Goal: Information Seeking & Learning: Learn about a topic

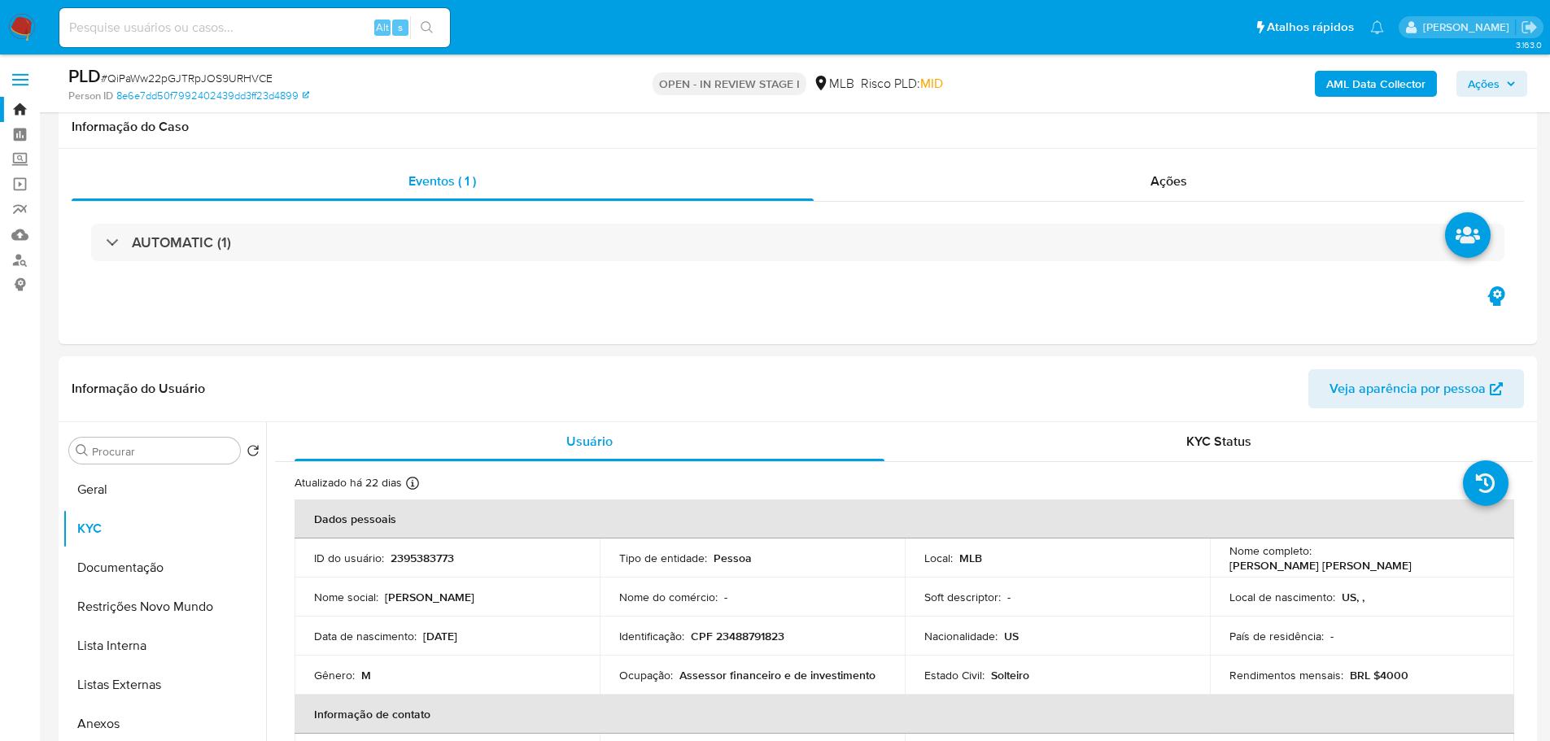
select select "10"
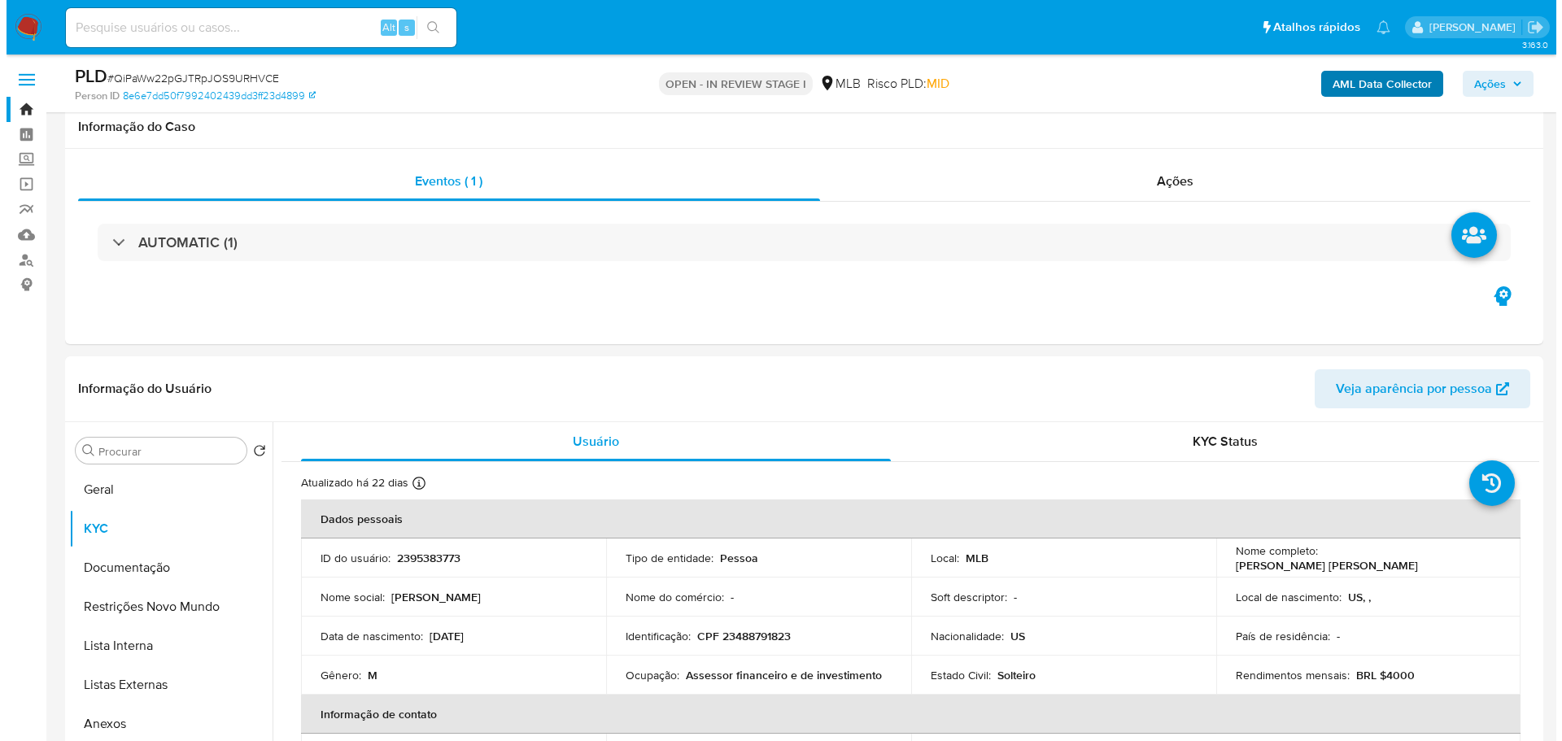
scroll to position [203, 0]
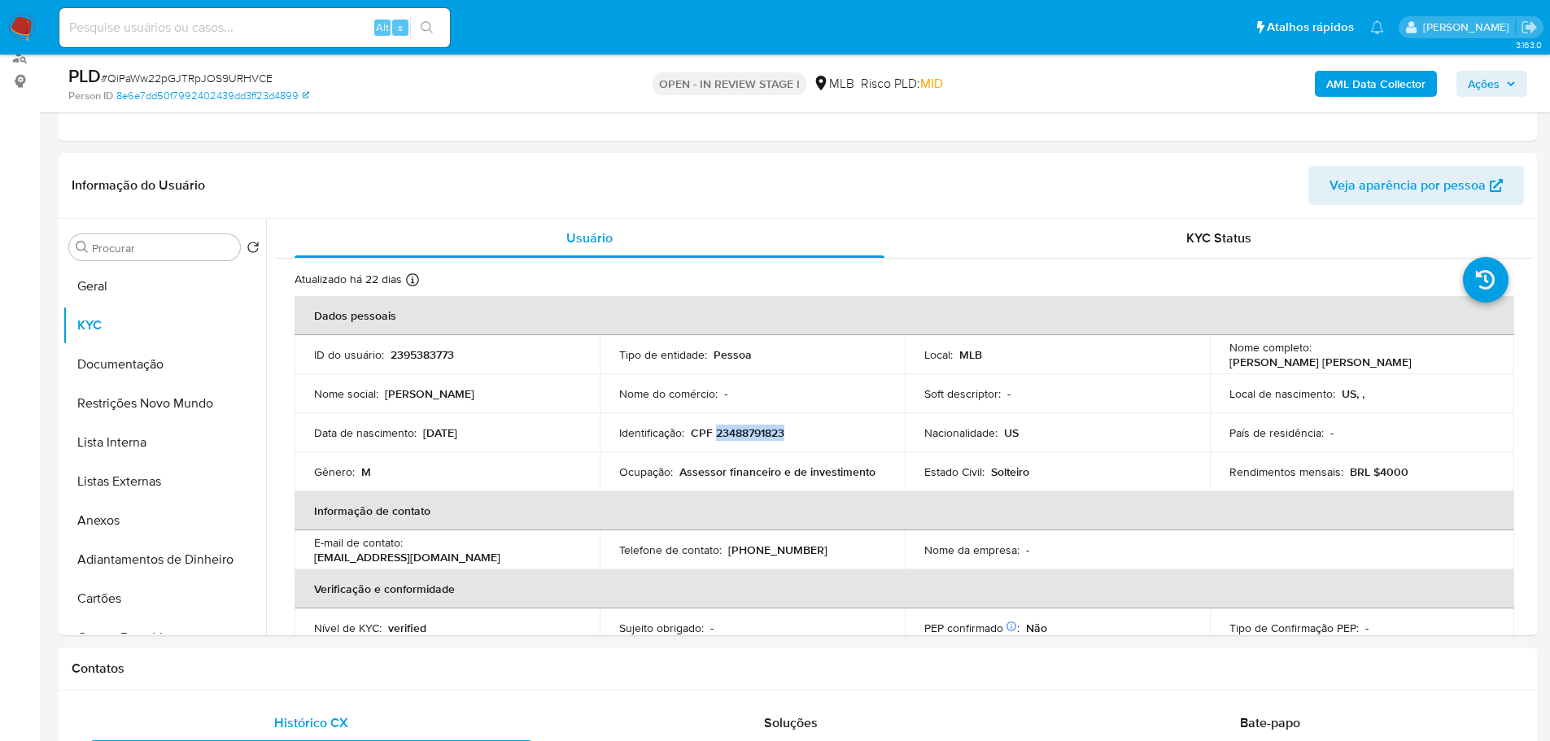
click at [1390, 76] on b "AML Data Collector" at bounding box center [1375, 84] width 99 height 26
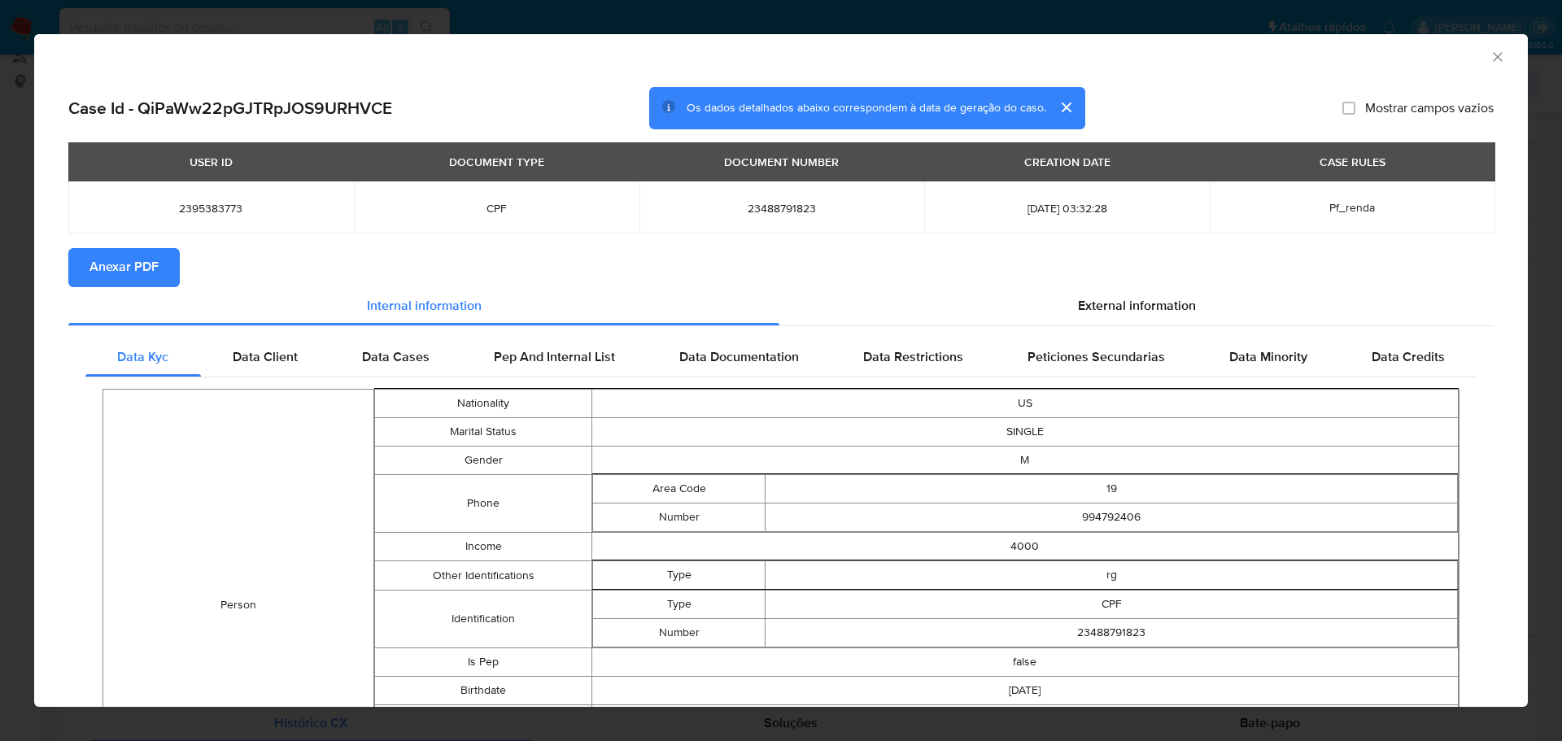
click at [138, 270] on span "Anexar PDF" at bounding box center [123, 268] width 69 height 36
click at [1492, 56] on icon "Fechar a janela" at bounding box center [1497, 57] width 16 height 16
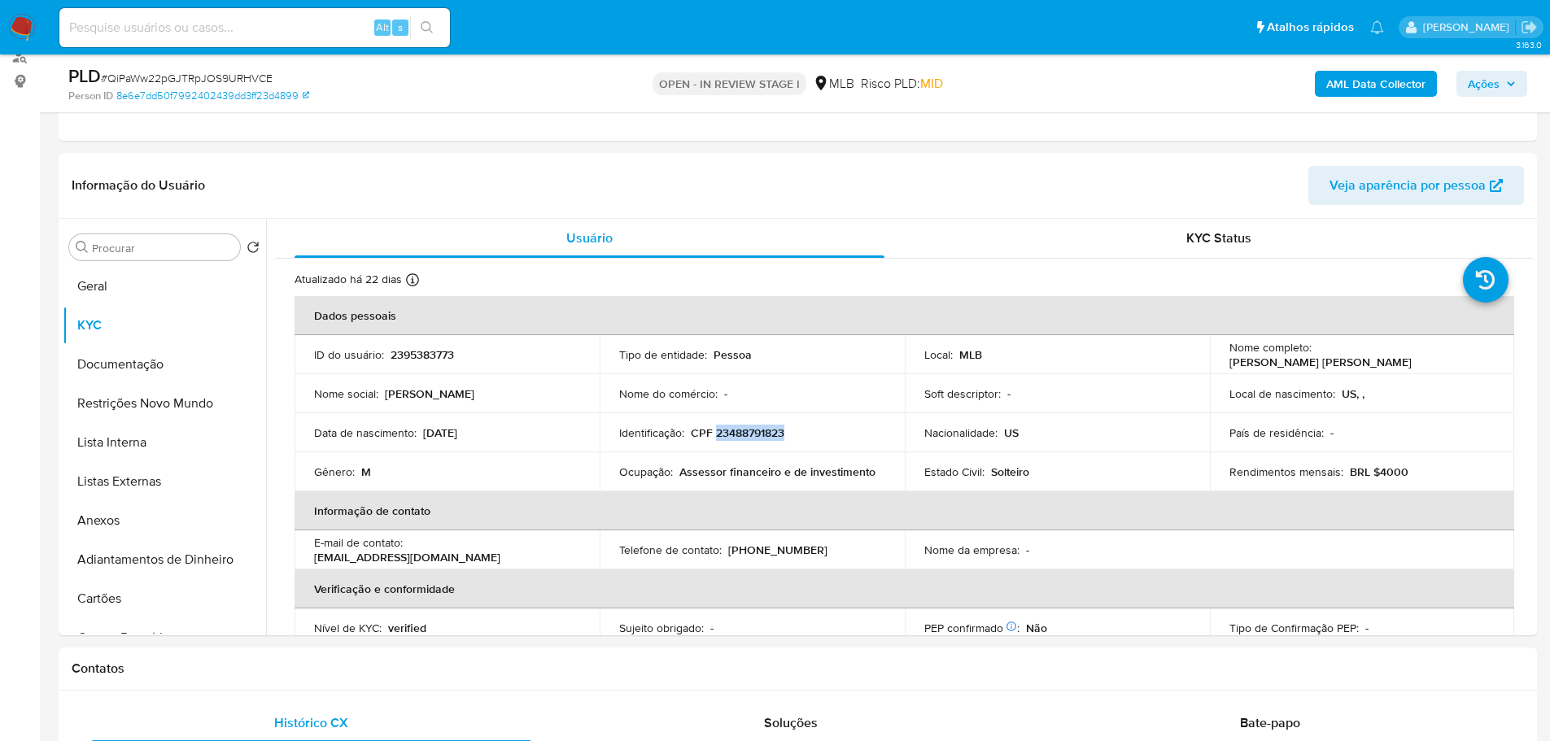
drag, startPoint x: 1481, startPoint y: 85, endPoint x: 1464, endPoint y: 92, distance: 18.6
click at [1480, 84] on span "Ações" at bounding box center [1483, 84] width 32 height 26
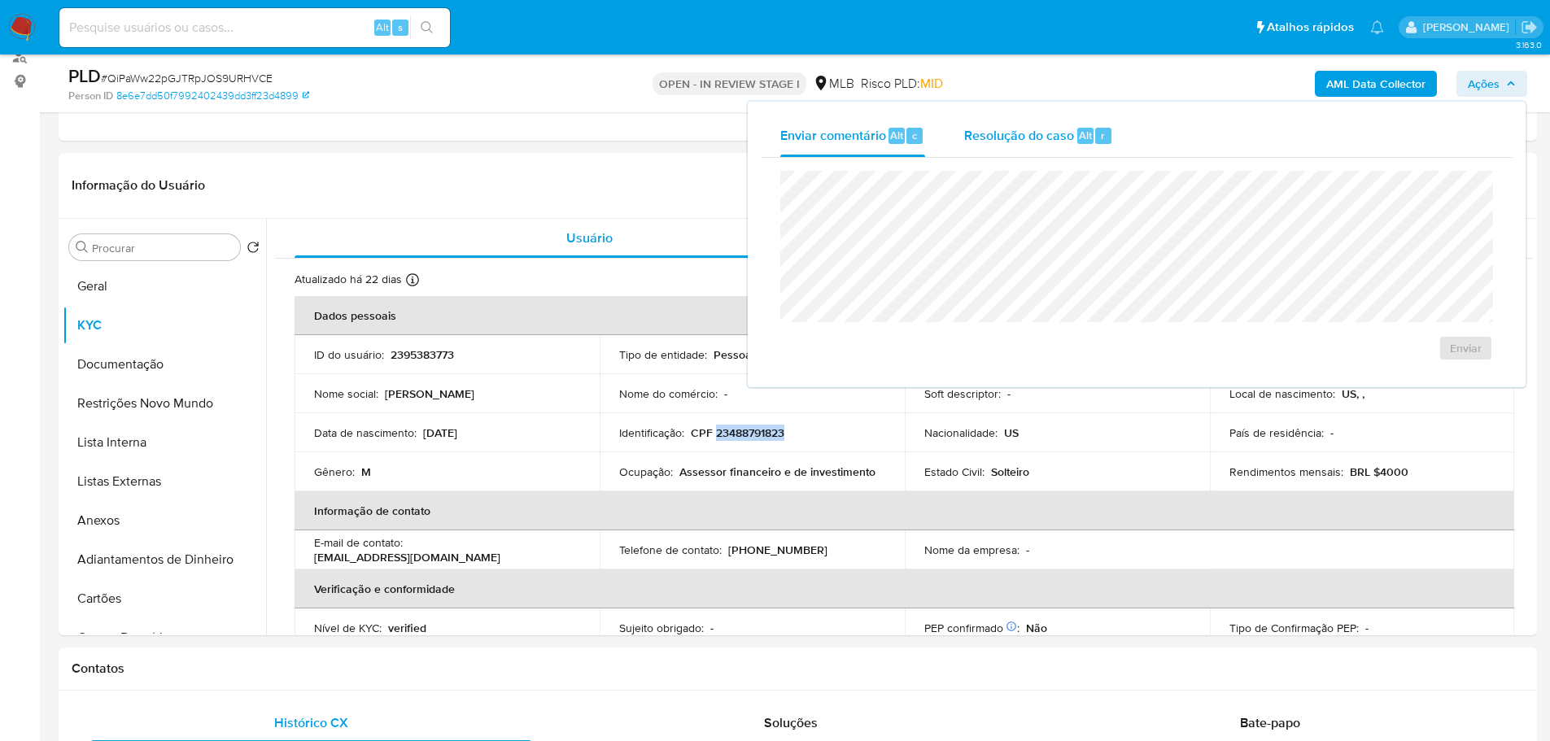
click at [1027, 138] on span "Resolução do caso" at bounding box center [1019, 134] width 110 height 19
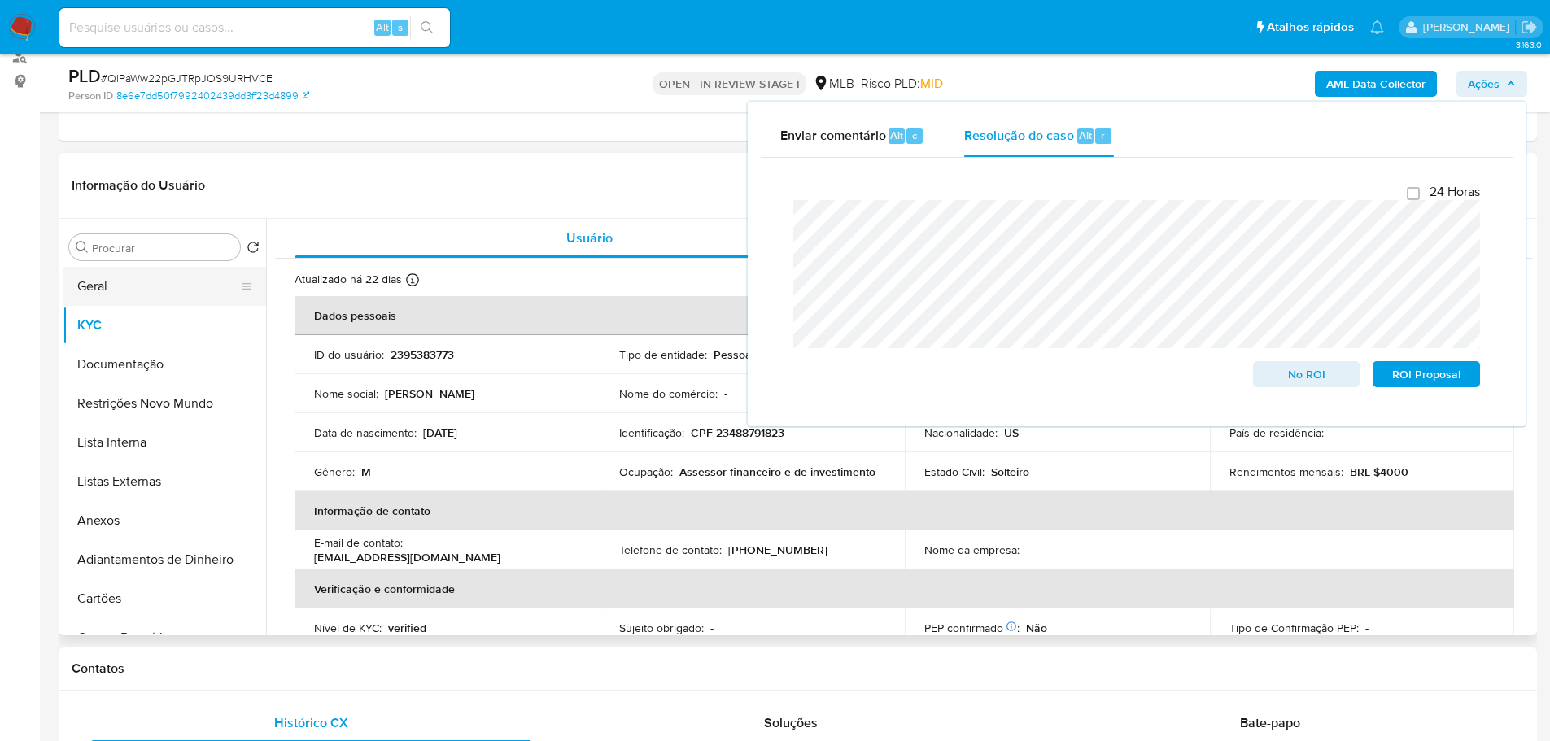
click at [135, 281] on button "Geral" at bounding box center [158, 286] width 190 height 39
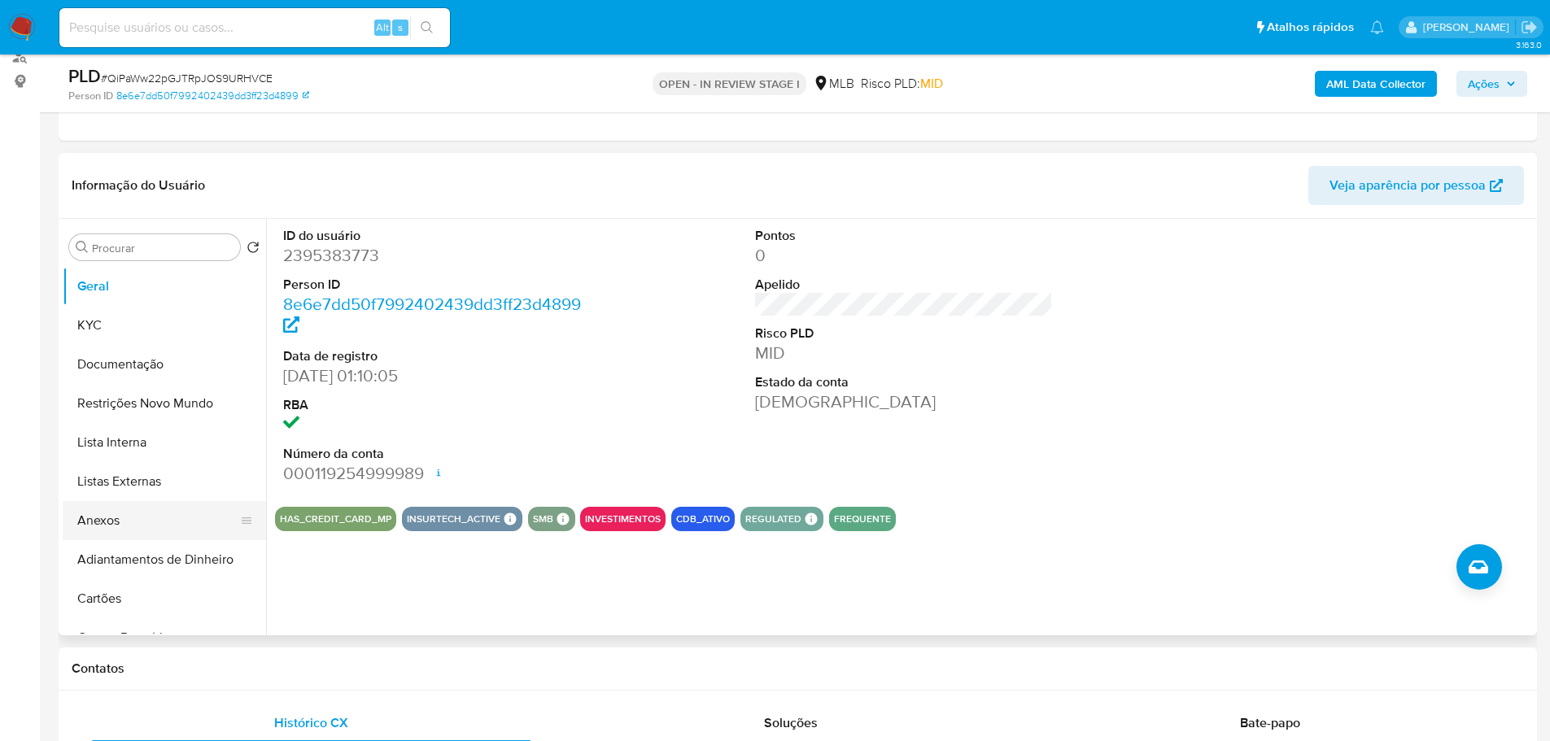
click at [101, 521] on button "Anexos" at bounding box center [158, 520] width 190 height 39
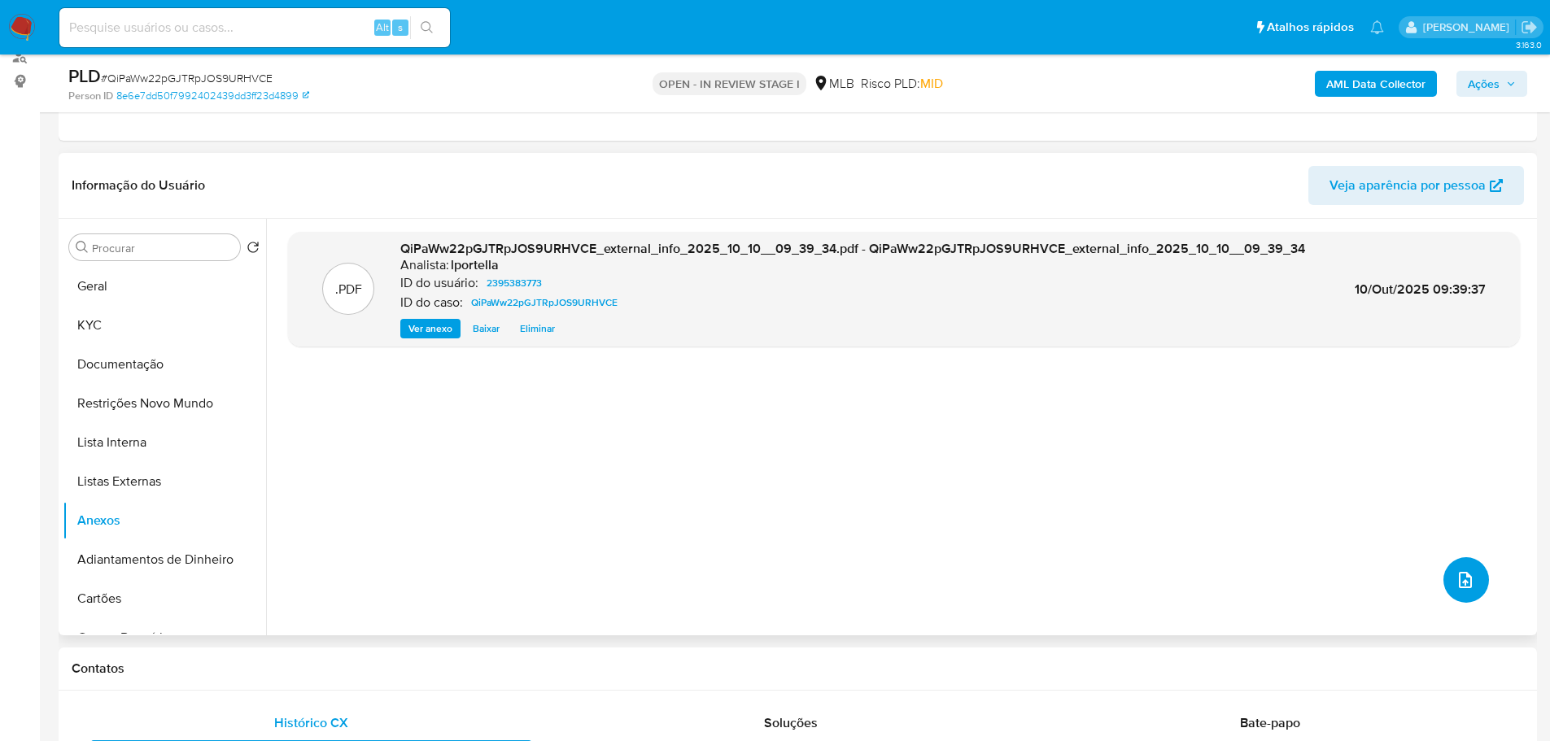
click at [1455, 579] on icon "upload-file" at bounding box center [1465, 580] width 20 height 20
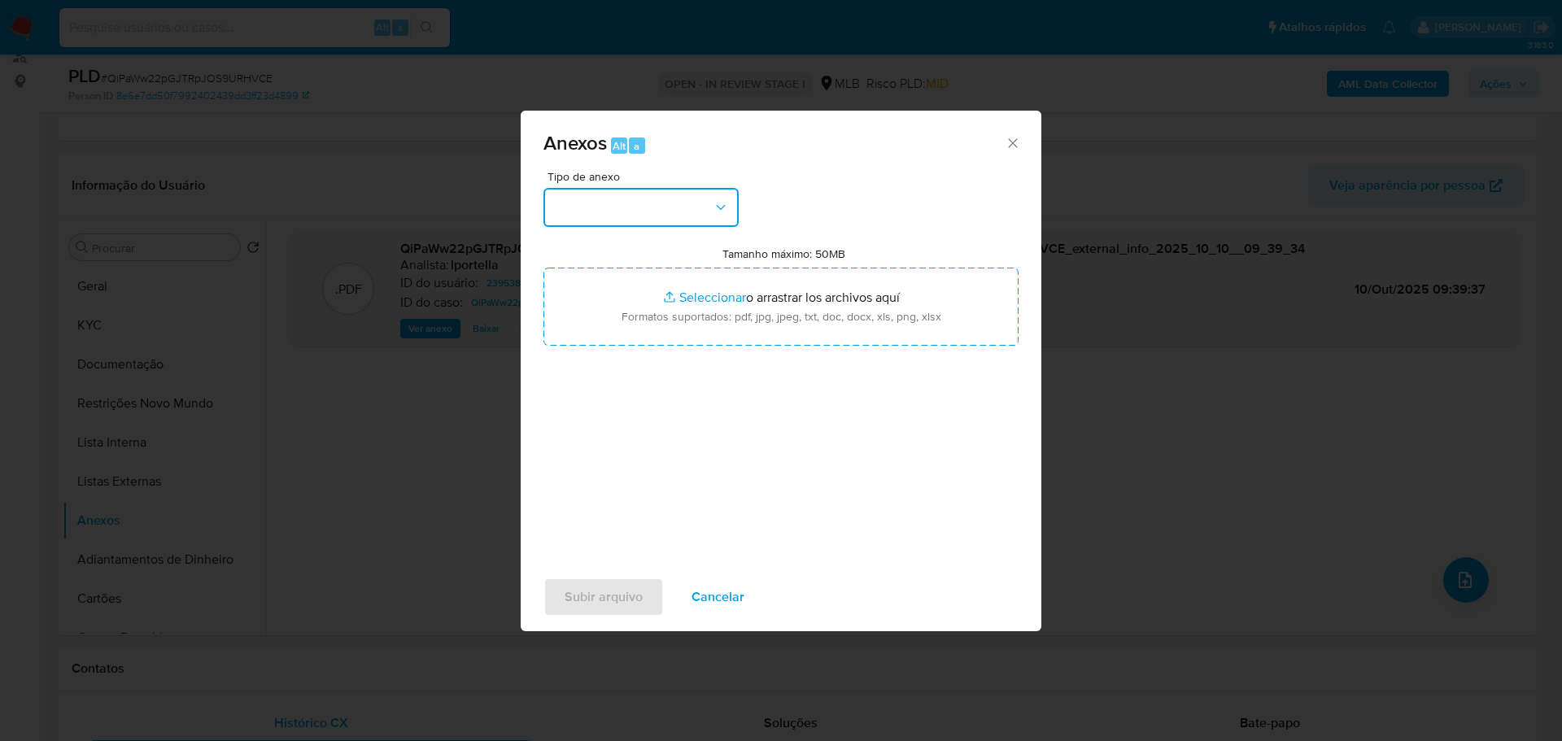
drag, startPoint x: 660, startPoint y: 198, endPoint x: 658, endPoint y: 225, distance: 27.8
click at [660, 205] on button "button" at bounding box center [640, 207] width 195 height 39
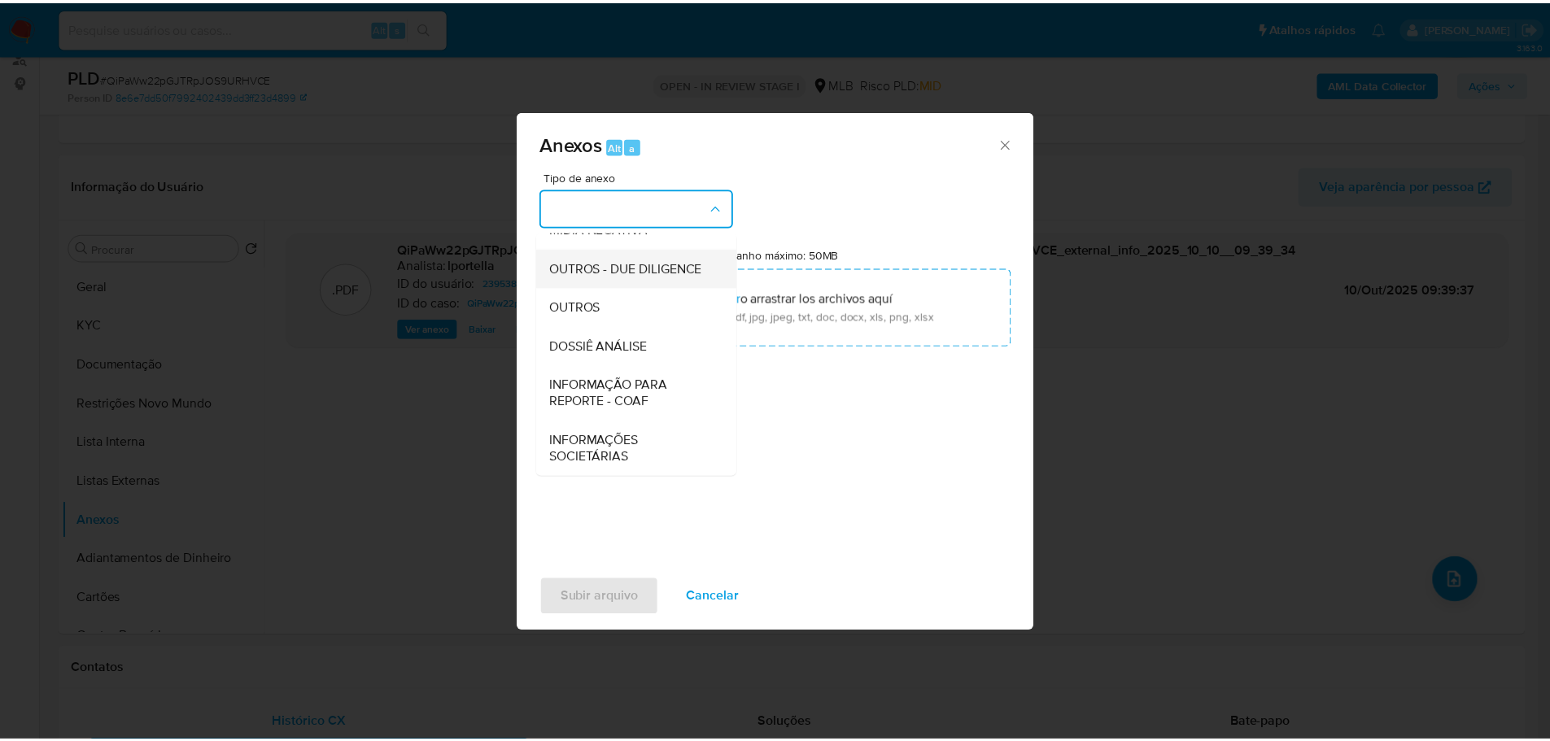
scroll to position [251, 0]
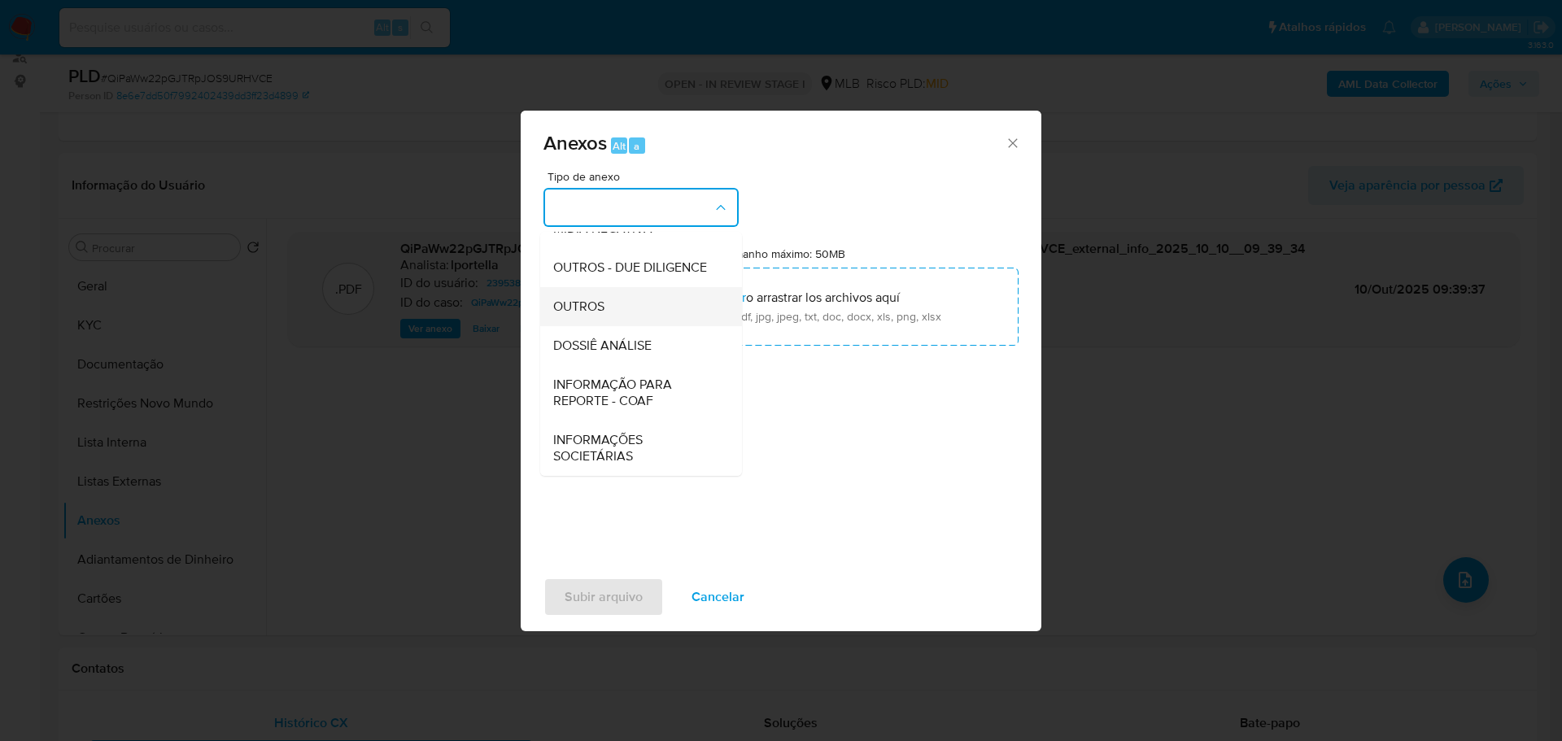
click at [606, 301] on div "OUTROS" at bounding box center [636, 306] width 166 height 39
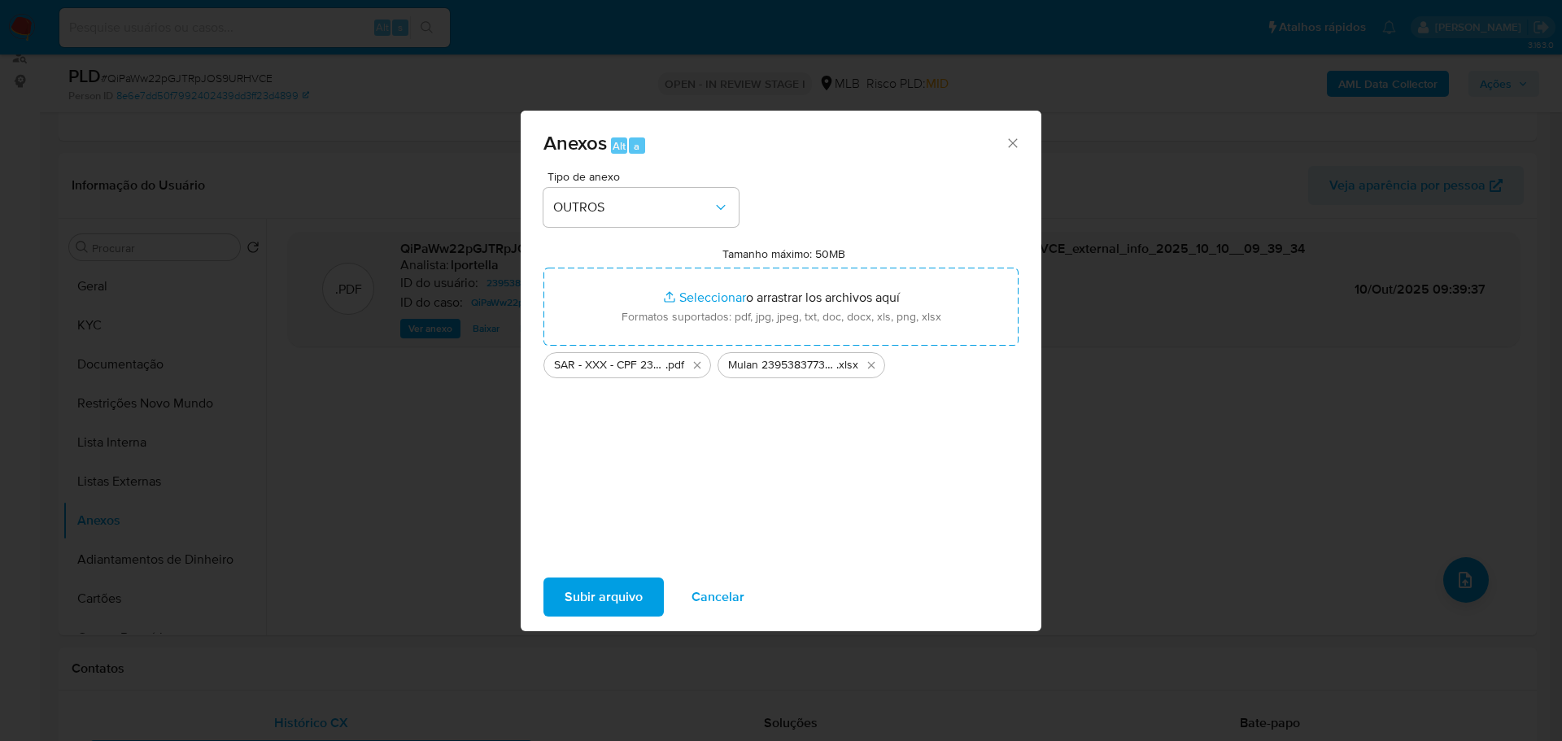
click at [634, 588] on span "Subir arquivo" at bounding box center [604, 597] width 78 height 36
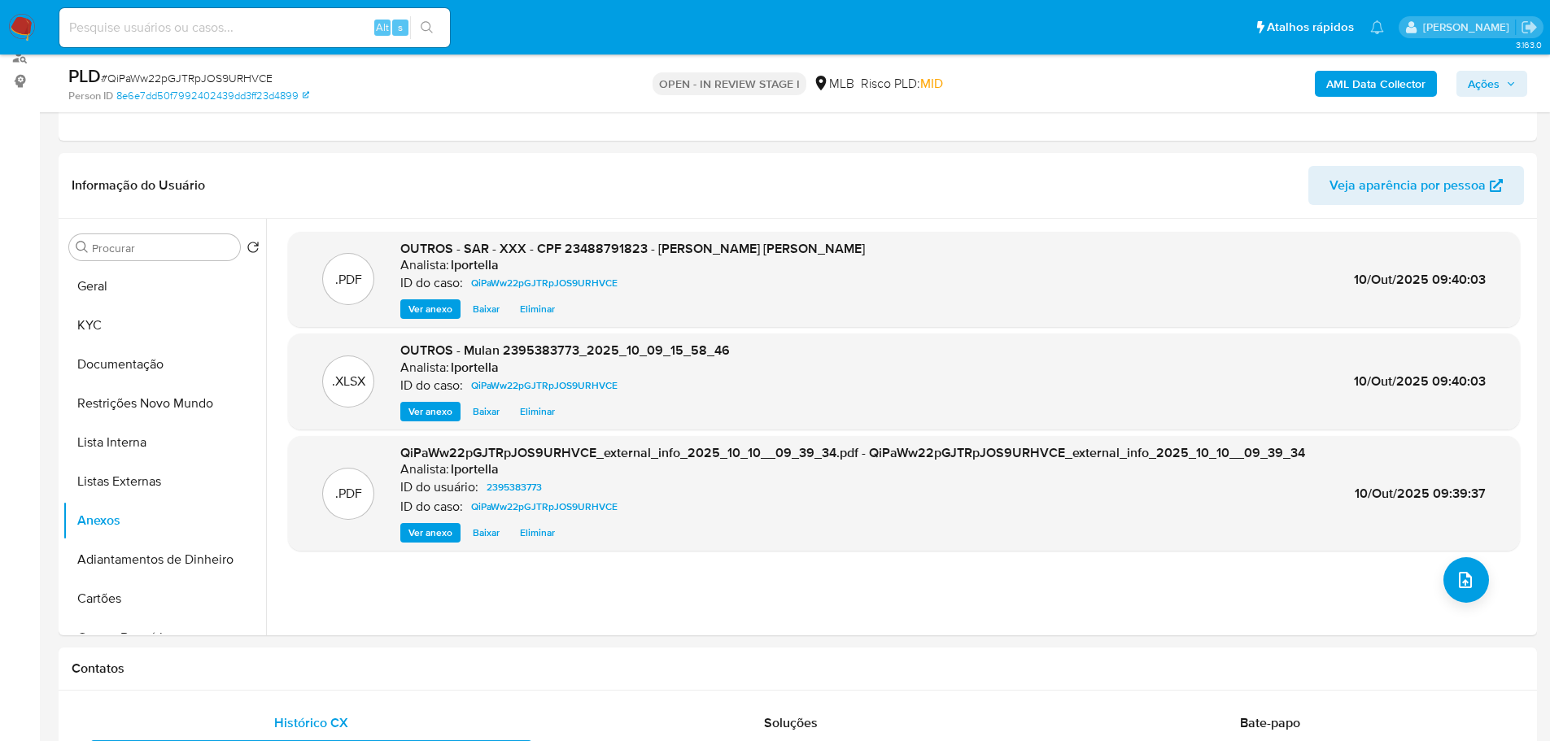
click at [1474, 76] on span "Ações" at bounding box center [1483, 84] width 32 height 26
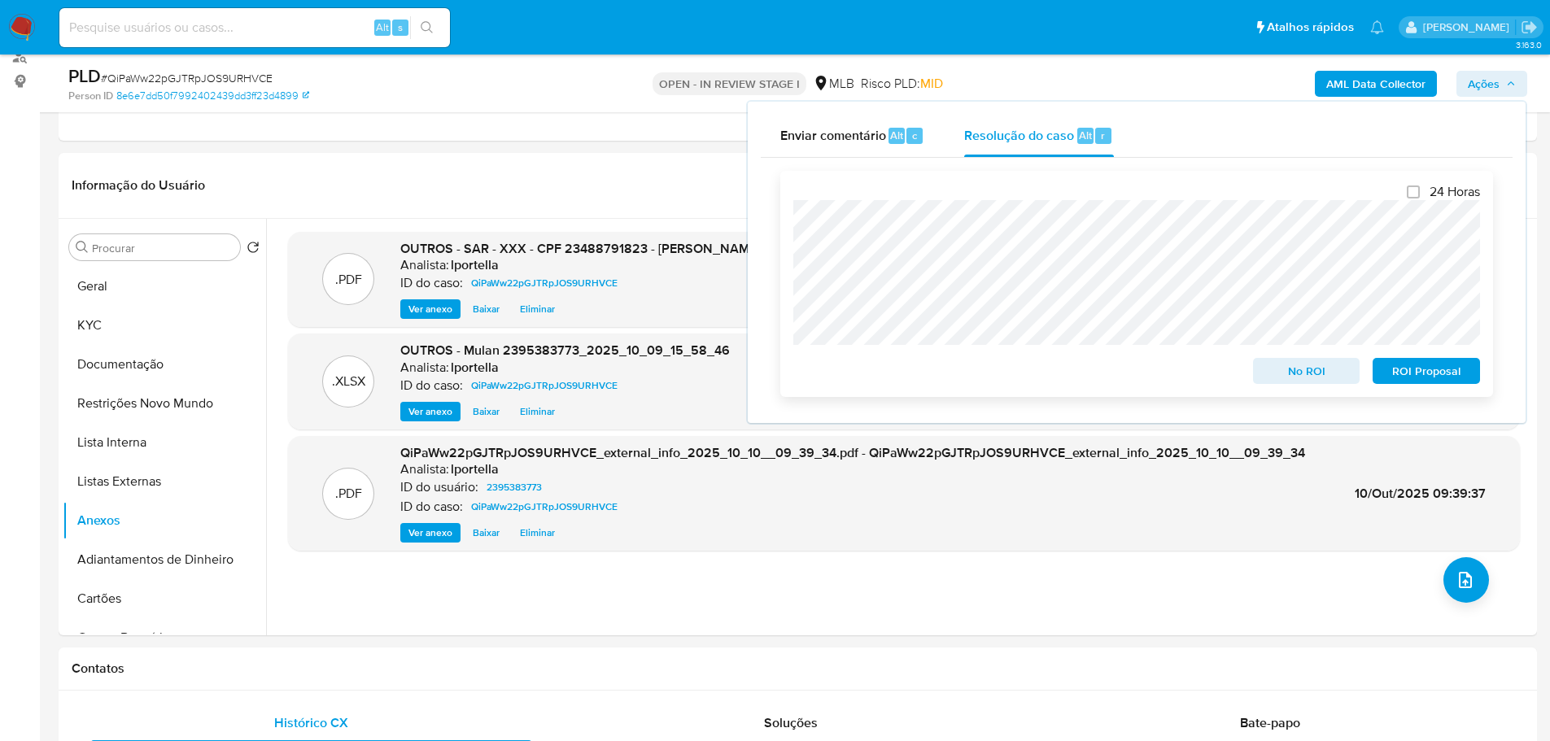
click at [1421, 372] on span "ROI Proposal" at bounding box center [1426, 371] width 85 height 23
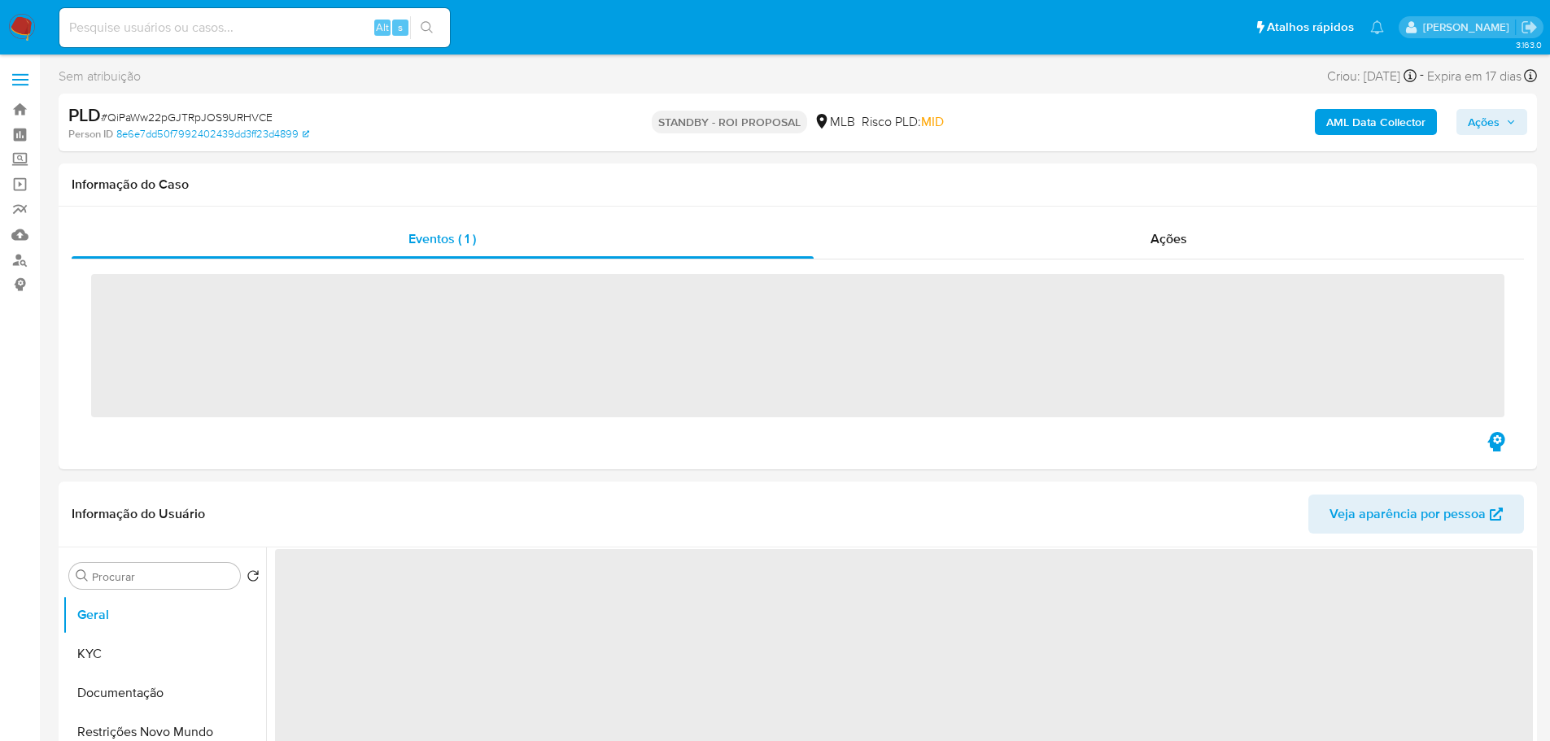
select select "10"
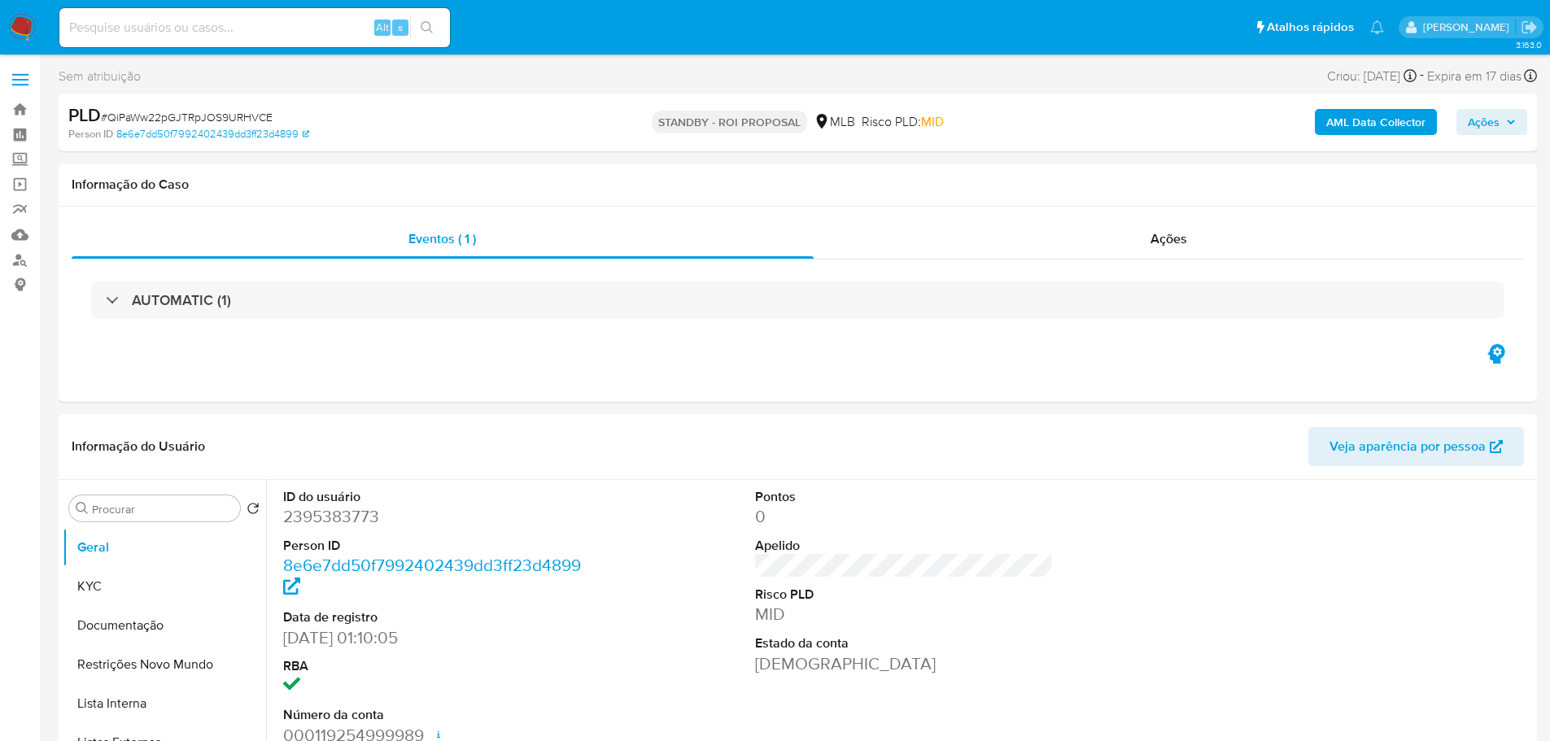
click at [244, 120] on span "# QiPaWw22pGJTRpJOS9URHVCE" at bounding box center [187, 117] width 172 height 16
copy span "QiPaWw22pGJTRpJOS9URHVCE"
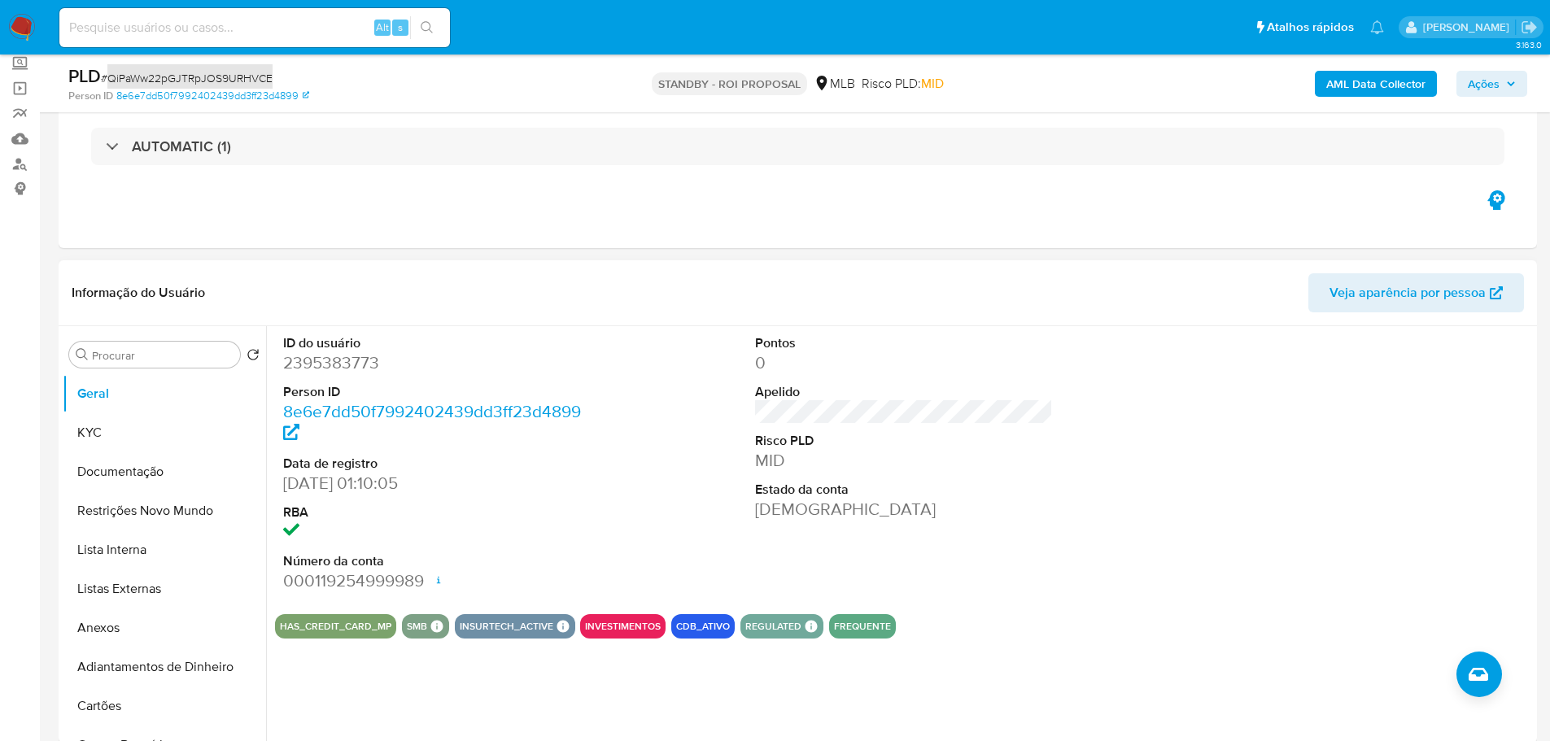
scroll to position [81, 0]
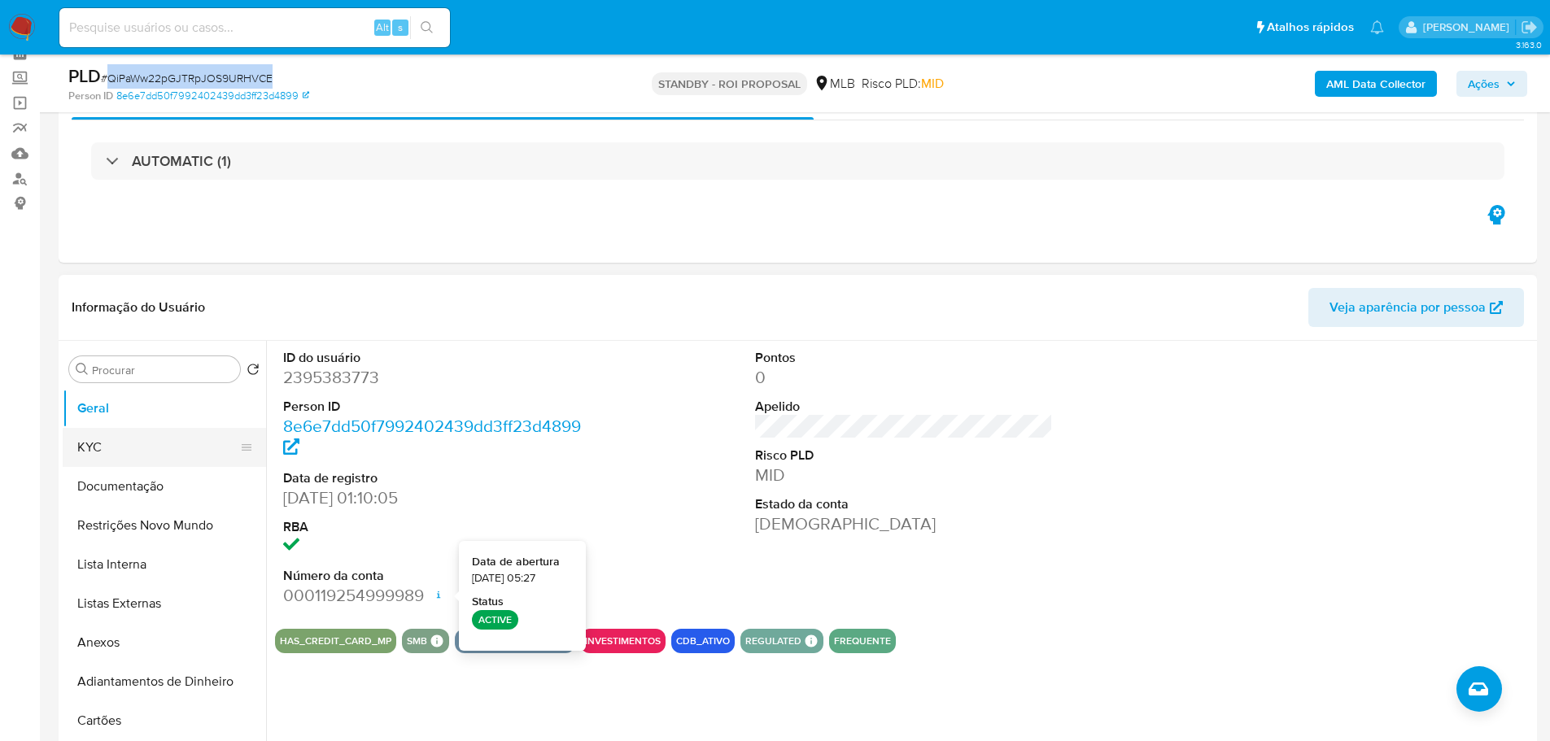
click at [113, 460] on button "KYC" at bounding box center [158, 447] width 190 height 39
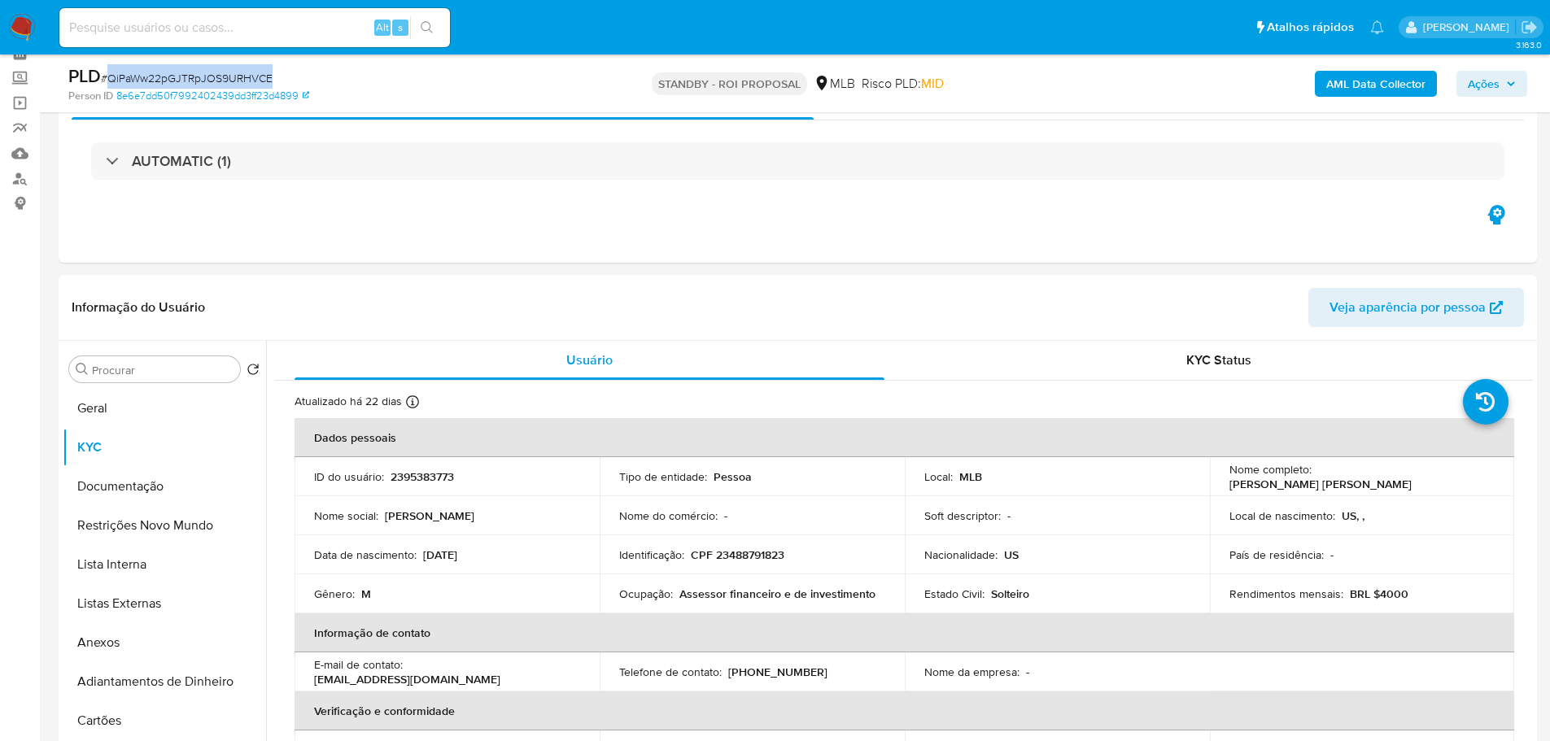
click at [31, 28] on img at bounding box center [22, 28] width 28 height 28
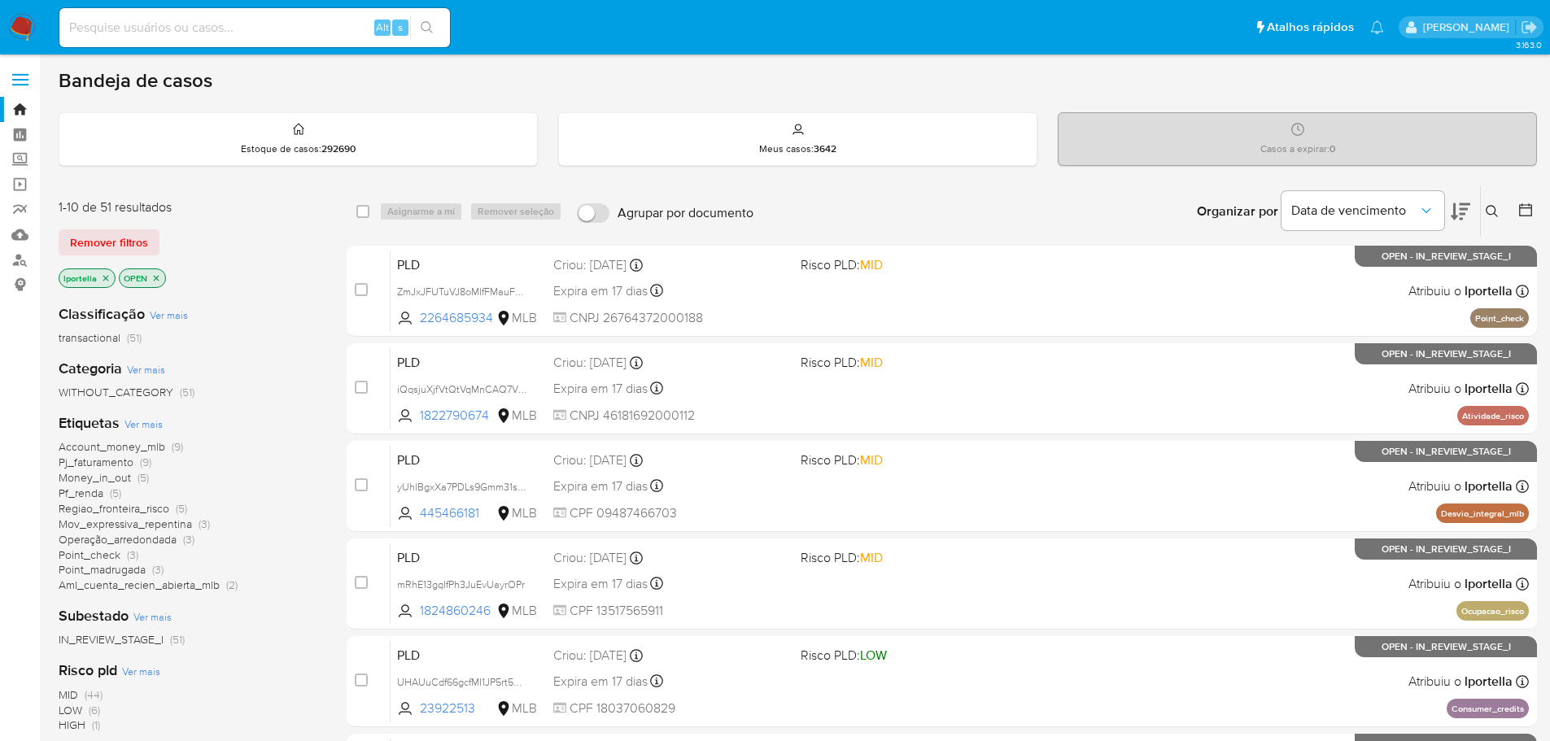
click at [202, 26] on input at bounding box center [254, 27] width 390 height 21
paste input "YNSFabtneIvPvqdFkAUglZNN"
type input "YNSFabtneIvPvqdFkAUglZNN"
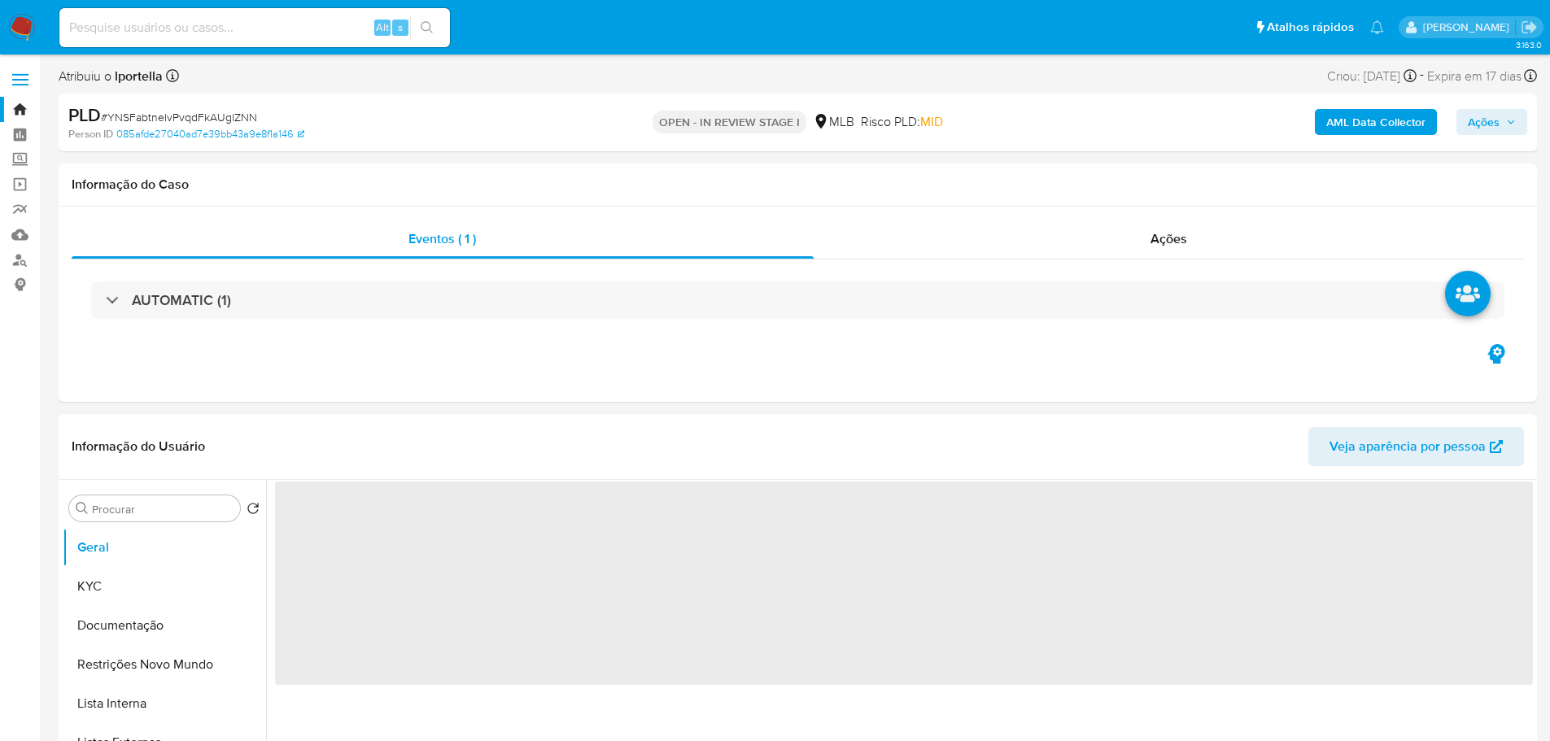
select select "10"
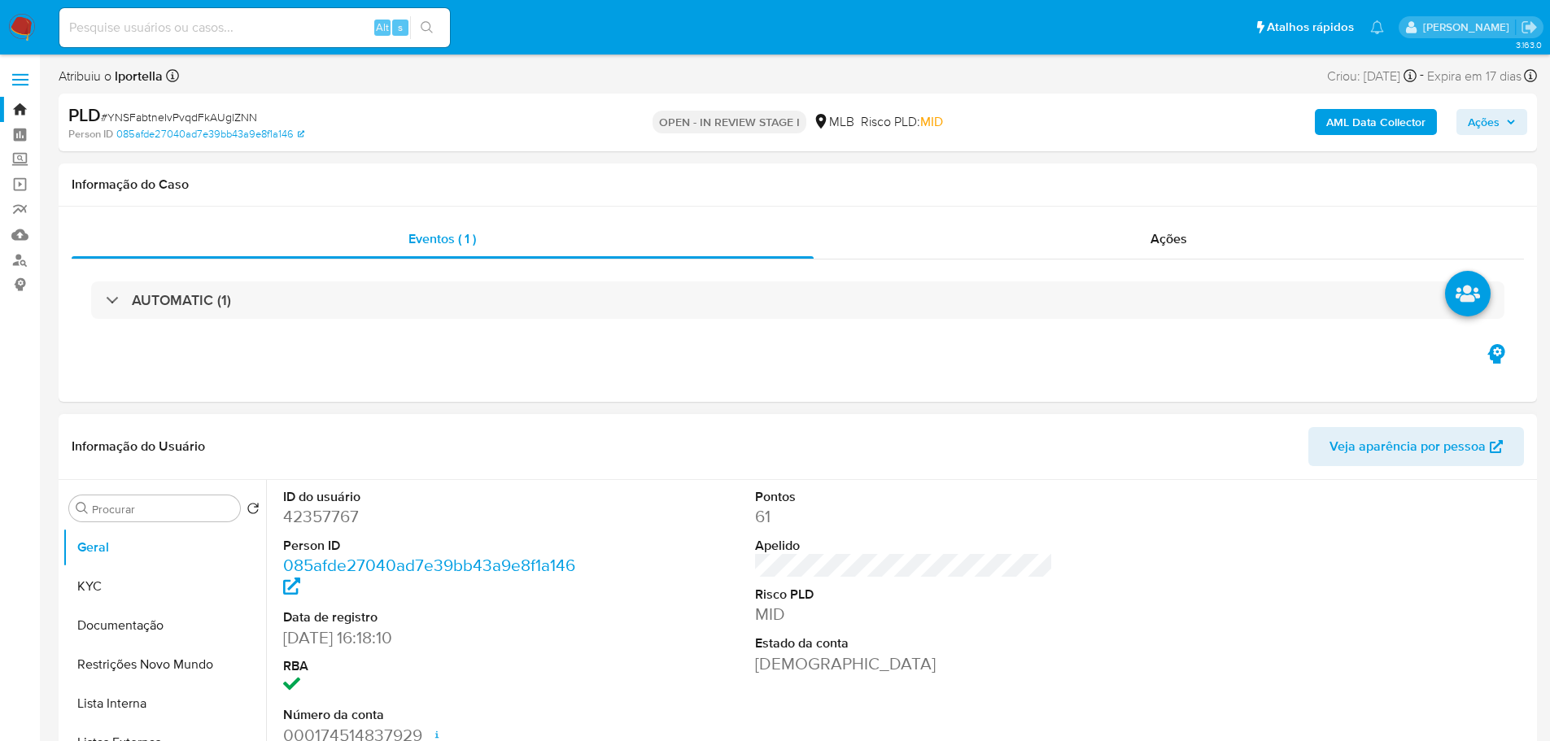
drag, startPoint x: 356, startPoint y: 8, endPoint x: 820, endPoint y: 425, distance: 623.2
click at [820, 425] on div "Informação do Usuário Veja aparência por pessoa" at bounding box center [798, 447] width 1478 height 66
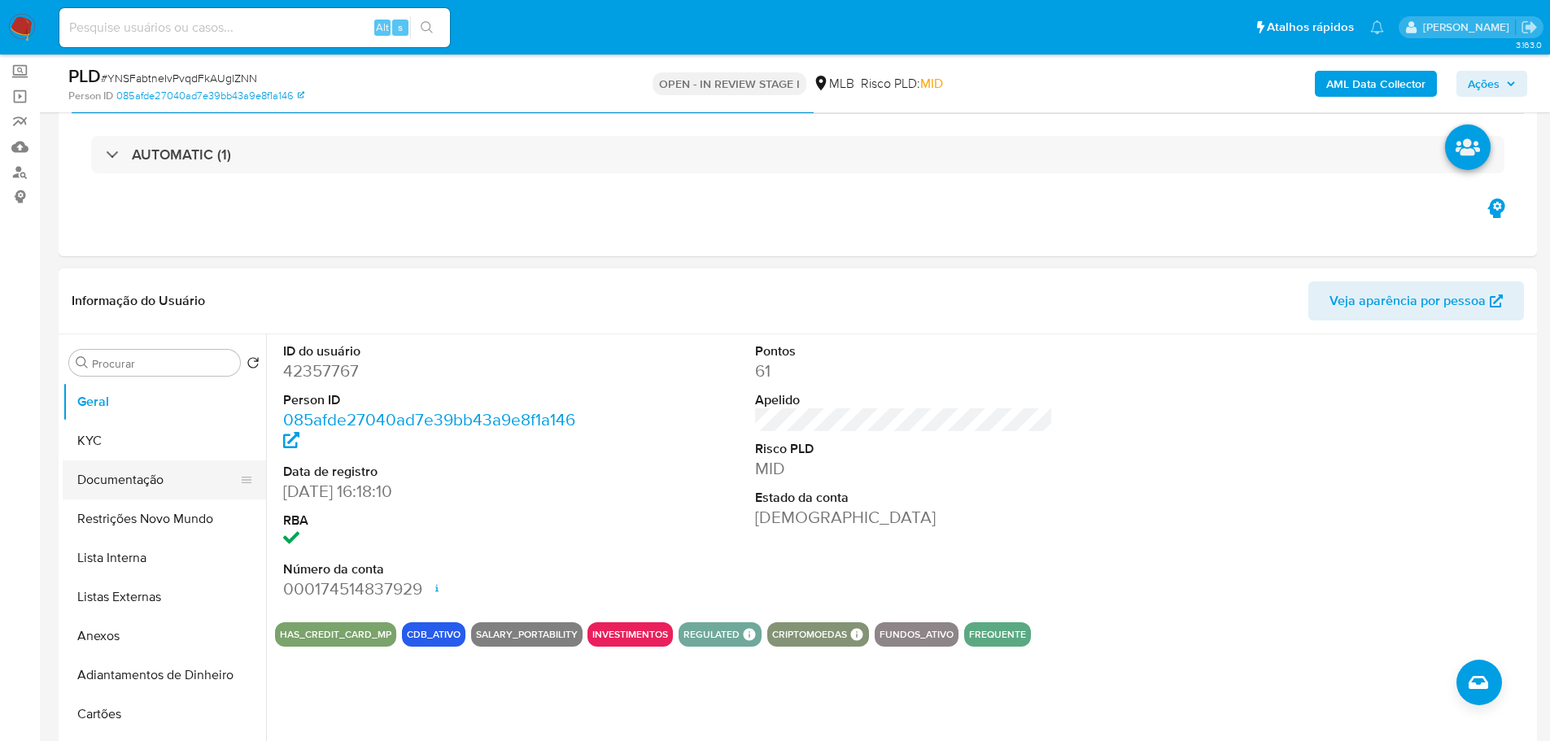
scroll to position [163, 0]
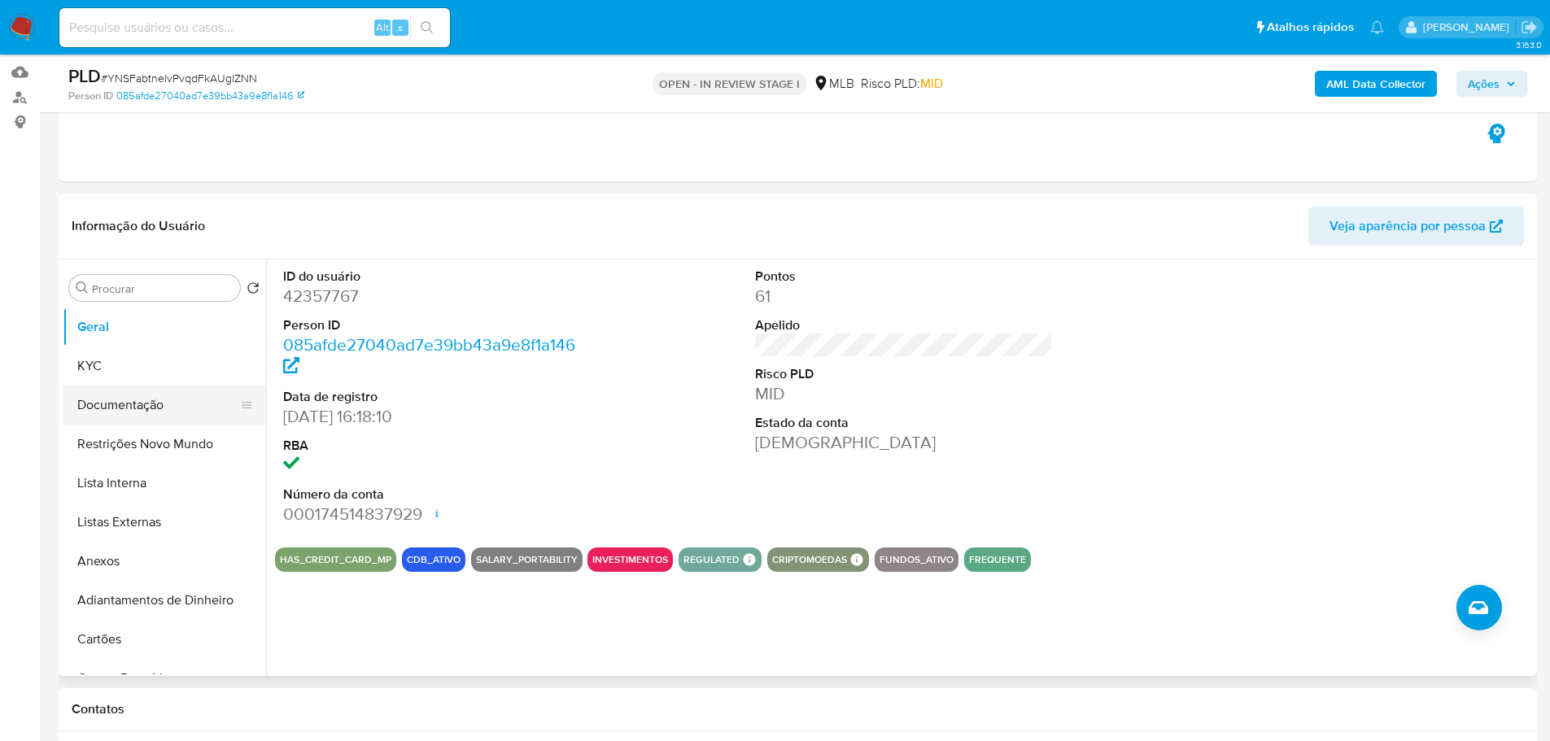
click at [130, 386] on button "Documentação" at bounding box center [158, 405] width 190 height 39
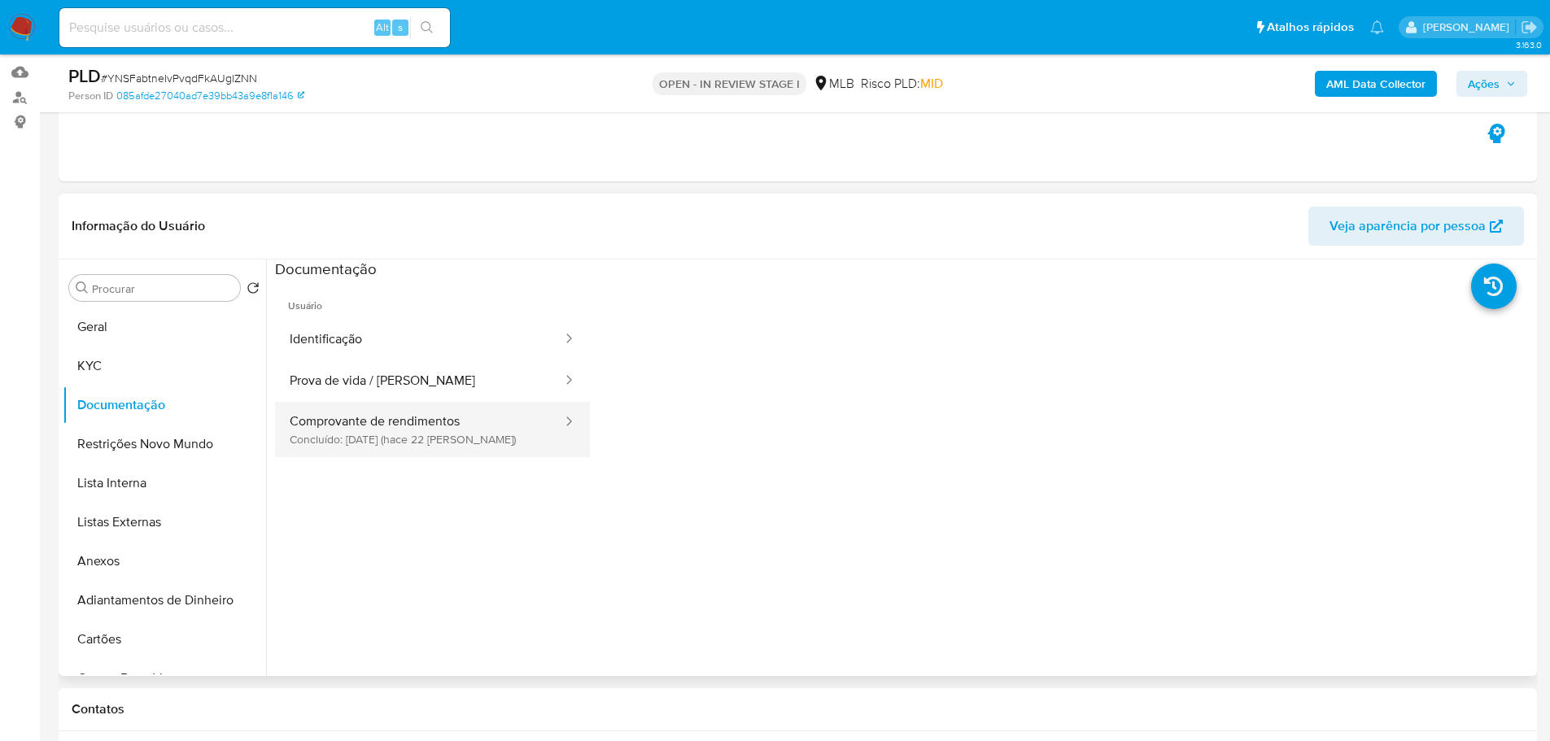
click at [403, 423] on button "Comprovante de rendimentos Concluído: 18/09/2025 (hace 22 días)" at bounding box center [419, 429] width 289 height 55
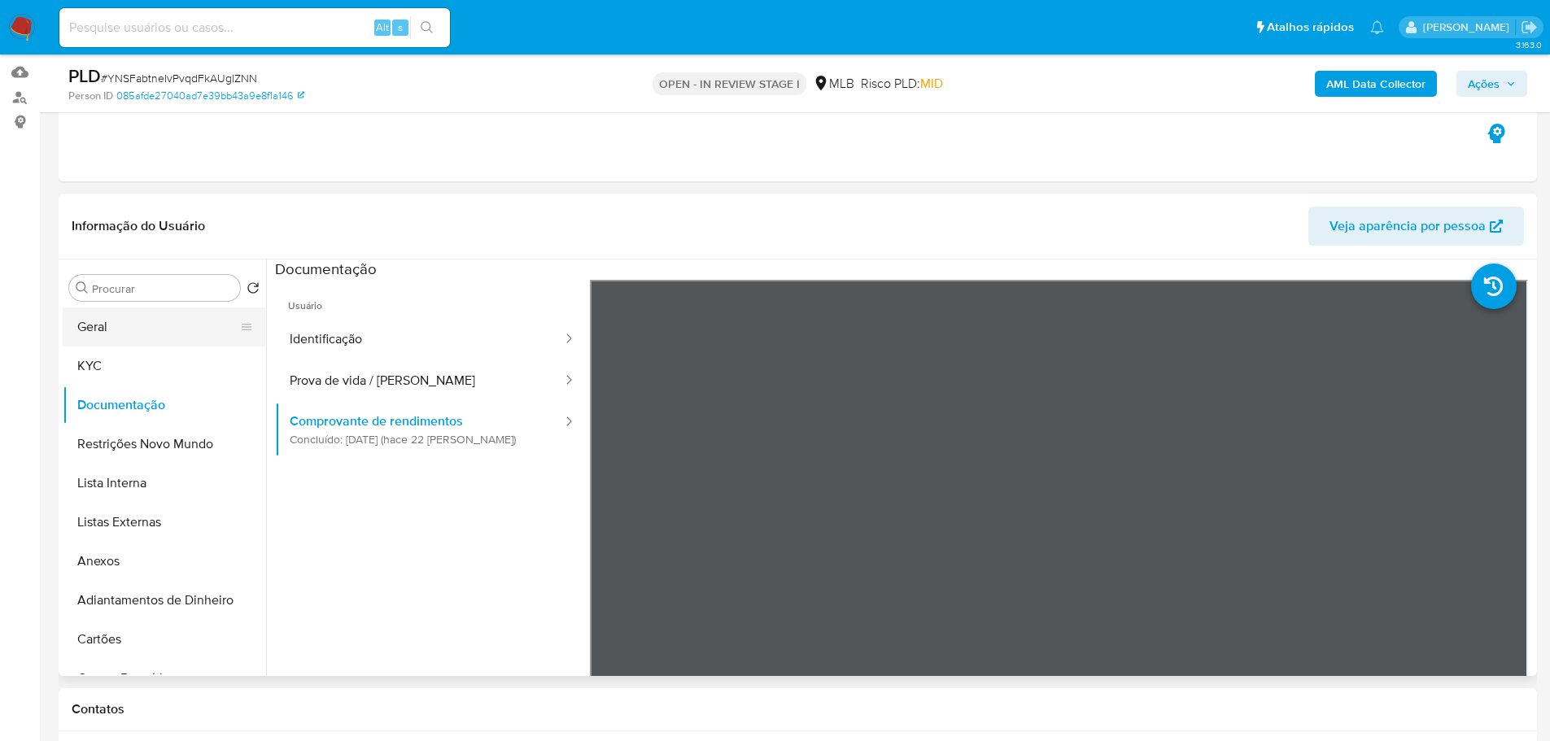
drag, startPoint x: 133, startPoint y: 320, endPoint x: 123, endPoint y: 322, distance: 10.9
click at [133, 320] on button "Geral" at bounding box center [158, 326] width 190 height 39
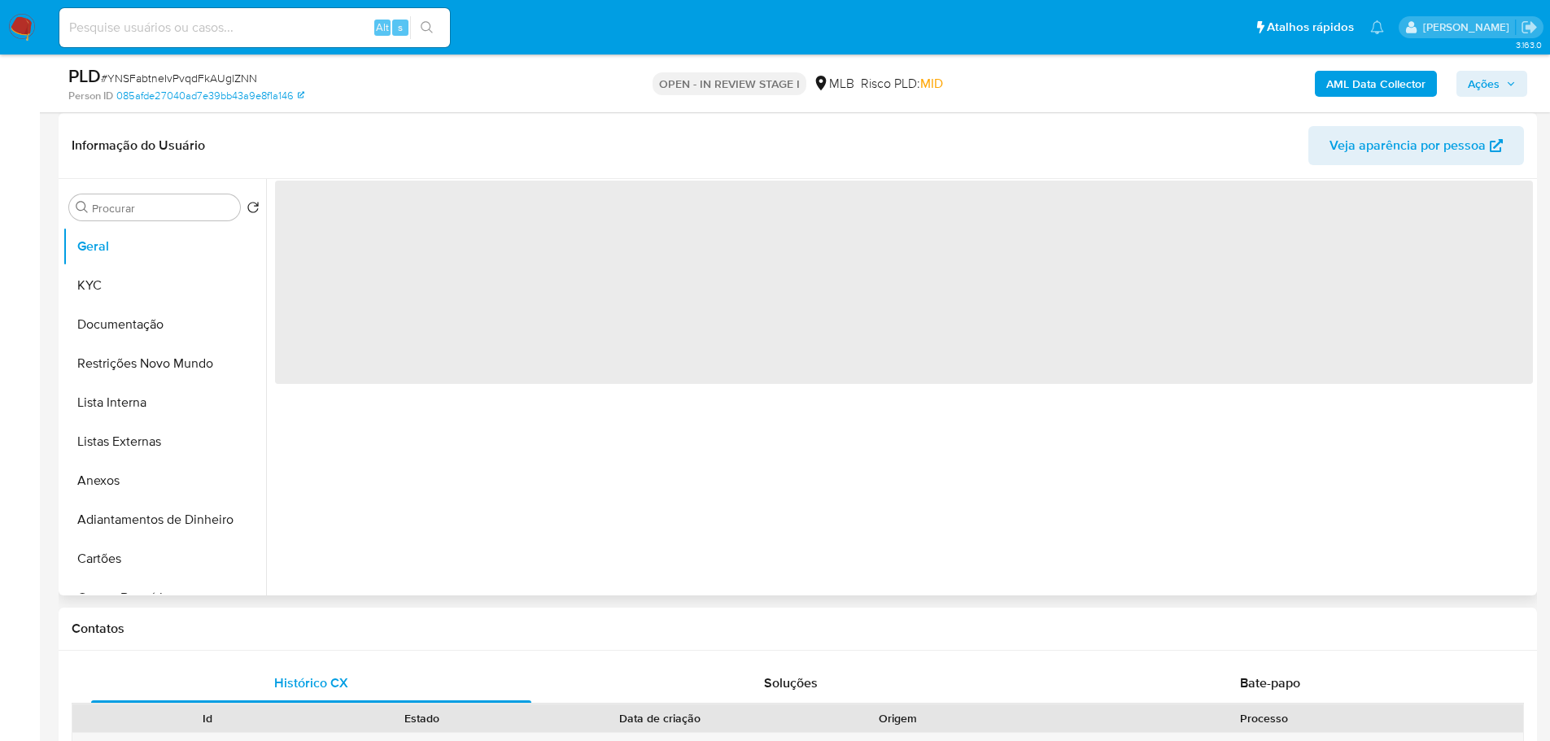
scroll to position [244, 0]
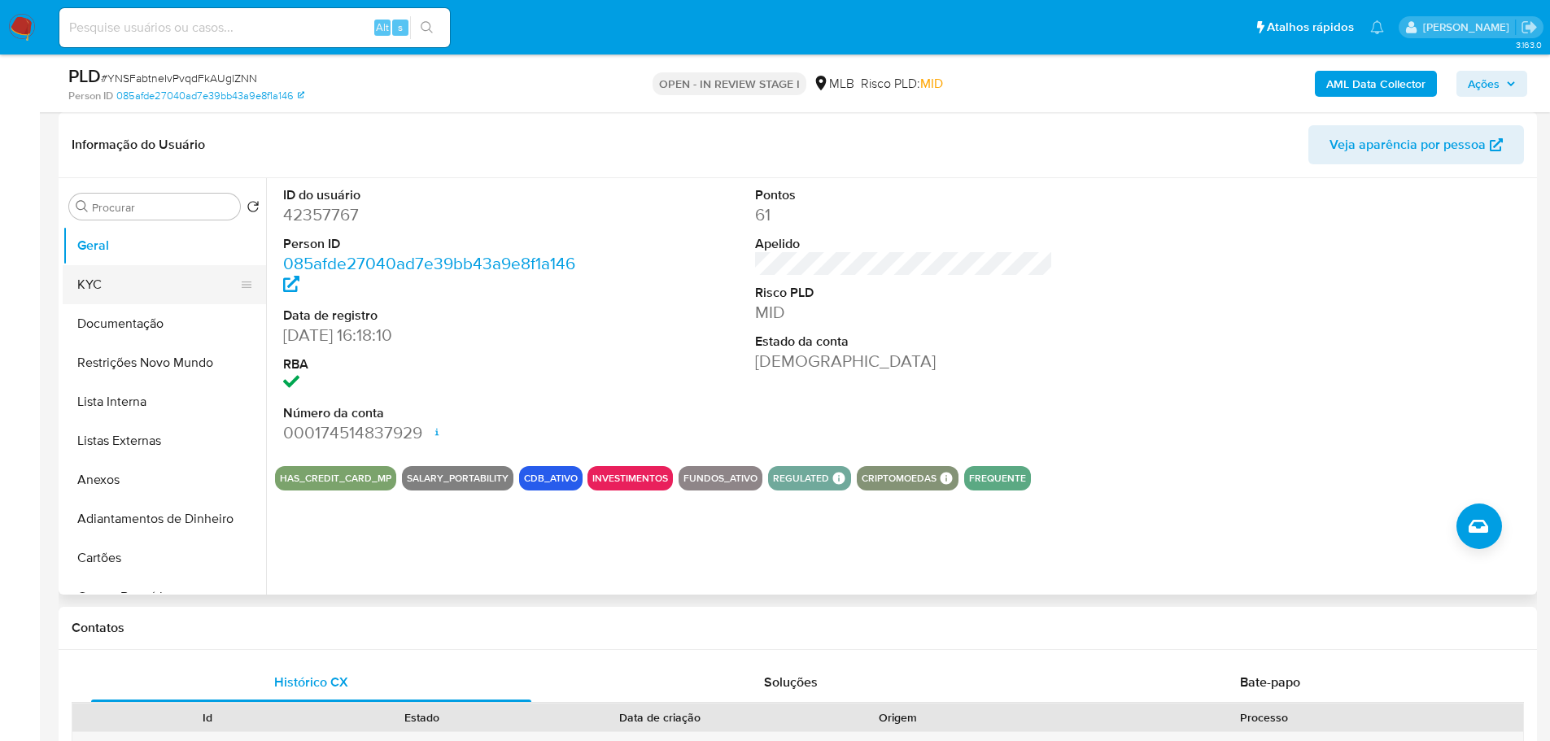
click at [114, 289] on button "KYC" at bounding box center [158, 284] width 190 height 39
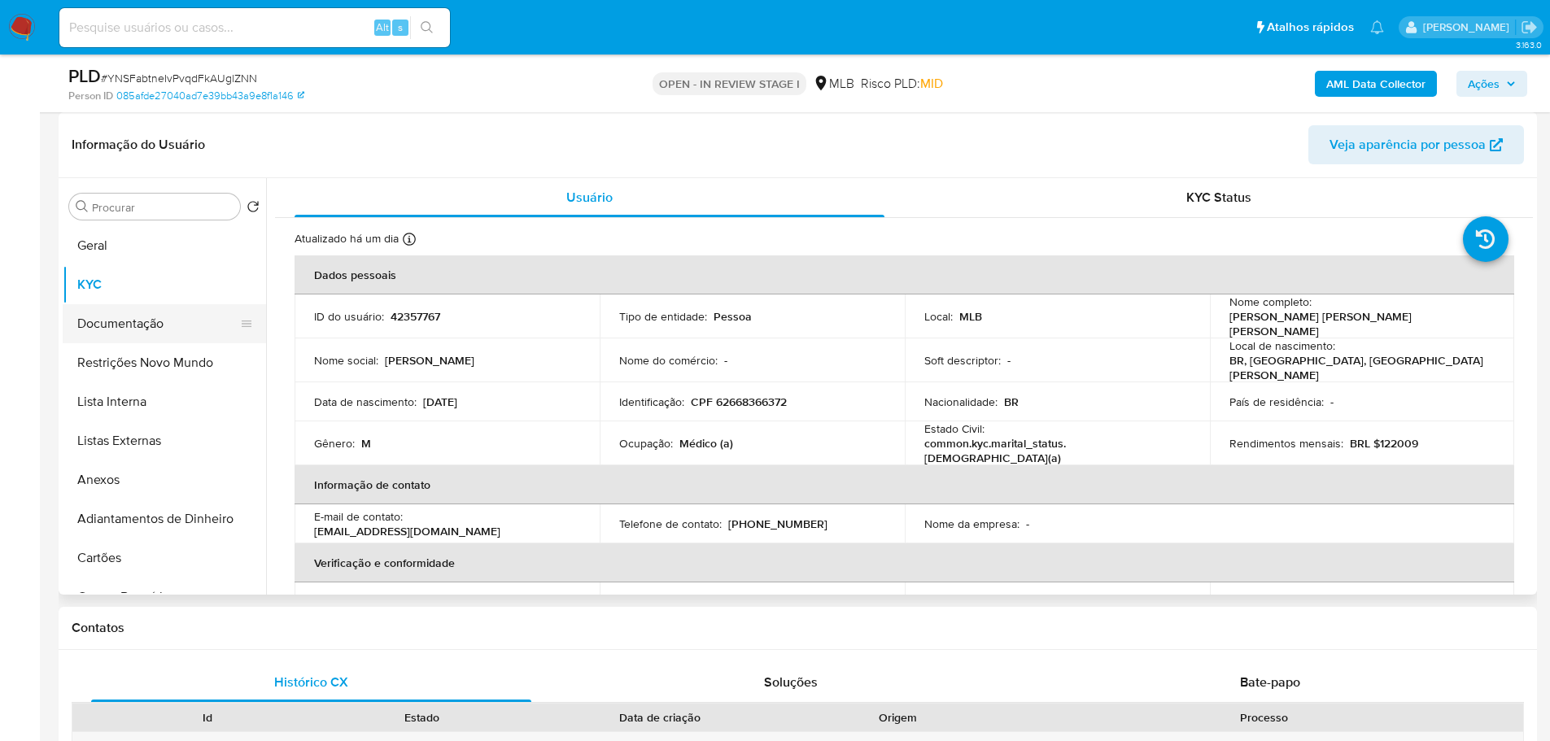
click at [126, 321] on button "Documentação" at bounding box center [158, 323] width 190 height 39
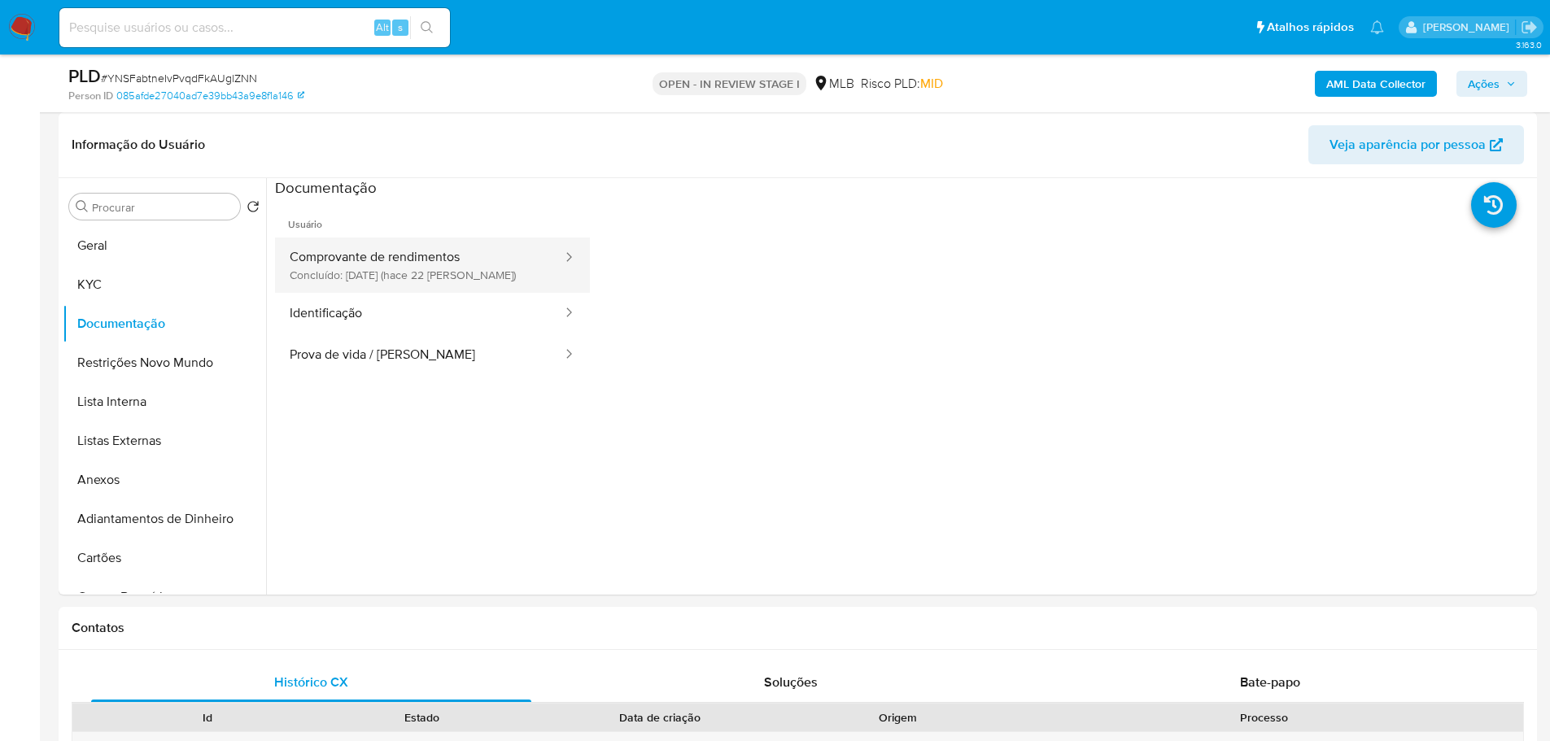
click at [367, 270] on button "Comprovante de rendimentos Concluído: 18/09/2025 (hace 22 días)" at bounding box center [419, 265] width 289 height 55
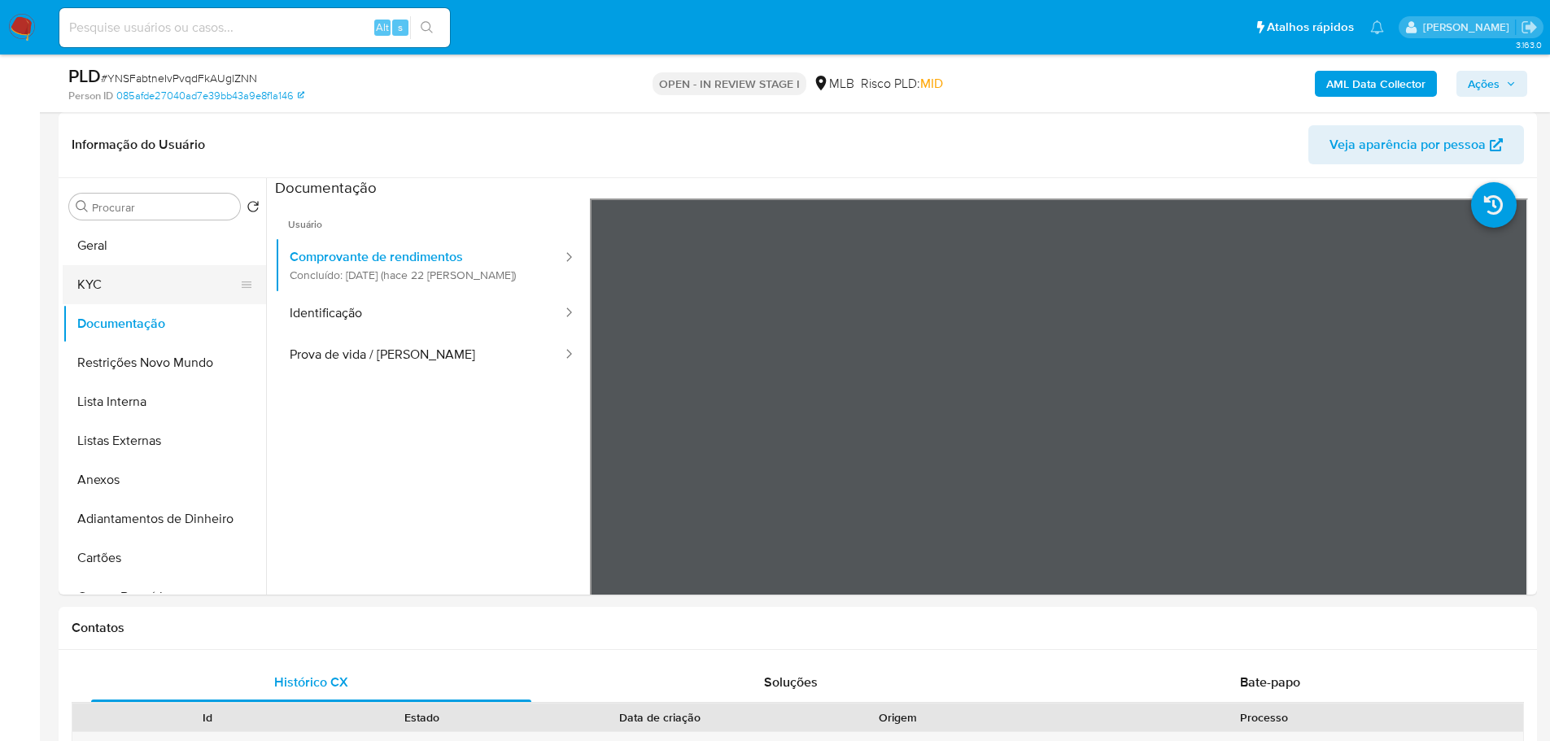
click at [102, 290] on button "KYC" at bounding box center [158, 284] width 190 height 39
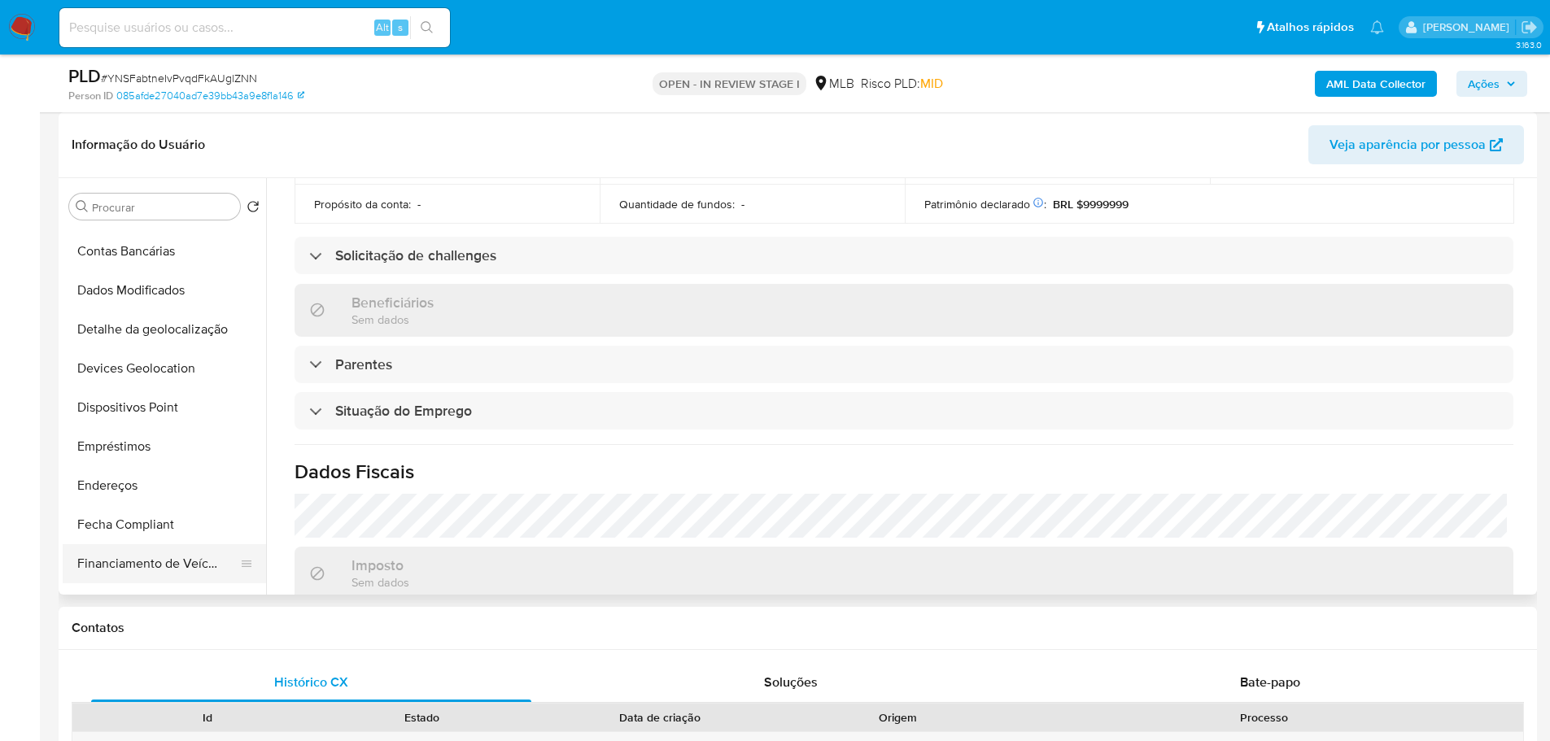
scroll to position [488, 0]
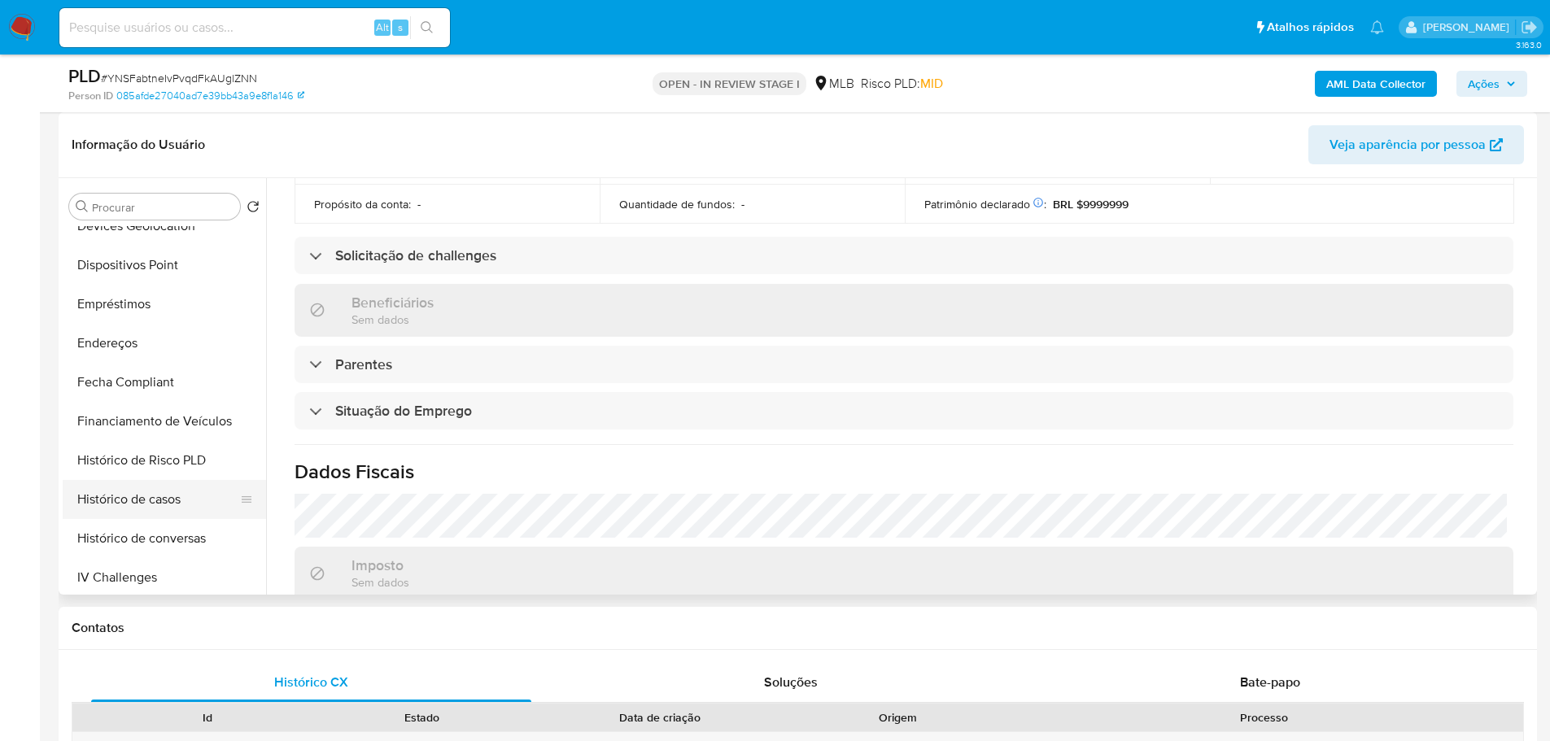
click at [162, 494] on button "Histórico de casos" at bounding box center [158, 499] width 190 height 39
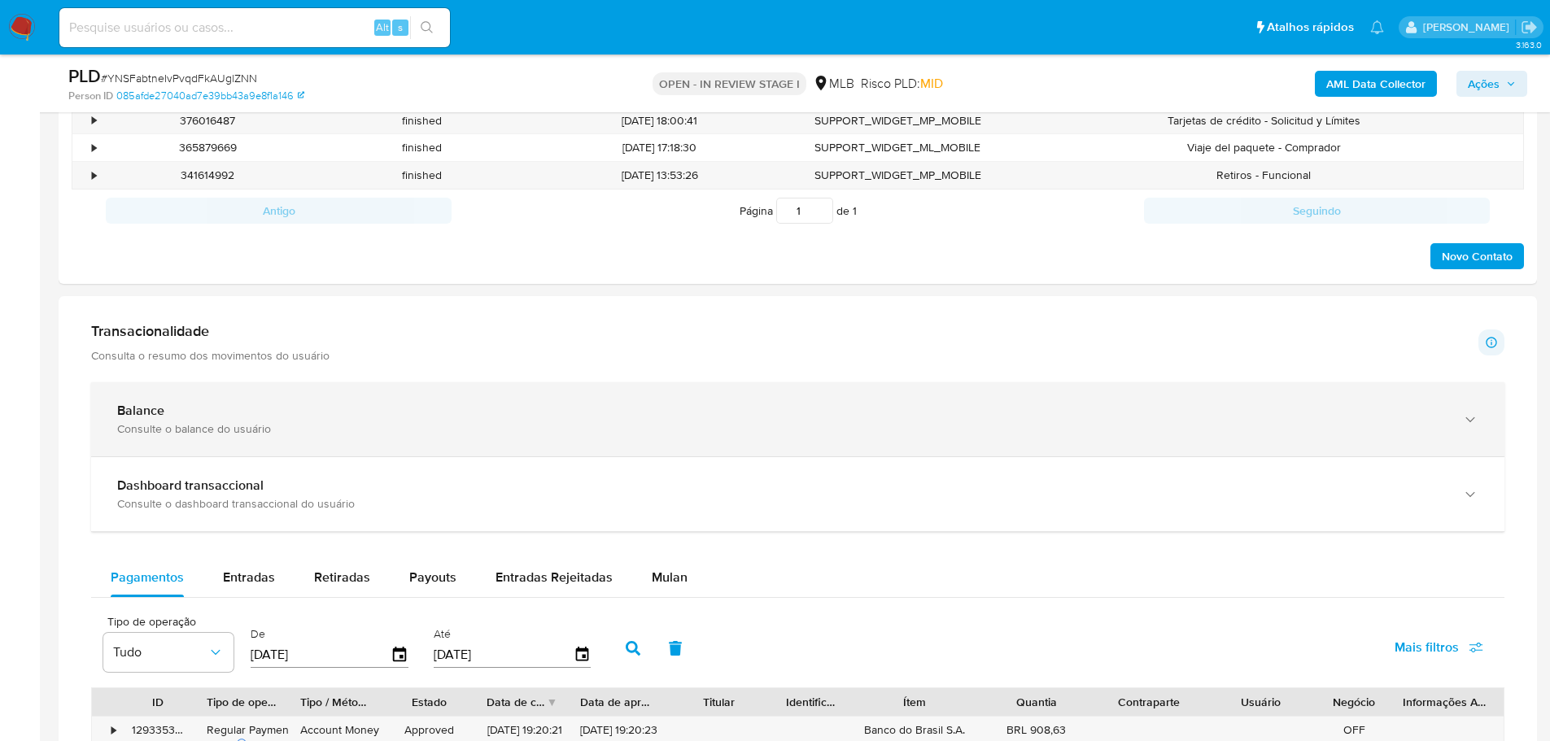
scroll to position [895, 0]
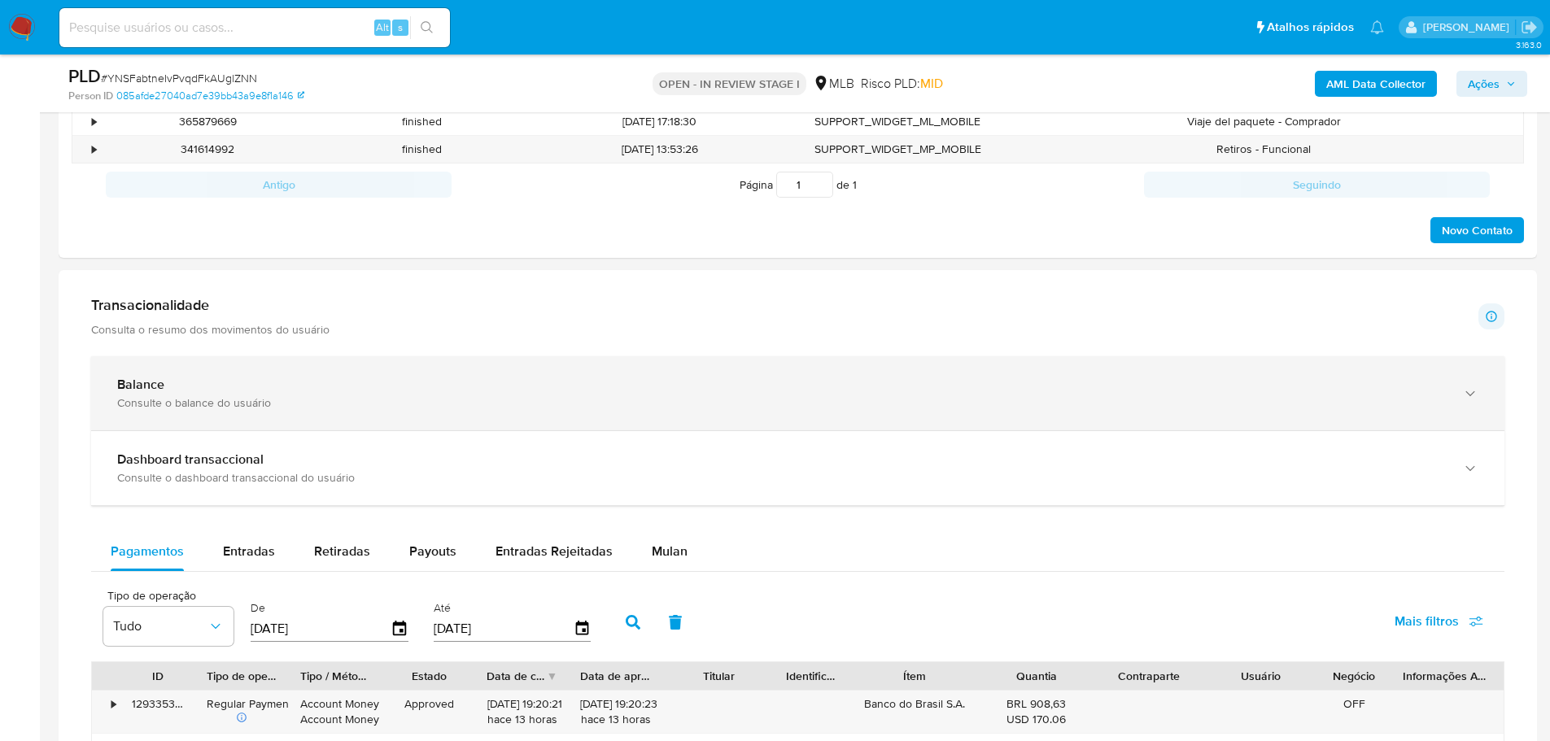
click at [277, 386] on div "Balance" at bounding box center [781, 385] width 1328 height 16
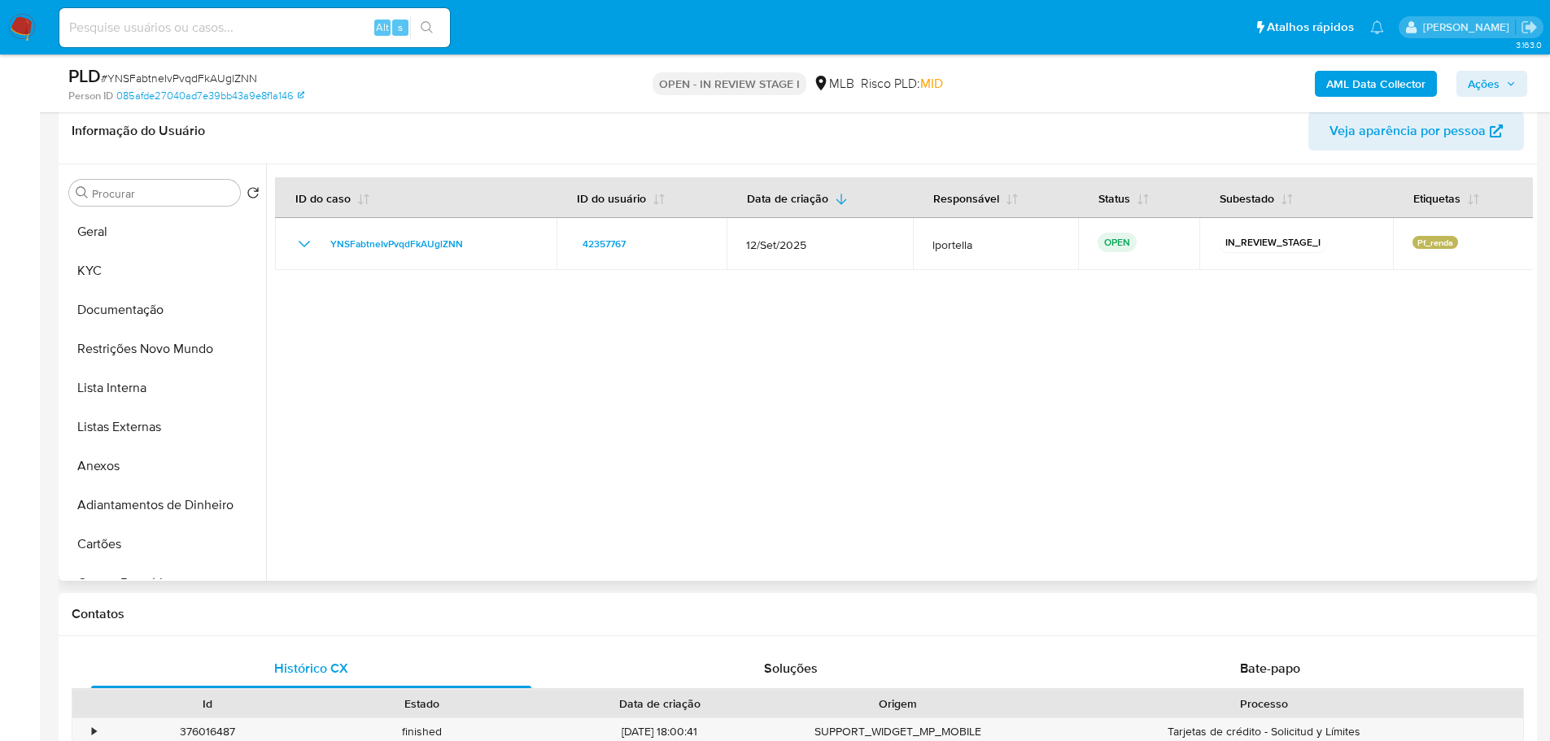
scroll to position [81, 0]
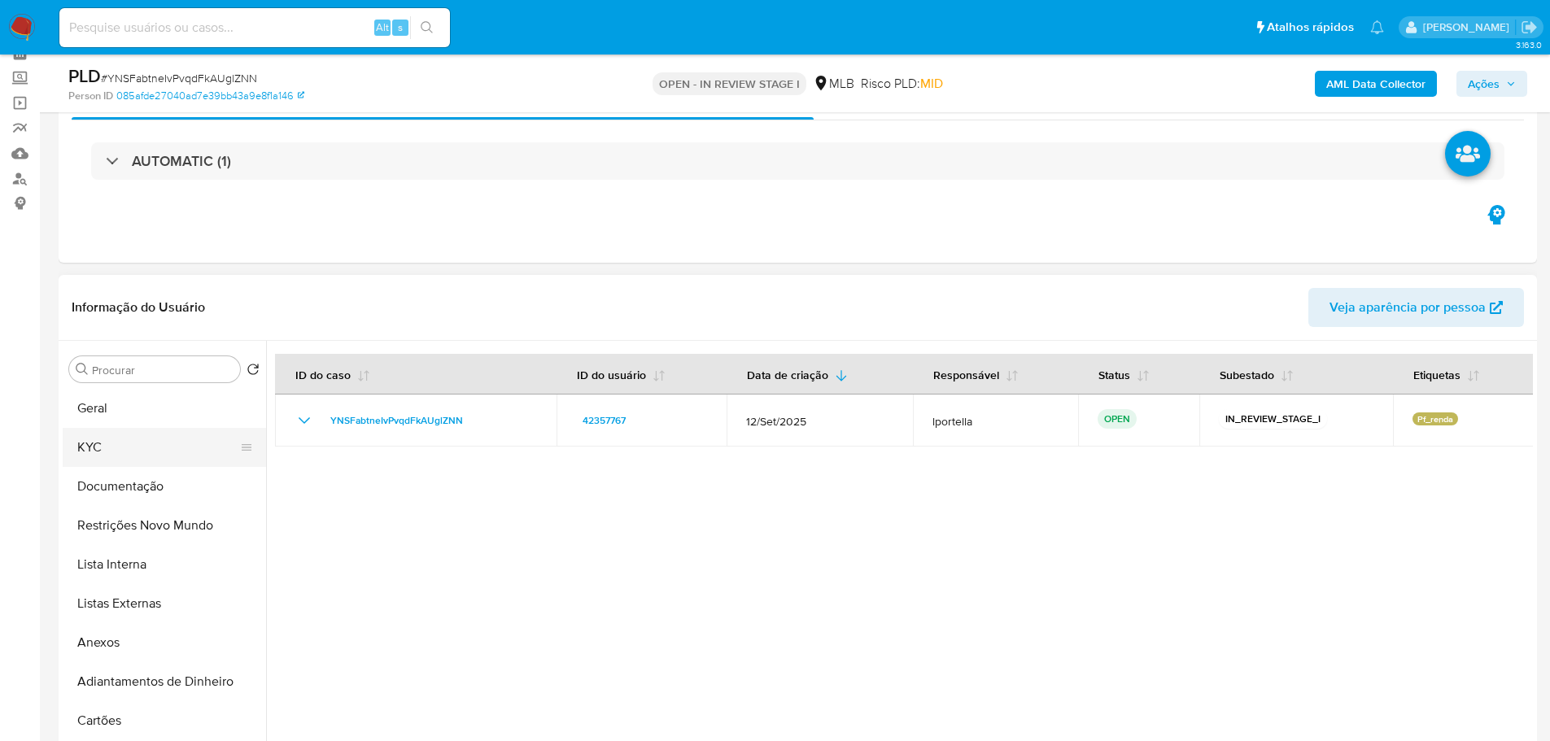
click at [138, 428] on button "KYC" at bounding box center [158, 447] width 190 height 39
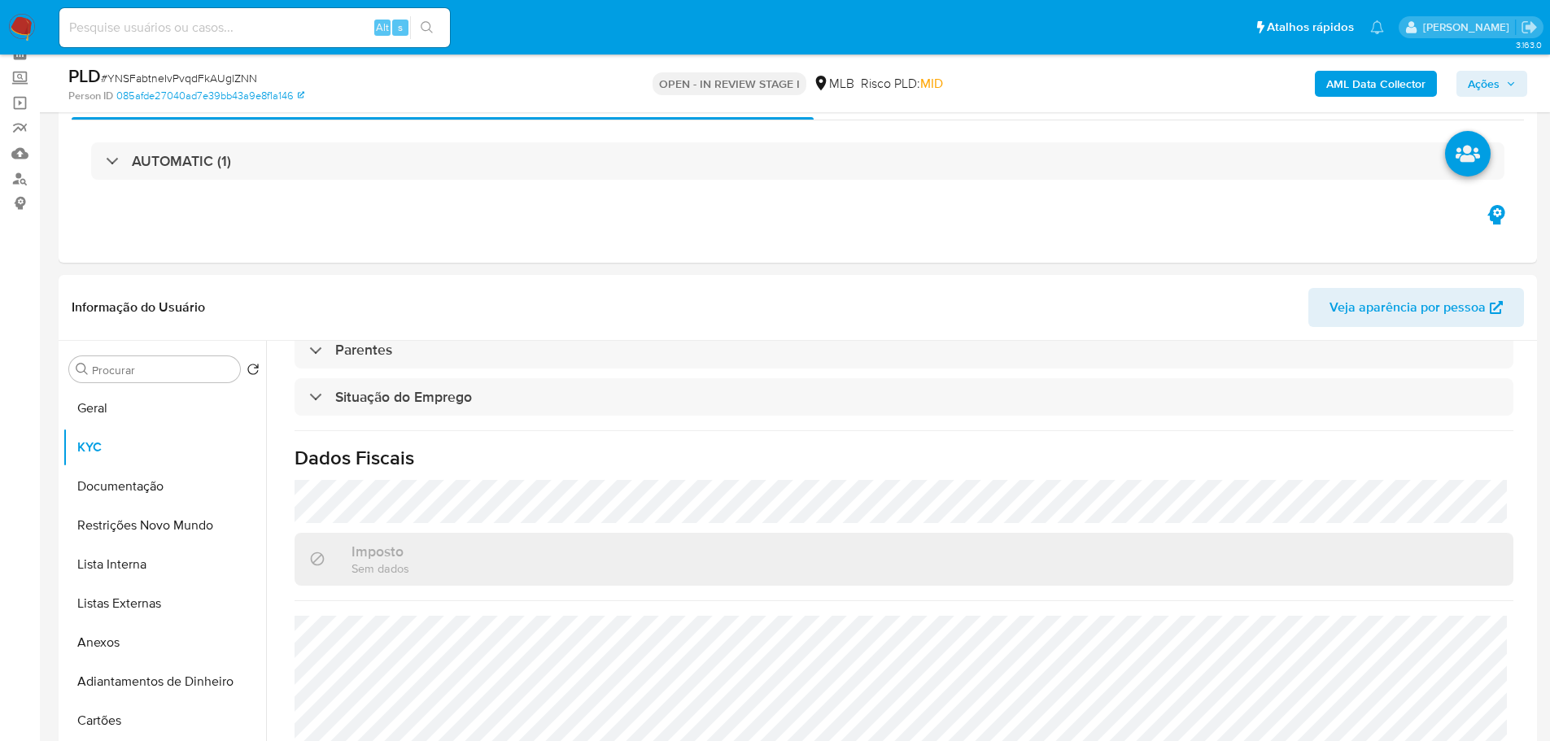
scroll to position [678, 0]
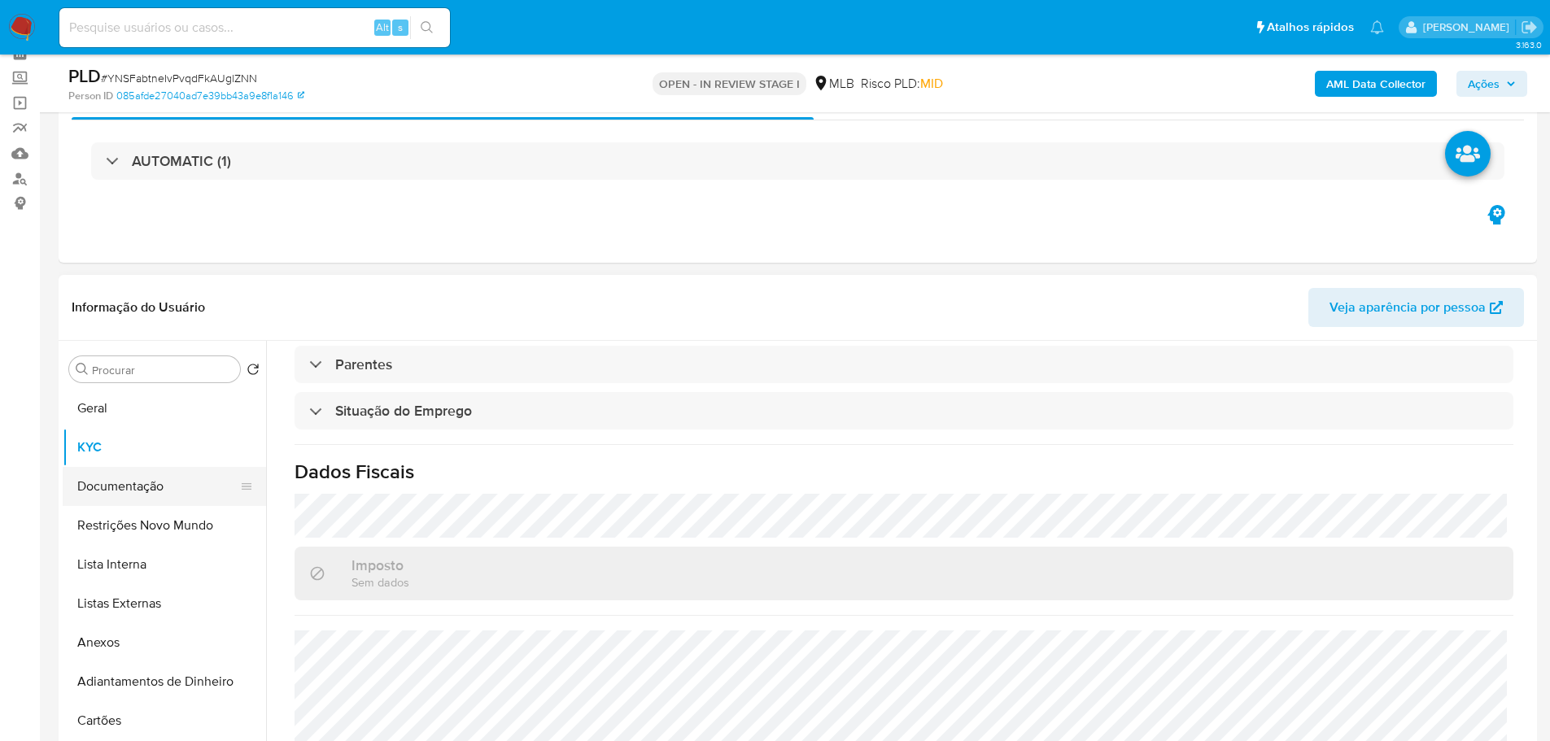
click at [111, 496] on button "Documentação" at bounding box center [158, 486] width 190 height 39
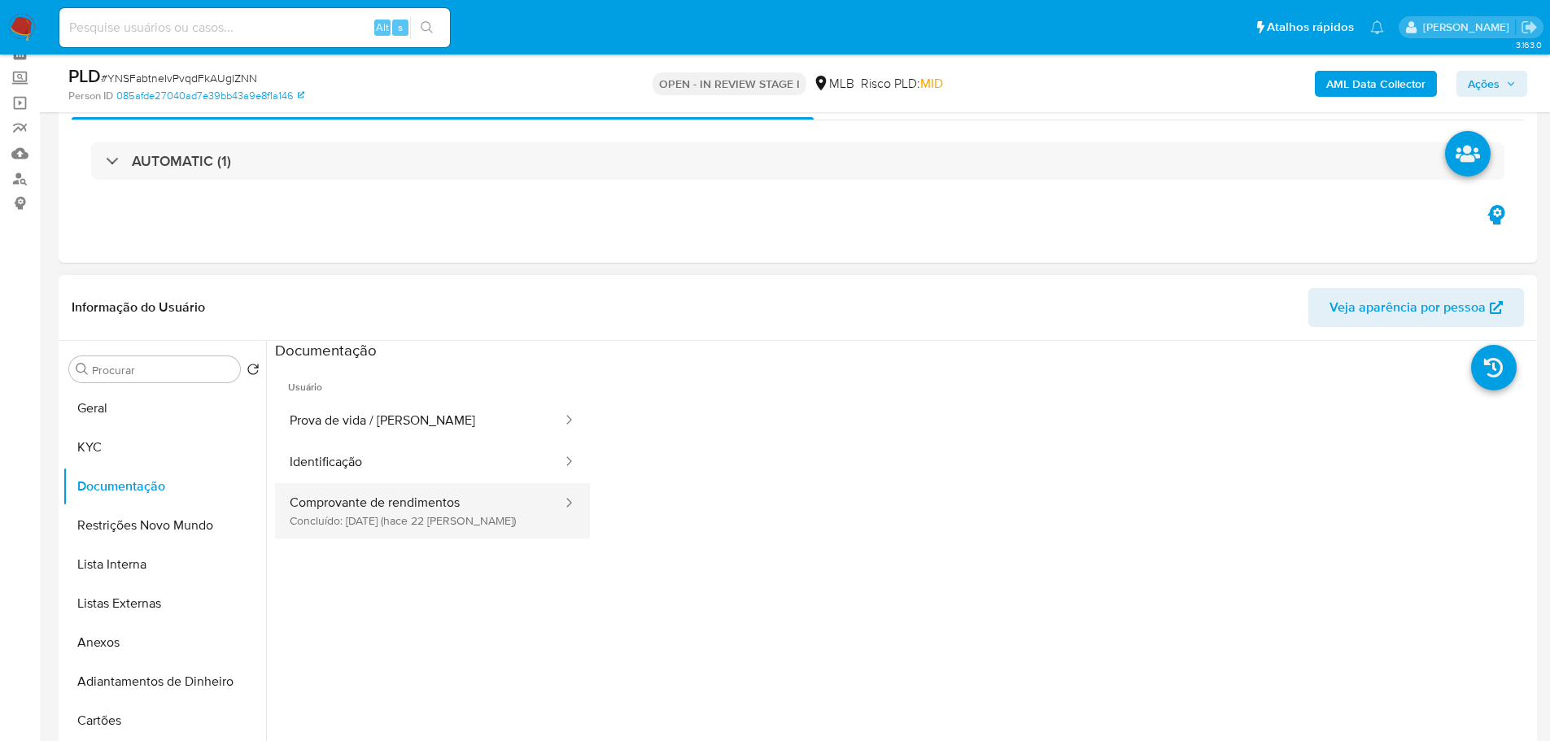
click at [421, 487] on button "Comprovante de rendimentos Concluído: 18/09/2025 (hace 22 días)" at bounding box center [419, 510] width 289 height 55
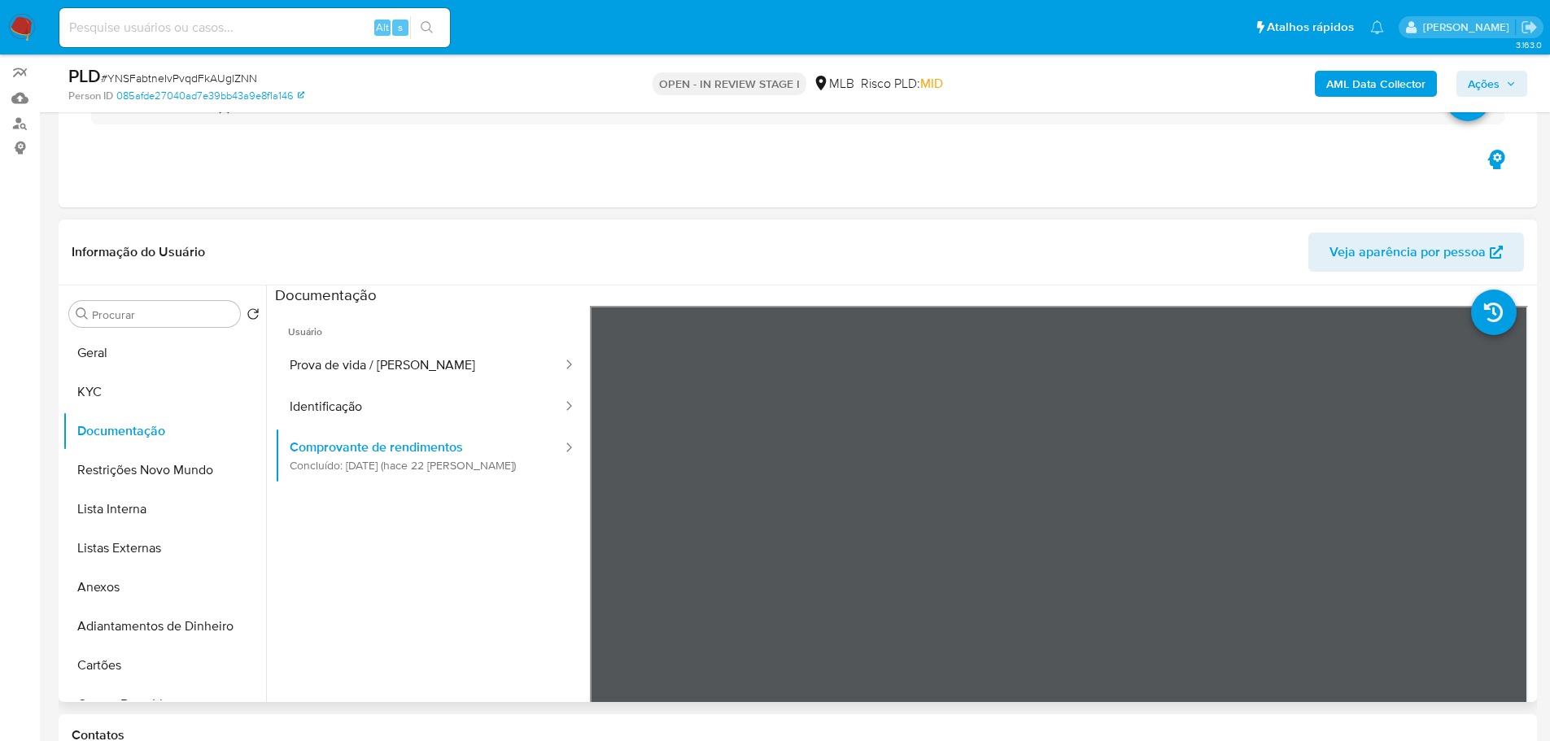
scroll to position [163, 0]
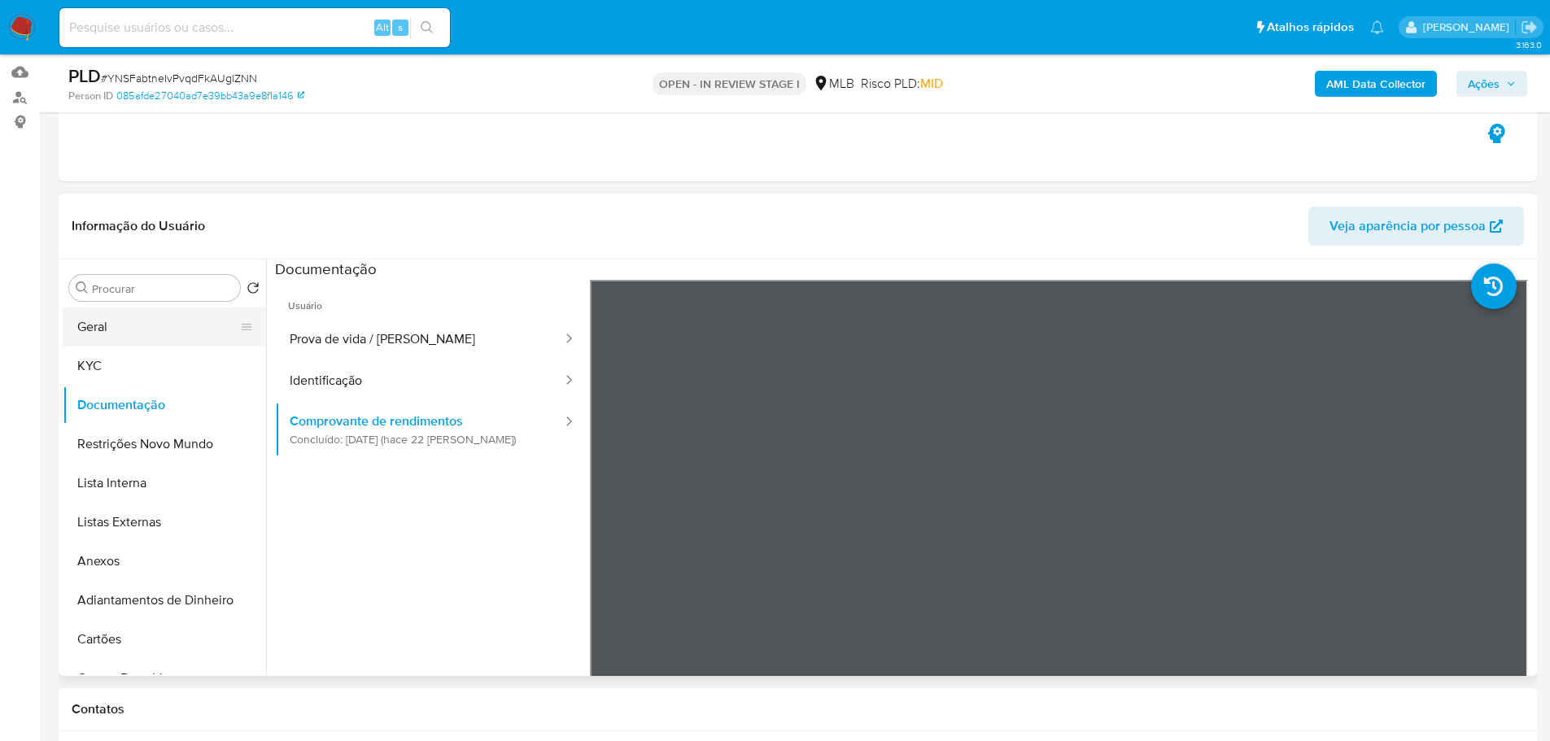
click at [160, 335] on button "Geral" at bounding box center [158, 326] width 190 height 39
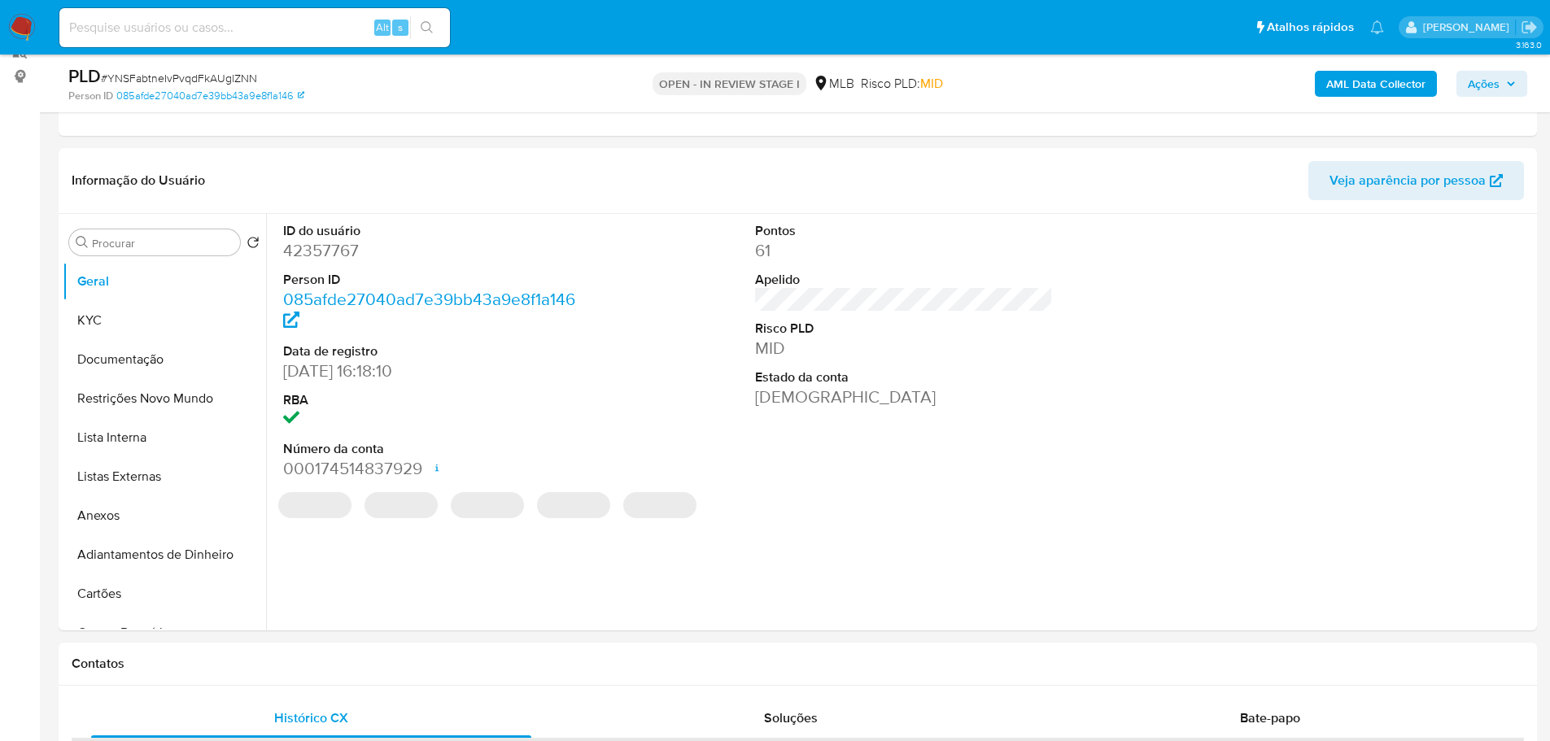
scroll to position [204, 0]
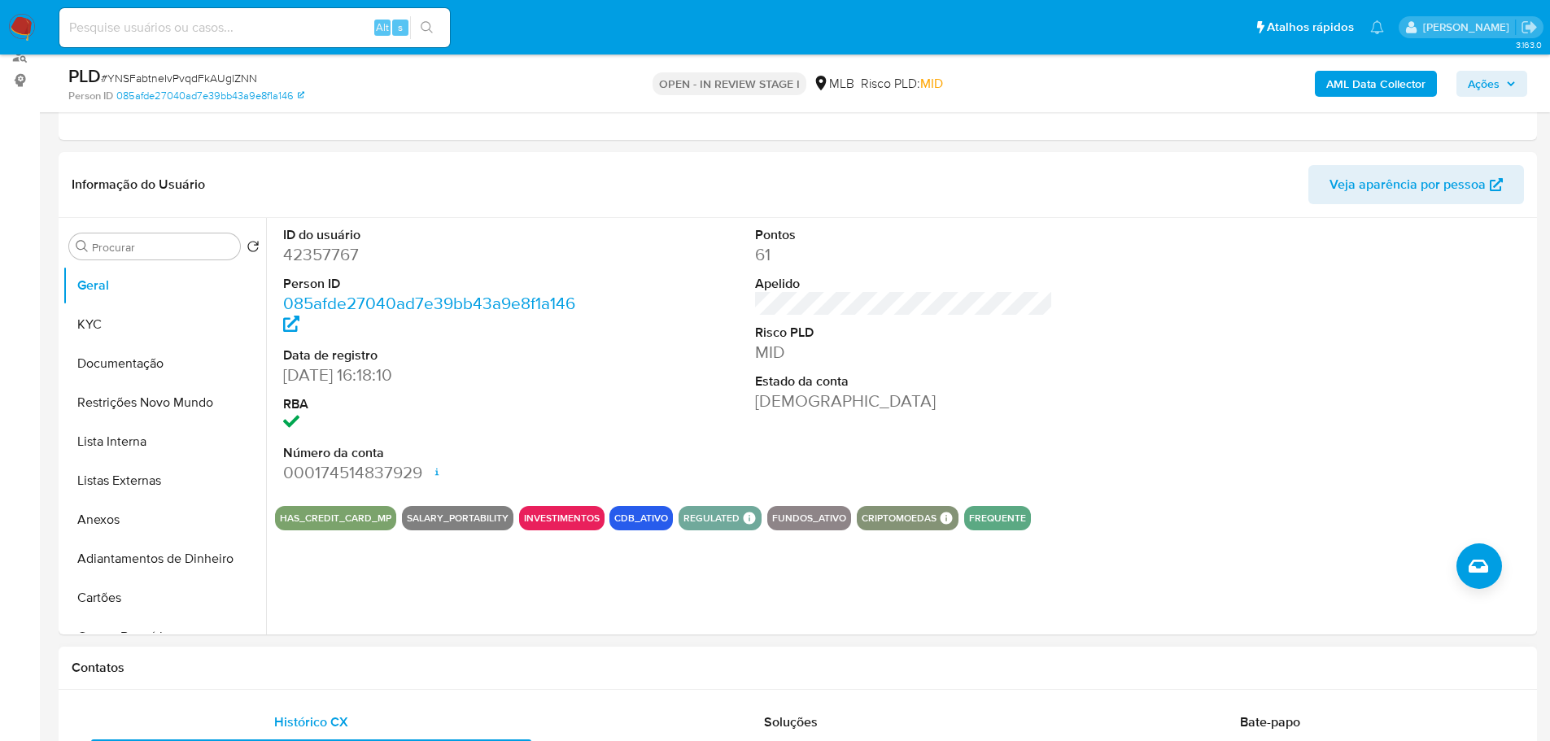
click at [234, 657] on div "Contatos" at bounding box center [798, 668] width 1478 height 43
click at [133, 313] on button "KYC" at bounding box center [158, 324] width 190 height 39
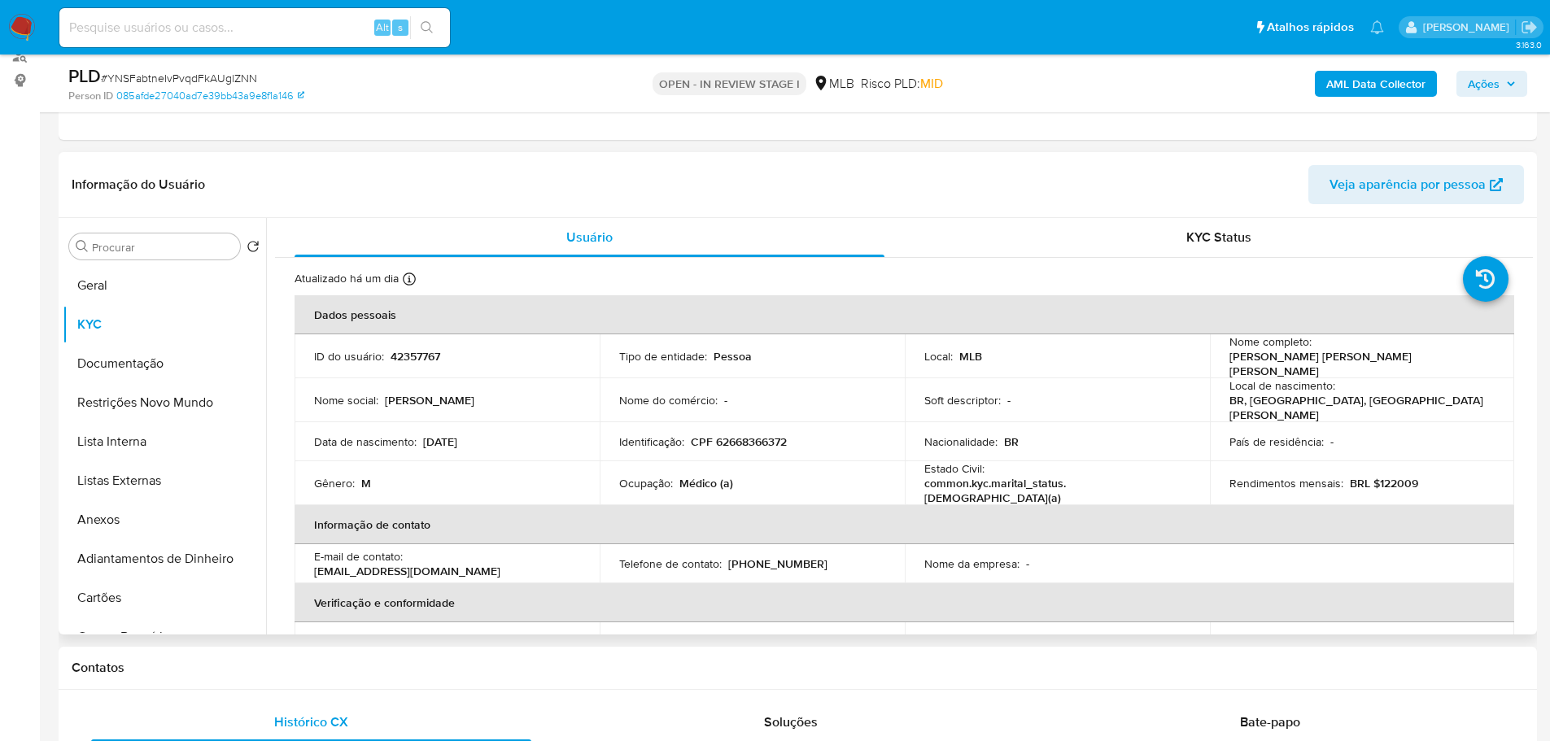
drag, startPoint x: 172, startPoint y: 668, endPoint x: 159, endPoint y: 633, distance: 37.0
click at [172, 668] on h1 "Contatos" at bounding box center [798, 668] width 1452 height 16
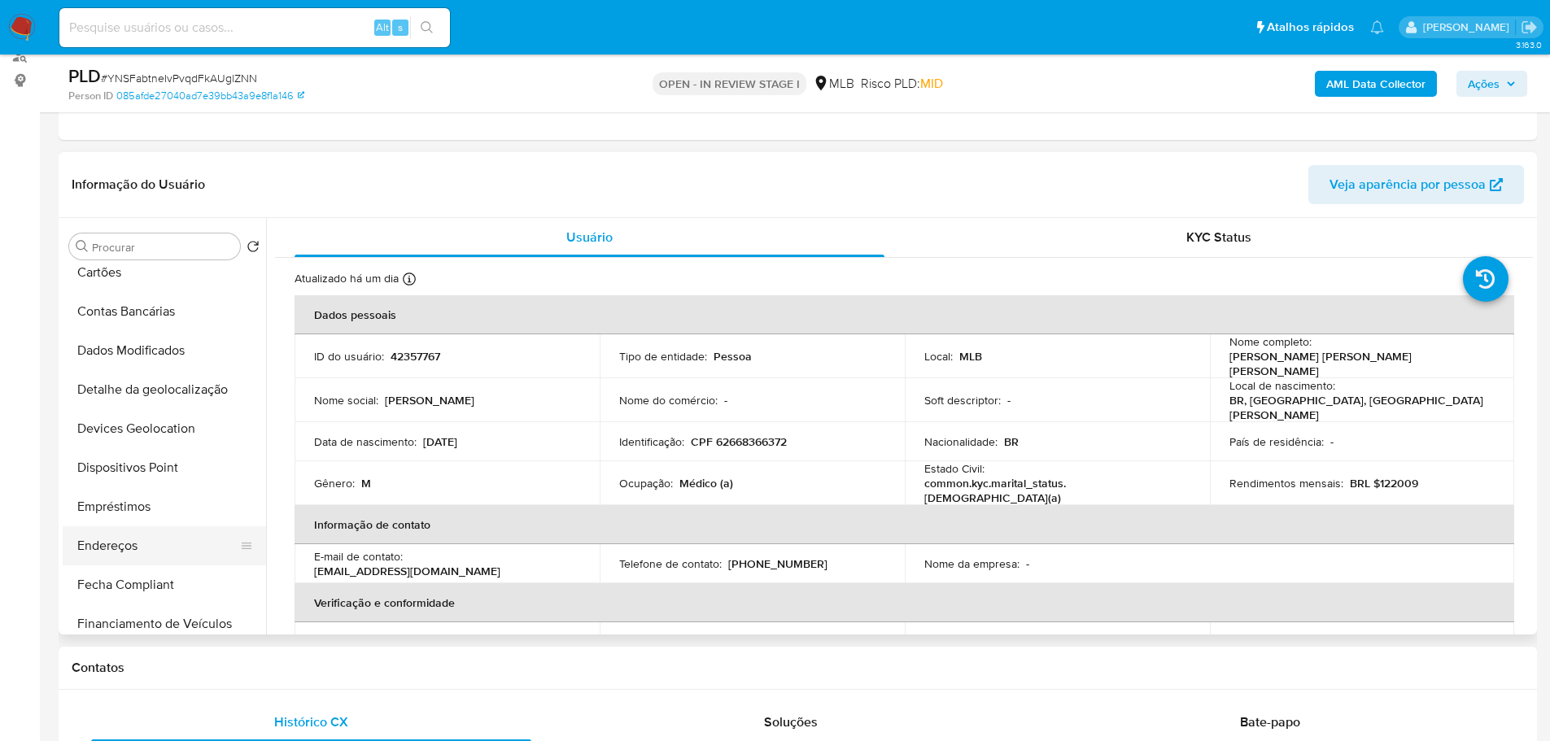
click at [141, 546] on button "Endereços" at bounding box center [158, 545] width 190 height 39
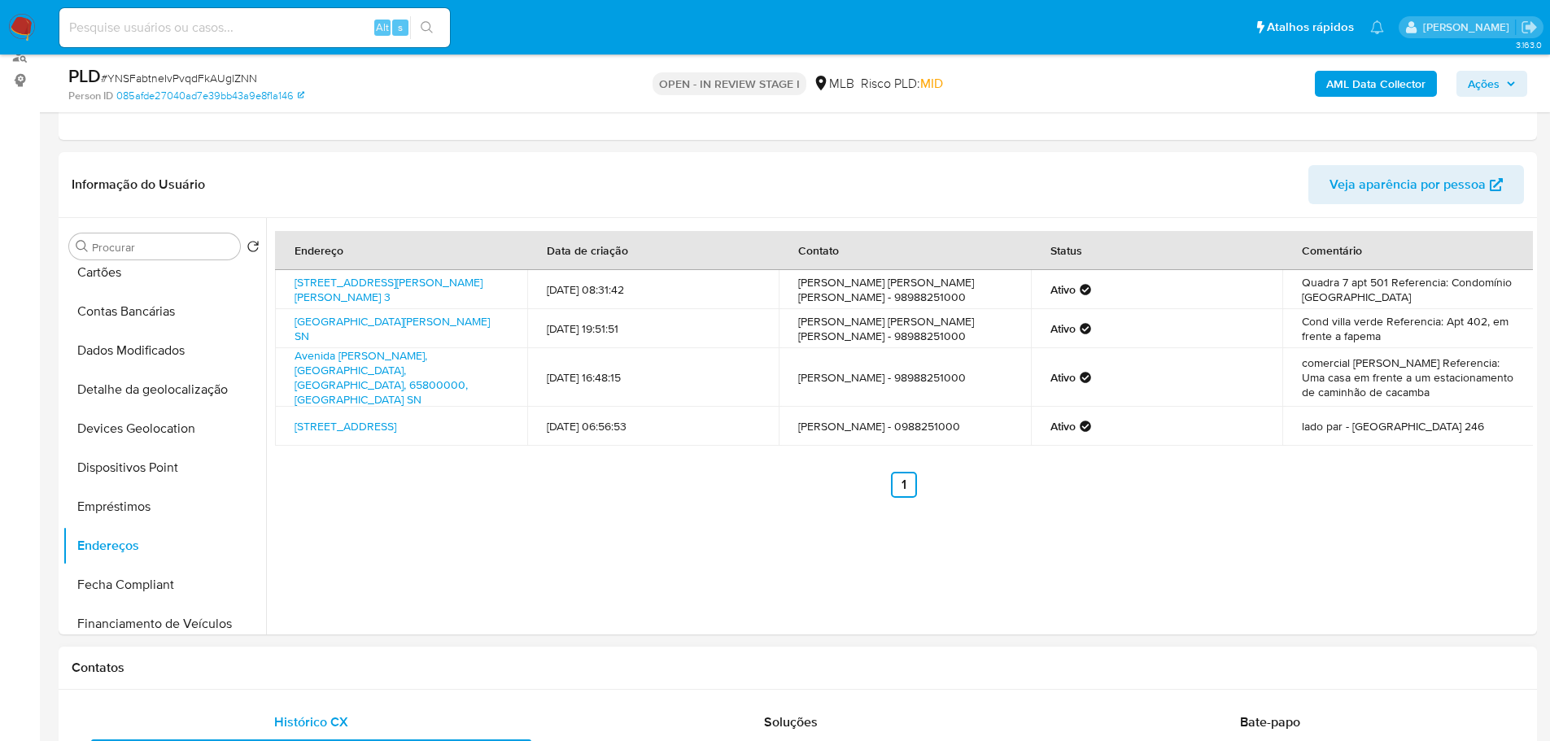
click at [291, 661] on h1 "Contatos" at bounding box center [798, 668] width 1452 height 16
click at [159, 394] on button "Detalhe da geolocalização" at bounding box center [158, 389] width 190 height 39
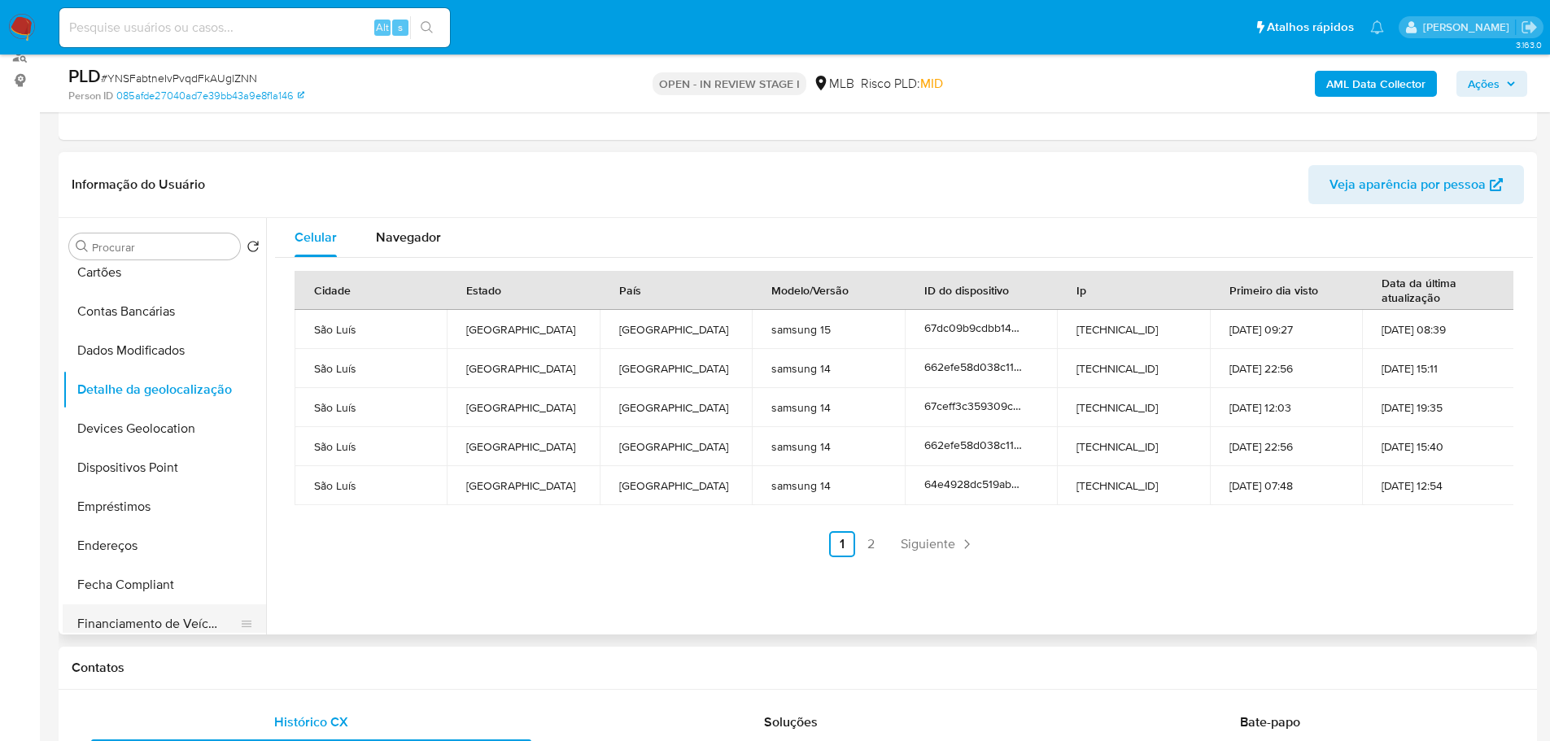
drag, startPoint x: 278, startPoint y: 677, endPoint x: 230, endPoint y: 618, distance: 75.7
click at [278, 677] on div "Contatos" at bounding box center [798, 668] width 1478 height 43
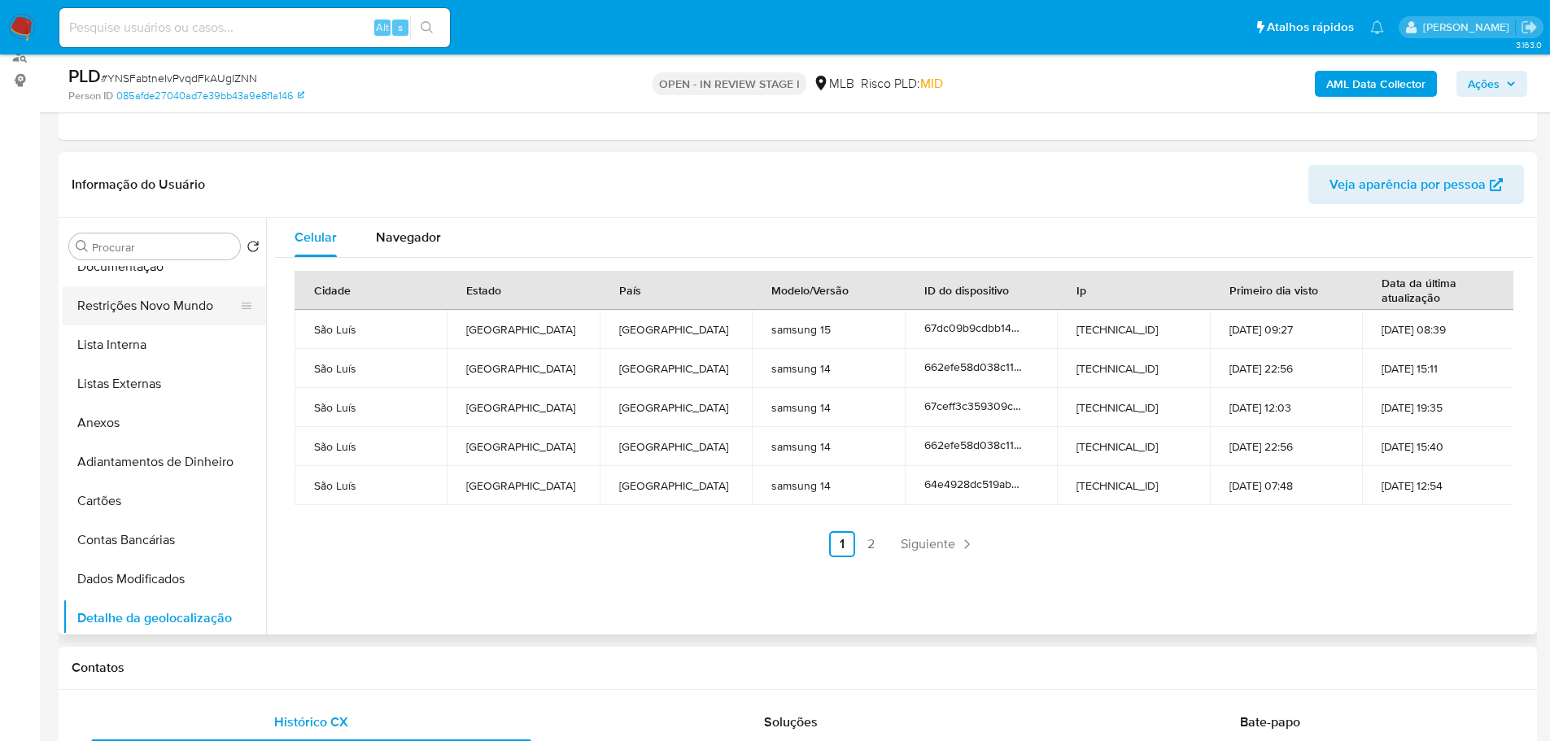
scroll to position [0, 0]
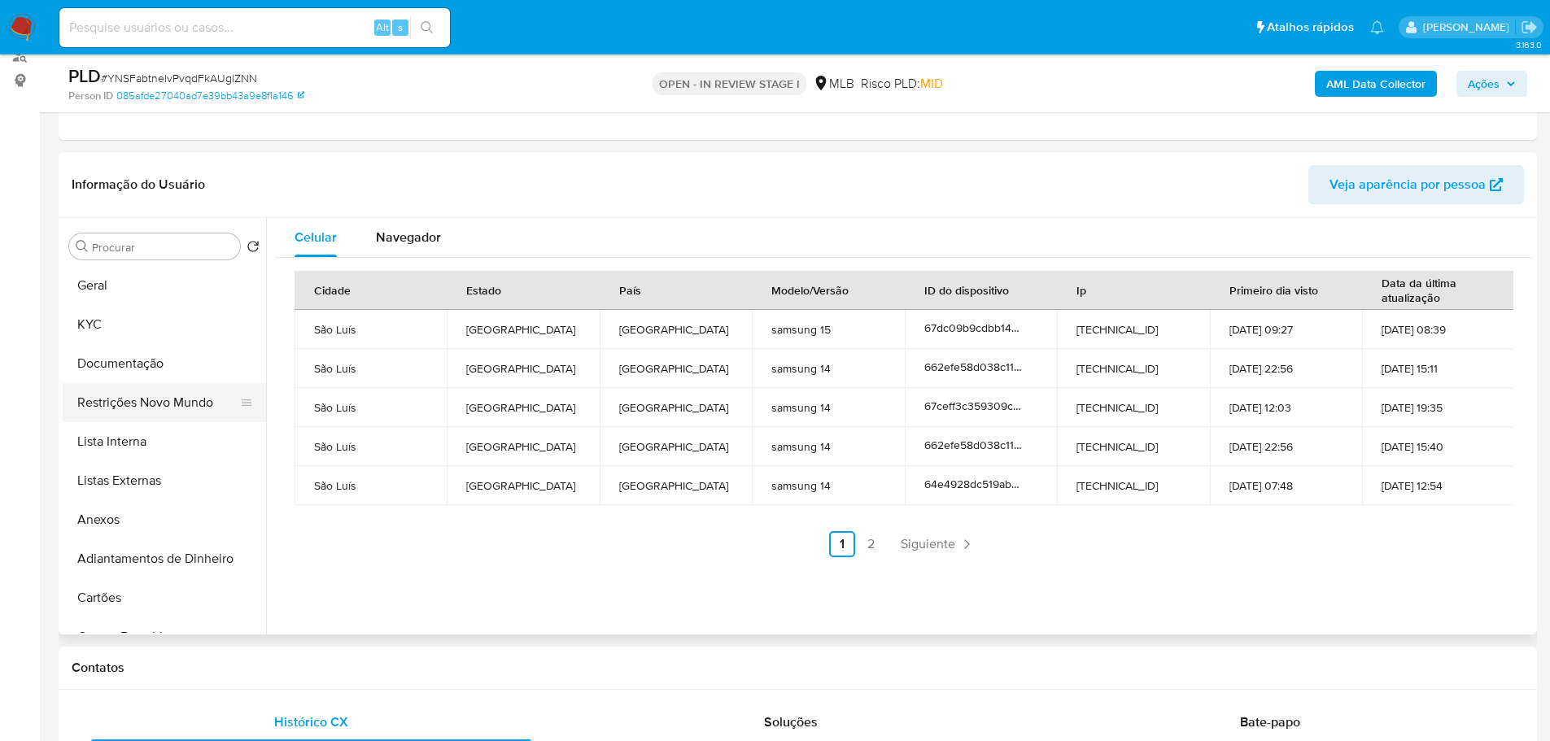
click at [157, 398] on button "Restrições Novo Mundo" at bounding box center [158, 402] width 190 height 39
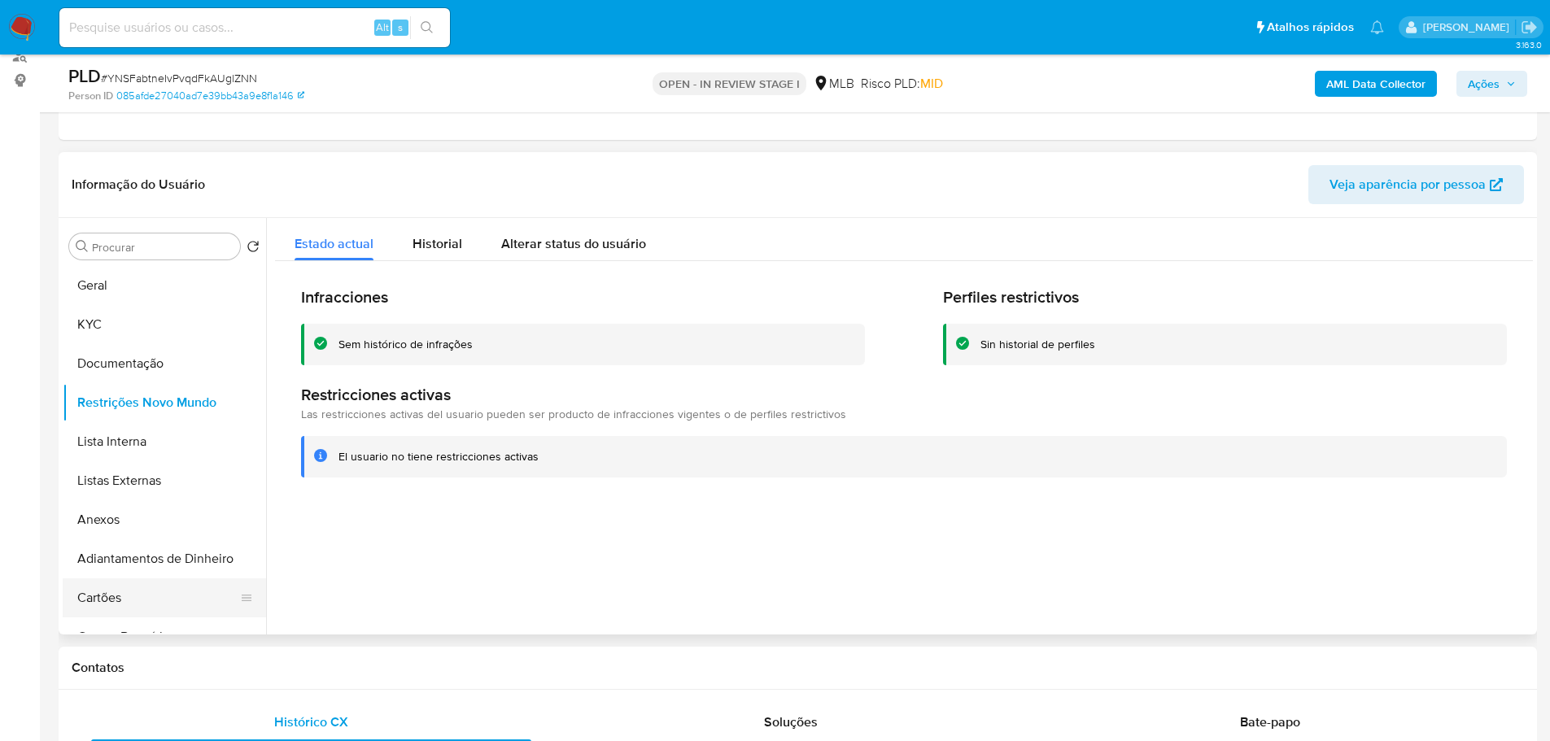
drag, startPoint x: 284, startPoint y: 661, endPoint x: 226, endPoint y: 578, distance: 101.8
click at [284, 661] on h1 "Contatos" at bounding box center [798, 668] width 1452 height 16
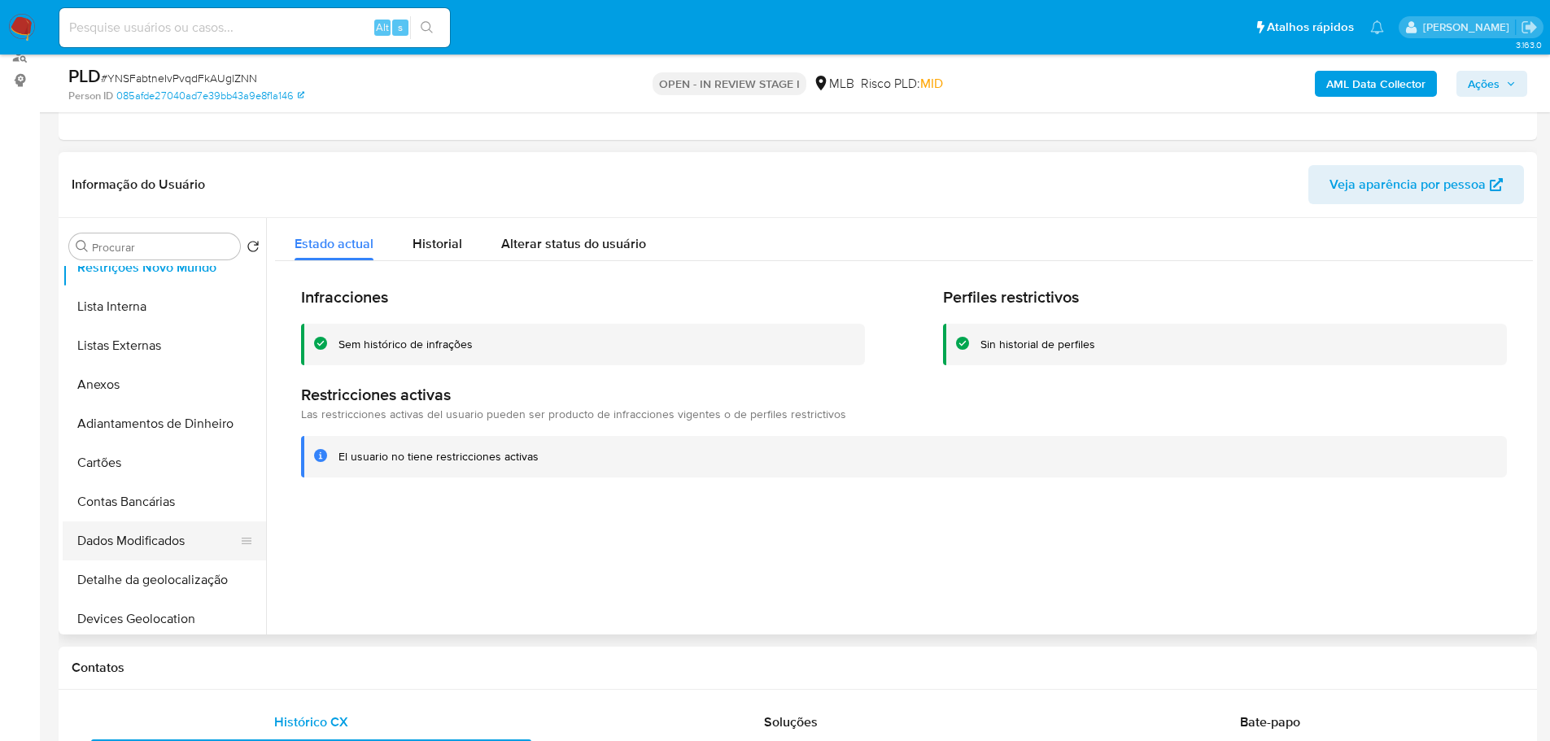
scroll to position [244, 0]
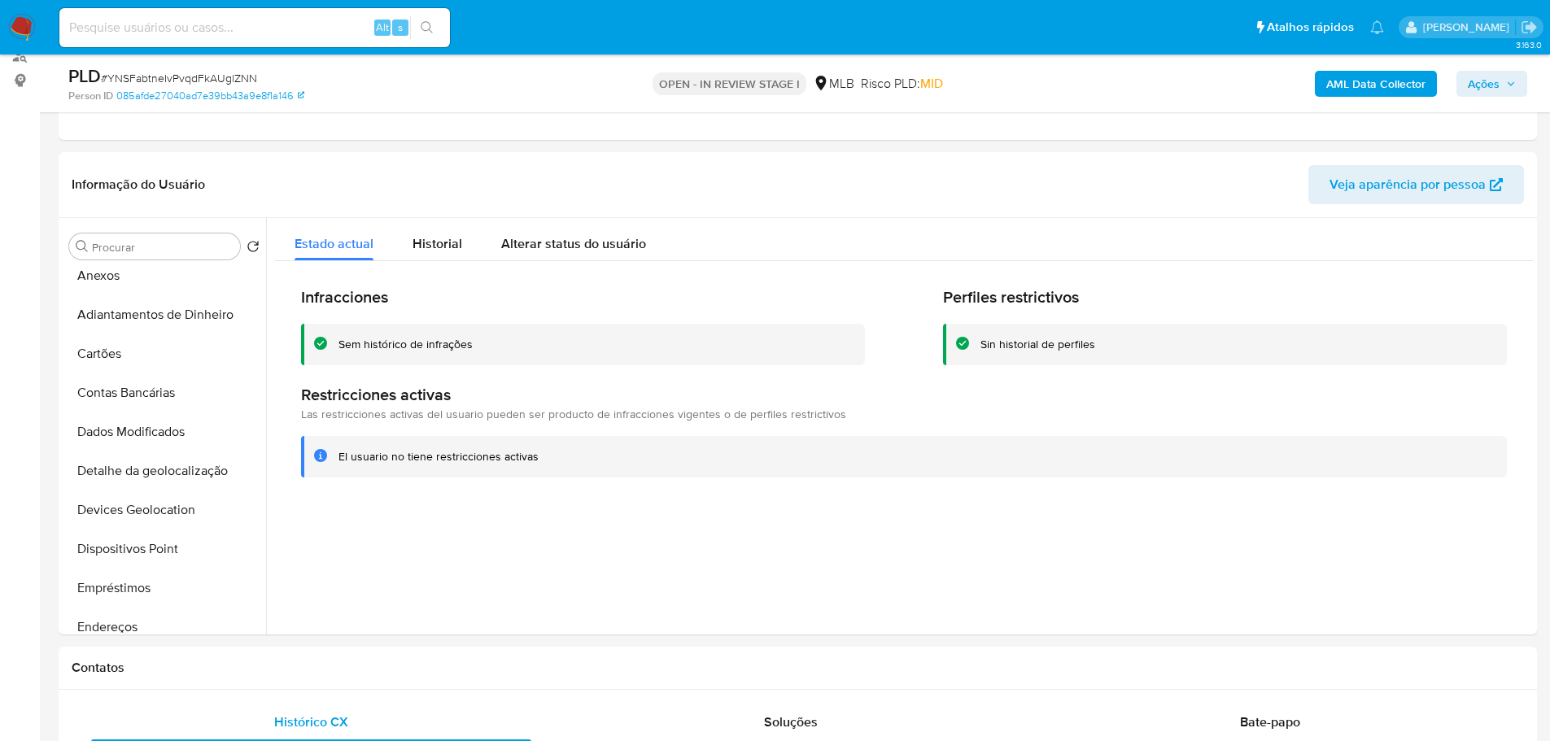
drag, startPoint x: 167, startPoint y: 543, endPoint x: 41, endPoint y: 535, distance: 125.5
click at [165, 544] on button "Dispositivos Point" at bounding box center [164, 549] width 203 height 39
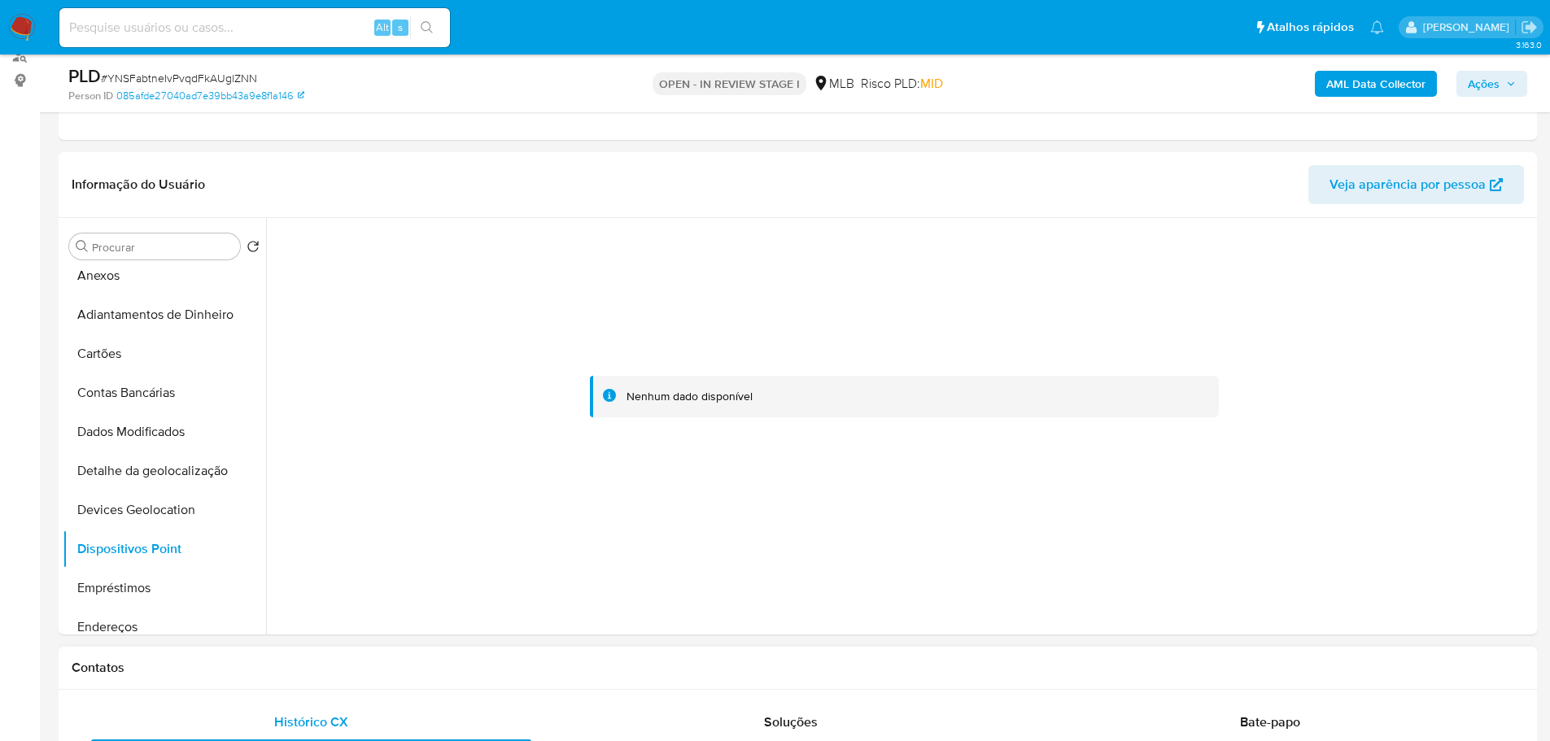
drag, startPoint x: 559, startPoint y: 687, endPoint x: 547, endPoint y: 700, distance: 17.3
click at [560, 687] on div "Contatos" at bounding box center [798, 668] width 1478 height 43
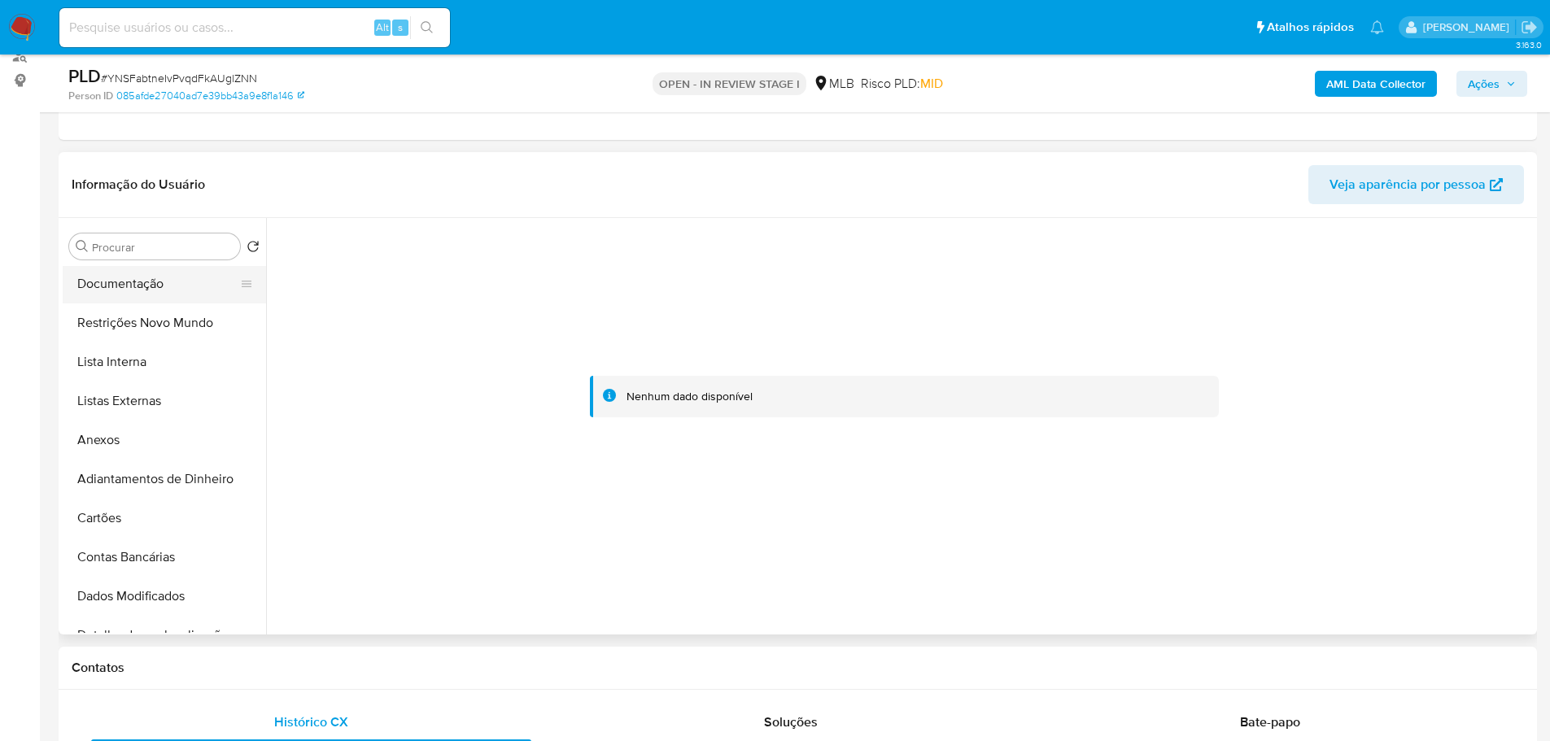
scroll to position [0, 0]
click at [125, 336] on button "KYC" at bounding box center [158, 324] width 190 height 39
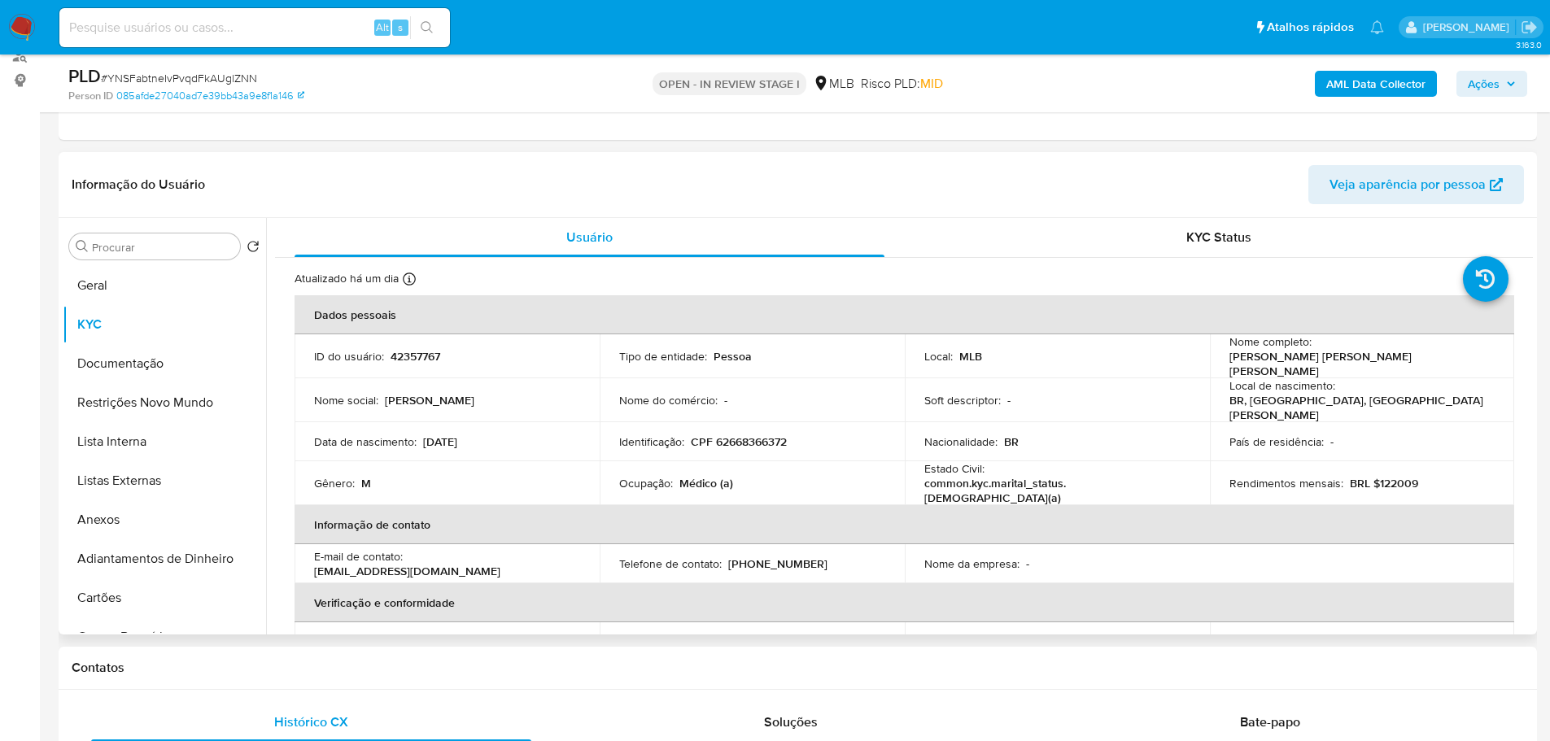
click at [715, 434] on p "CPF 62668366372" at bounding box center [739, 441] width 96 height 15
click at [723, 434] on p "CPF 62668366372" at bounding box center [739, 441] width 96 height 15
click at [724, 434] on p "CPF 62668366372" at bounding box center [739, 441] width 96 height 15
copy p "62668366372"
drag, startPoint x: 105, startPoint y: 353, endPoint x: 146, endPoint y: 341, distance: 43.2
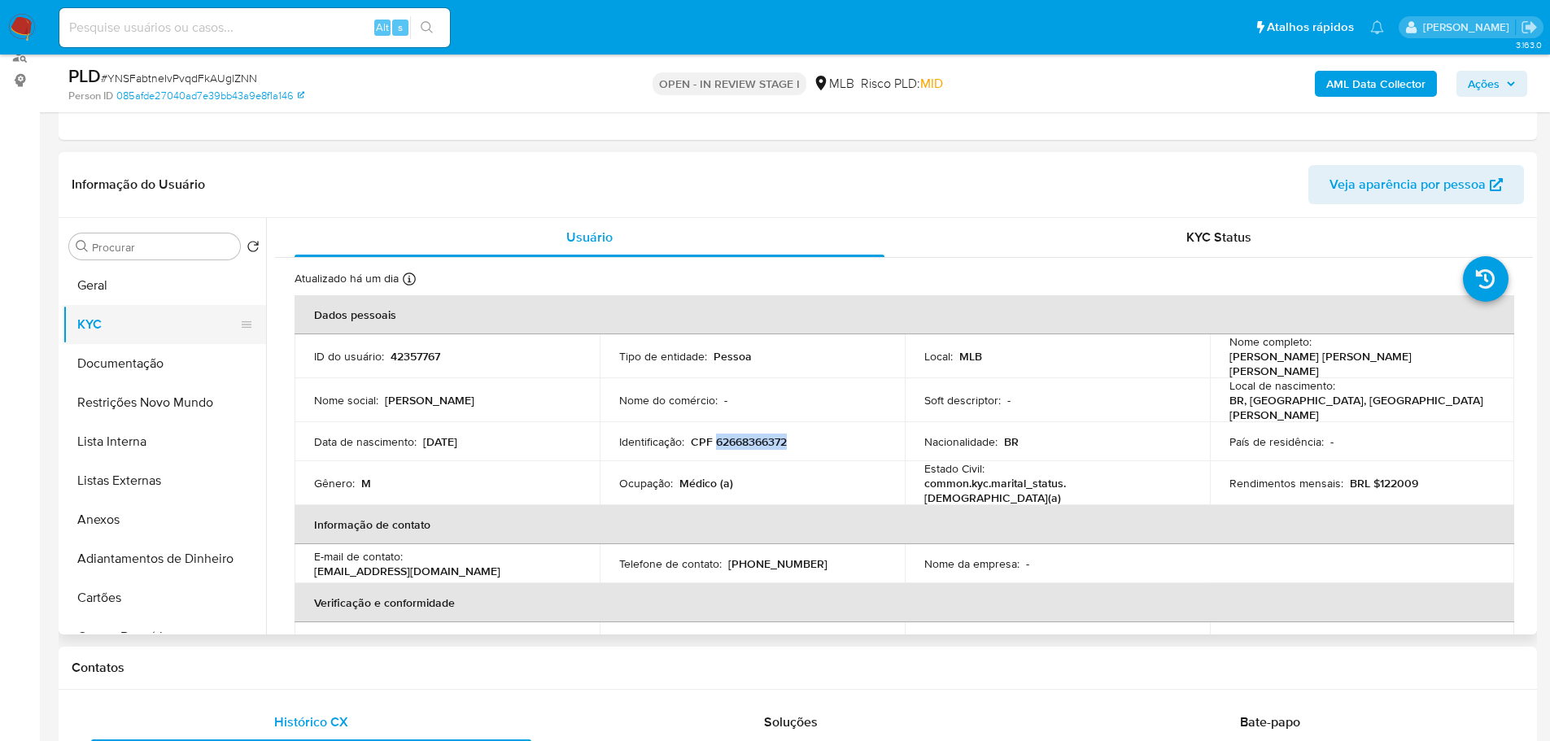
click at [105, 353] on button "Documentação" at bounding box center [164, 363] width 203 height 39
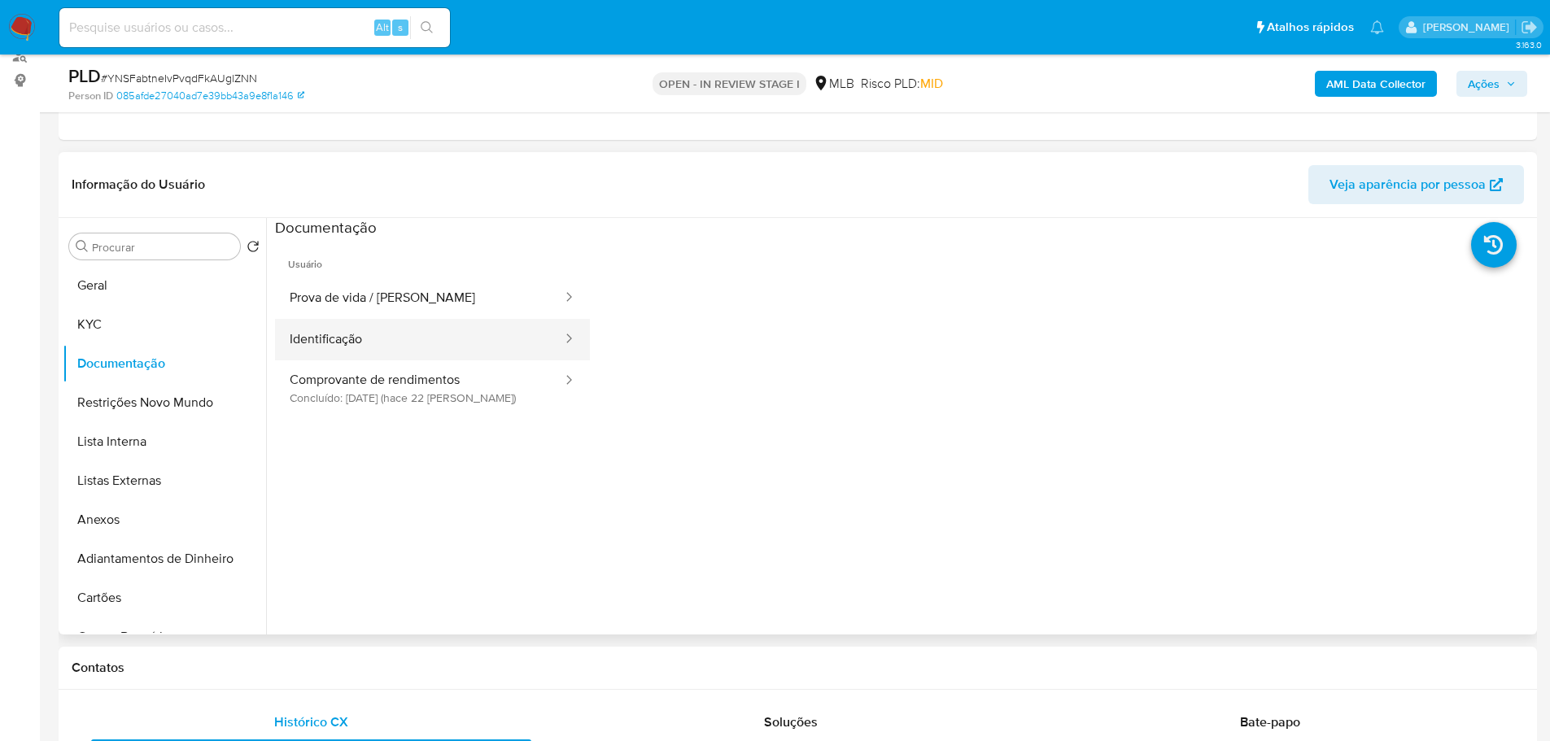
click at [404, 332] on button "Identificação" at bounding box center [419, 339] width 289 height 41
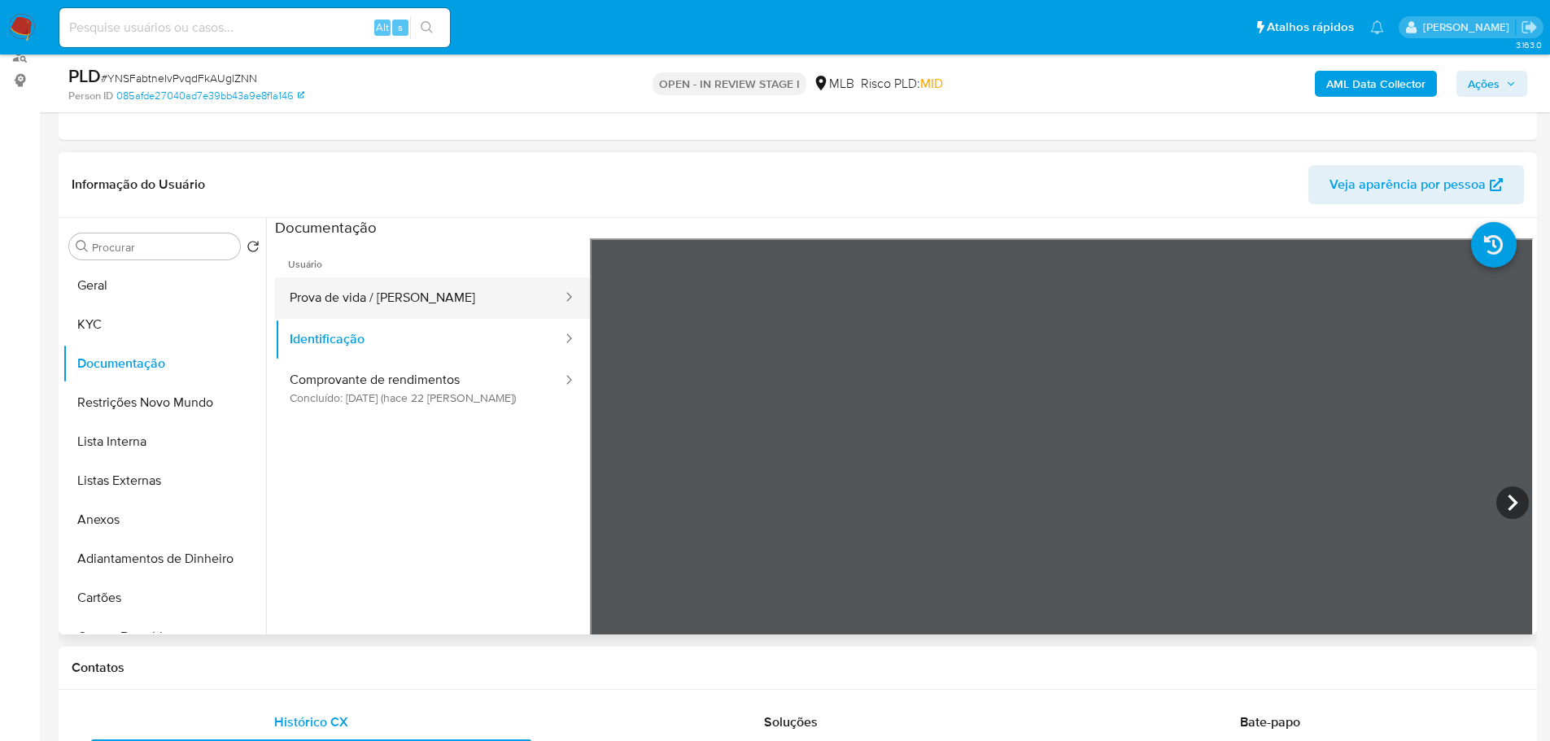
click at [438, 296] on button "Prova de vida / Selfie" at bounding box center [419, 297] width 289 height 41
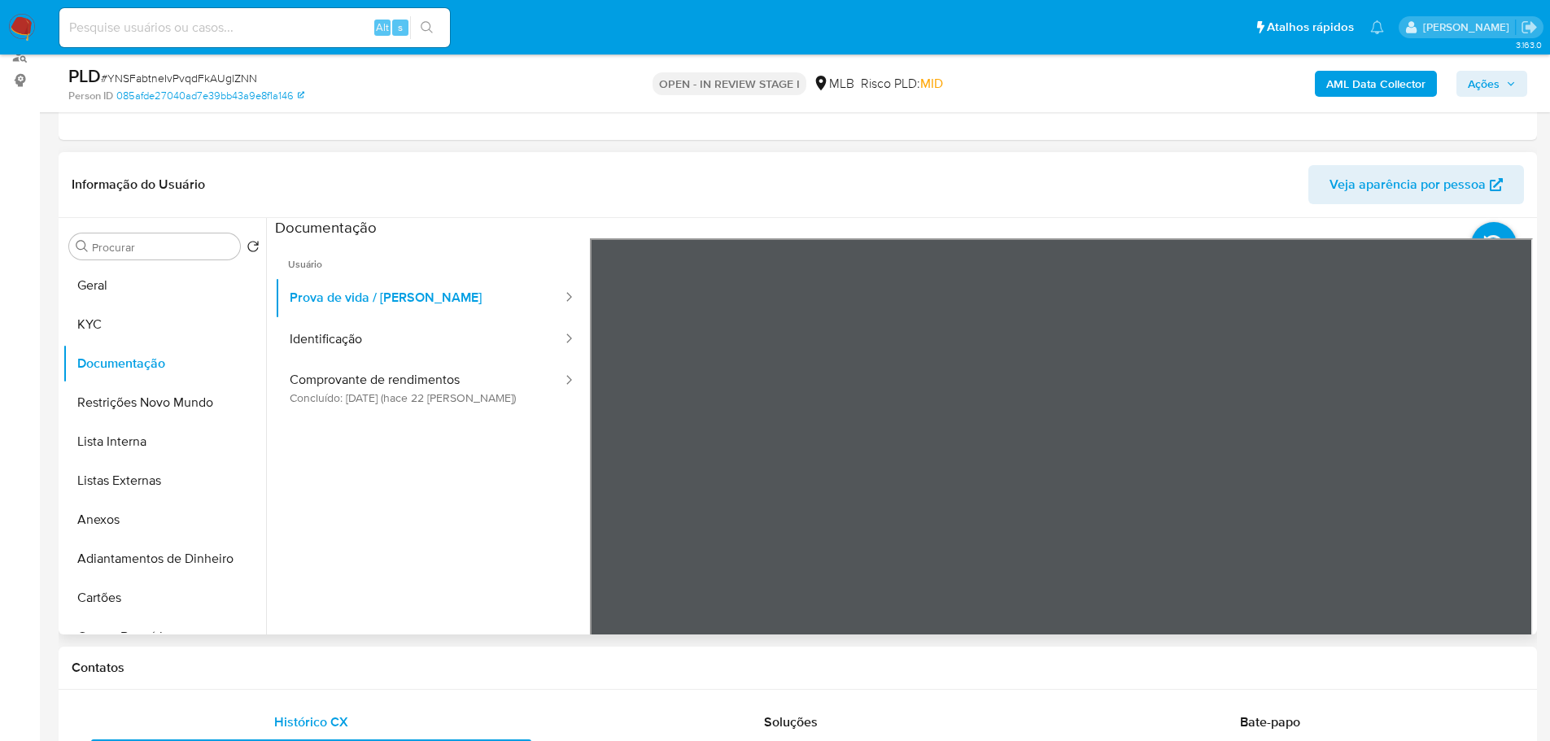
scroll to position [569, 0]
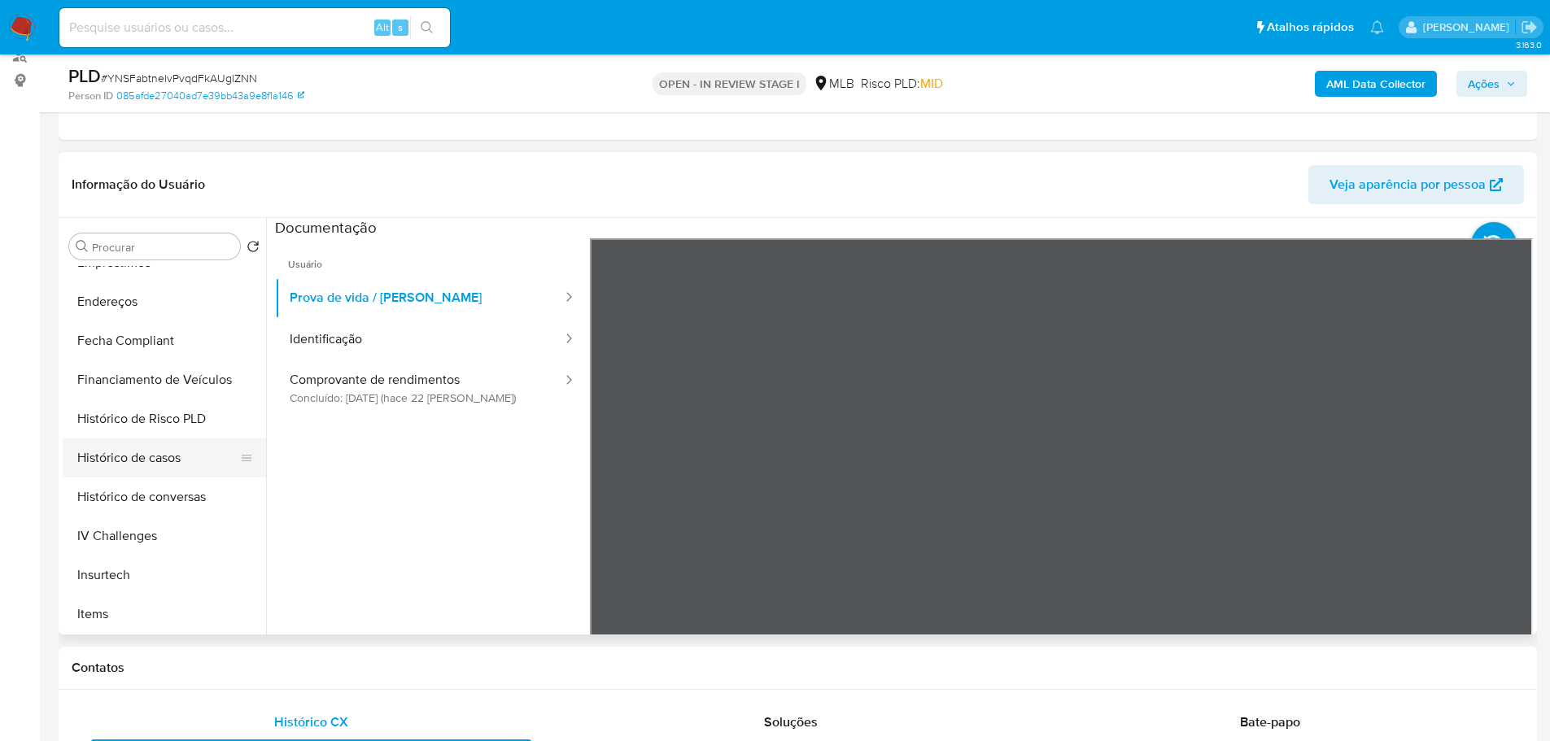
click at [136, 476] on button "Histórico de casos" at bounding box center [158, 457] width 190 height 39
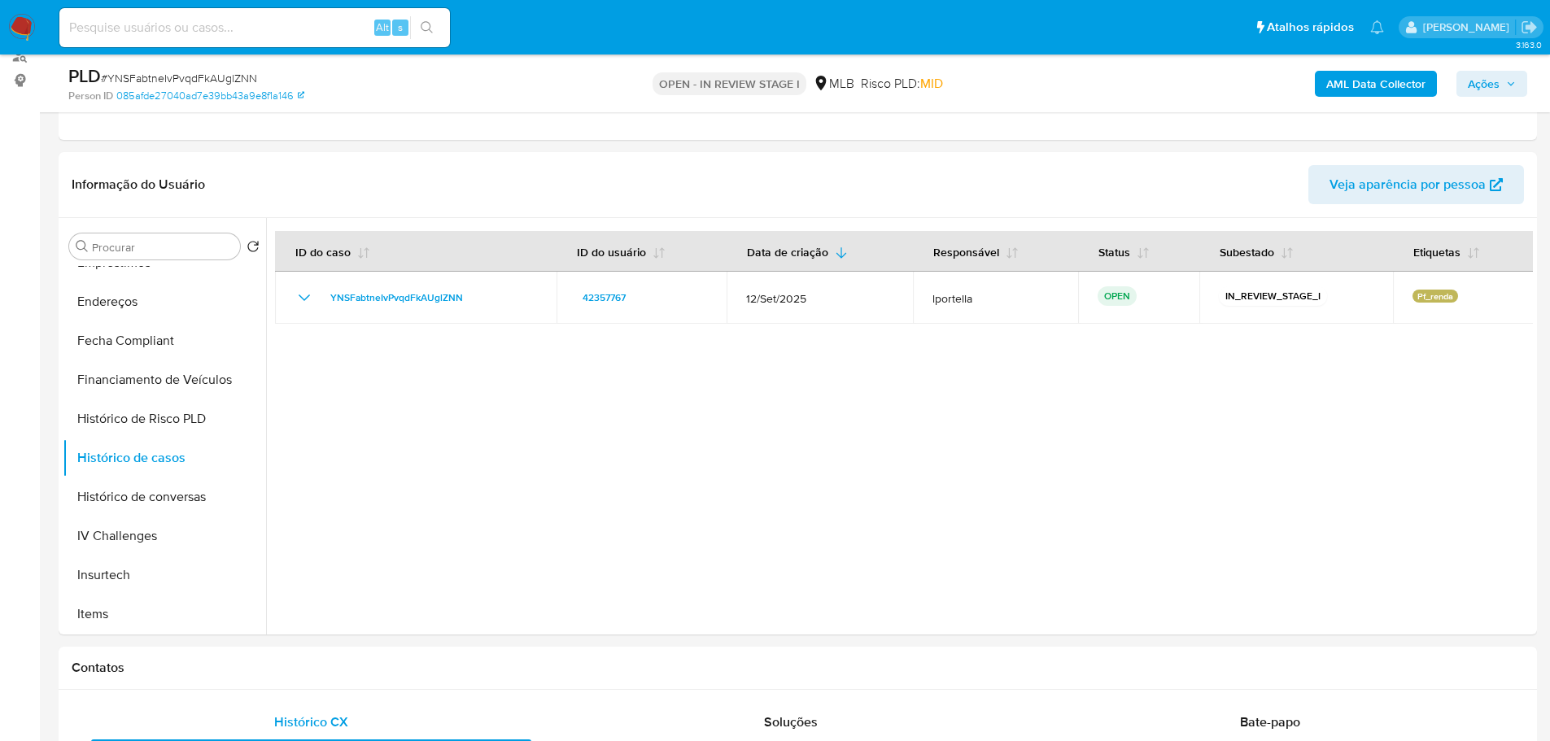
click at [1495, 77] on span "Ações" at bounding box center [1483, 84] width 32 height 26
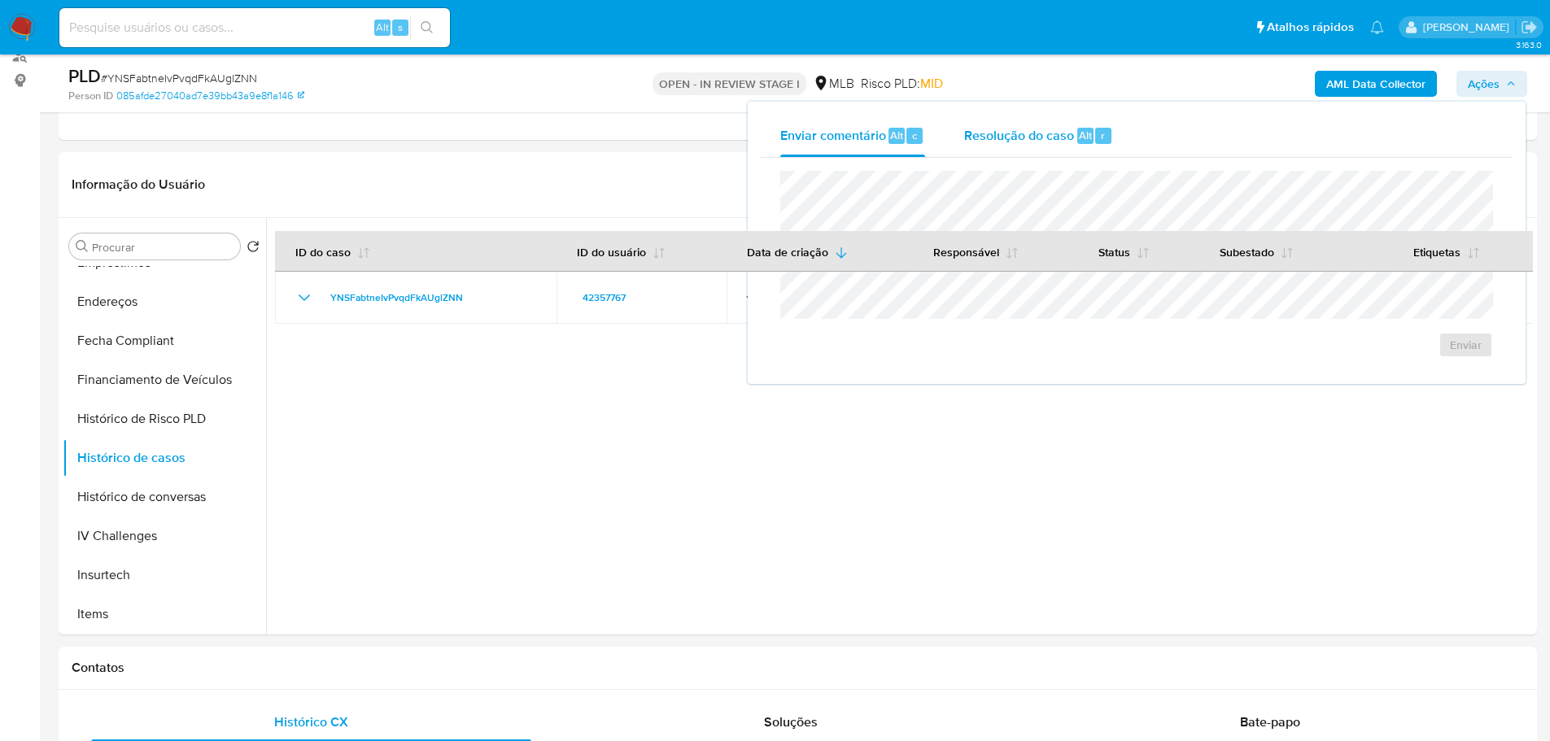
click at [1060, 126] on span "Resolução do caso" at bounding box center [1019, 134] width 110 height 19
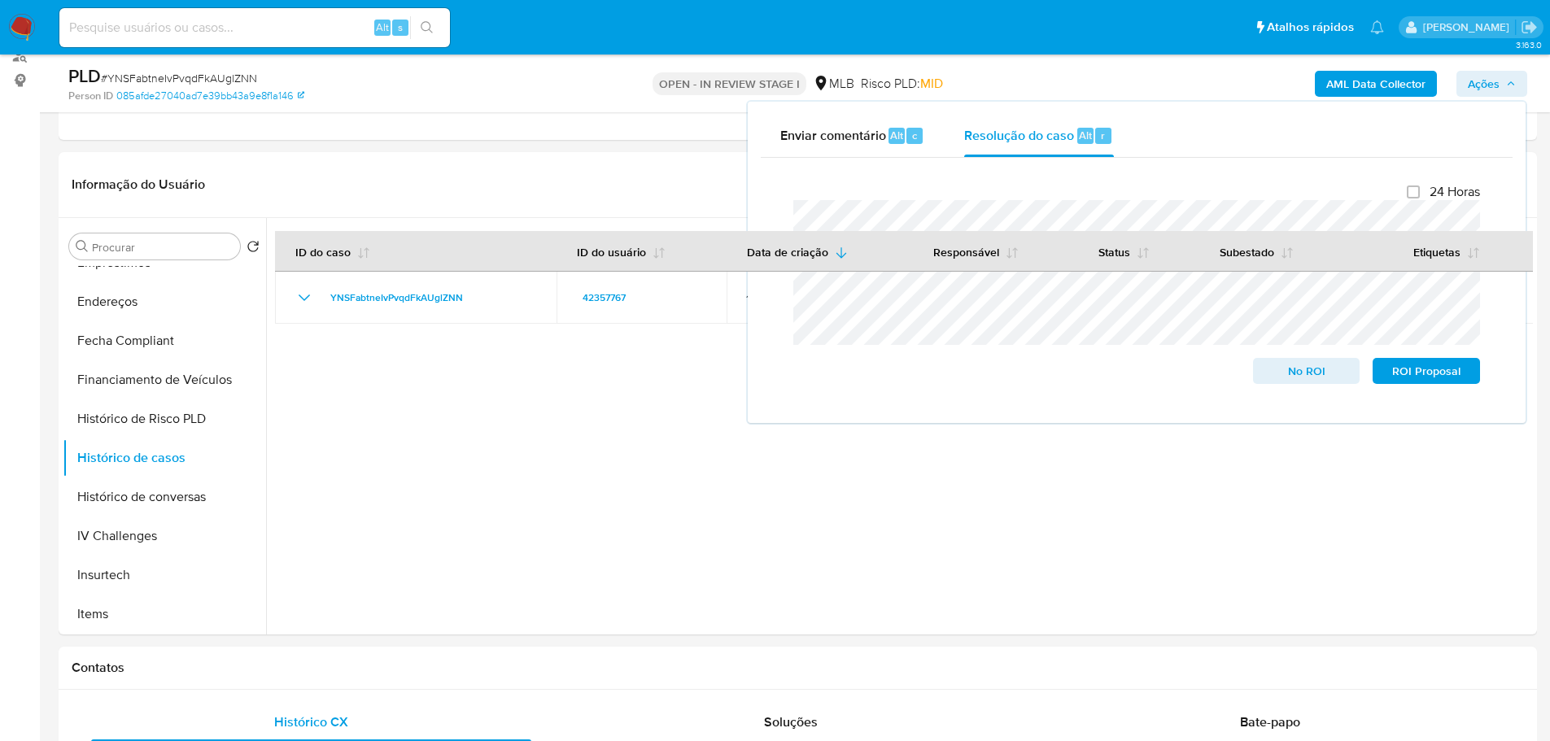
click at [1373, 84] on b "AML Data Collector" at bounding box center [1375, 84] width 99 height 26
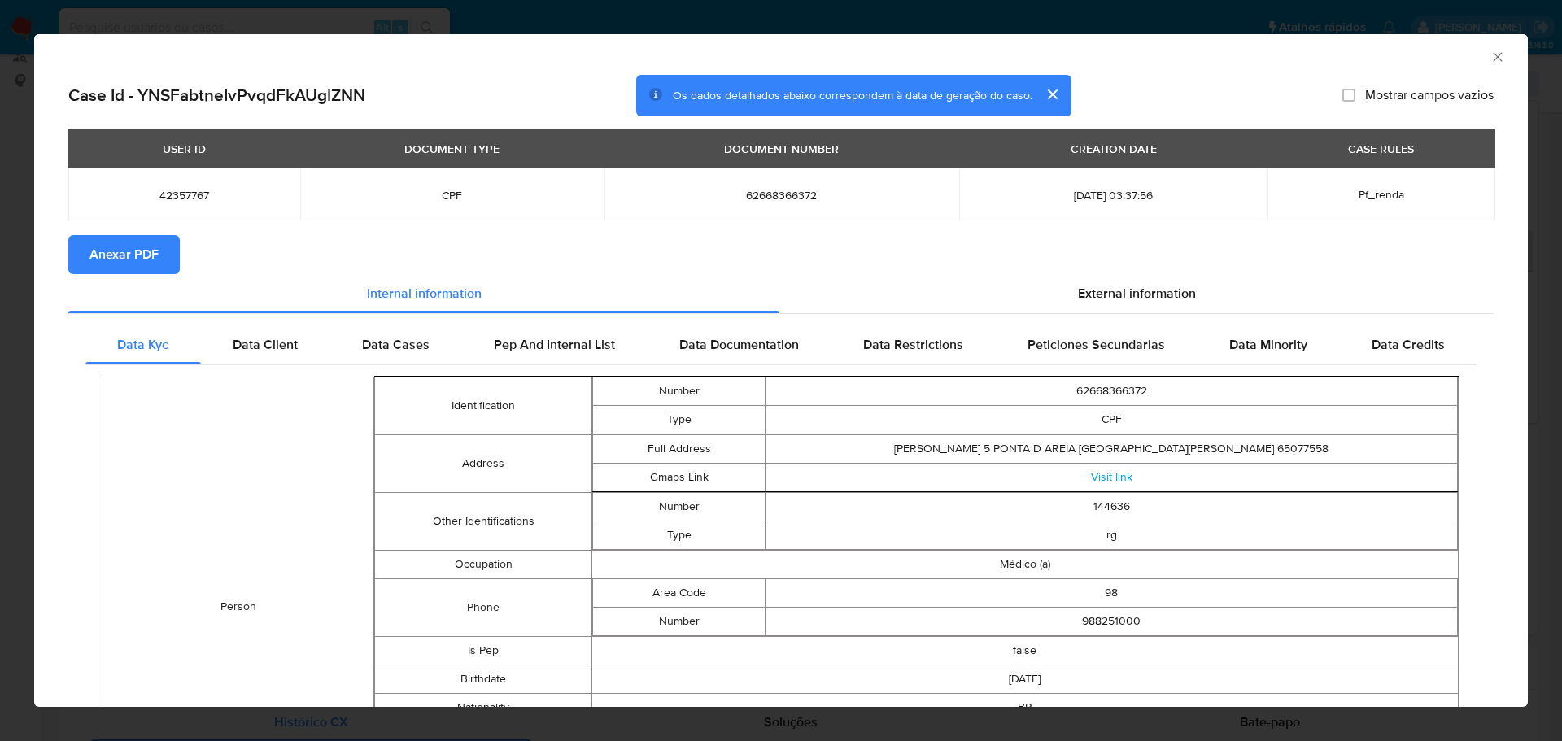
click at [134, 249] on span "Anexar PDF" at bounding box center [123, 255] width 69 height 36
click at [1489, 54] on icon "Fechar a janela" at bounding box center [1497, 57] width 16 height 16
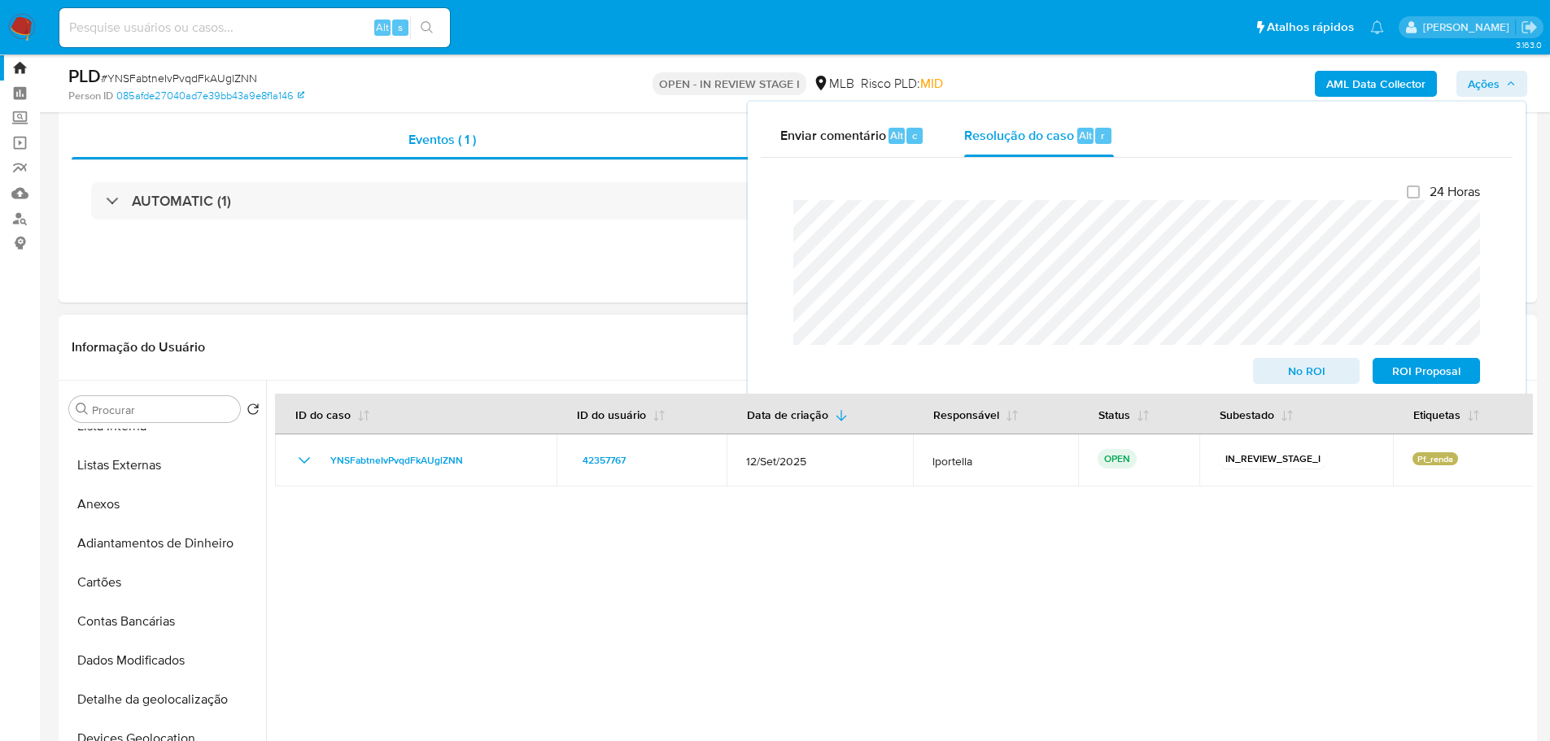
scroll to position [0, 0]
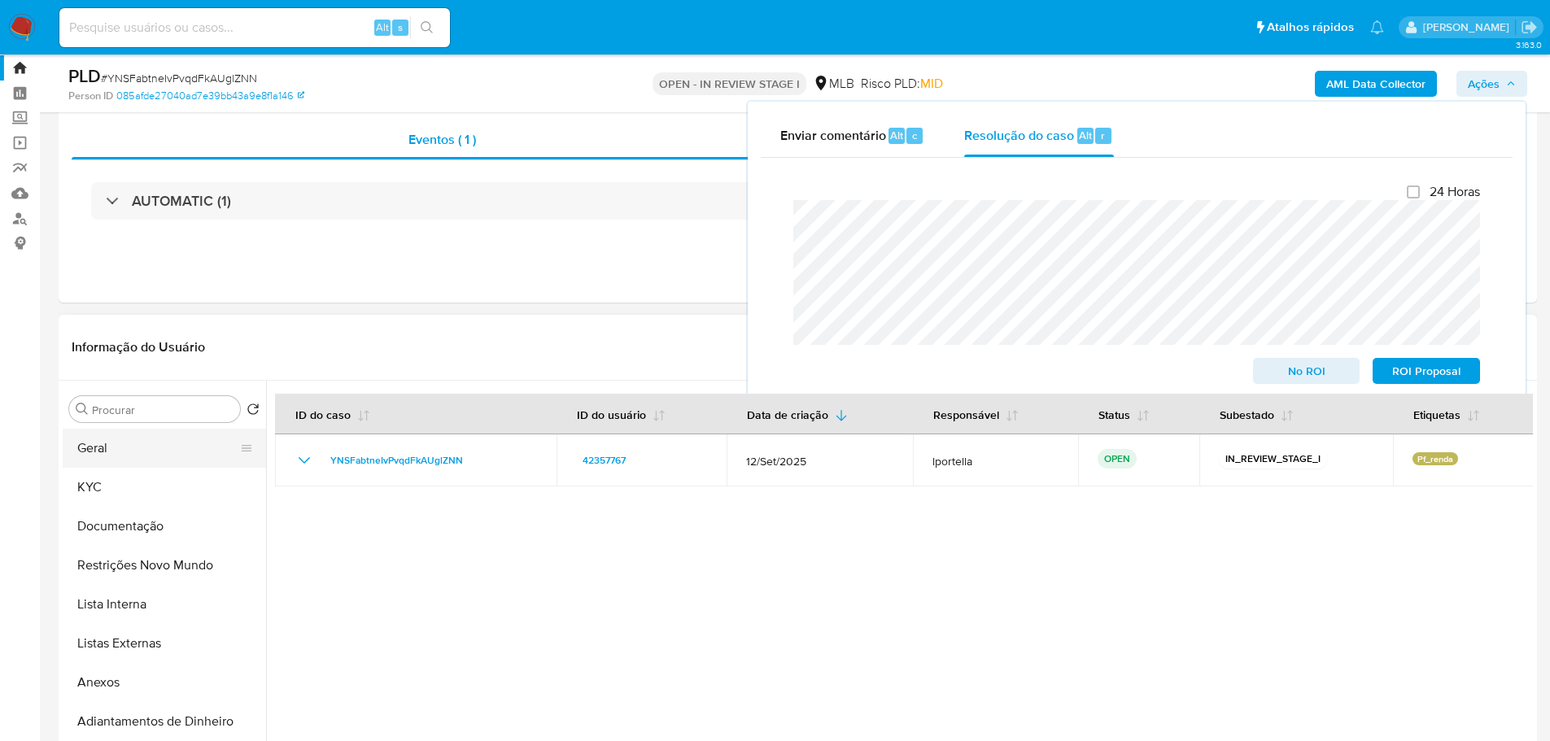
click at [117, 457] on button "Geral" at bounding box center [158, 448] width 190 height 39
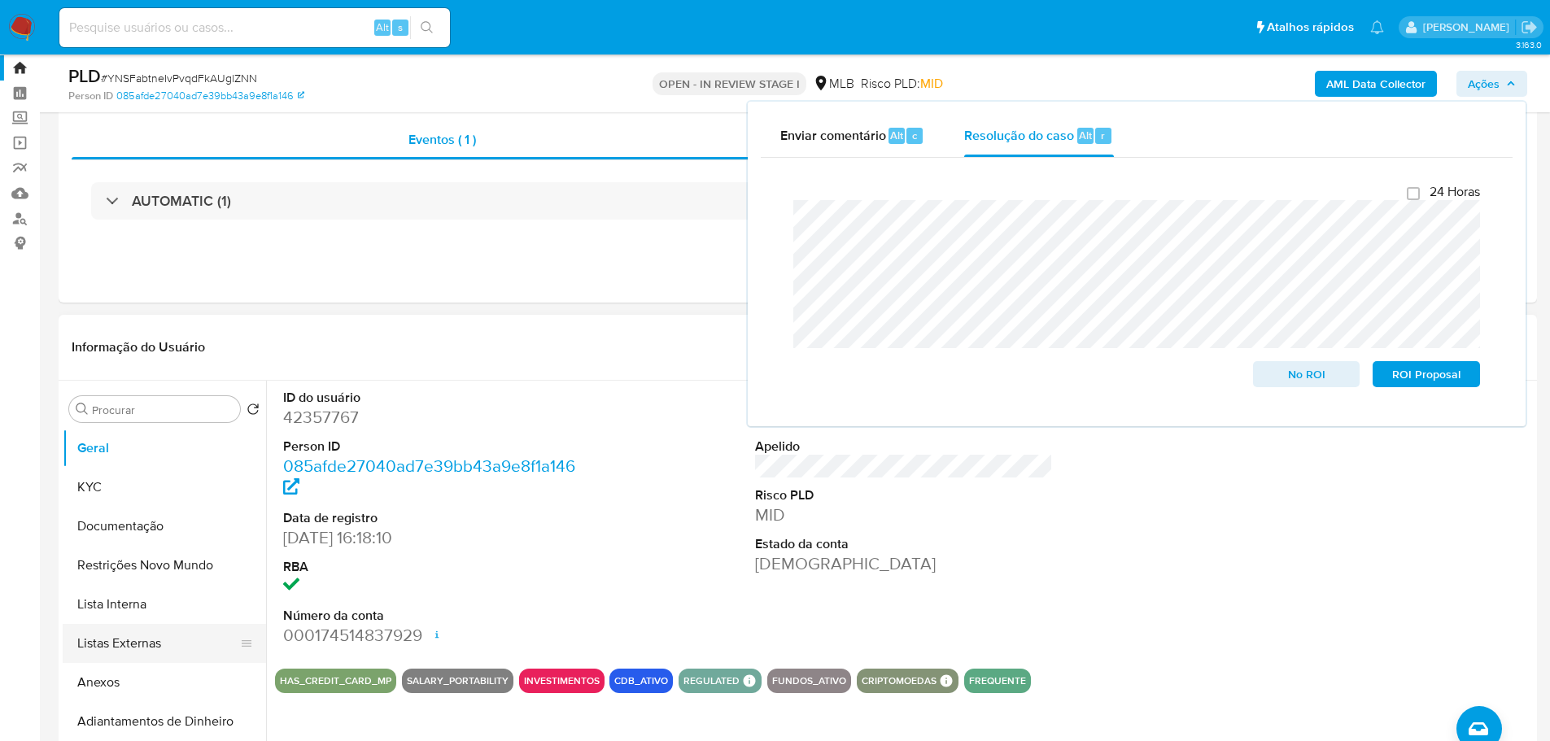
drag, startPoint x: 160, startPoint y: 683, endPoint x: 179, endPoint y: 636, distance: 50.8
click at [160, 683] on button "Anexos" at bounding box center [164, 682] width 203 height 39
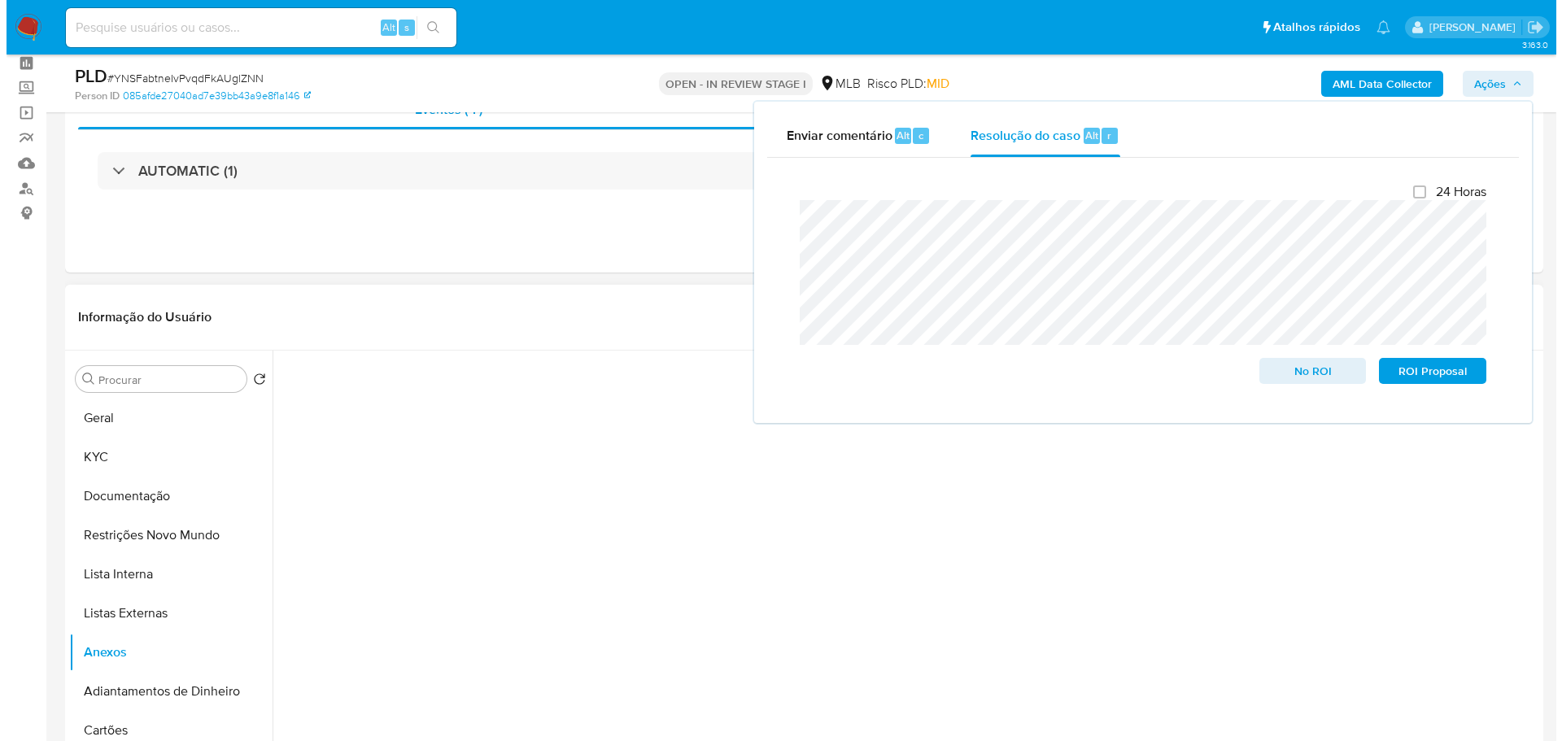
scroll to position [123, 0]
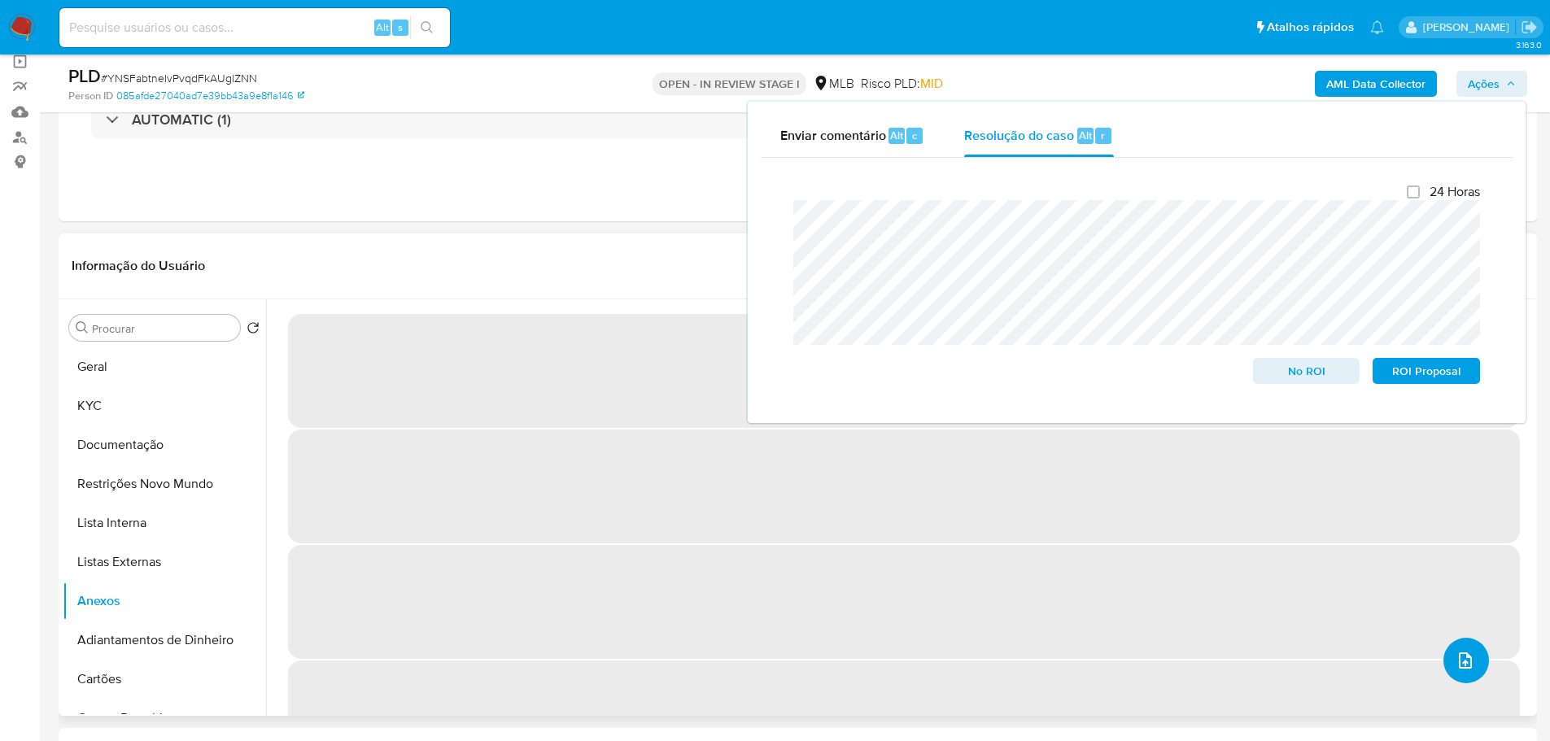
click at [1468, 659] on button "upload-file" at bounding box center [1466, 661] width 46 height 46
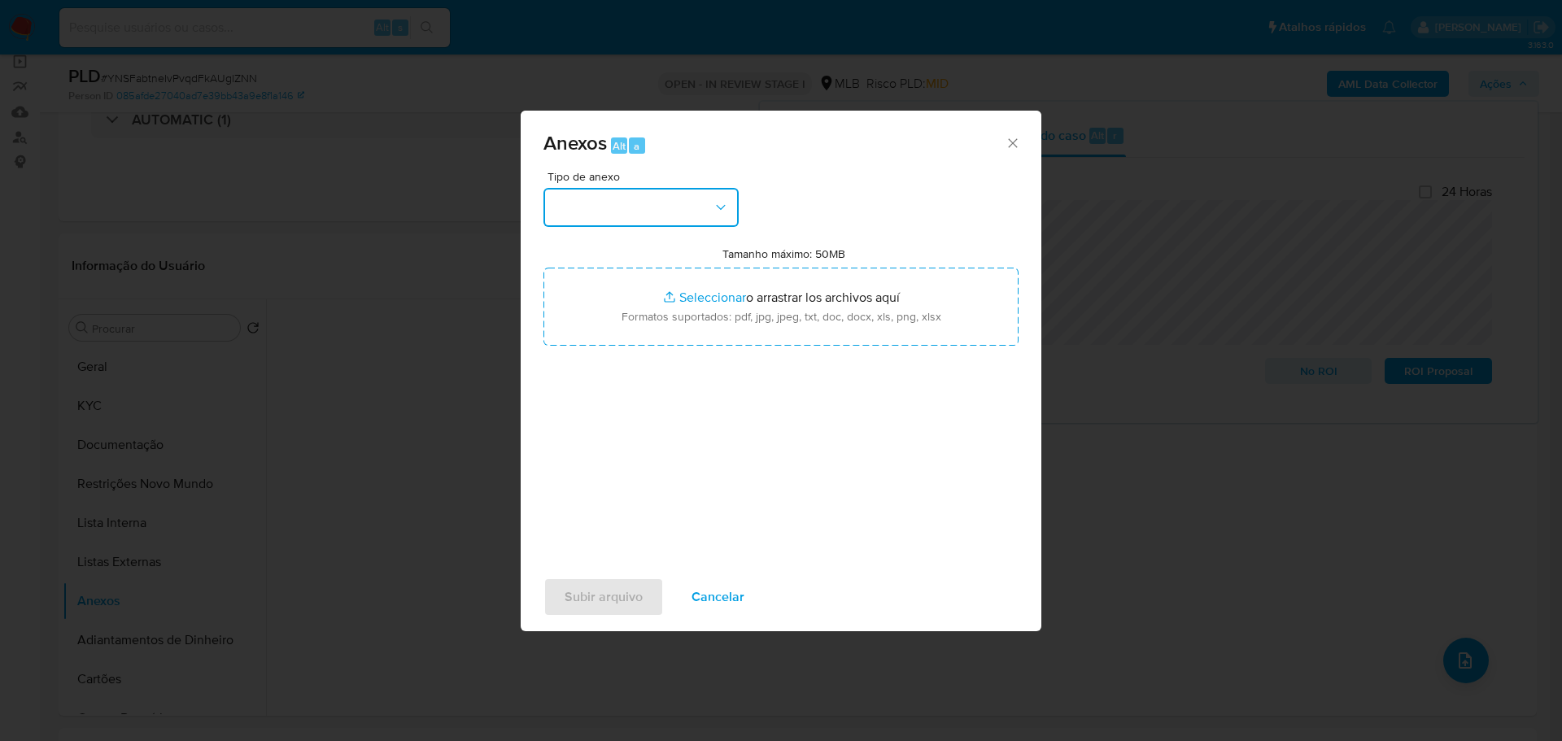
click at [651, 213] on button "button" at bounding box center [640, 207] width 195 height 39
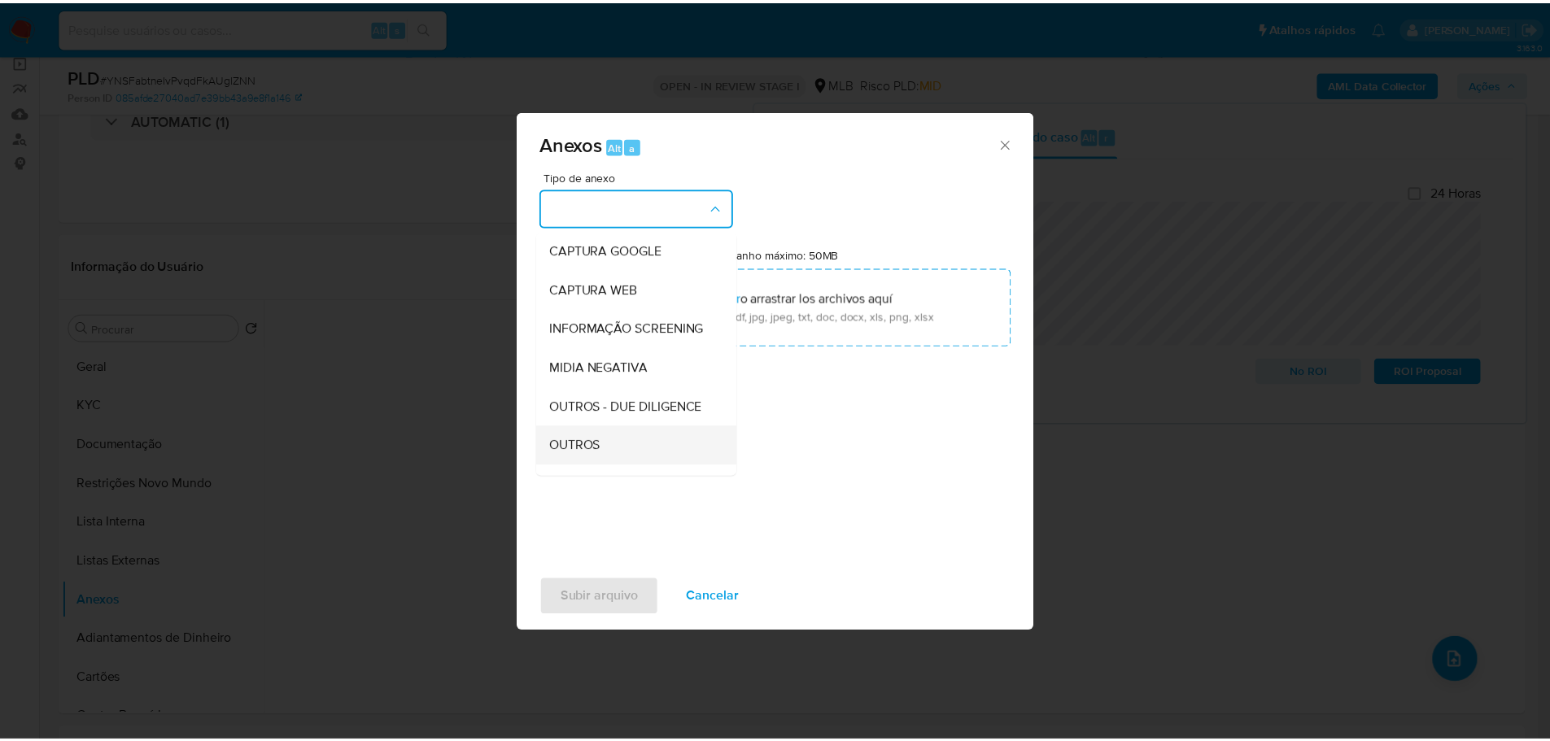
scroll to position [244, 0]
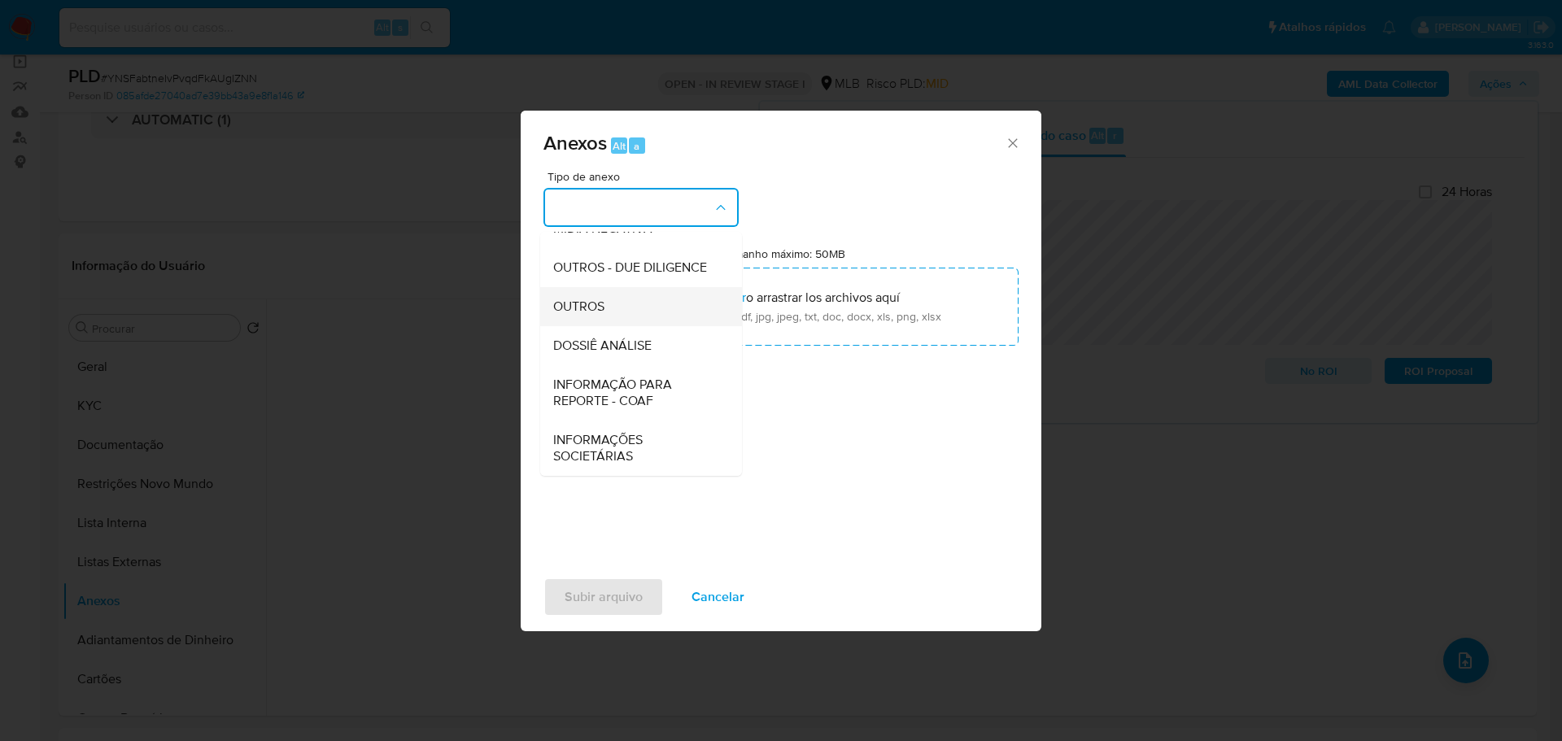
click at [612, 307] on div "OUTROS" at bounding box center [636, 306] width 166 height 39
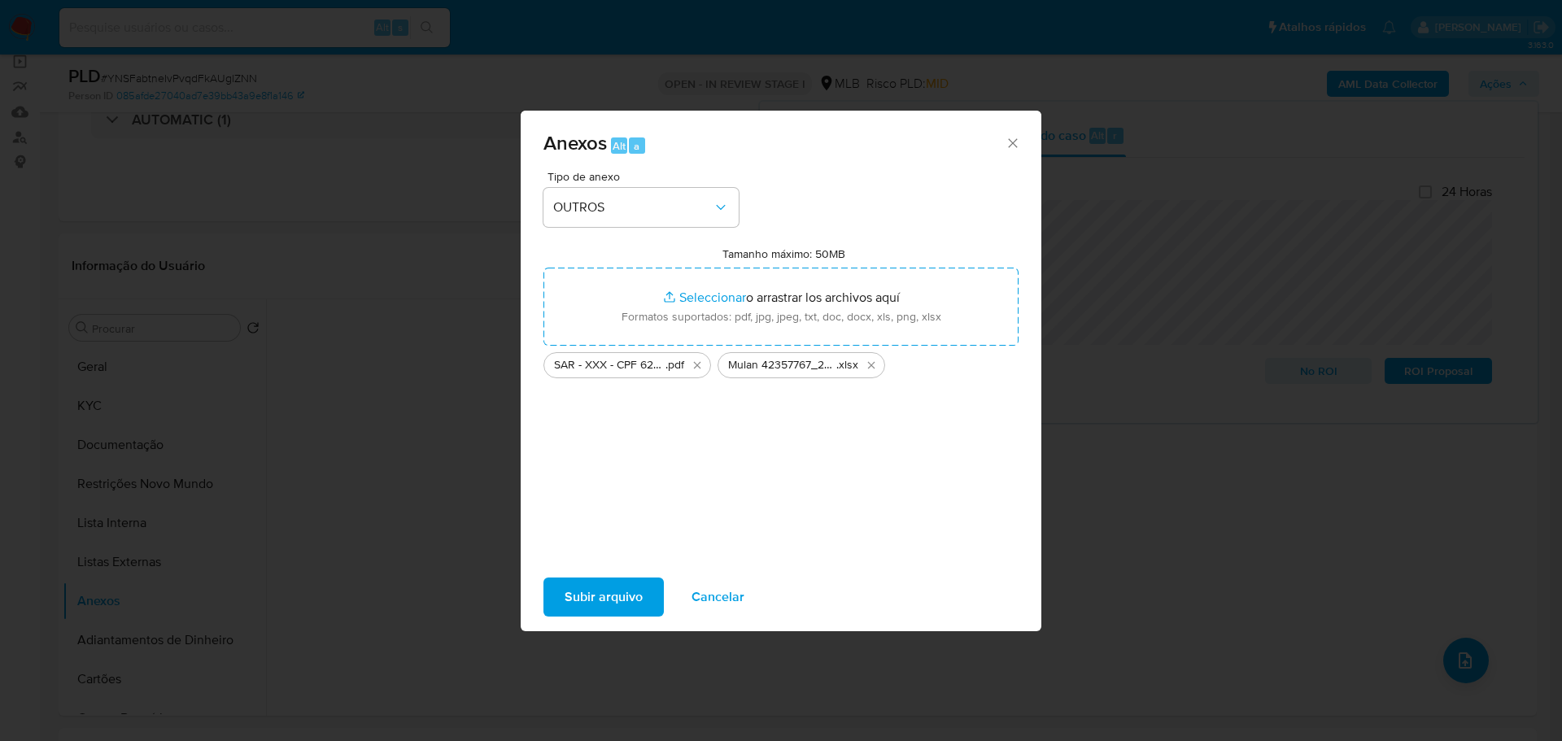
click at [641, 604] on span "Subir arquivo" at bounding box center [604, 597] width 78 height 36
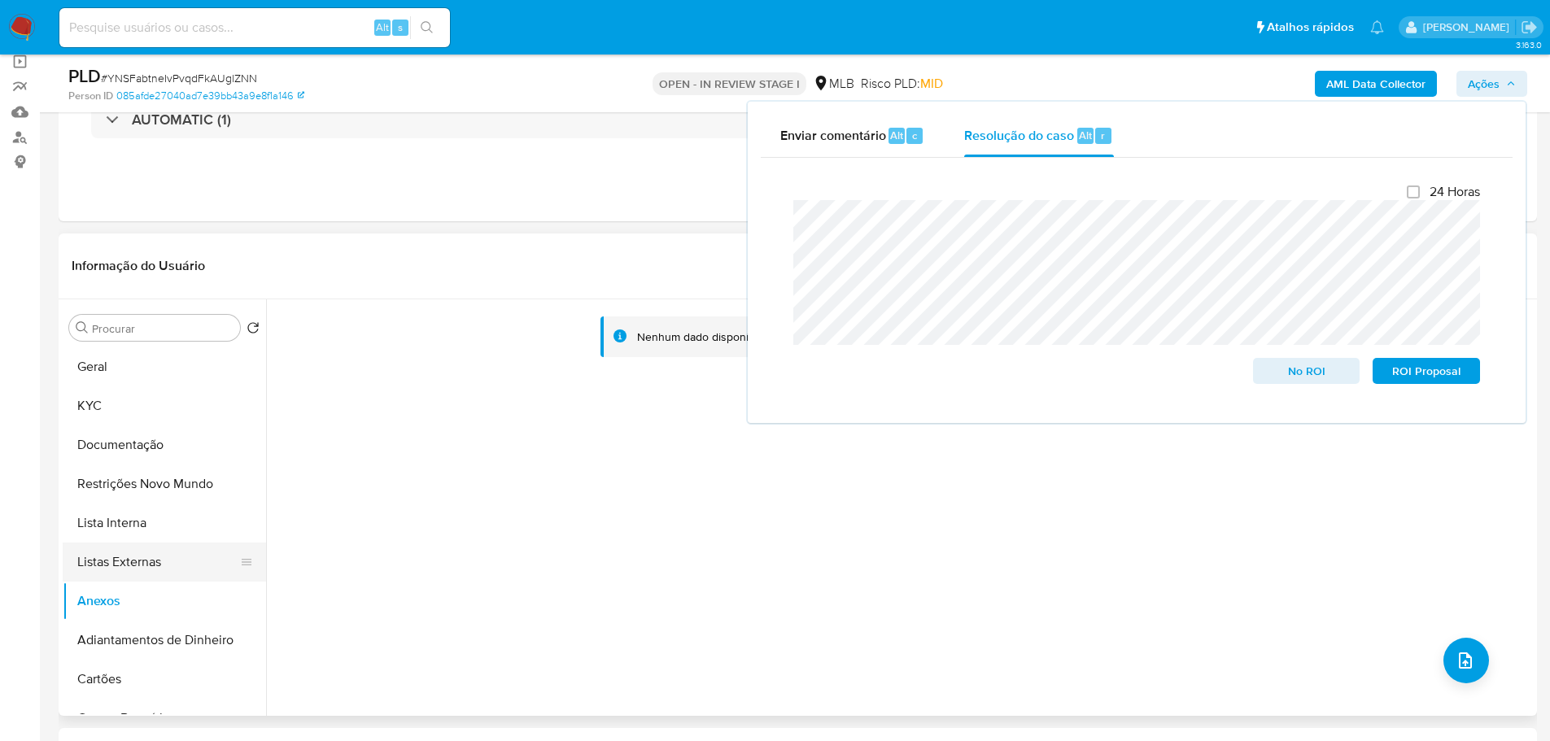
click at [123, 552] on button "Listas Externas" at bounding box center [158, 562] width 190 height 39
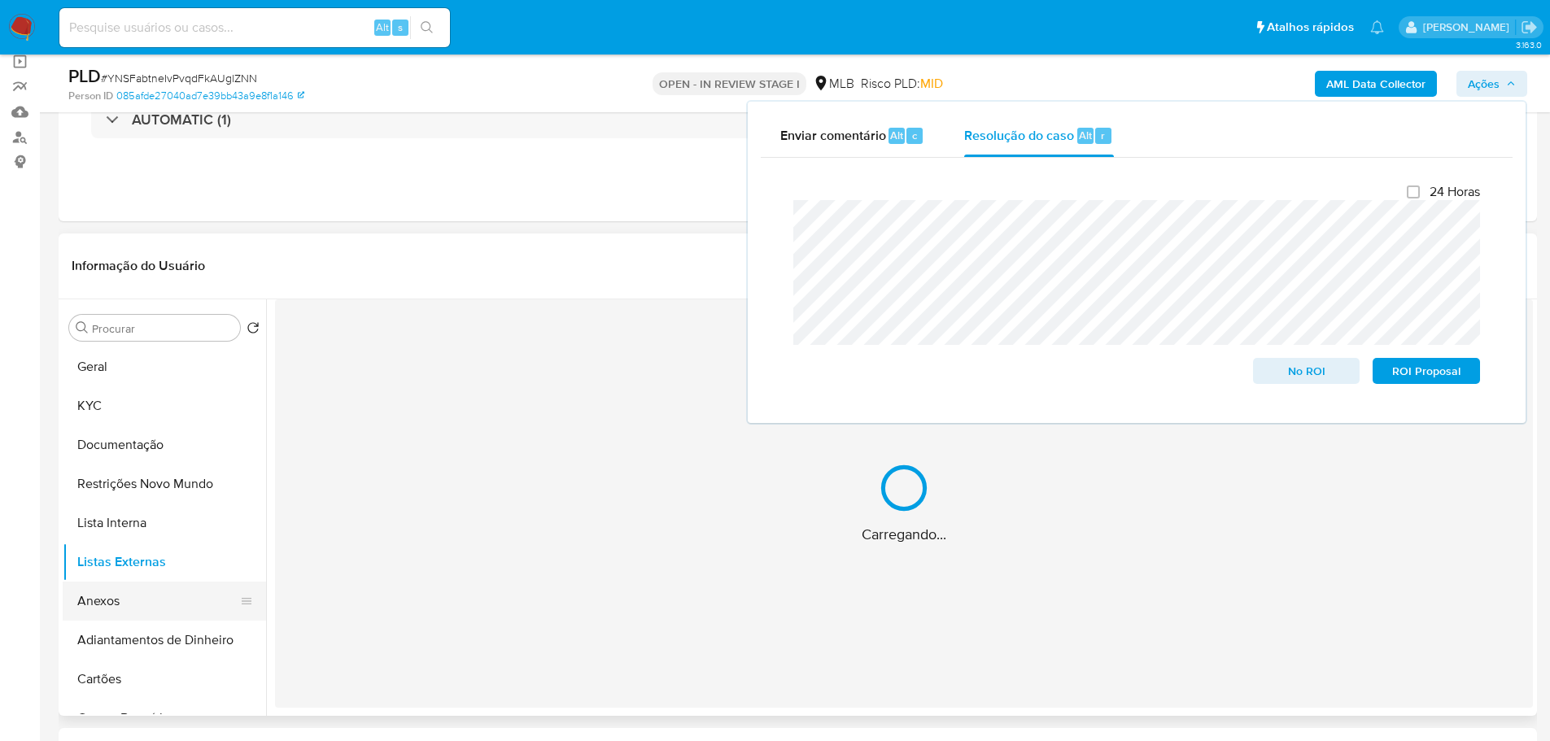
click at [131, 594] on button "Anexos" at bounding box center [158, 601] width 190 height 39
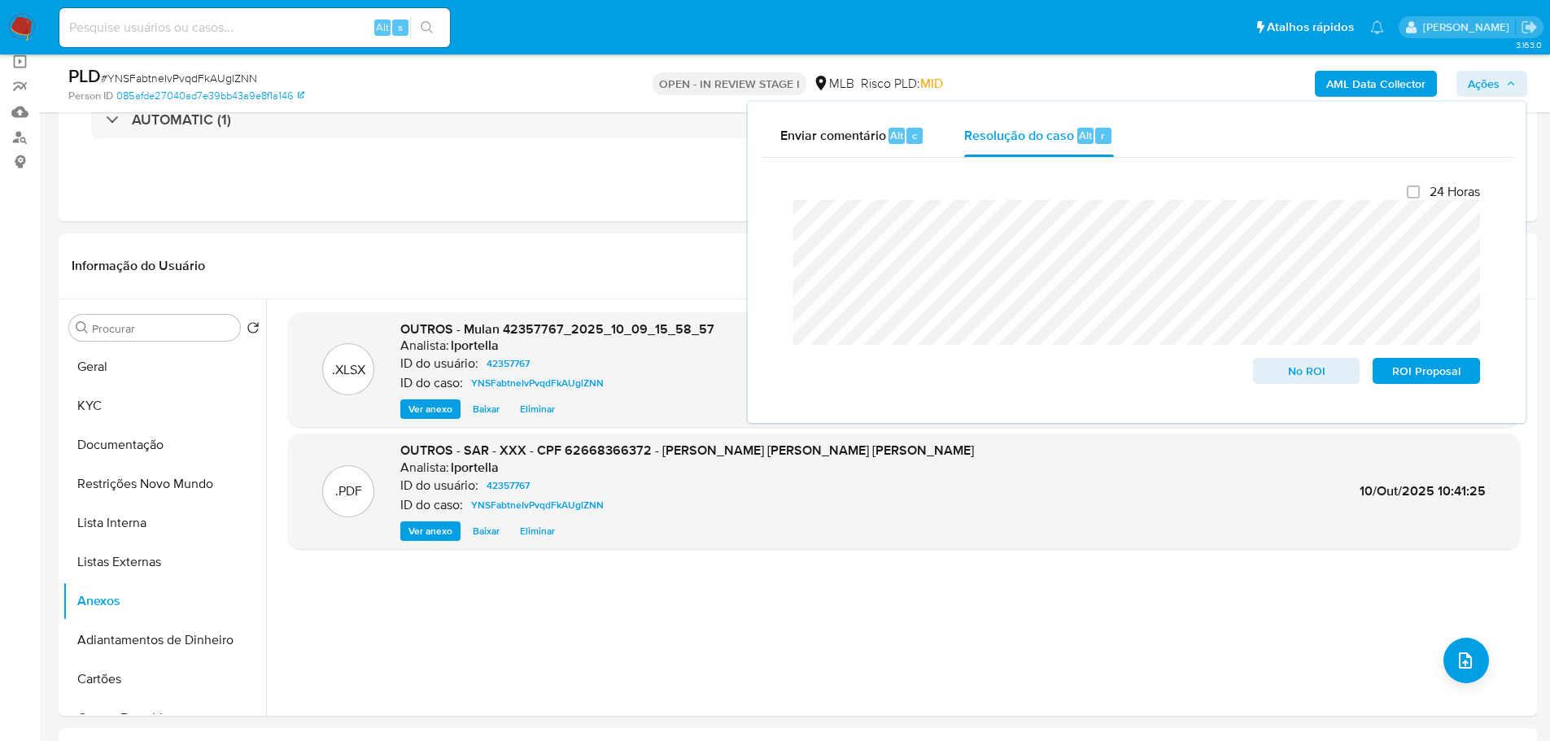
click at [1395, 83] on b "AML Data Collector" at bounding box center [1375, 84] width 99 height 26
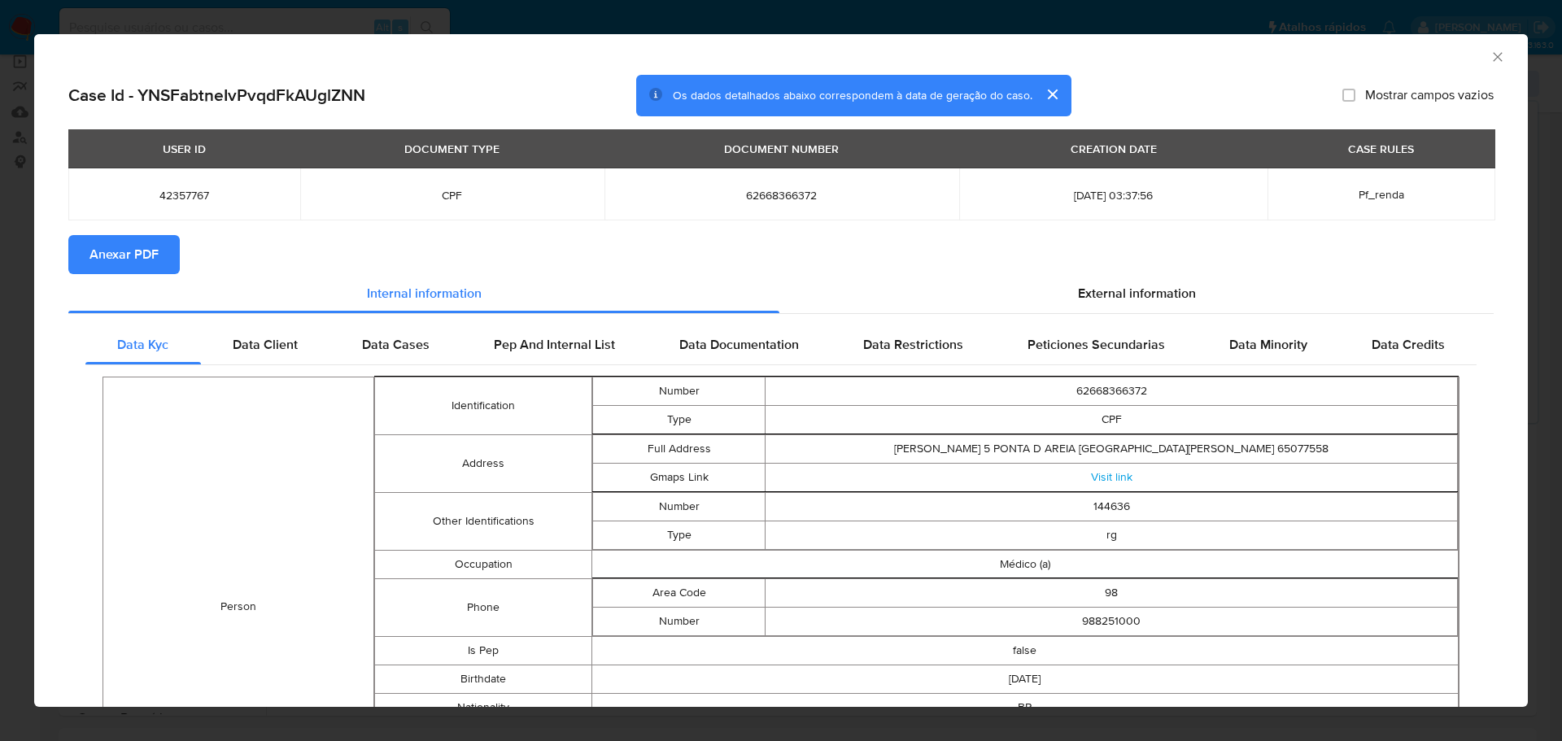
click at [109, 250] on span "Anexar PDF" at bounding box center [123, 255] width 69 height 36
click at [1489, 63] on icon "Fechar a janela" at bounding box center [1497, 57] width 16 height 16
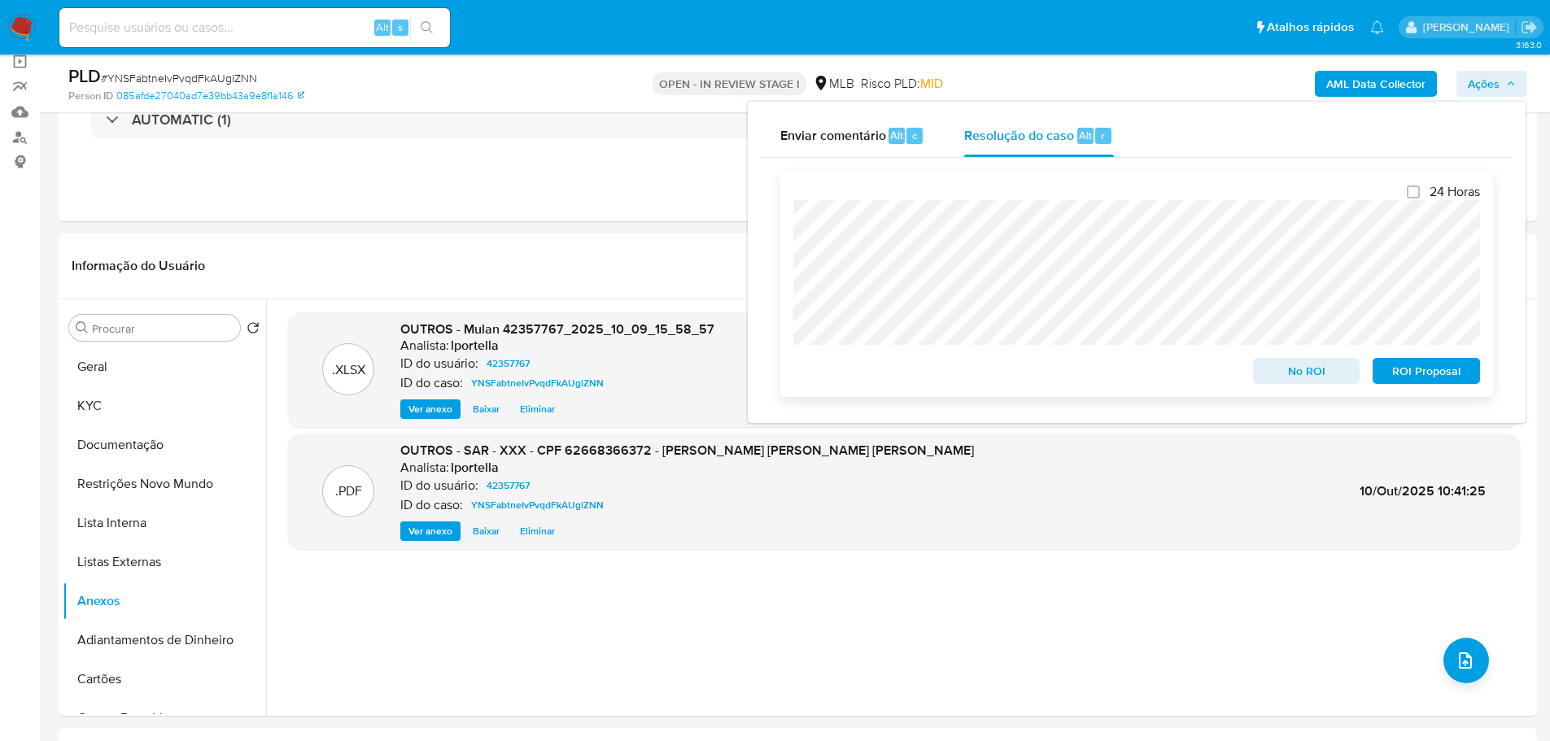
click at [1449, 367] on span "ROI Proposal" at bounding box center [1426, 371] width 85 height 23
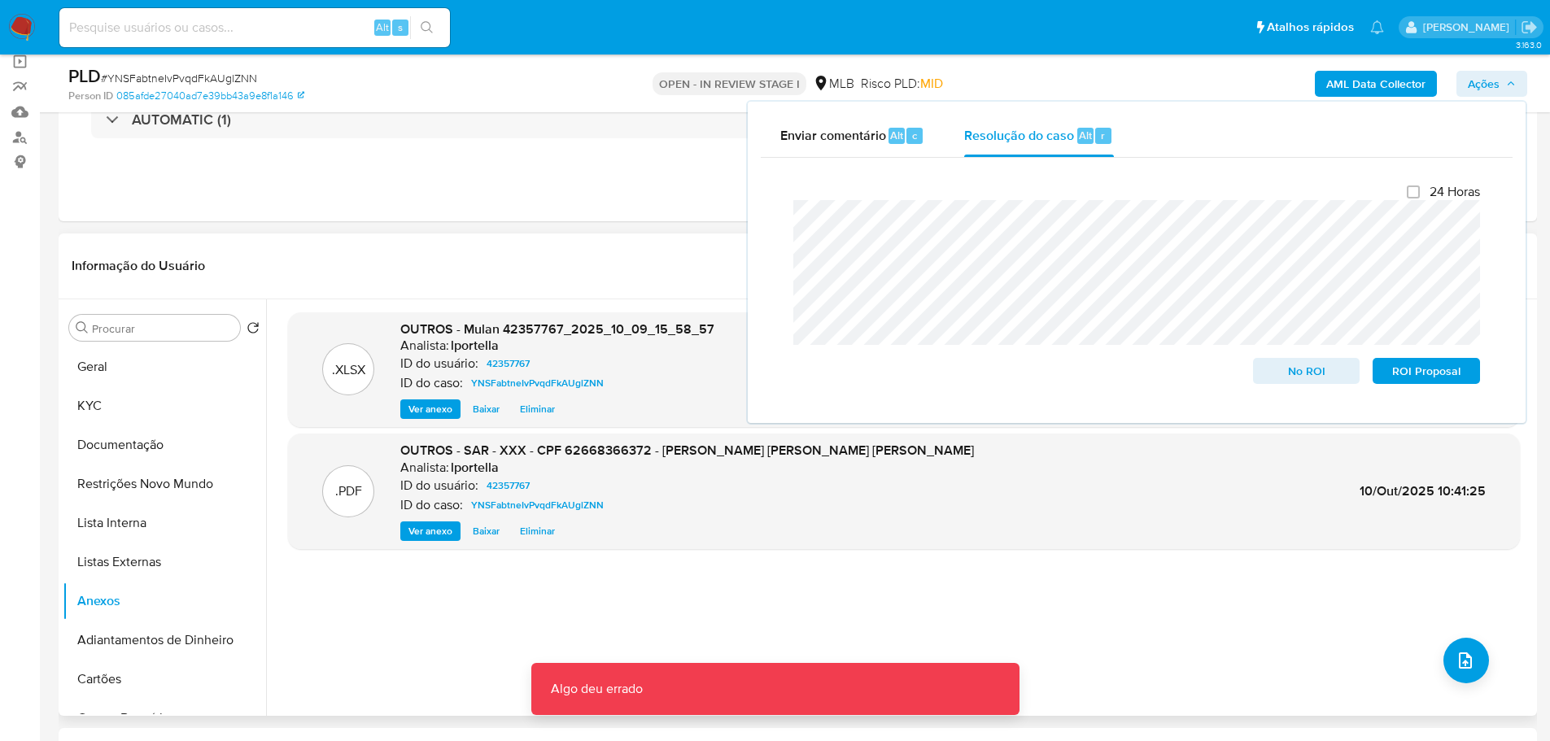
click at [621, 287] on div "Informação do Usuário Veja aparência por pessoa" at bounding box center [798, 266] width 1478 height 66
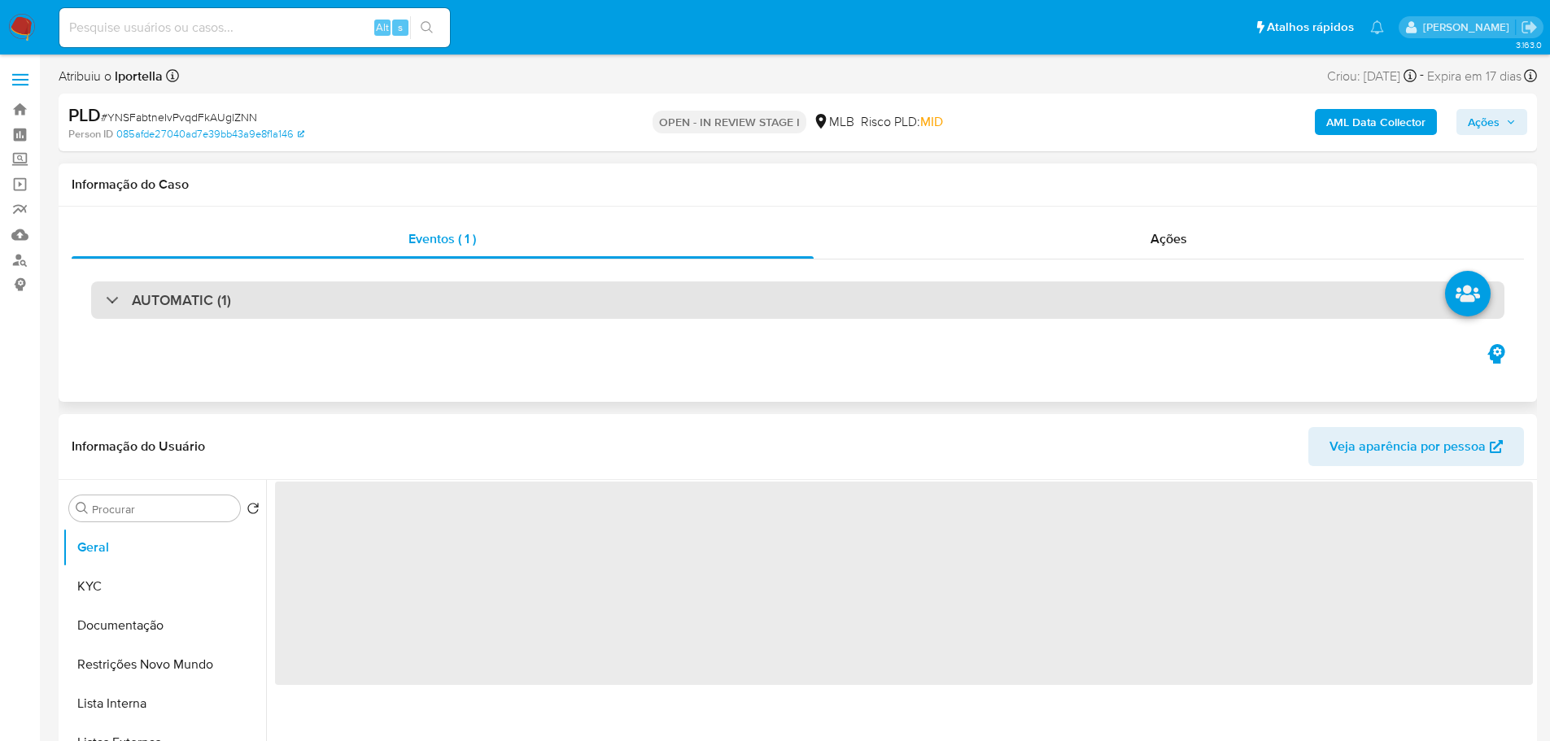
select select "10"
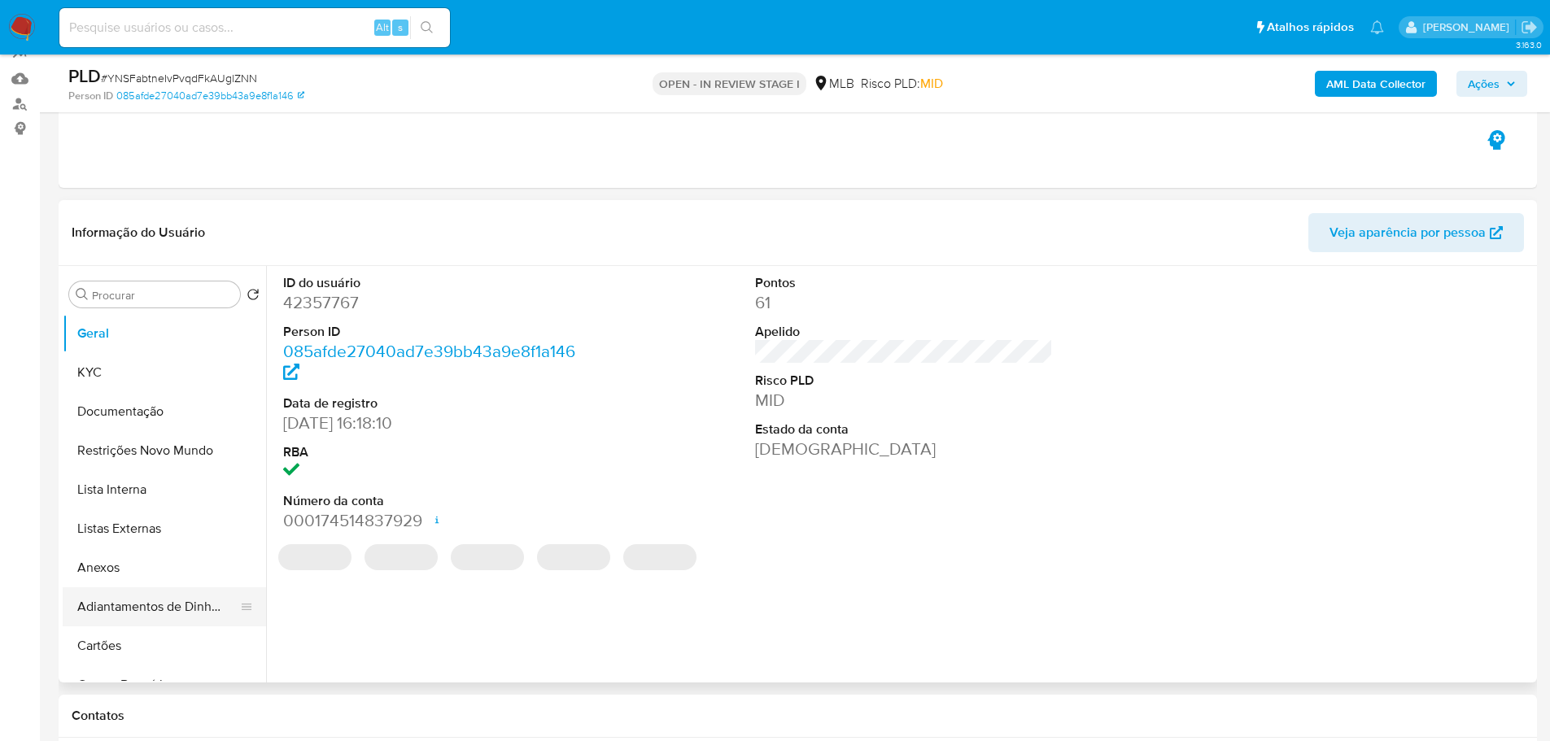
scroll to position [163, 0]
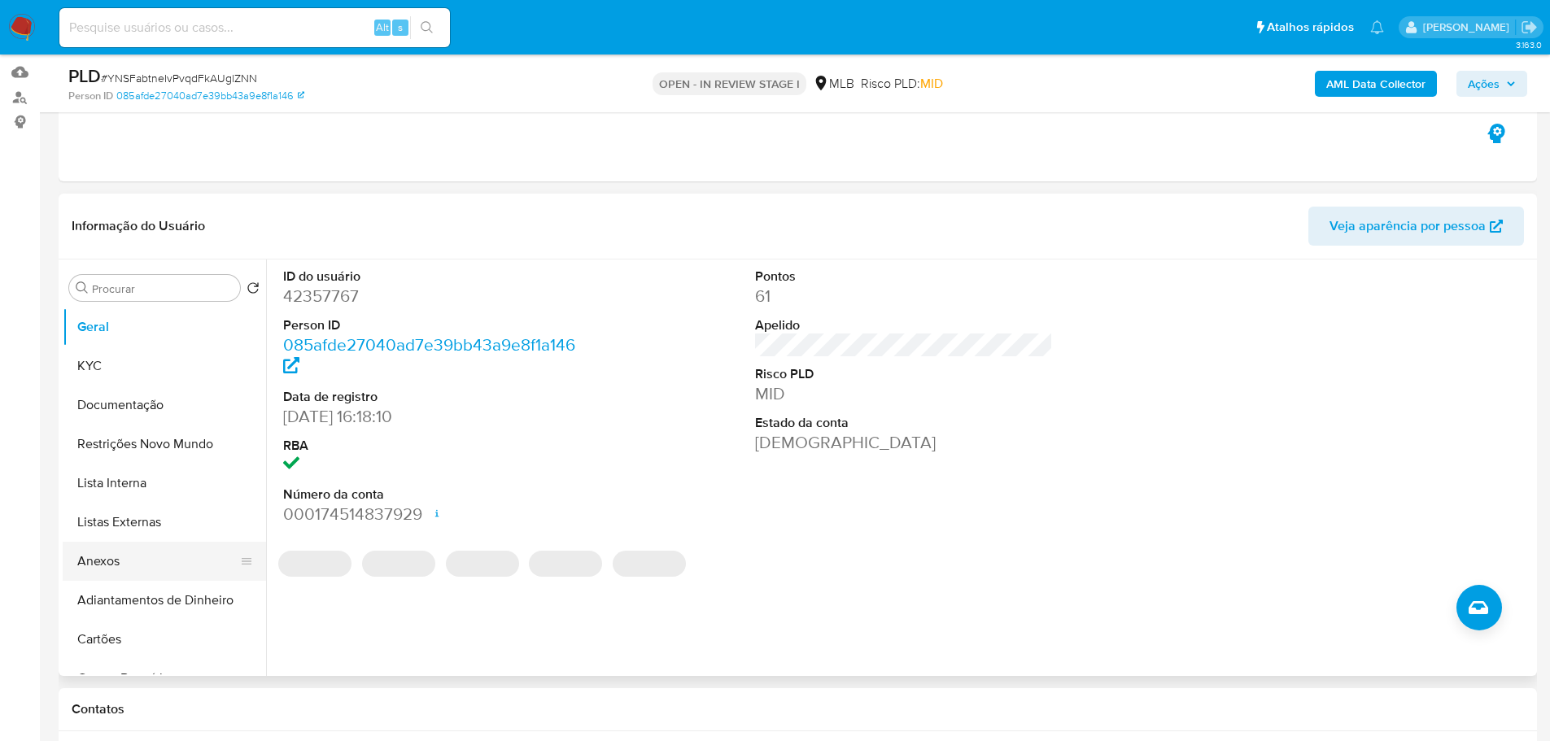
click at [120, 563] on button "Anexos" at bounding box center [158, 561] width 190 height 39
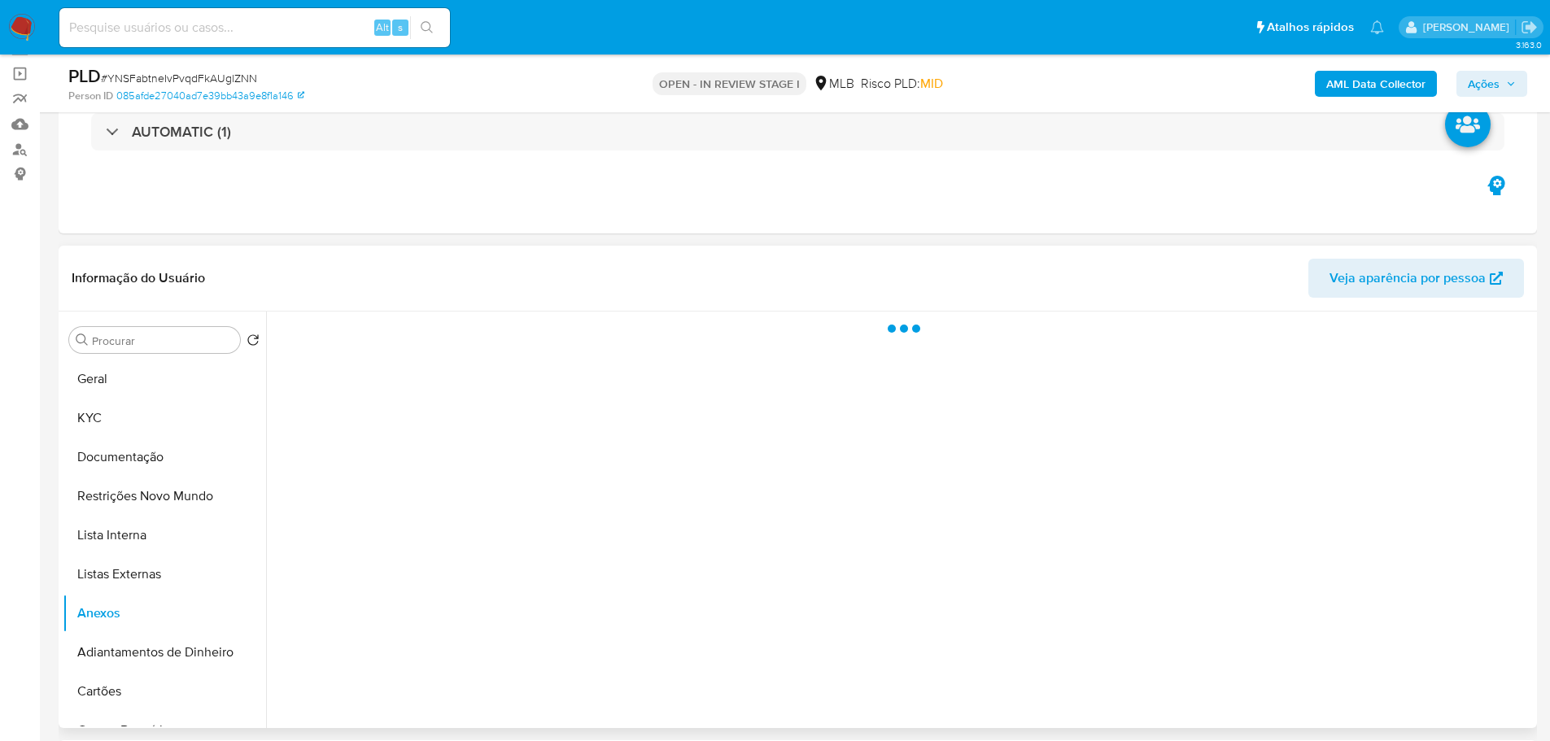
scroll to position [81, 0]
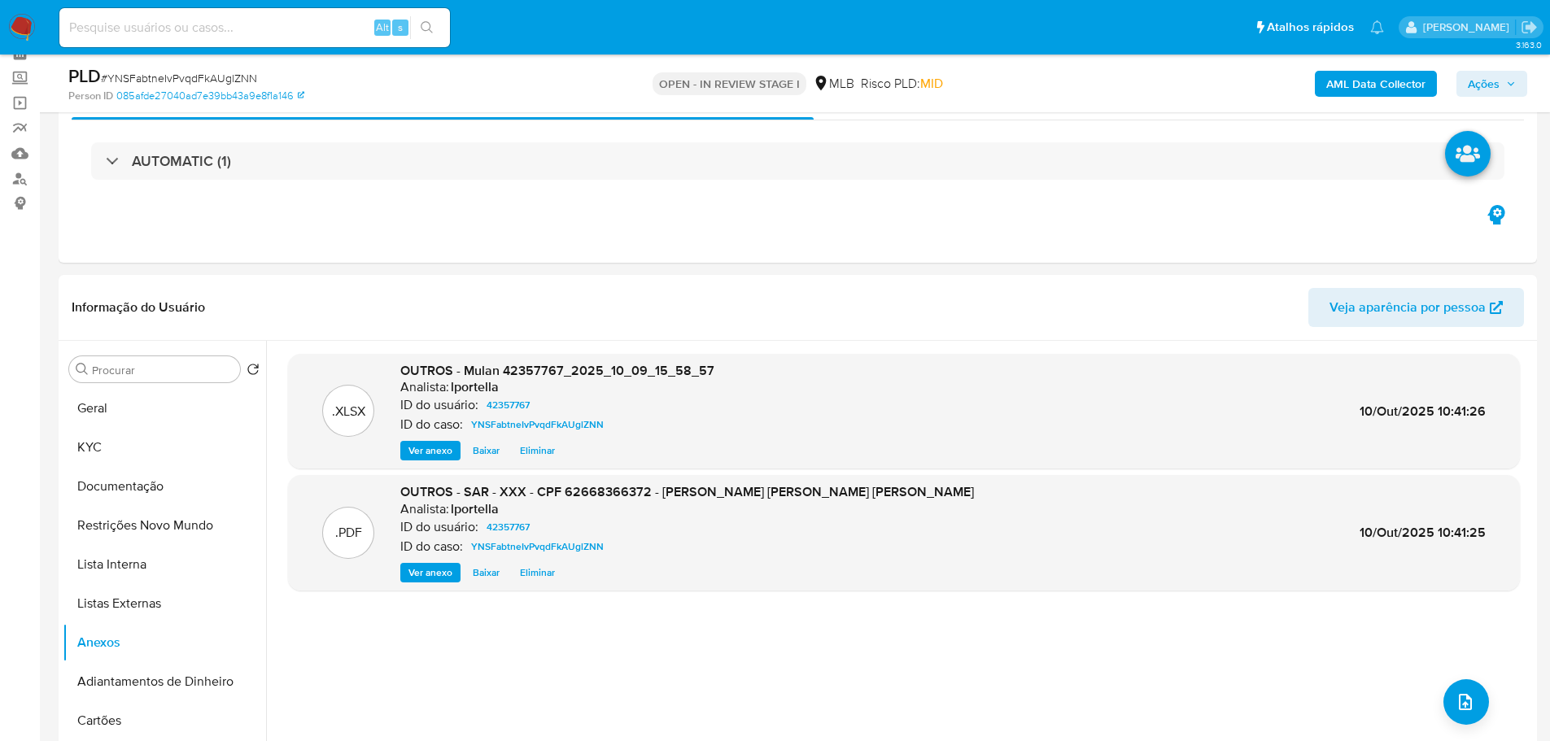
click at [1480, 81] on span "Ações" at bounding box center [1483, 84] width 32 height 26
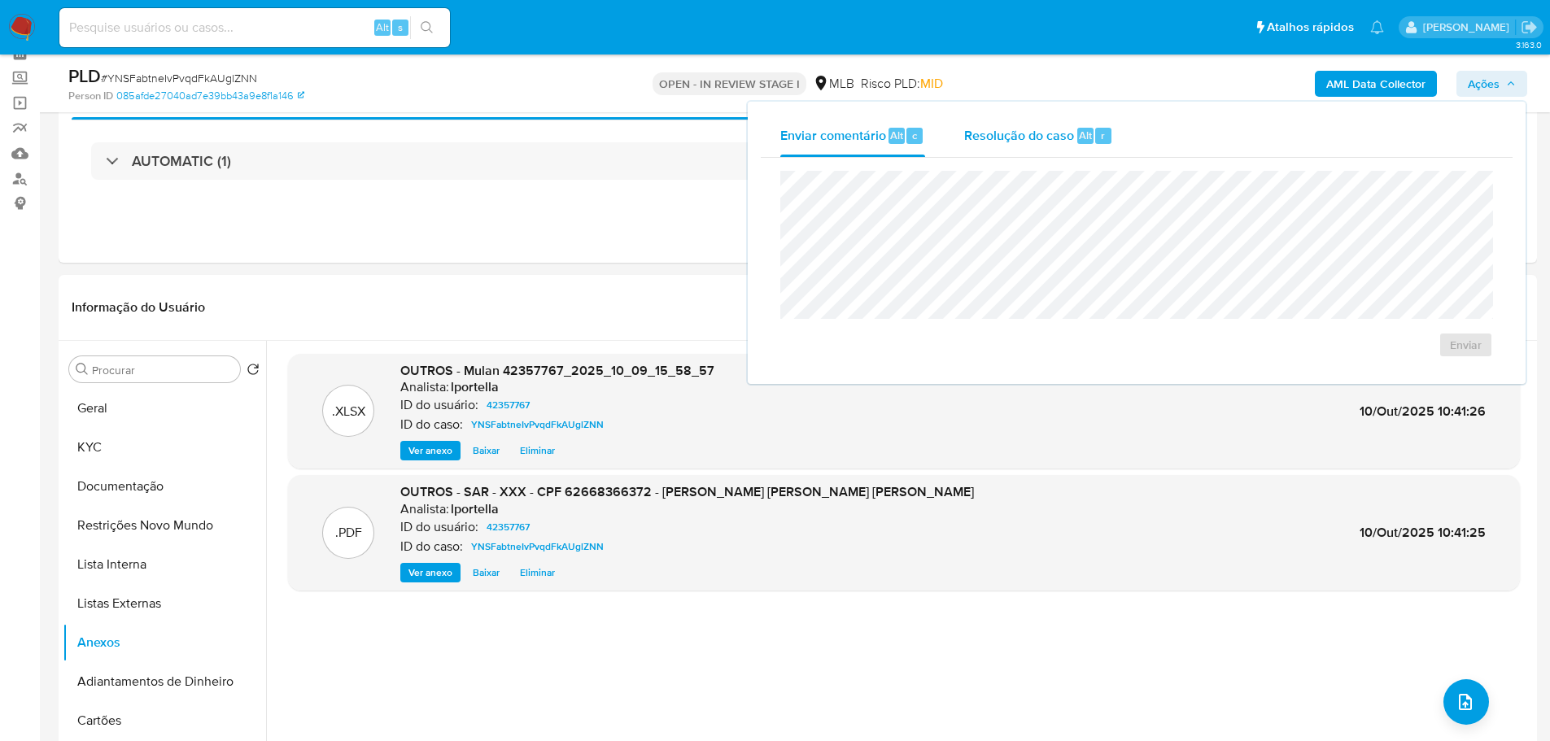
click at [1001, 124] on div "Resolução do caso Alt r" at bounding box center [1038, 136] width 149 height 42
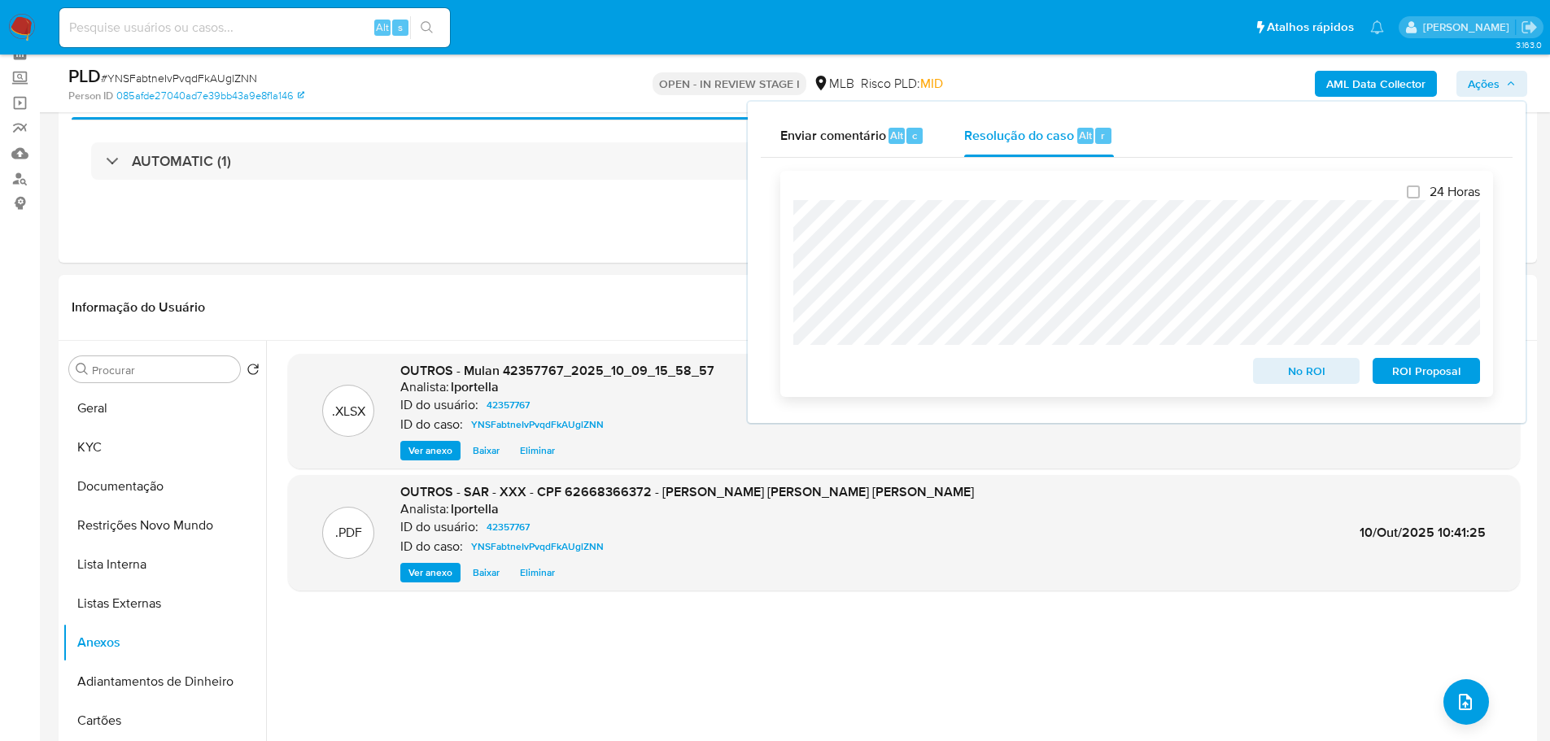
click at [1389, 373] on span "ROI Proposal" at bounding box center [1426, 371] width 85 height 23
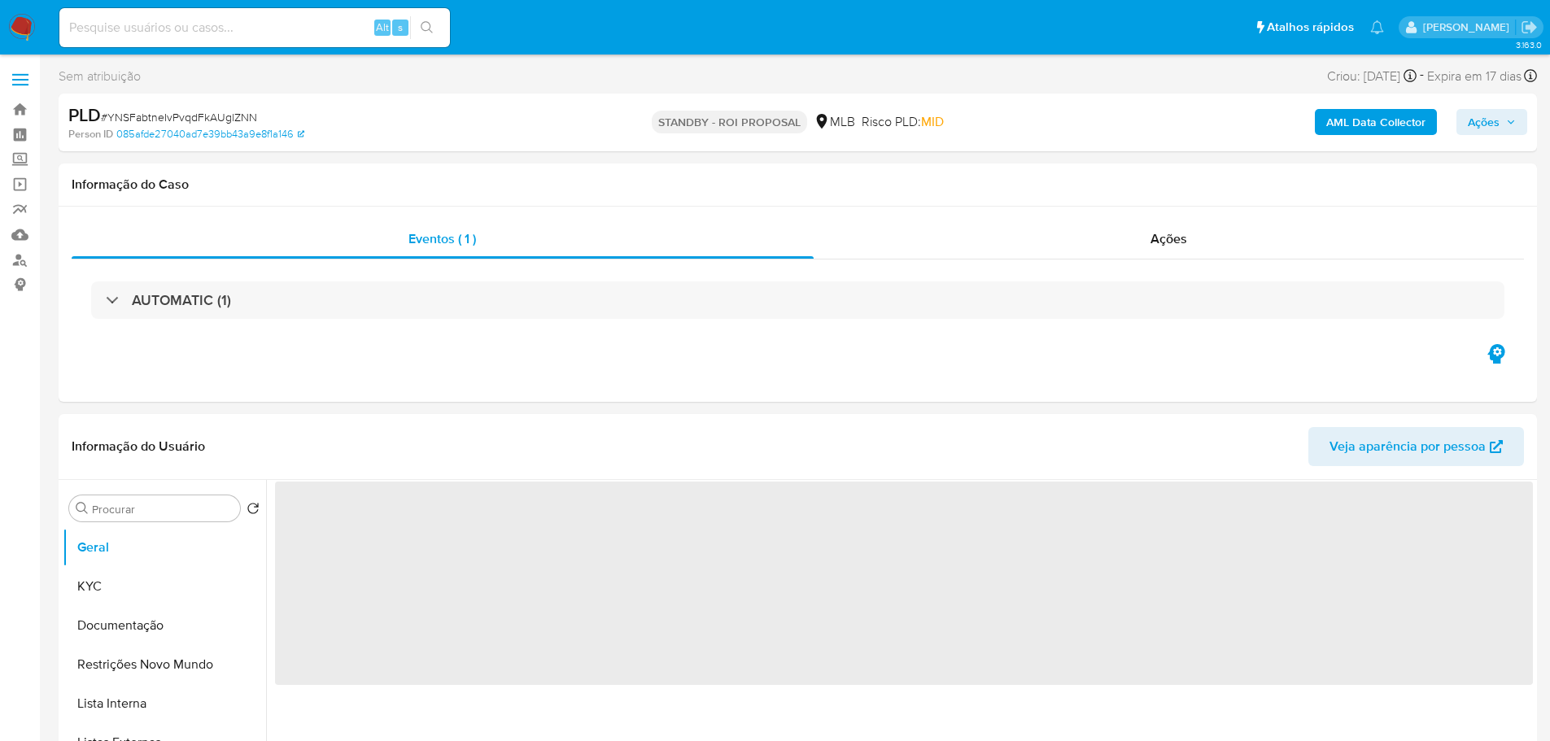
select select "10"
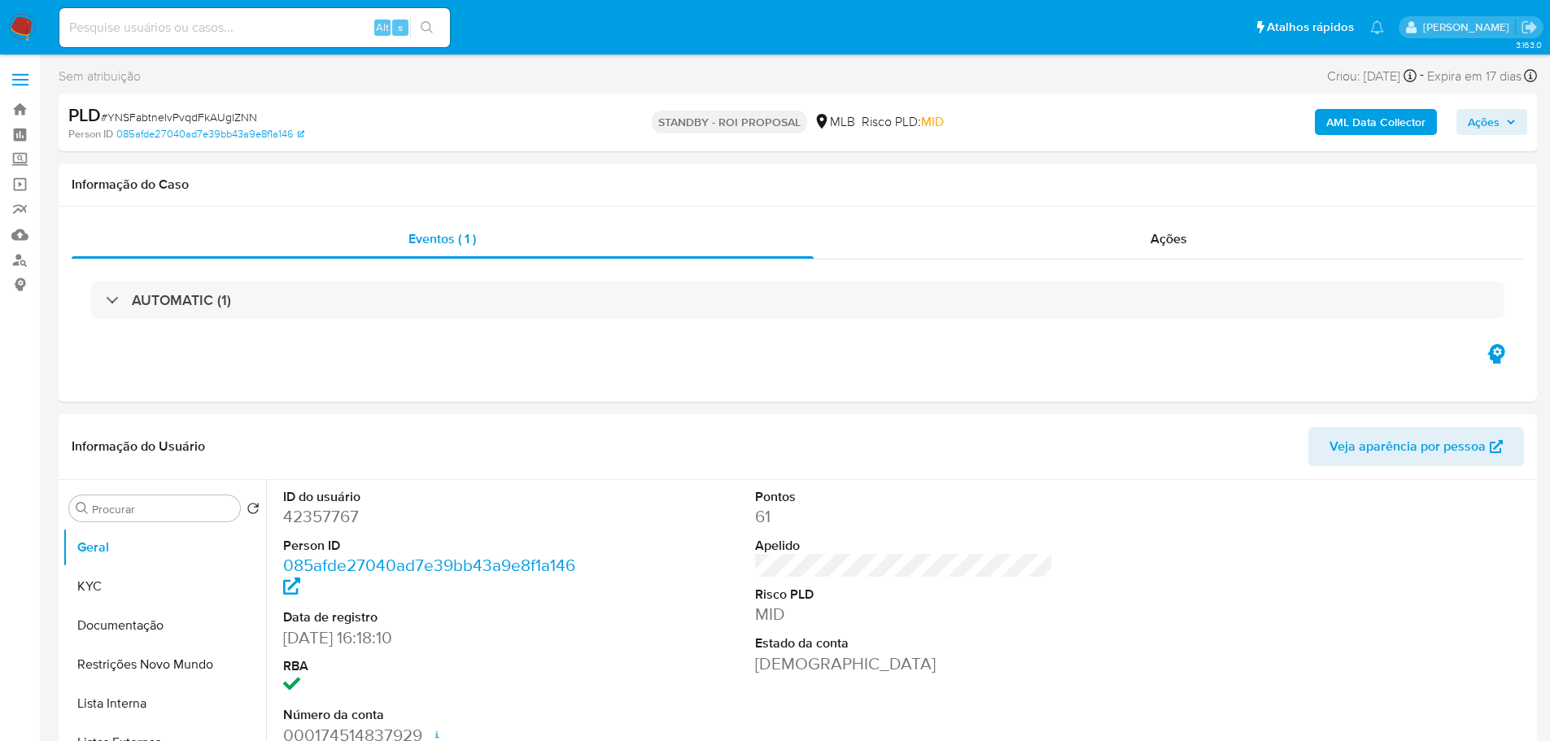
click at [199, 119] on span "# YNSFabtneIvPvqdFkAUglZNN" at bounding box center [179, 117] width 156 height 16
copy span "YNSFabtneIvPvqdFkAUglZNN"
click at [26, 33] on img at bounding box center [22, 28] width 28 height 28
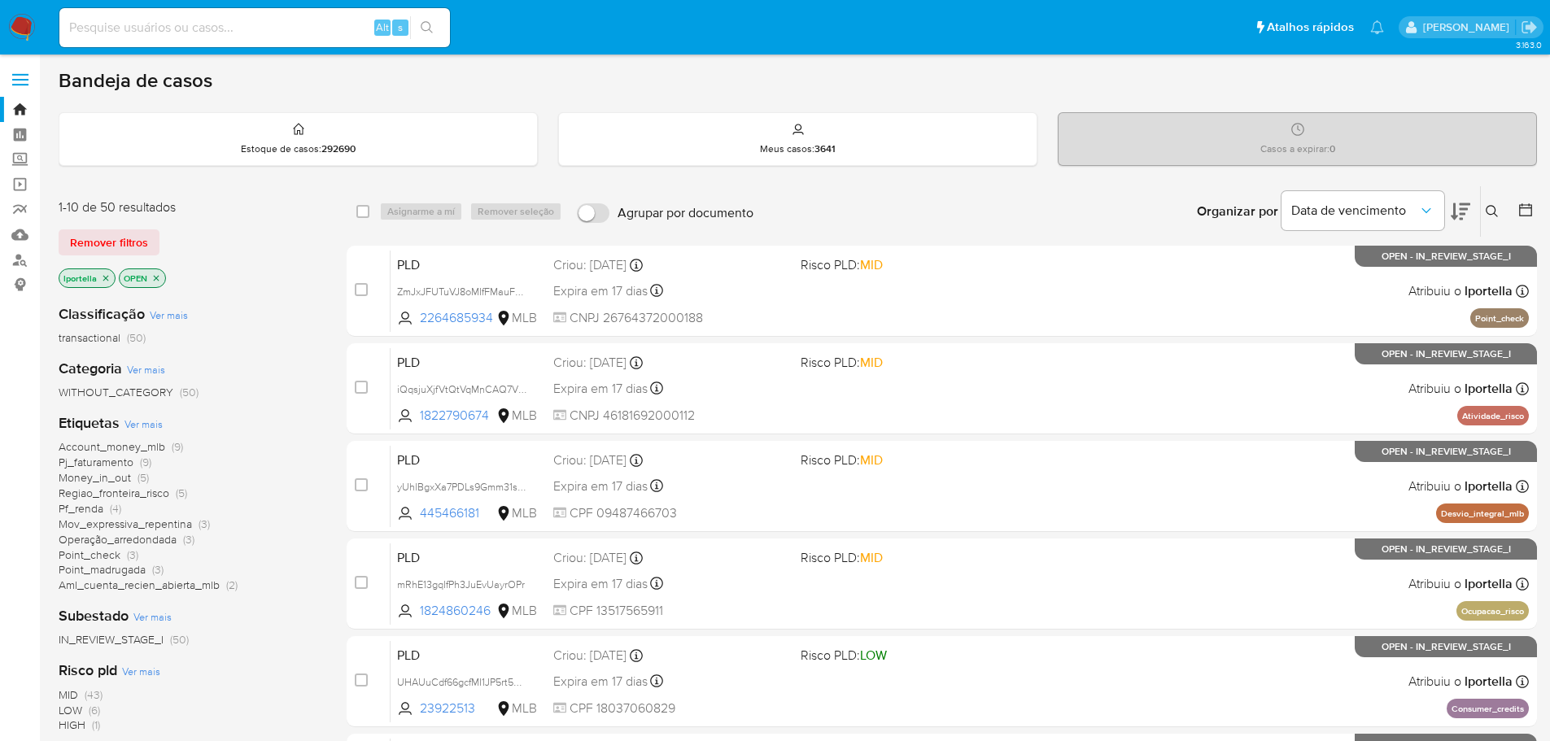
drag, startPoint x: 410, startPoint y: 0, endPoint x: 953, endPoint y: 206, distance: 581.0
click at [953, 207] on div "Organizar por Data de vencimento Os resultados não podem ser classificados enqu…" at bounding box center [1148, 211] width 775 height 50
click at [268, 22] on input at bounding box center [254, 27] width 390 height 21
paste input "tEtH2VKHns8LQ0nmiTXMvS14"
type input "tEtH2VKHns8LQ0nmiTXMvS14"
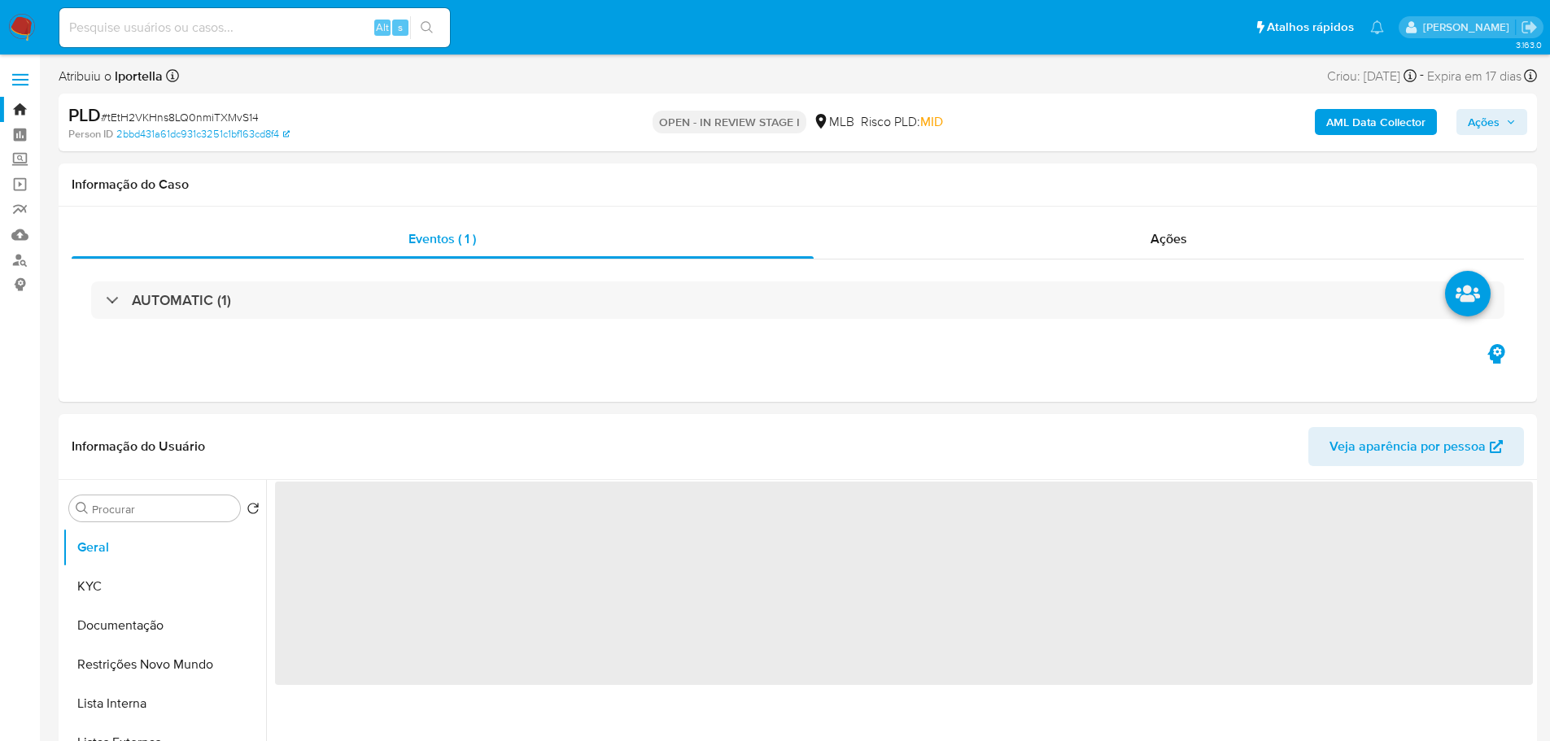
select select "10"
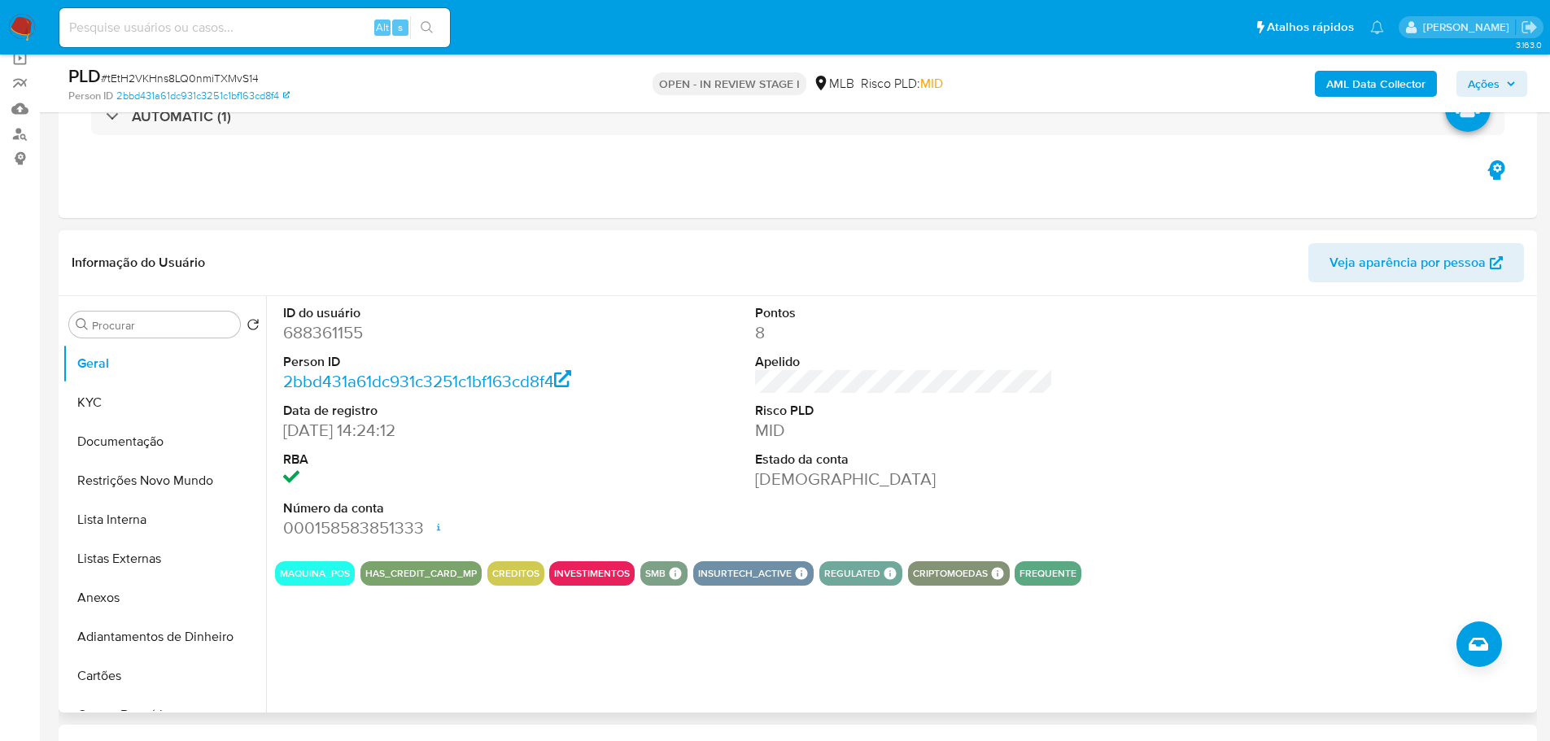
scroll to position [163, 0]
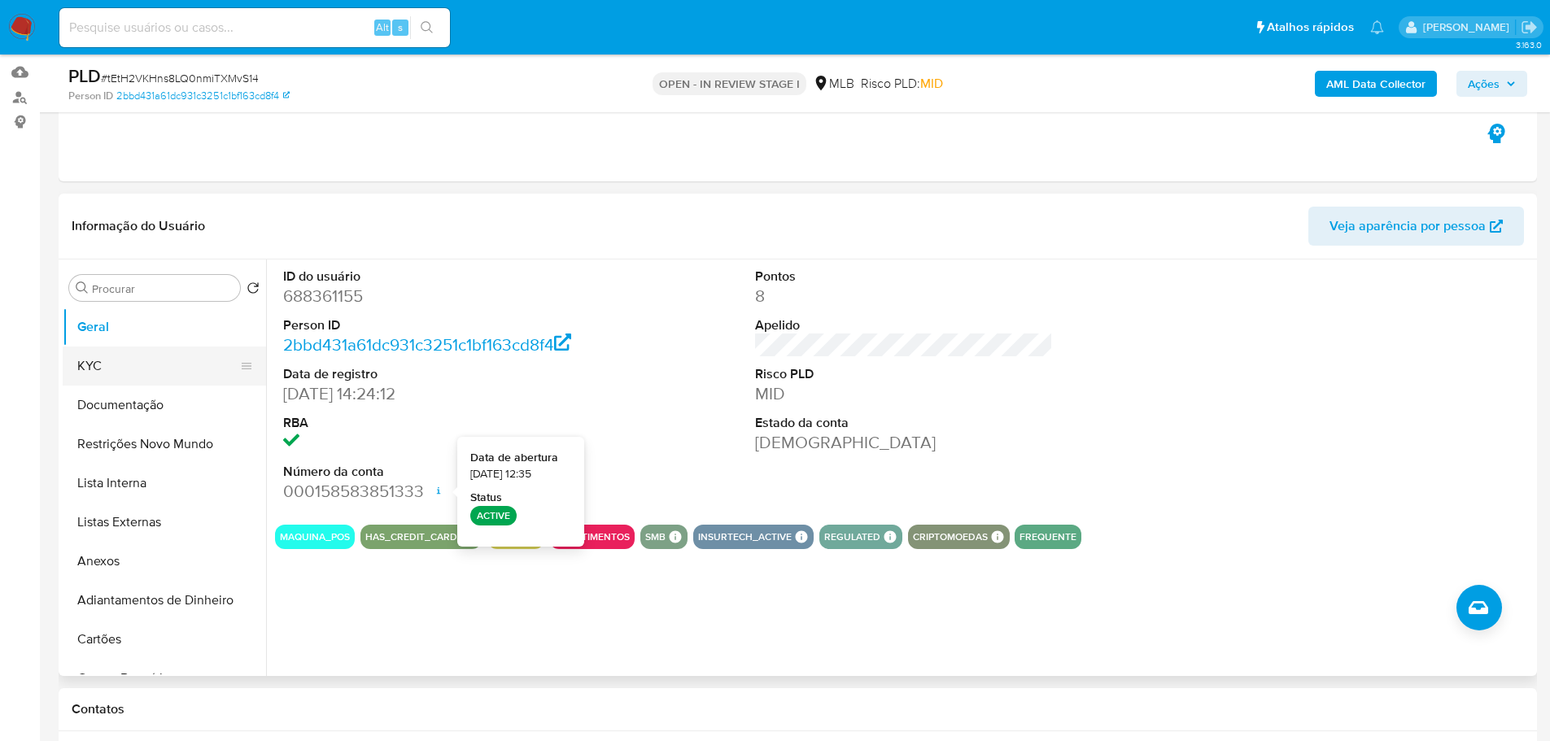
click at [133, 367] on button "KYC" at bounding box center [158, 366] width 190 height 39
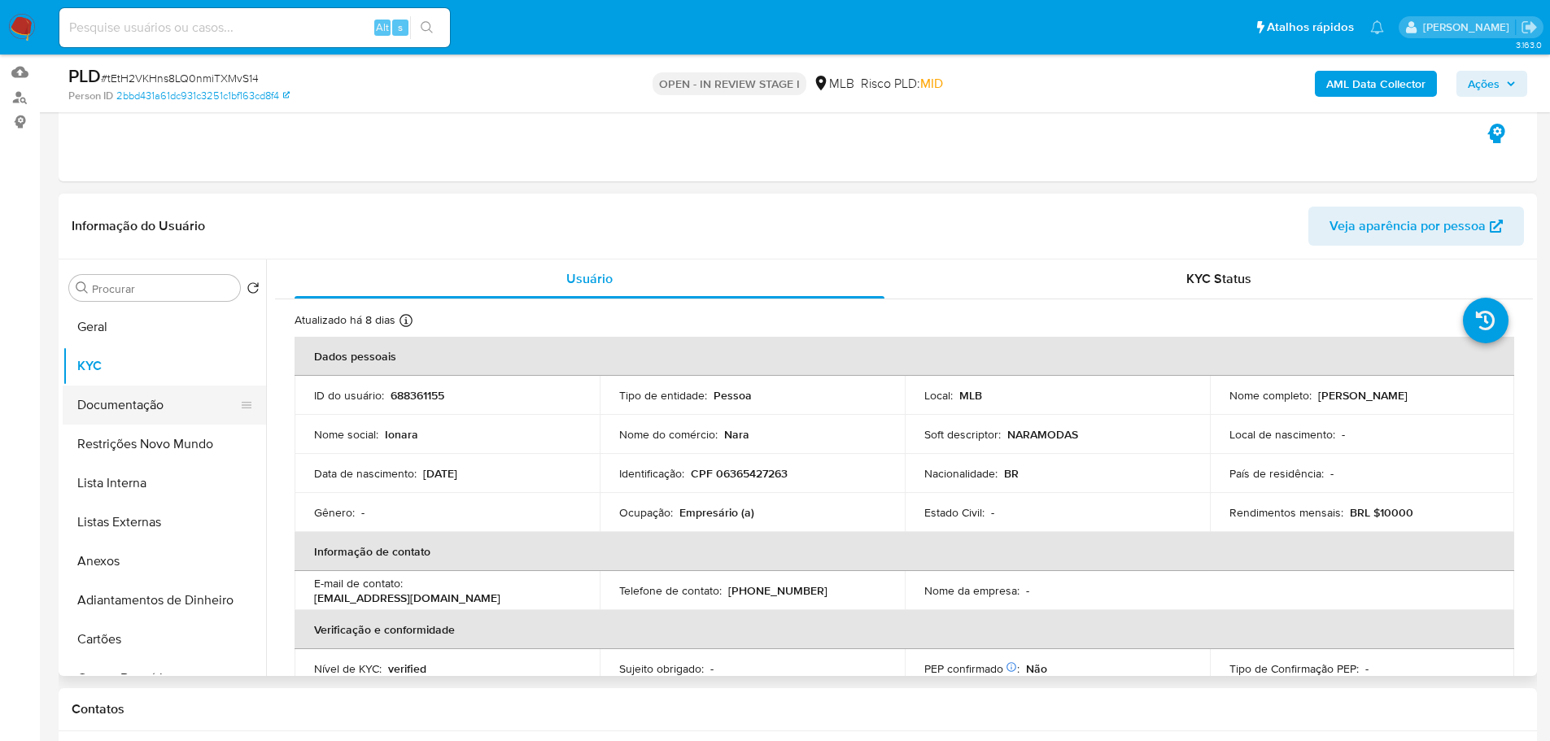
click at [101, 413] on button "Documentação" at bounding box center [158, 405] width 190 height 39
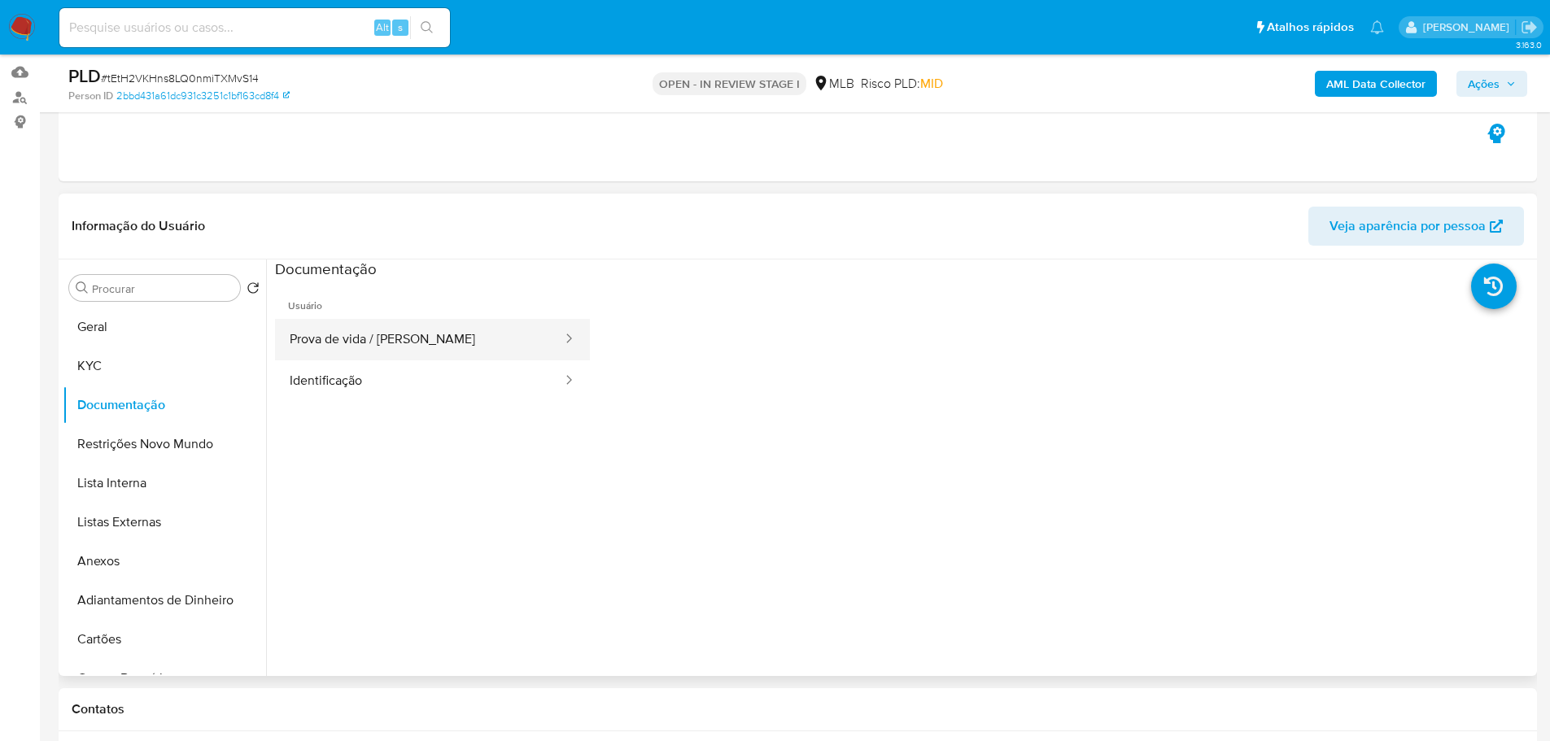
click at [399, 341] on button "Prova de vida / Selfie" at bounding box center [419, 339] width 289 height 41
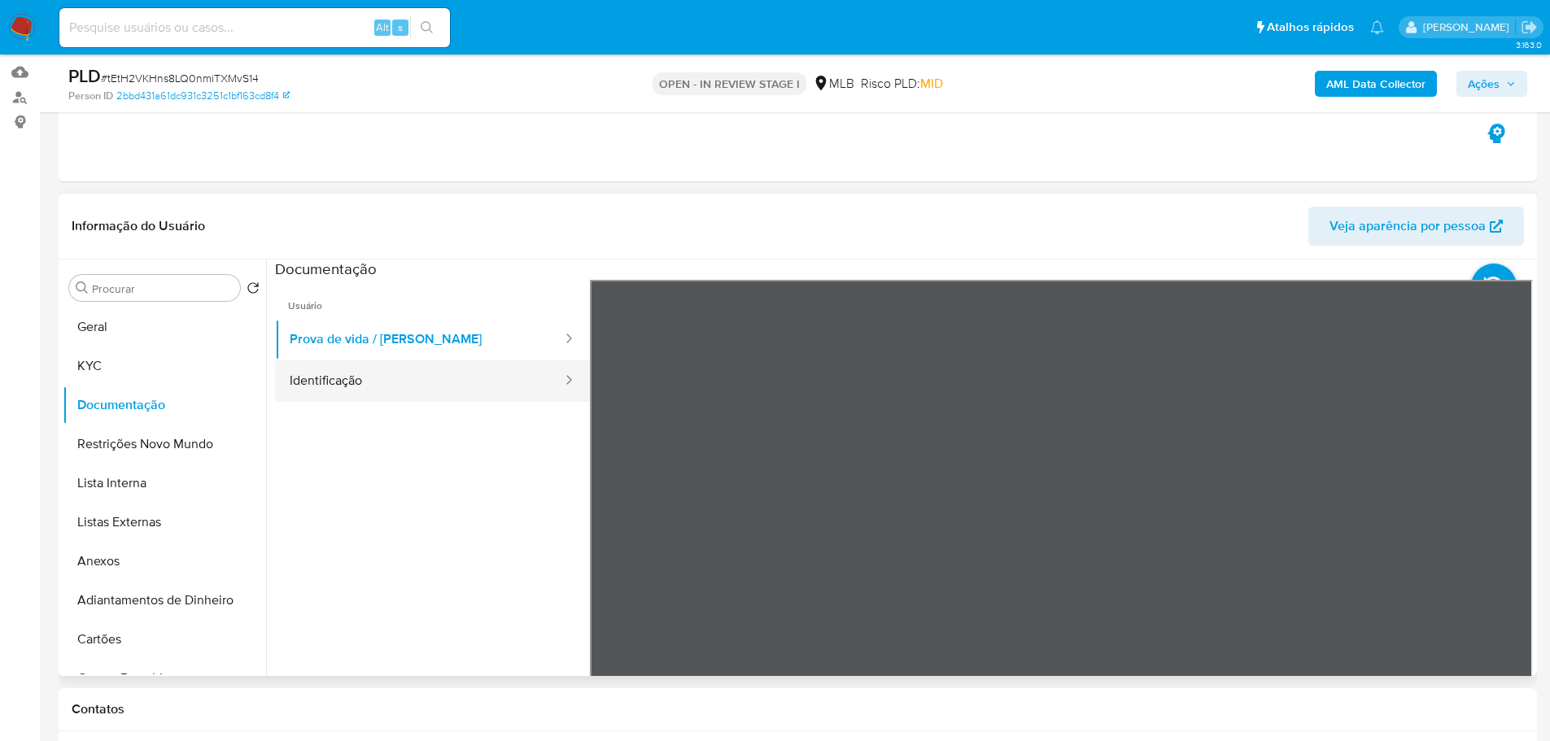
click at [507, 396] on button "Identificação" at bounding box center [419, 380] width 289 height 41
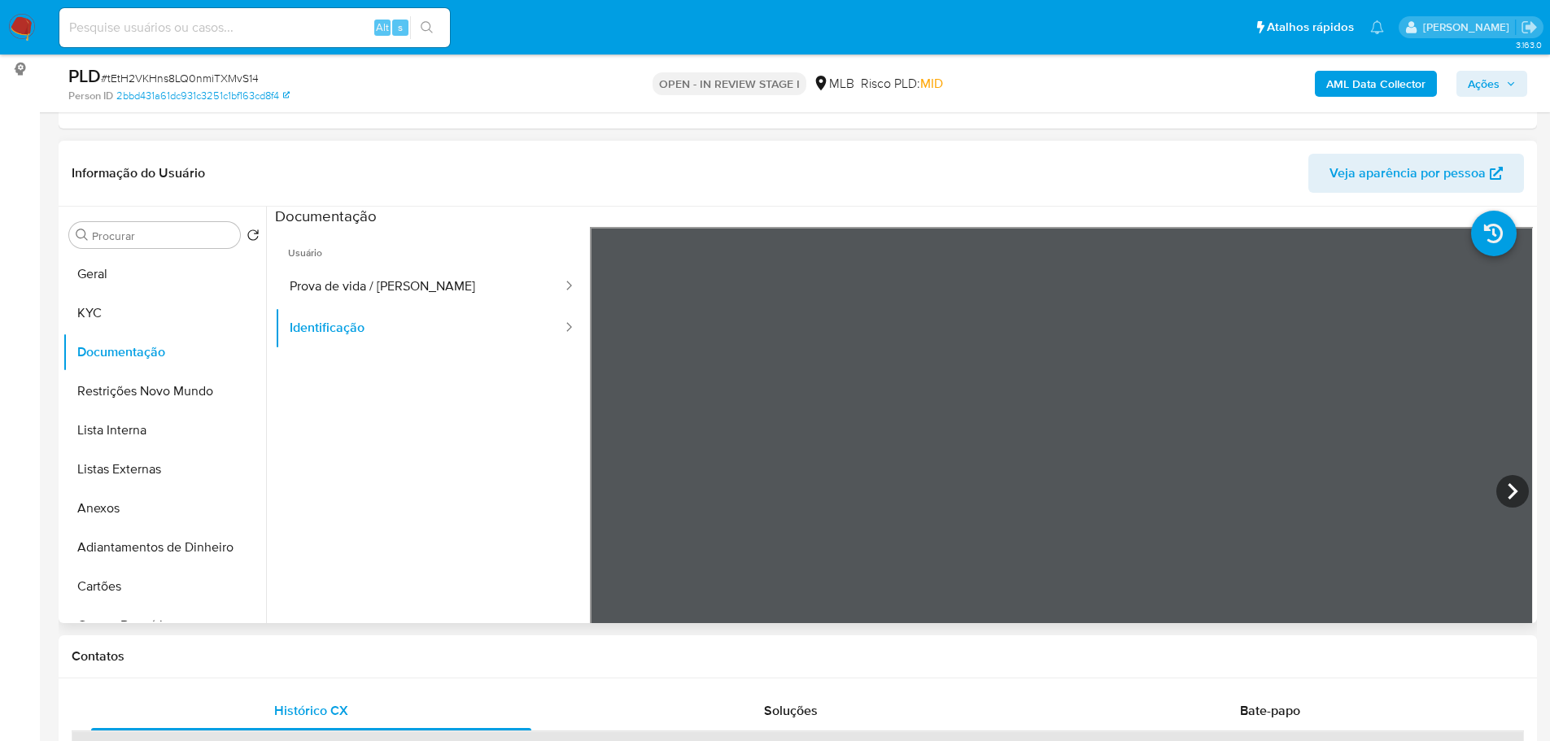
scroll to position [244, 0]
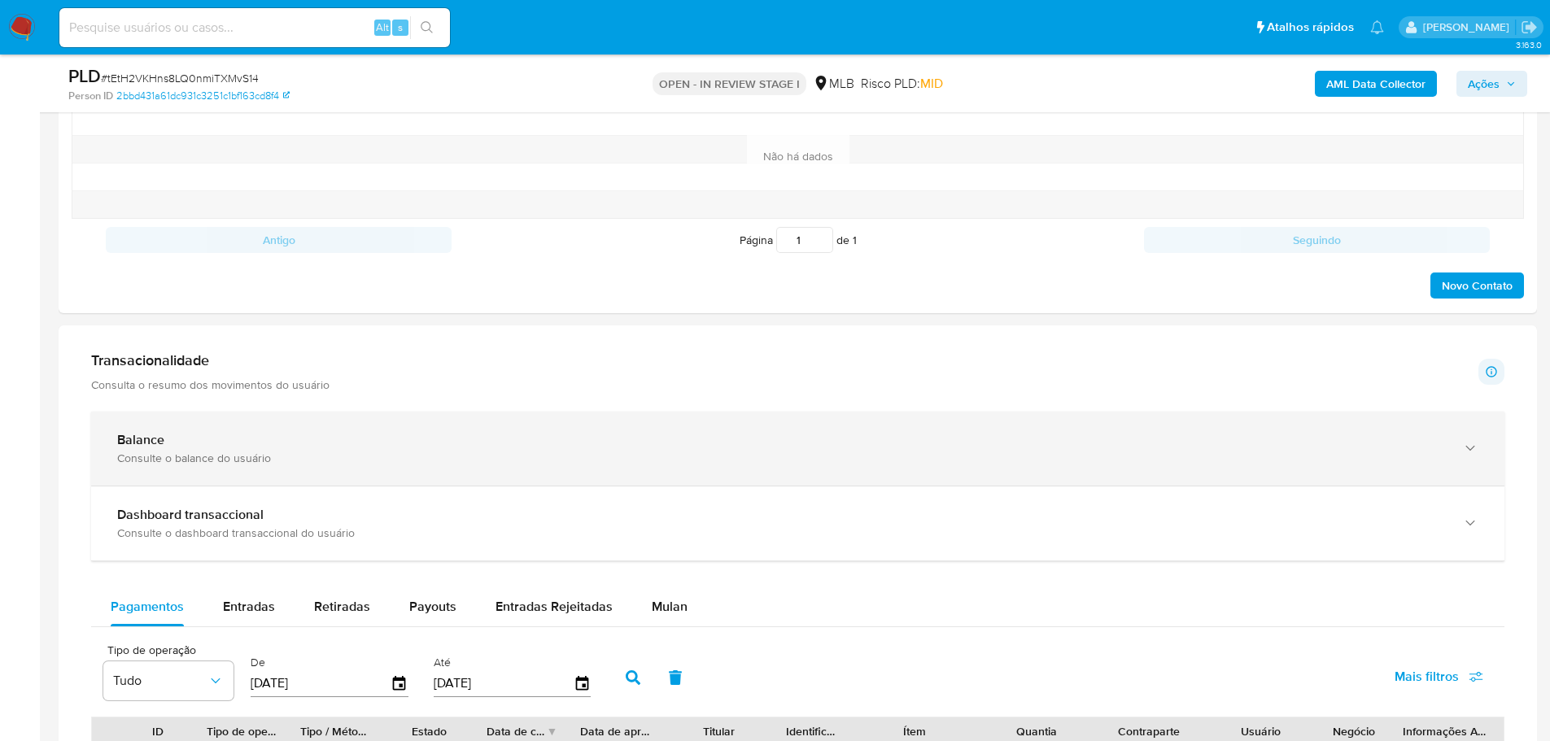
click at [262, 452] on div "Consulte o balance do usuário" at bounding box center [781, 458] width 1328 height 15
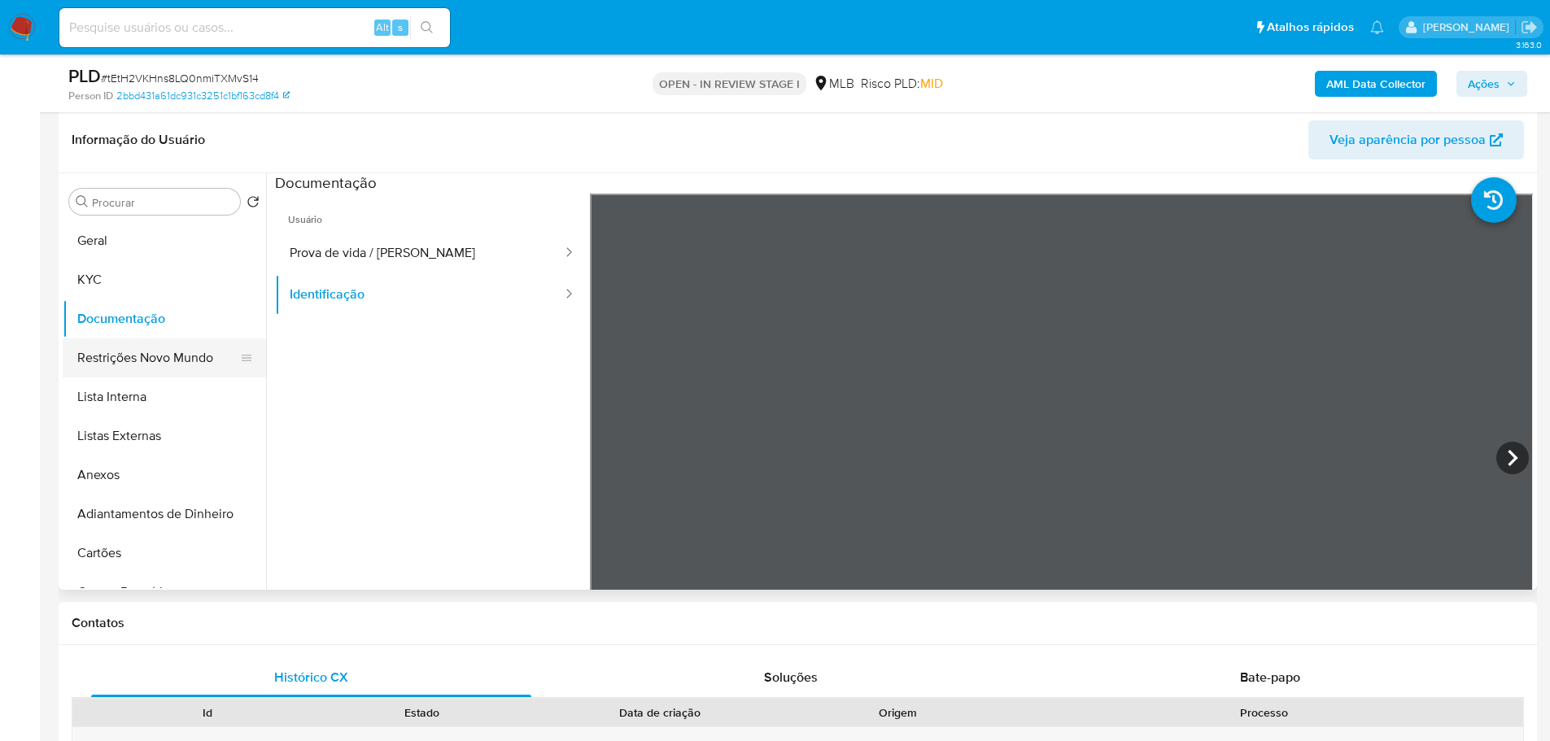
scroll to position [163, 0]
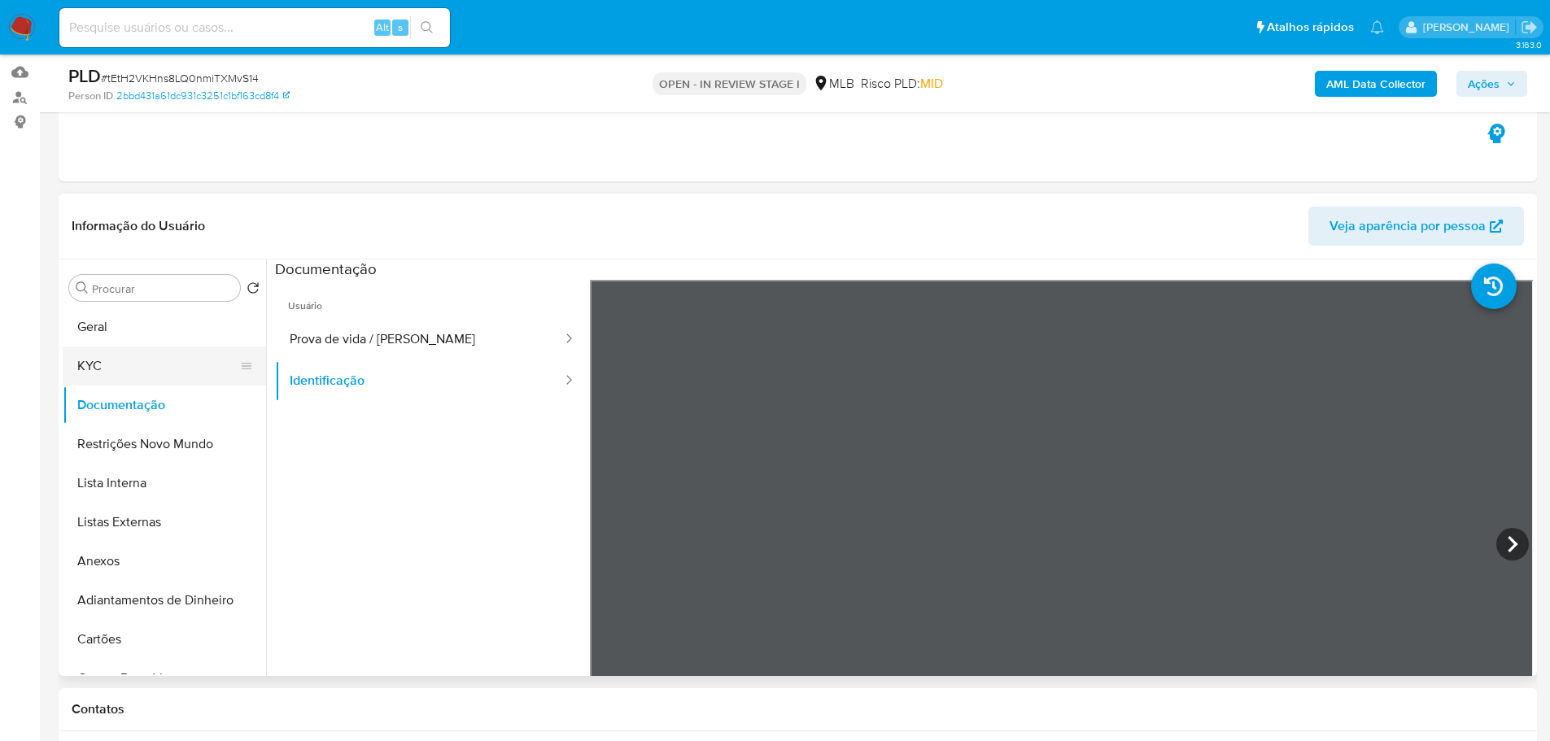
click at [128, 372] on button "KYC" at bounding box center [158, 366] width 190 height 39
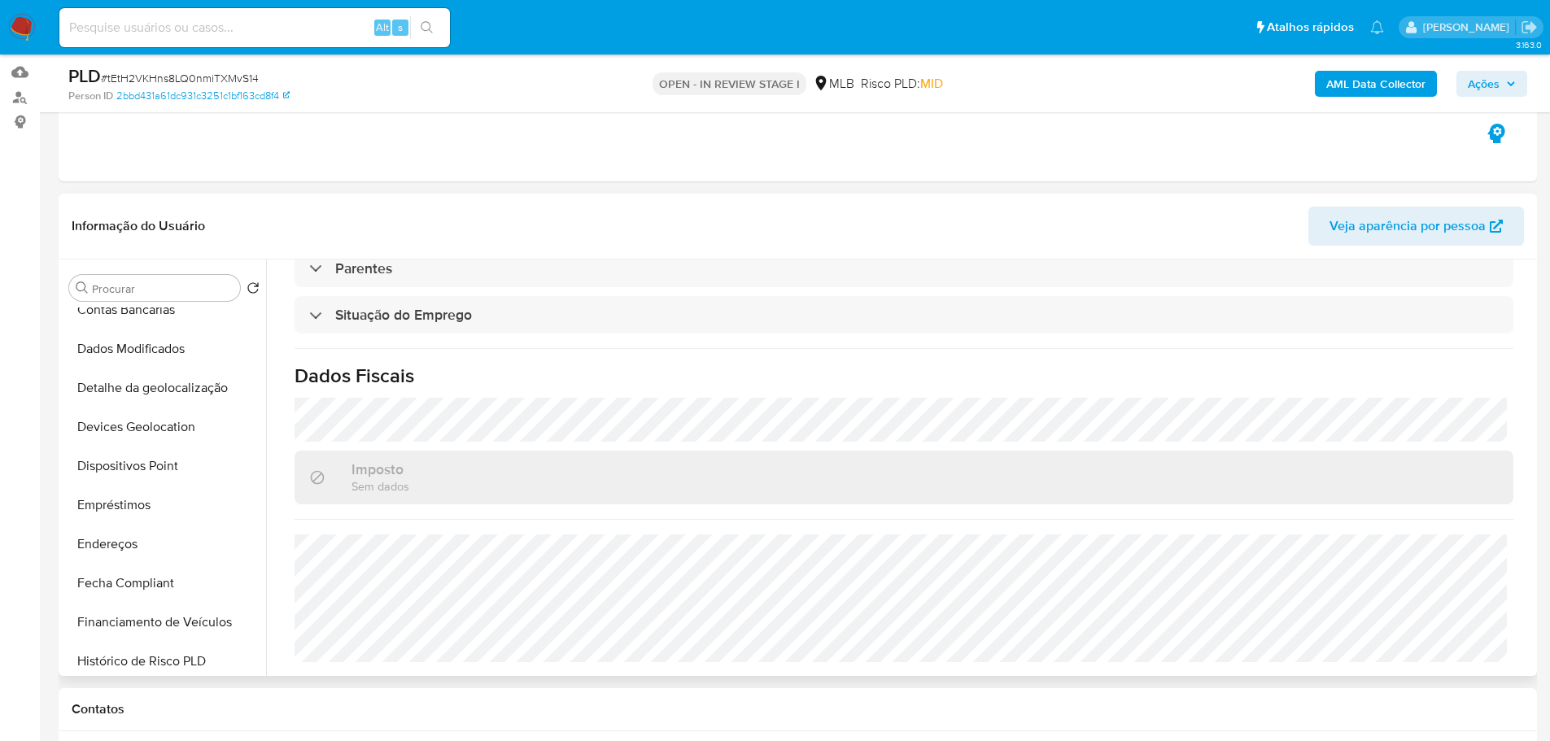
scroll to position [569, 0]
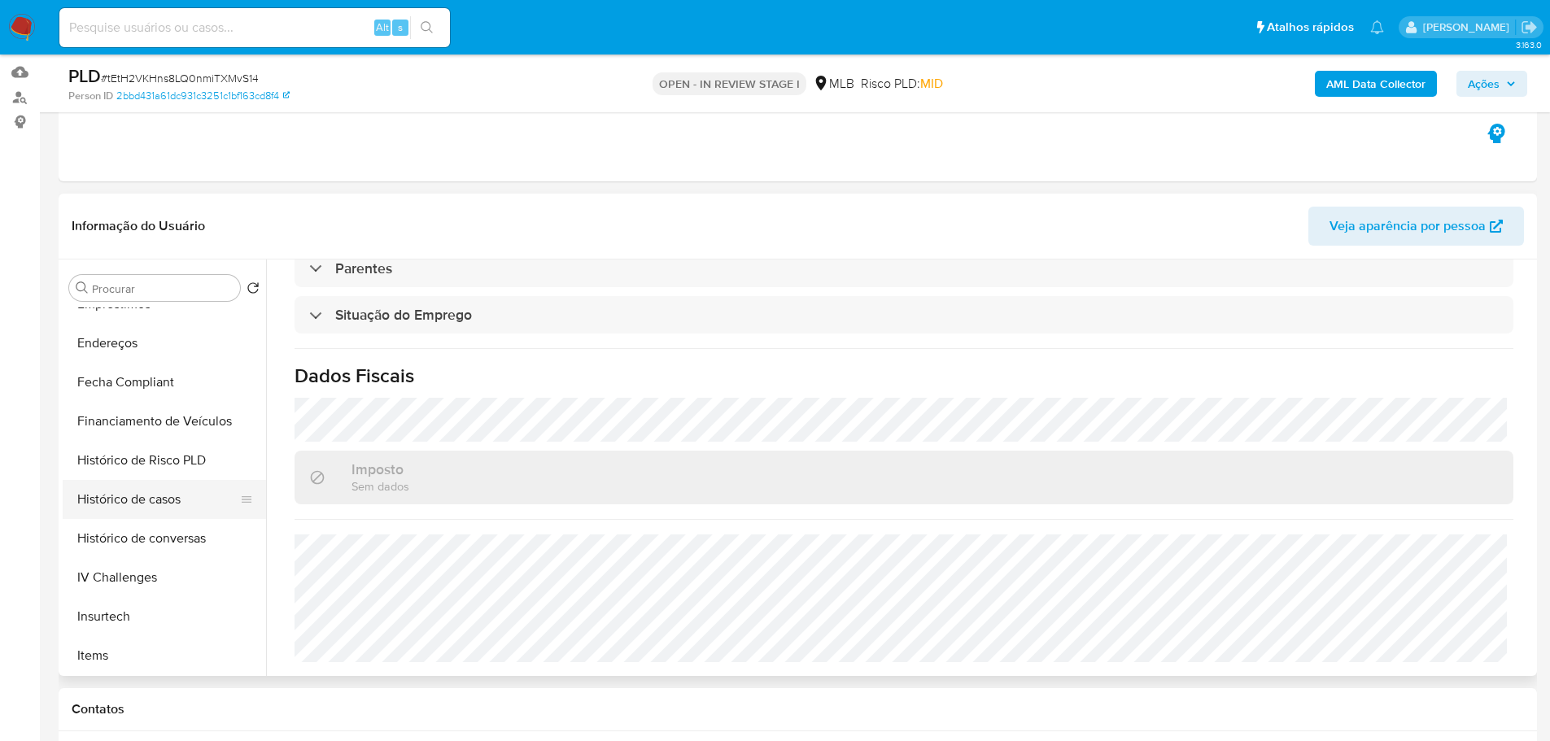
click at [200, 482] on button "Histórico de casos" at bounding box center [158, 499] width 190 height 39
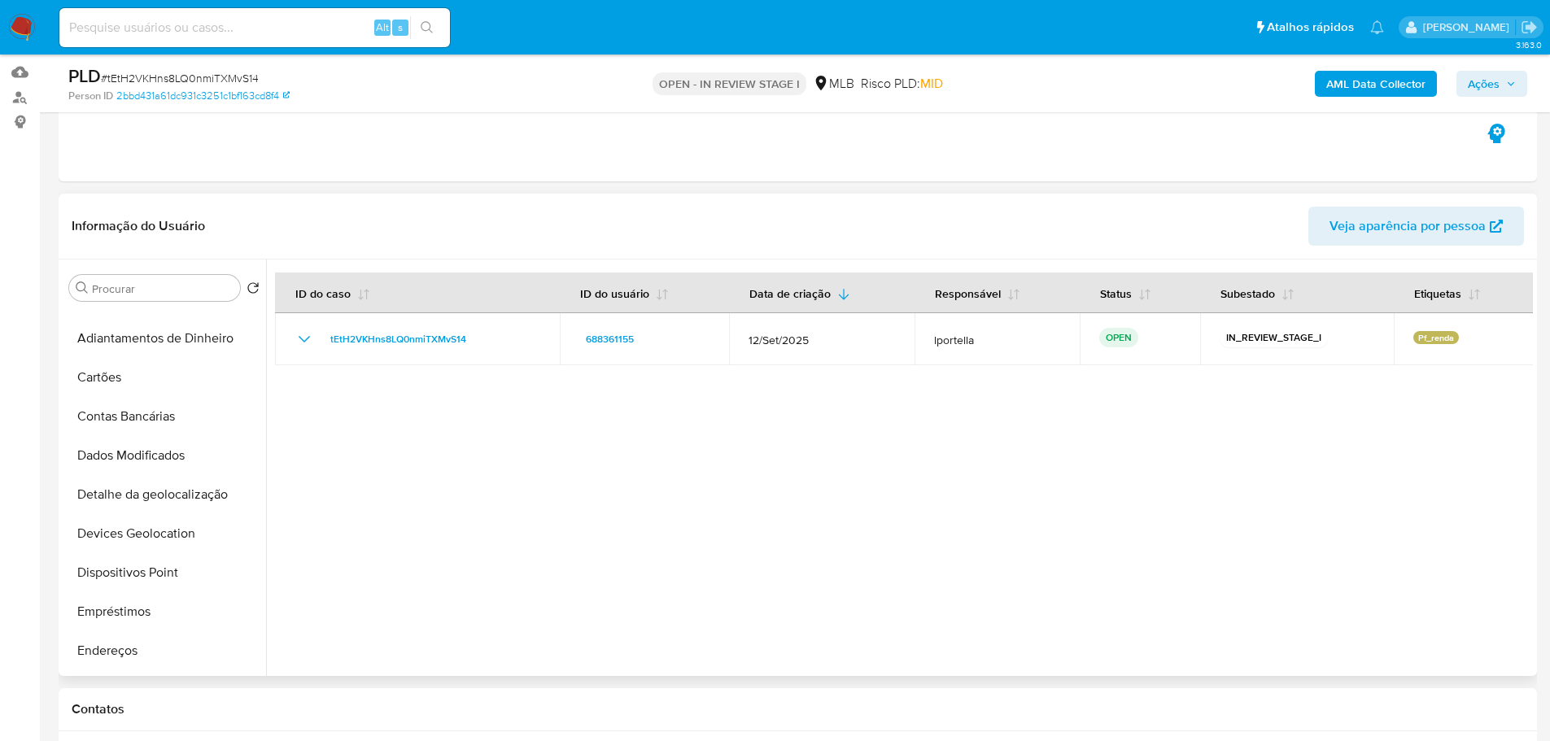
scroll to position [0, 0]
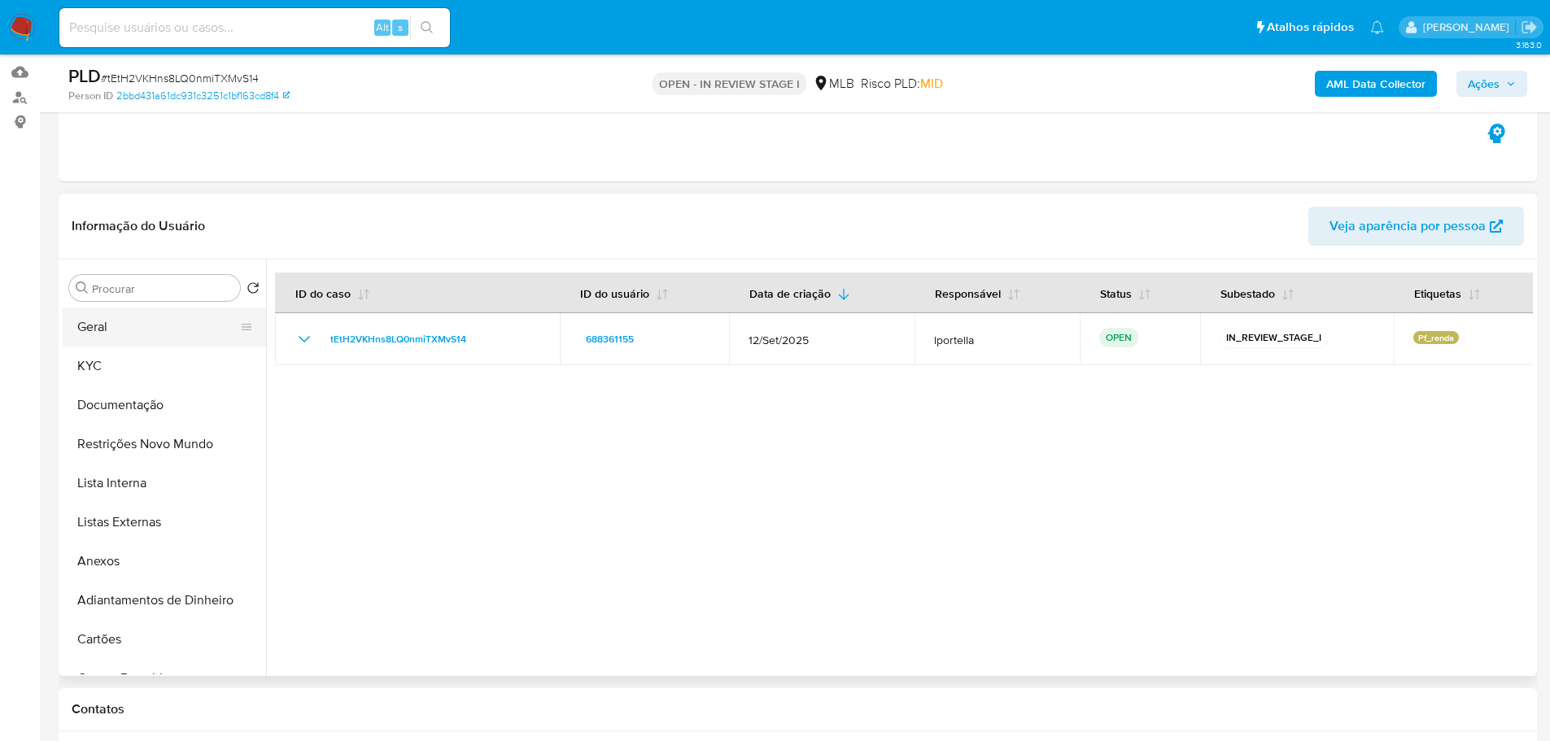
click at [105, 333] on button "Geral" at bounding box center [158, 326] width 190 height 39
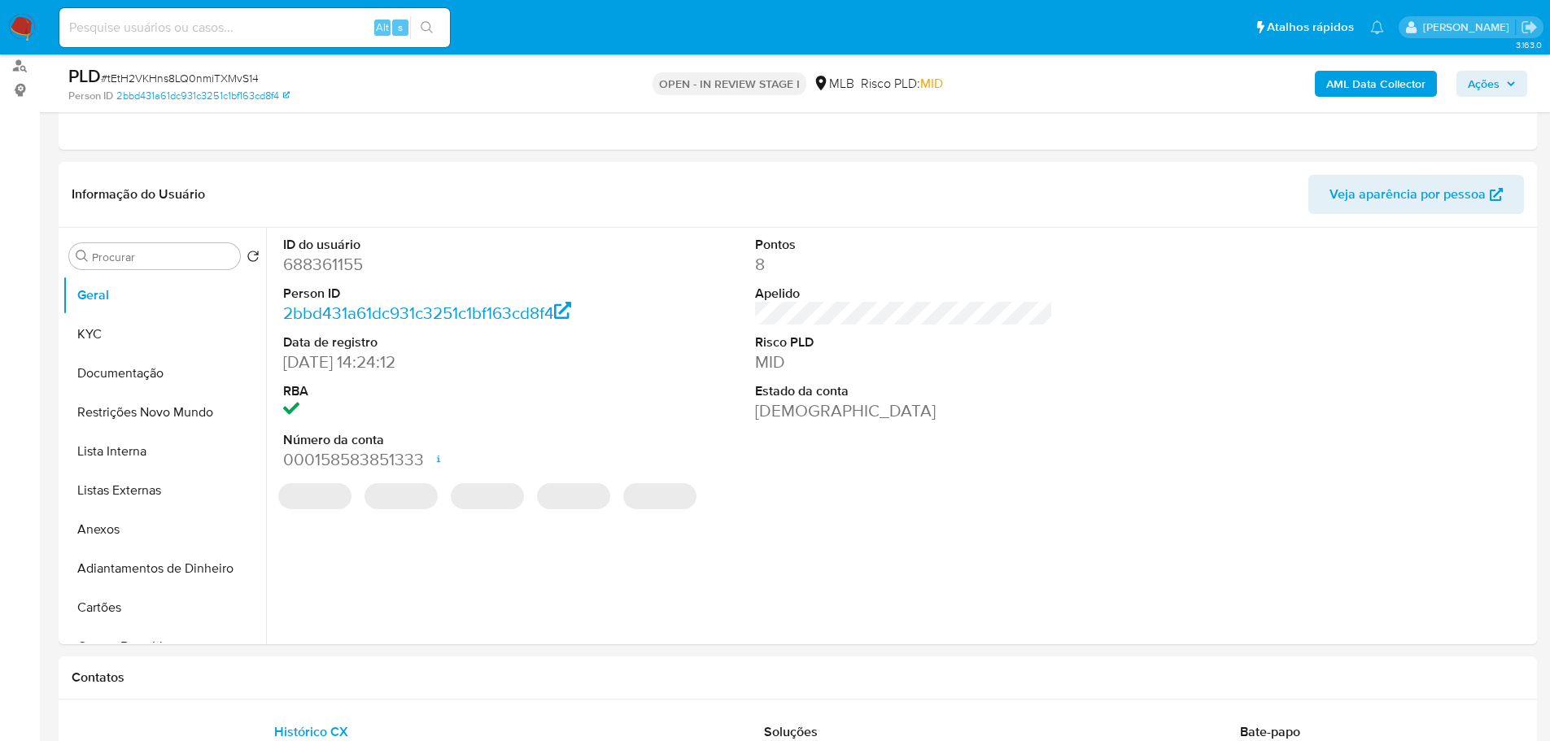
scroll to position [207, 0]
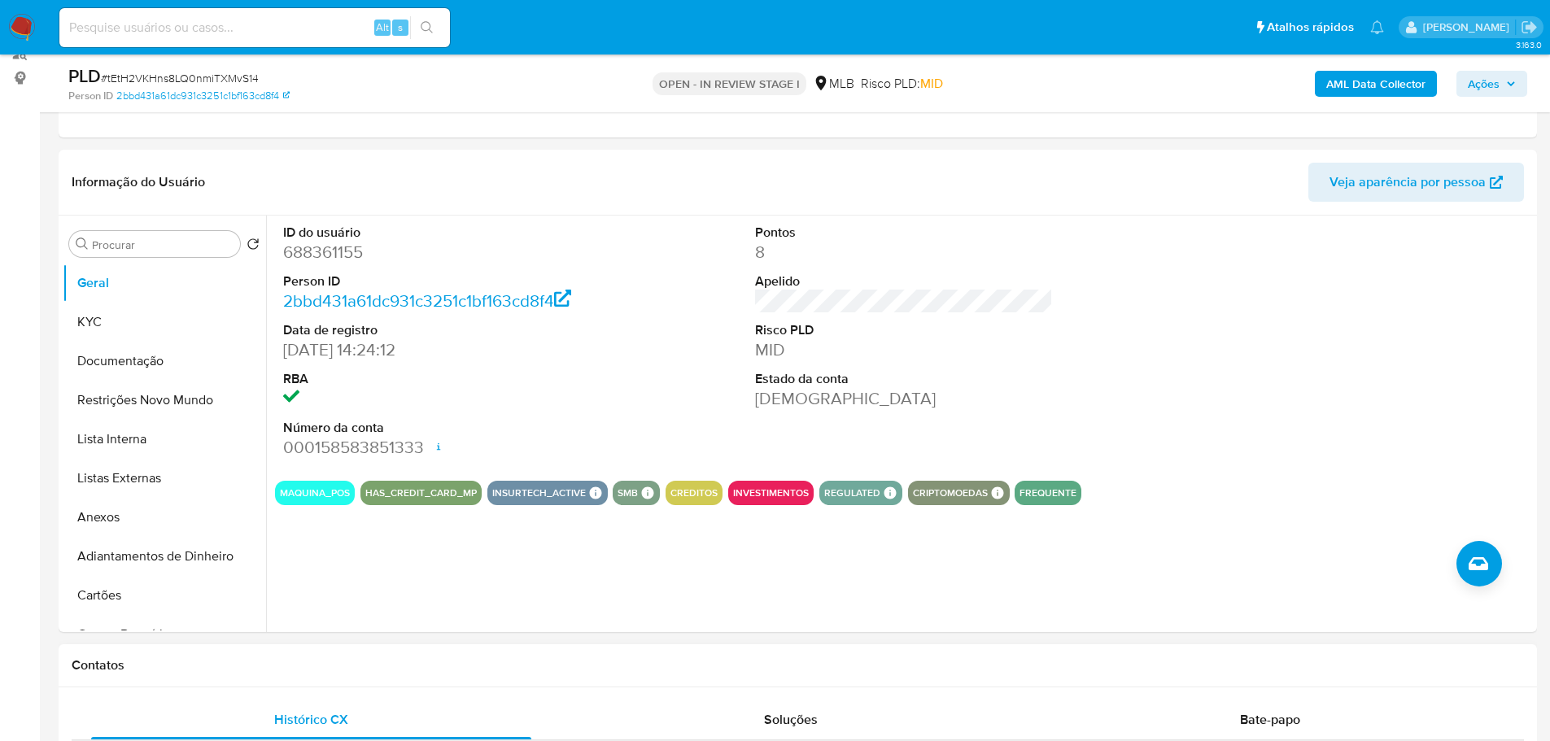
click at [278, 683] on div "Contatos" at bounding box center [798, 665] width 1478 height 43
click at [132, 311] on button "KYC" at bounding box center [158, 322] width 190 height 39
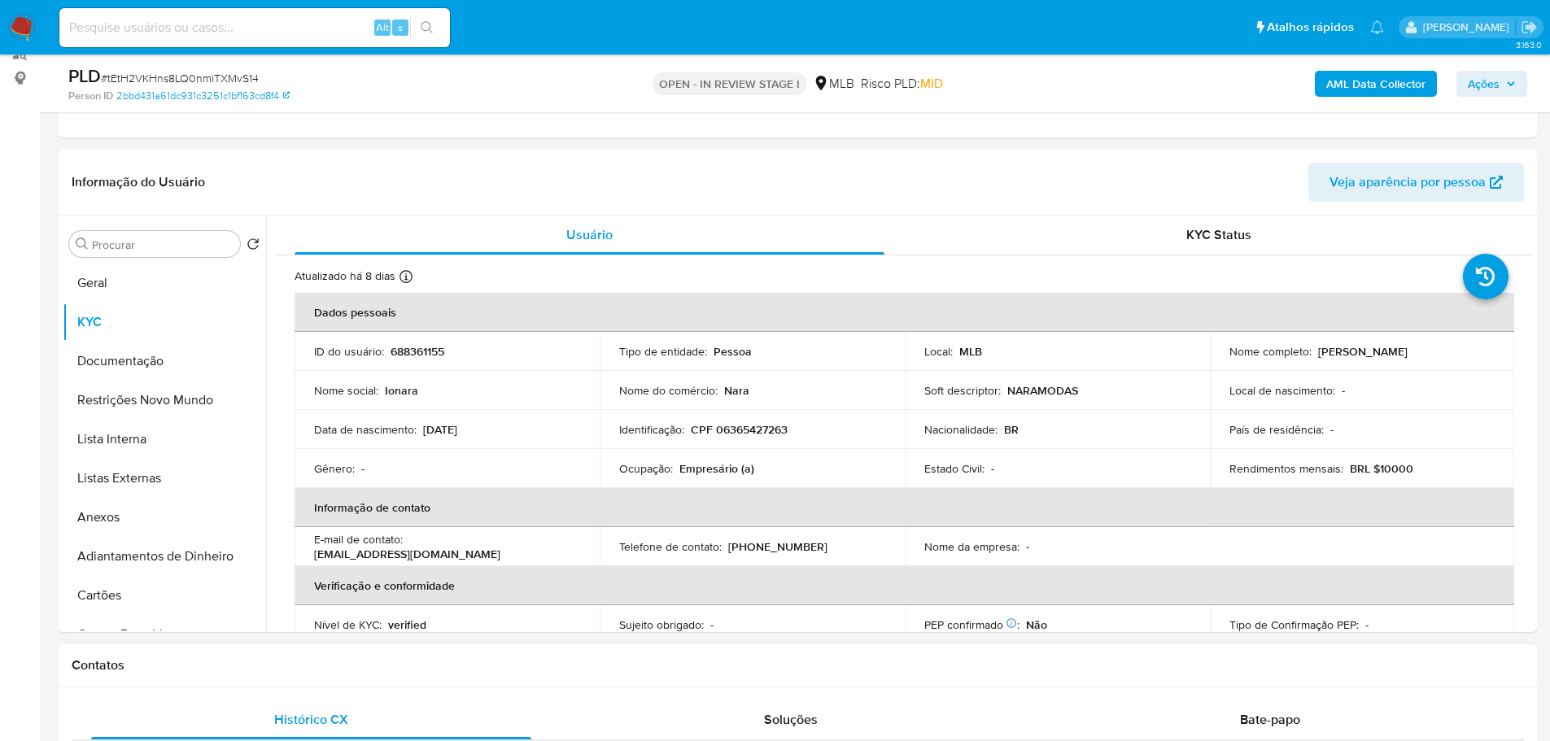
drag, startPoint x: 361, startPoint y: 672, endPoint x: 219, endPoint y: 538, distance: 195.6
click at [360, 673] on h1 "Contatos" at bounding box center [798, 665] width 1452 height 16
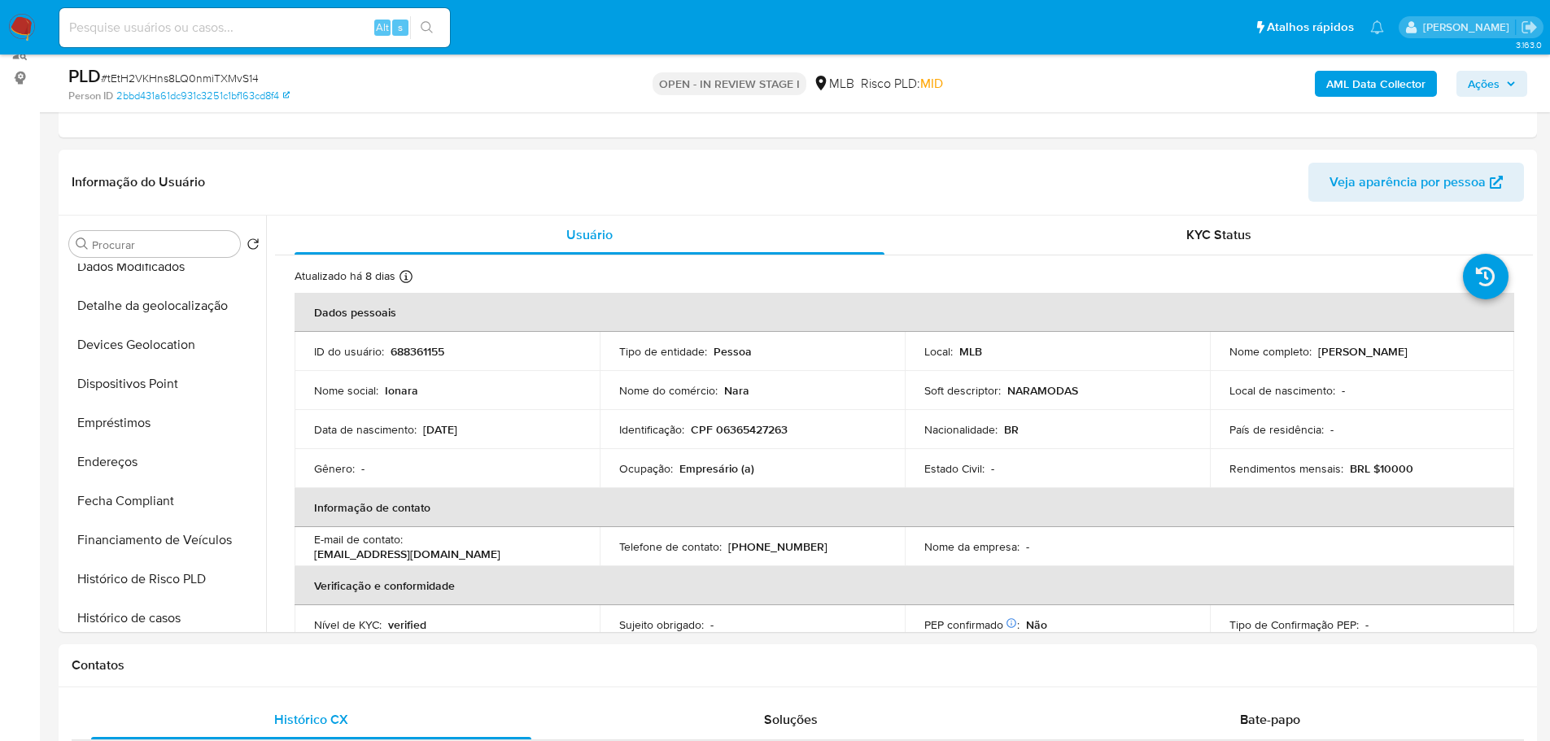
drag, startPoint x: 126, startPoint y: 465, endPoint x: 11, endPoint y: 463, distance: 114.7
click at [121, 465] on button "Endereços" at bounding box center [164, 462] width 203 height 39
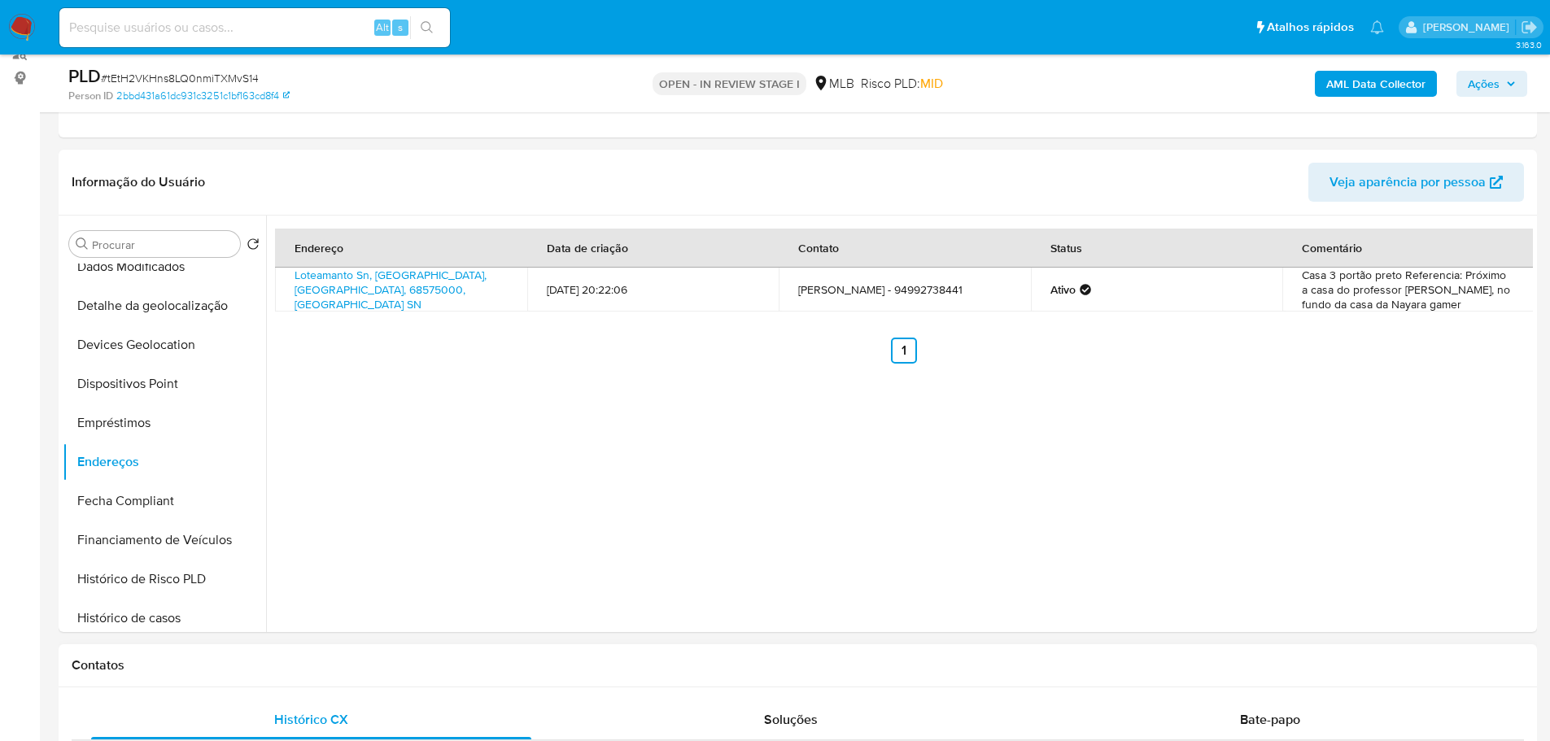
click at [302, 645] on div "Contatos" at bounding box center [798, 665] width 1478 height 43
click at [158, 311] on button "Detalhe da geolocalização" at bounding box center [158, 305] width 190 height 39
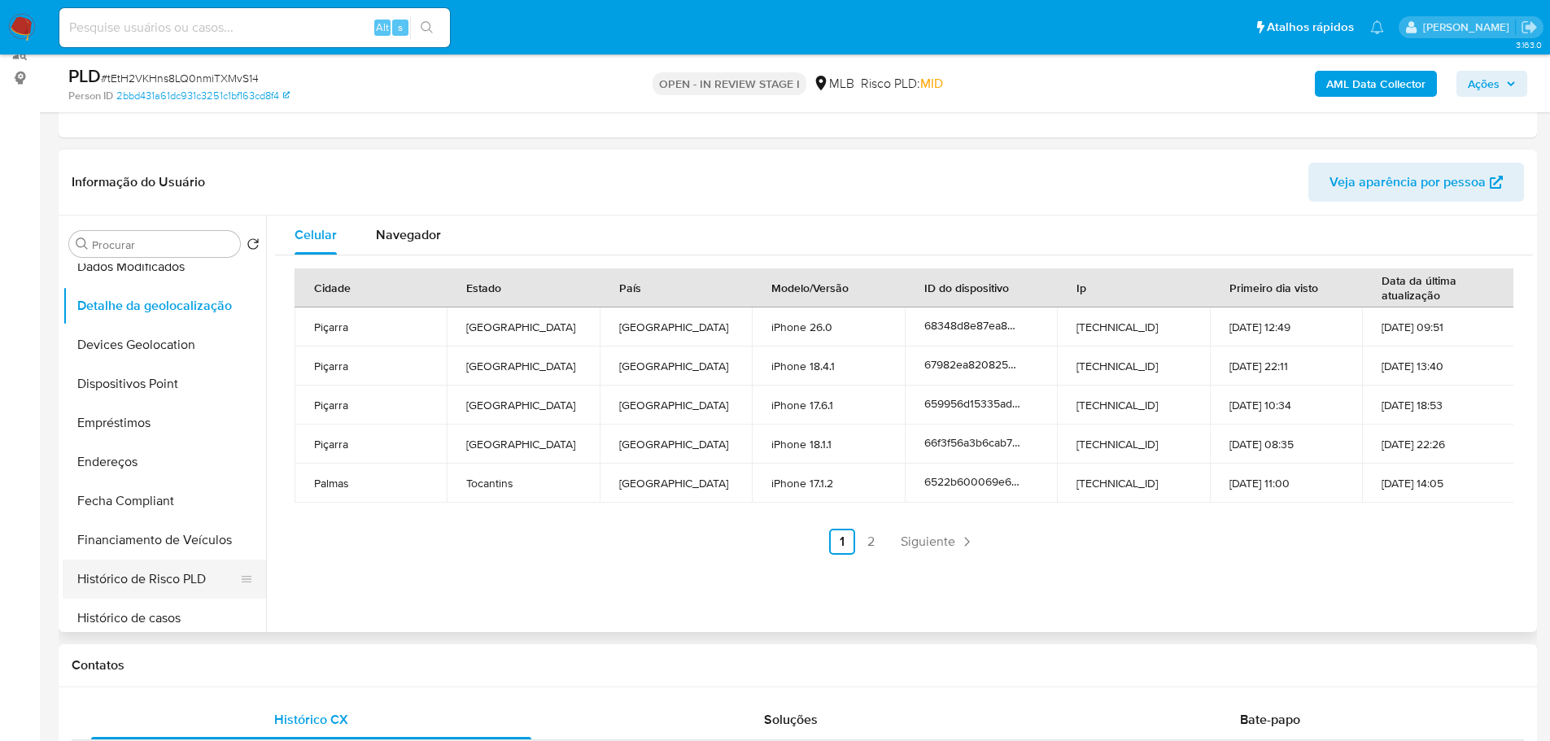
drag, startPoint x: 305, startPoint y: 660, endPoint x: 244, endPoint y: 578, distance: 102.3
click at [305, 660] on h1 "Contatos" at bounding box center [798, 665] width 1452 height 16
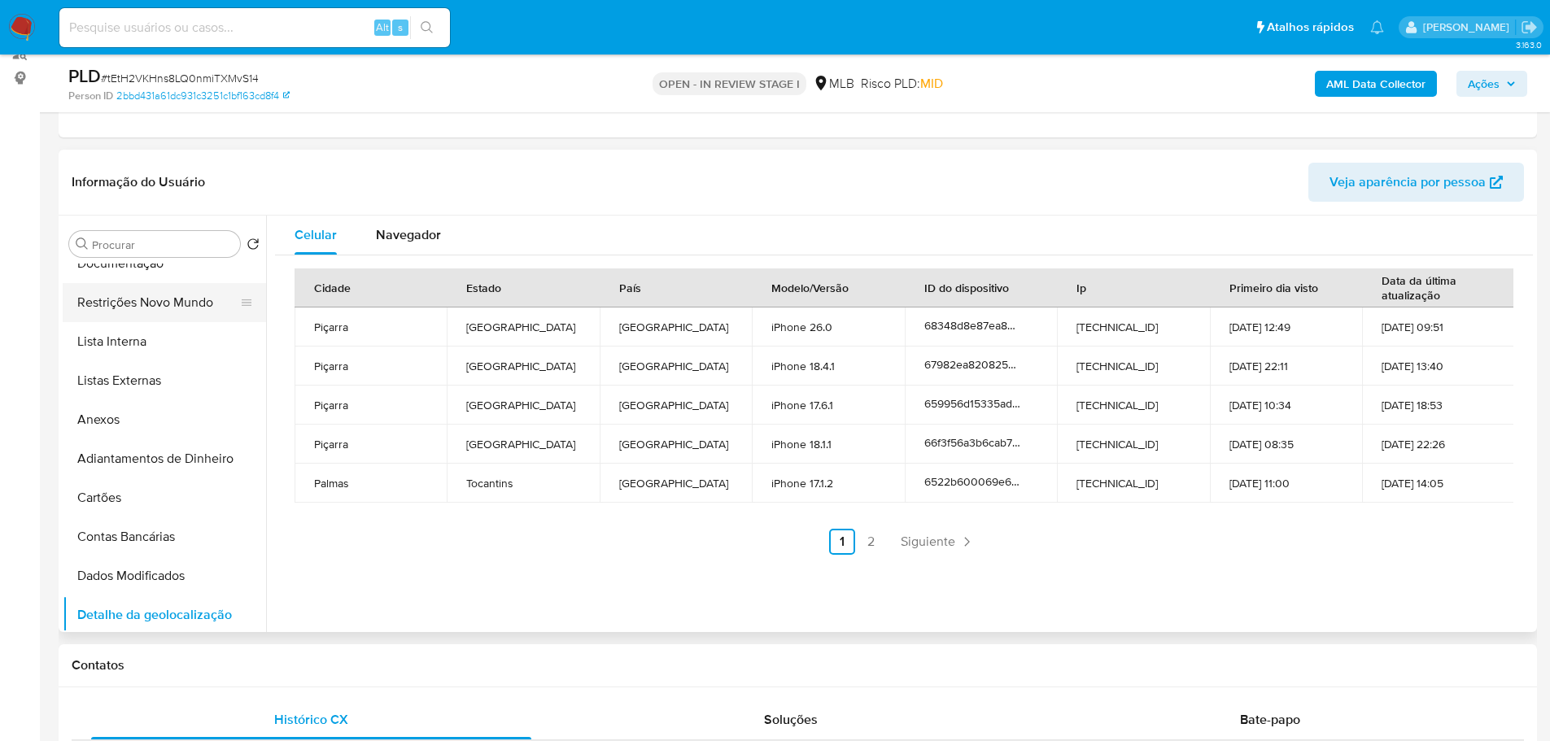
scroll to position [0, 0]
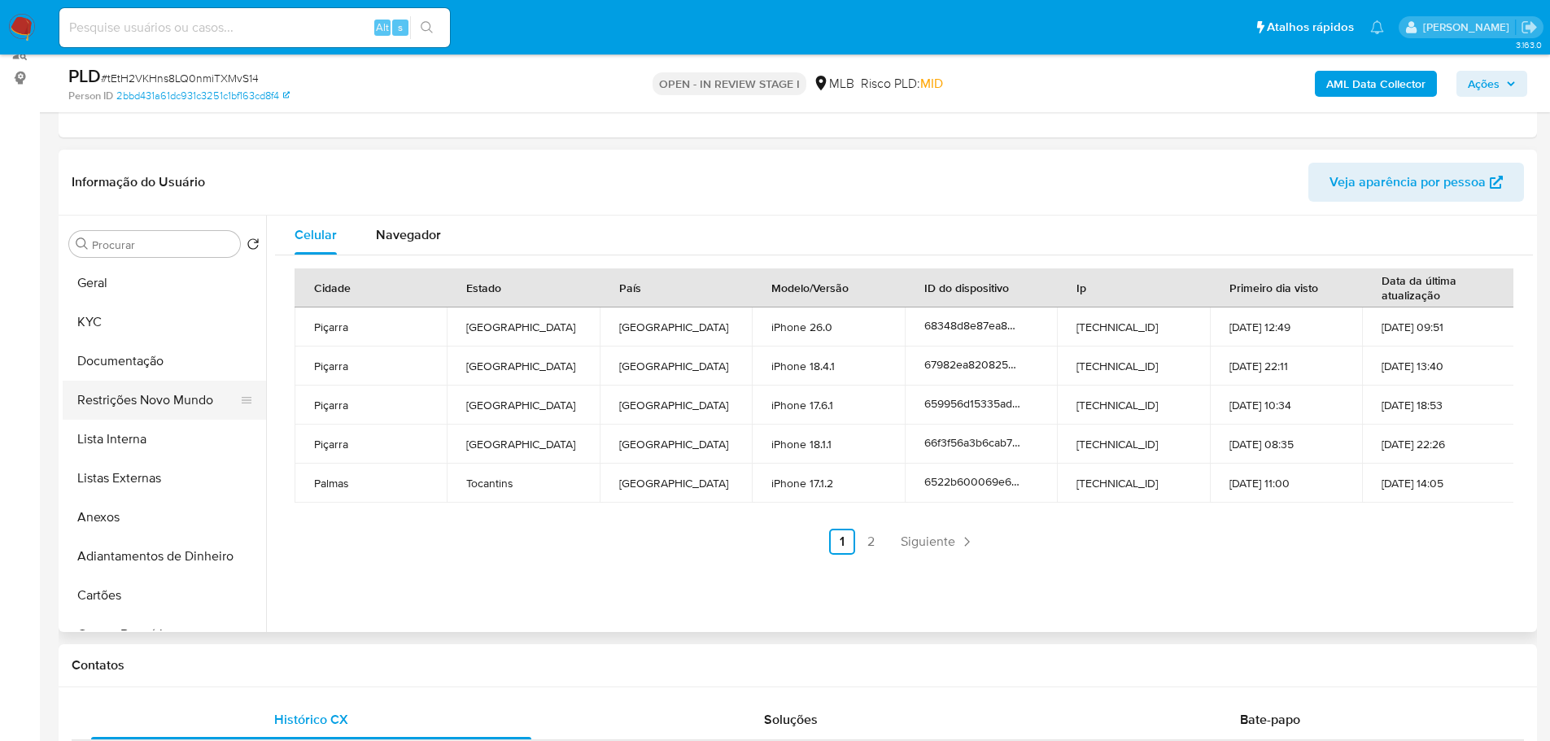
click at [145, 391] on button "Restrições Novo Mundo" at bounding box center [158, 400] width 190 height 39
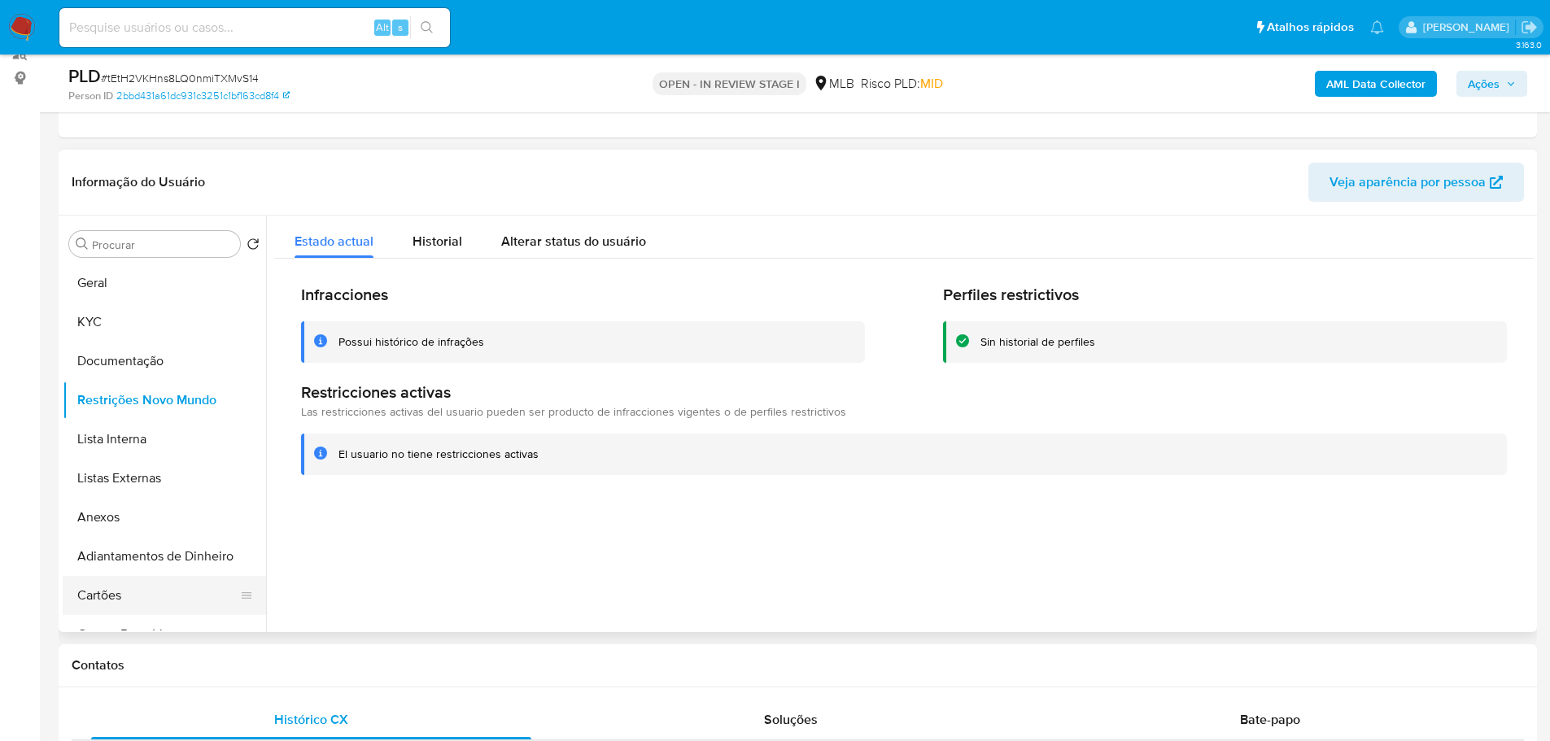
drag, startPoint x: 189, startPoint y: 660, endPoint x: 182, endPoint y: 609, distance: 50.9
click at [190, 660] on h1 "Contatos" at bounding box center [798, 665] width 1452 height 16
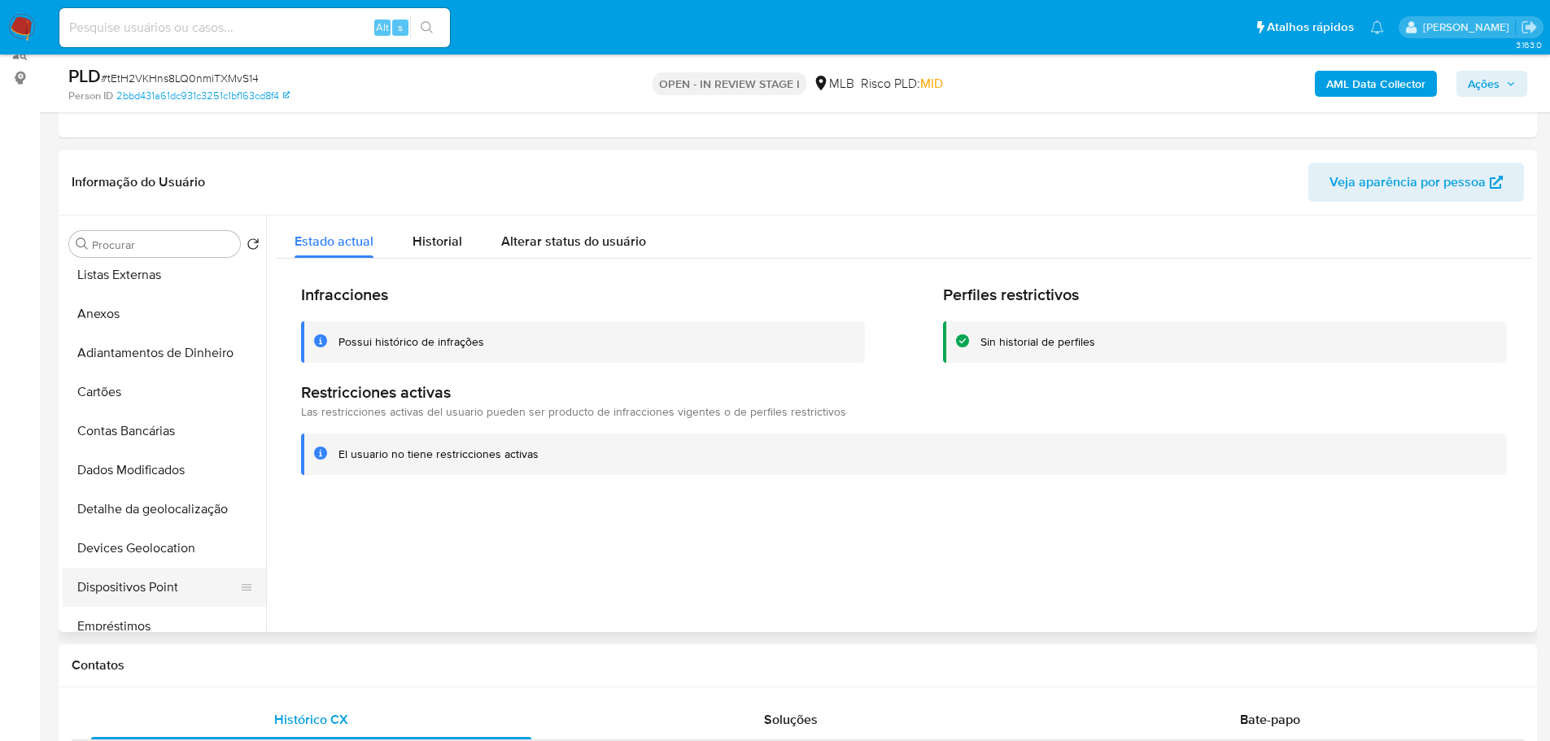
scroll to position [325, 0]
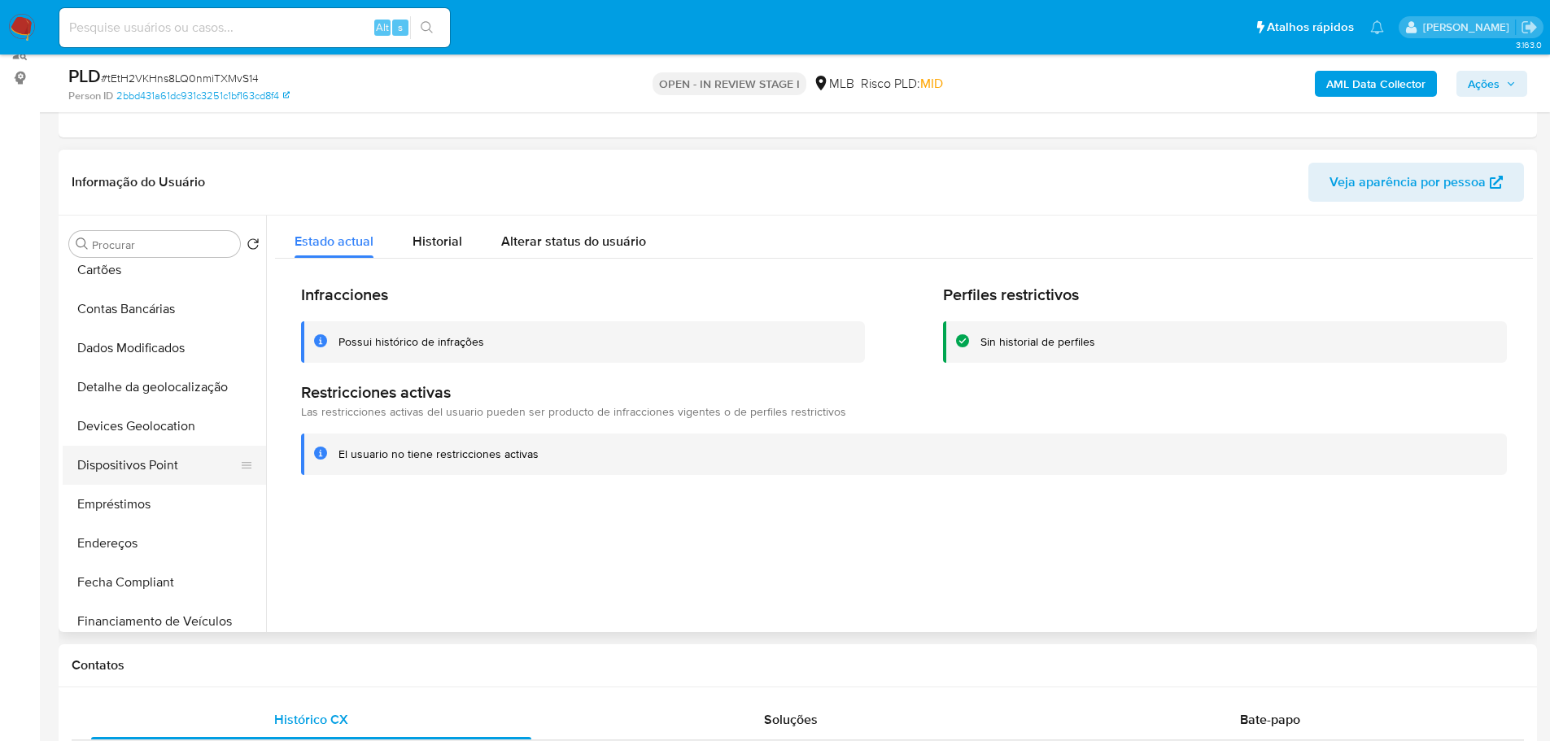
click at [161, 473] on button "Dispositivos Point" at bounding box center [158, 465] width 190 height 39
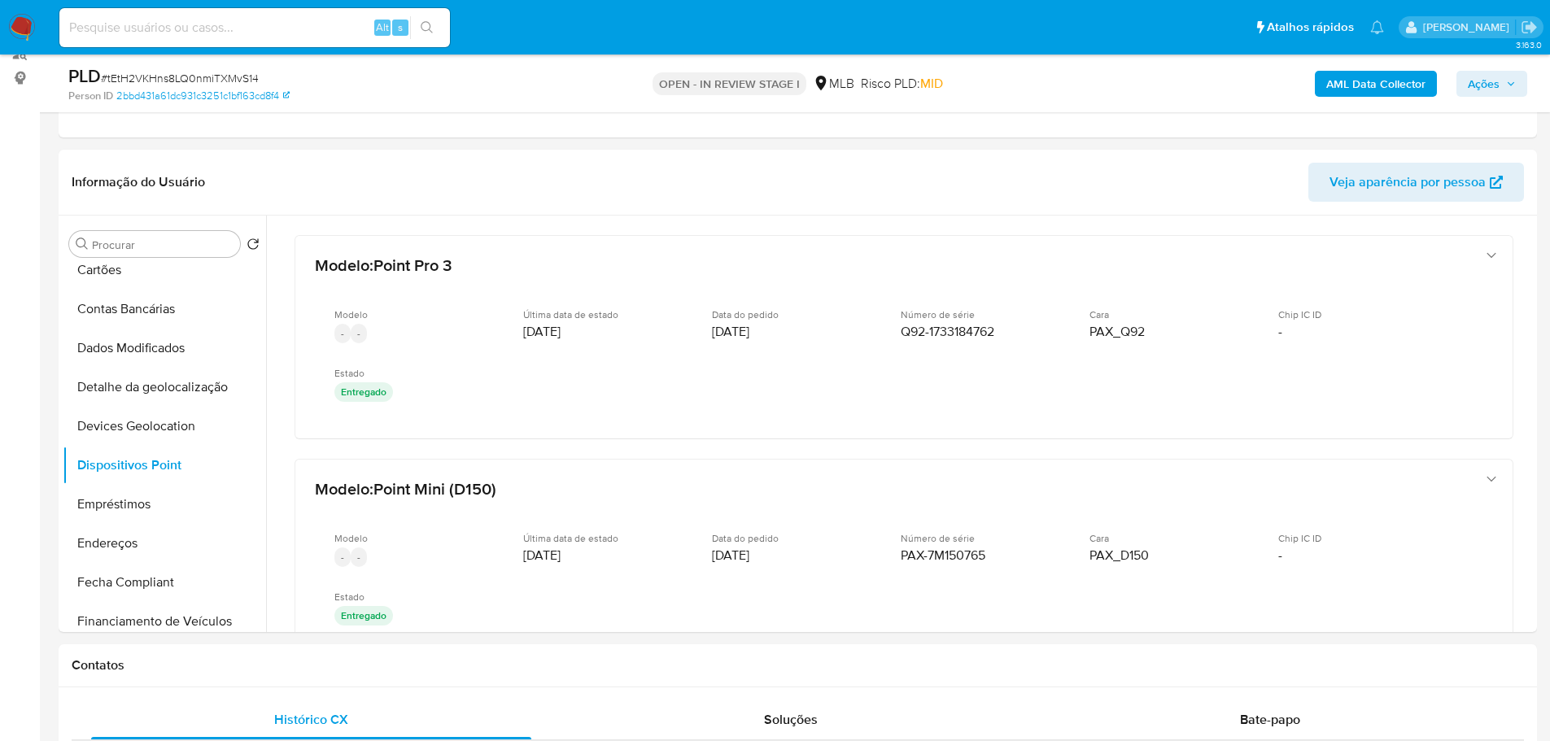
drag, startPoint x: 713, startPoint y: 653, endPoint x: 713, endPoint y: 636, distance: 17.1
click at [713, 653] on div "Contatos" at bounding box center [798, 665] width 1478 height 43
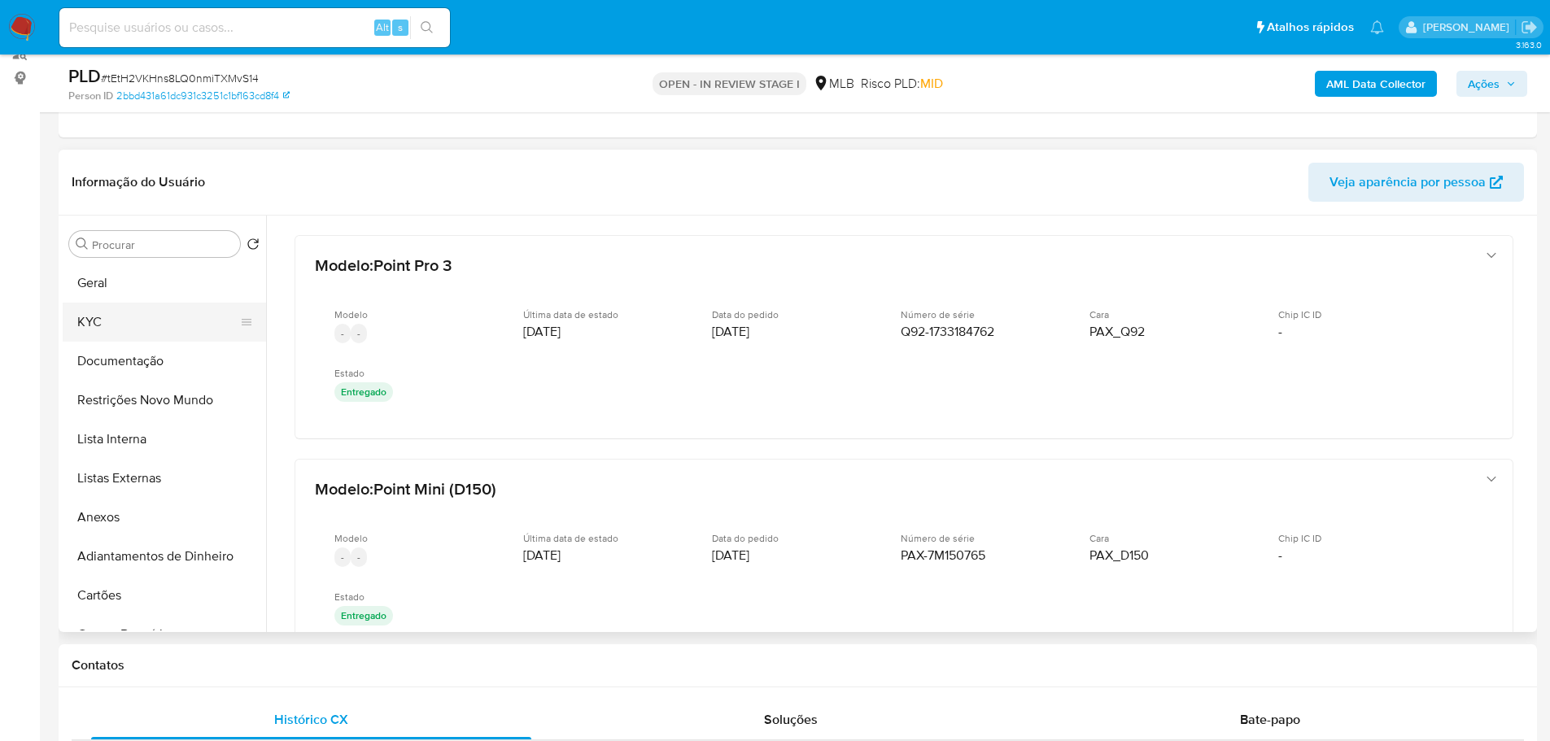
click at [109, 322] on button "KYC" at bounding box center [158, 322] width 190 height 39
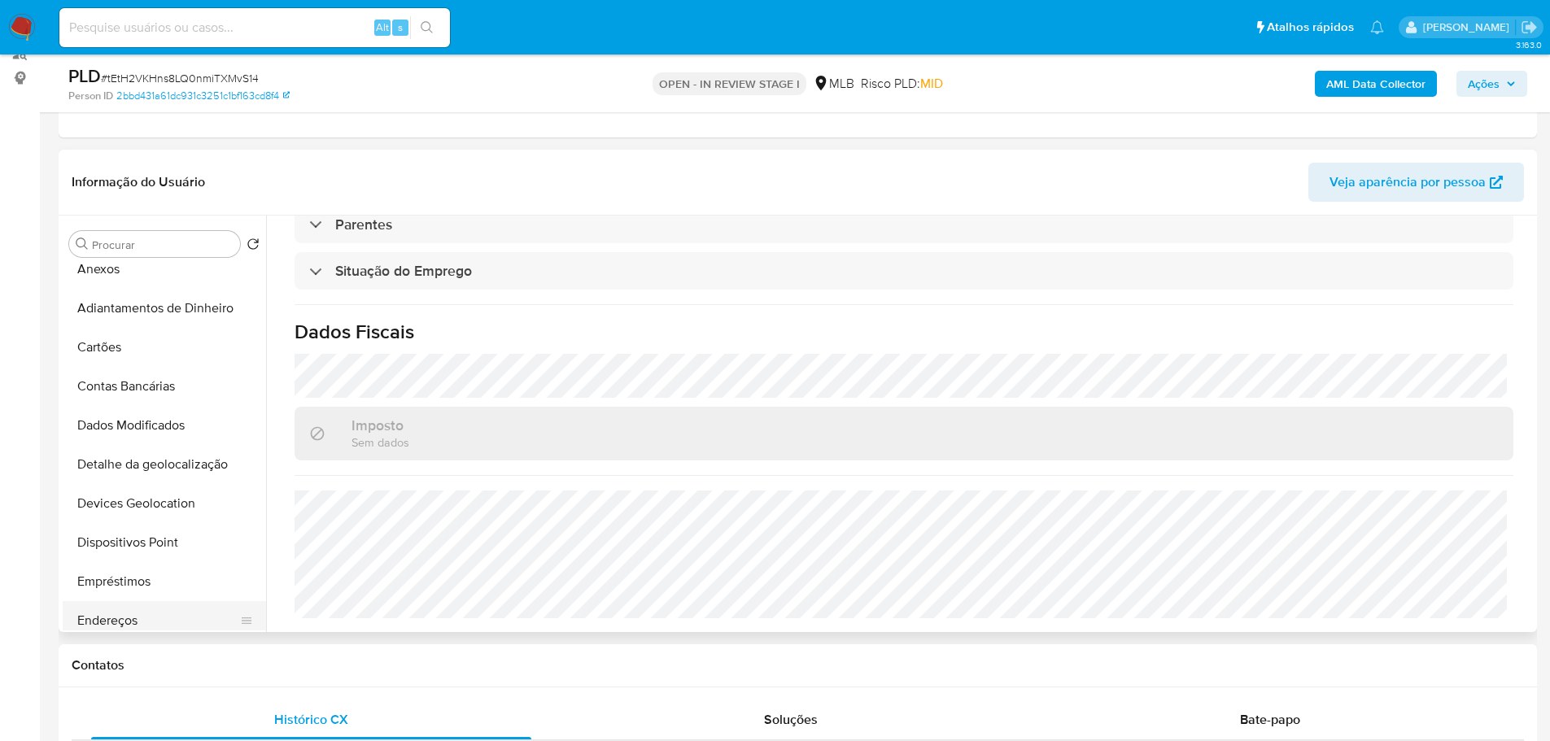
scroll to position [407, 0]
click at [141, 468] on button "Endereços" at bounding box center [158, 462] width 190 height 39
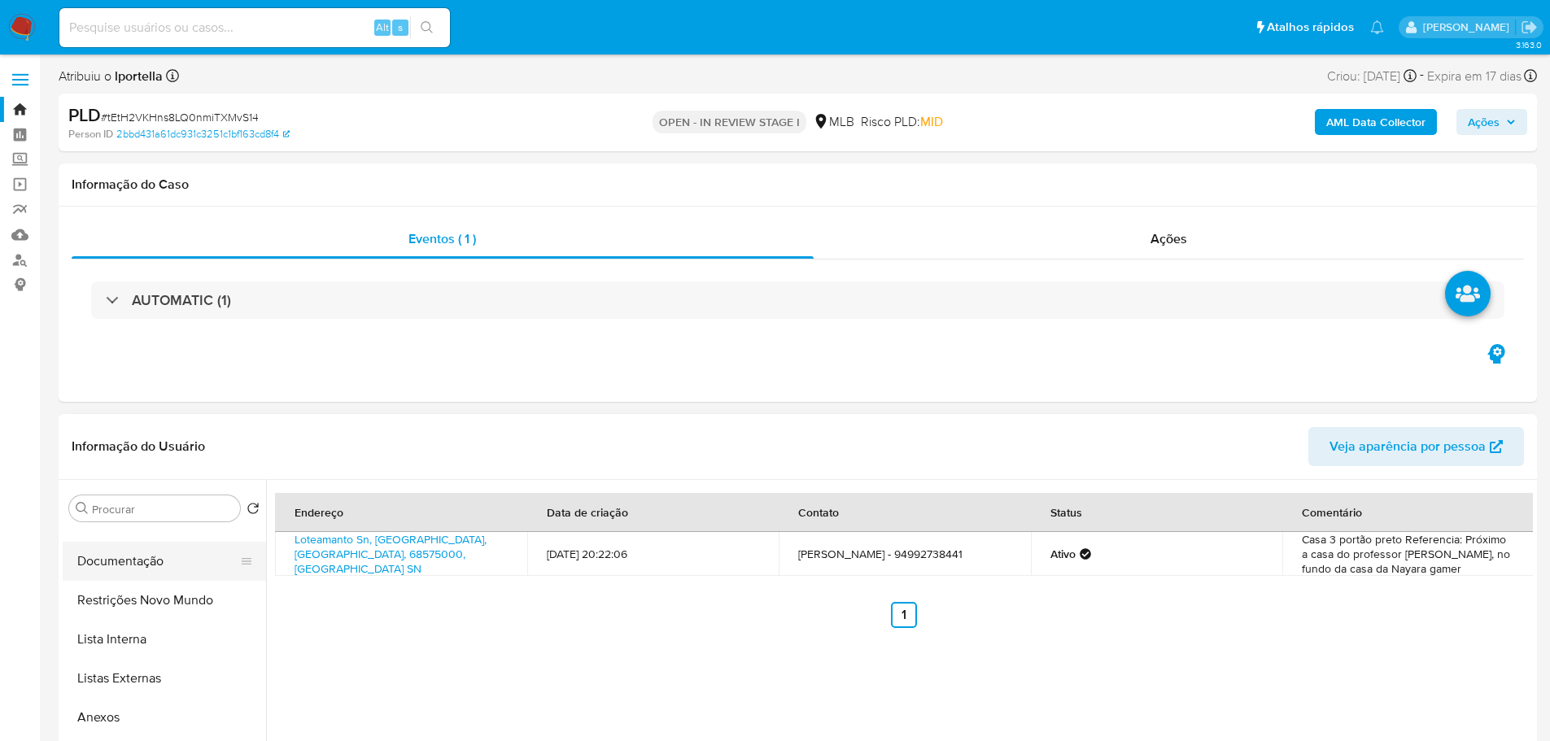
scroll to position [0, 0]
click at [142, 591] on button "KYC" at bounding box center [158, 586] width 190 height 39
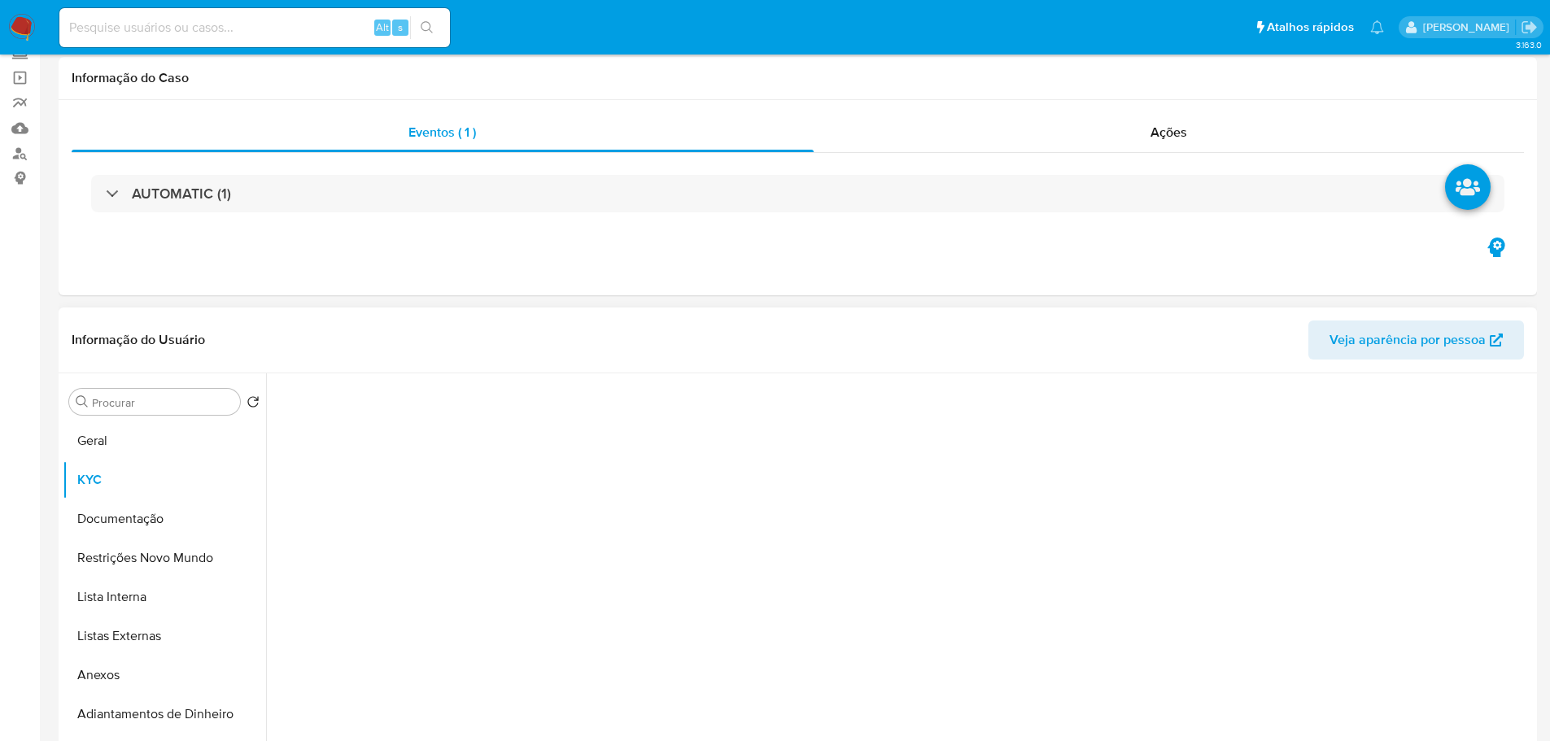
scroll to position [244, 0]
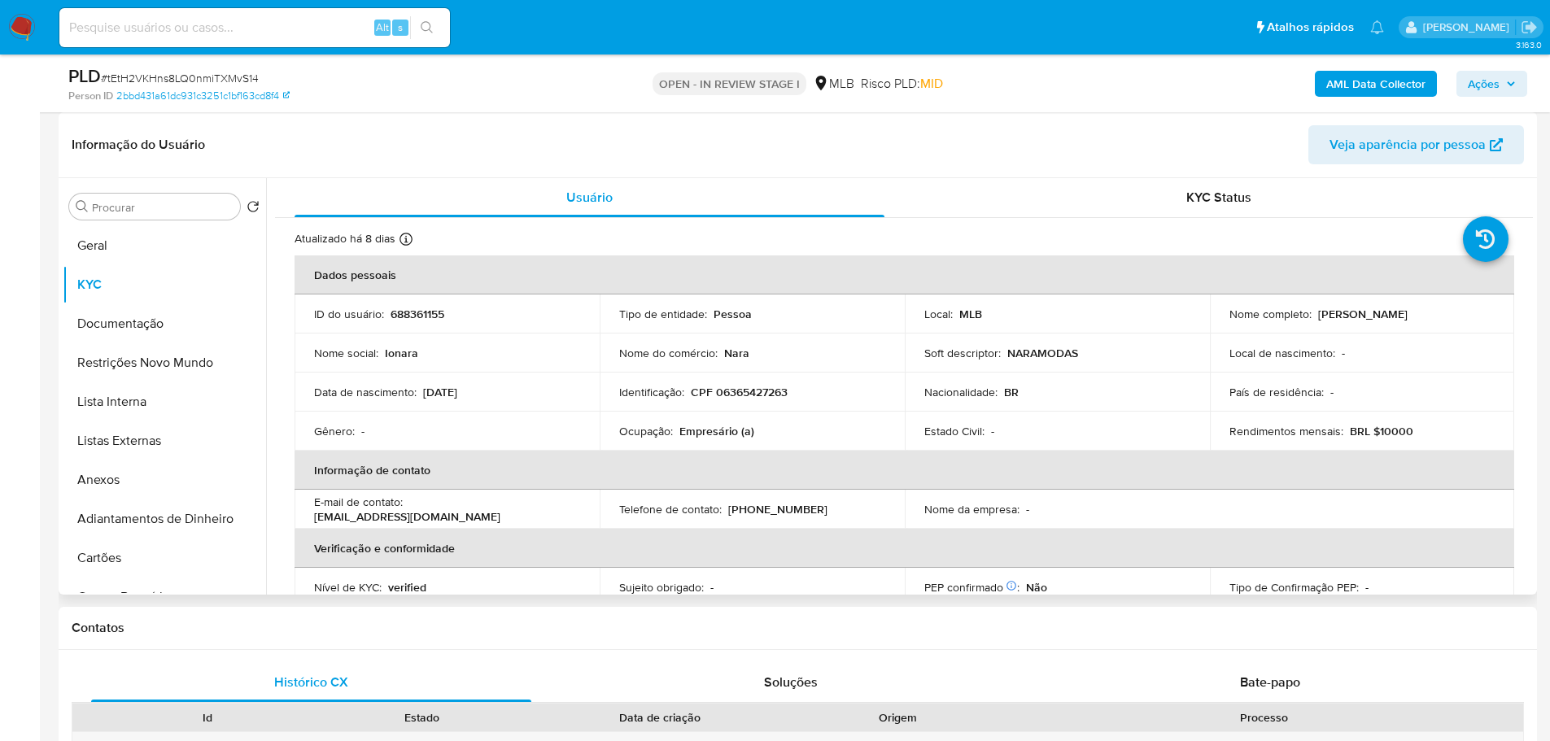
click at [773, 395] on p "CPF 06365427263" at bounding box center [739, 392] width 97 height 15
copy p "06365427263"
drag, startPoint x: 1470, startPoint y: 312, endPoint x: 1313, endPoint y: 321, distance: 157.2
click at [1313, 321] on div "Nome completo : Ionara Barros Araujo Santos" at bounding box center [1362, 314] width 266 height 15
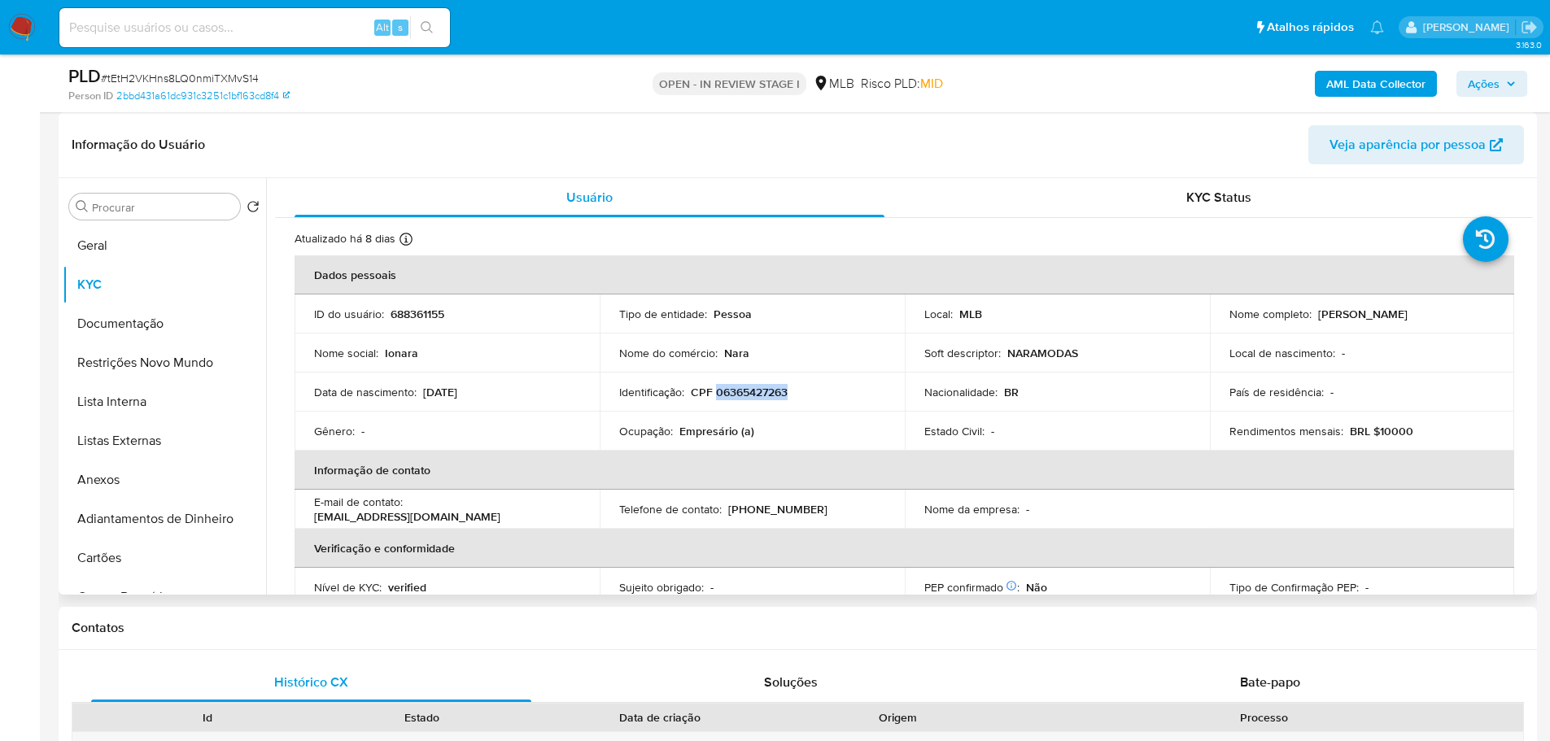
copy p "Ionara Barros Araujo Santos"
click at [1407, 321] on p "Ionara Barros Araujo Santos" at bounding box center [1362, 314] width 89 height 15
drag, startPoint x: 1456, startPoint y: 316, endPoint x: 1313, endPoint y: 316, distance: 143.2
click at [1313, 316] on div "Nome completo : Ionara Barros Araujo Santos" at bounding box center [1362, 314] width 266 height 15
copy p "Ionara Barros Araujo Santos"
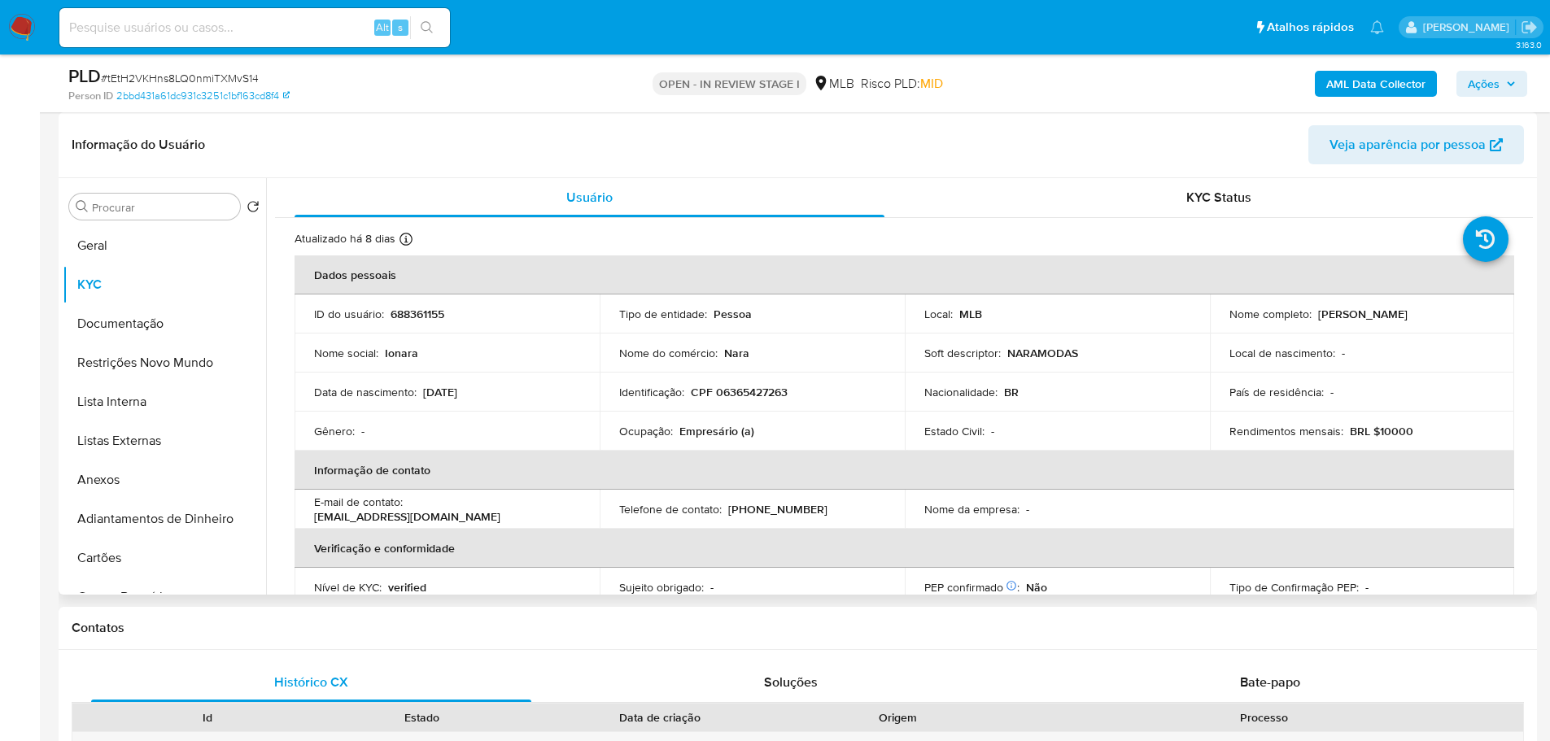
click at [731, 392] on p "CPF 06365427263" at bounding box center [739, 392] width 97 height 15
copy div "Identificação : CPF 06365427263"
click at [742, 389] on p "CPF 06365427263" at bounding box center [739, 392] width 97 height 15
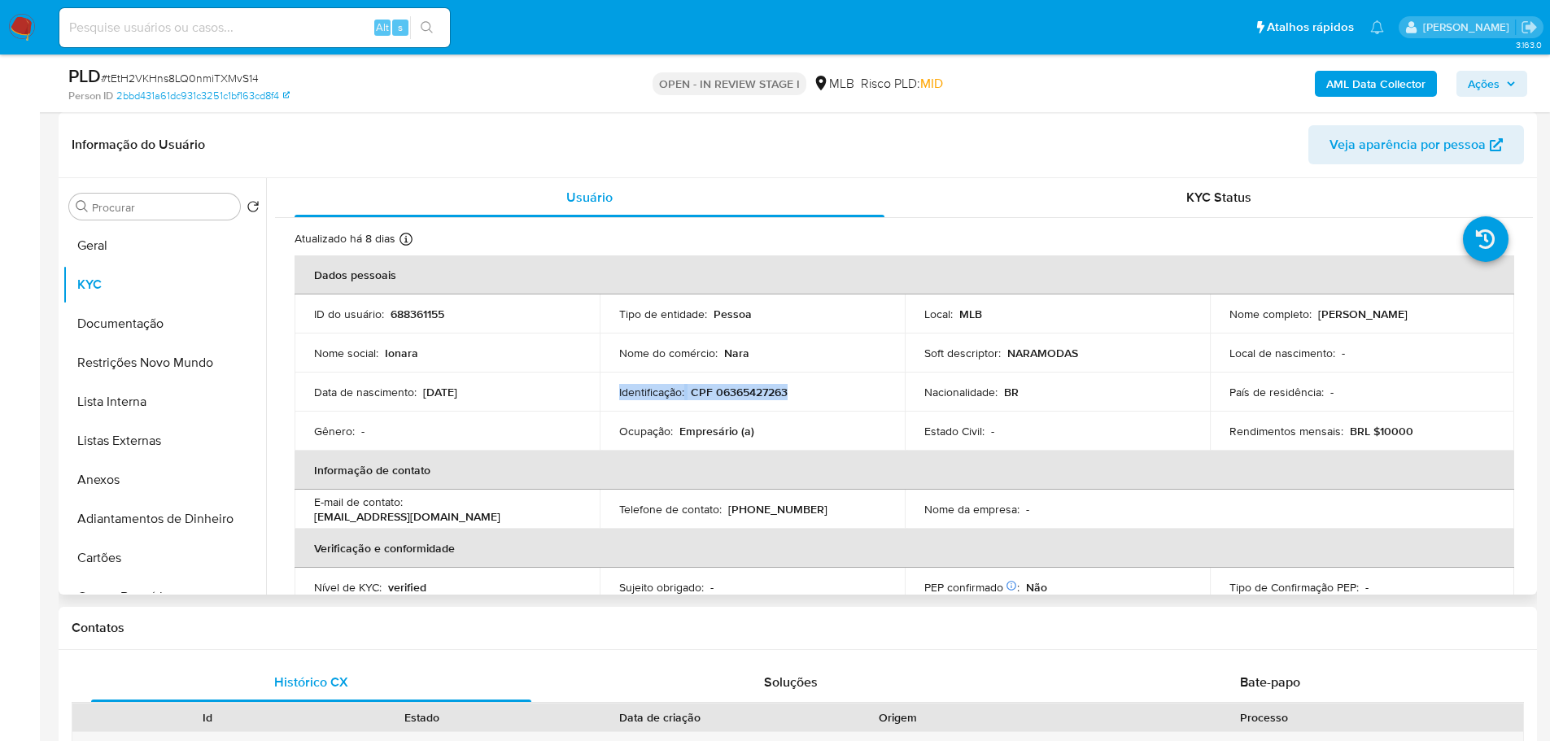
click at [741, 390] on p "CPF 06365427263" at bounding box center [739, 392] width 97 height 15
click at [742, 390] on p "CPF 06365427263" at bounding box center [739, 392] width 97 height 15
click at [1484, 97] on div "AML Data Collector Ações" at bounding box center [1286, 83] width 482 height 38
click at [1486, 89] on span "Ações" at bounding box center [1483, 84] width 32 height 26
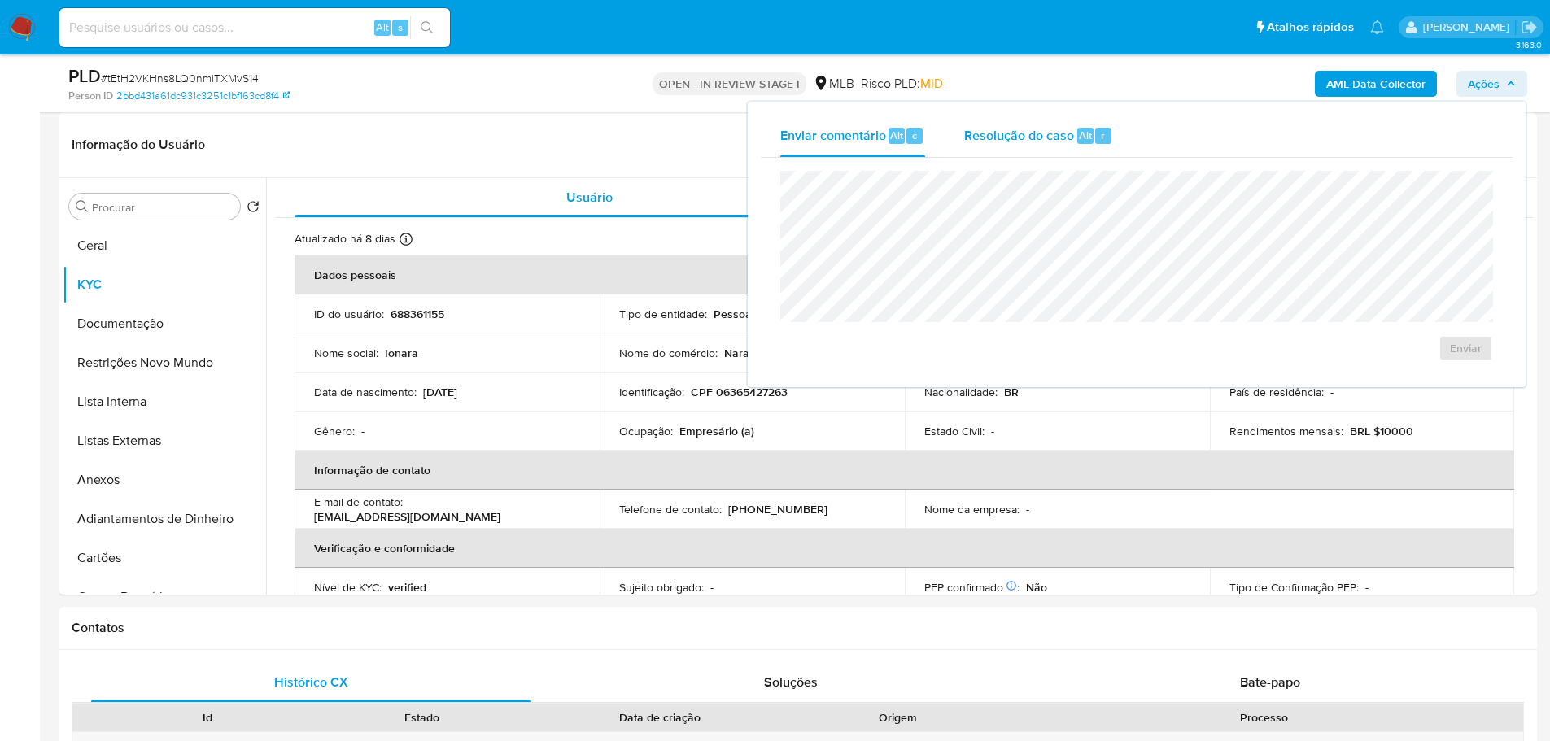
click at [1024, 121] on div "Resolução do caso Alt r" at bounding box center [1038, 136] width 149 height 42
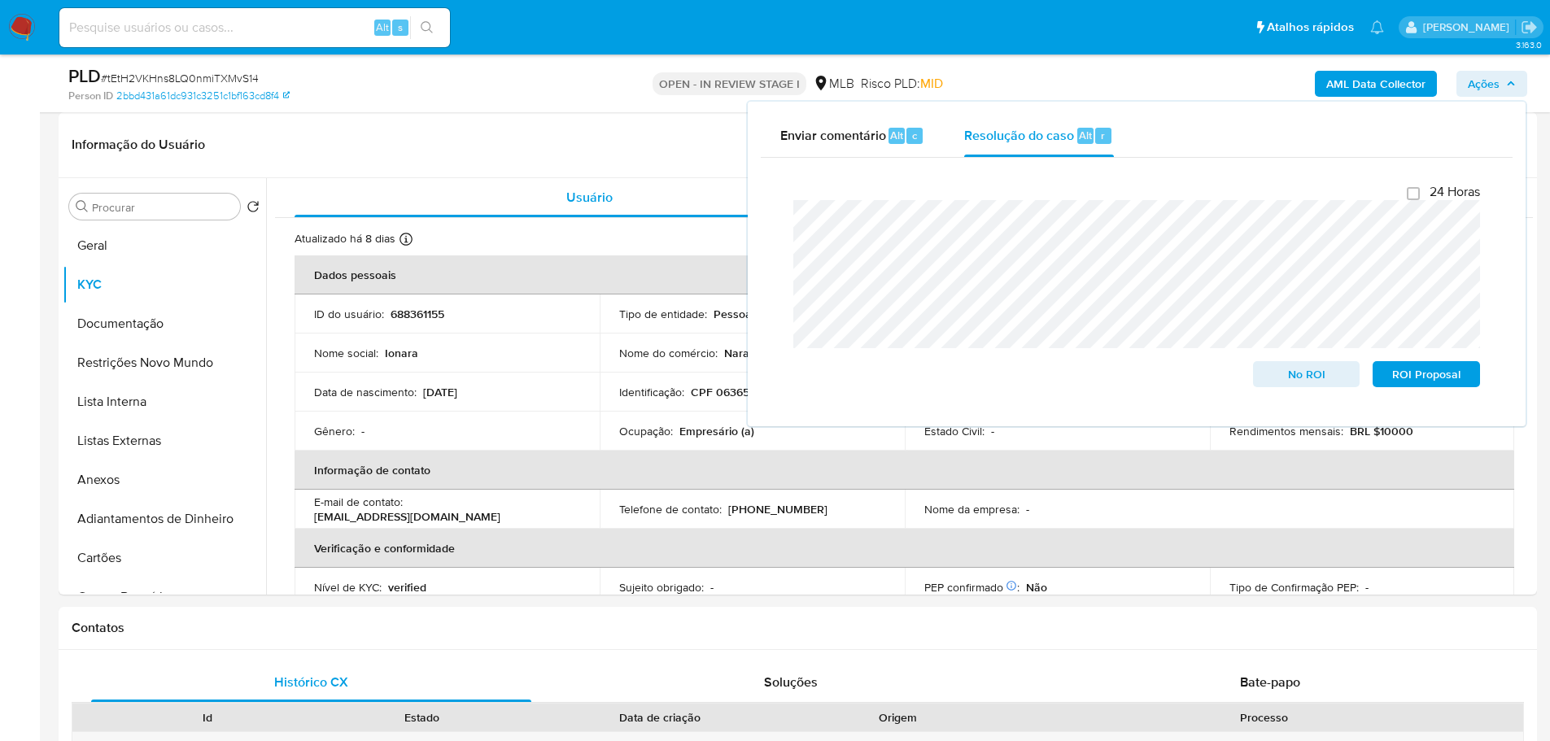
click at [1351, 89] on b "AML Data Collector" at bounding box center [1375, 84] width 99 height 26
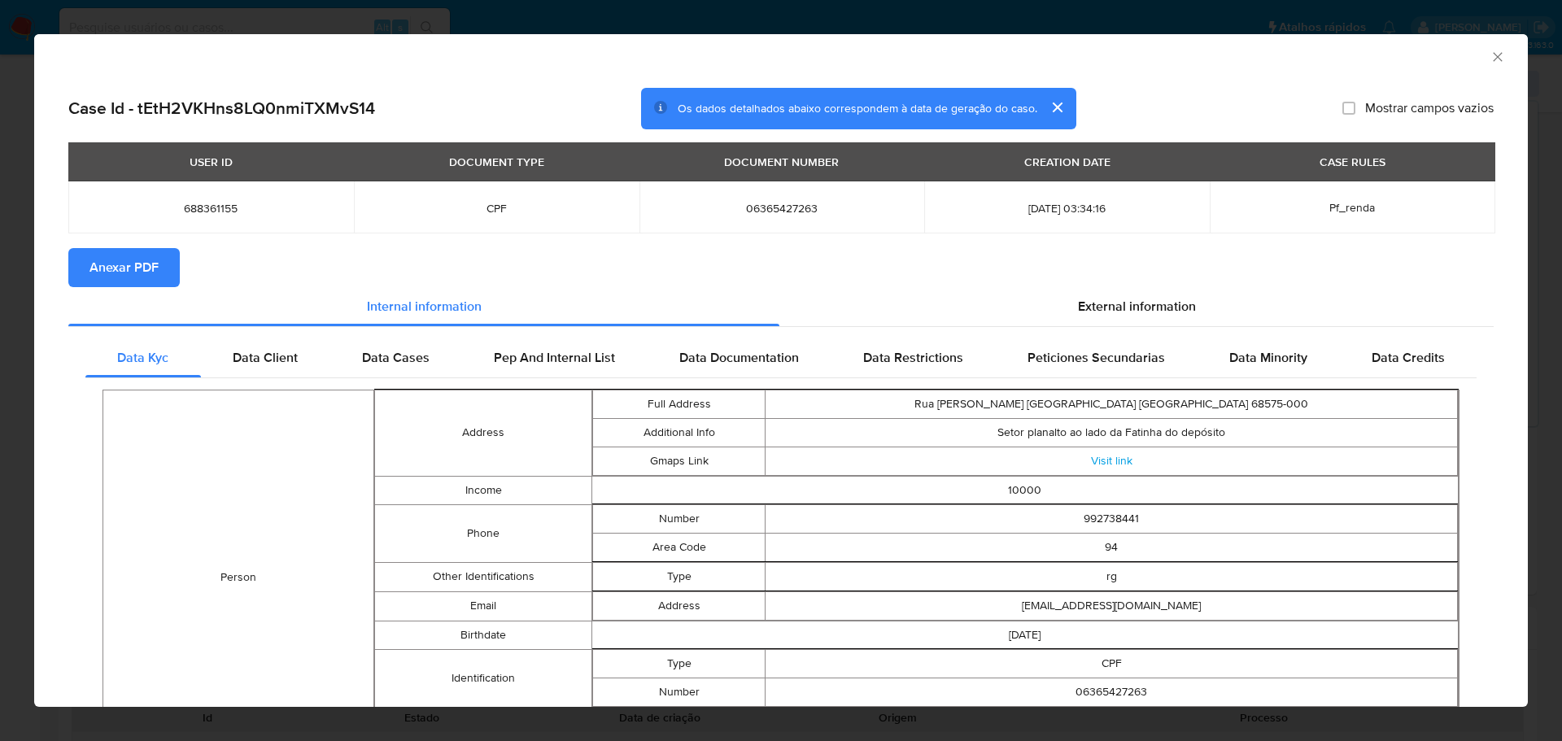
click at [135, 281] on span "Anexar PDF" at bounding box center [123, 268] width 69 height 36
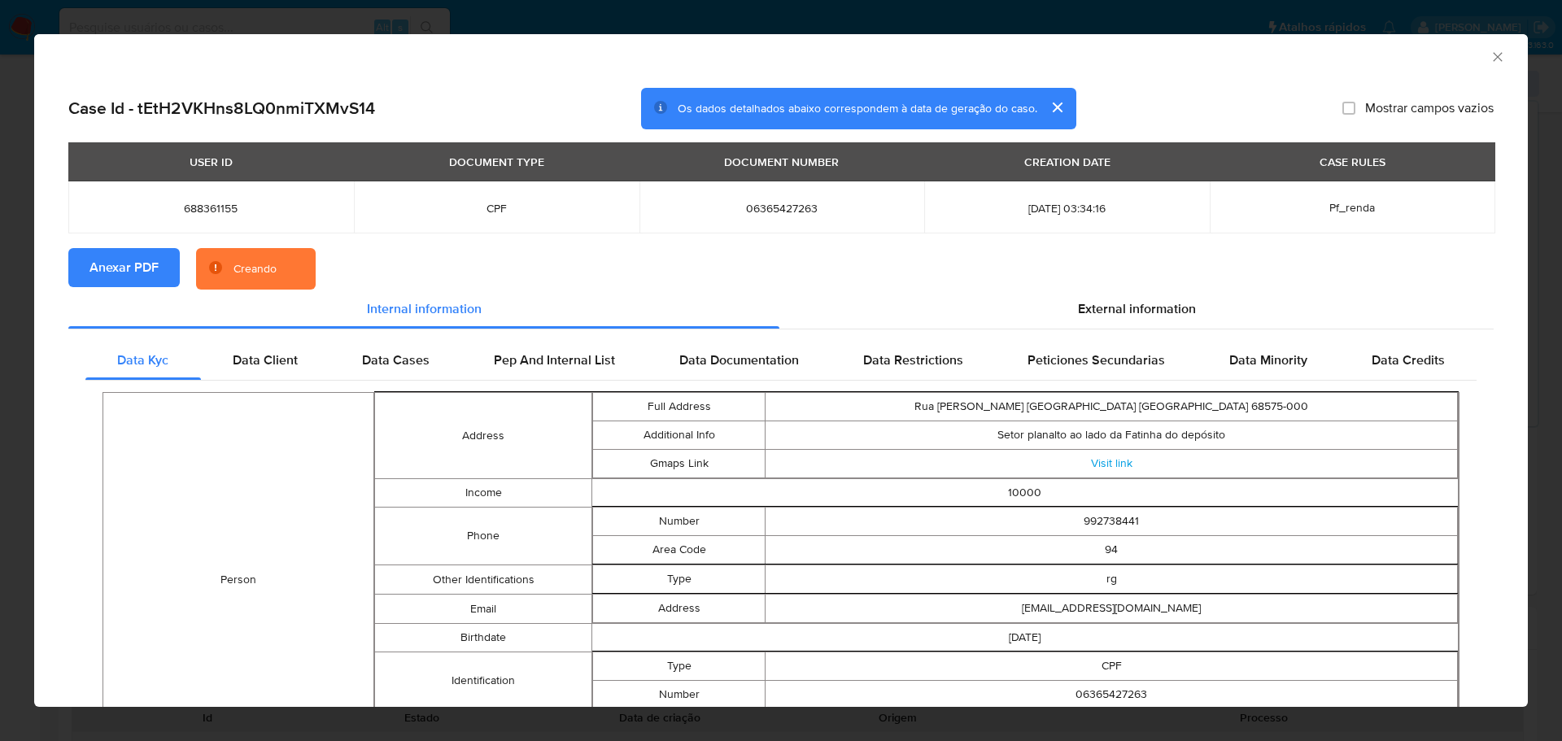
click at [1489, 53] on icon "Fechar a janela" at bounding box center [1497, 57] width 16 height 16
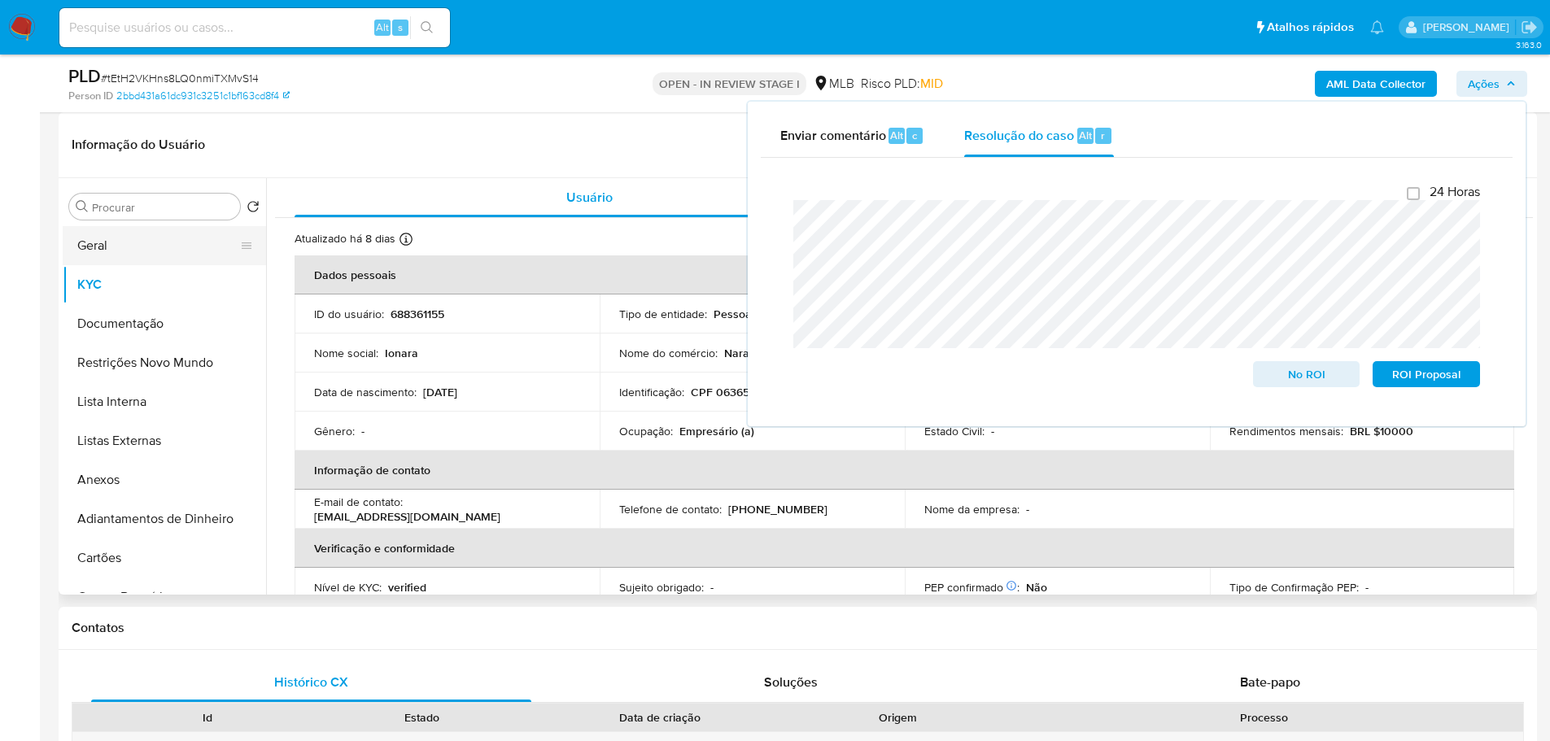
click at [135, 240] on button "Geral" at bounding box center [158, 245] width 190 height 39
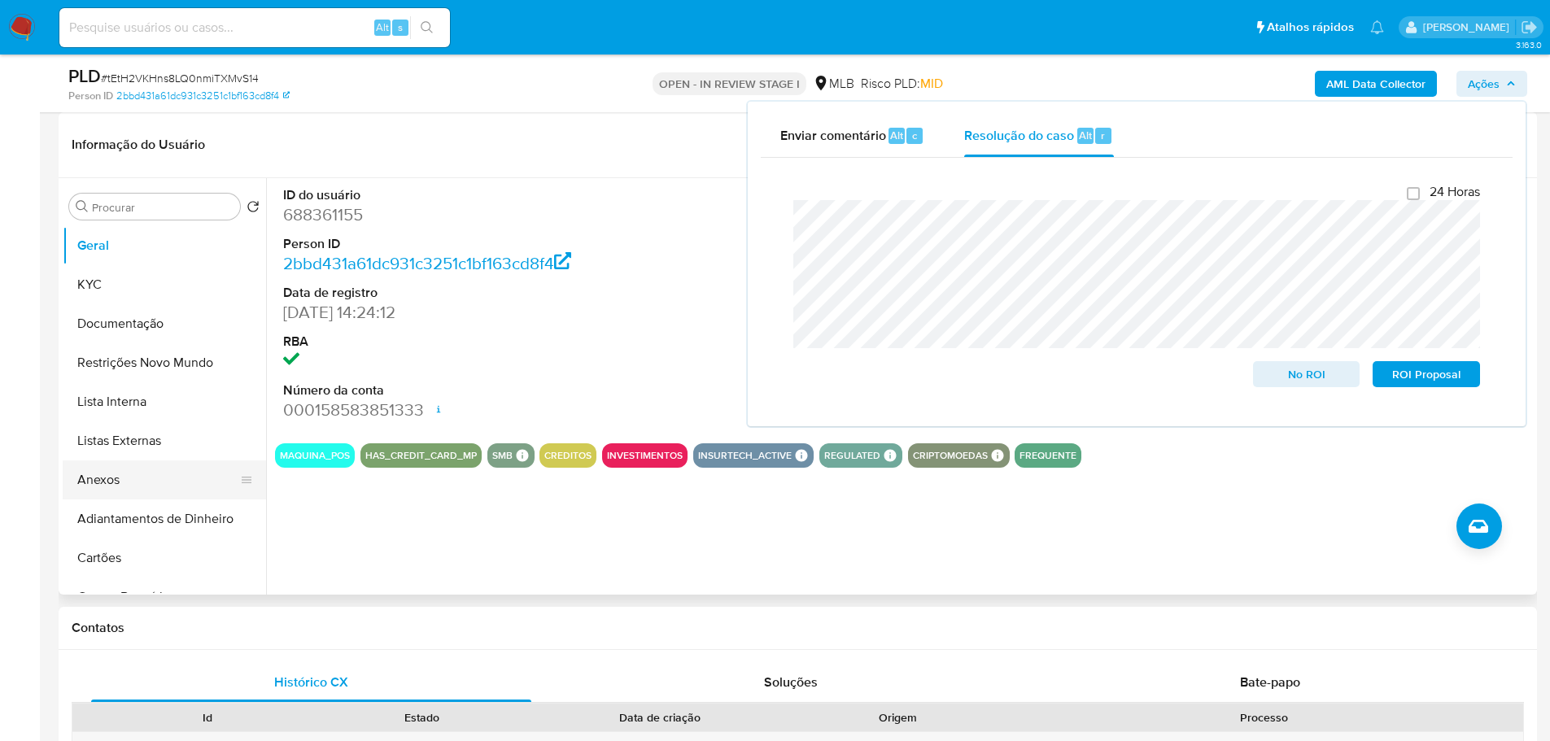
drag, startPoint x: 180, startPoint y: 471, endPoint x: 193, endPoint y: 493, distance: 25.5
click at [180, 471] on button "Anexos" at bounding box center [158, 479] width 190 height 39
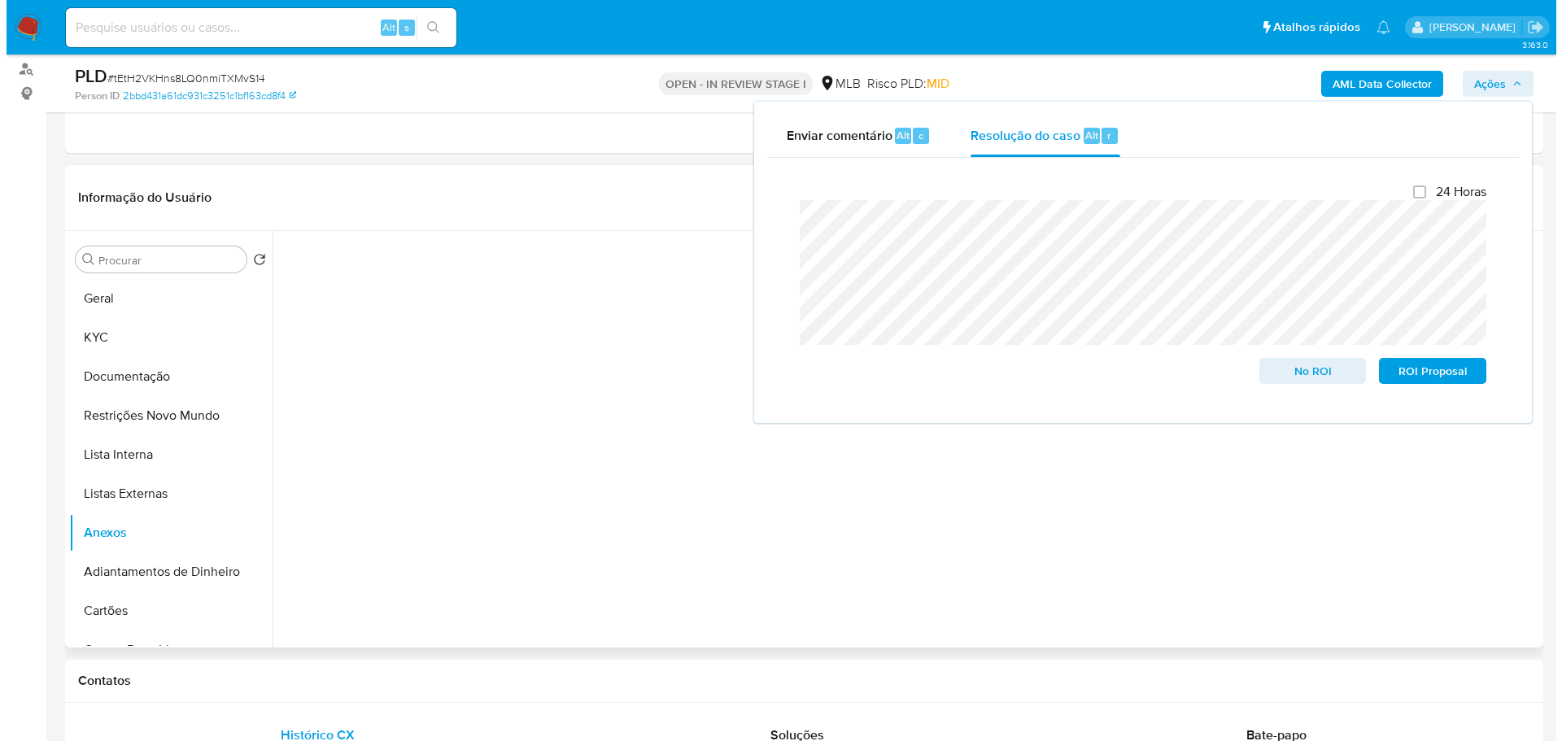
scroll to position [163, 0]
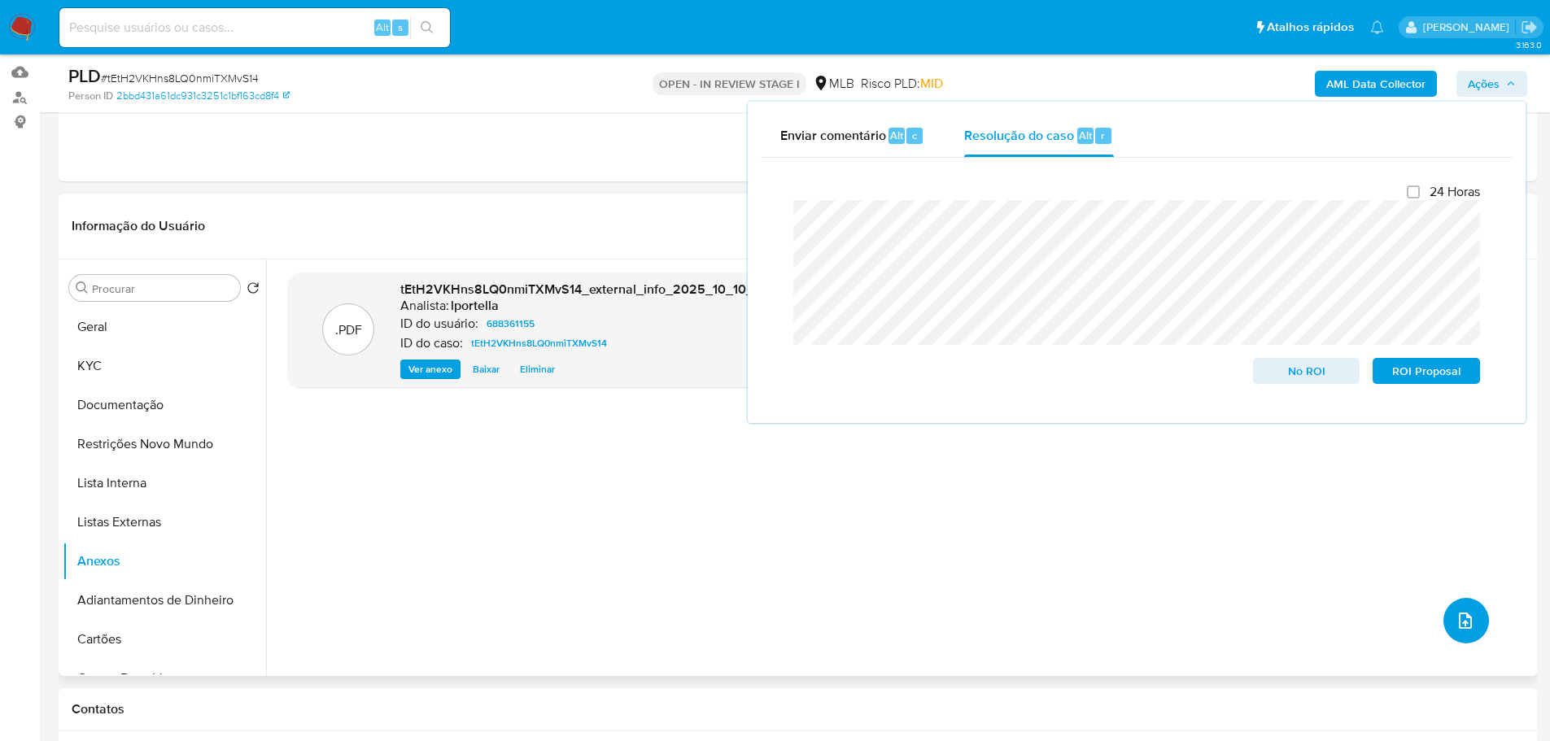
click at [1445, 617] on button "upload-file" at bounding box center [1466, 621] width 46 height 46
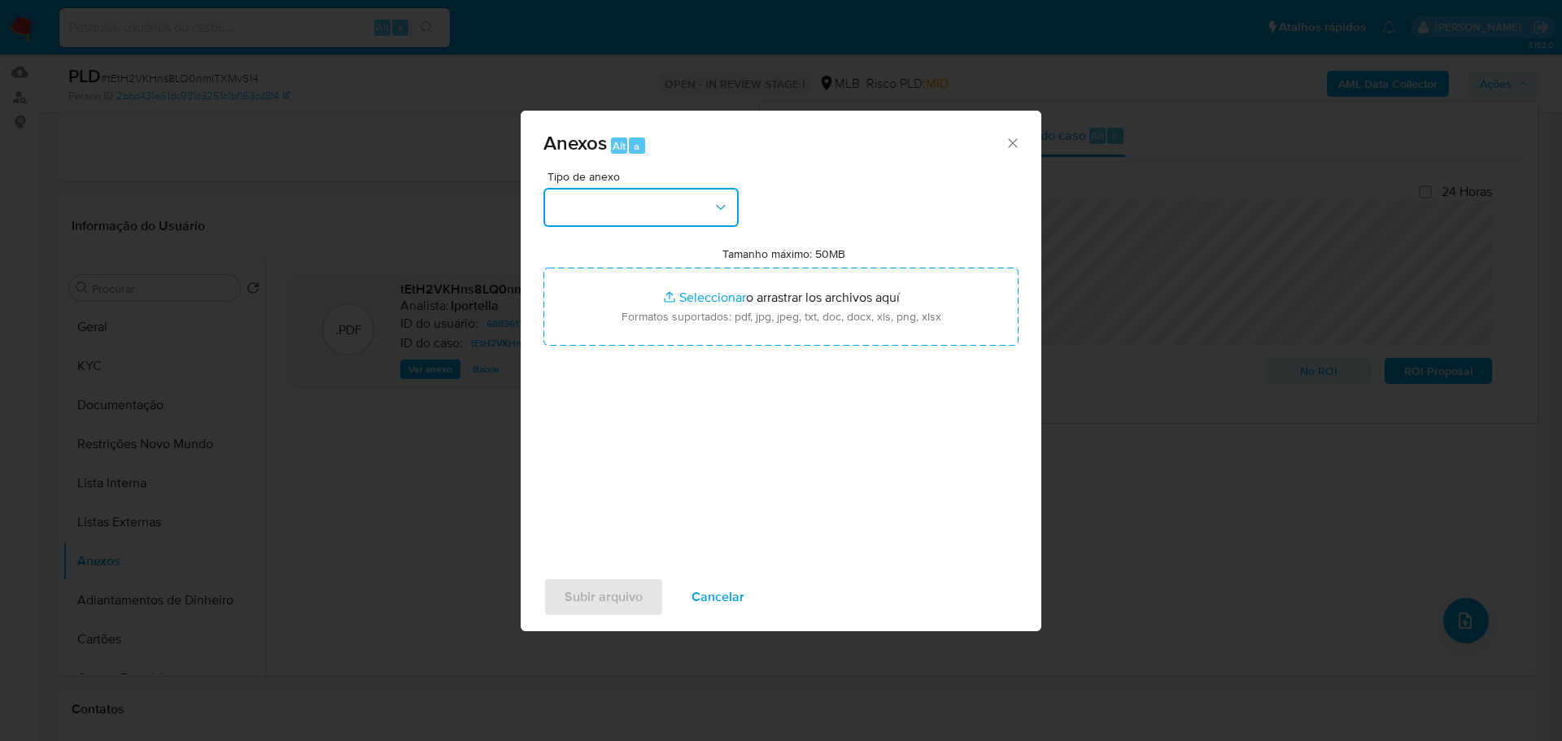
click at [660, 216] on button "button" at bounding box center [640, 207] width 195 height 39
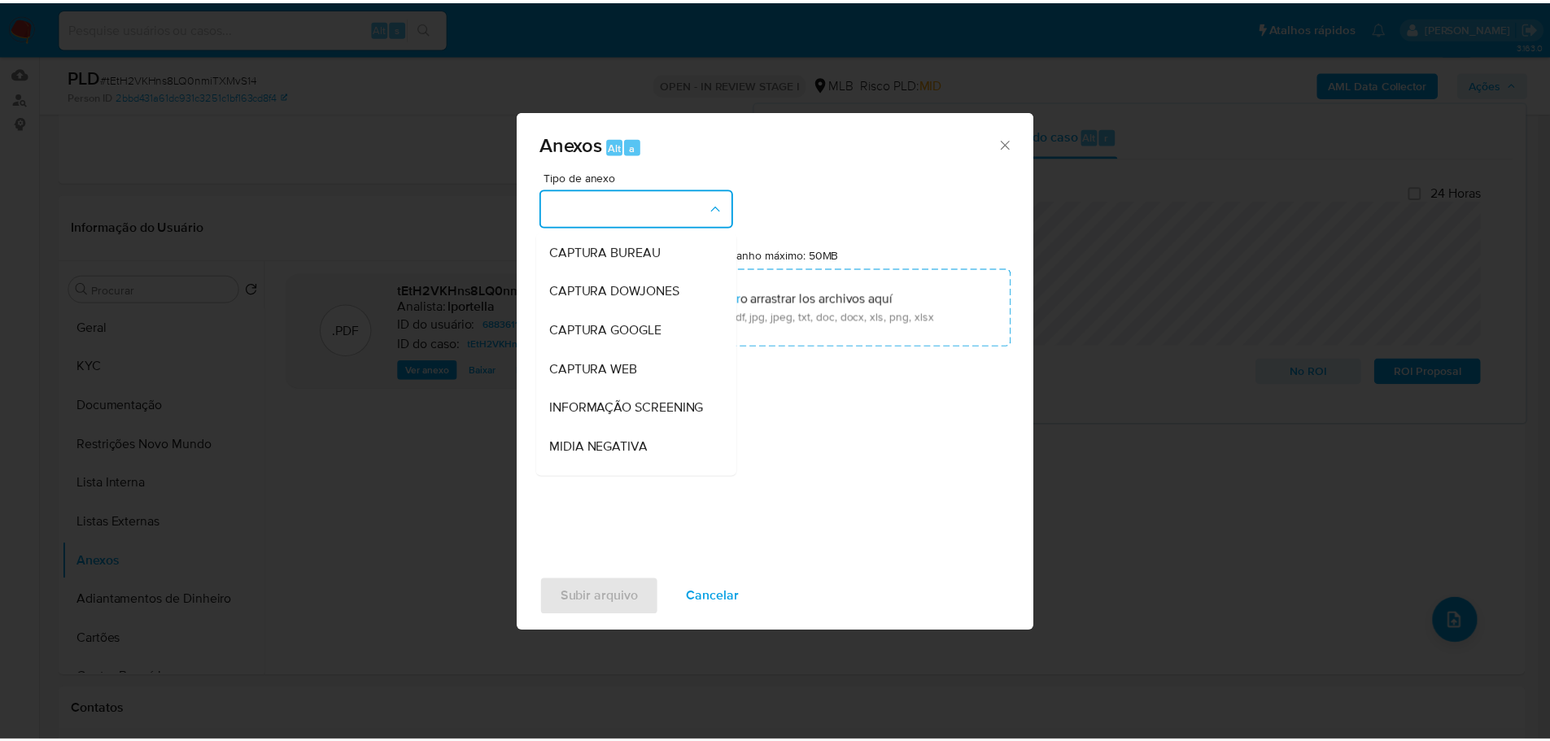
scroll to position [251, 0]
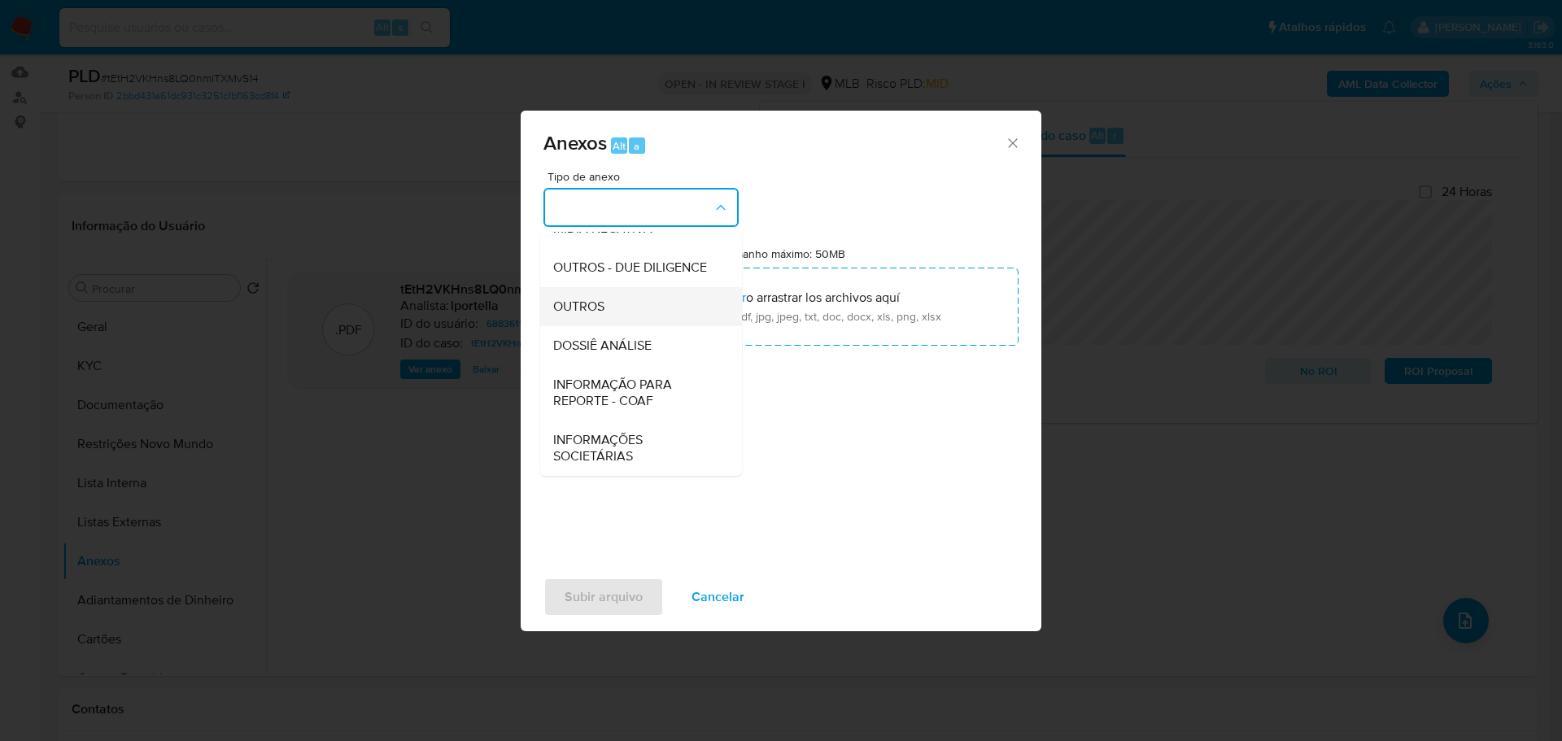
click at [642, 312] on div "OUTROS" at bounding box center [636, 306] width 166 height 39
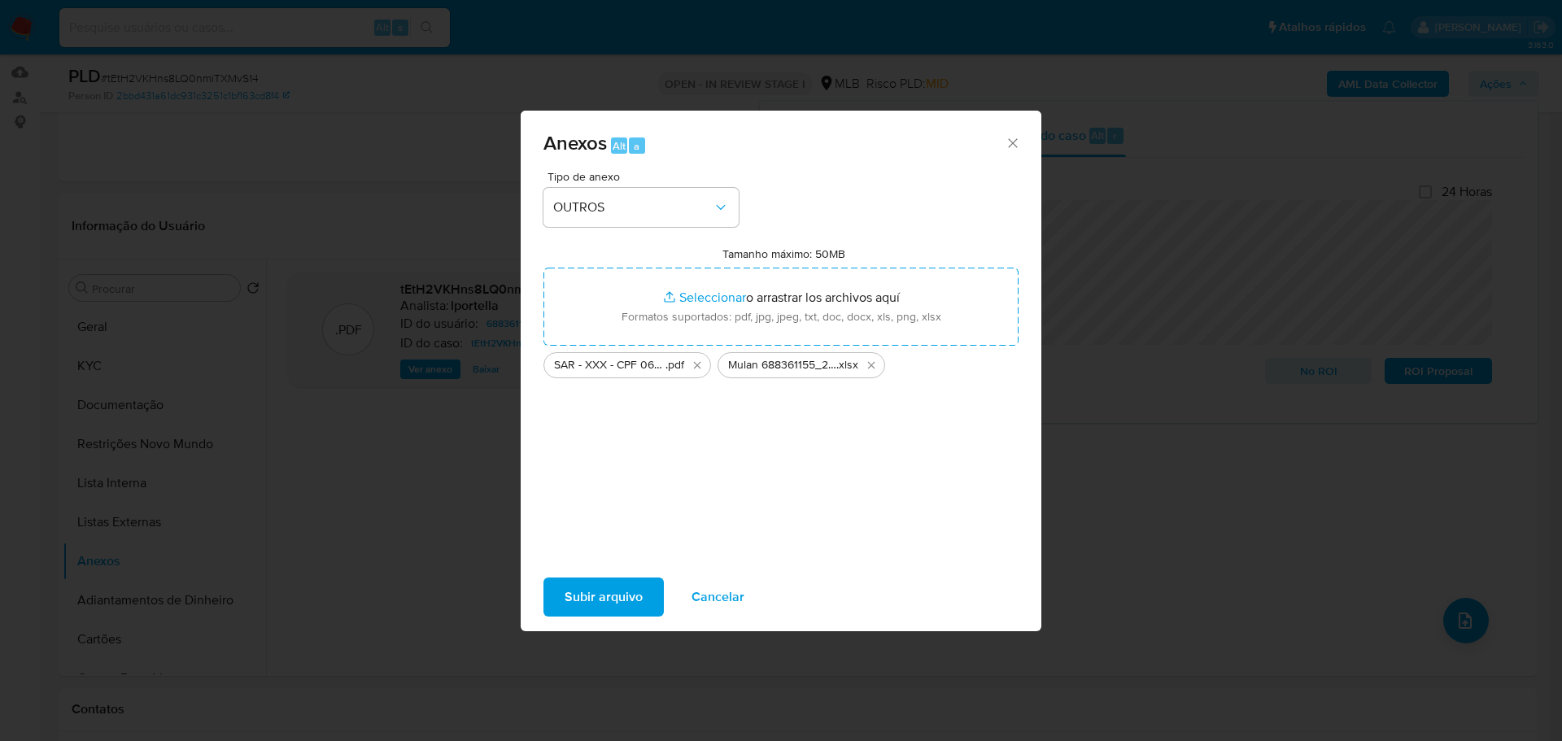
click at [630, 587] on span "Subir arquivo" at bounding box center [604, 597] width 78 height 36
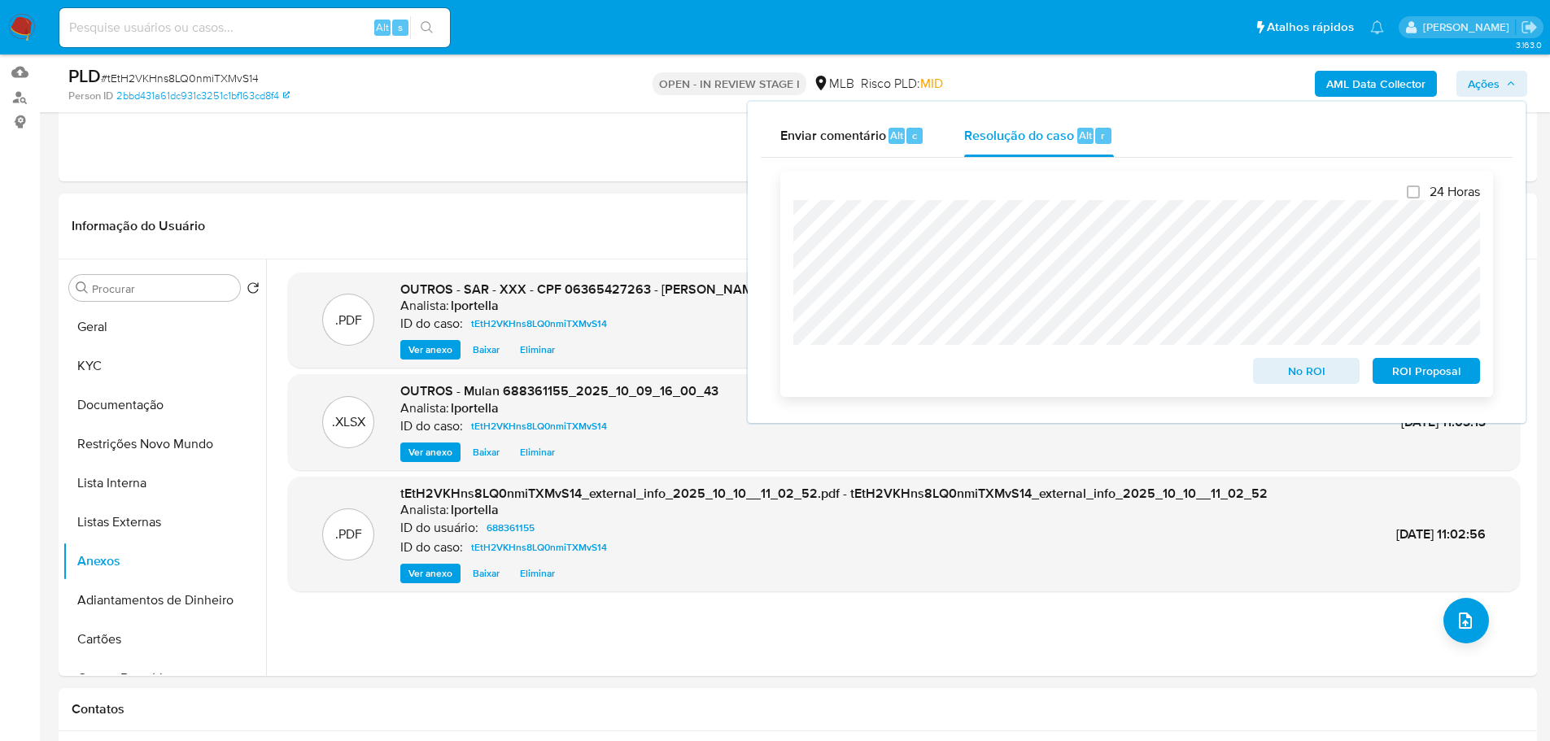
click at [1414, 375] on span "ROI Proposal" at bounding box center [1426, 371] width 85 height 23
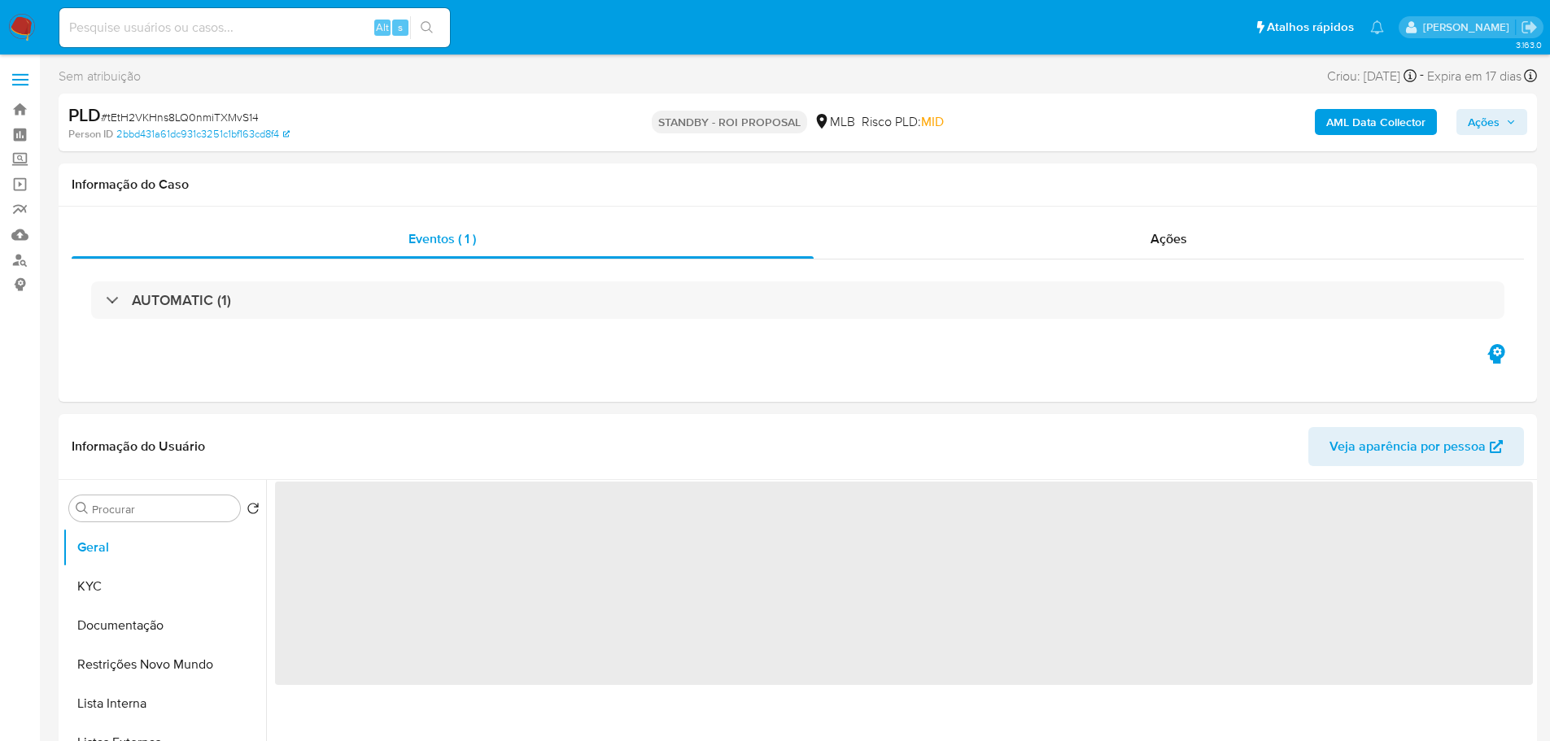
select select "10"
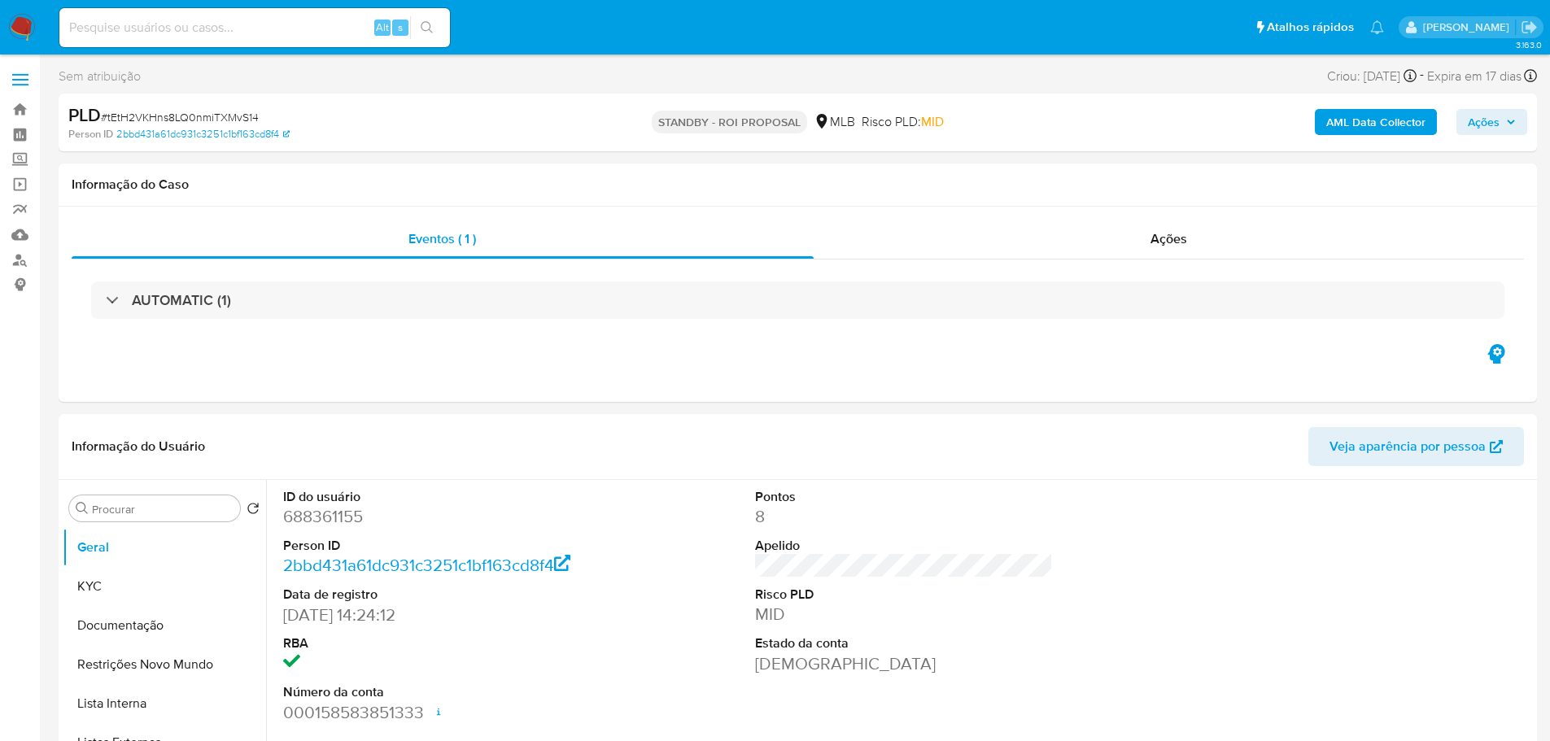
click at [227, 118] on span "# tEtH2VKHns8LQ0nmiTXMvS14" at bounding box center [180, 117] width 158 height 16
copy span "tEtH2VKHns8LQ0nmiTXMvS14"
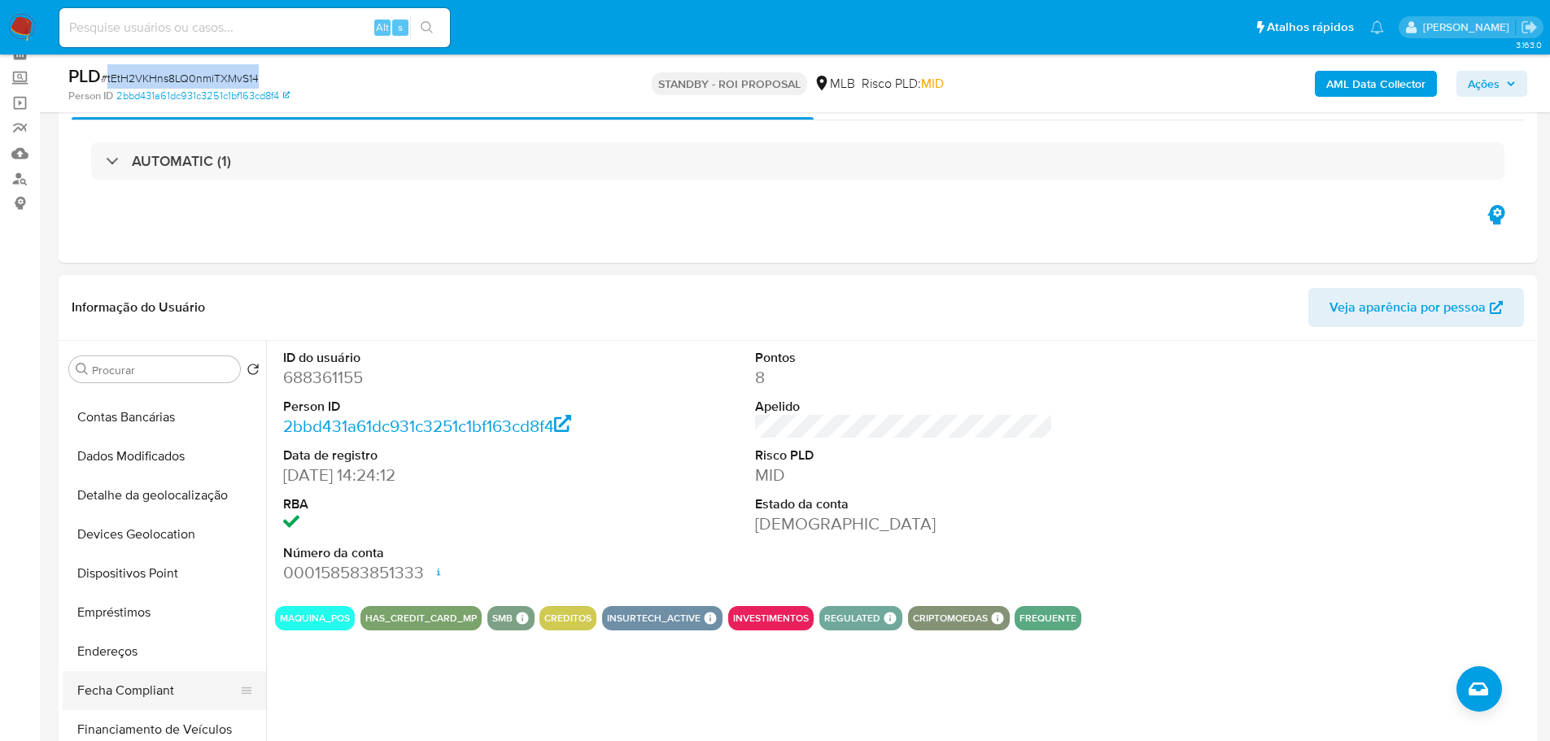
scroll to position [488, 0]
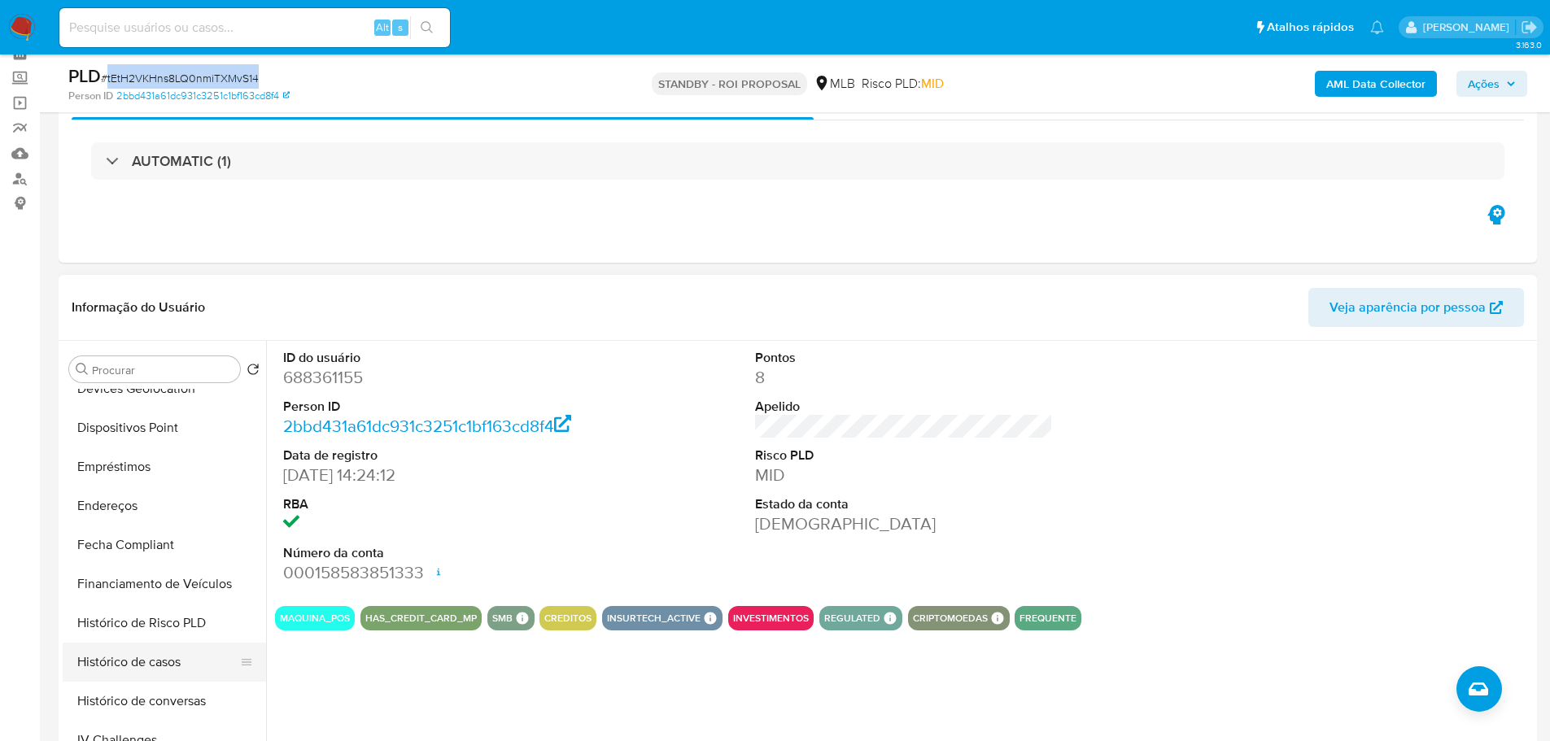
click at [148, 665] on button "Histórico de casos" at bounding box center [158, 662] width 190 height 39
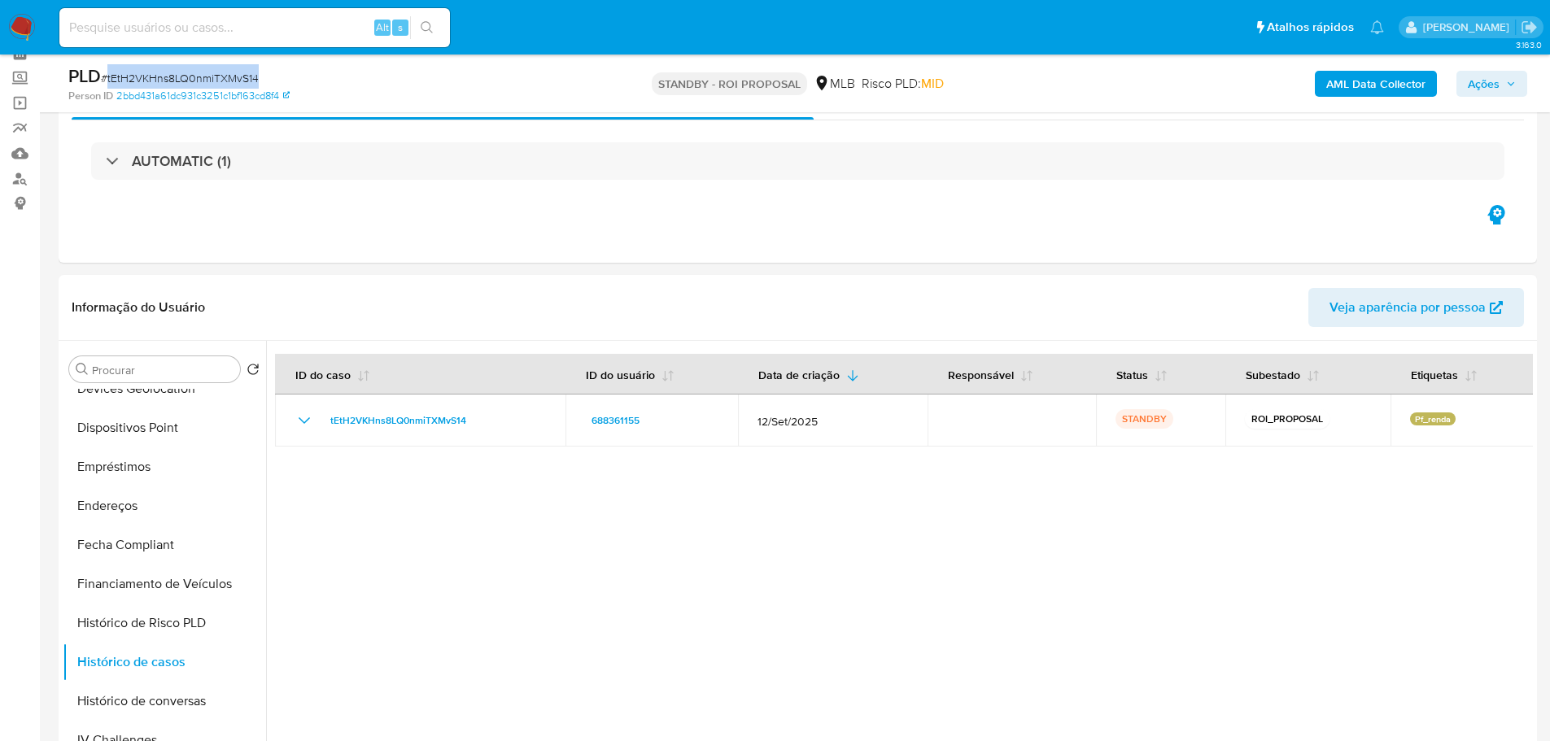
click at [24, 17] on img at bounding box center [22, 28] width 28 height 28
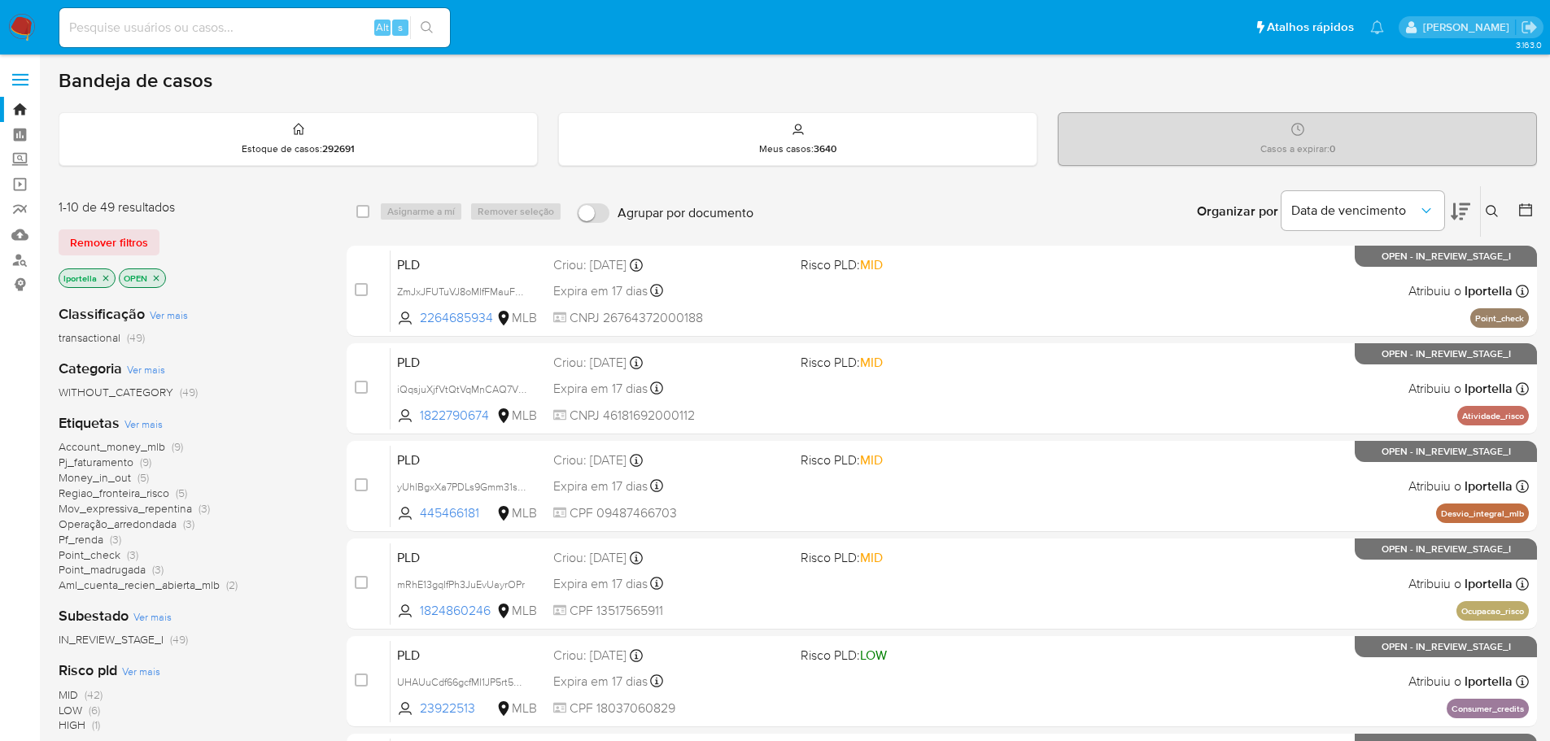
drag, startPoint x: 538, startPoint y: 0, endPoint x: 282, endPoint y: 639, distance: 688.8
click at [282, 639] on div "IN_REVIEW_STAGE_I (49)" at bounding box center [190, 639] width 262 height 15
click at [190, 31] on input at bounding box center [254, 27] width 390 height 21
paste input "f5r7QDqiw3gOogL0sifNJBCk"
type input "f5r7QDqiw3gOogL0sifNJBCk"
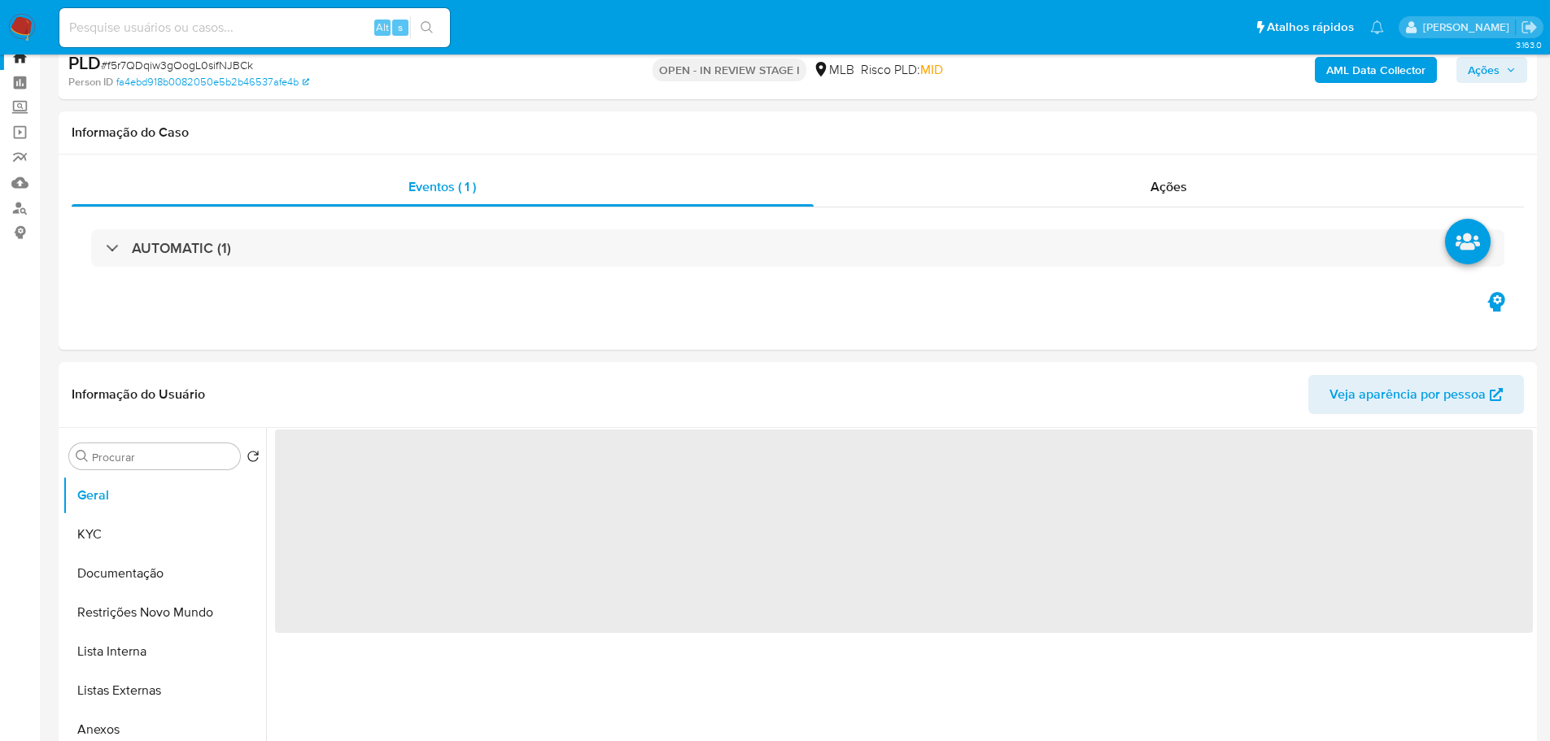
scroll to position [81, 0]
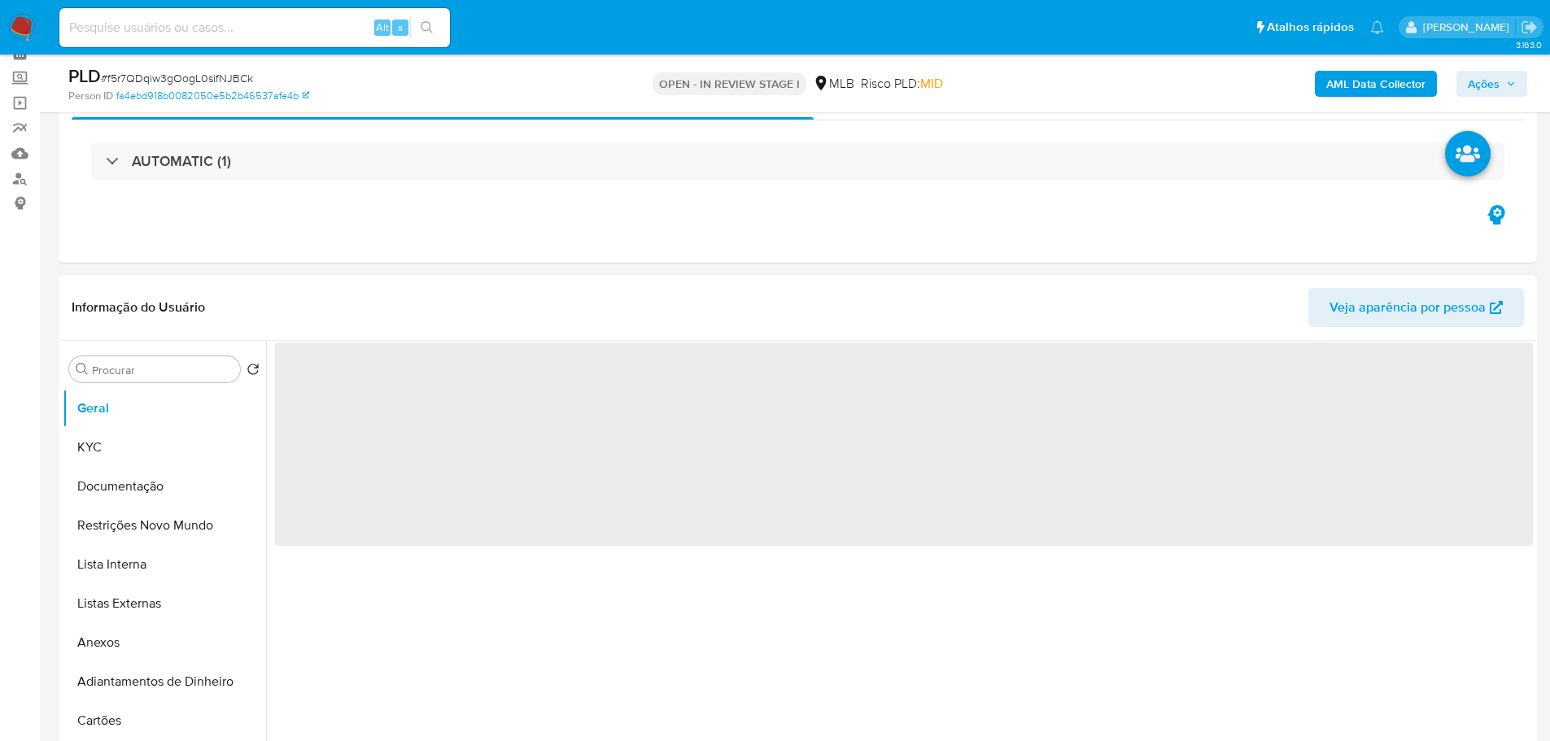
select select "10"
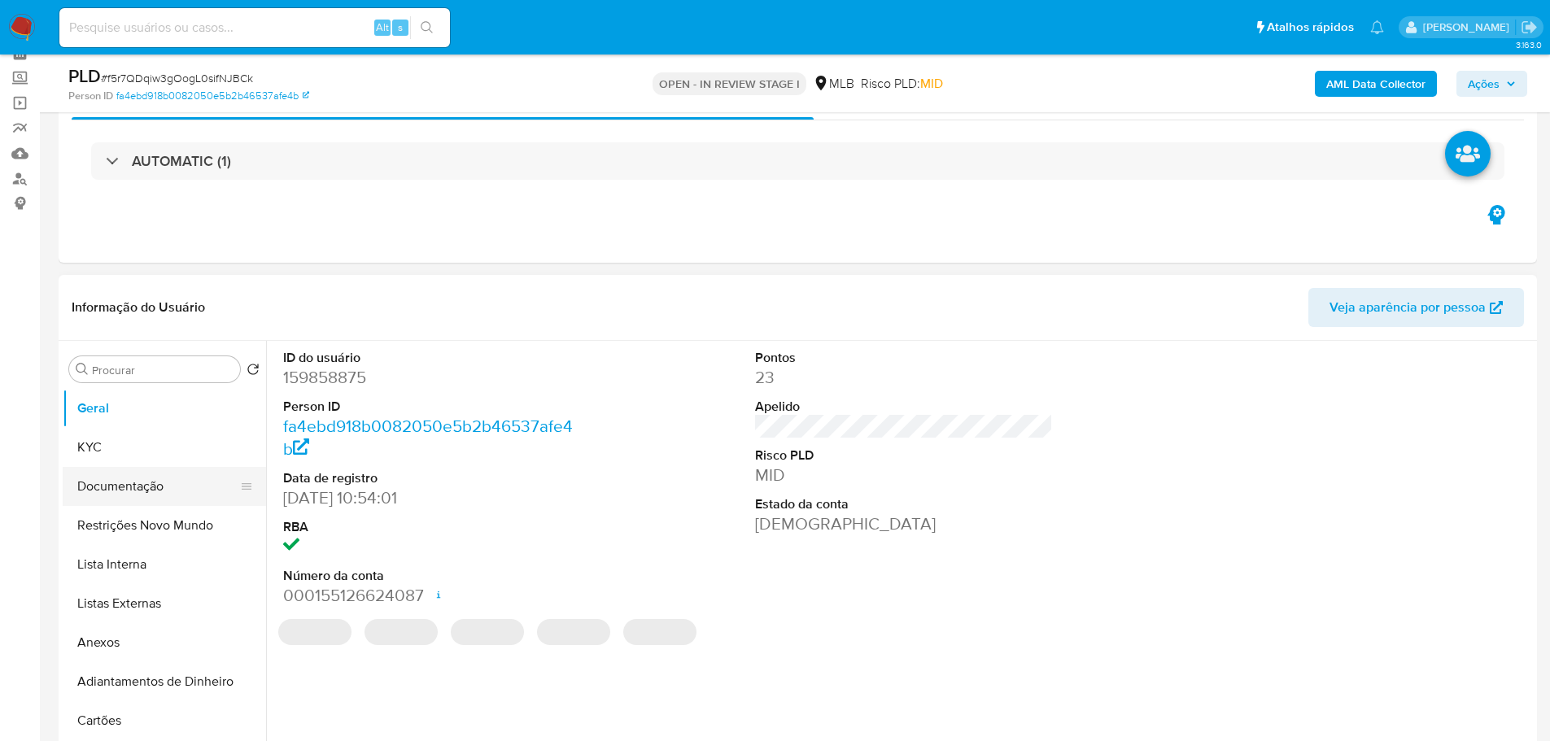
drag, startPoint x: 117, startPoint y: 486, endPoint x: 148, endPoint y: 487, distance: 30.9
click at [117, 486] on button "Documentação" at bounding box center [158, 486] width 190 height 39
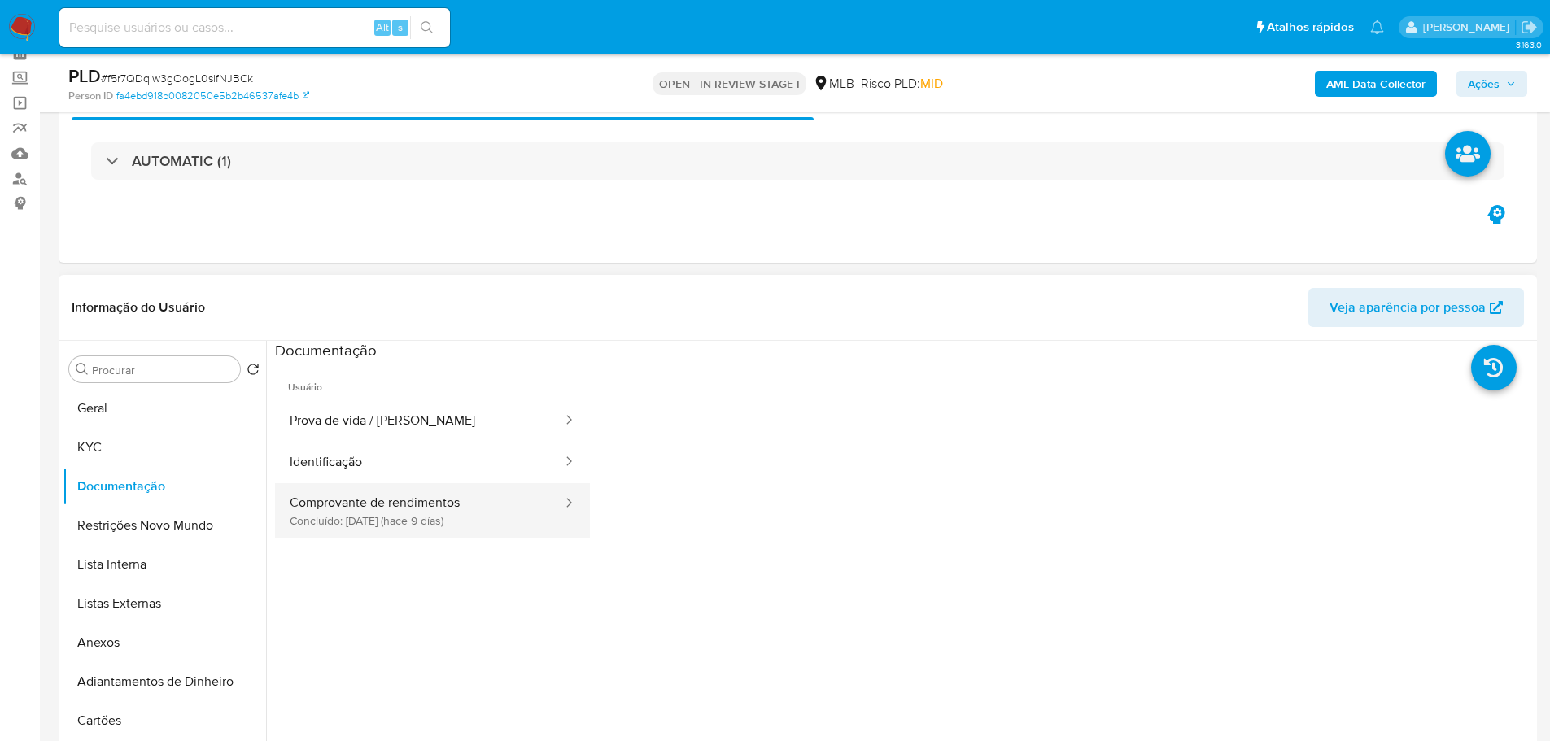
click at [412, 497] on button "Comprovante de rendimentos Concluído: 01/10/2025 (hace 9 días)" at bounding box center [419, 510] width 289 height 55
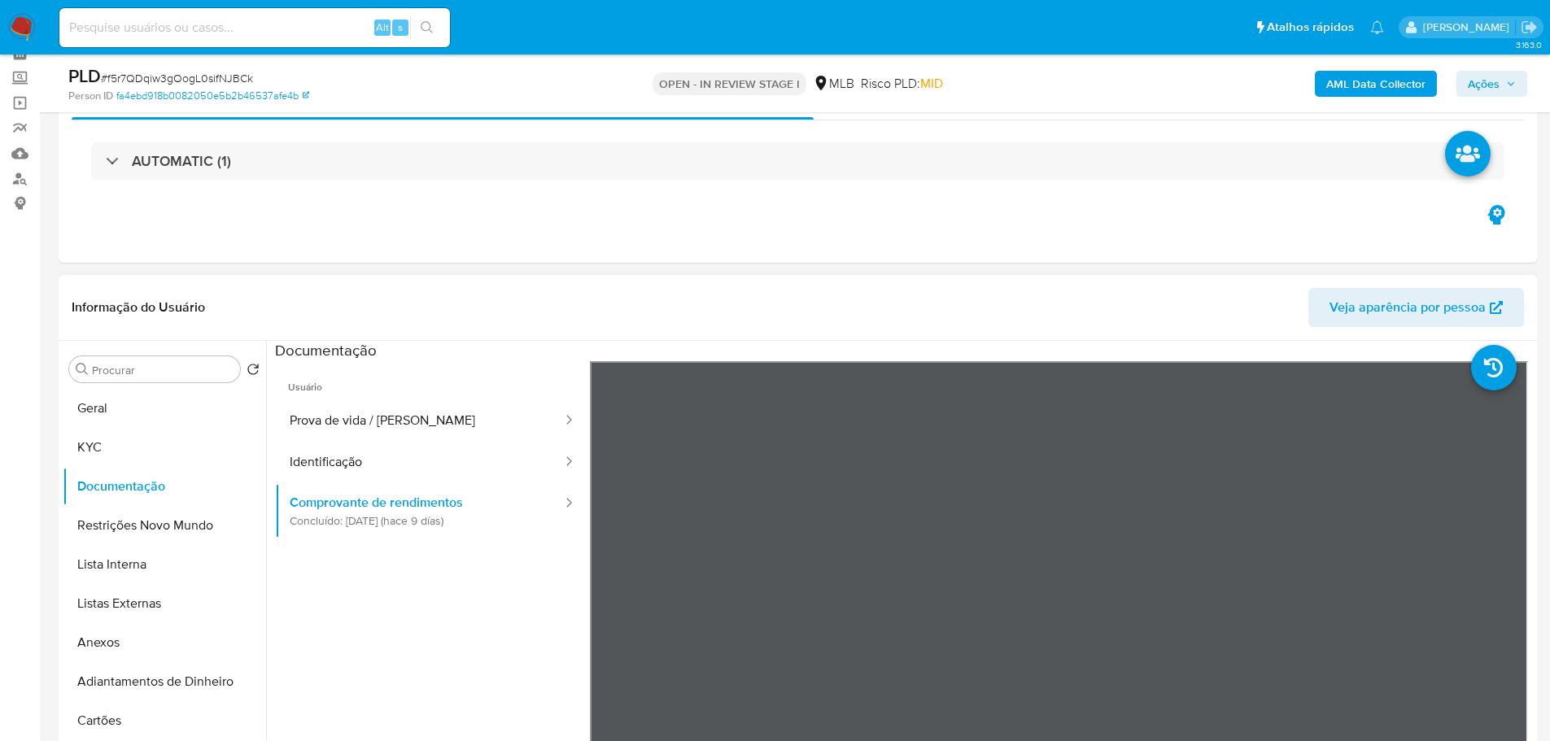
scroll to position [163, 0]
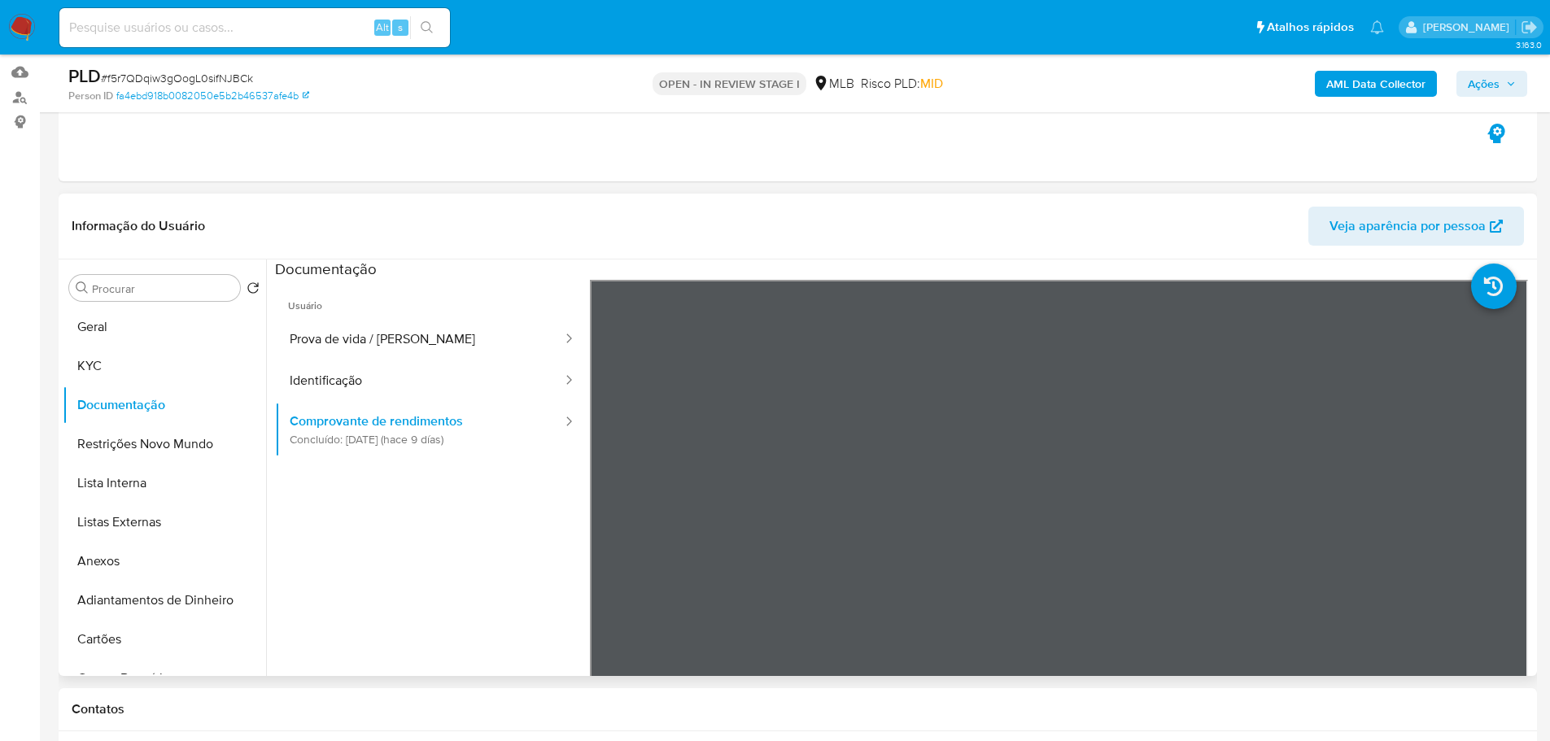
click at [349, 309] on span "Usuário" at bounding box center [432, 299] width 315 height 39
click at [338, 331] on button "Prova de vida / Selfie" at bounding box center [419, 339] width 289 height 41
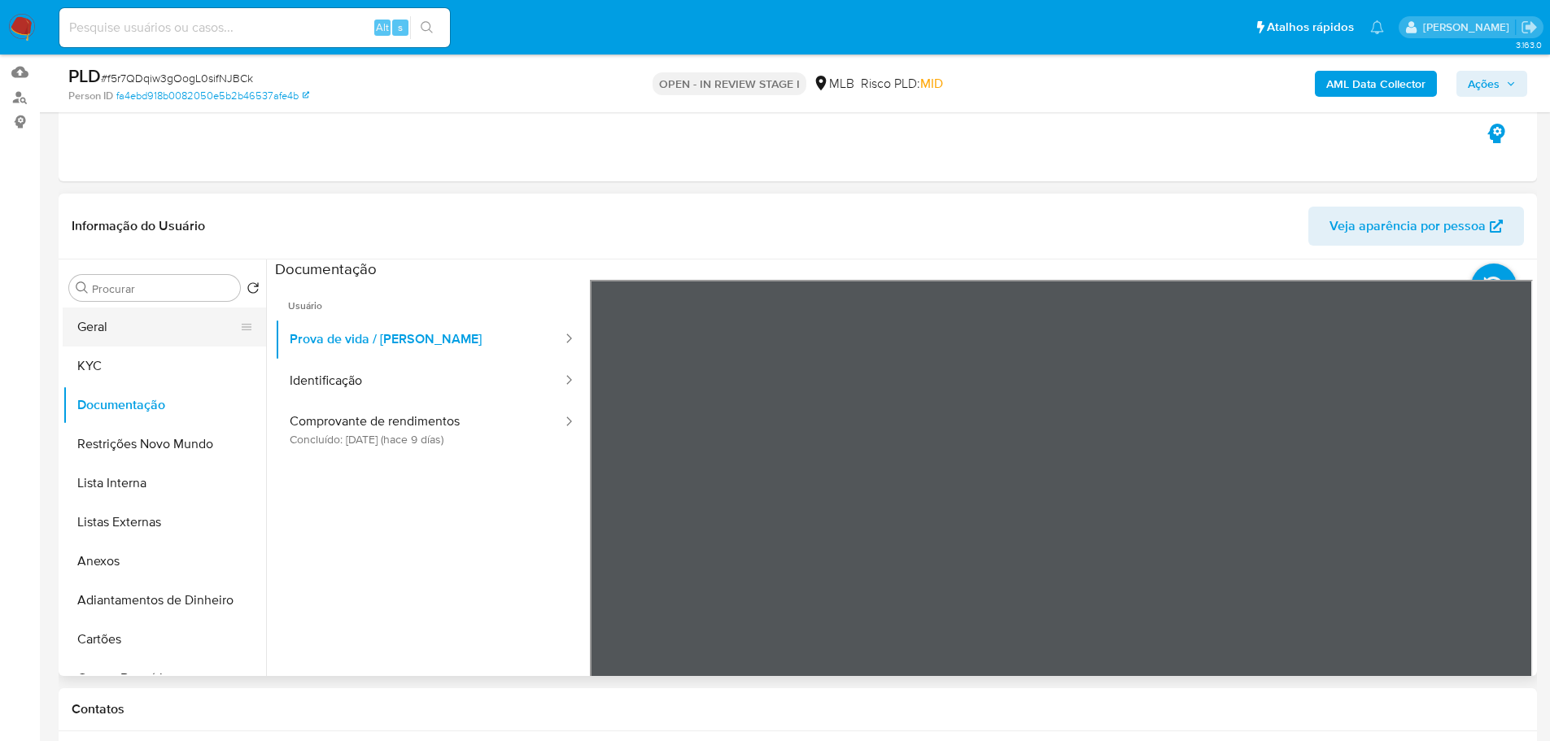
click at [133, 321] on button "Geral" at bounding box center [158, 326] width 190 height 39
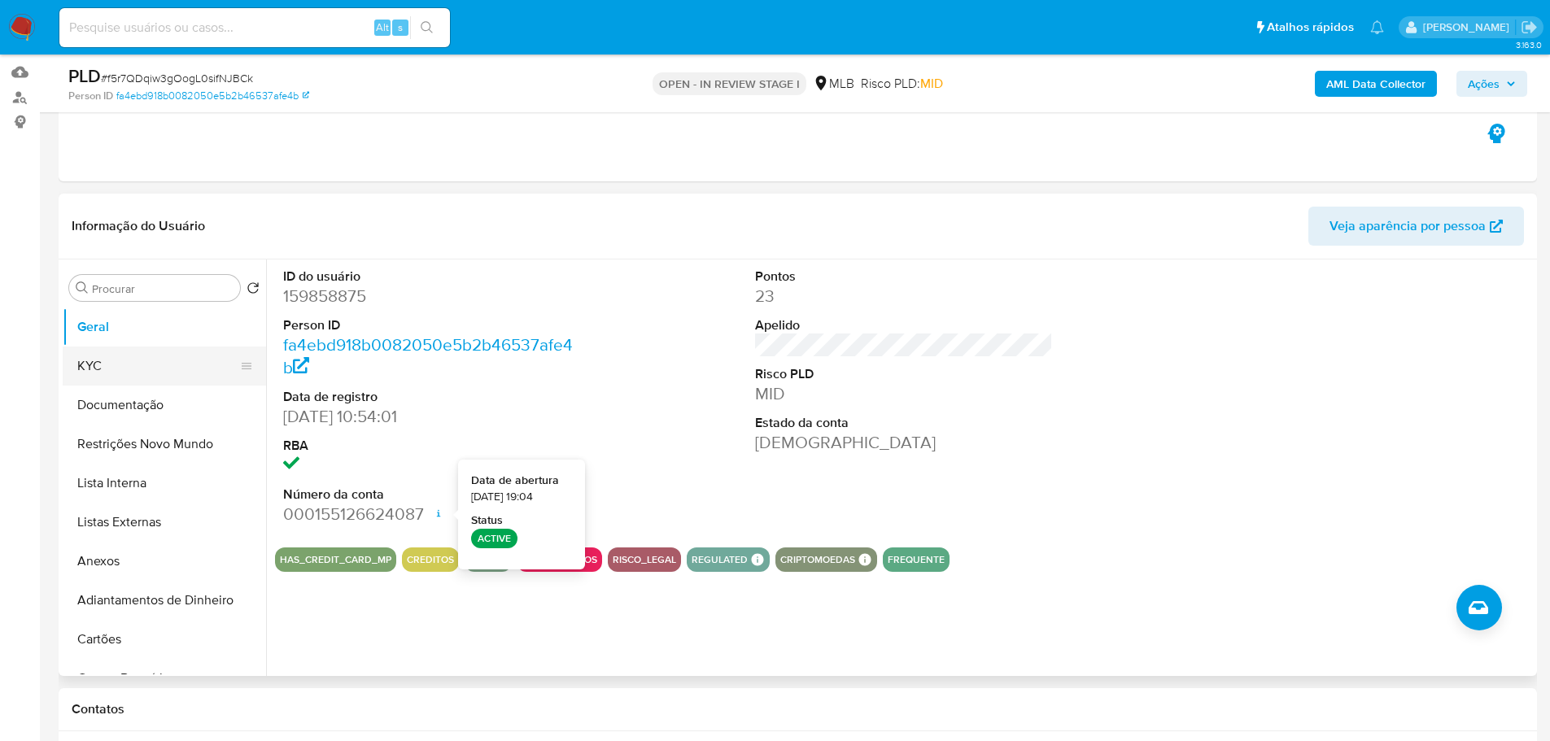
click at [127, 358] on button "KYC" at bounding box center [158, 366] width 190 height 39
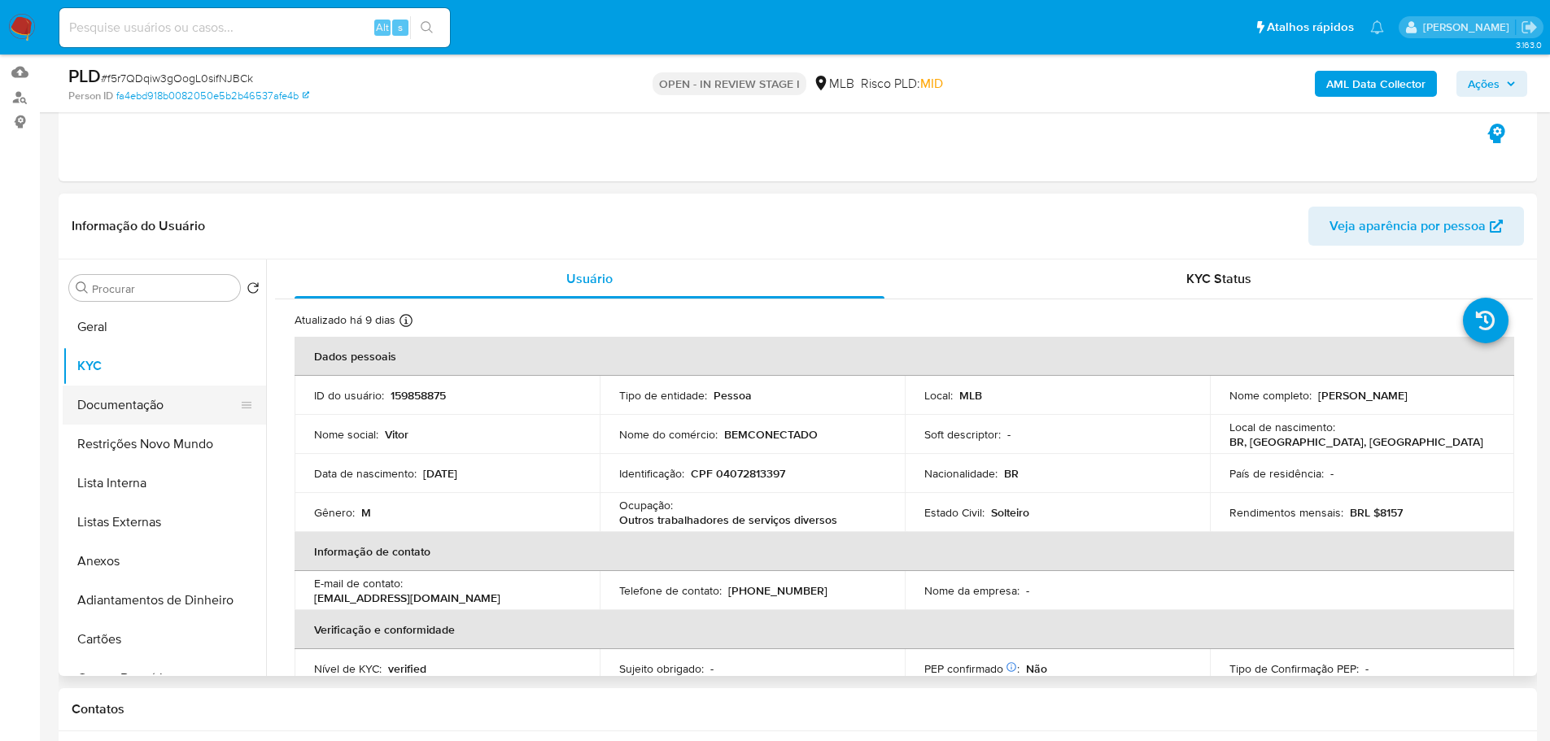
click at [182, 396] on button "Documentação" at bounding box center [158, 405] width 190 height 39
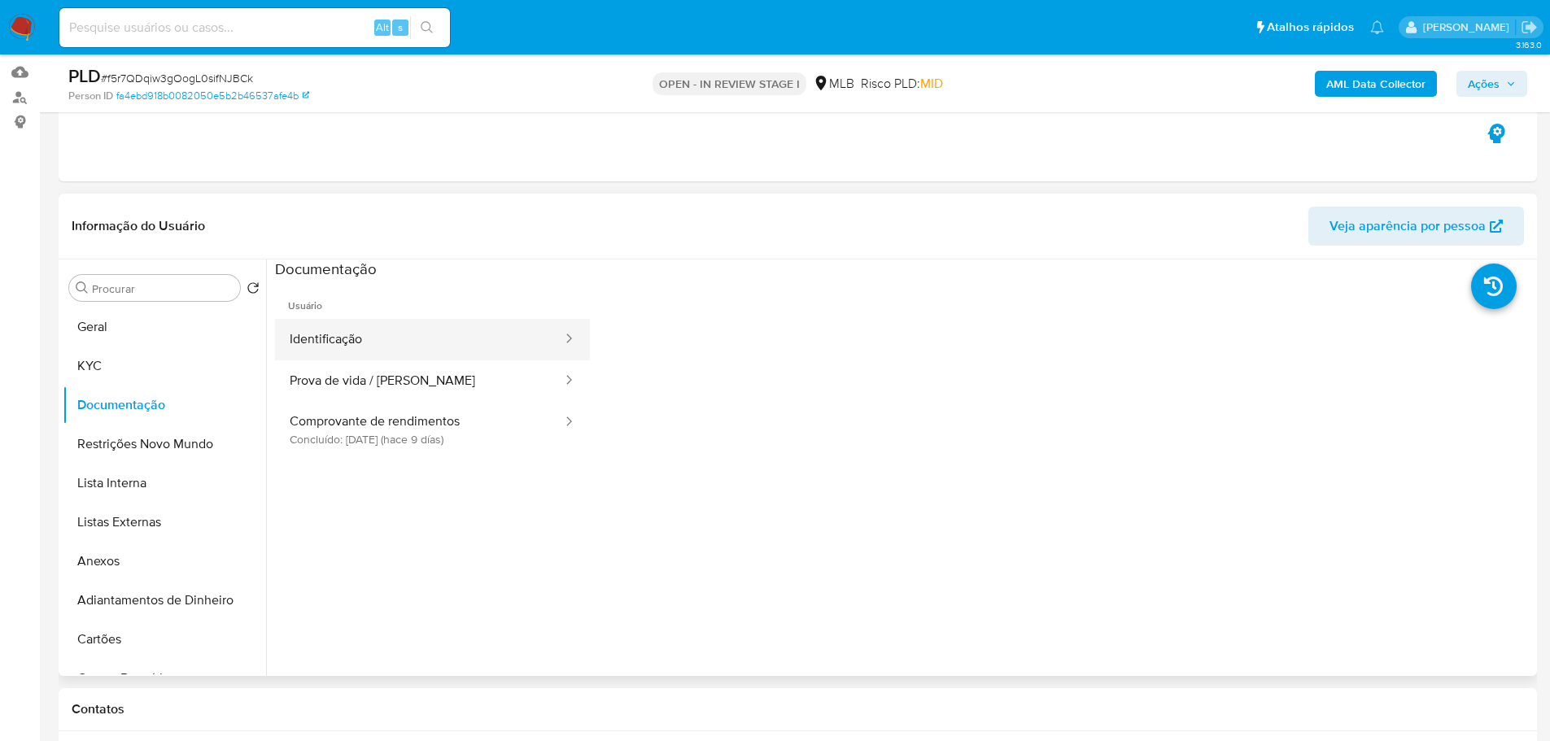
click at [375, 355] on button "Identificação" at bounding box center [419, 339] width 289 height 41
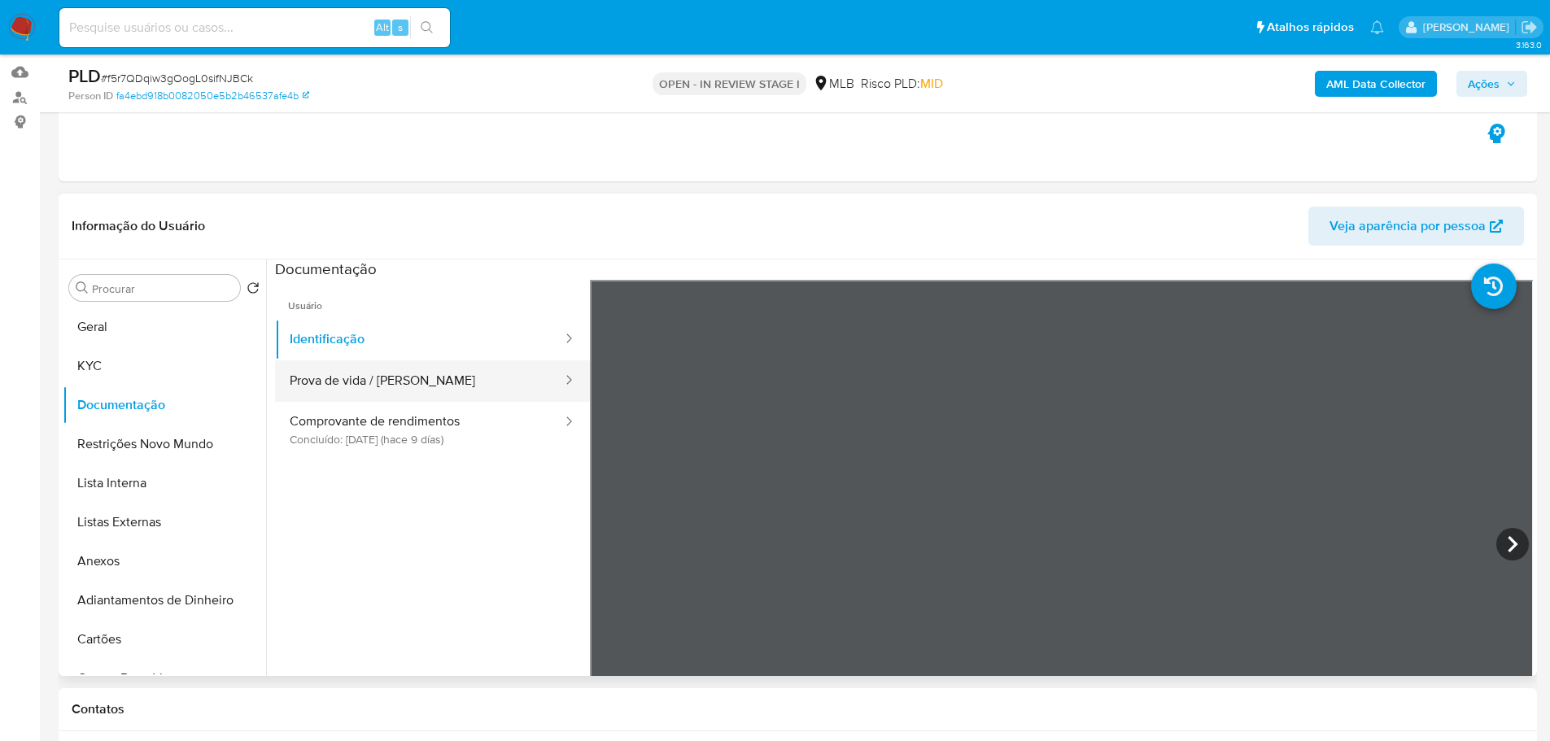
click at [406, 388] on button "Prova de vida / Selfie" at bounding box center [419, 380] width 289 height 41
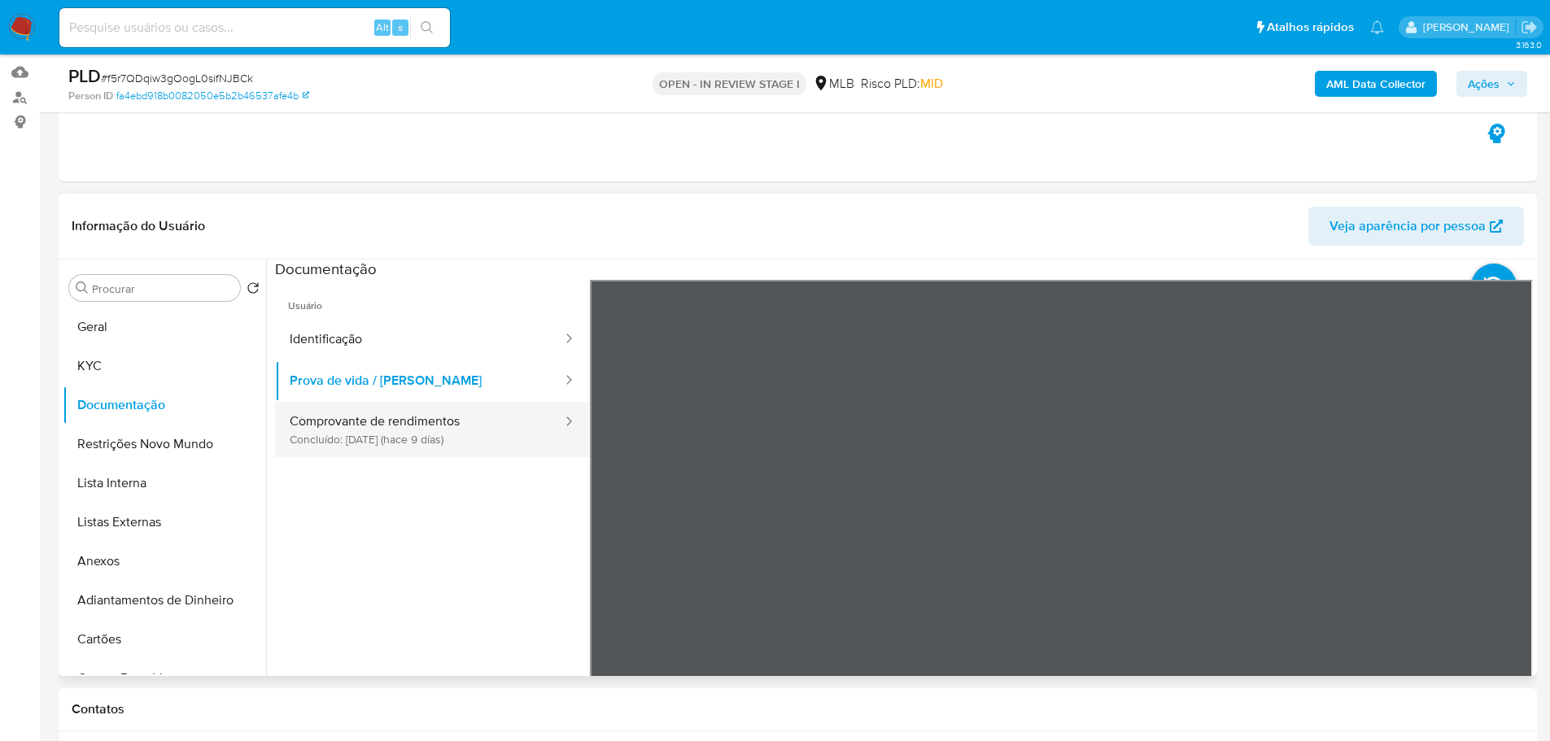
click at [435, 445] on button "Comprovante de rendimentos Concluído: 01/10/2025 (hace 9 días)" at bounding box center [419, 429] width 289 height 55
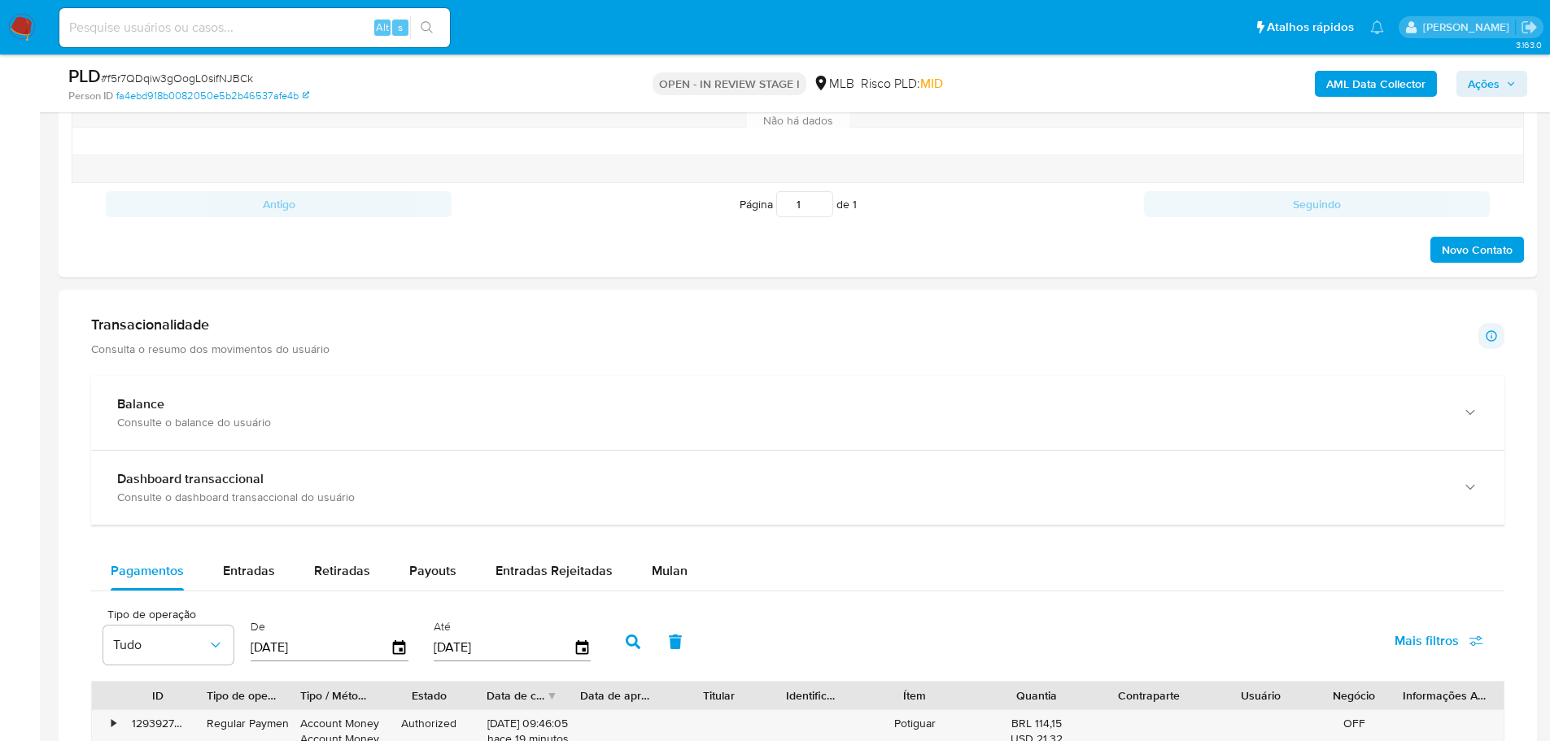
scroll to position [1057, 0]
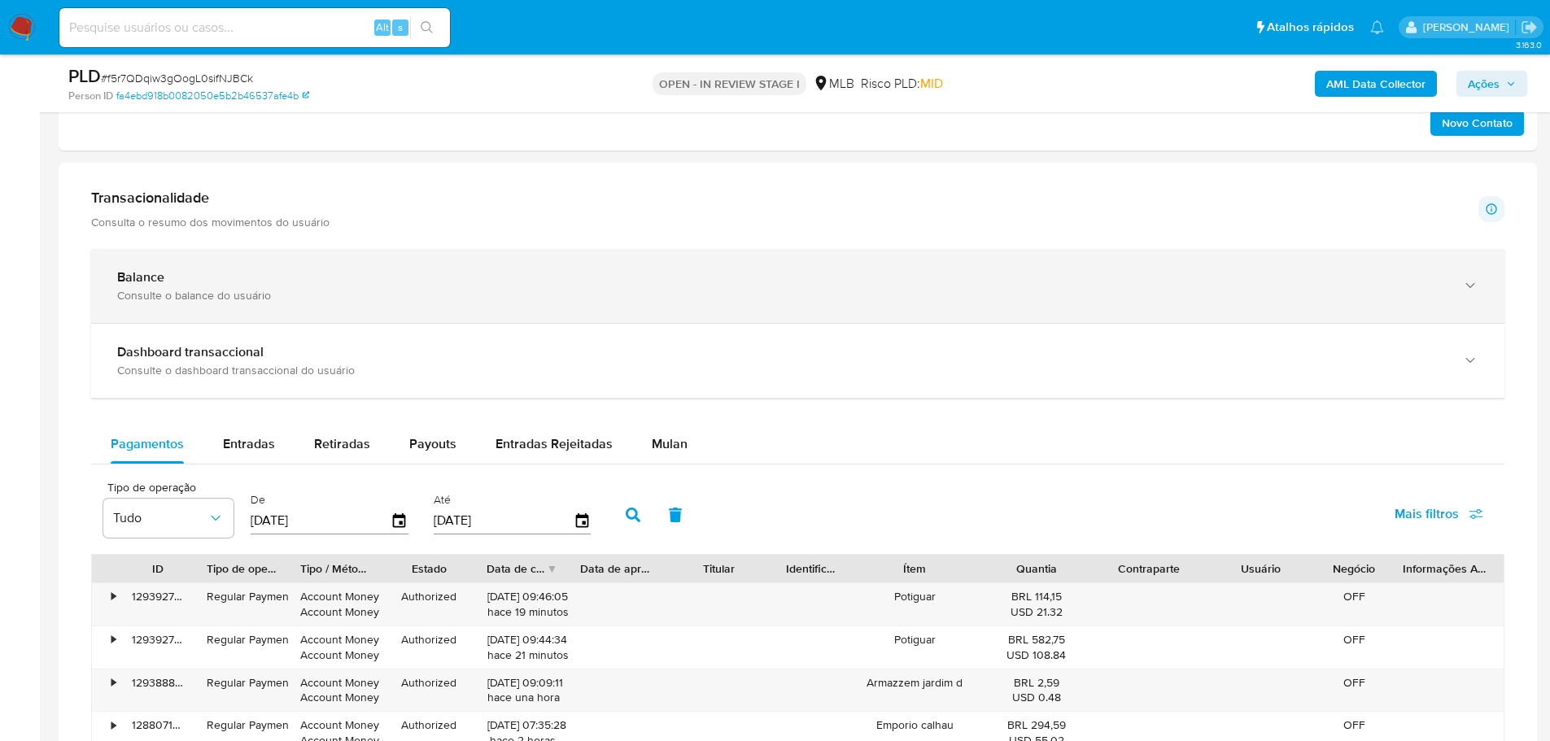
click at [1049, 305] on div "Balance Consulte o balance do usuário" at bounding box center [797, 286] width 1413 height 74
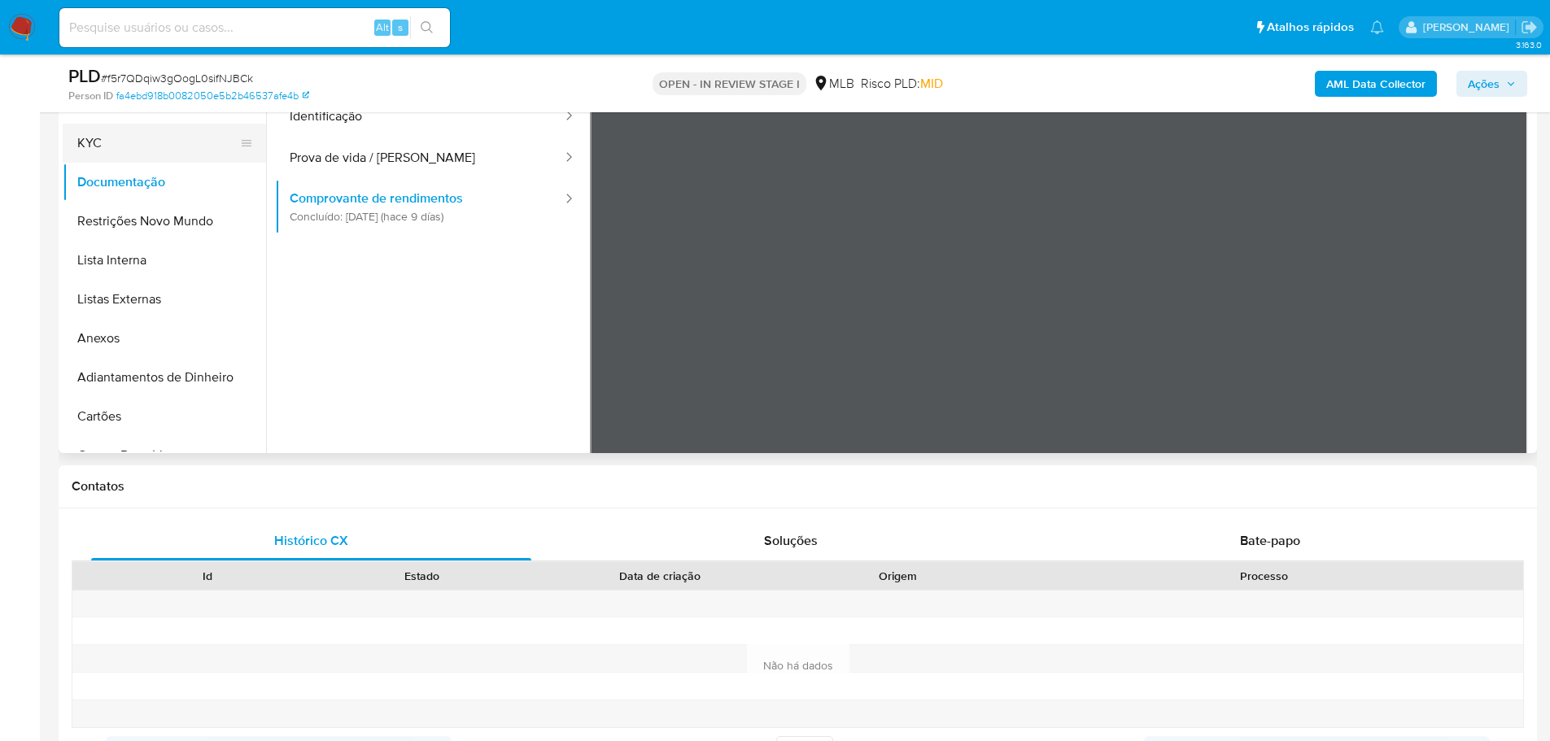
scroll to position [244, 0]
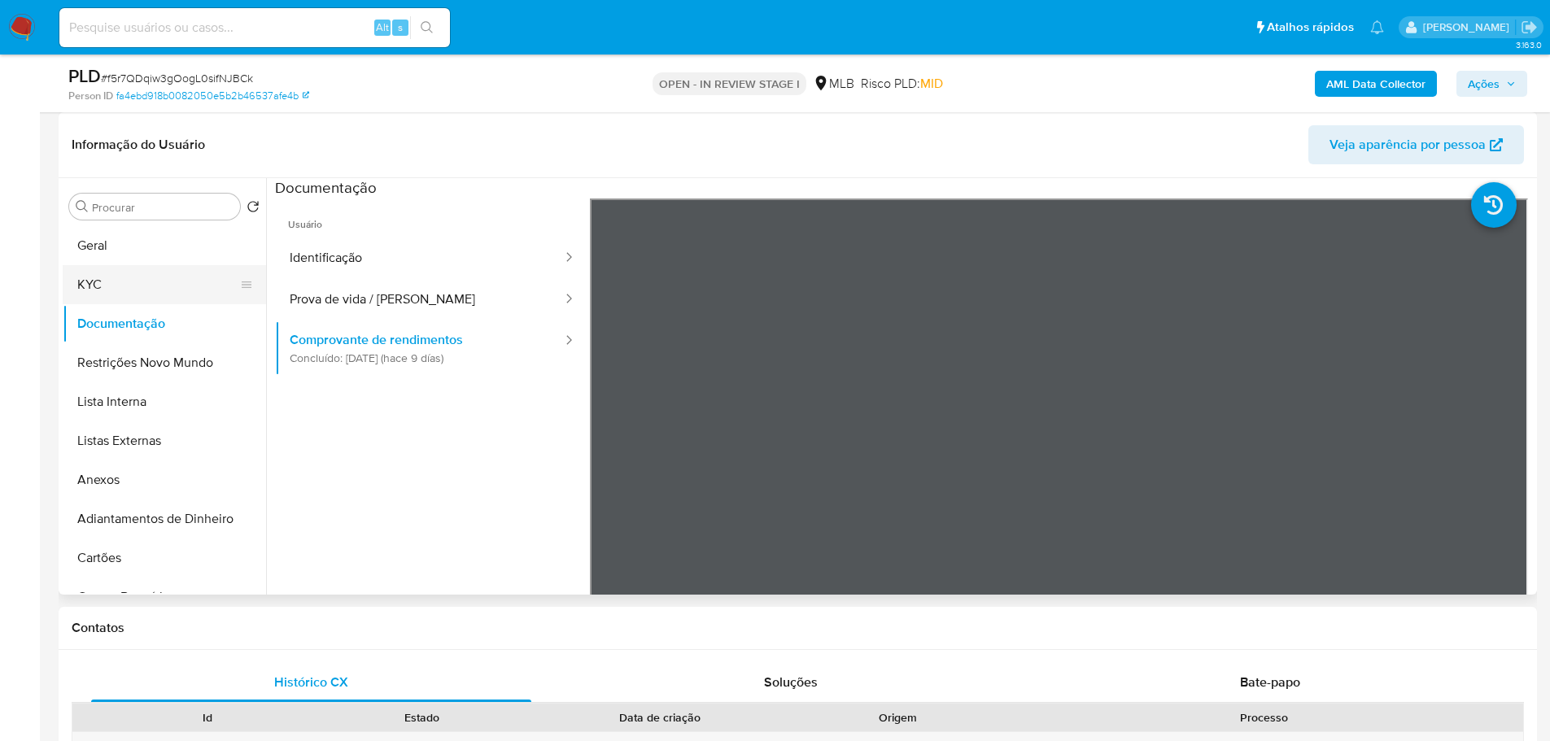
click at [134, 294] on button "KYC" at bounding box center [158, 284] width 190 height 39
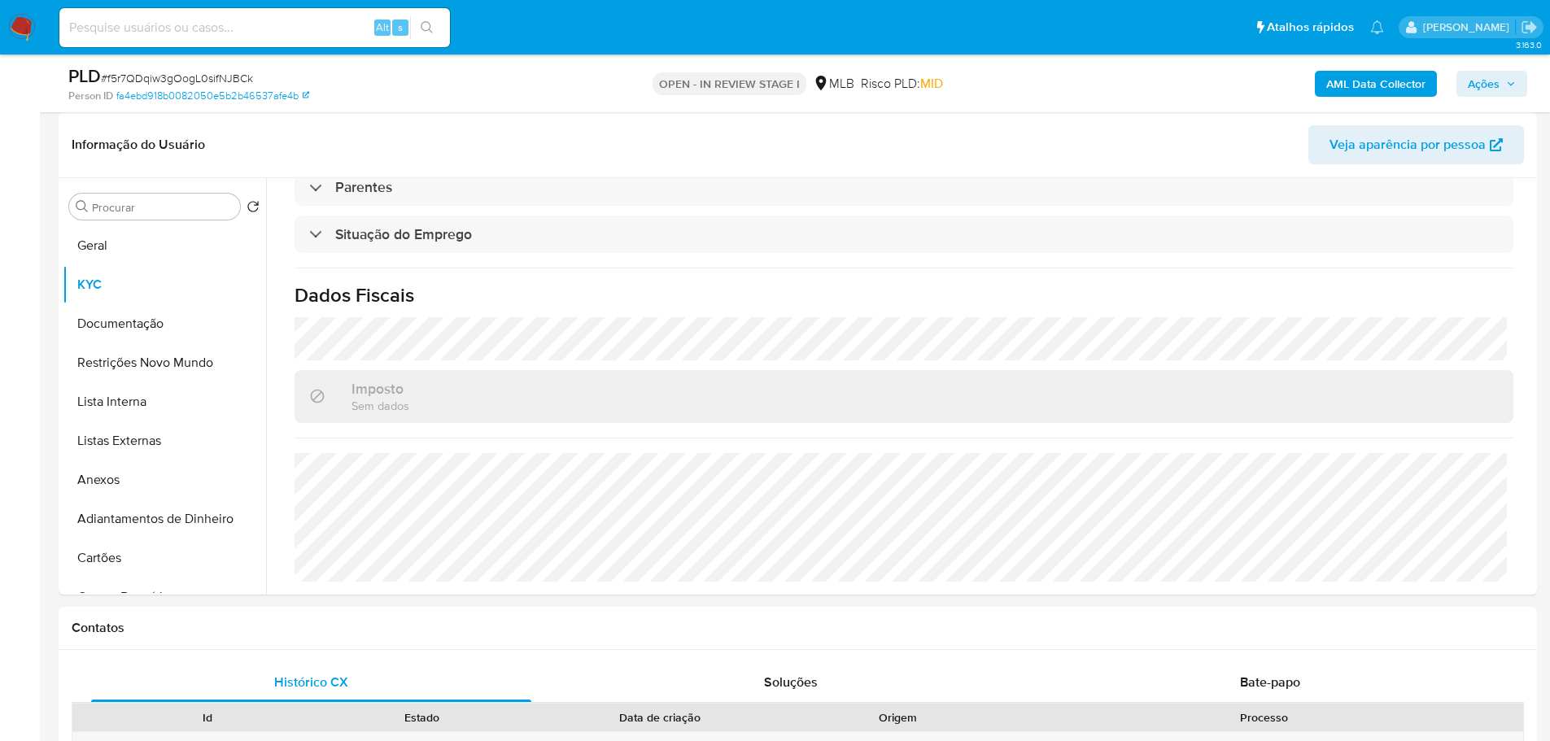
scroll to position [678, 0]
click at [118, 247] on button "Geral" at bounding box center [158, 245] width 190 height 39
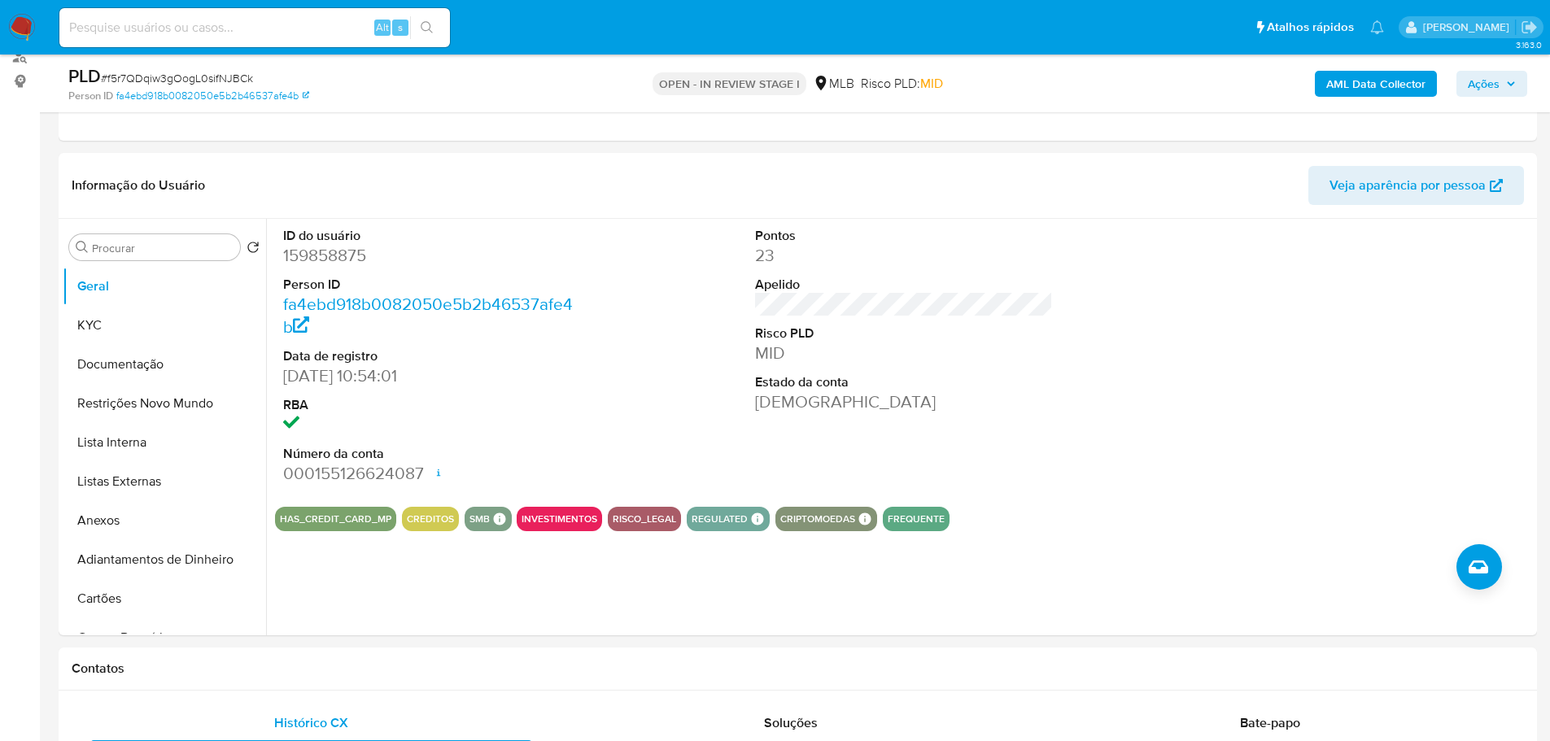
scroll to position [199, 0]
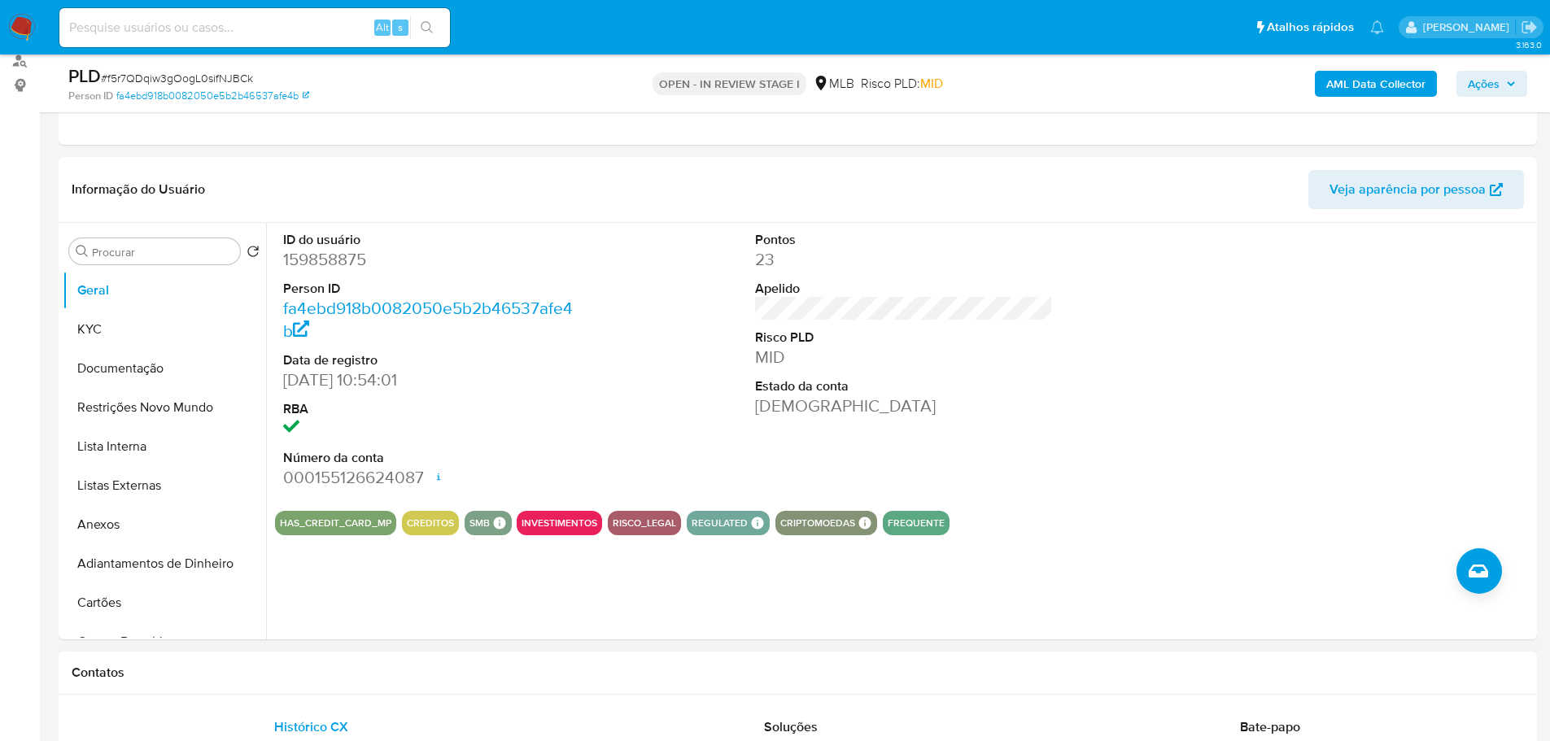
click at [261, 663] on div "Contatos" at bounding box center [798, 673] width 1478 height 43
click at [134, 333] on button "KYC" at bounding box center [158, 329] width 190 height 39
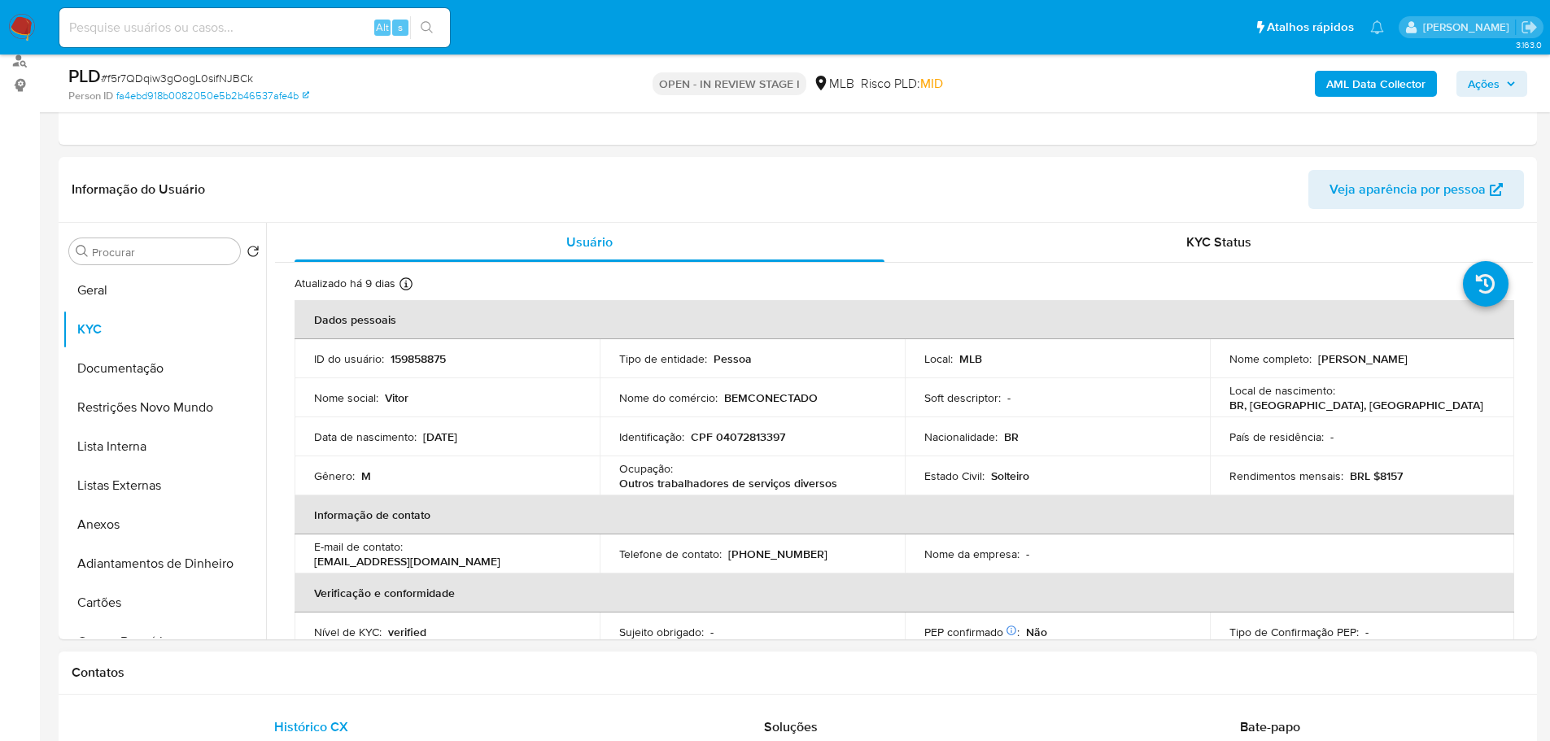
click at [233, 676] on h1 "Contatos" at bounding box center [798, 673] width 1452 height 16
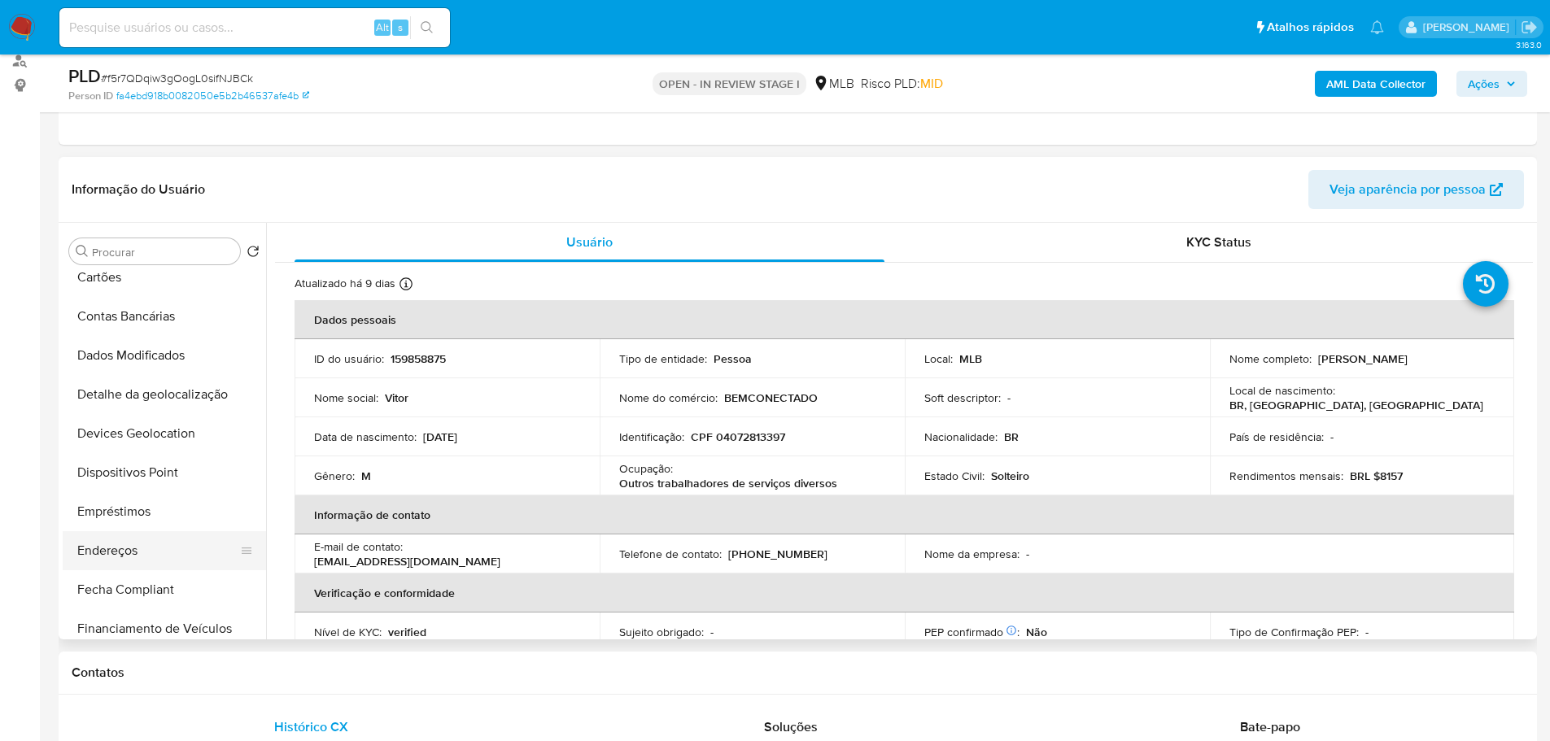
click at [127, 547] on button "Endereços" at bounding box center [158, 550] width 190 height 39
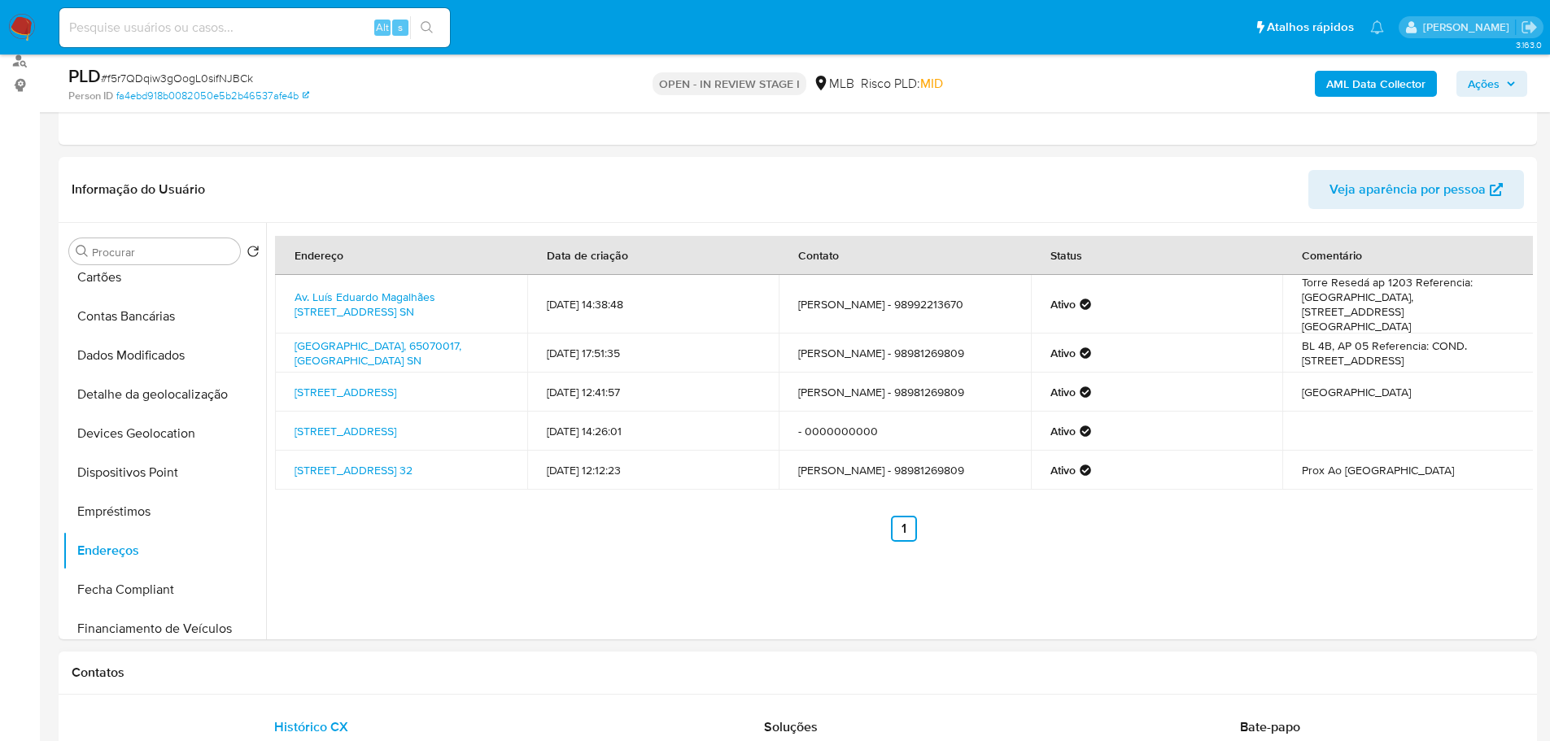
click at [218, 674] on h1 "Contatos" at bounding box center [798, 673] width 1452 height 16
click at [190, 390] on button "Detalhe da geolocalização" at bounding box center [158, 394] width 190 height 39
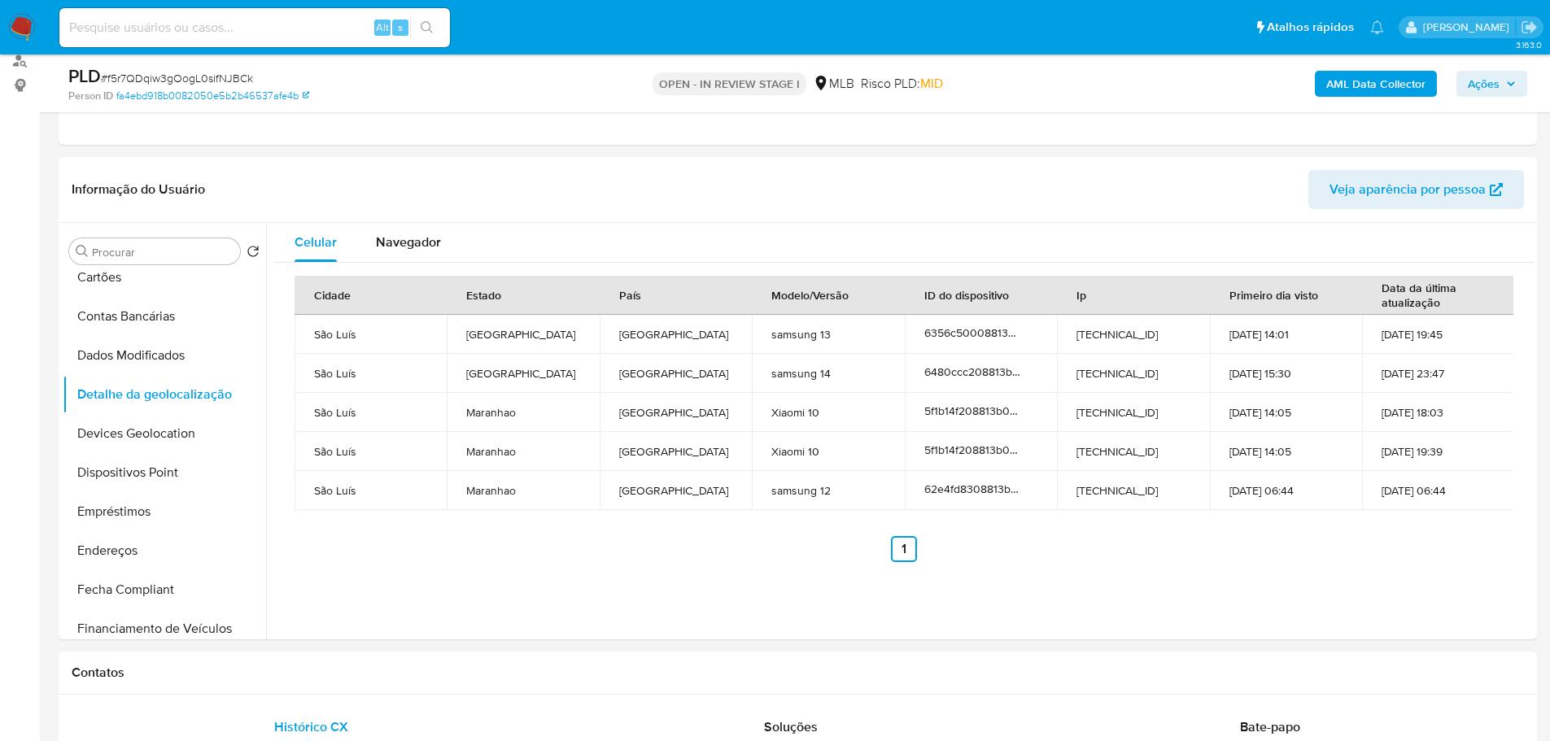
click at [348, 681] on div "Contatos" at bounding box center [798, 673] width 1478 height 43
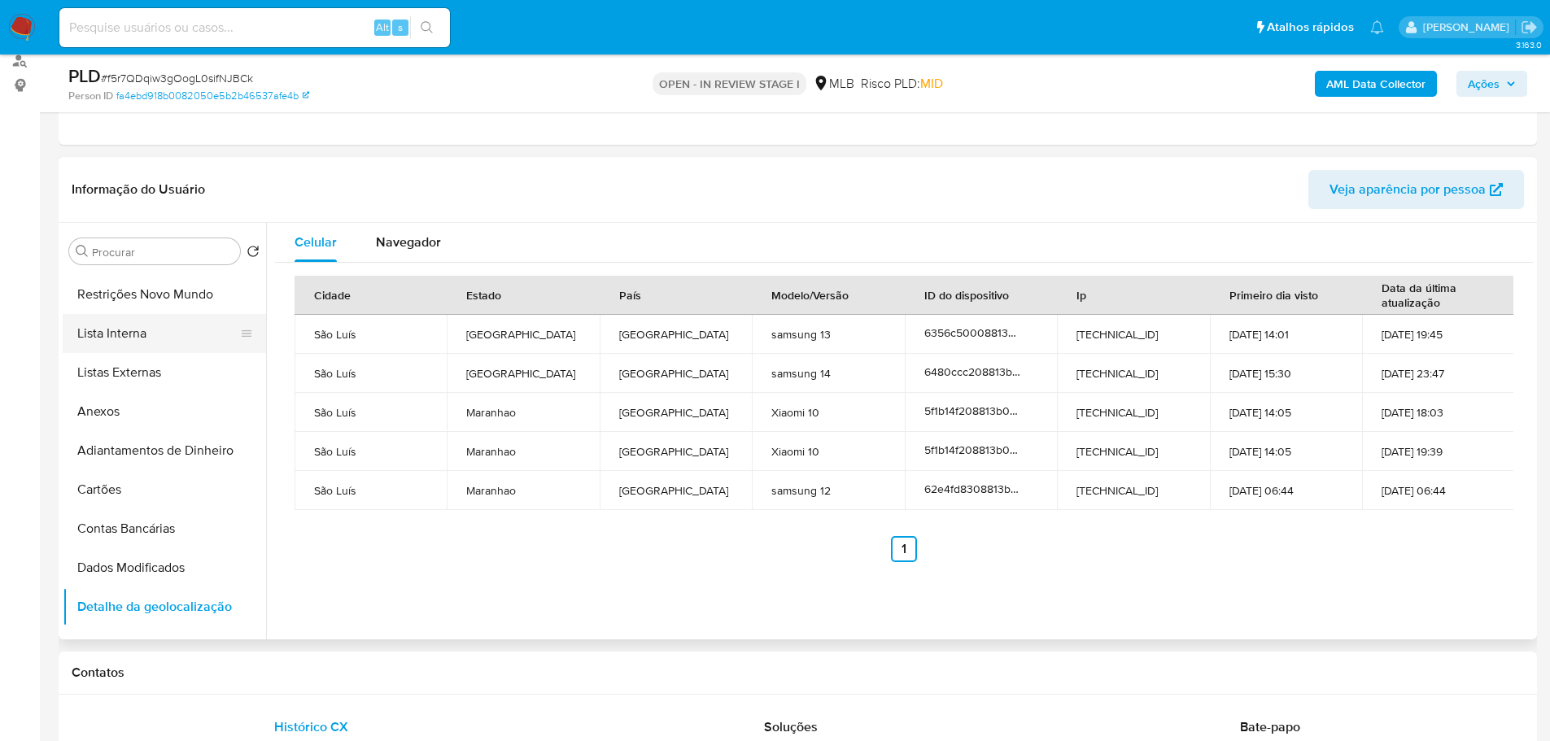
scroll to position [0, 0]
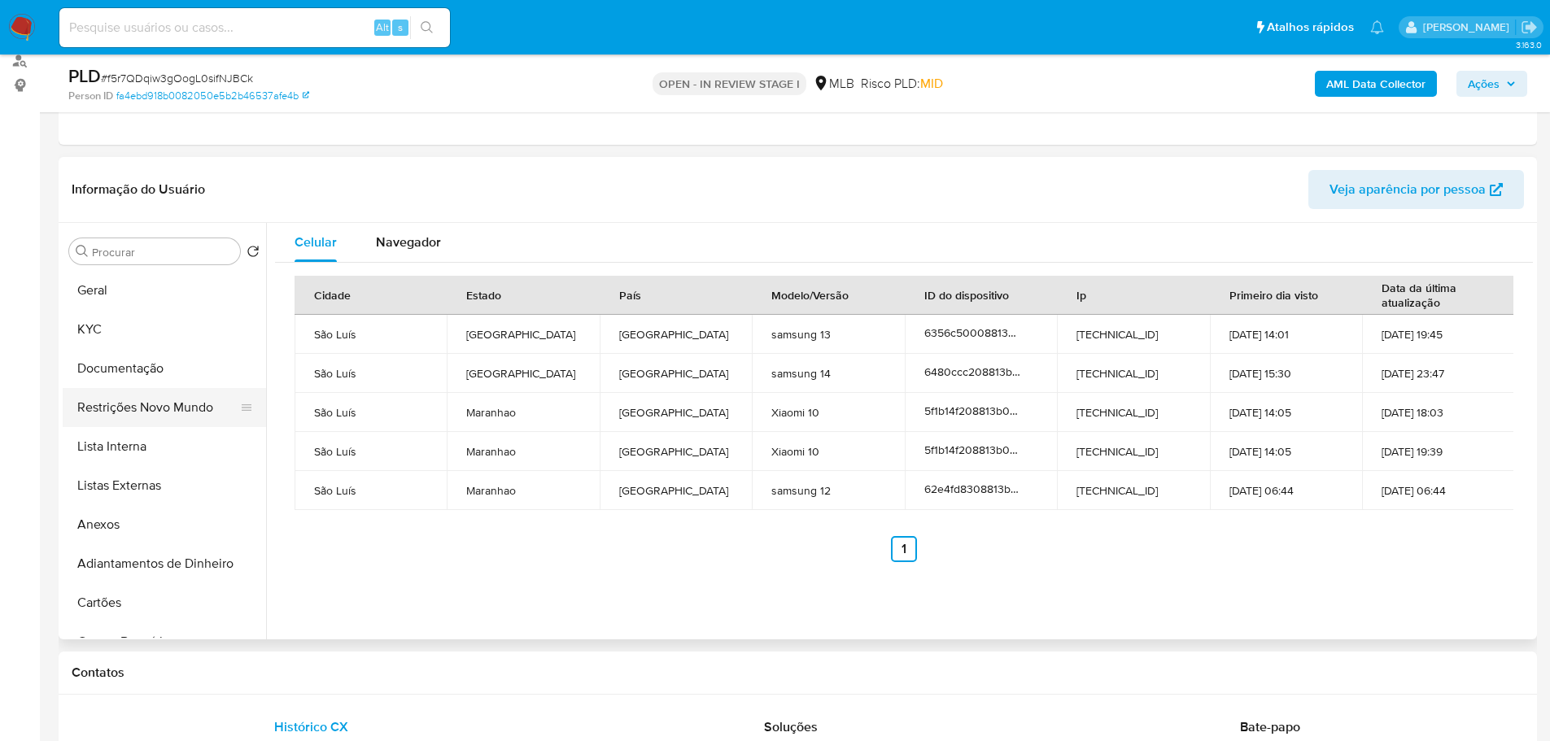
click at [165, 406] on button "Restrições Novo Mundo" at bounding box center [158, 407] width 190 height 39
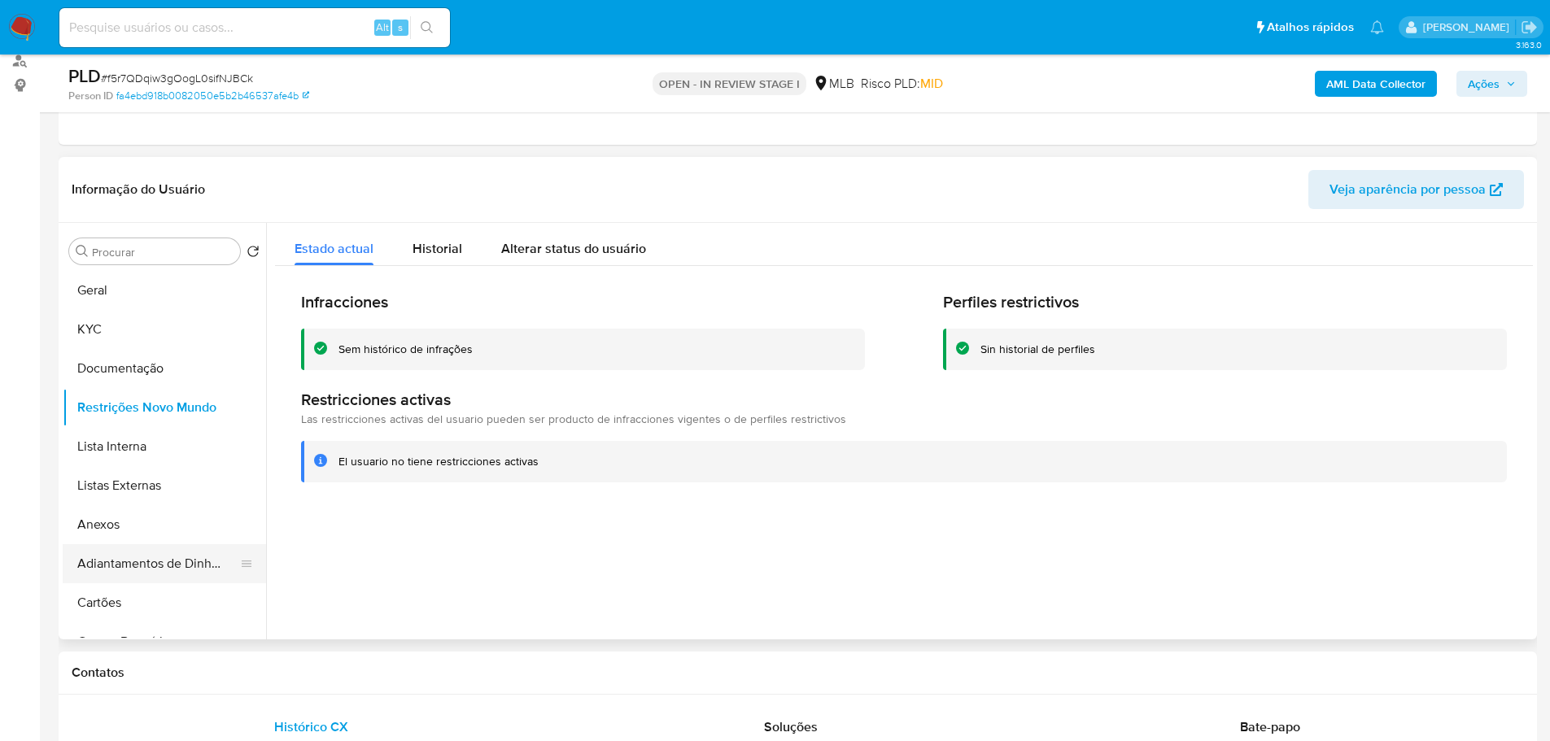
drag, startPoint x: 295, startPoint y: 680, endPoint x: 197, endPoint y: 582, distance: 139.2
click at [294, 679] on h1 "Contatos" at bounding box center [798, 673] width 1452 height 16
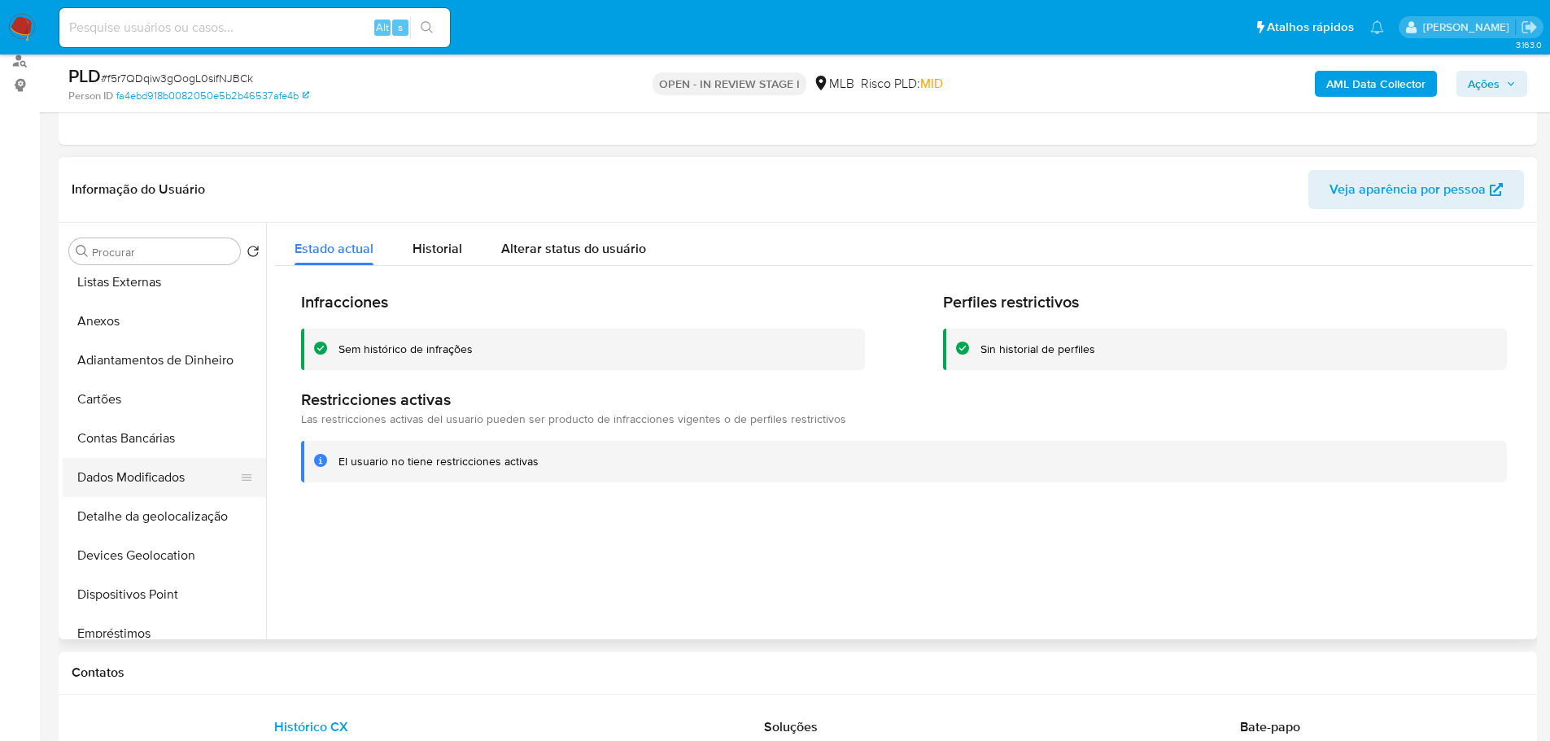
scroll to position [325, 0]
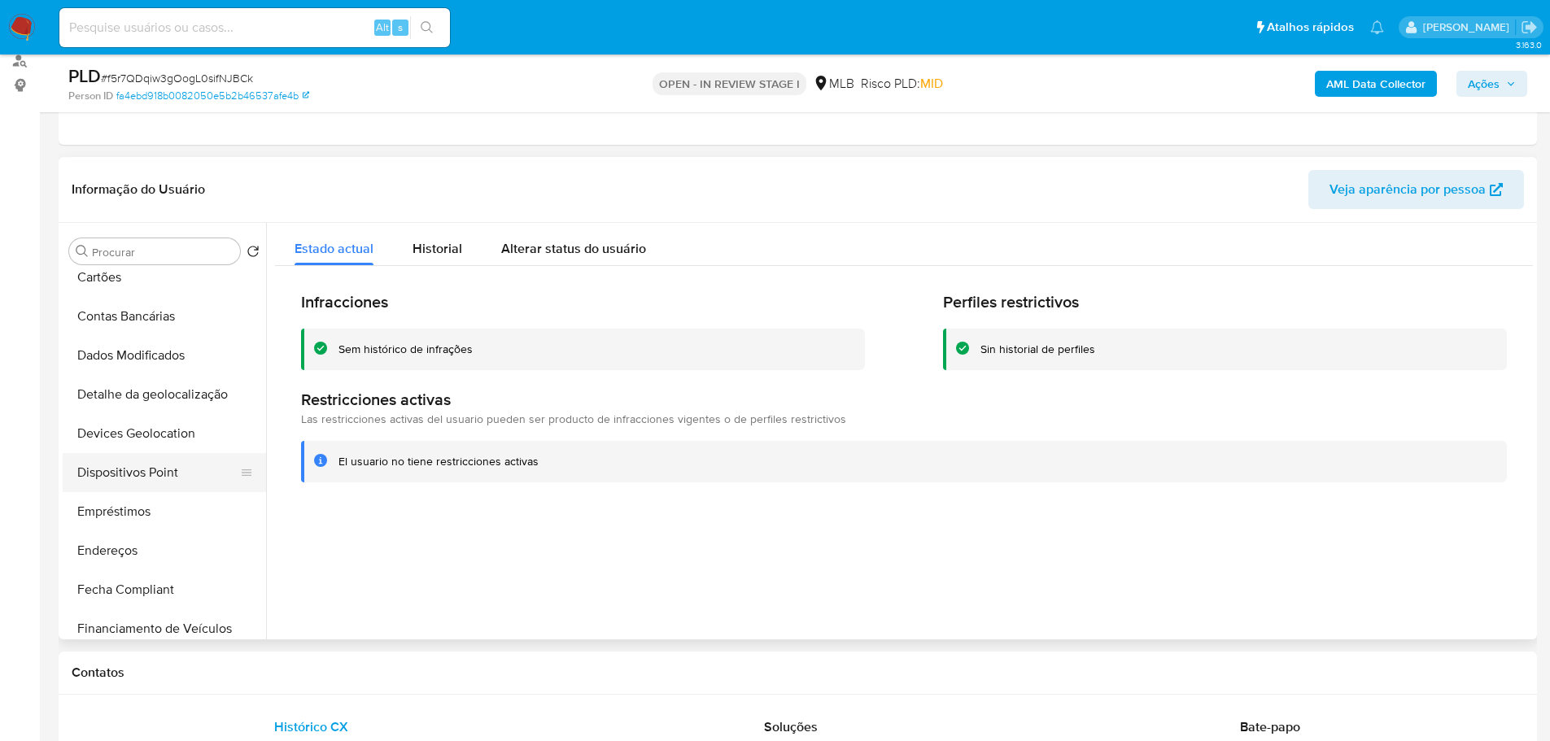
click at [161, 477] on button "Dispositivos Point" at bounding box center [158, 472] width 190 height 39
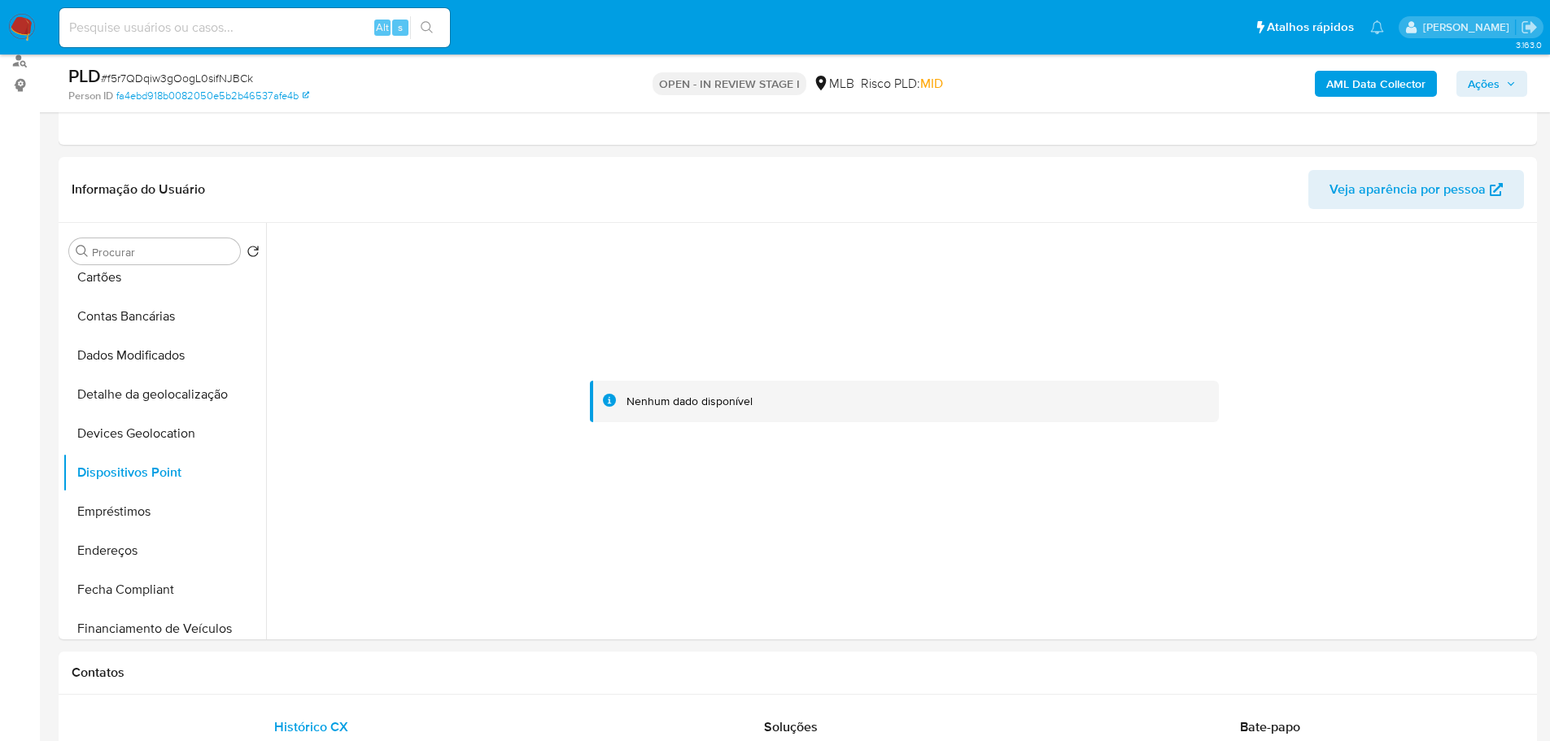
drag, startPoint x: 495, startPoint y: 661, endPoint x: 499, endPoint y: 645, distance: 17.0
click at [495, 661] on div "Contatos" at bounding box center [798, 673] width 1478 height 43
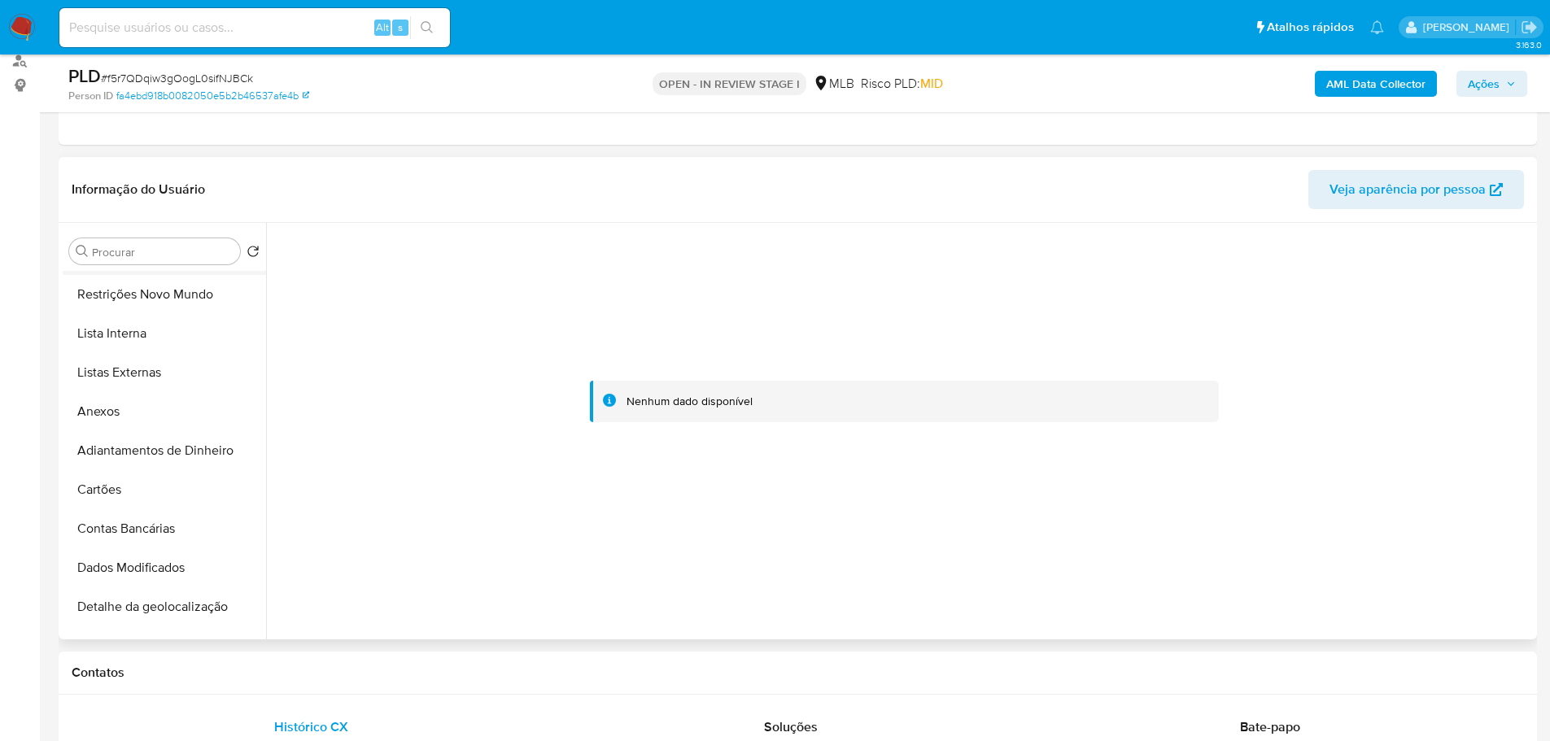
scroll to position [0, 0]
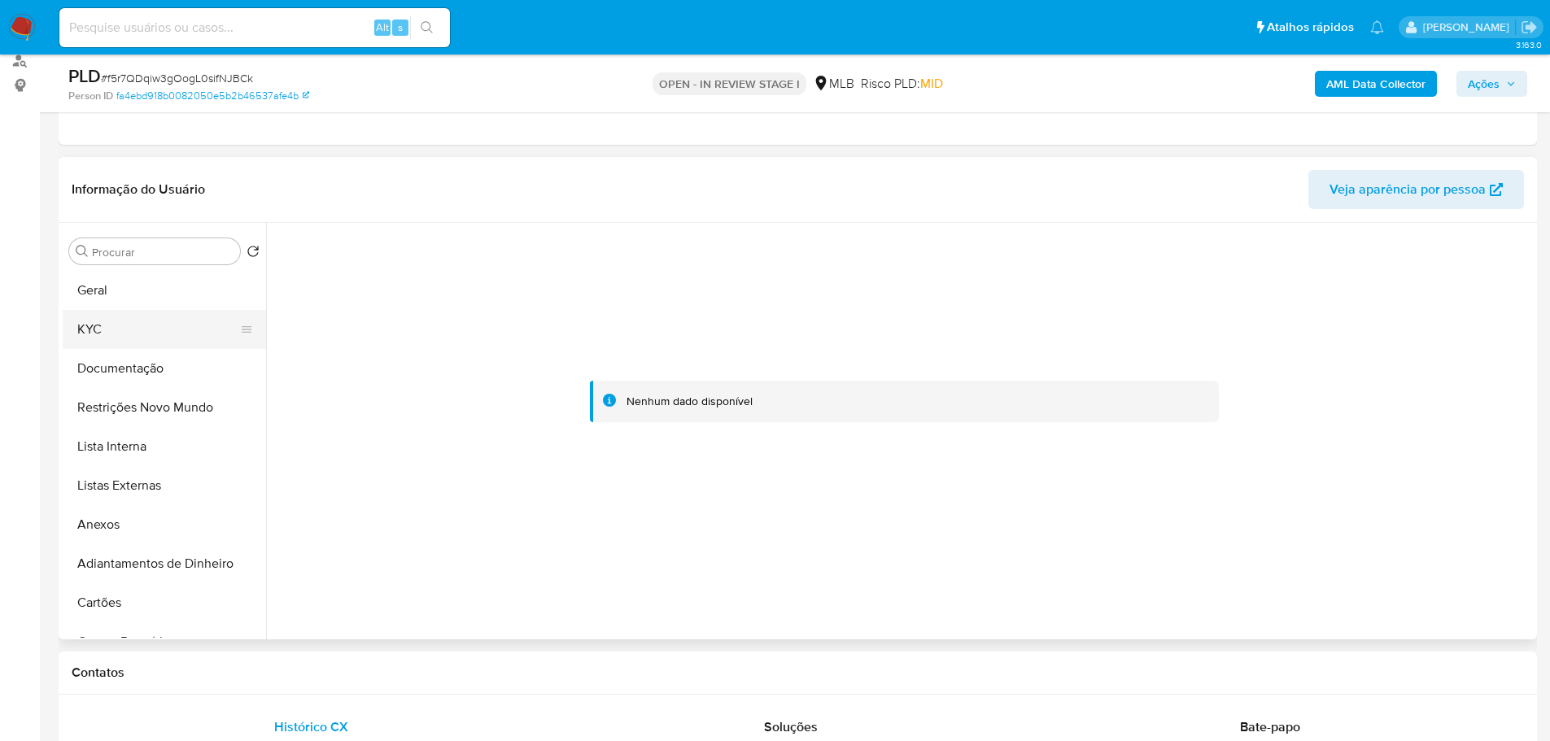
click at [110, 339] on button "KYC" at bounding box center [158, 329] width 190 height 39
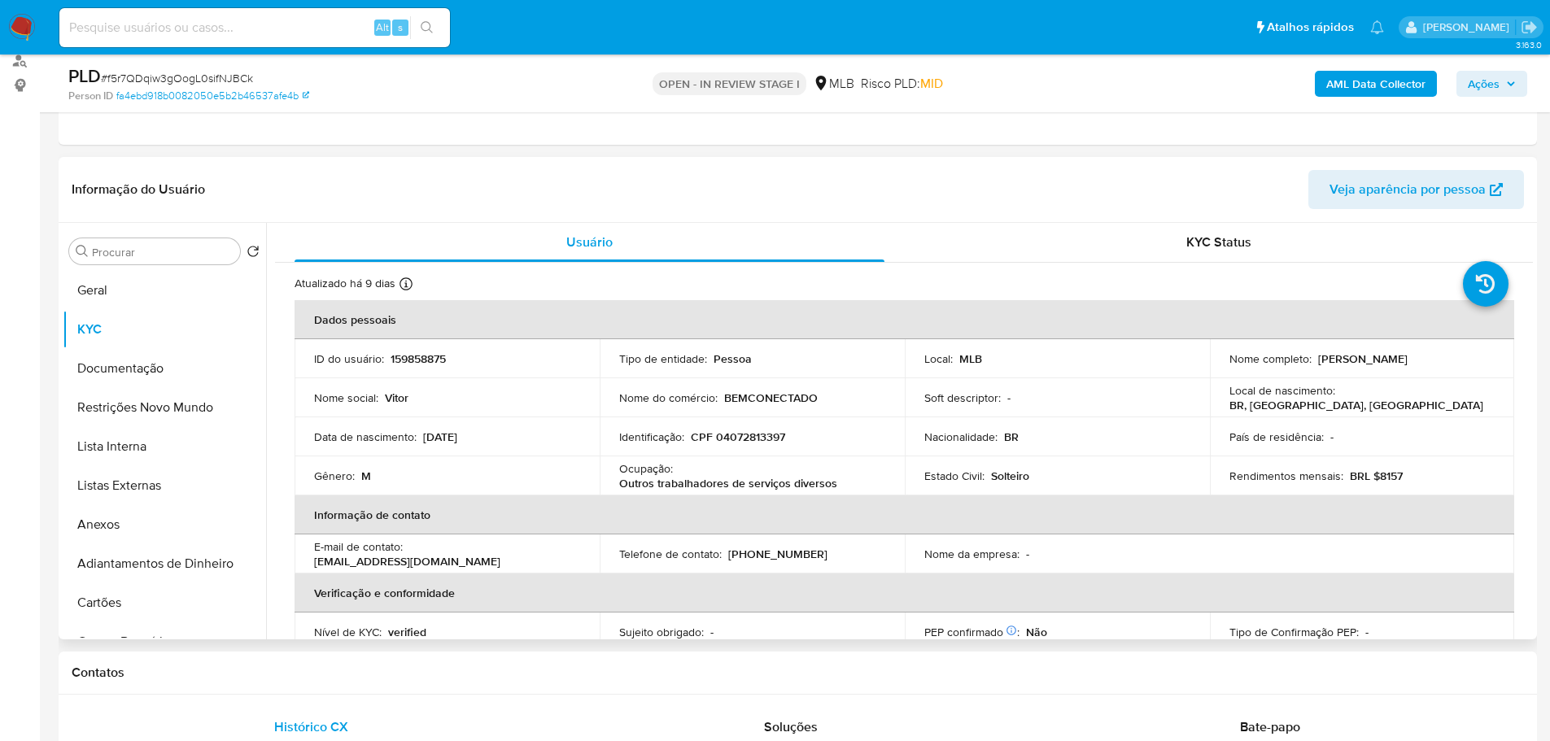
click at [750, 433] on p "CPF 04072813397" at bounding box center [738, 436] width 94 height 15
copy p "04072813397"
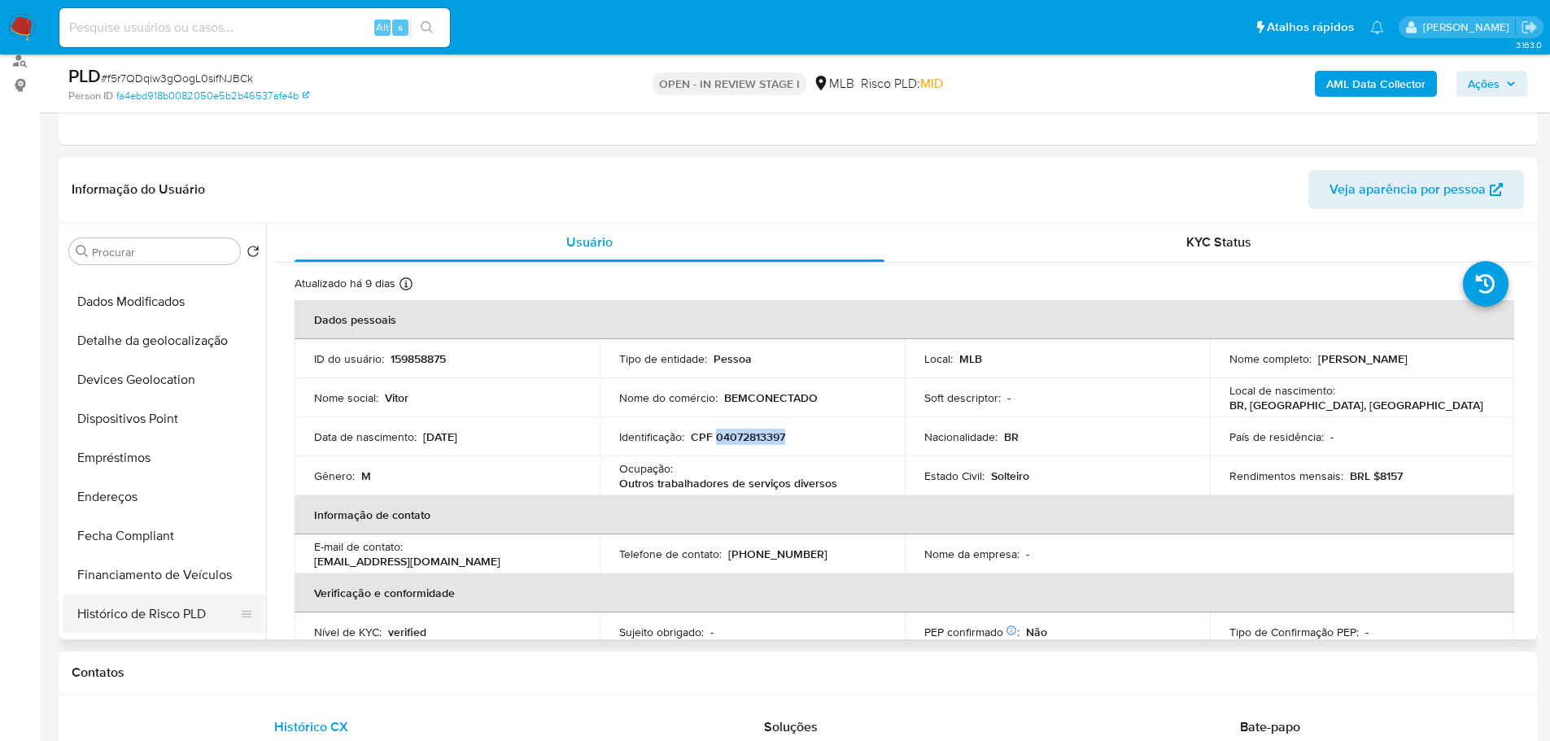
scroll to position [488, 0]
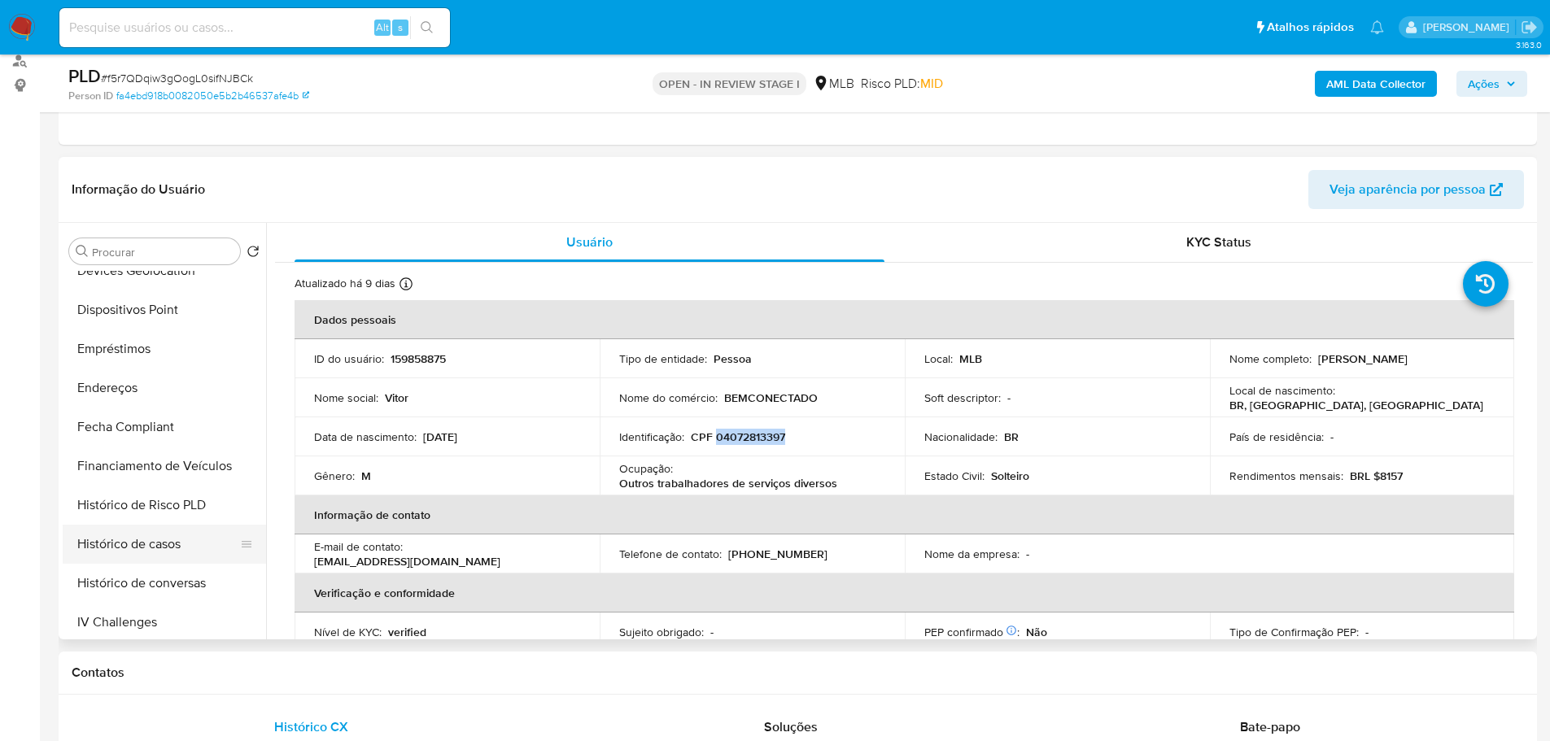
click at [160, 551] on button "Histórico de casos" at bounding box center [158, 544] width 190 height 39
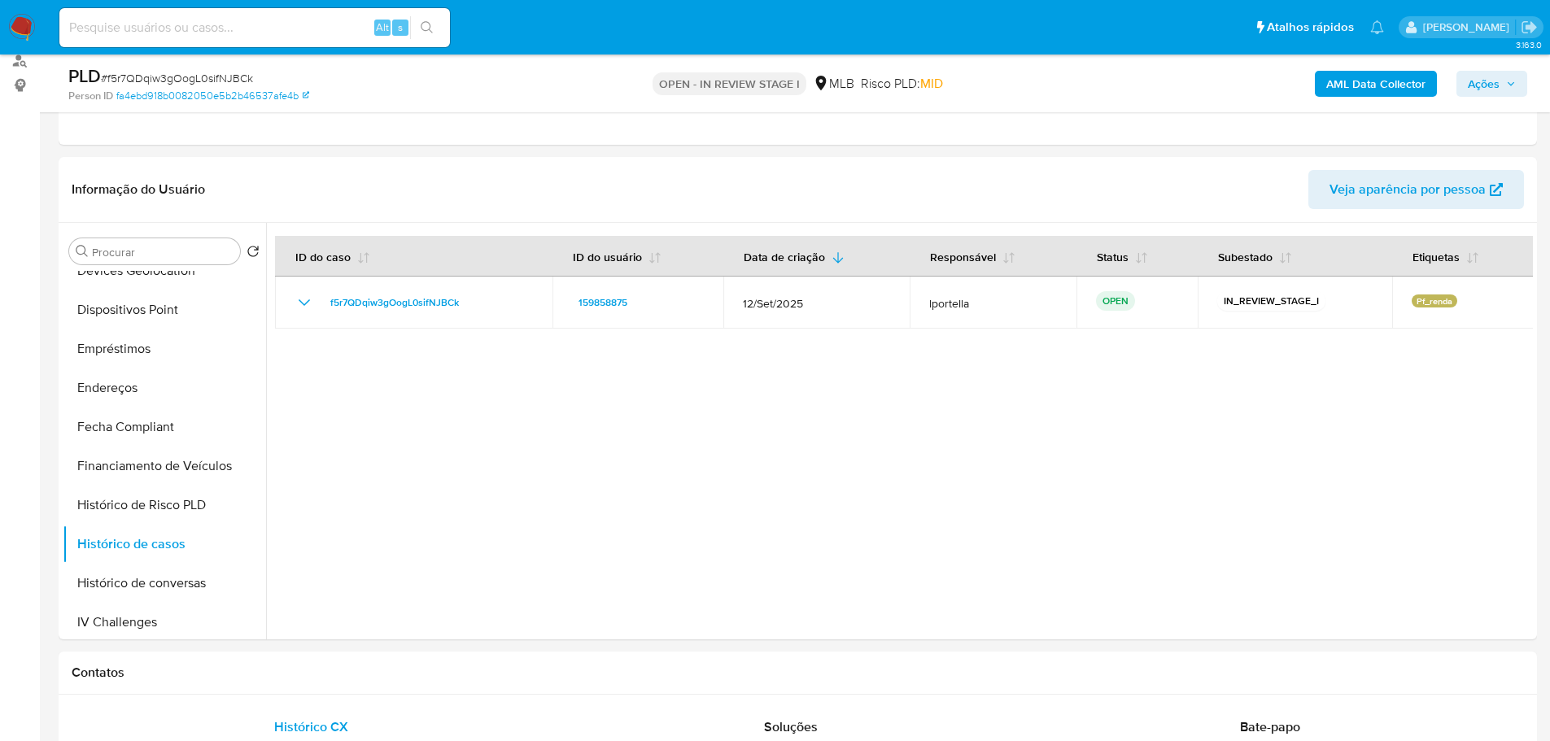
click at [1517, 87] on button "Ações" at bounding box center [1491, 84] width 71 height 26
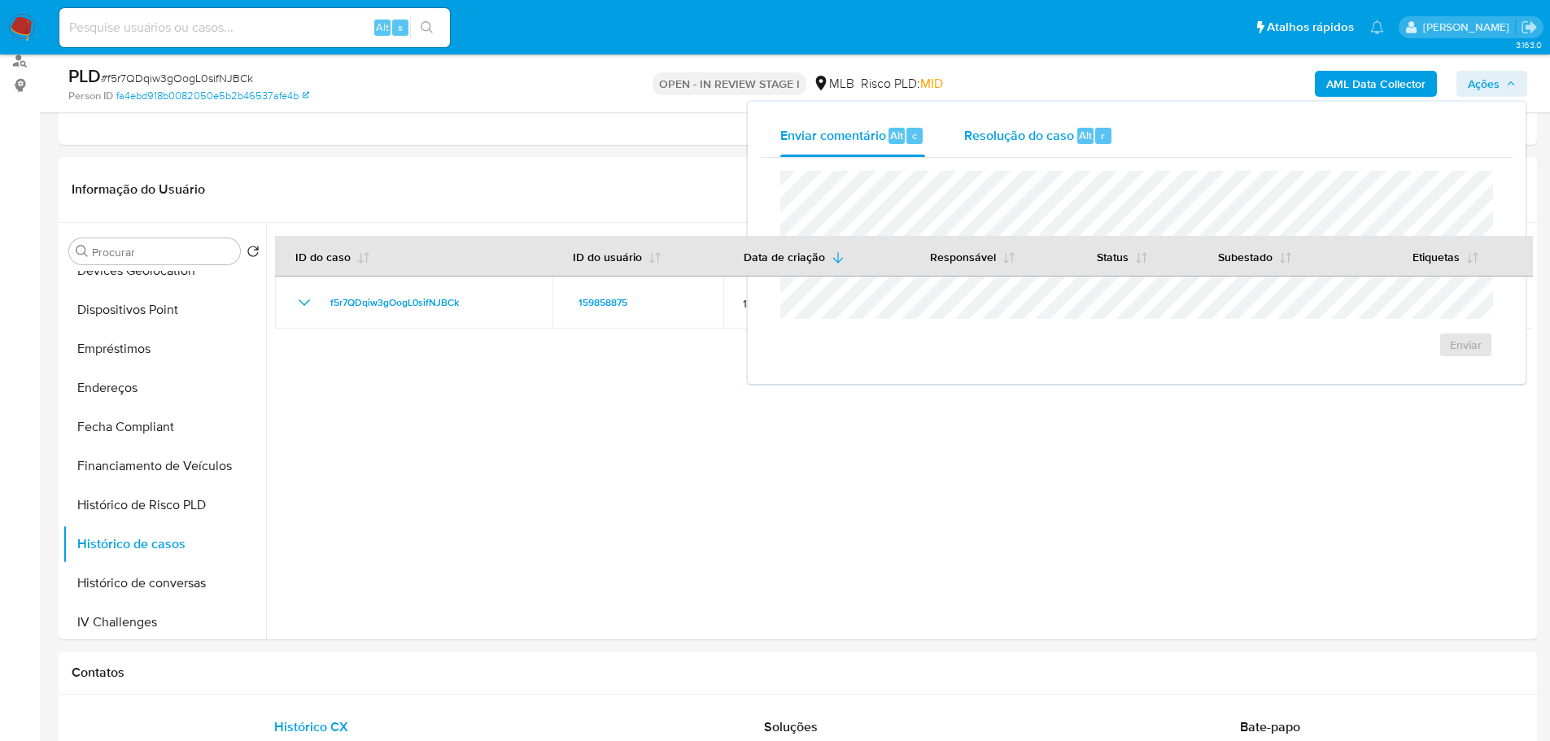
click at [995, 142] on span "Resolução do caso" at bounding box center [1019, 134] width 110 height 19
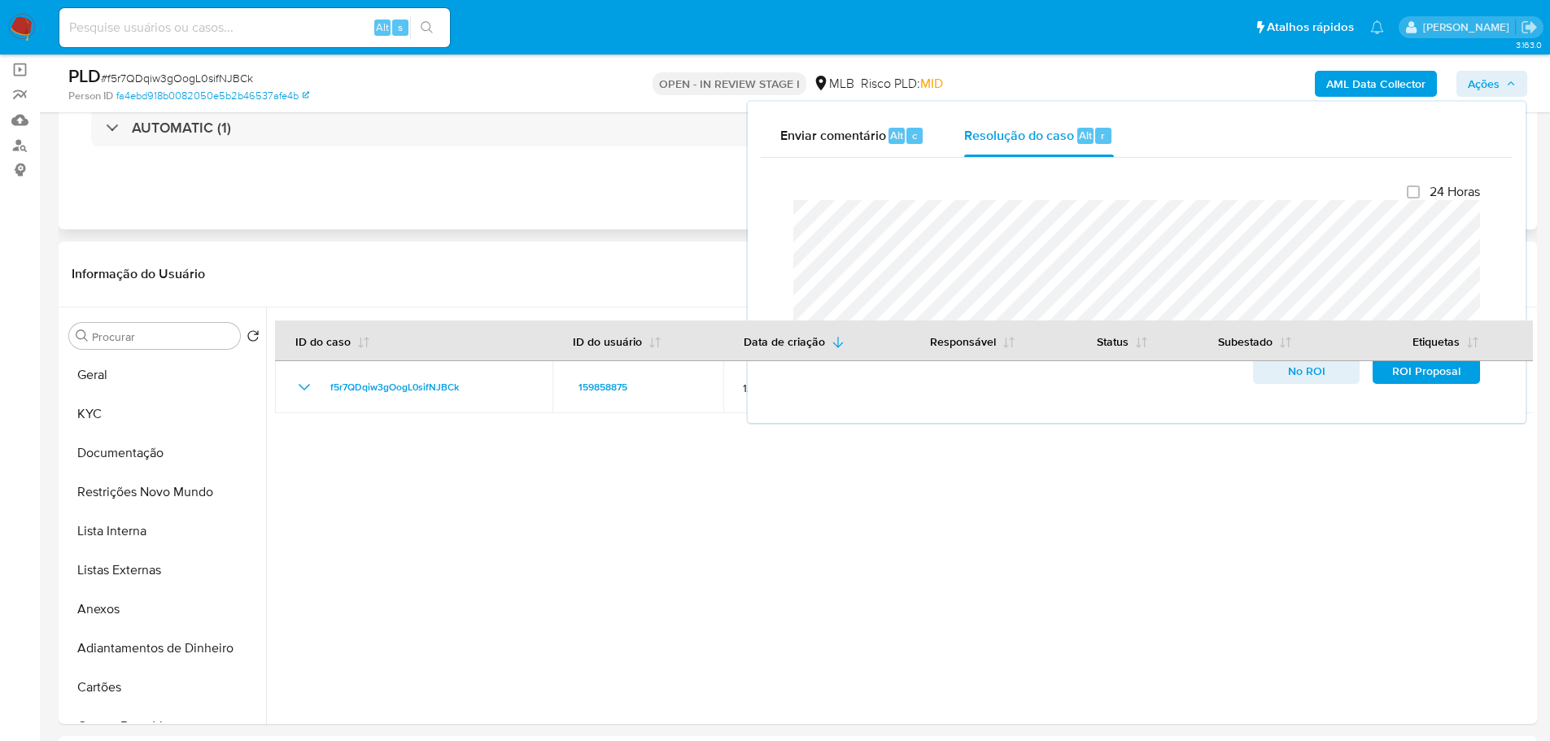
scroll to position [0, 0]
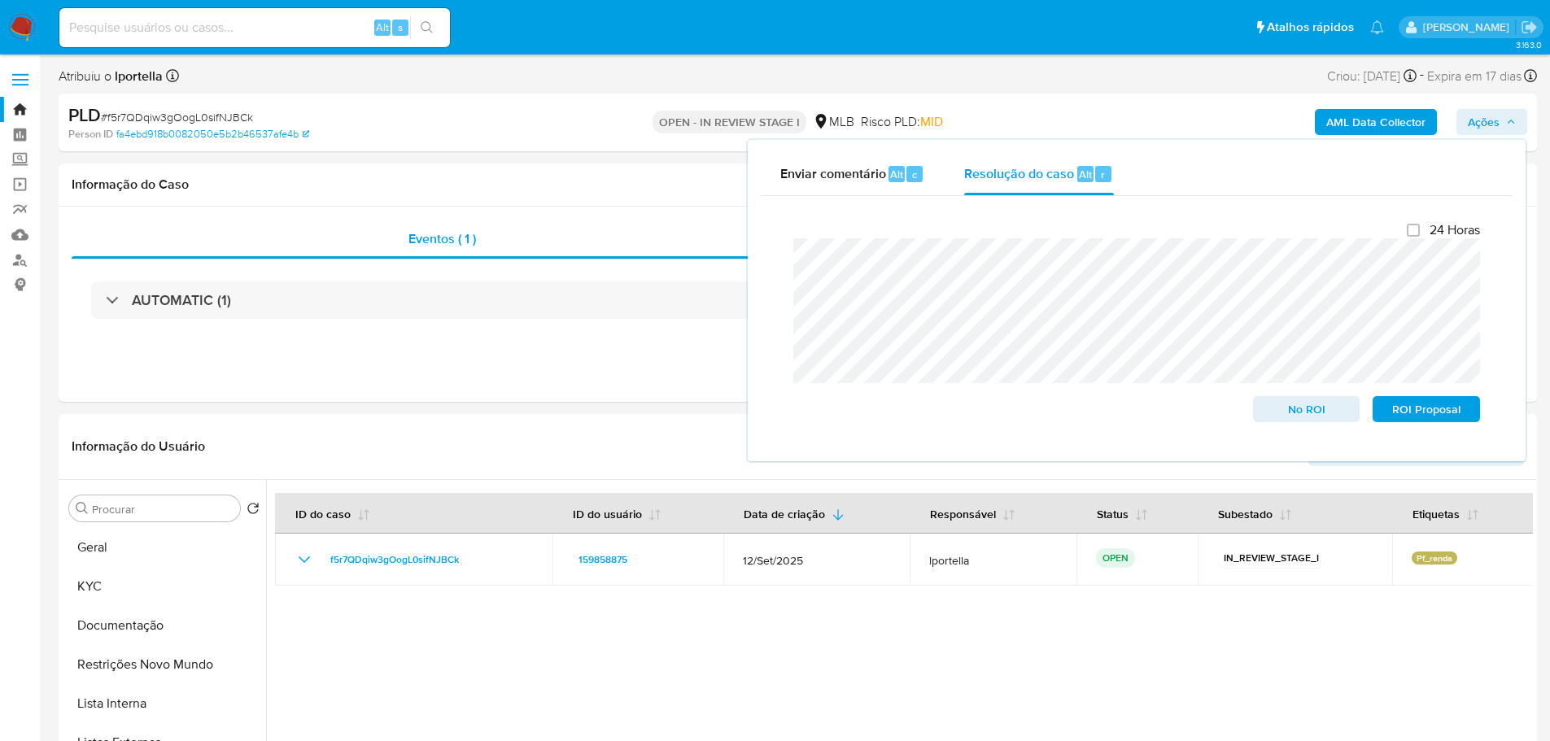
click at [1367, 112] on b "AML Data Collector" at bounding box center [1375, 122] width 99 height 26
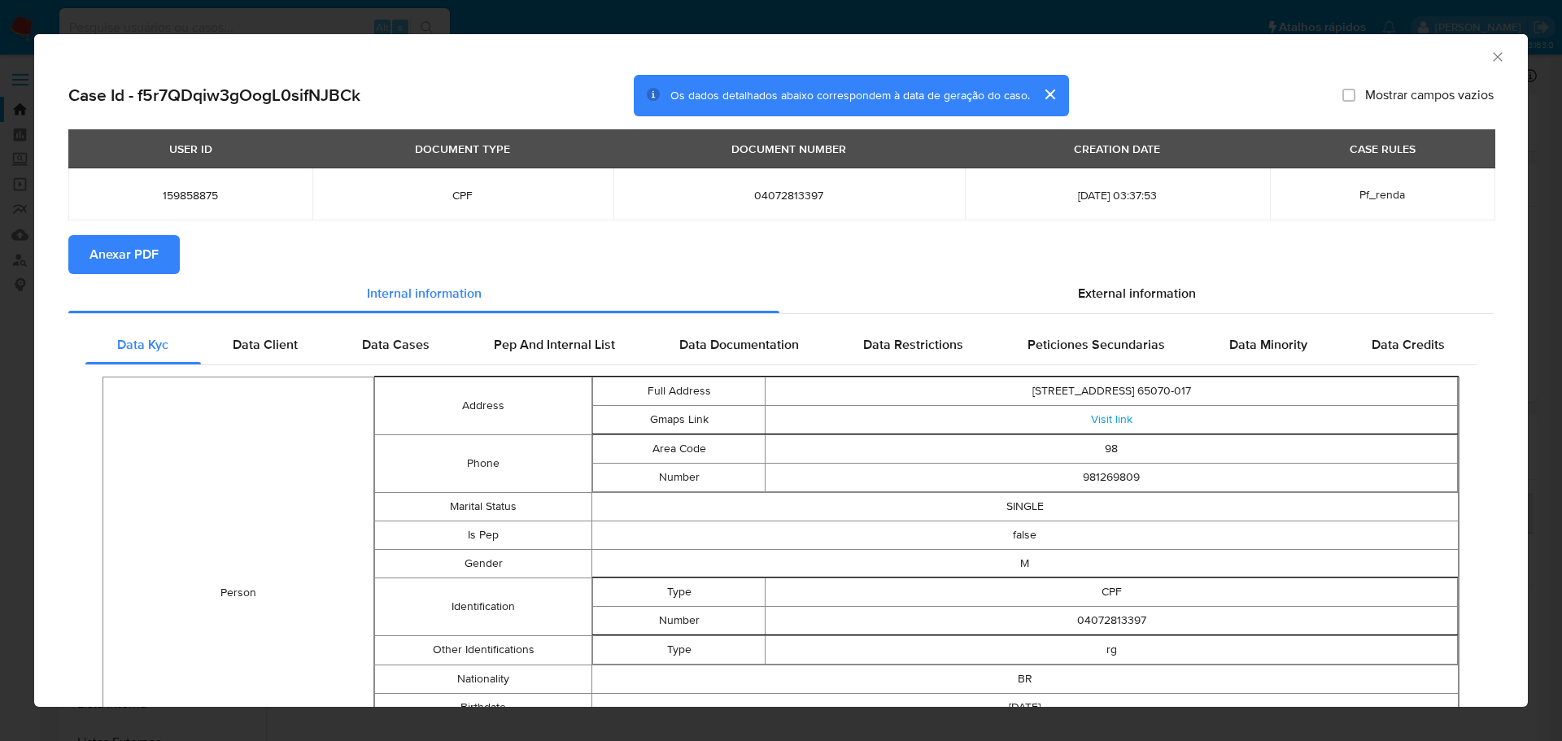
click at [153, 263] on span "Anexar PDF" at bounding box center [123, 255] width 69 height 36
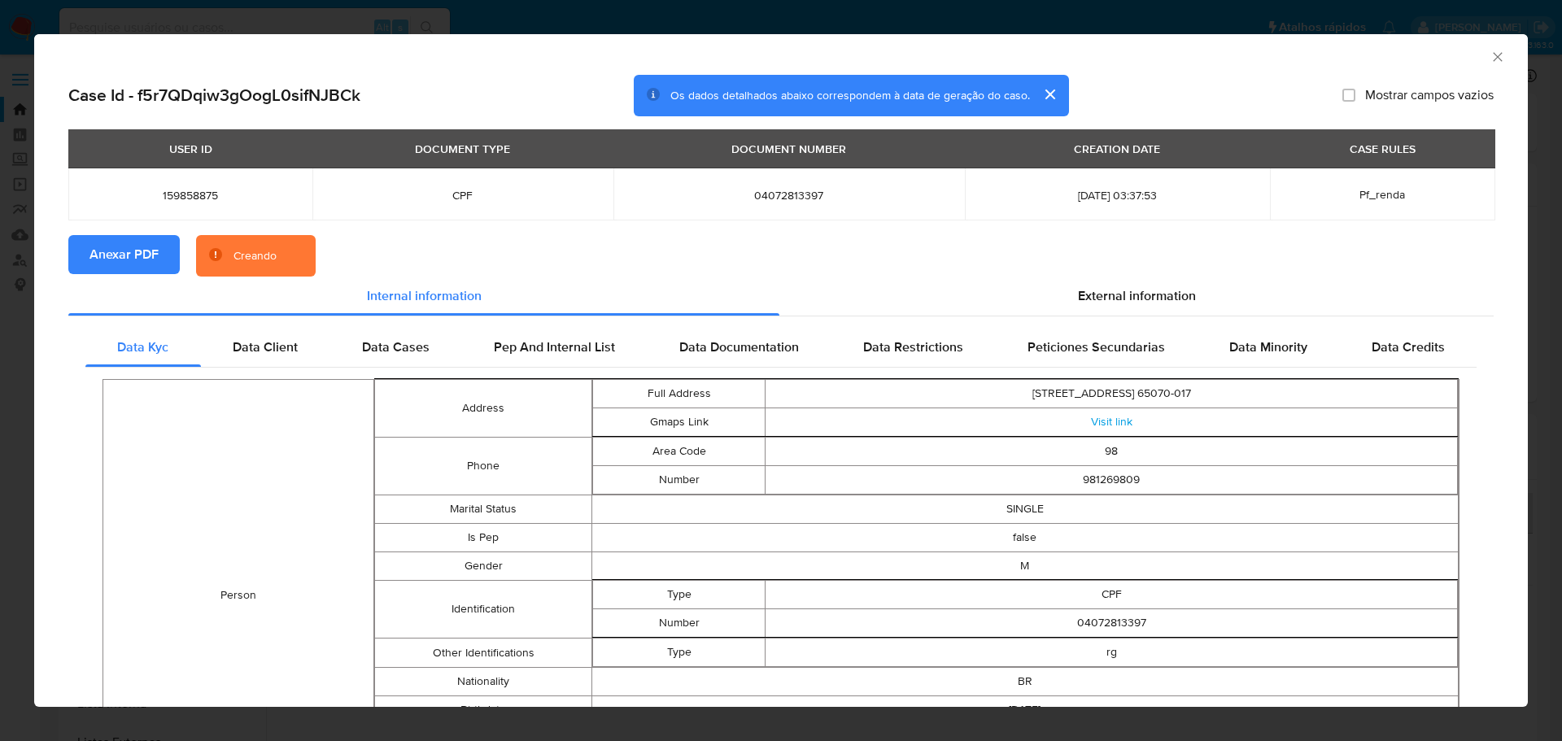
click at [1493, 53] on icon "Fechar a janela" at bounding box center [1497, 57] width 16 height 16
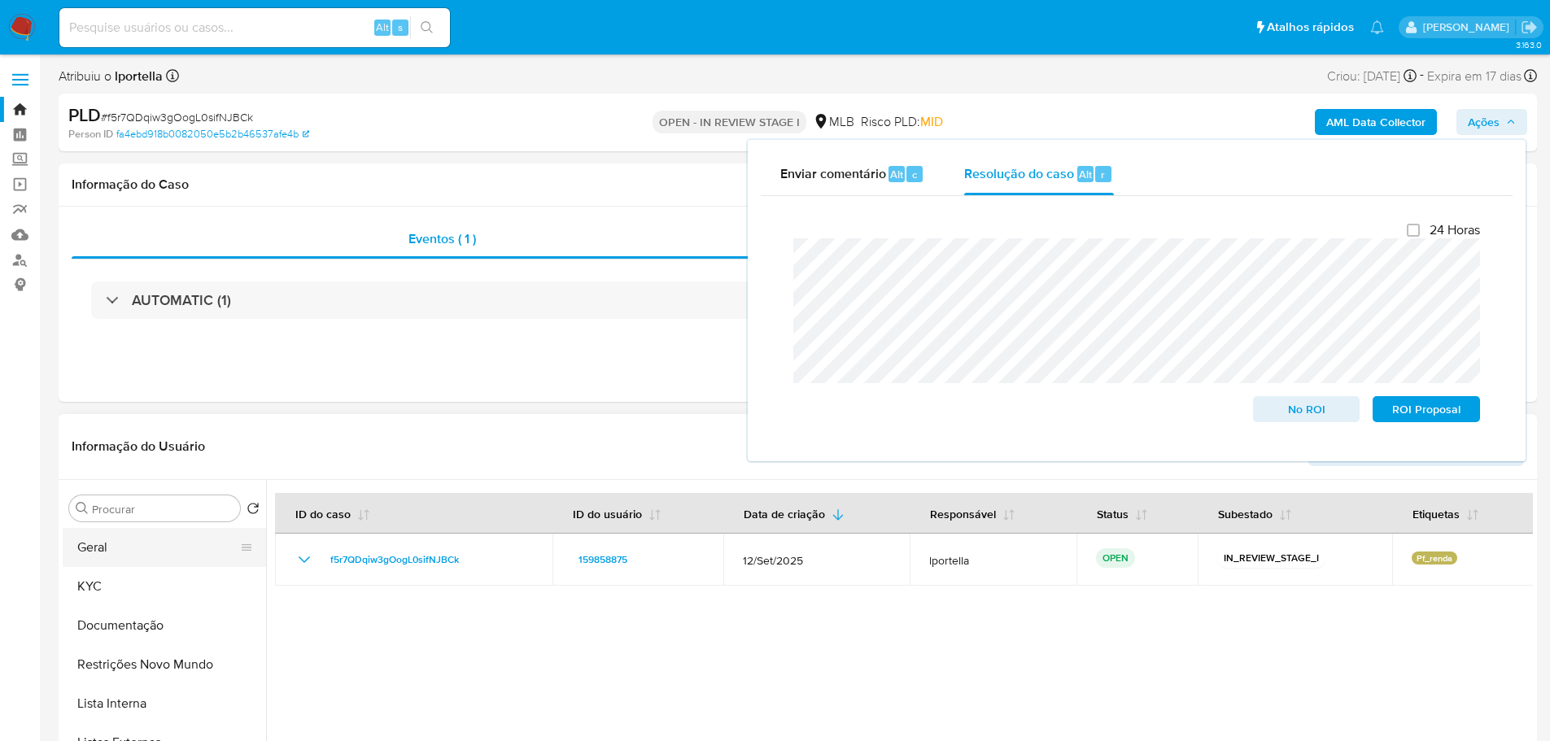
click at [124, 556] on button "Geral" at bounding box center [158, 547] width 190 height 39
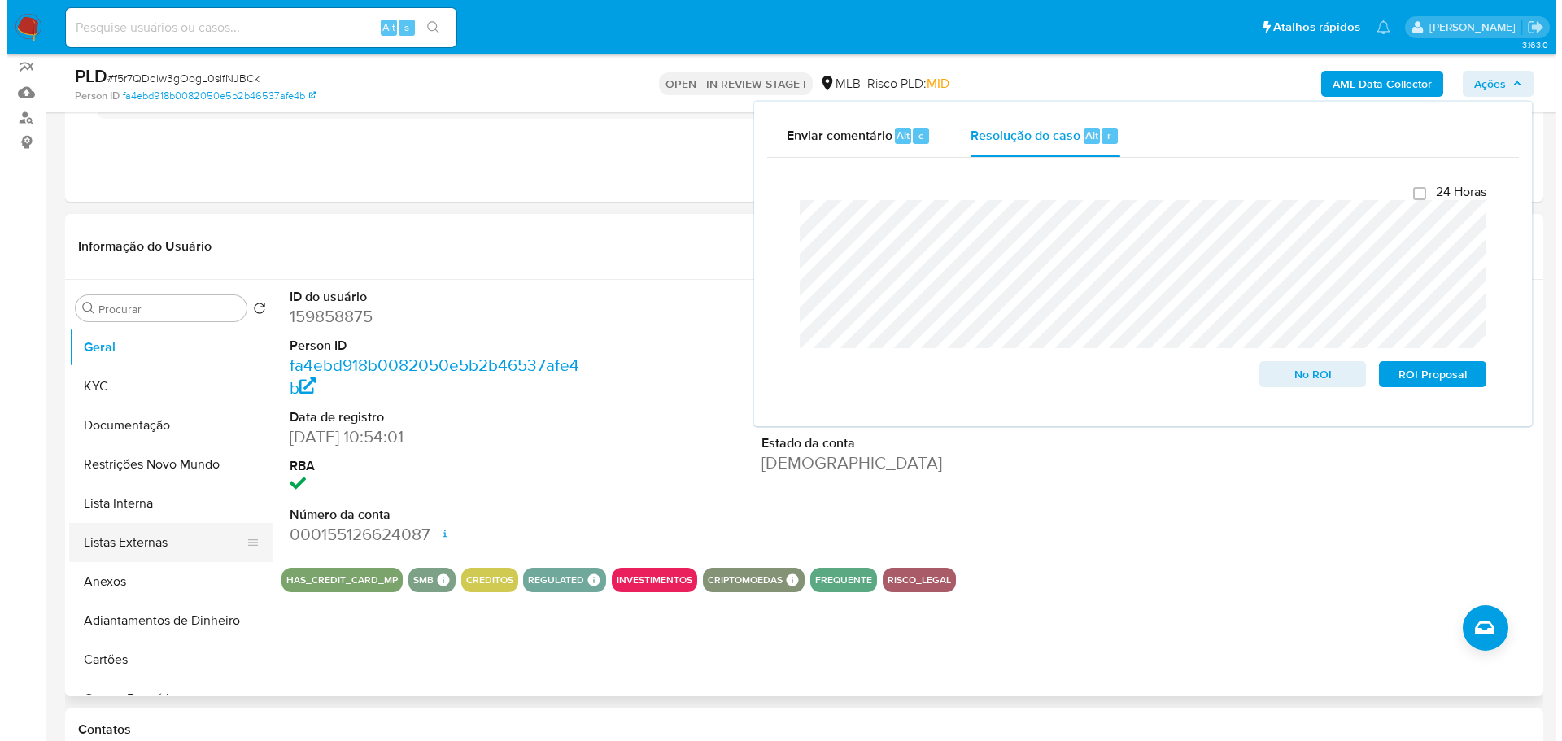
scroll to position [163, 0]
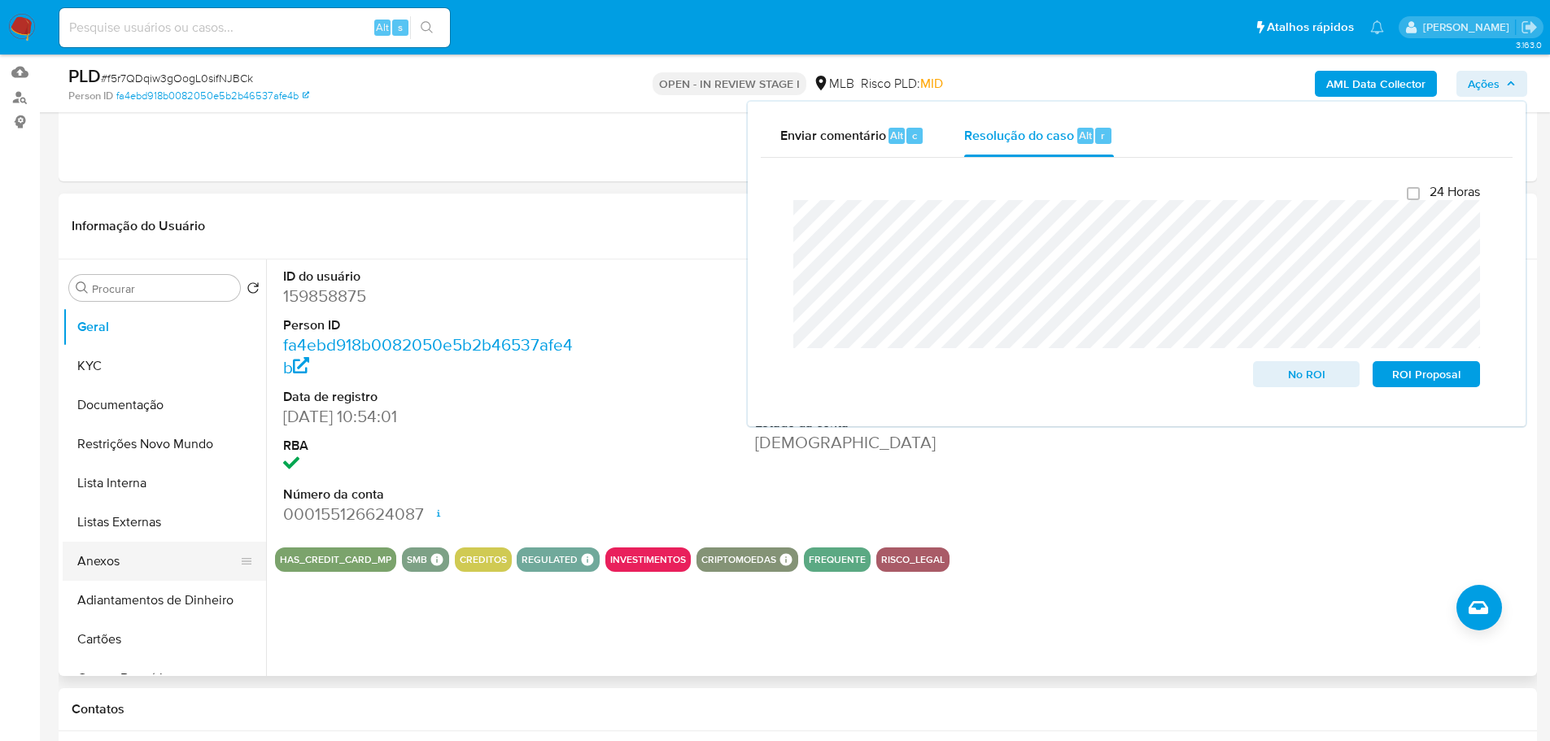
click at [129, 557] on button "Anexos" at bounding box center [158, 561] width 190 height 39
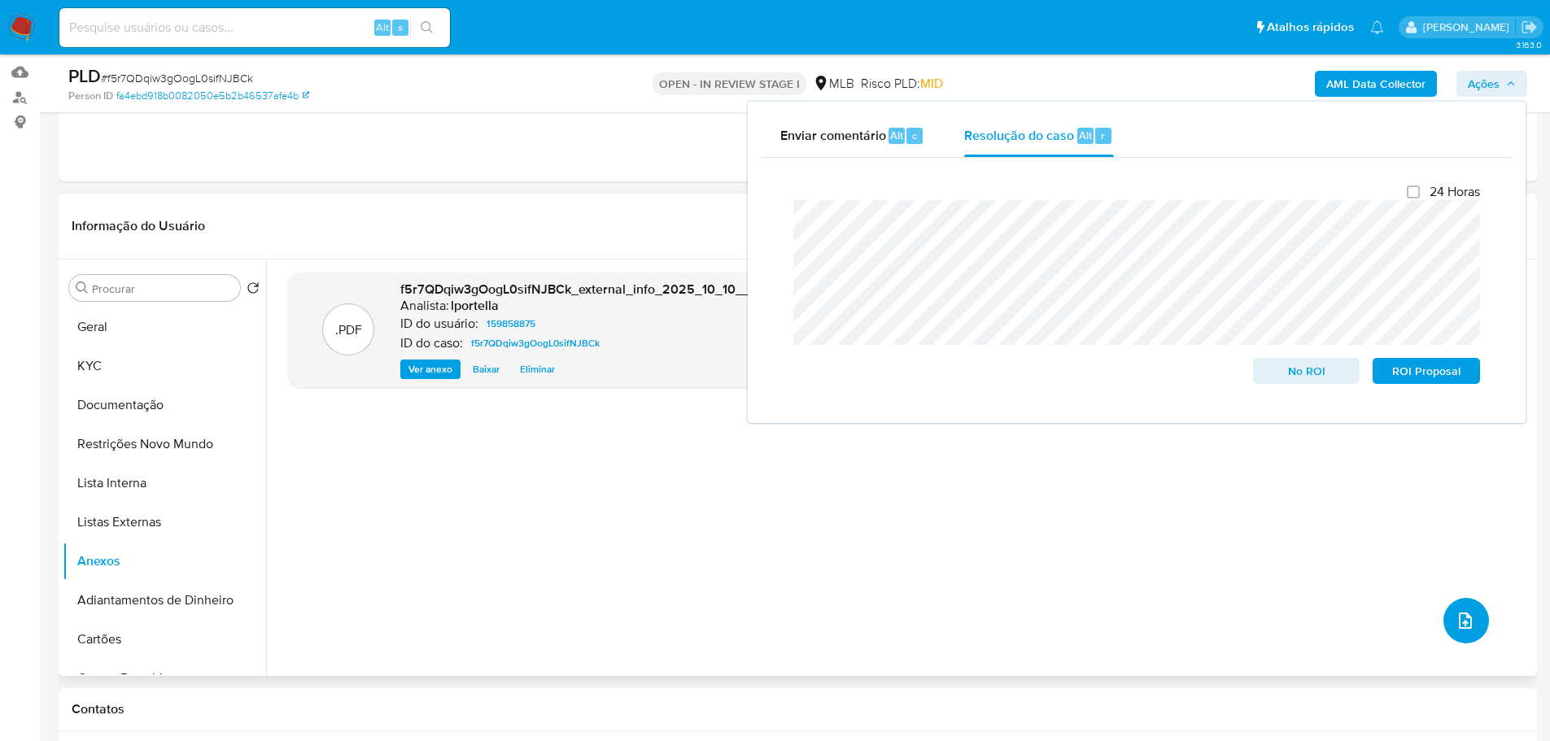
click at [1466, 632] on button "upload-file" at bounding box center [1466, 621] width 46 height 46
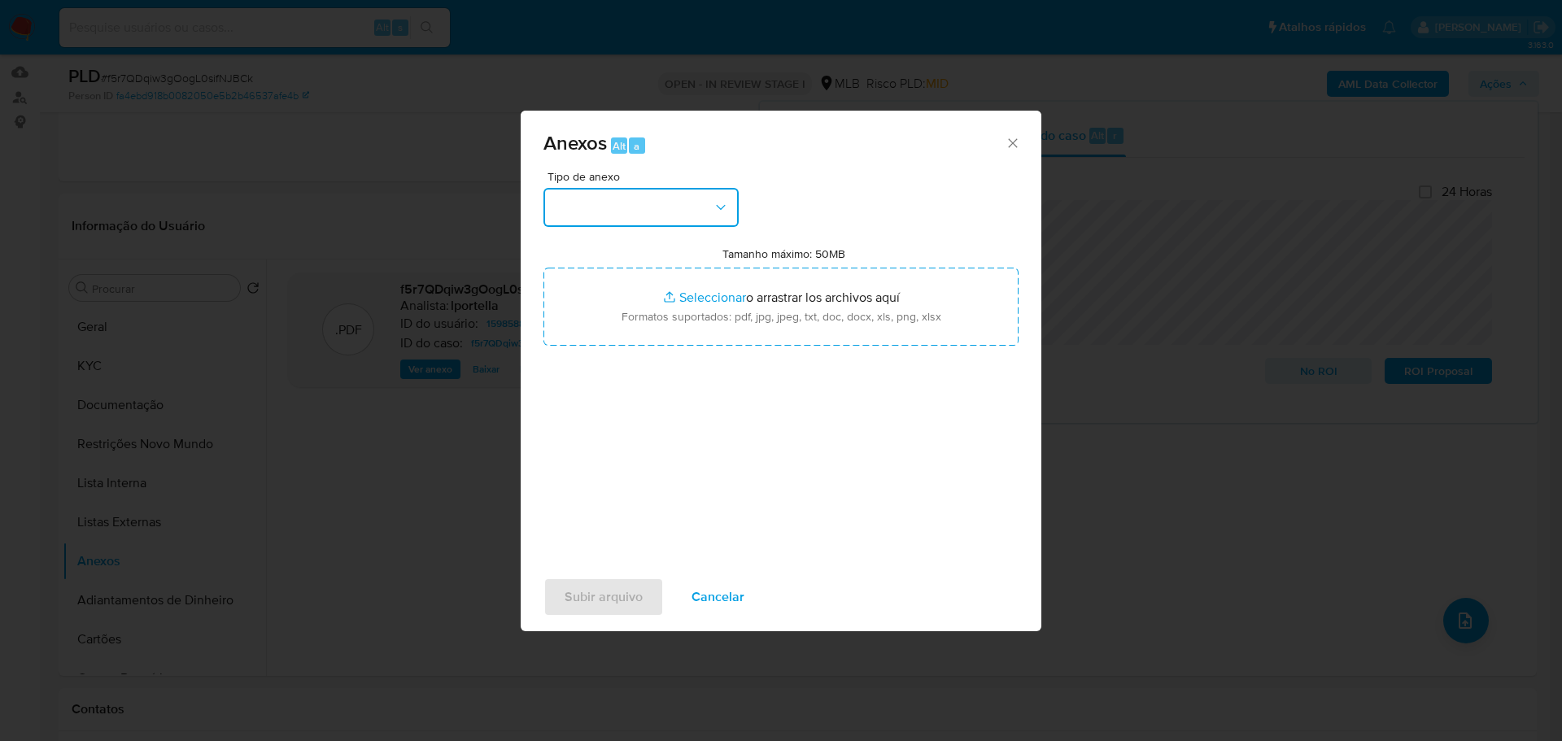
click at [628, 214] on button "button" at bounding box center [640, 207] width 195 height 39
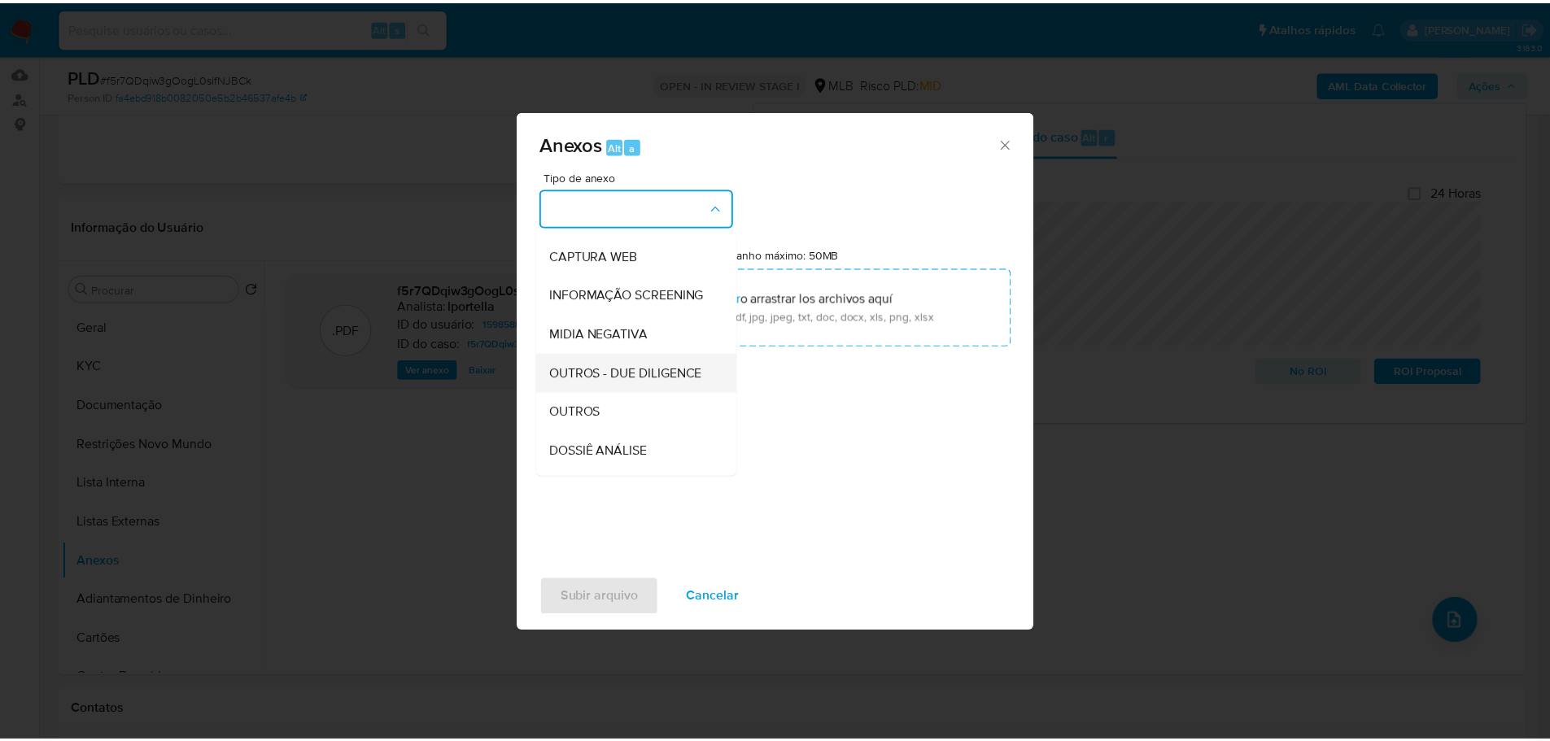
scroll to position [244, 0]
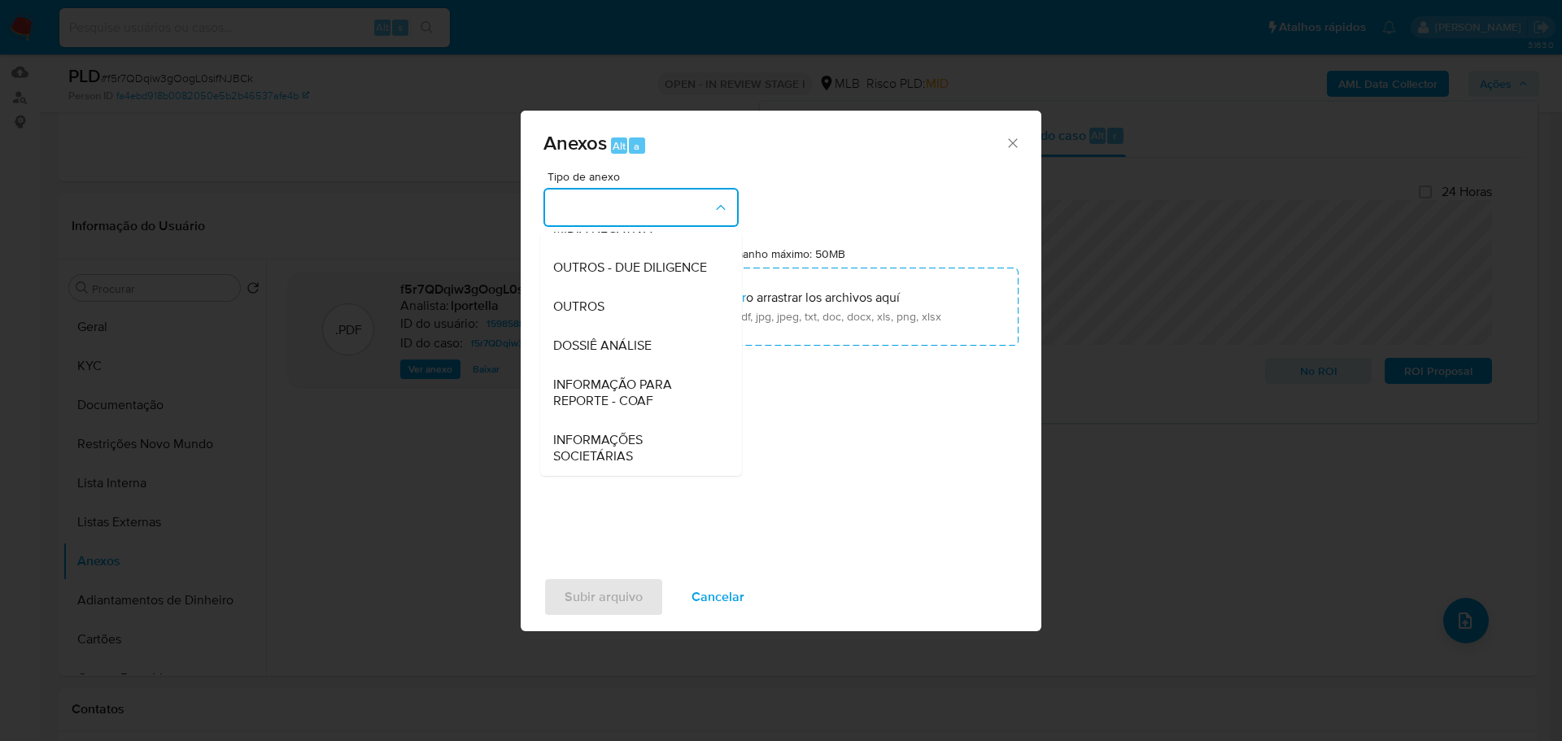
drag, startPoint x: 600, startPoint y: 314, endPoint x: 467, endPoint y: 321, distance: 133.6
click at [600, 315] on span "OUTROS" at bounding box center [578, 307] width 51 height 16
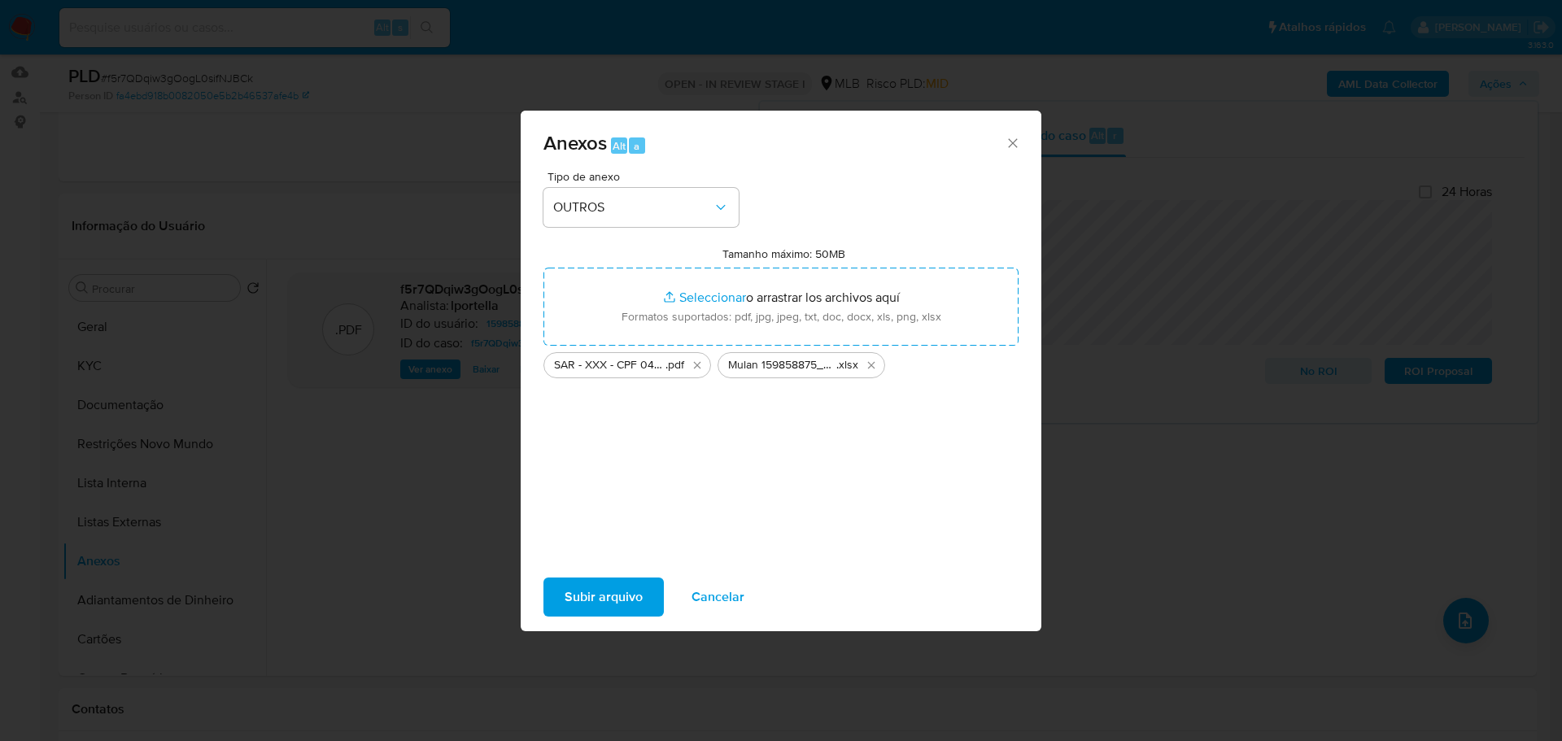
click at [616, 603] on span "Subir arquivo" at bounding box center [604, 597] width 78 height 36
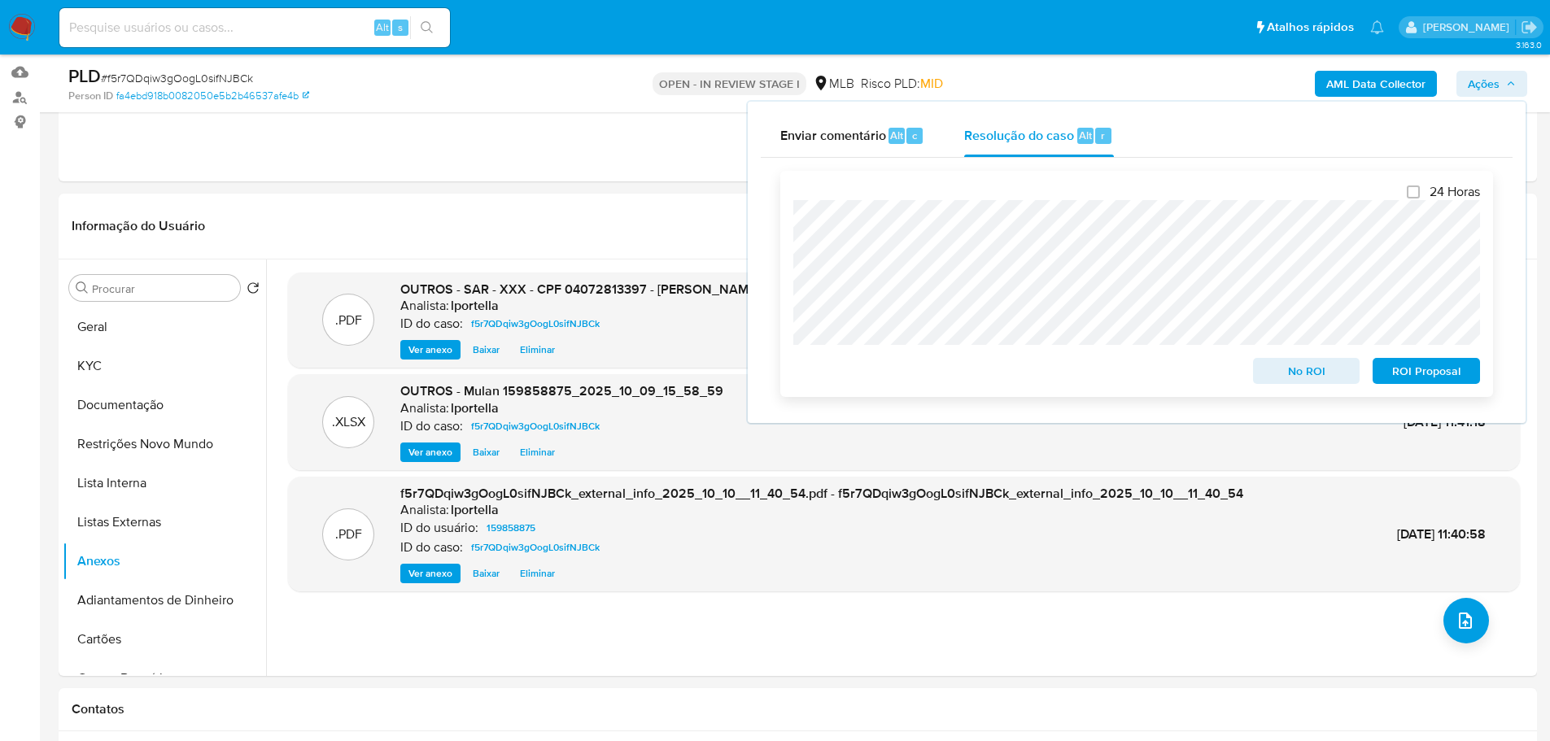
click at [1435, 373] on span "ROI Proposal" at bounding box center [1426, 371] width 85 height 23
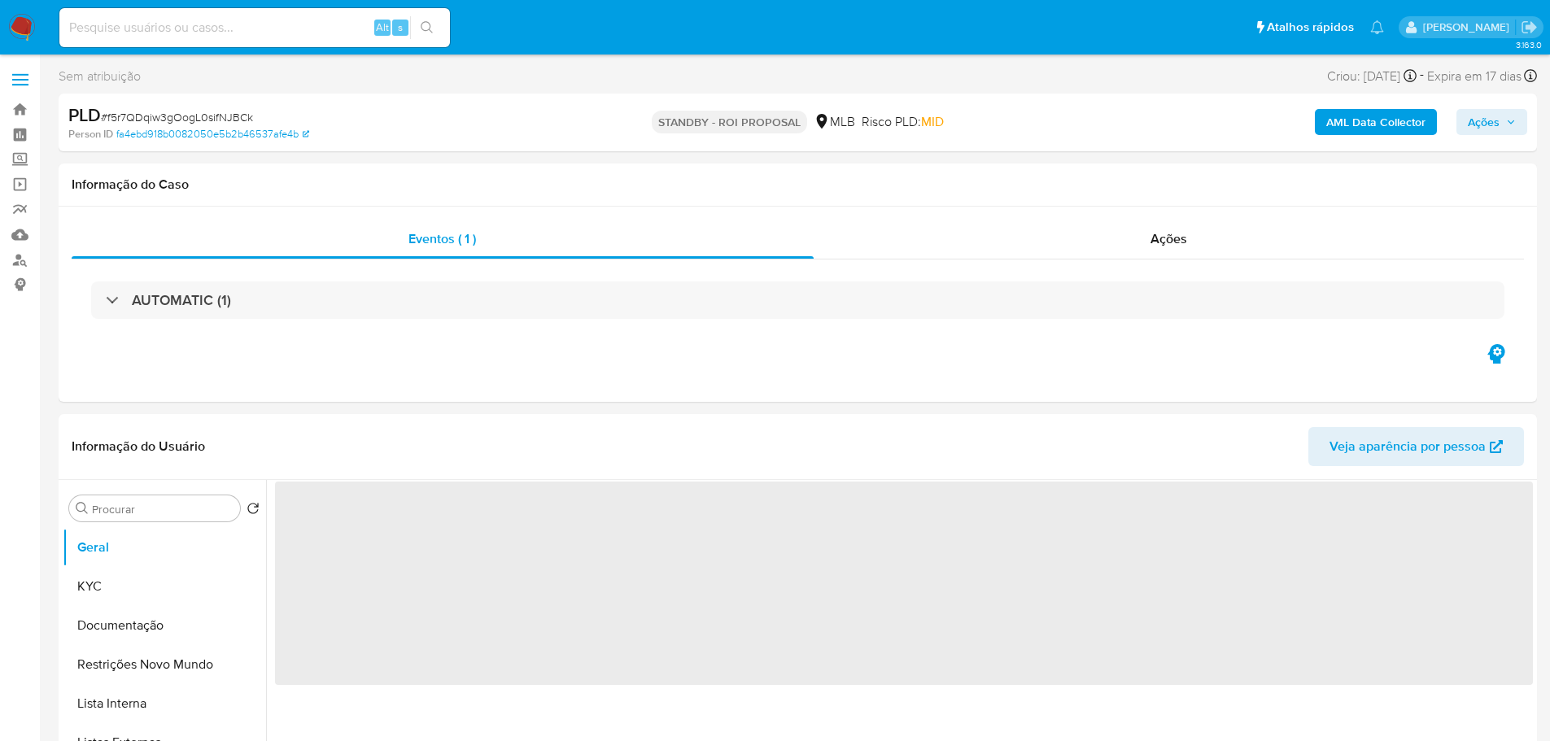
select select "10"
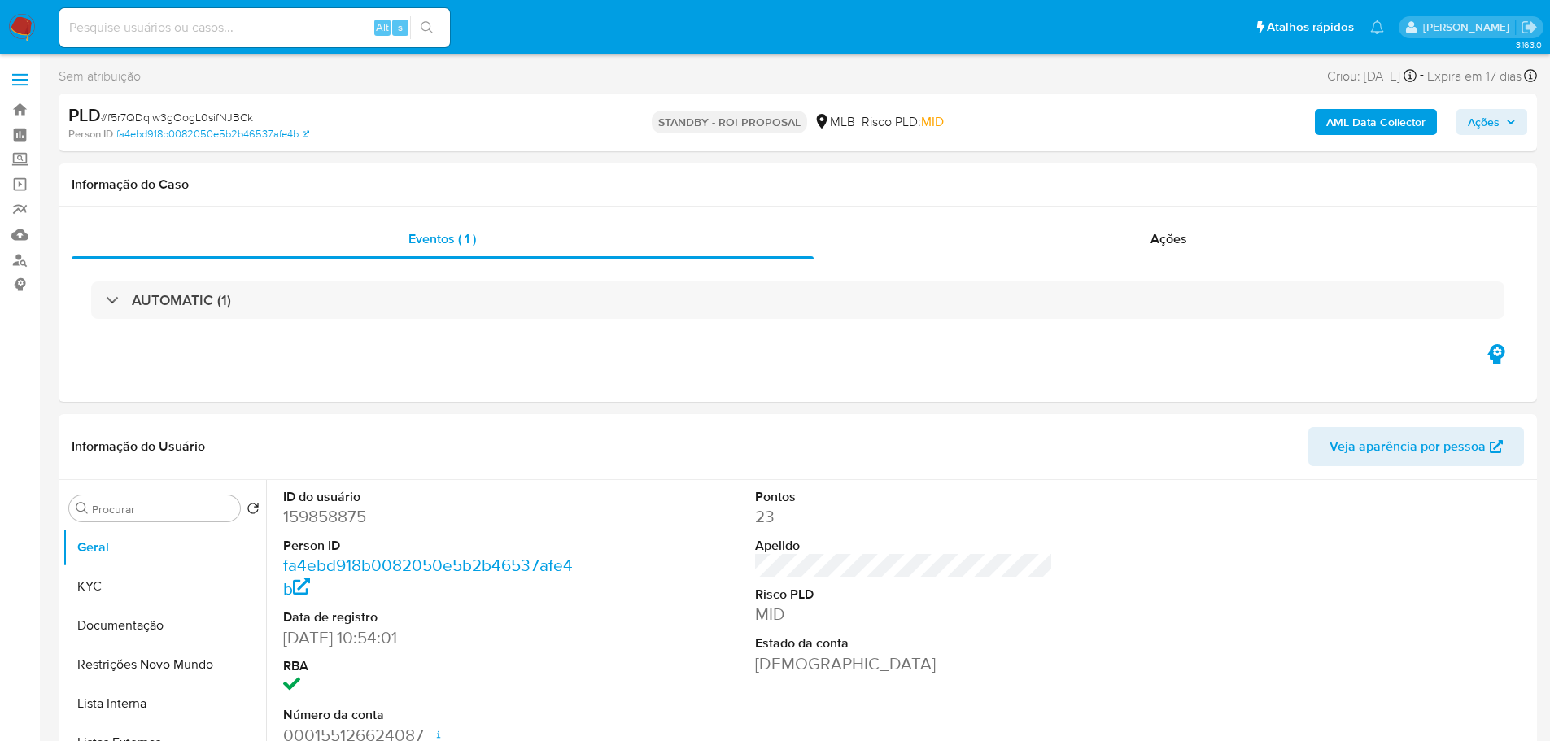
click at [211, 123] on span "# f5r7QDqiw3gOogL0sifNJBCk" at bounding box center [177, 117] width 152 height 16
copy span "f5r7QDqiw3gOogL0sifNJBCk"
click at [23, 22] on img at bounding box center [22, 28] width 28 height 28
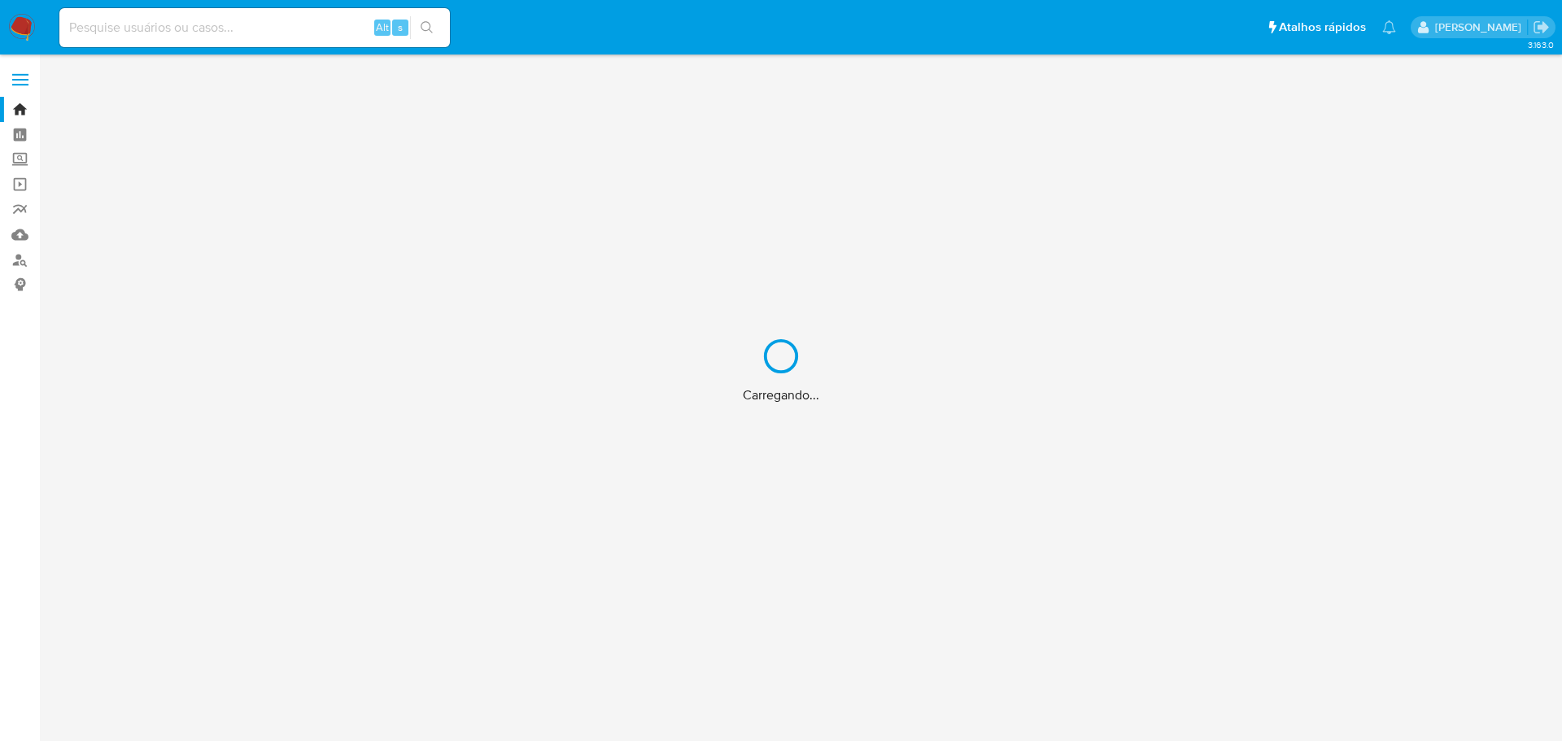
click at [192, 33] on div "Carregando..." at bounding box center [781, 370] width 1562 height 741
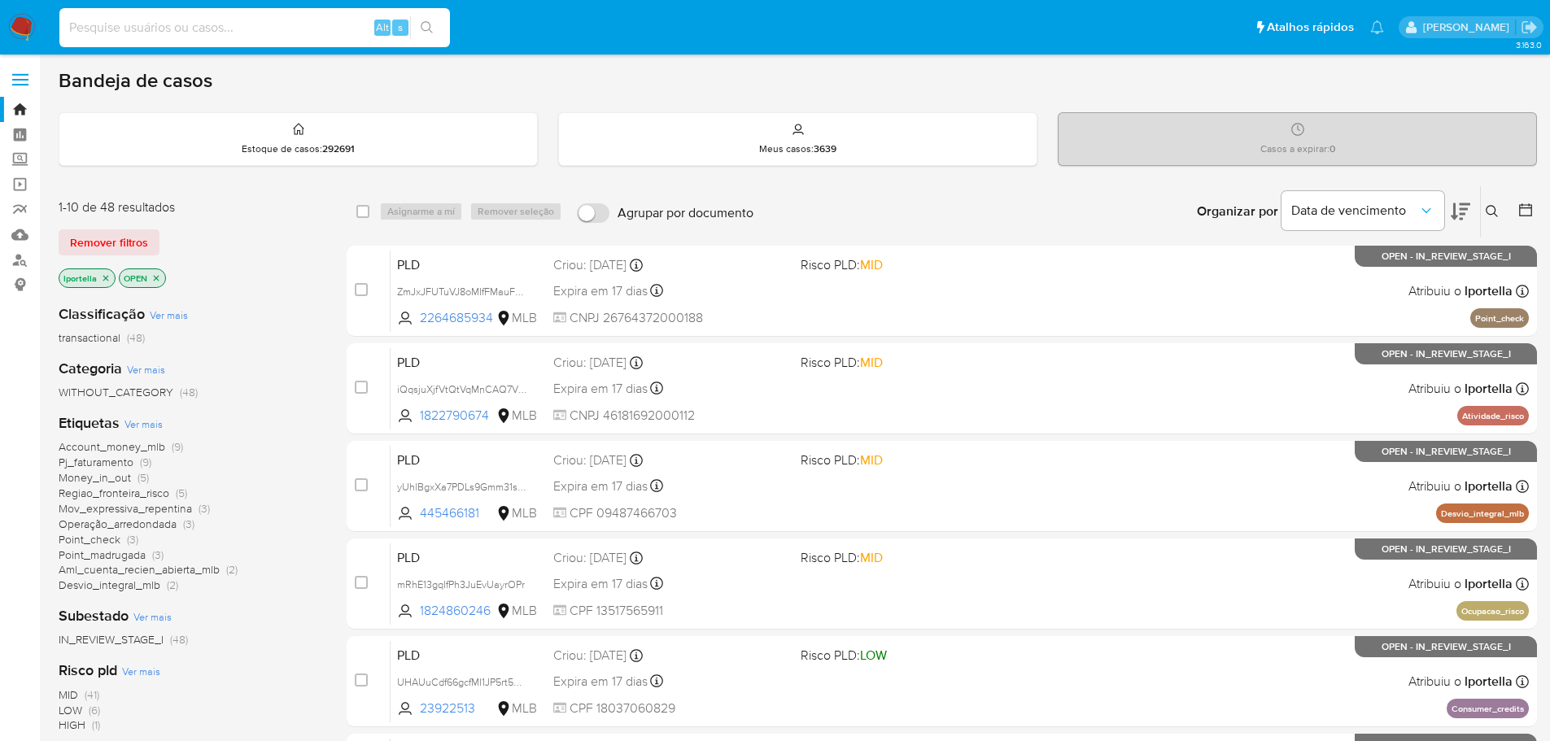
click at [136, 31] on input at bounding box center [254, 27] width 390 height 21
paste input "286291249"
type input "286291249"
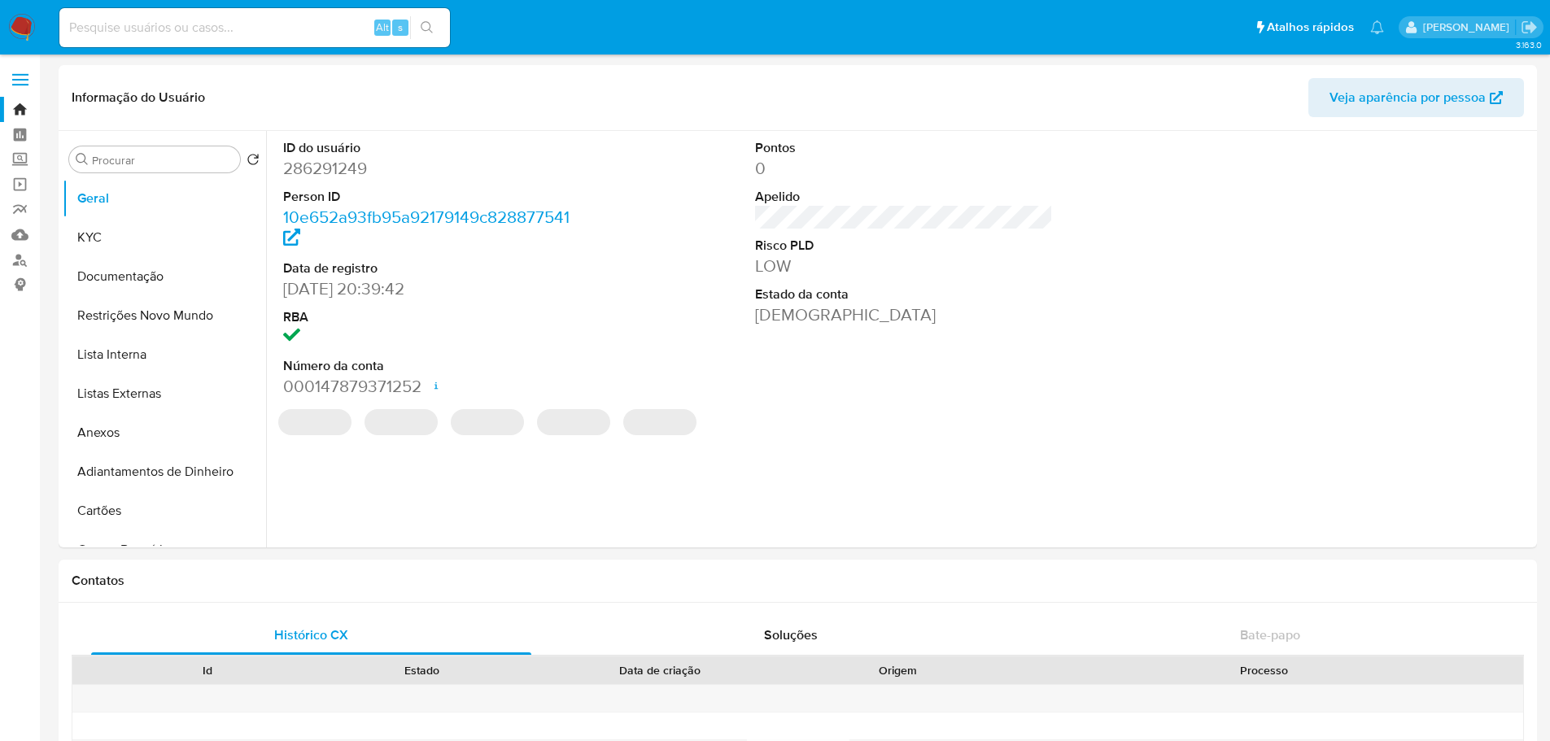
select select "10"
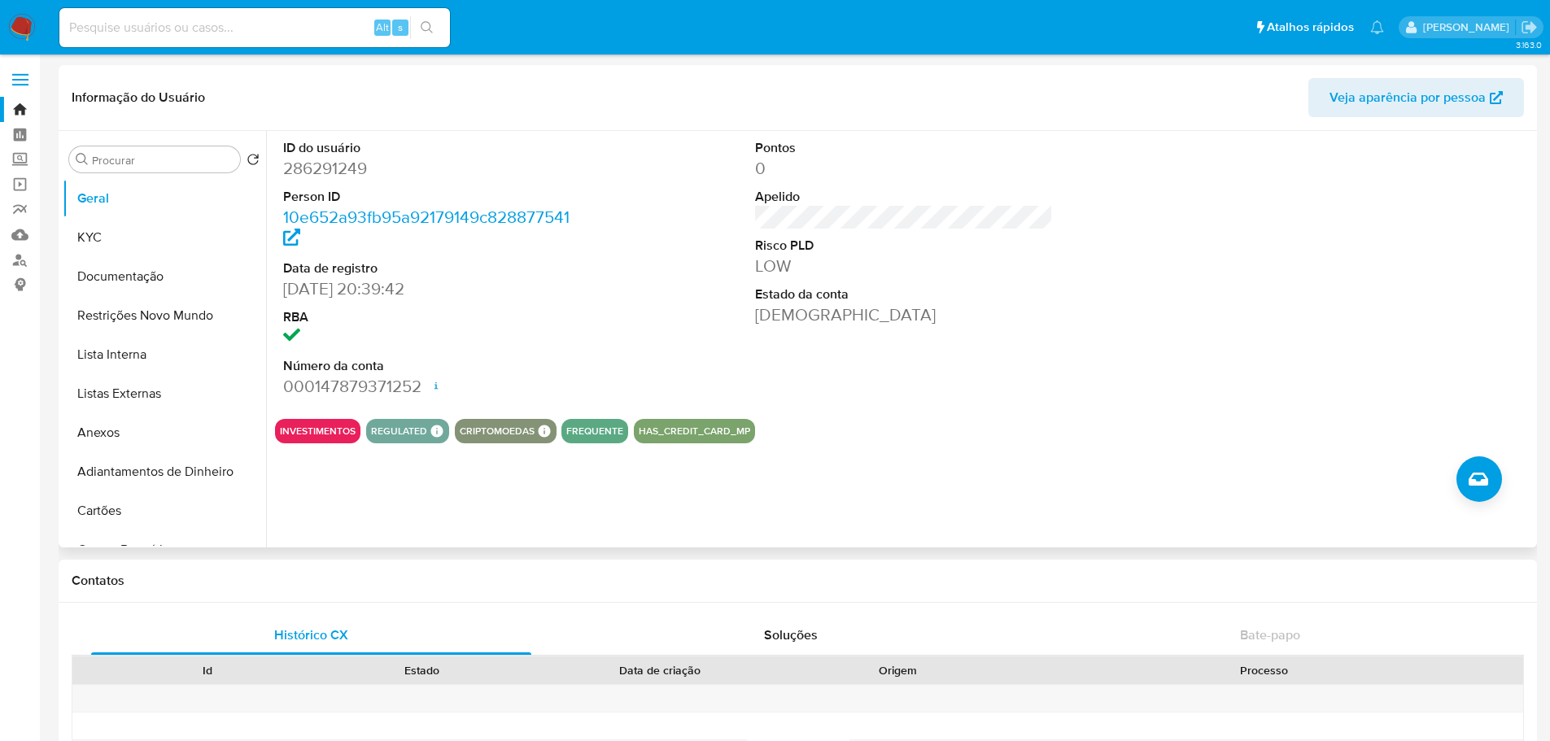
scroll to position [488, 0]
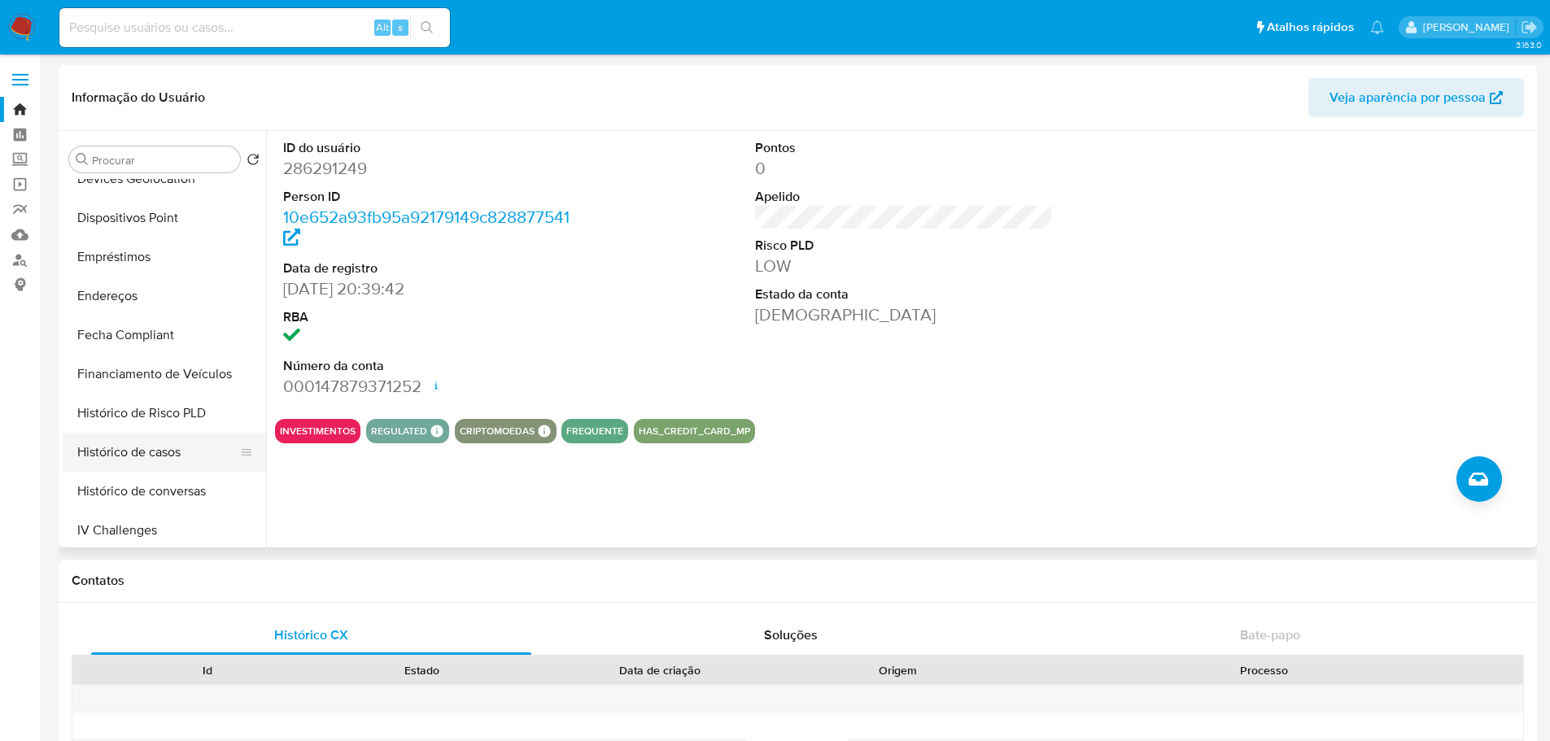
drag, startPoint x: 147, startPoint y: 450, endPoint x: 101, endPoint y: 456, distance: 46.7
click at [147, 451] on button "Histórico de casos" at bounding box center [158, 452] width 190 height 39
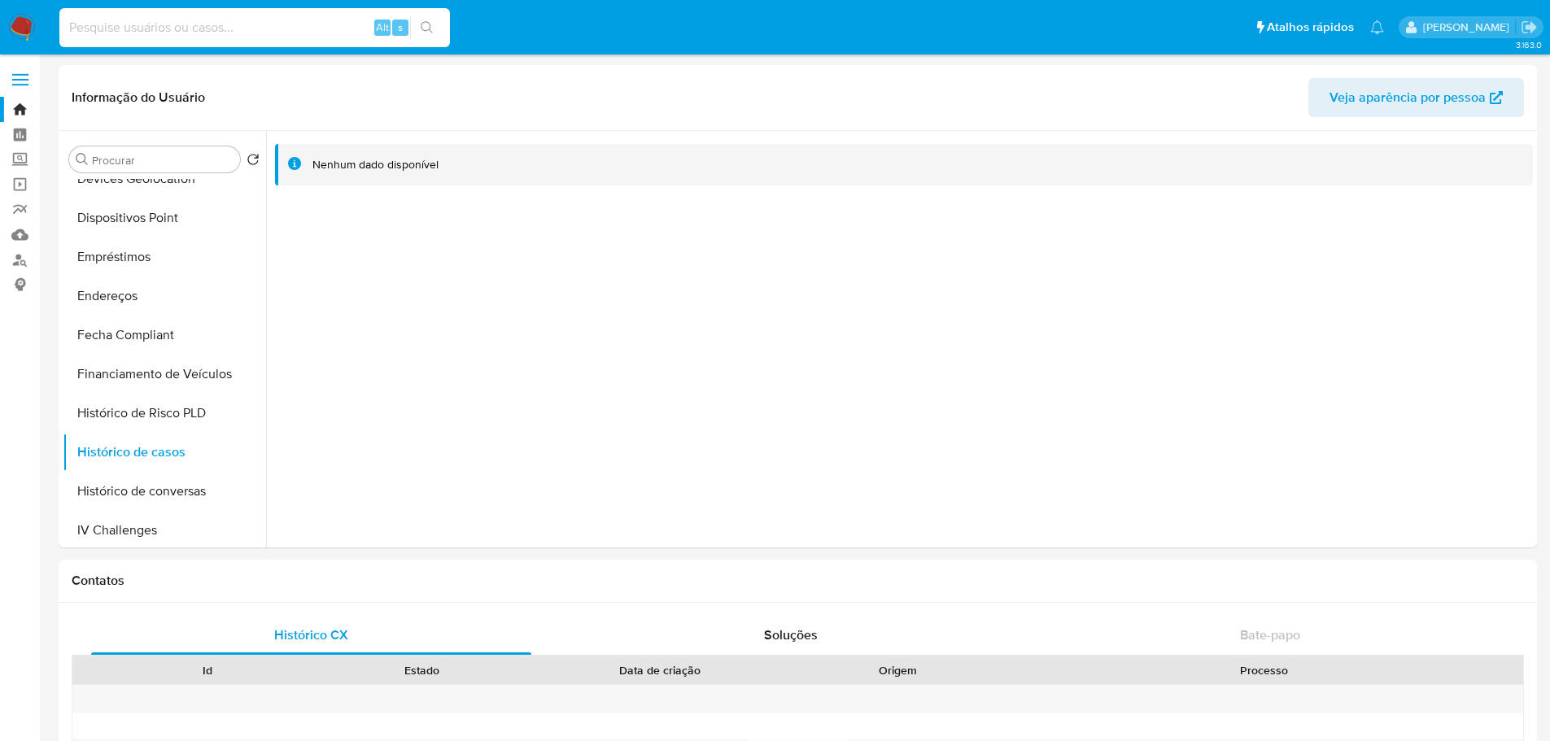
click at [267, 28] on input at bounding box center [254, 27] width 390 height 21
paste input "200057209"
type input "200057209"
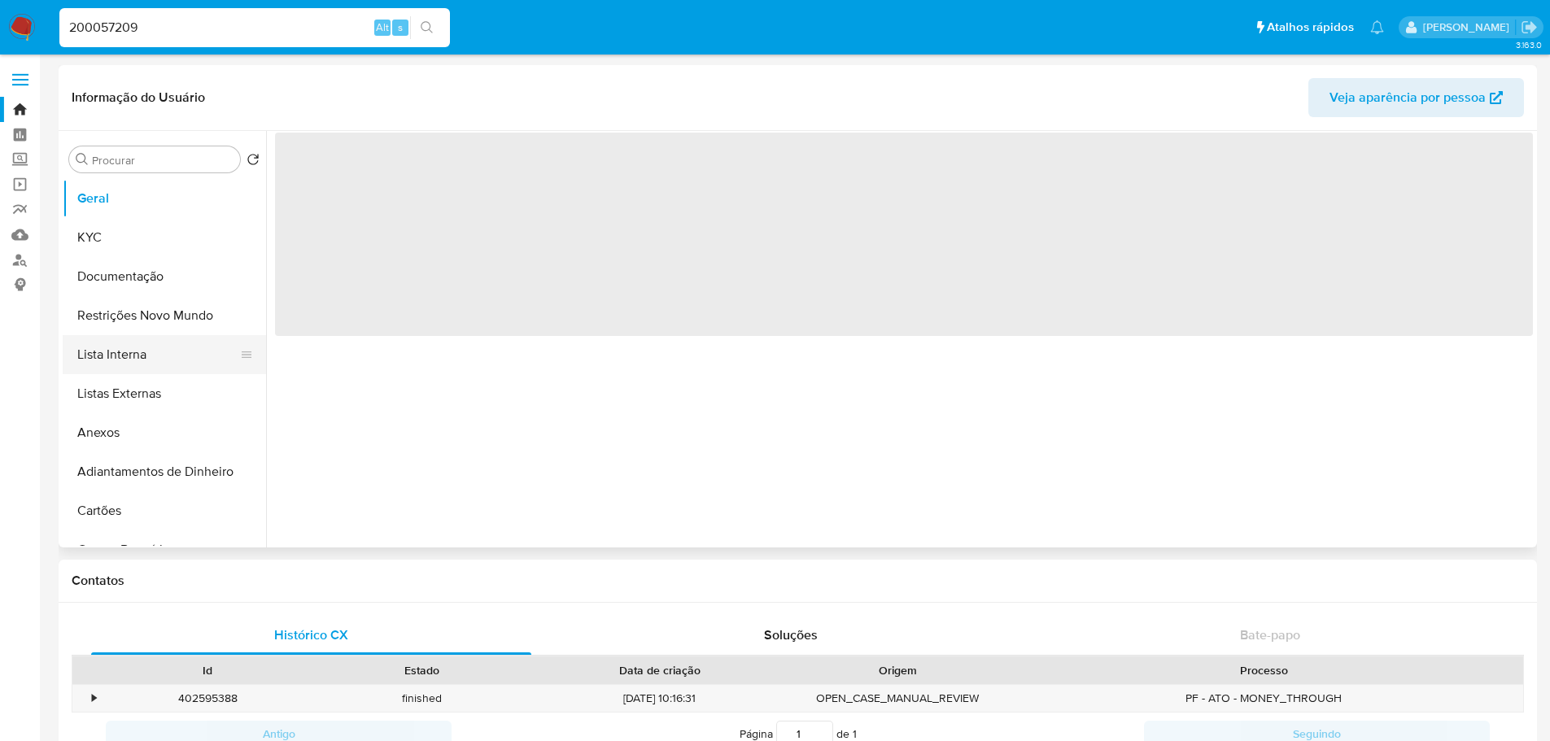
select select "10"
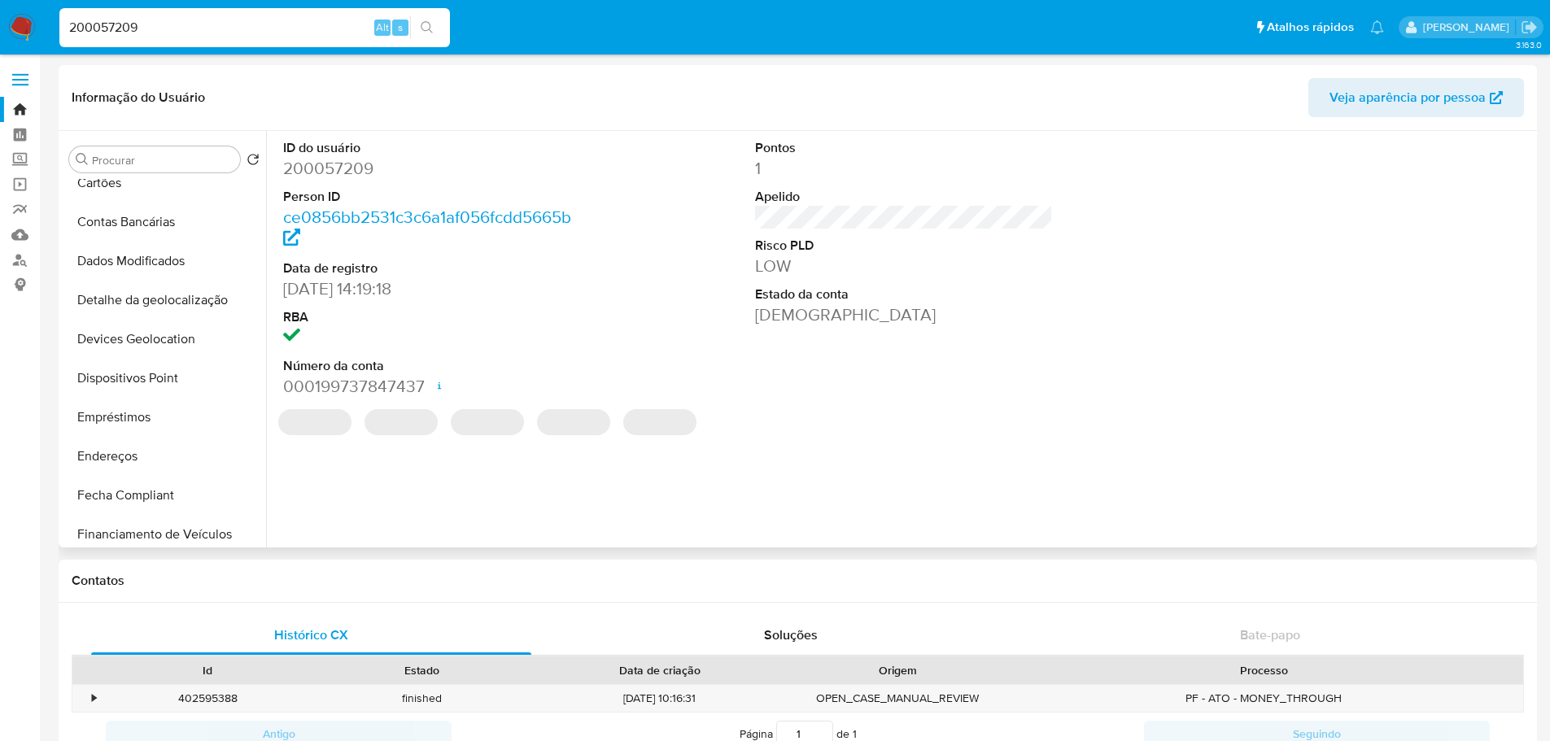
scroll to position [488, 0]
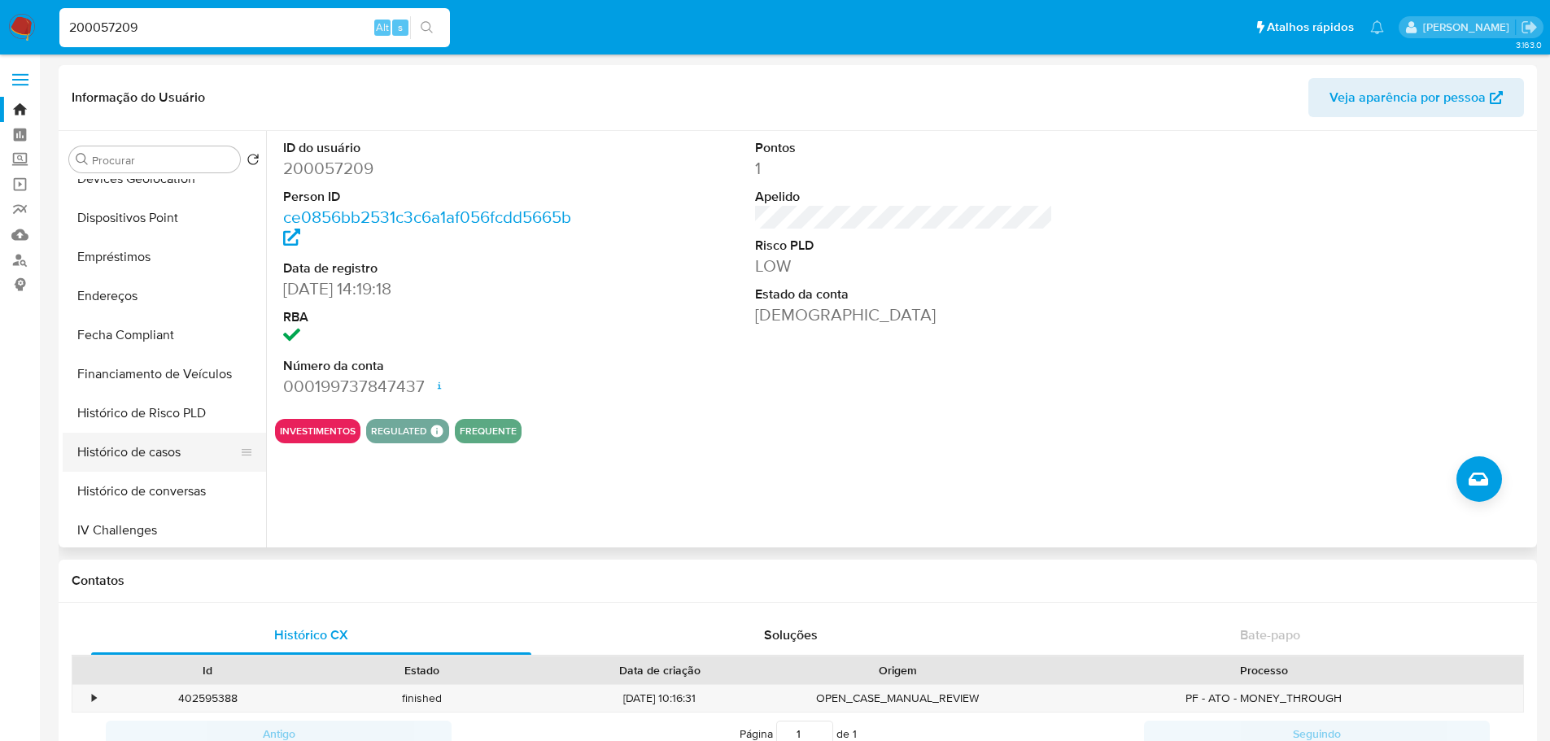
click at [167, 447] on button "Histórico de casos" at bounding box center [158, 452] width 190 height 39
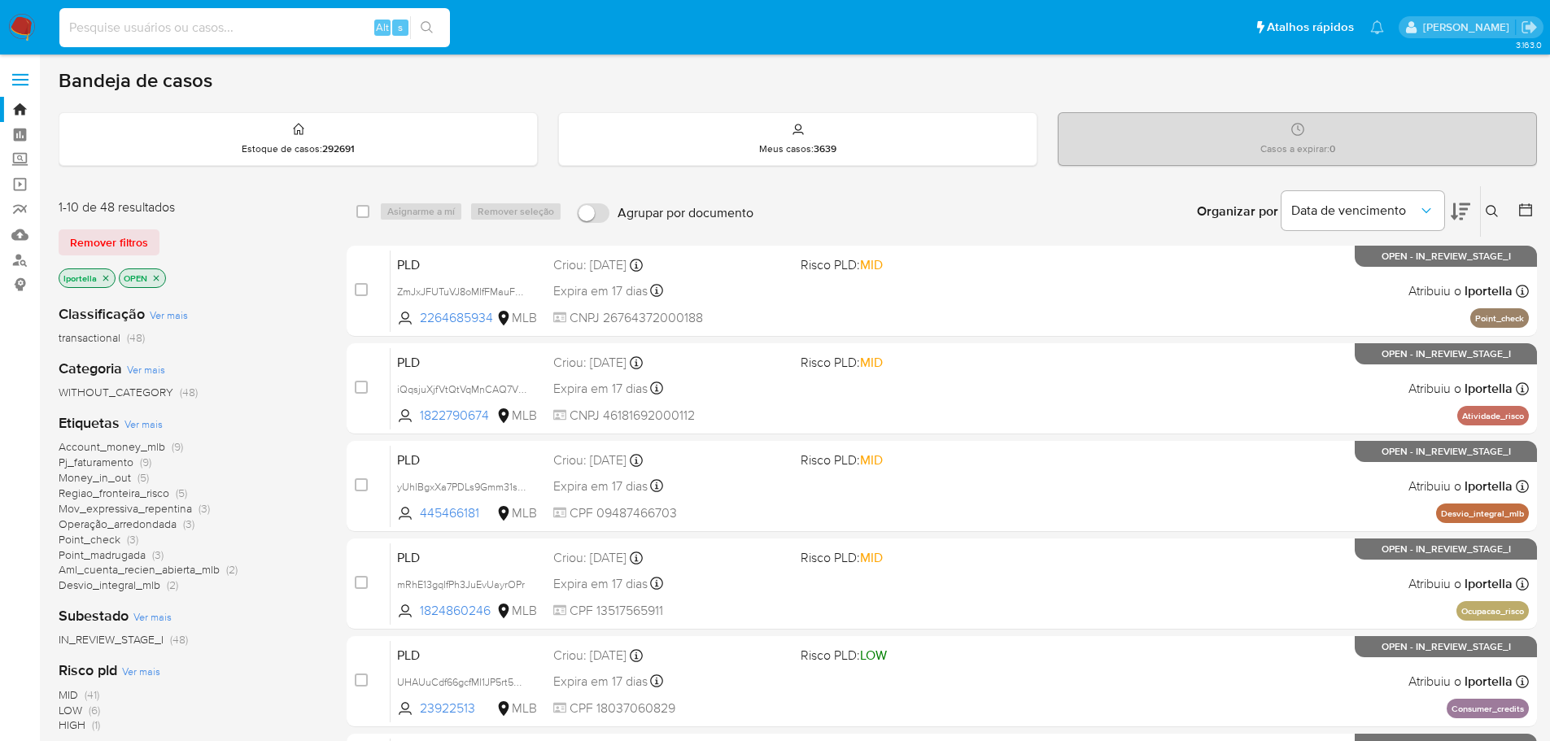
click at [271, 37] on input at bounding box center [254, 27] width 390 height 21
paste input "f5r7QDqiw3gOogL0sifNJBCk"
type input "f5r7QDqiw3gOogL0sifNJBCk"
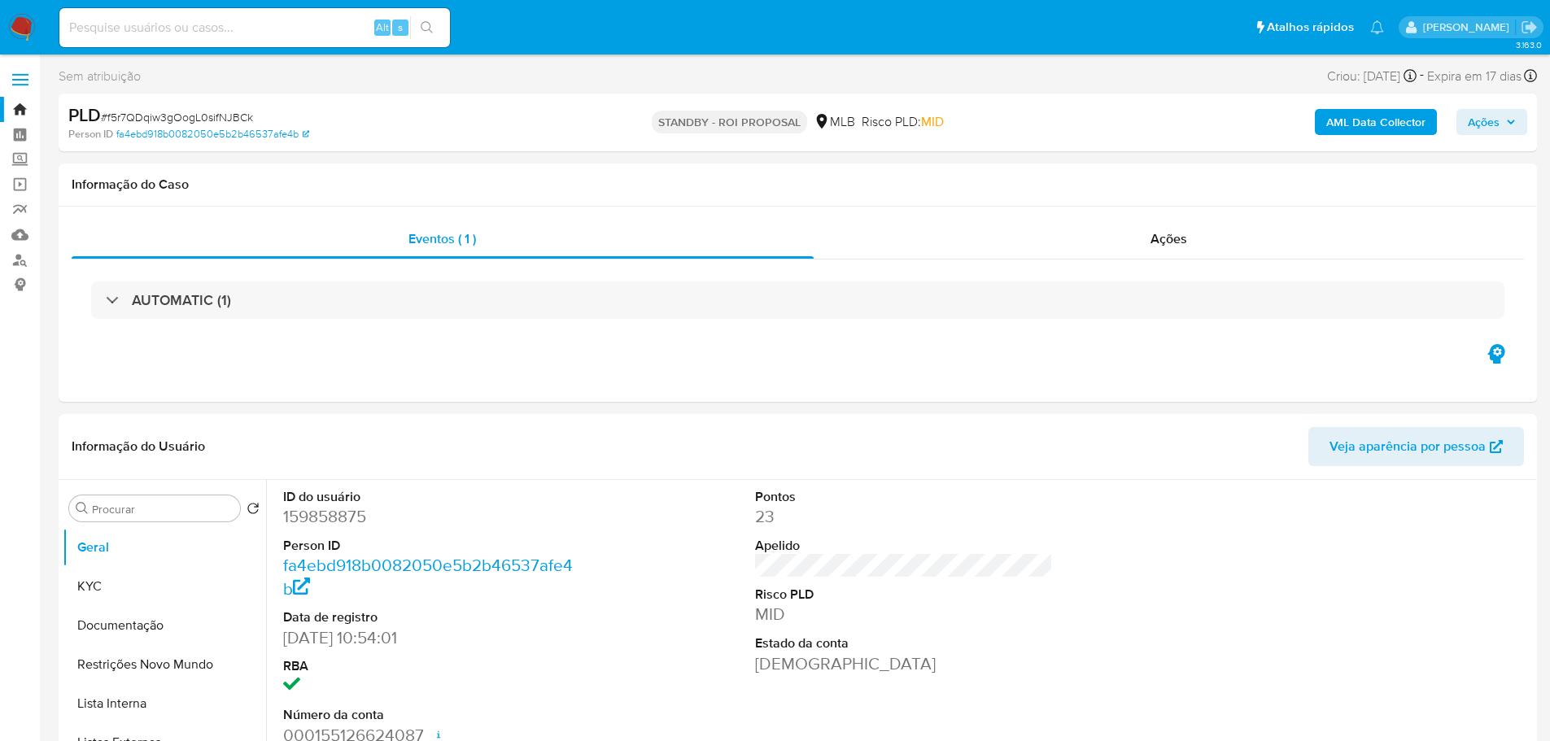
select select "10"
click at [14, 20] on img at bounding box center [22, 28] width 28 height 28
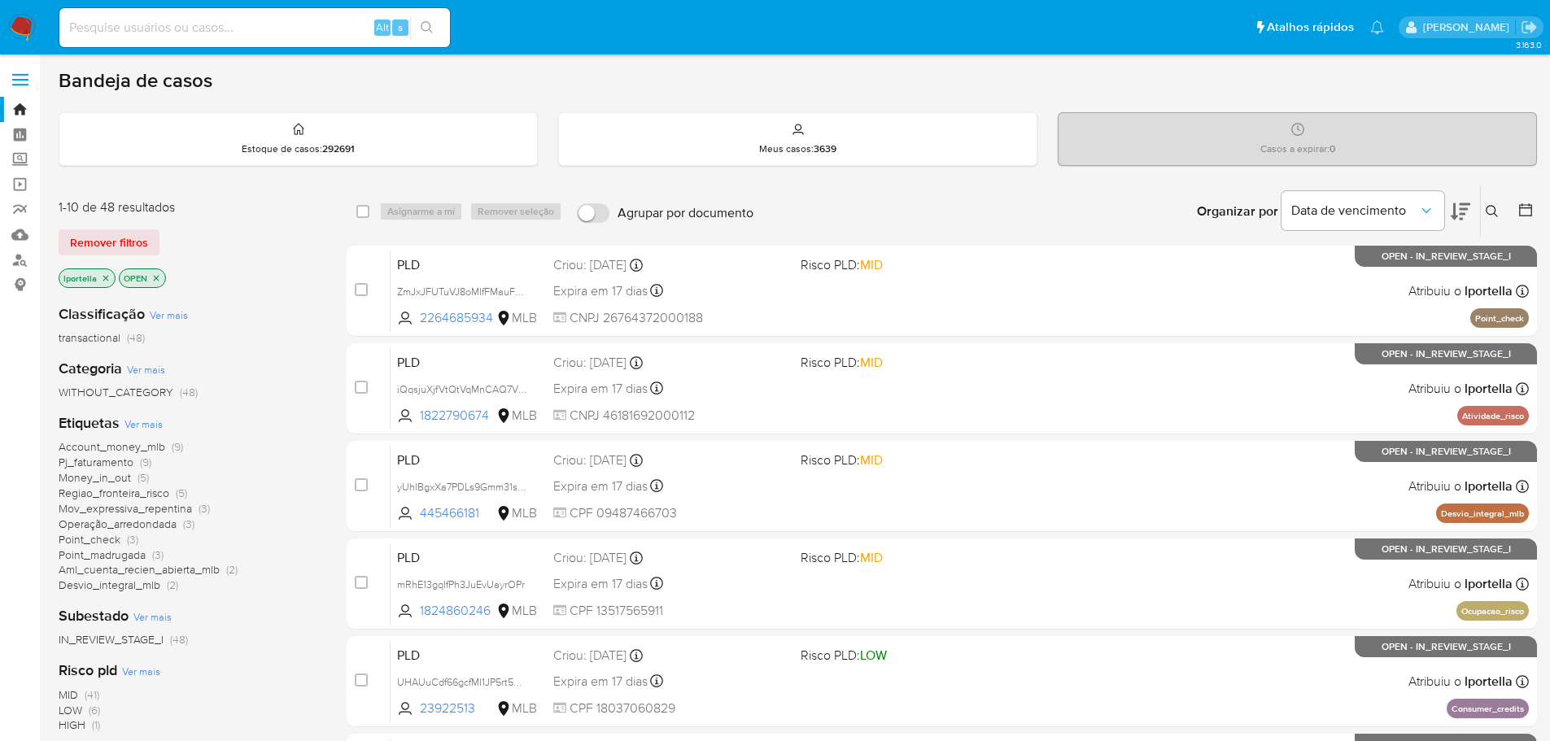
click at [282, 27] on input at bounding box center [254, 27] width 390 height 21
paste input "QAV5ho1eqdzrjwuazntjemrH"
type input "QAV5ho1eqdzrjwuazntjemrH"
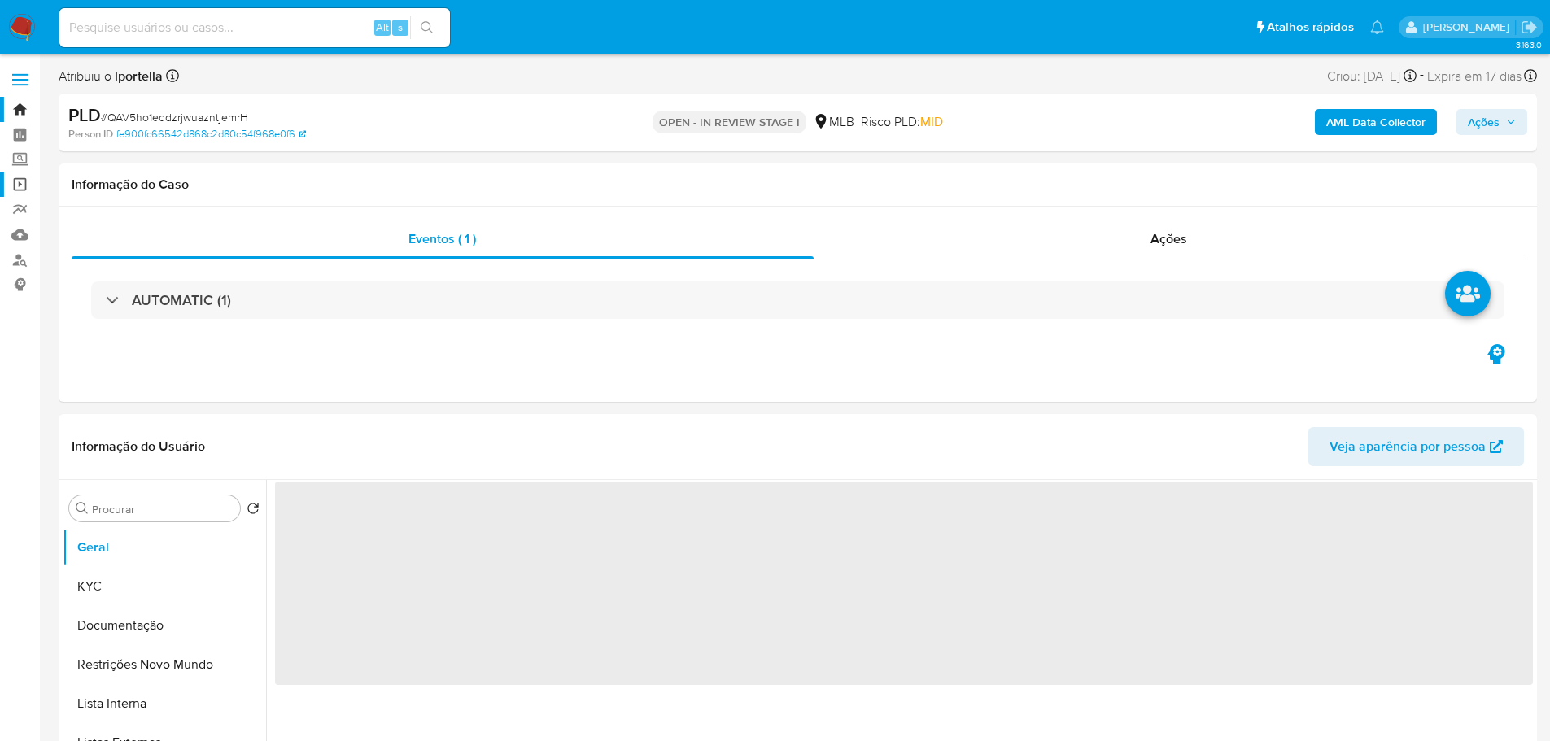
select select "10"
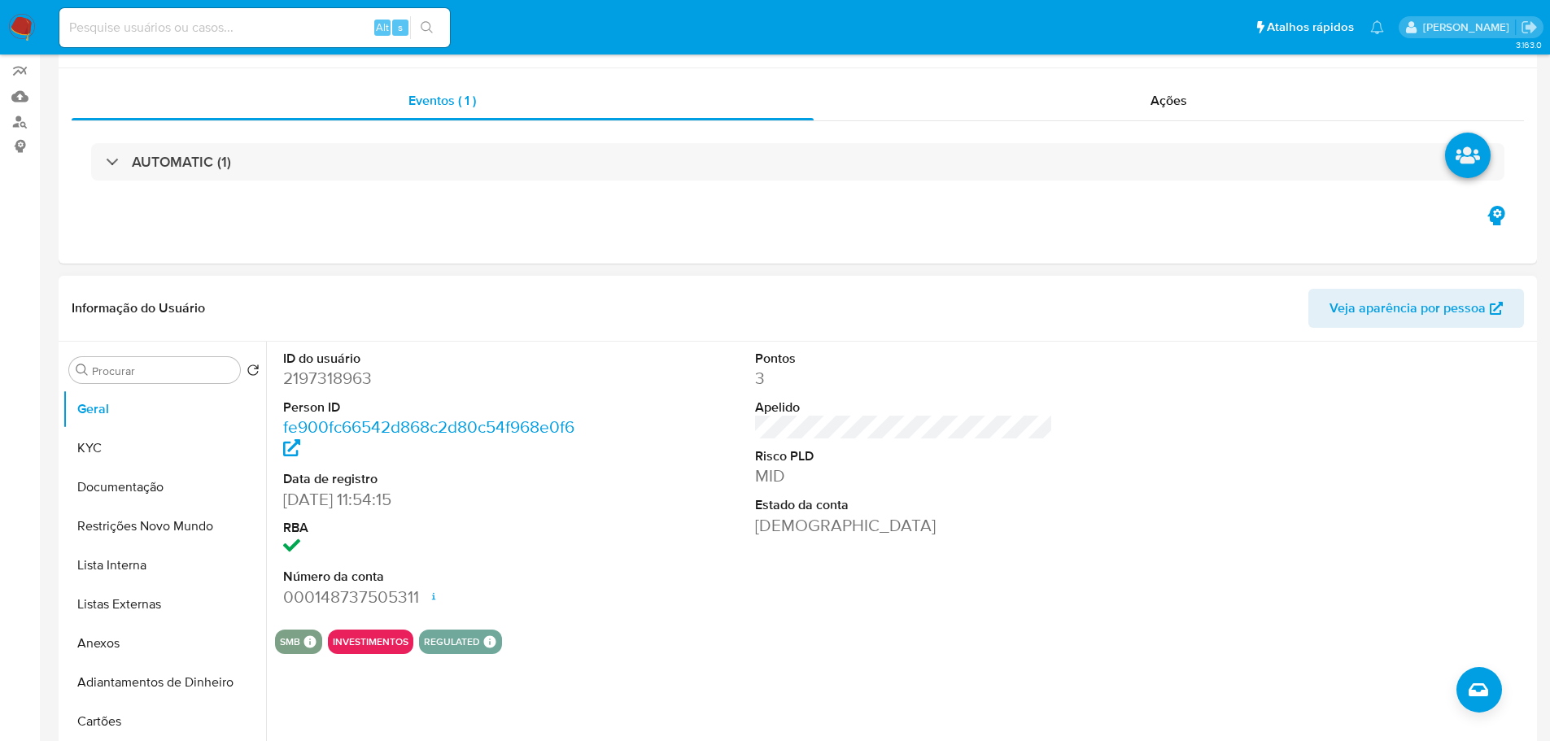
scroll to position [244, 0]
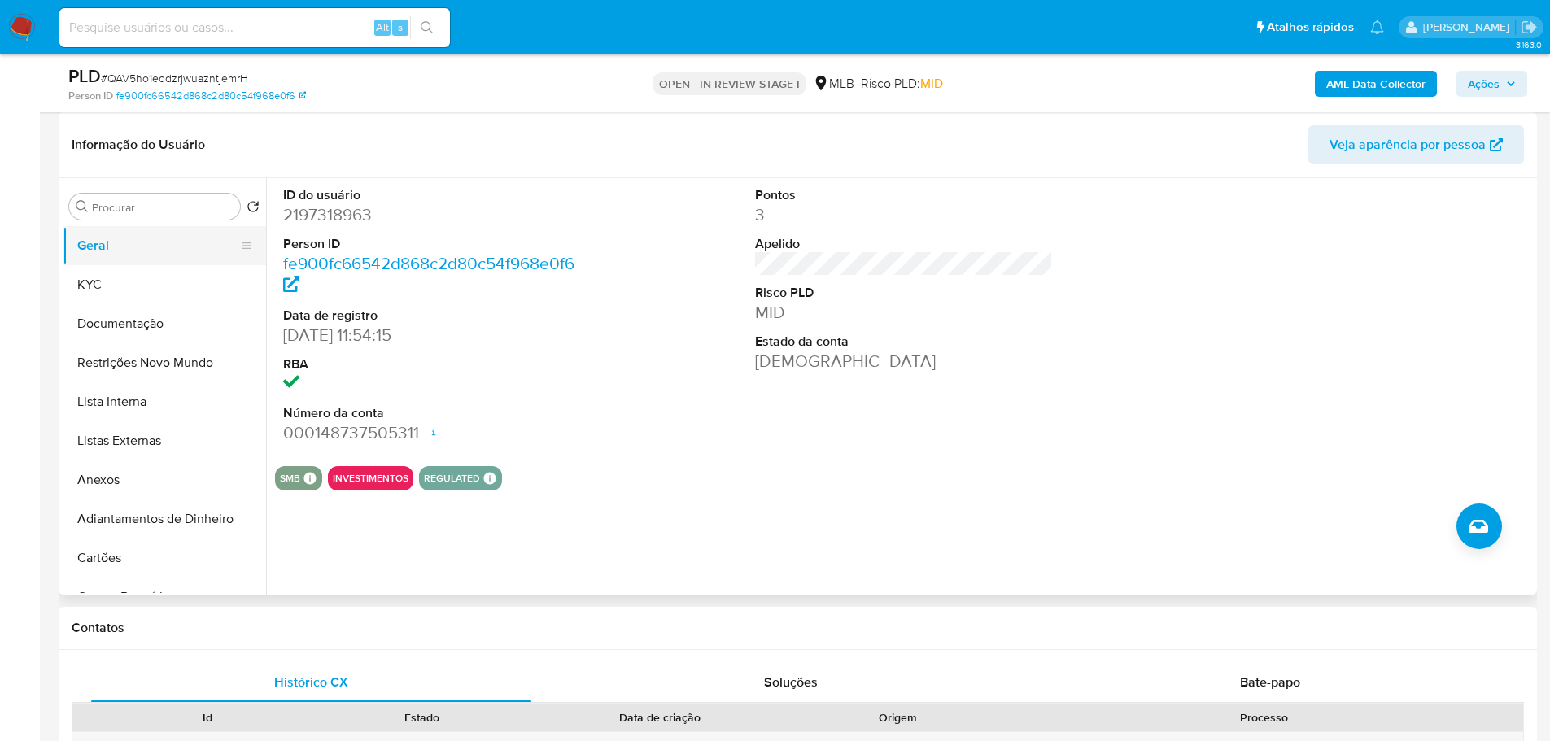
click at [114, 263] on button "Geral" at bounding box center [158, 245] width 190 height 39
click at [178, 283] on button "KYC" at bounding box center [158, 284] width 190 height 39
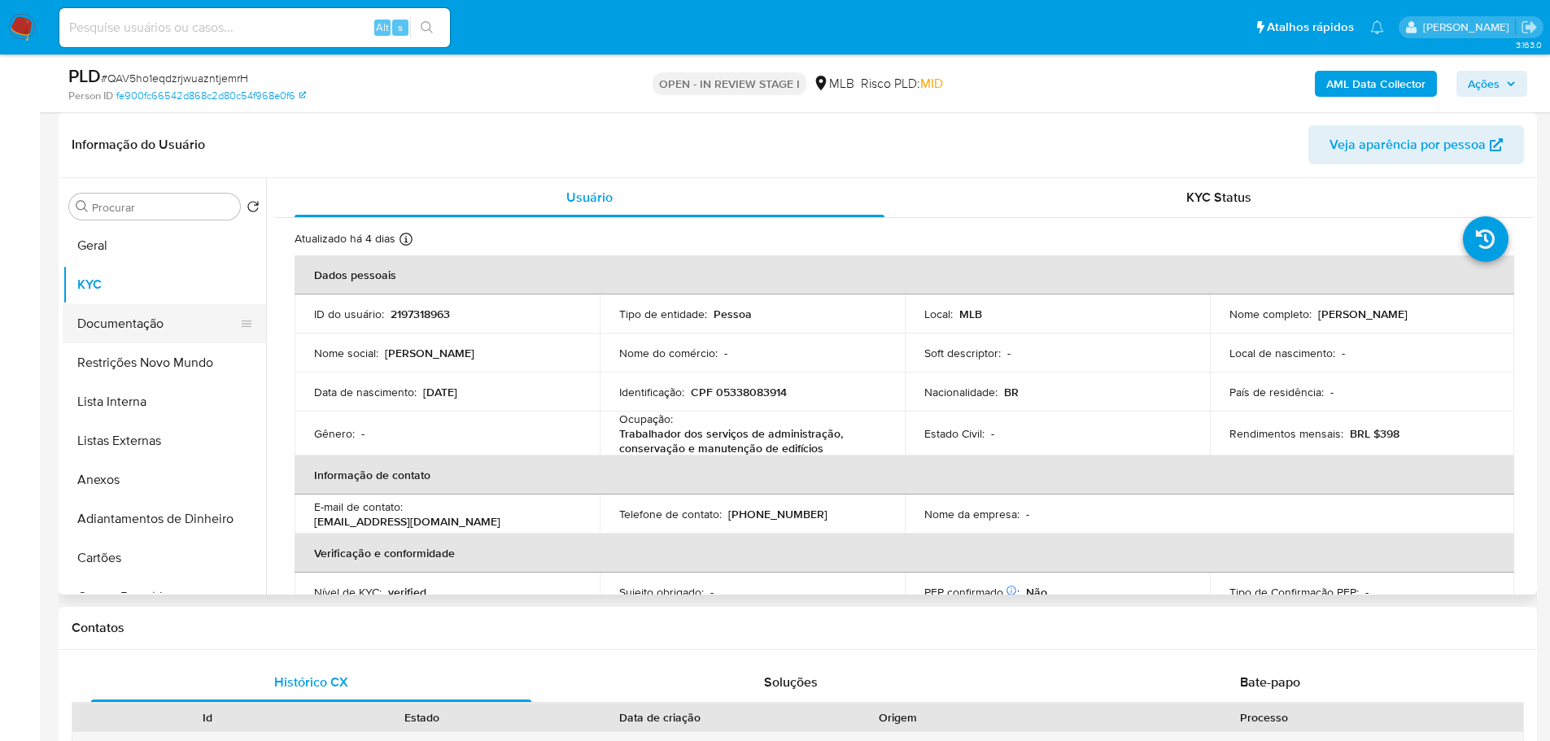
click at [178, 325] on button "Documentação" at bounding box center [158, 323] width 190 height 39
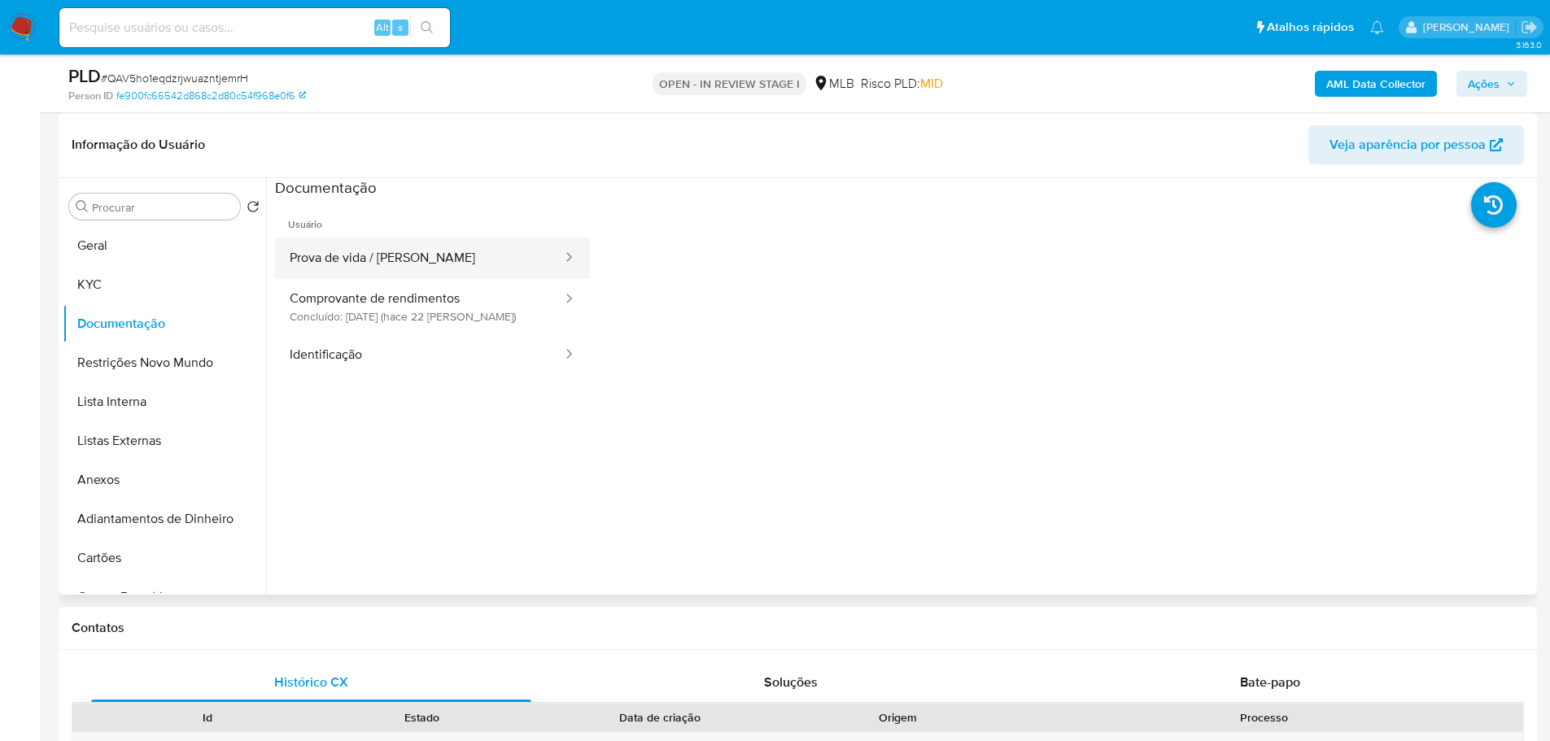
click at [400, 262] on button "Prova de vida / Selfie" at bounding box center [419, 258] width 289 height 41
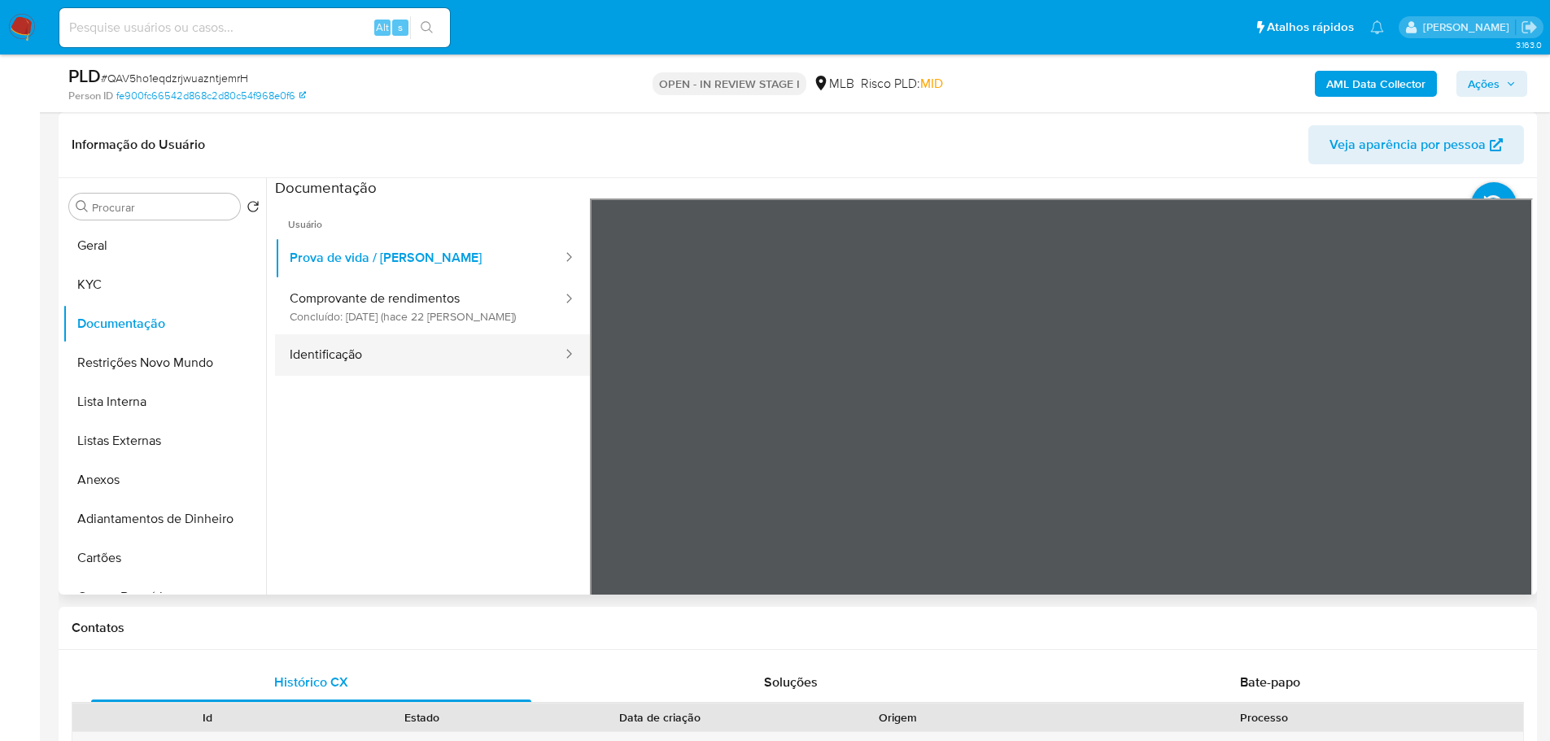
click at [437, 345] on button "Identificação" at bounding box center [419, 354] width 289 height 41
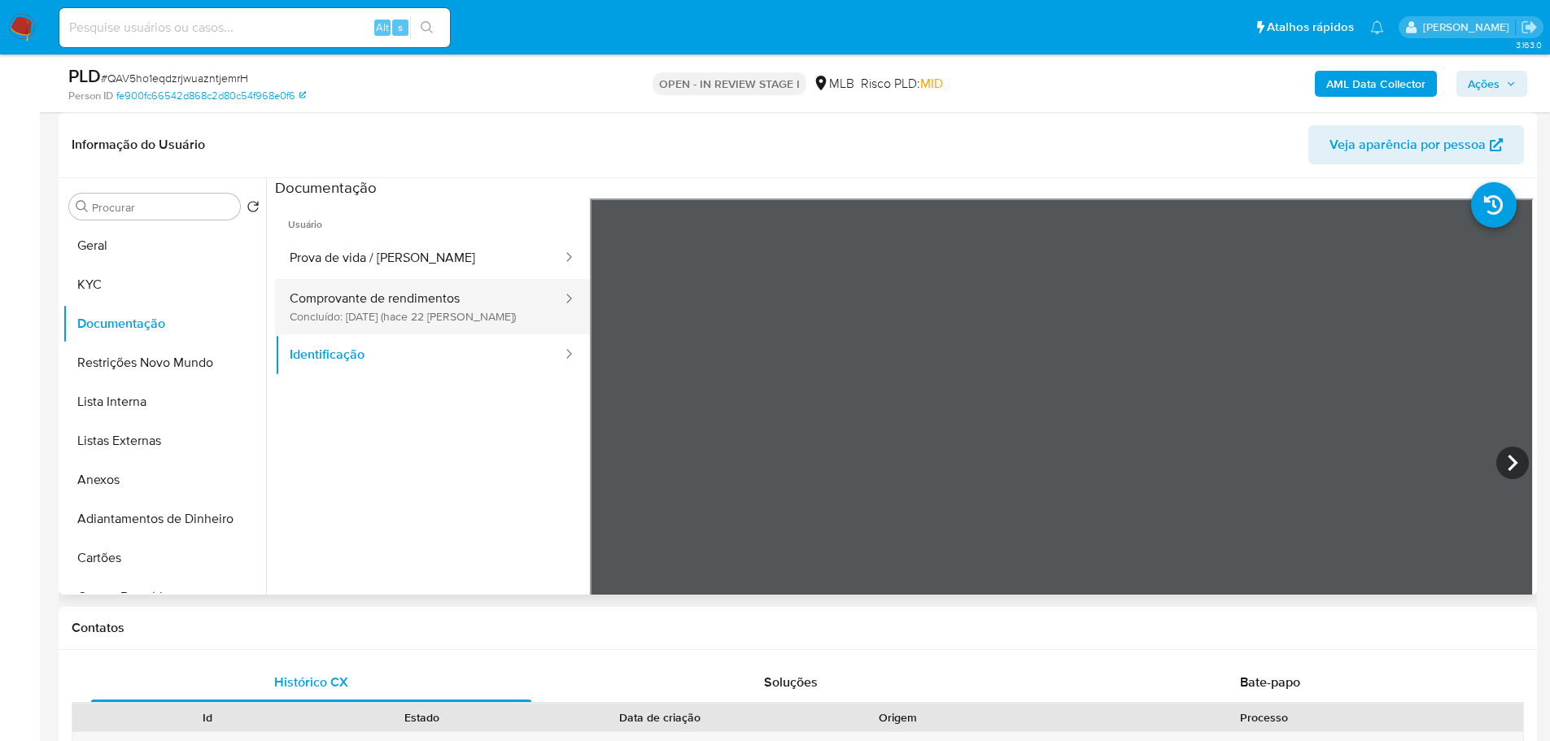
click at [505, 301] on button "Comprovante de rendimentos Concluído: 18/09/2025 (hace 22 días)" at bounding box center [419, 306] width 289 height 55
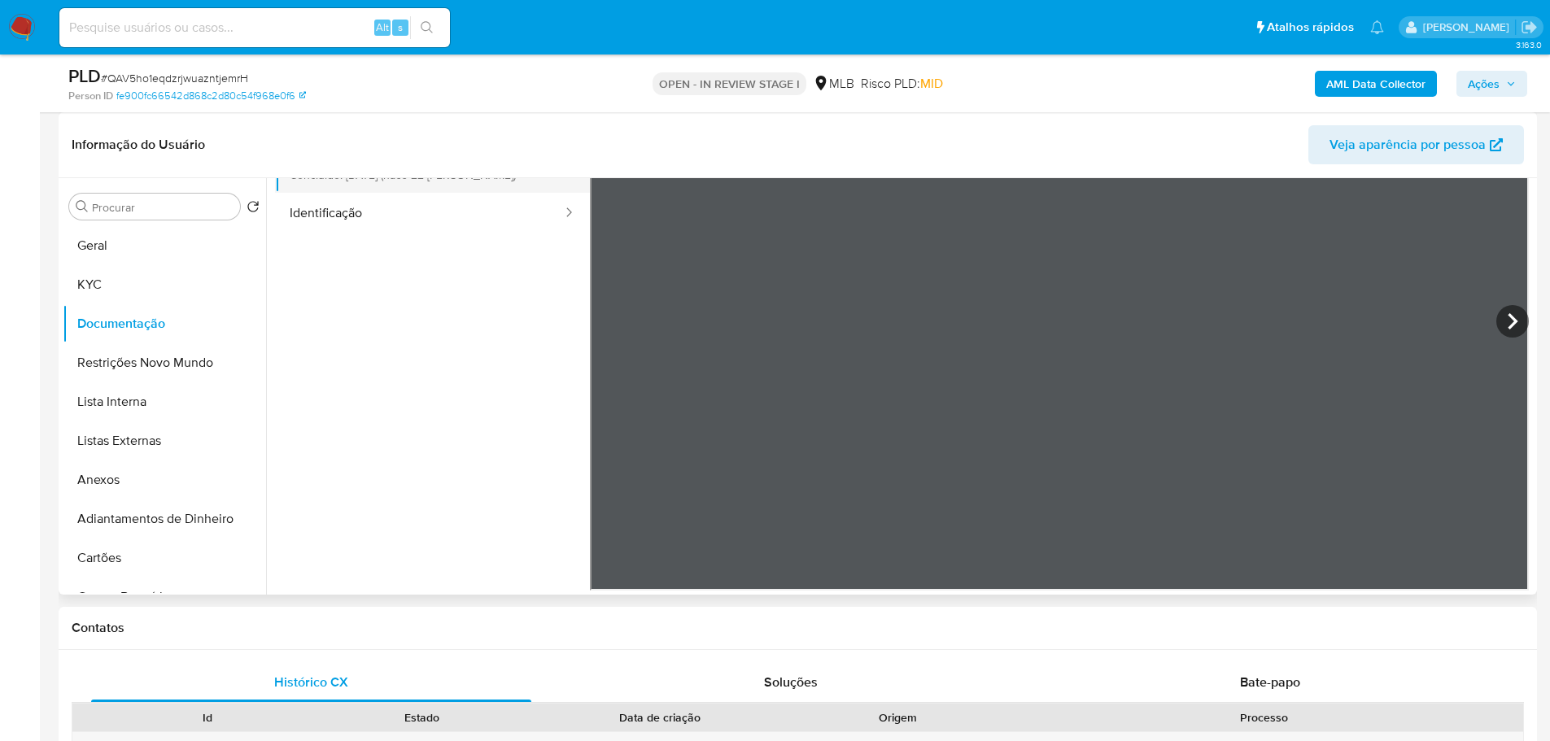
scroll to position [60, 0]
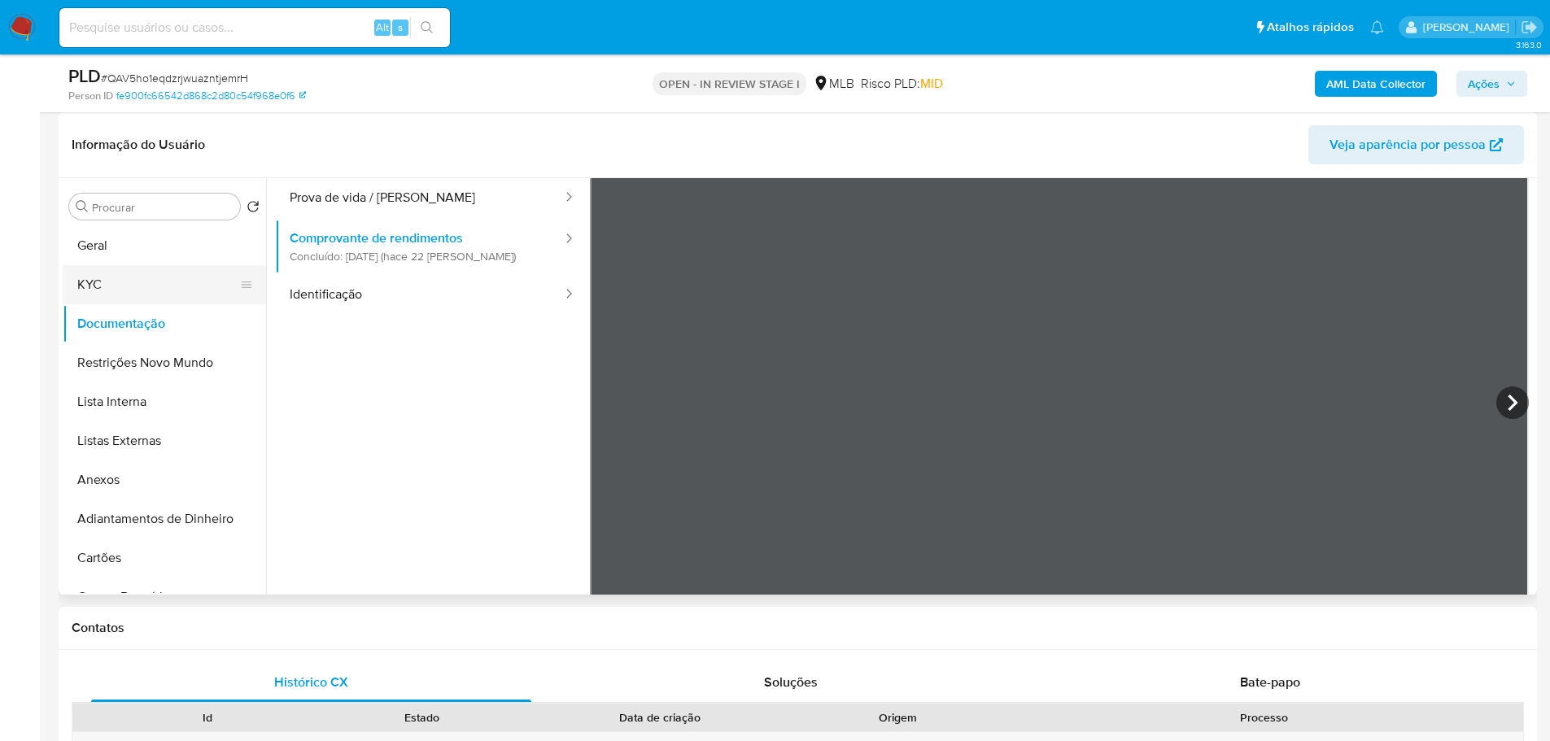
click at [120, 281] on button "KYC" at bounding box center [158, 284] width 190 height 39
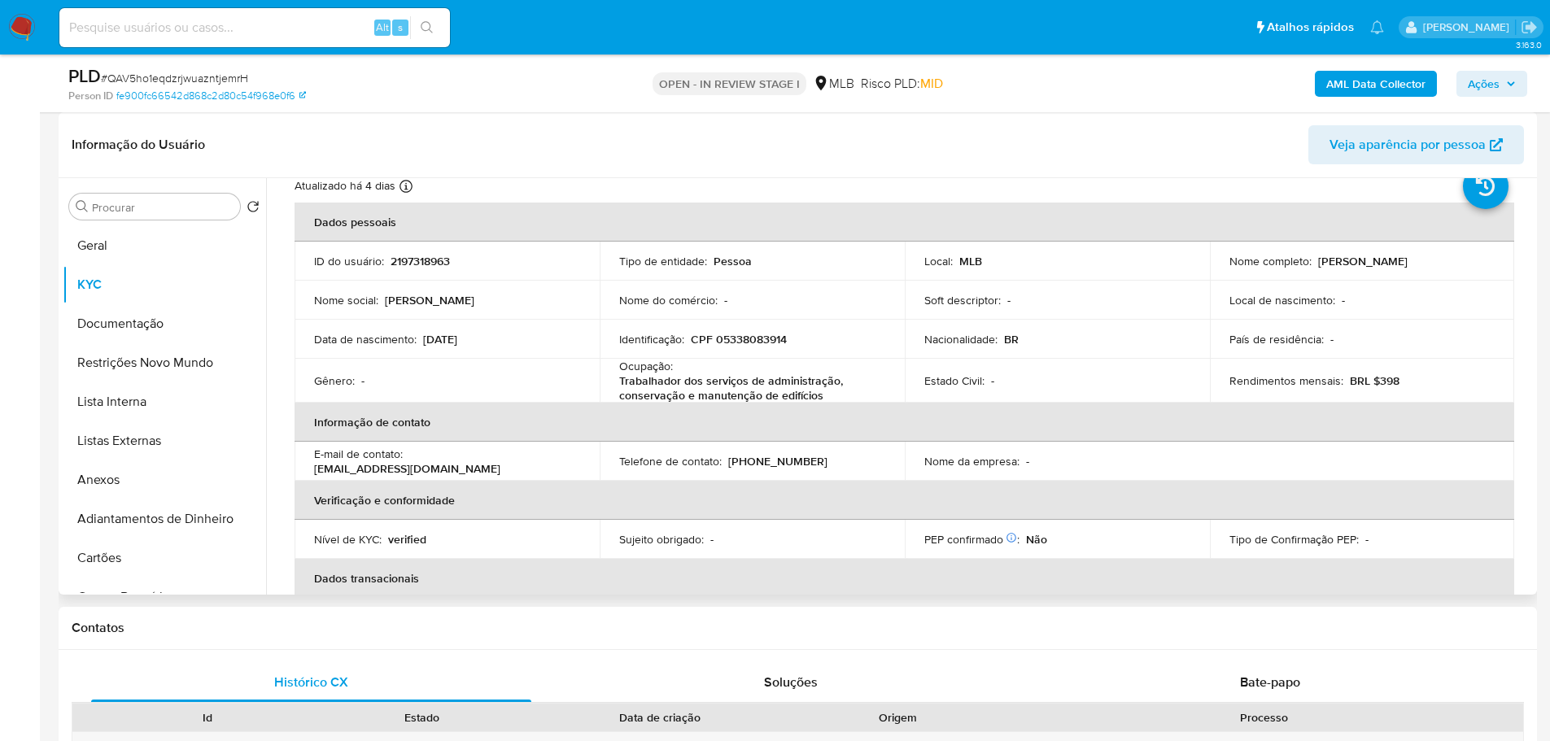
scroll to position [81, 0]
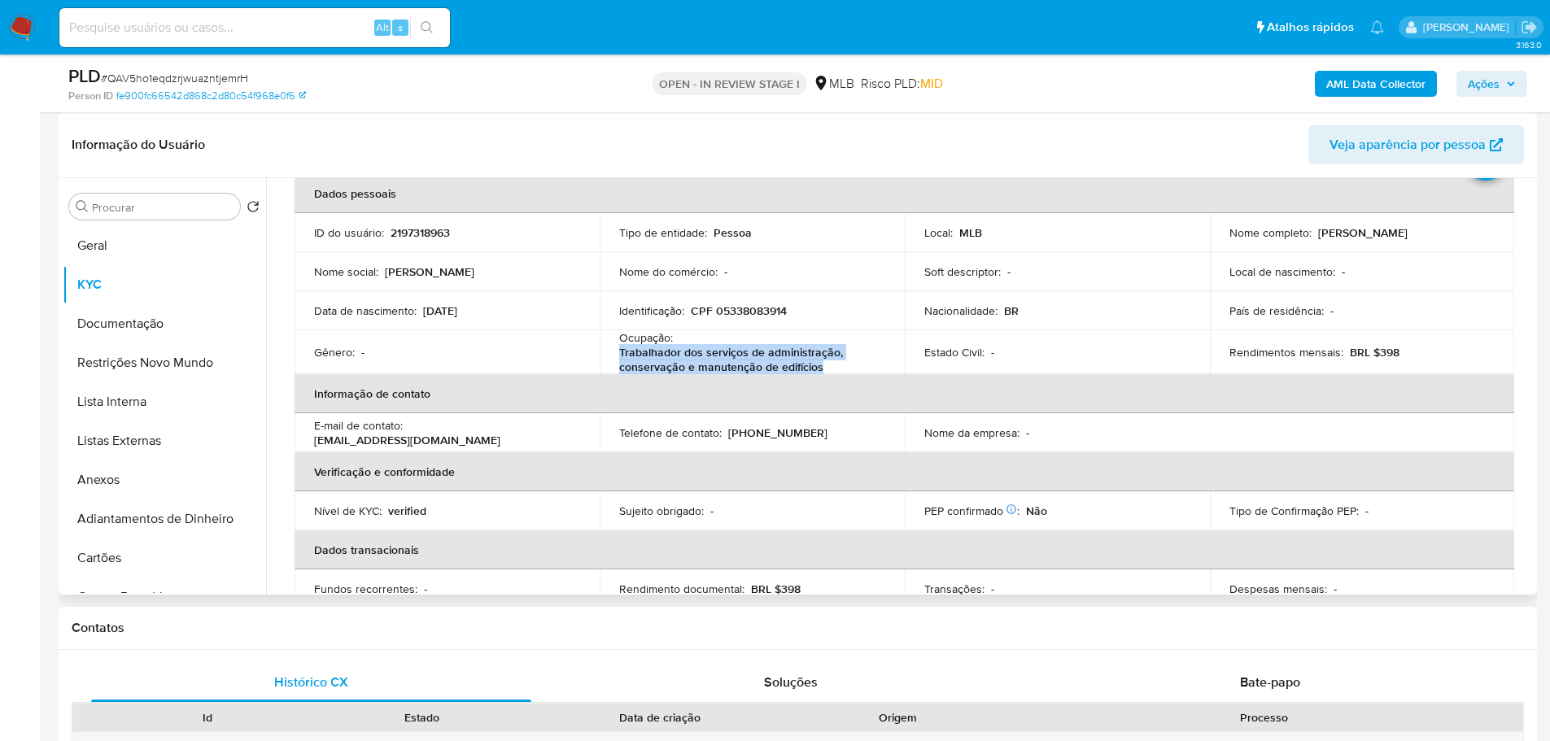
drag, startPoint x: 820, startPoint y: 370, endPoint x: 617, endPoint y: 355, distance: 203.9
click at [619, 355] on p "Trabalhador dos serviços de administração, conservação e manutenção de edifícios" at bounding box center [748, 359] width 259 height 29
copy p "Trabalhador dos serviços de administração, conservação e manutenção de edifícios"
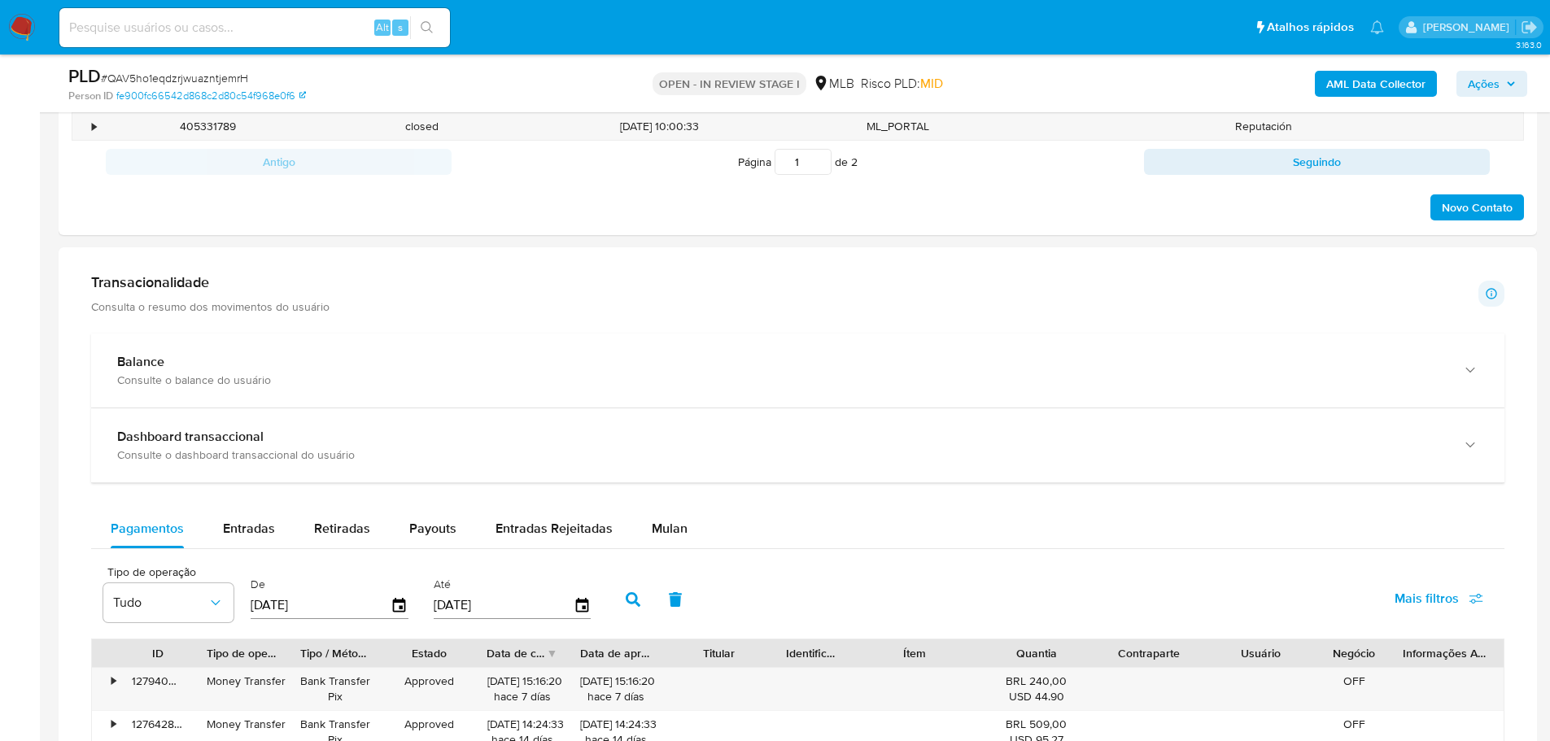
scroll to position [1057, 0]
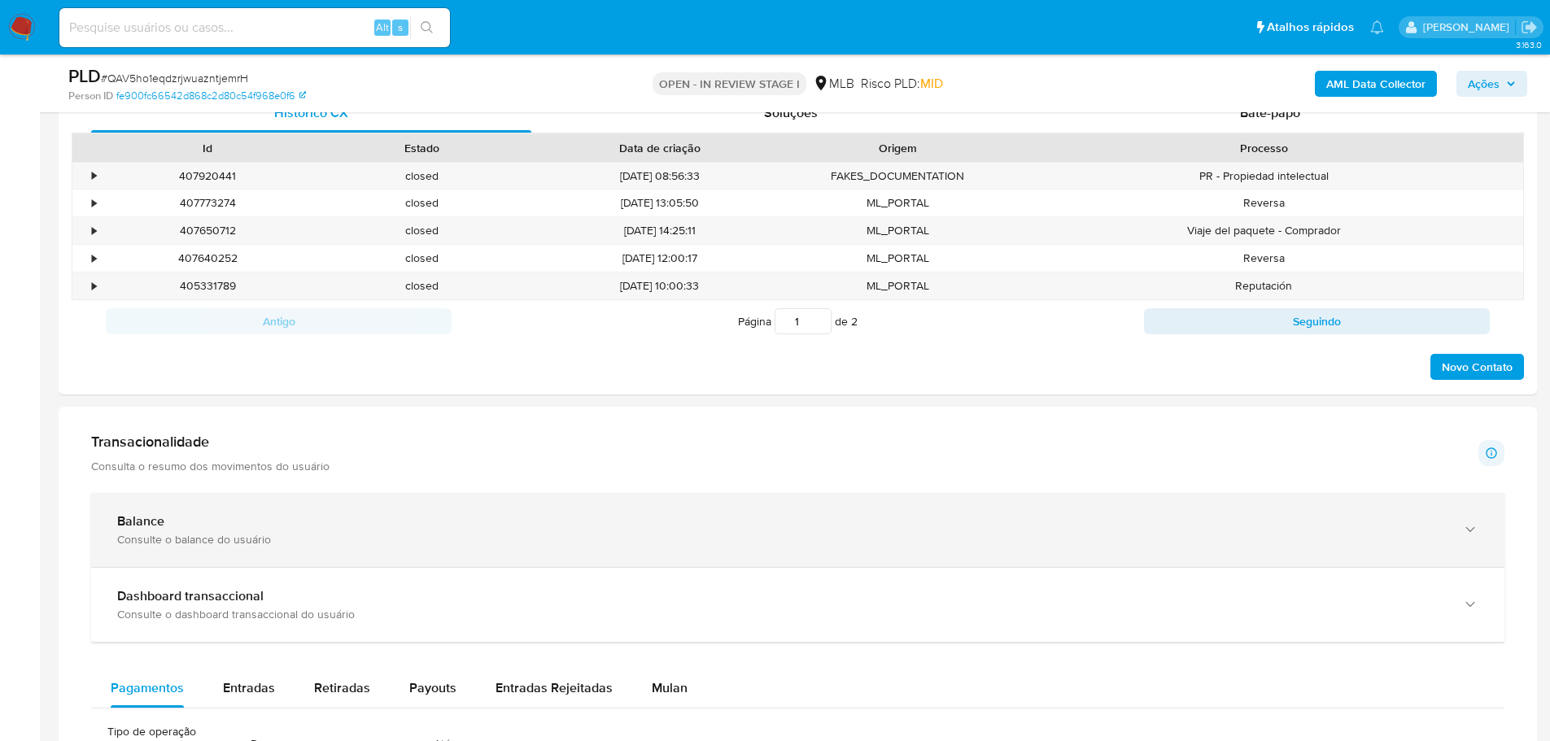
click at [272, 560] on div "Balance Consulte o balance do usuário" at bounding box center [797, 530] width 1413 height 74
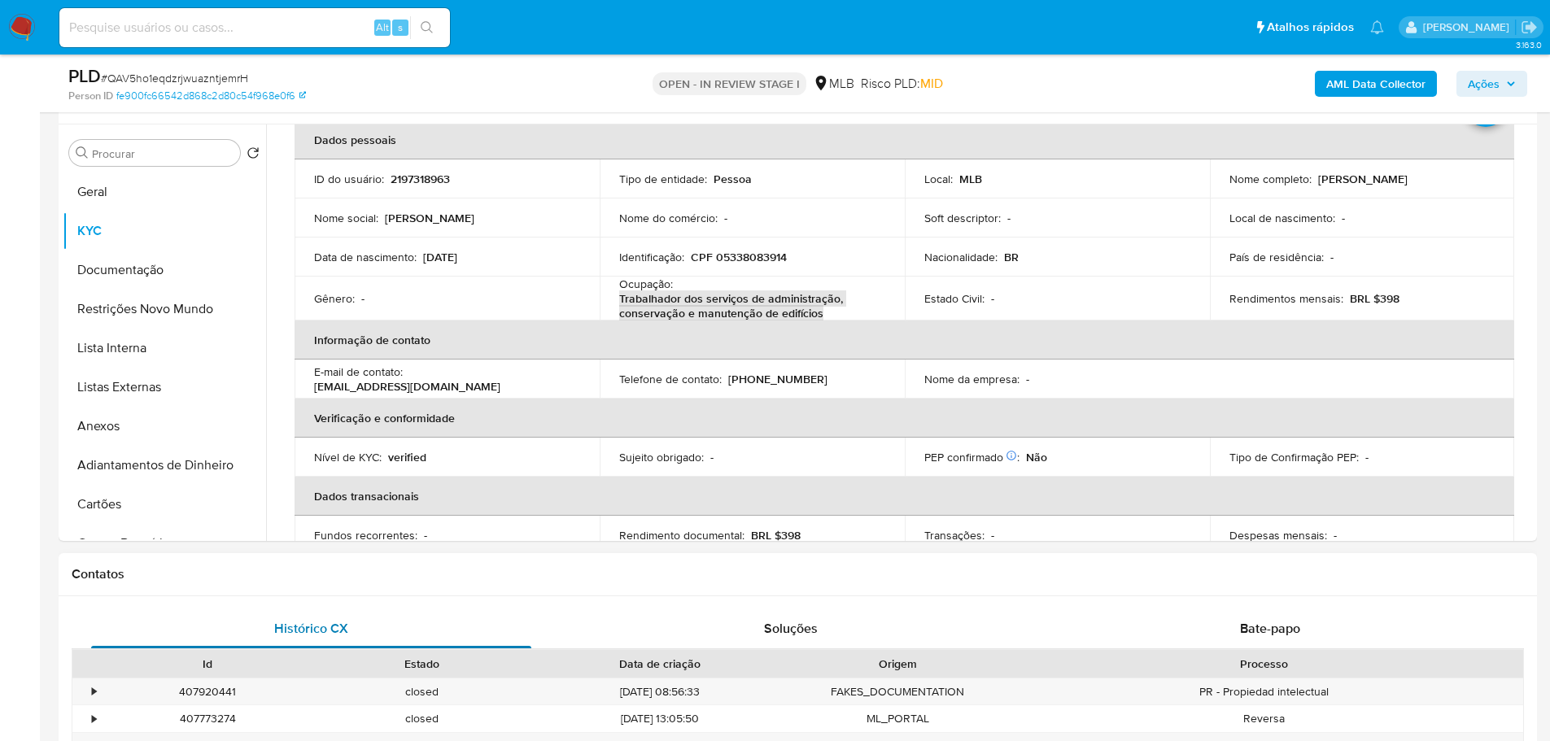
scroll to position [244, 0]
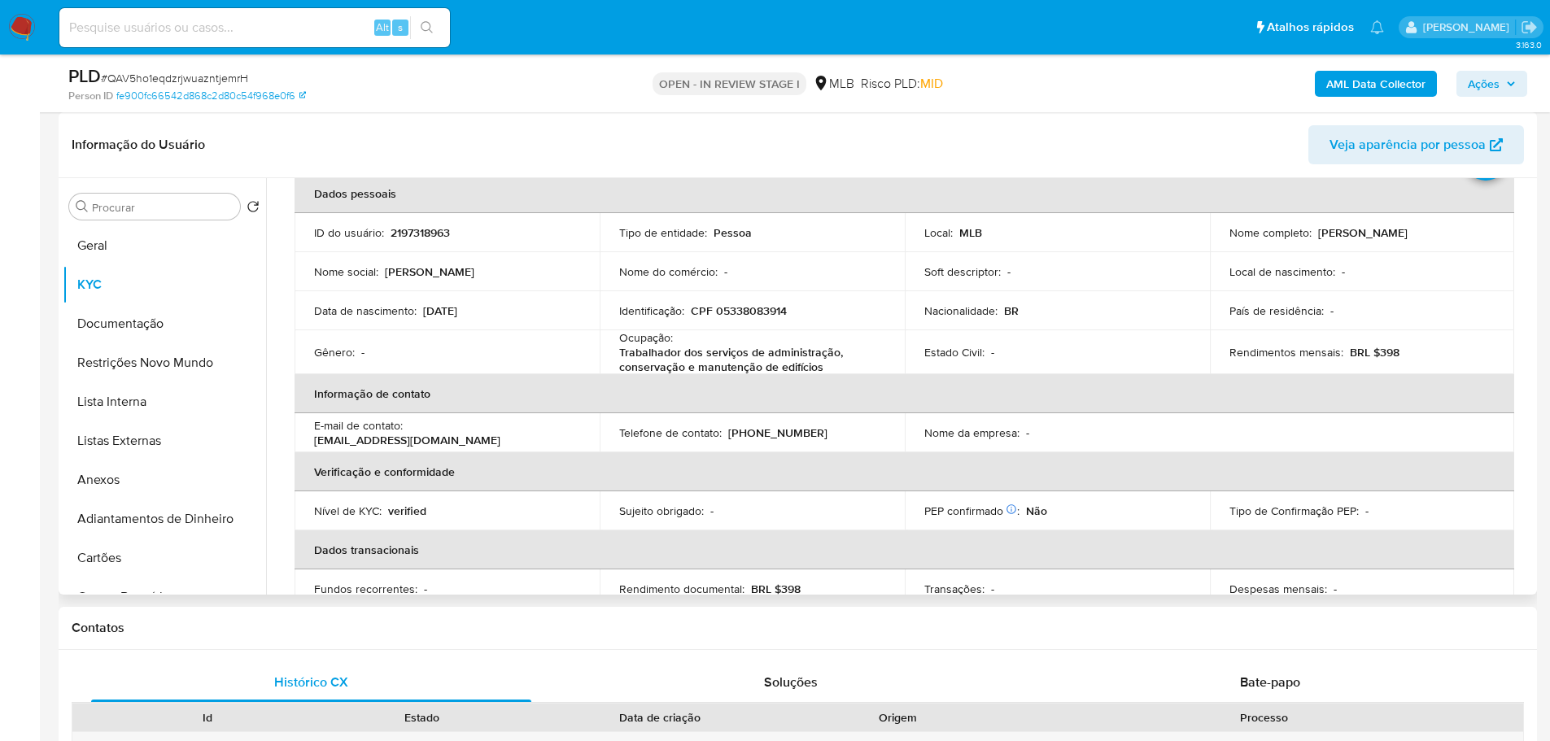
drag, startPoint x: 451, startPoint y: 0, endPoint x: 949, endPoint y: 166, distance: 524.7
click at [949, 166] on div "Informação do Usuário Veja aparência por pessoa" at bounding box center [798, 145] width 1478 height 66
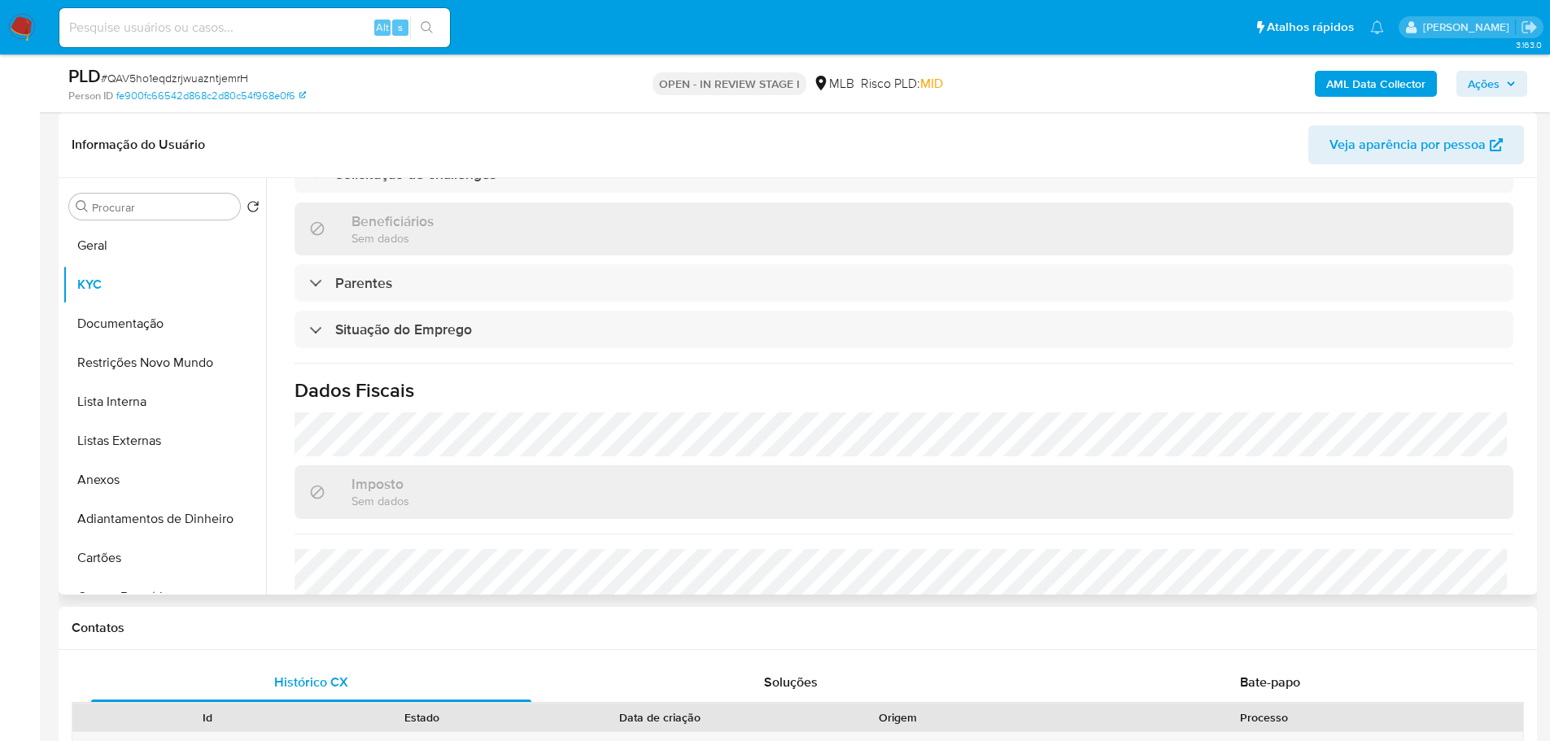
scroll to position [682, 0]
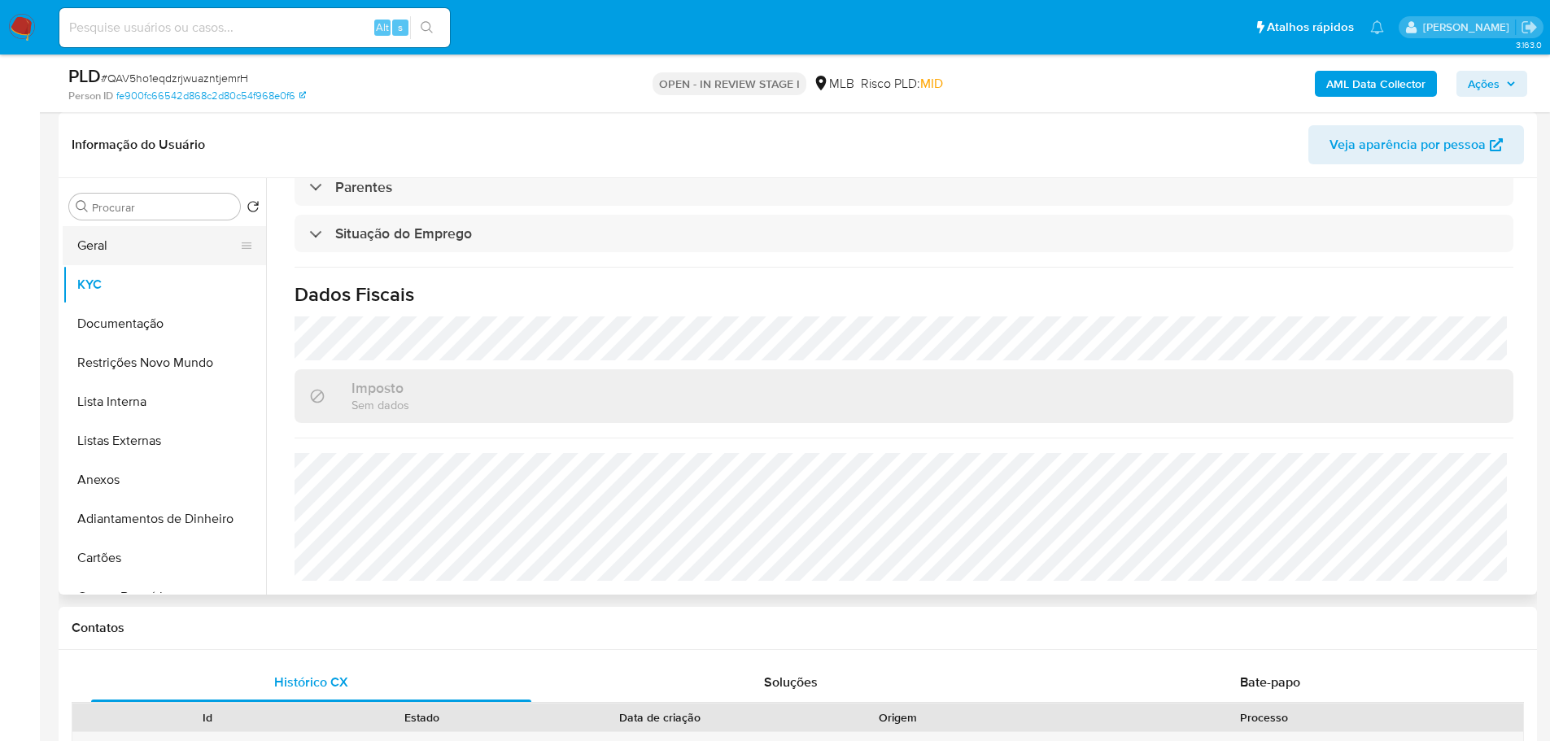
click at [124, 247] on button "Geral" at bounding box center [158, 245] width 190 height 39
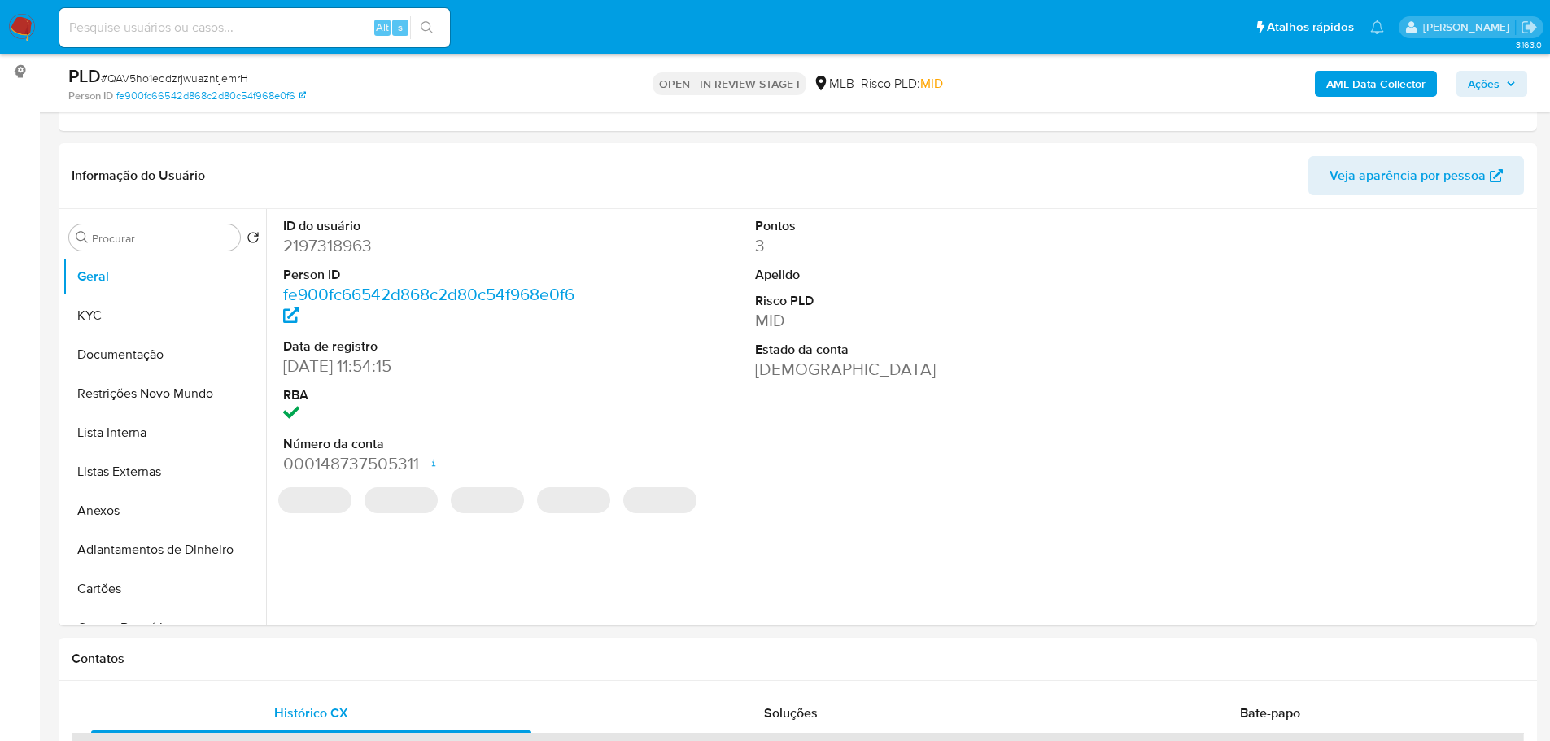
scroll to position [202, 0]
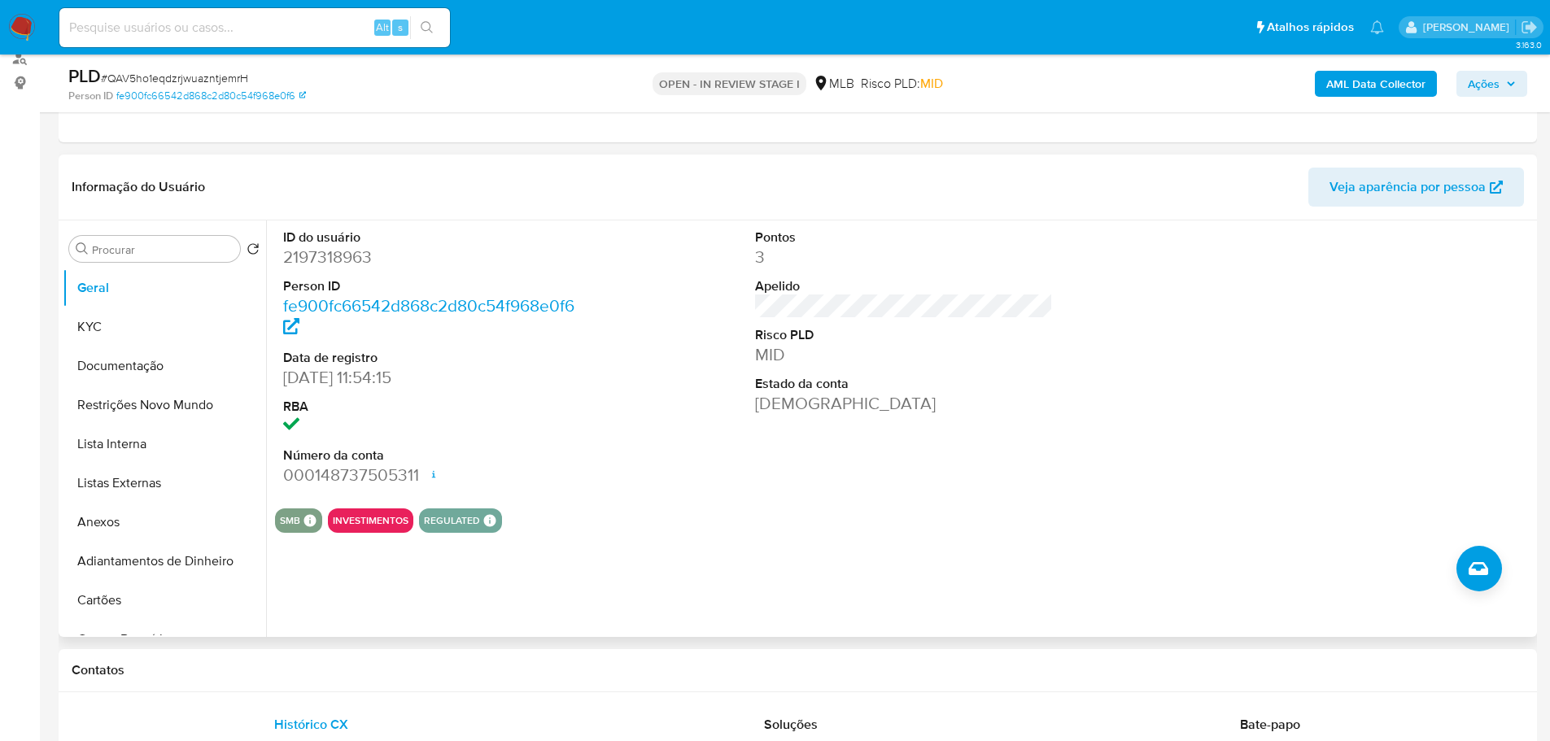
drag, startPoint x: 387, startPoint y: 667, endPoint x: 302, endPoint y: 591, distance: 114.1
click at [387, 667] on h1 "Contatos" at bounding box center [798, 670] width 1452 height 16
click at [102, 331] on button "KYC" at bounding box center [158, 326] width 190 height 39
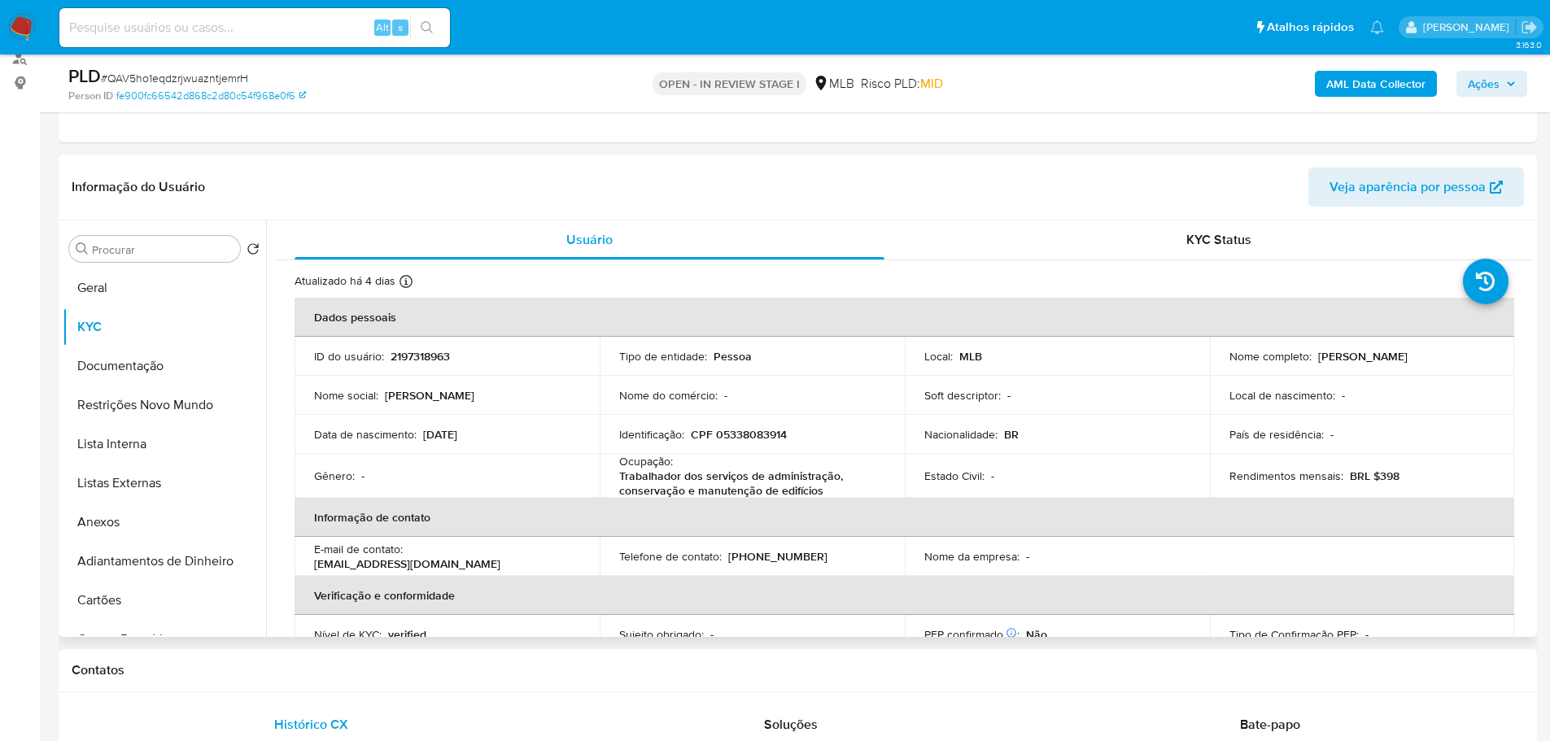
scroll to position [26, 0]
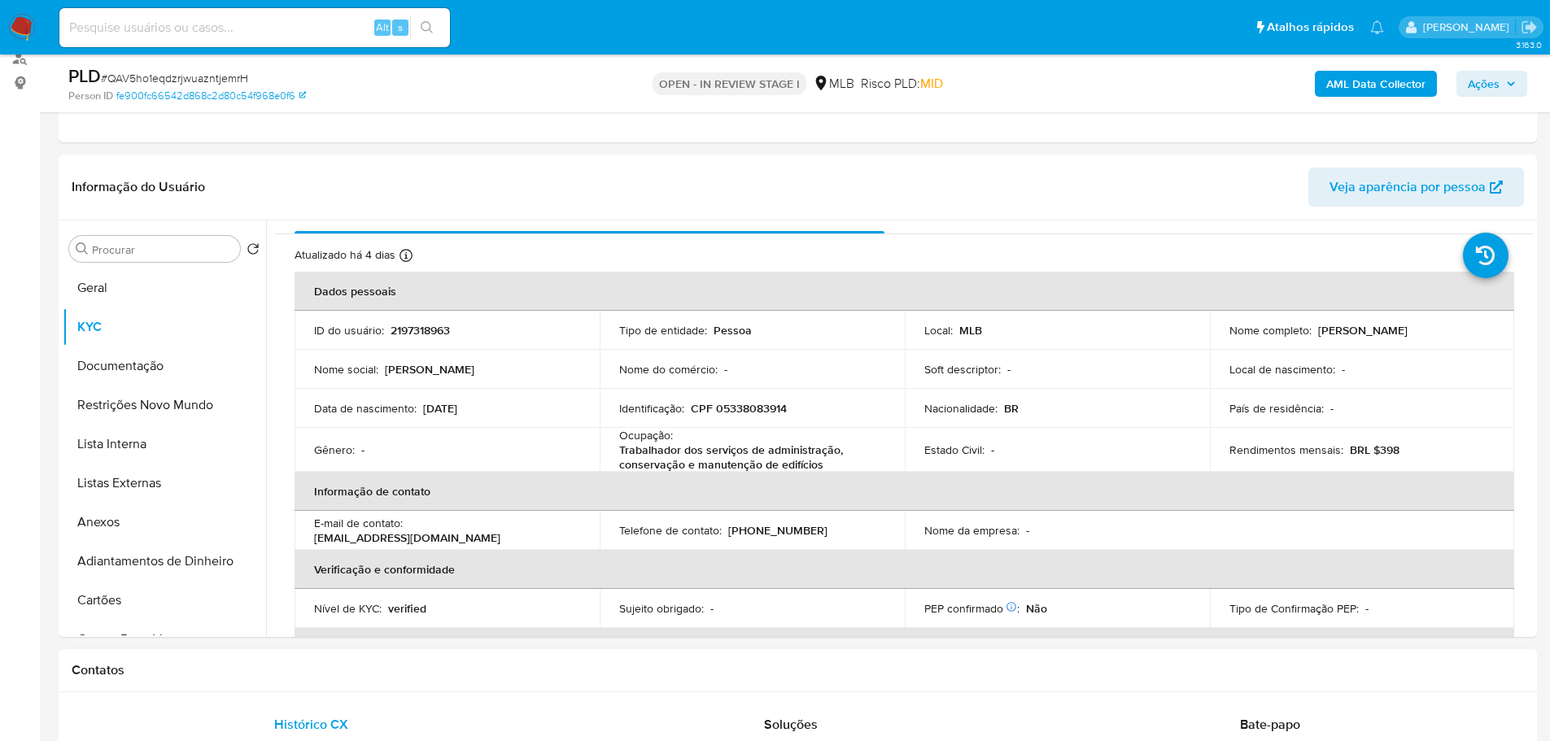
click at [230, 664] on h1 "Contatos" at bounding box center [798, 670] width 1452 height 16
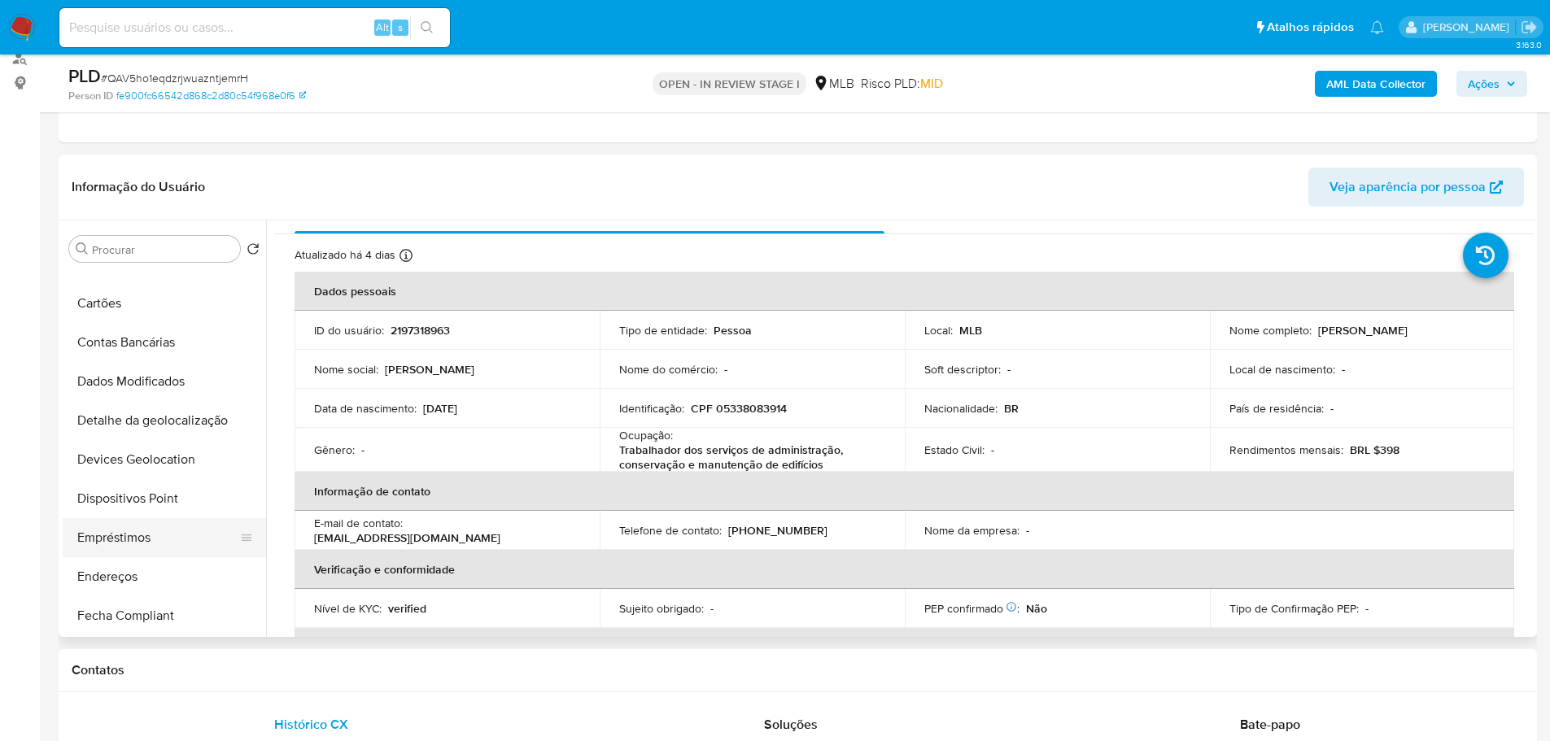
scroll to position [325, 0]
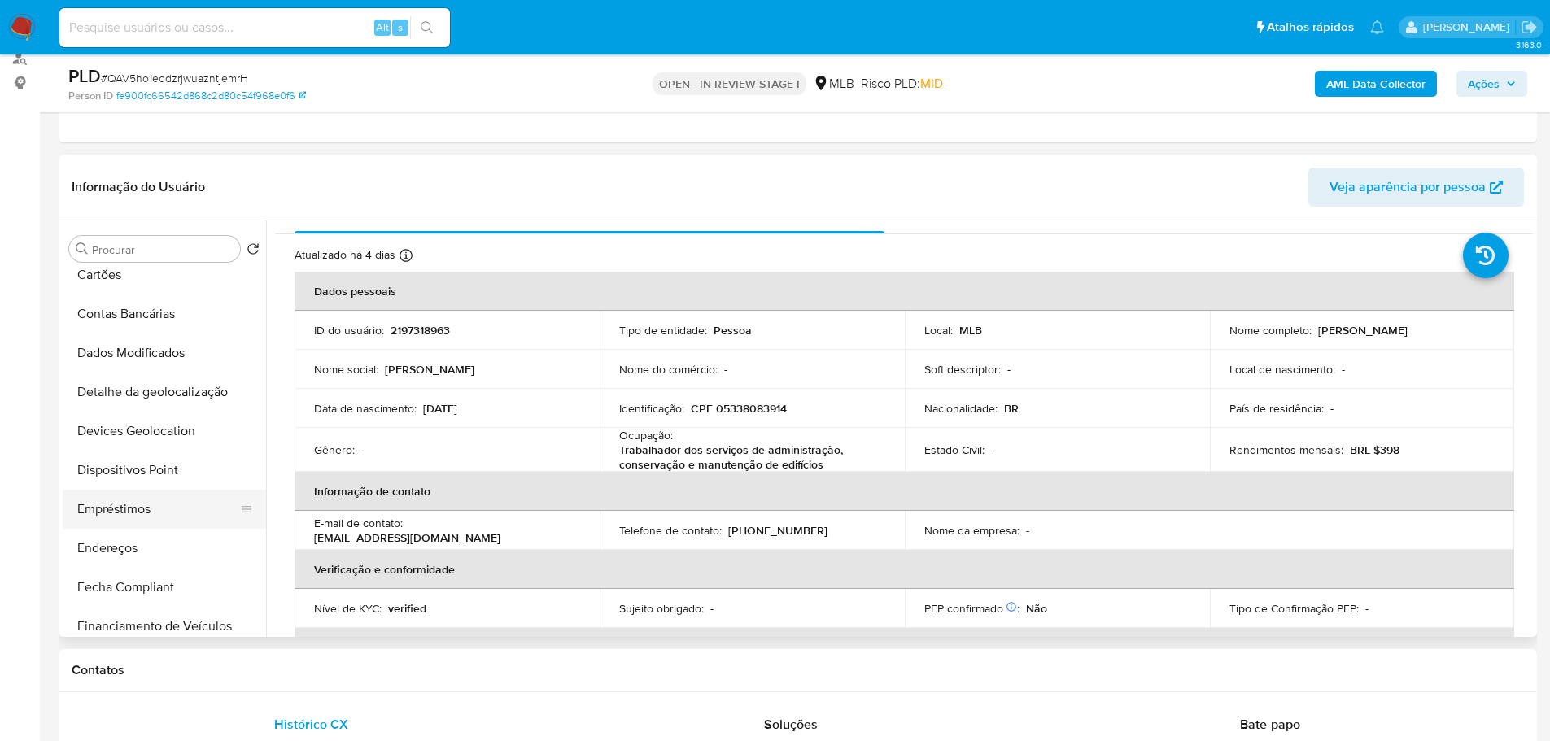
click at [132, 525] on button "Empréstimos" at bounding box center [158, 509] width 190 height 39
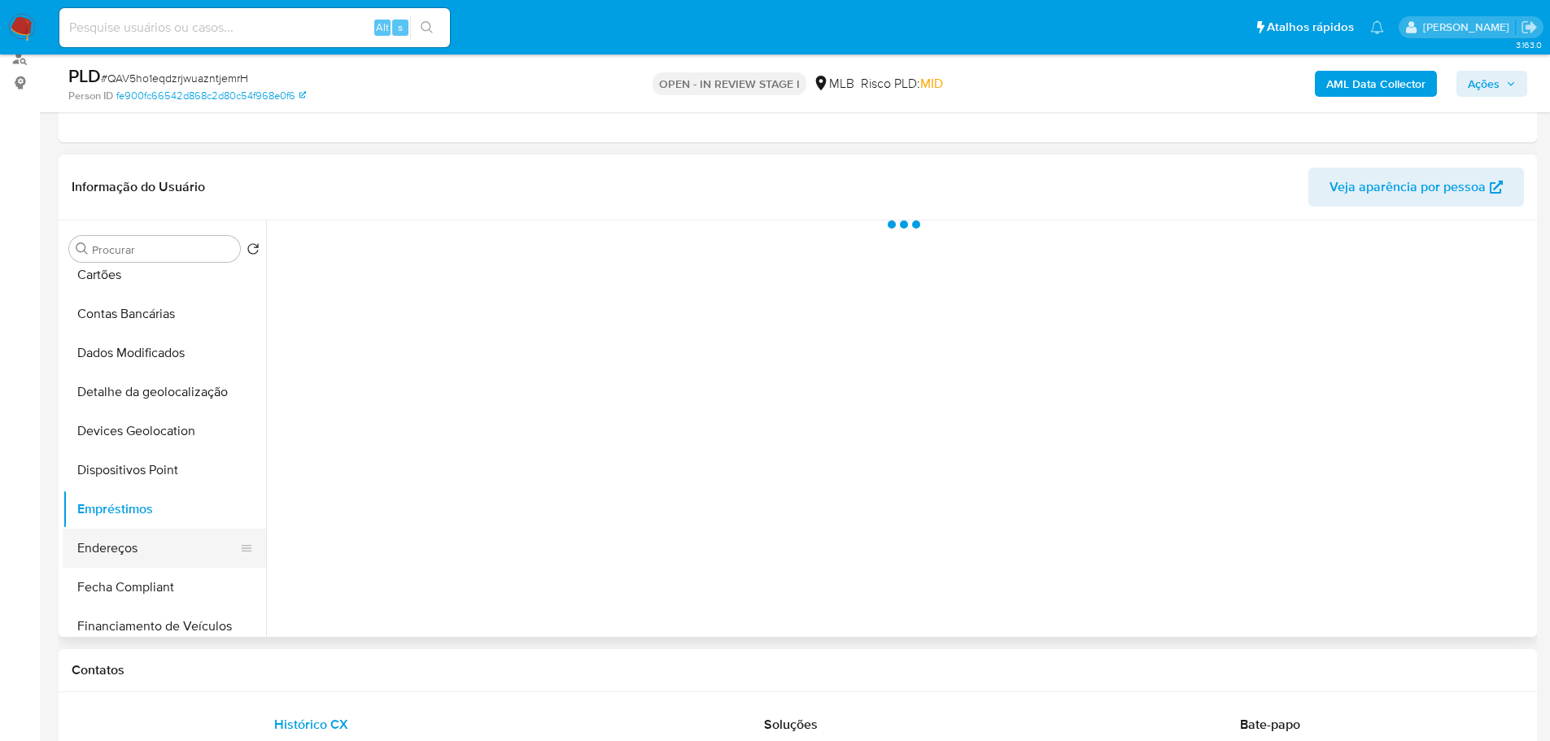
click at [131, 539] on button "Endereços" at bounding box center [158, 548] width 190 height 39
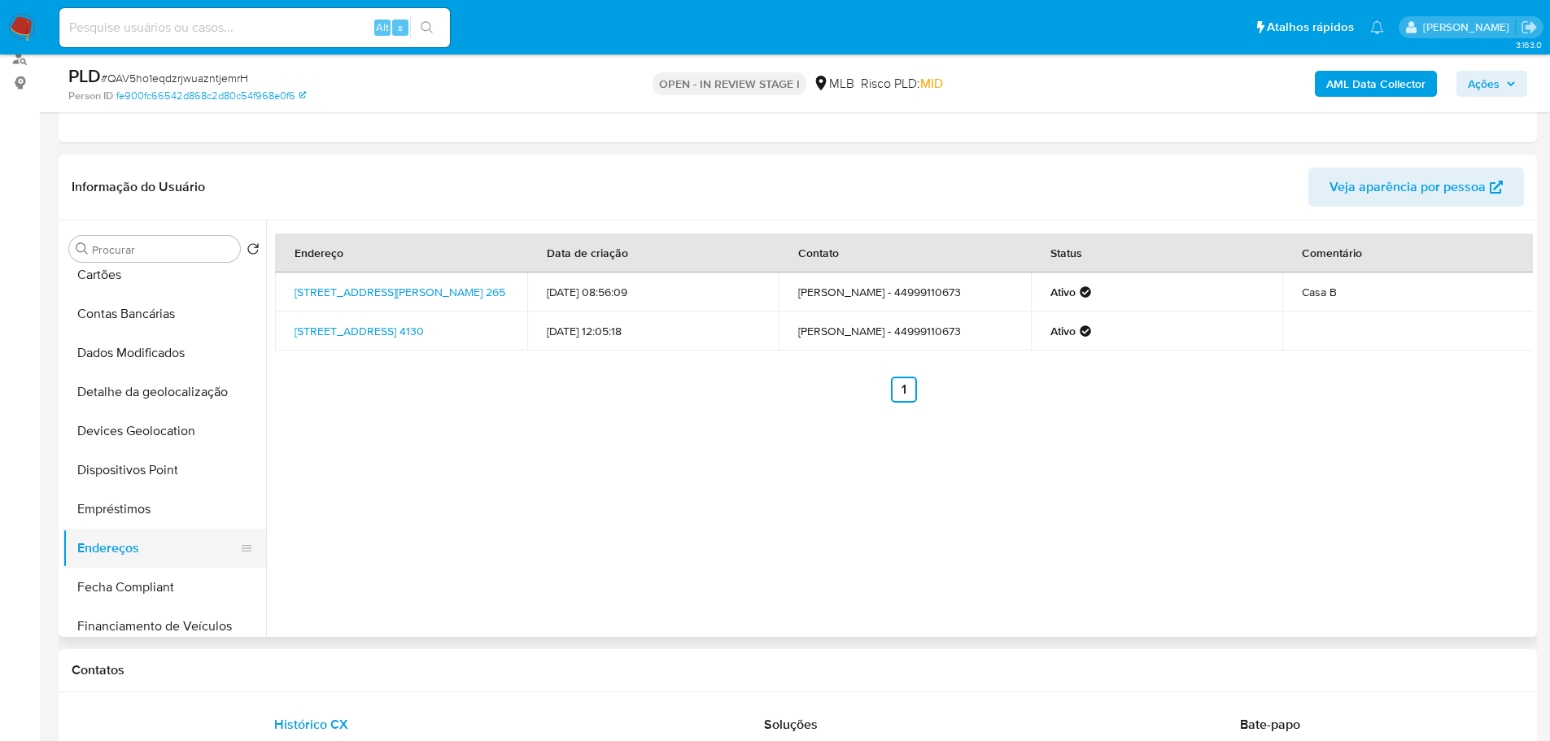
drag, startPoint x: 481, startPoint y: 681, endPoint x: 195, endPoint y: 543, distance: 317.2
click at [466, 679] on div "Contatos" at bounding box center [798, 670] width 1478 height 43
click at [146, 393] on button "Detalhe da geolocalização" at bounding box center [158, 392] width 190 height 39
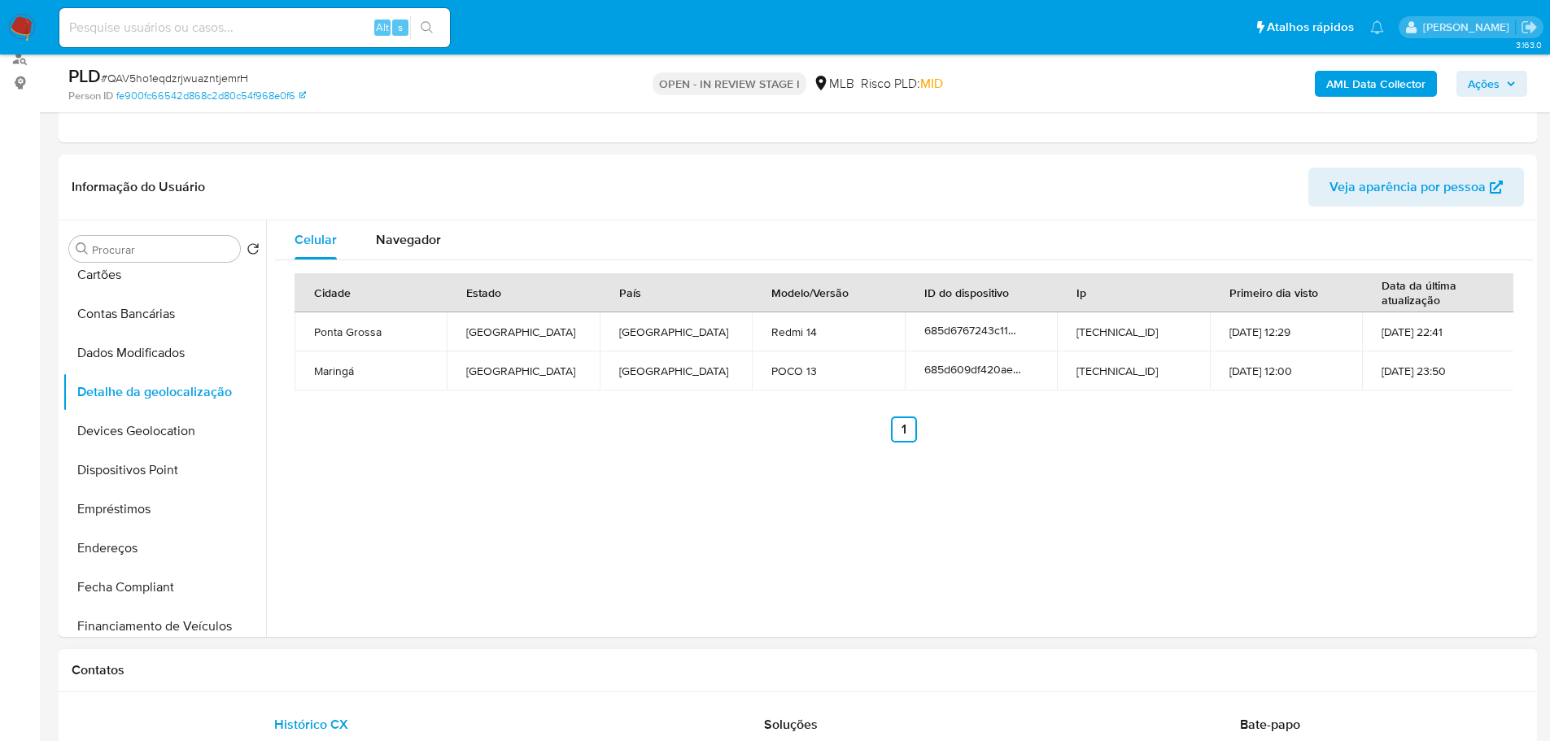
drag, startPoint x: 329, startPoint y: 672, endPoint x: 307, endPoint y: 664, distance: 23.4
click at [328, 671] on h1 "Contatos" at bounding box center [798, 670] width 1452 height 16
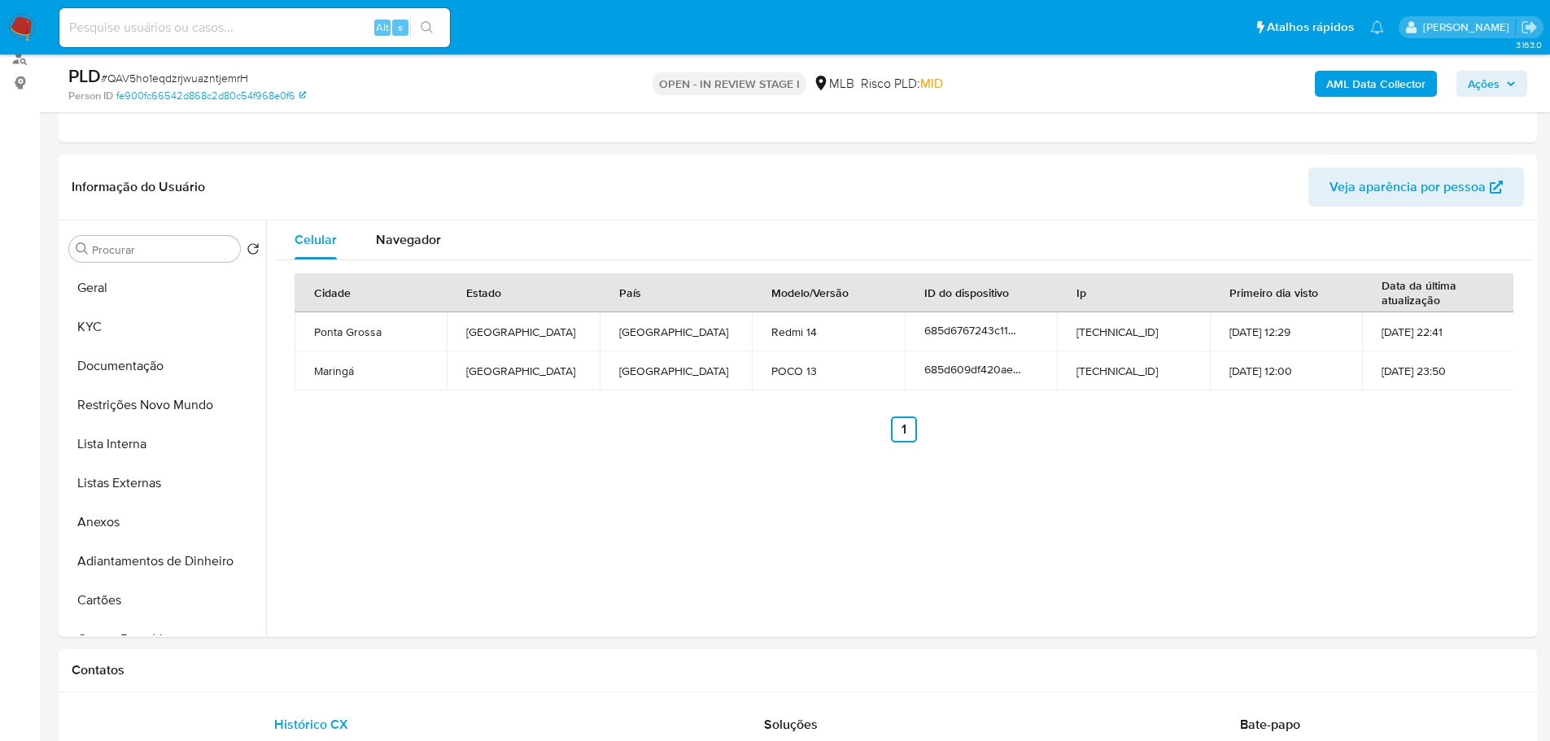
drag, startPoint x: 157, startPoint y: 404, endPoint x: 15, endPoint y: 432, distance: 144.2
click at [155, 404] on button "Restrições Novo Mundo" at bounding box center [164, 405] width 203 height 39
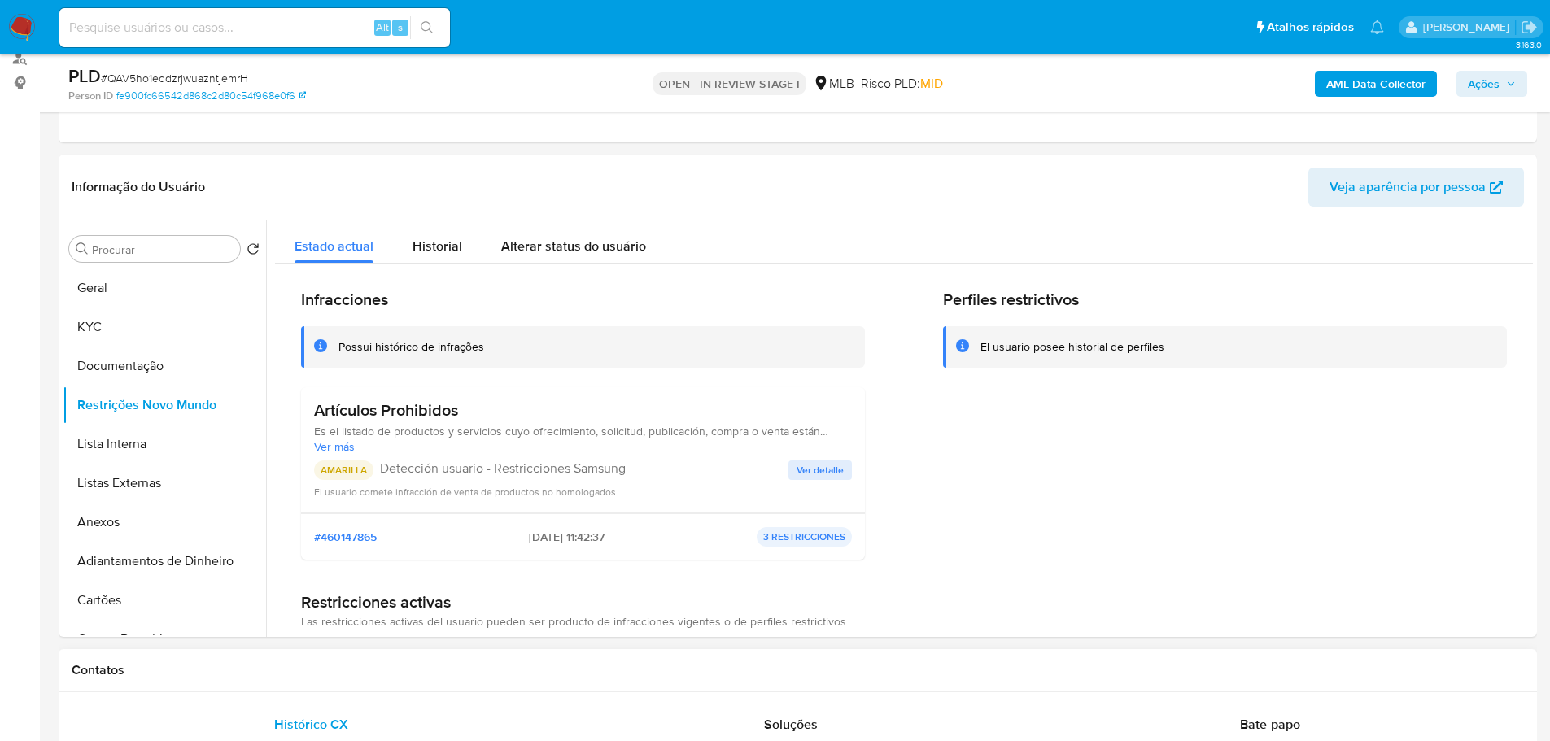
drag, startPoint x: 458, startPoint y: 688, endPoint x: 438, endPoint y: 660, distance: 33.9
click at [451, 681] on div "Contatos" at bounding box center [798, 670] width 1478 height 43
drag, startPoint x: 534, startPoint y: 473, endPoint x: 319, endPoint y: 473, distance: 214.7
click at [319, 473] on div "AMARILLA Detección usuario - Restricciones Samsung" at bounding box center [551, 470] width 474 height 20
click at [378, 415] on h3 "Artículos Prohibidos" at bounding box center [583, 410] width 538 height 20
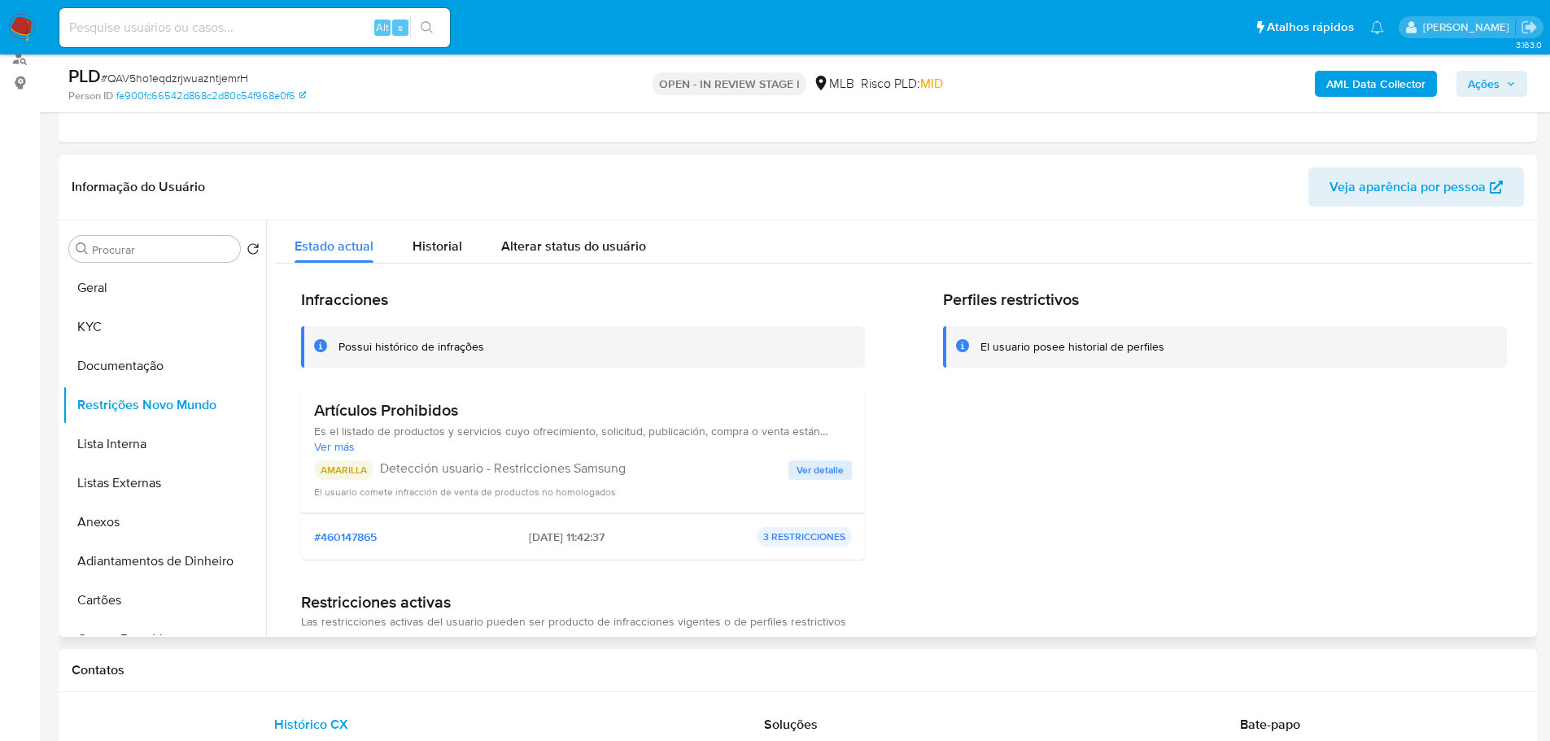
click at [378, 415] on h3 "Artículos Prohibidos" at bounding box center [583, 410] width 538 height 20
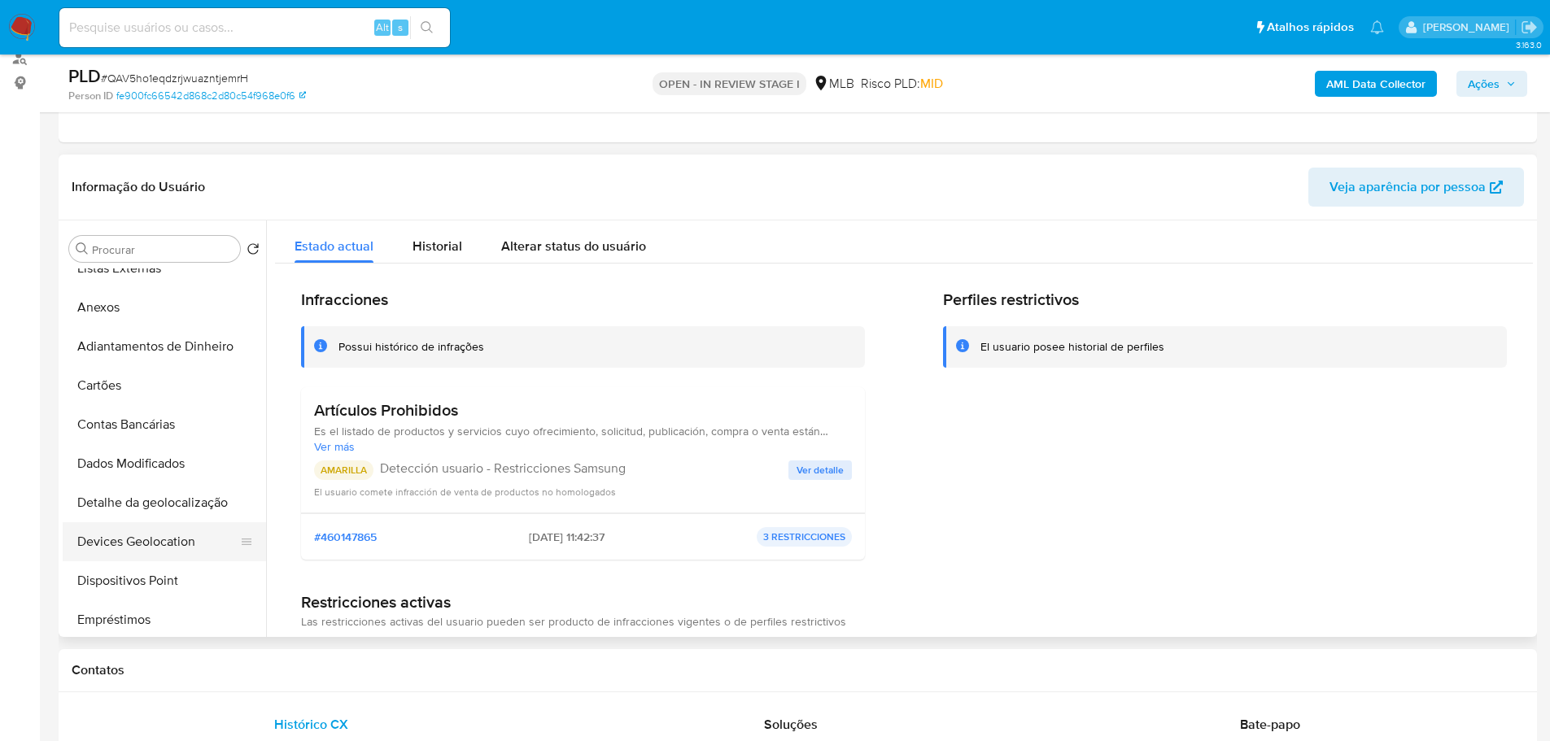
scroll to position [244, 0]
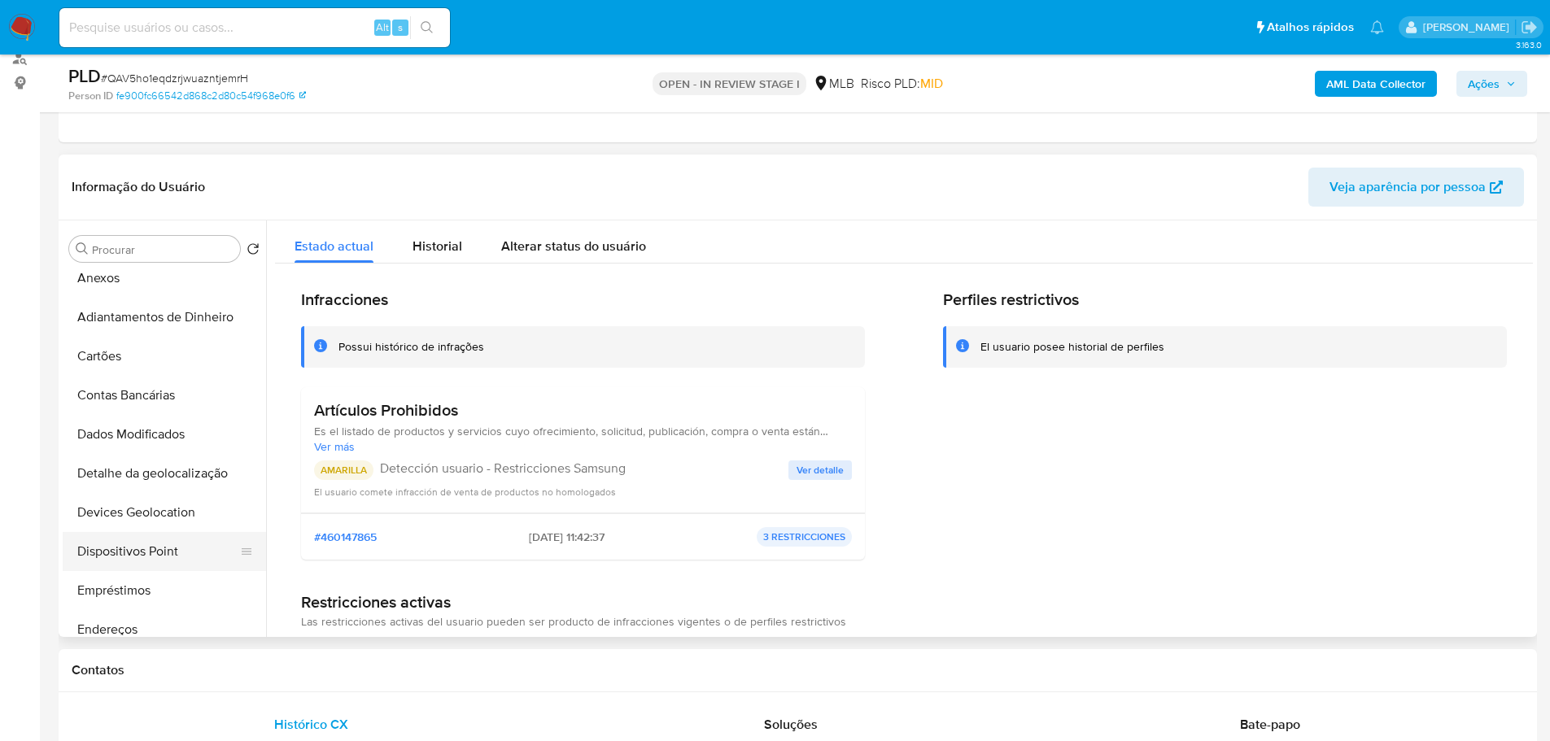
click at [149, 547] on button "Dispositivos Point" at bounding box center [158, 551] width 190 height 39
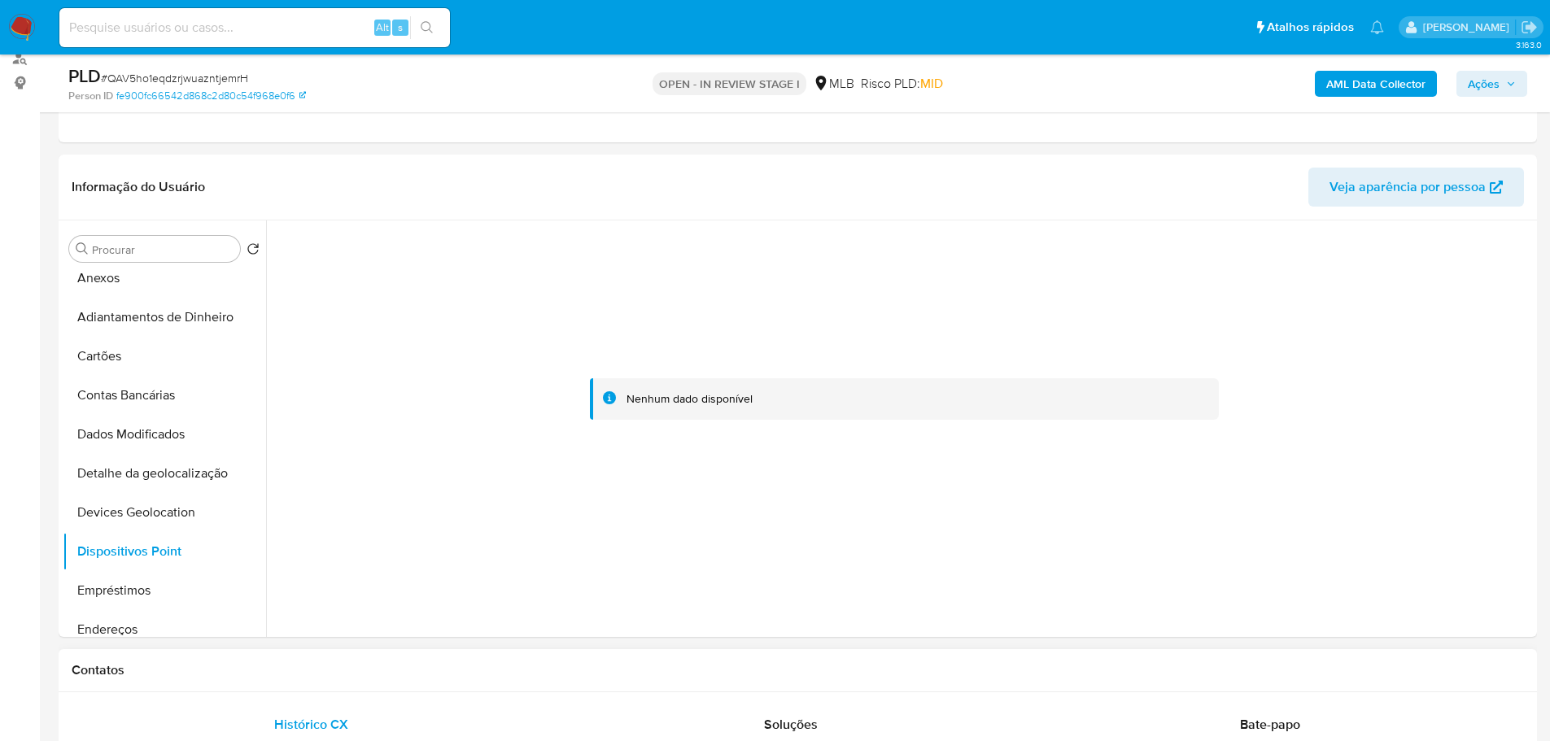
click at [526, 656] on div "Contatos" at bounding box center [798, 670] width 1478 height 43
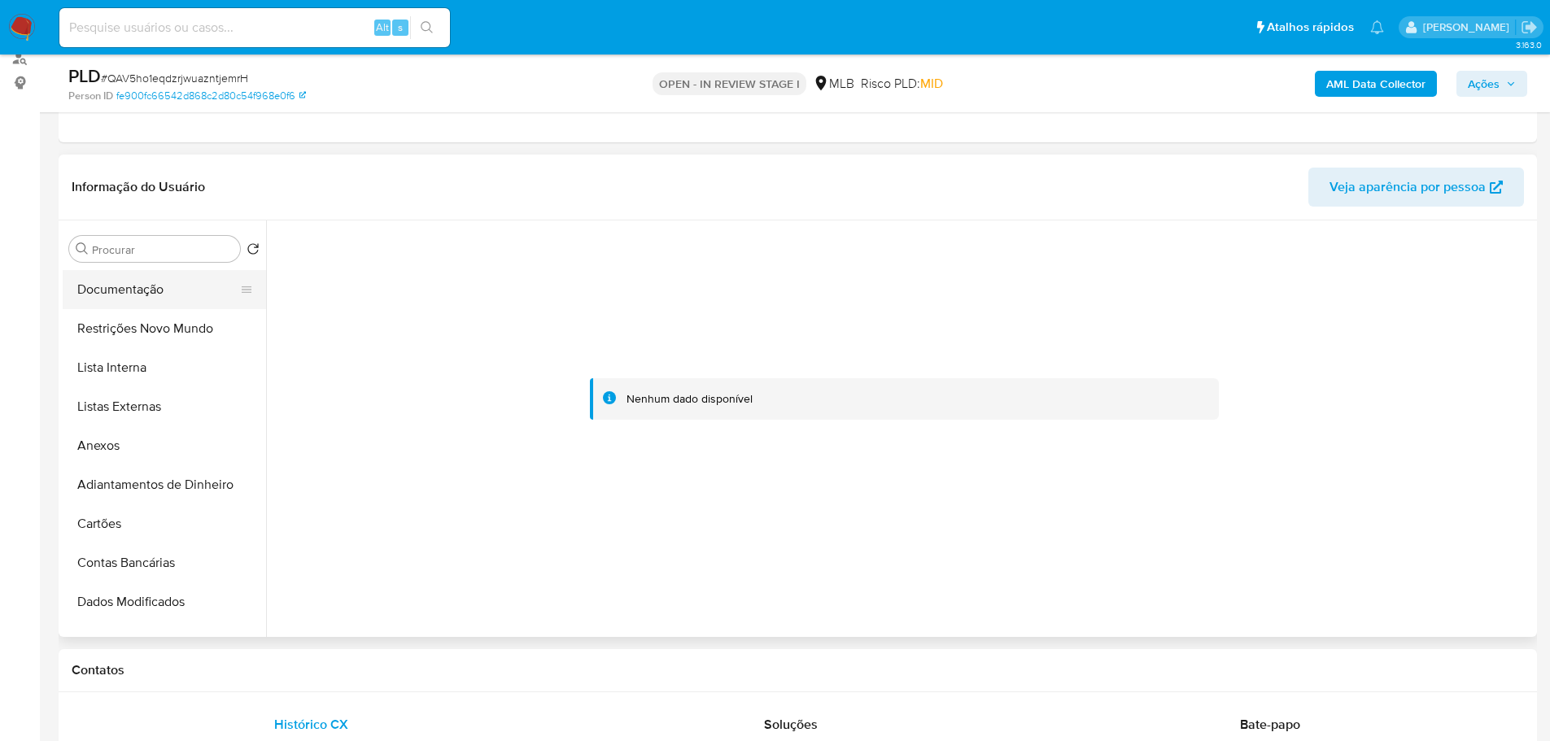
scroll to position [0, 0]
drag, startPoint x: 113, startPoint y: 325, endPoint x: 270, endPoint y: 355, distance: 159.7
click at [113, 325] on button "KYC" at bounding box center [164, 326] width 203 height 39
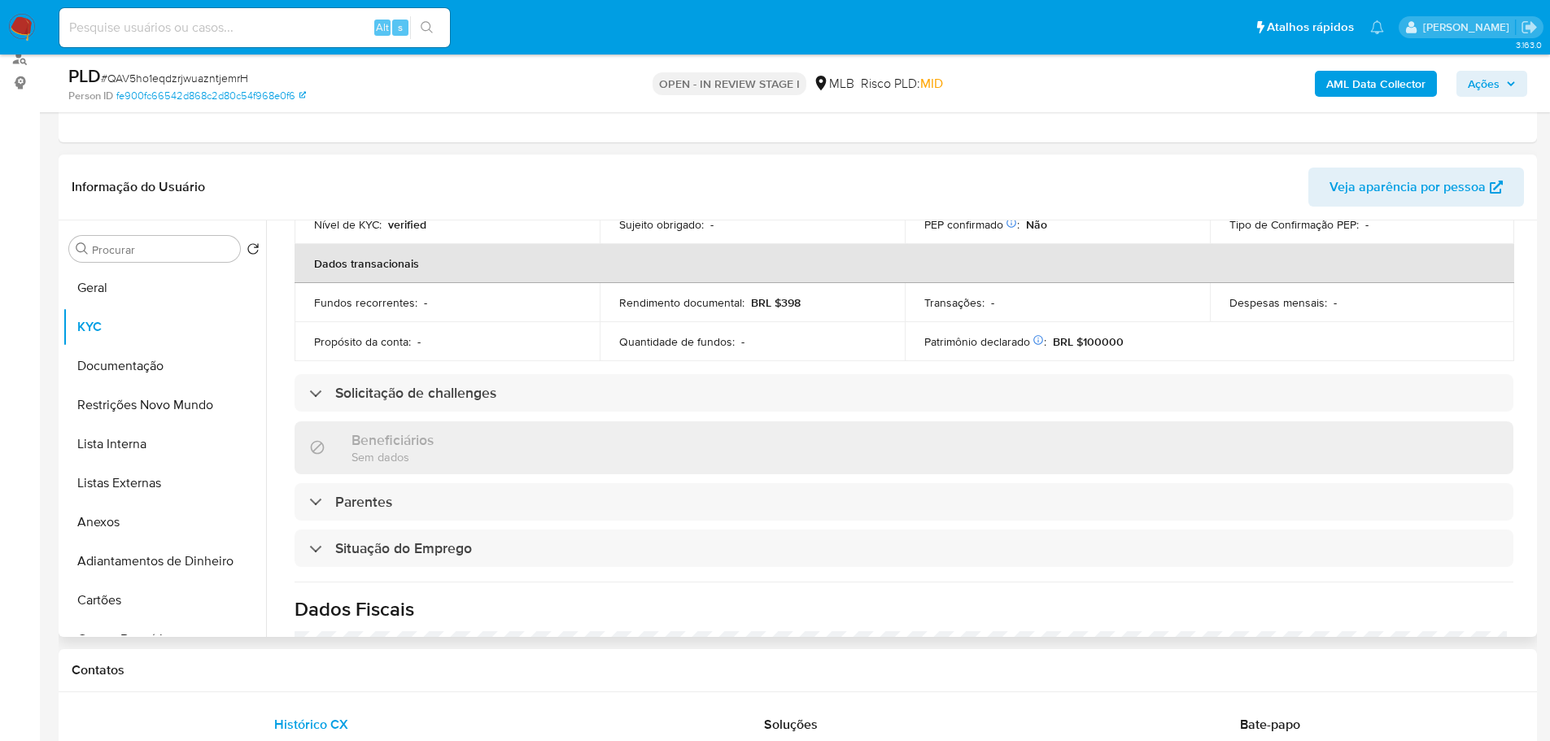
scroll to position [682, 0]
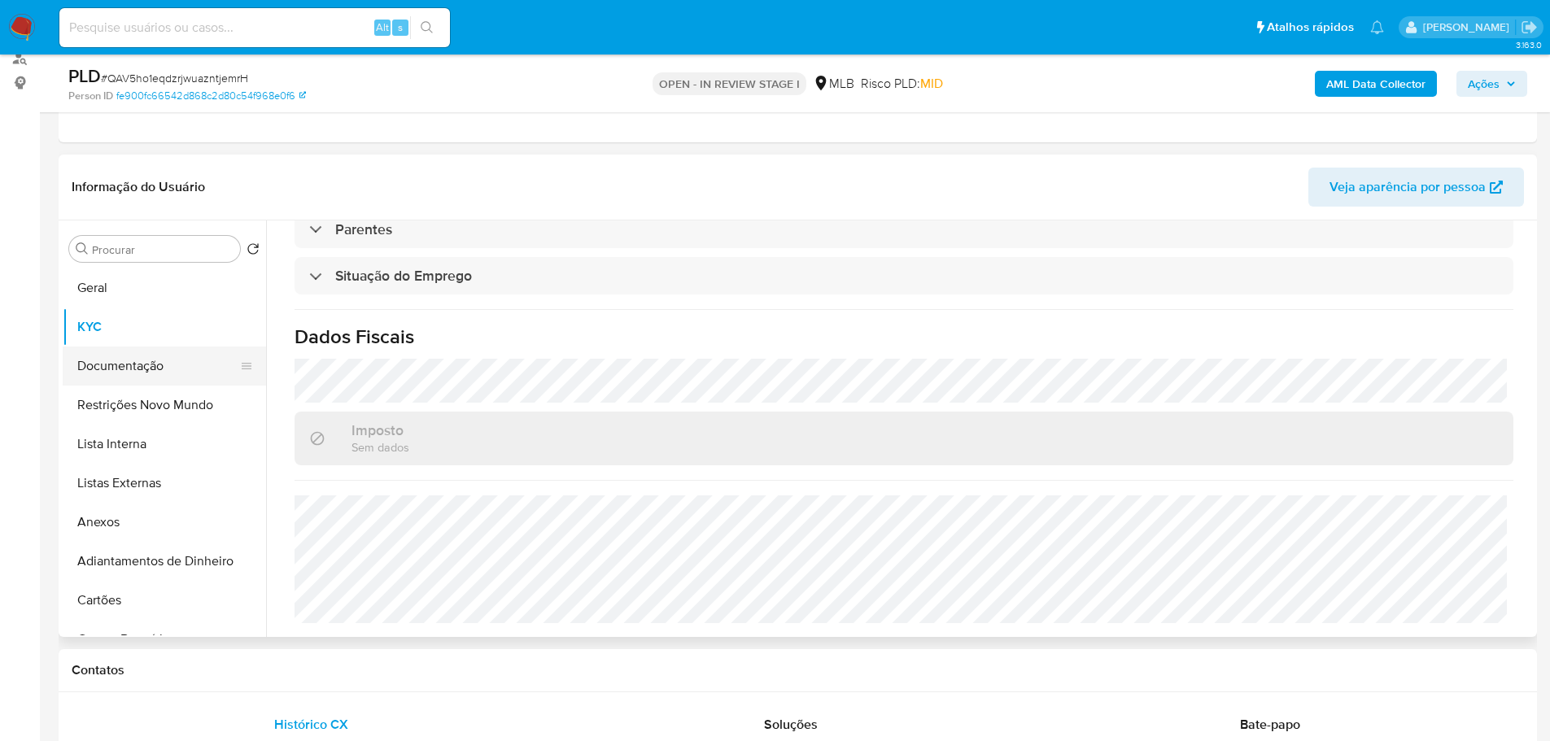
click at [146, 351] on button "Documentação" at bounding box center [158, 366] width 190 height 39
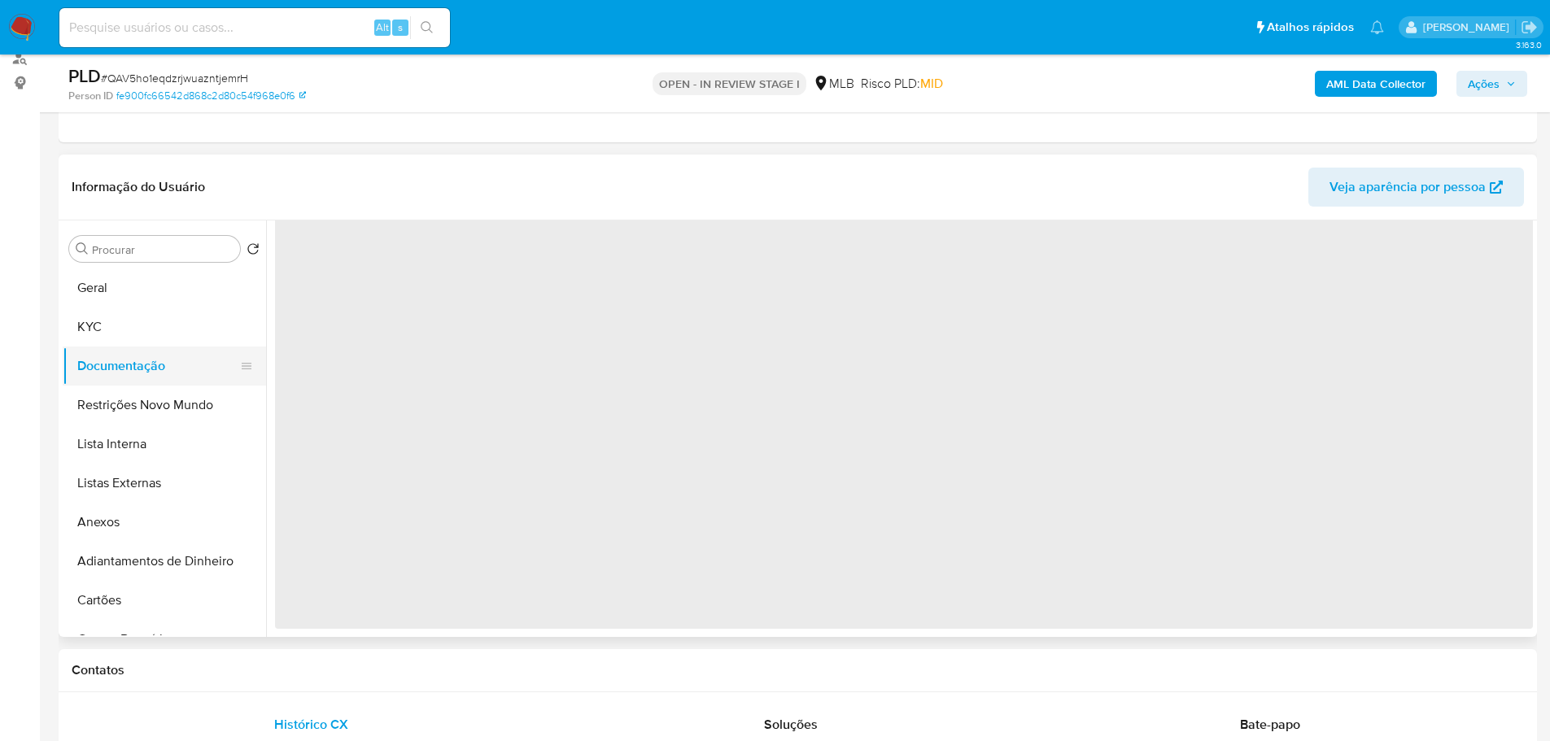
scroll to position [0, 0]
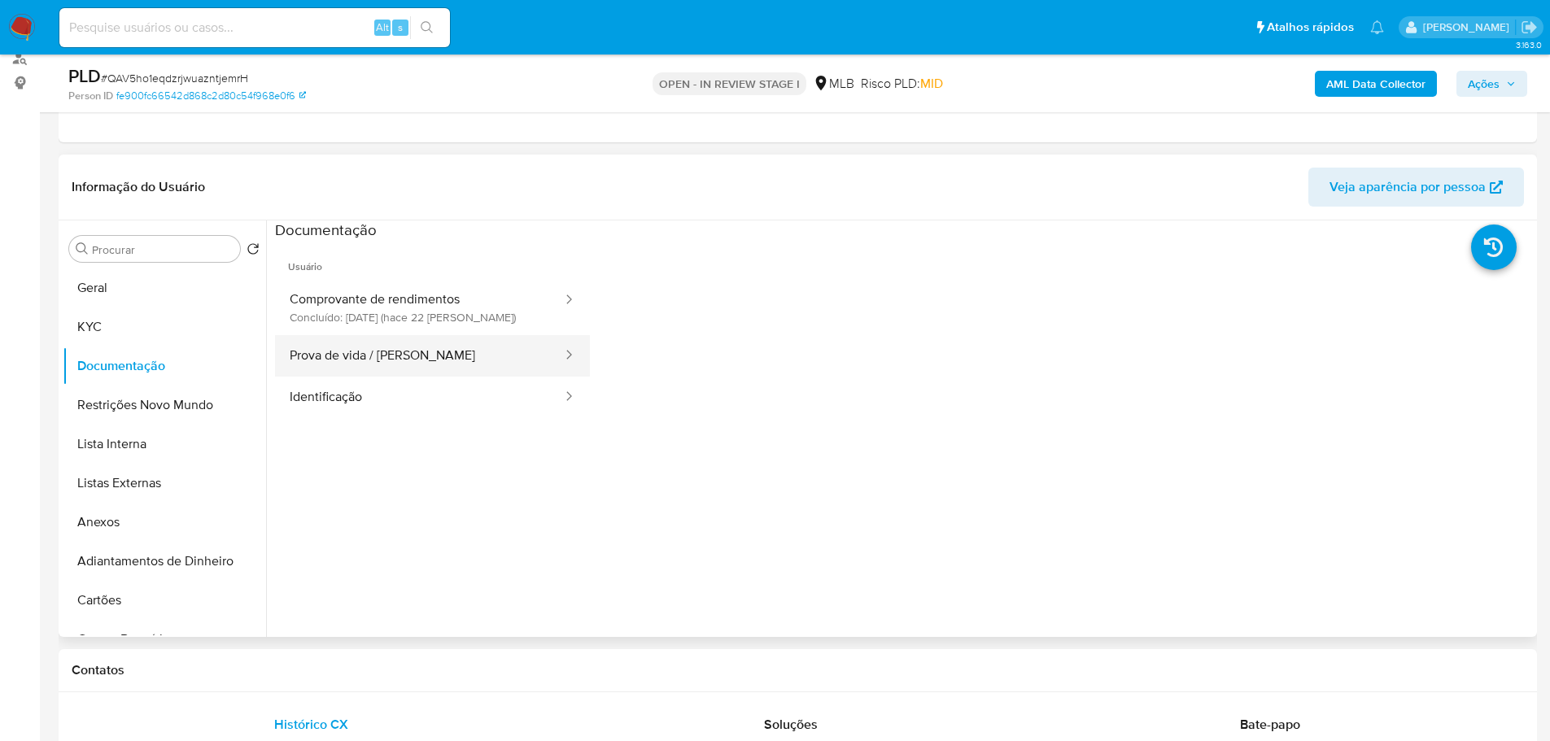
click at [418, 350] on button "Prova de vida / Selfie" at bounding box center [419, 355] width 289 height 41
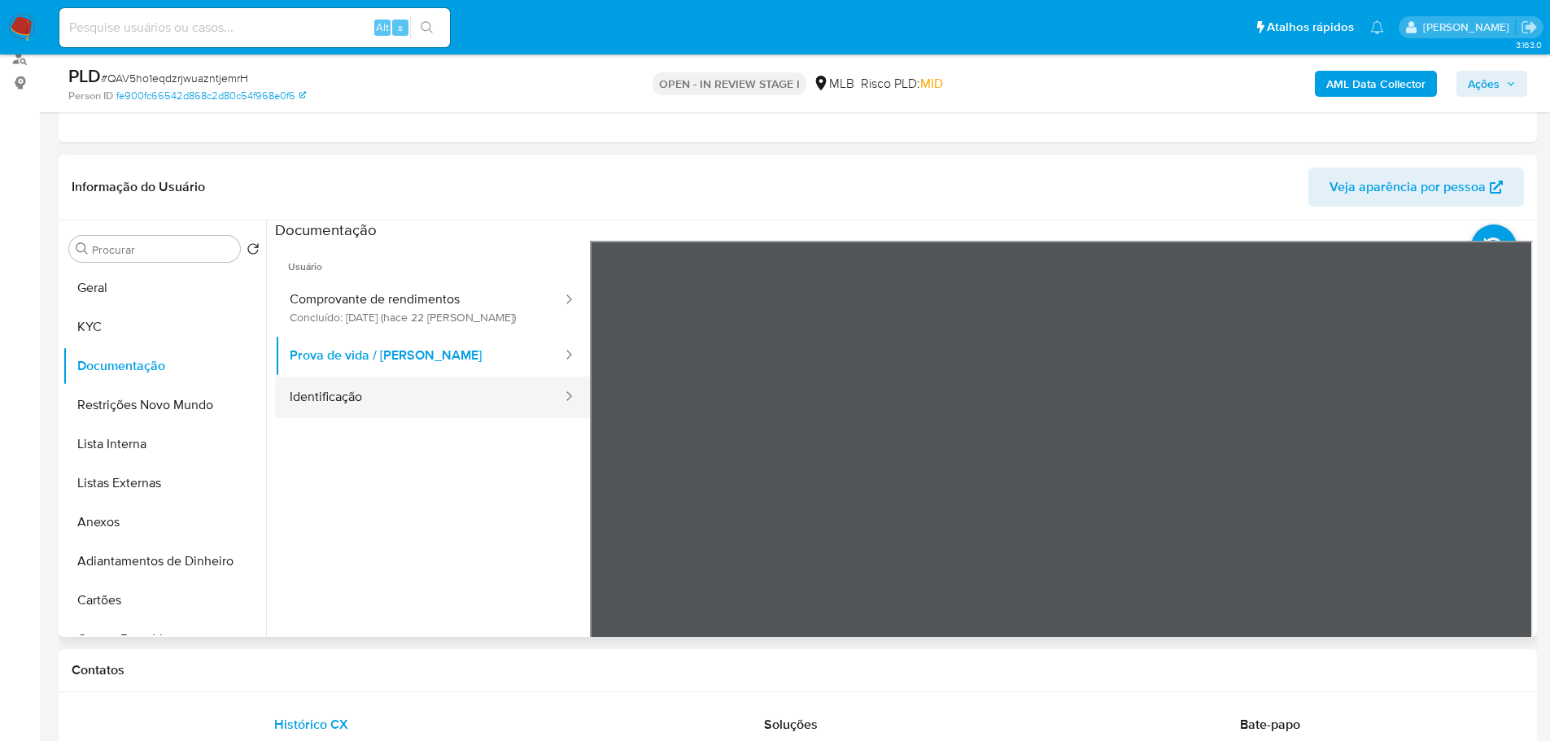
click at [443, 406] on button "Identificação" at bounding box center [419, 397] width 289 height 41
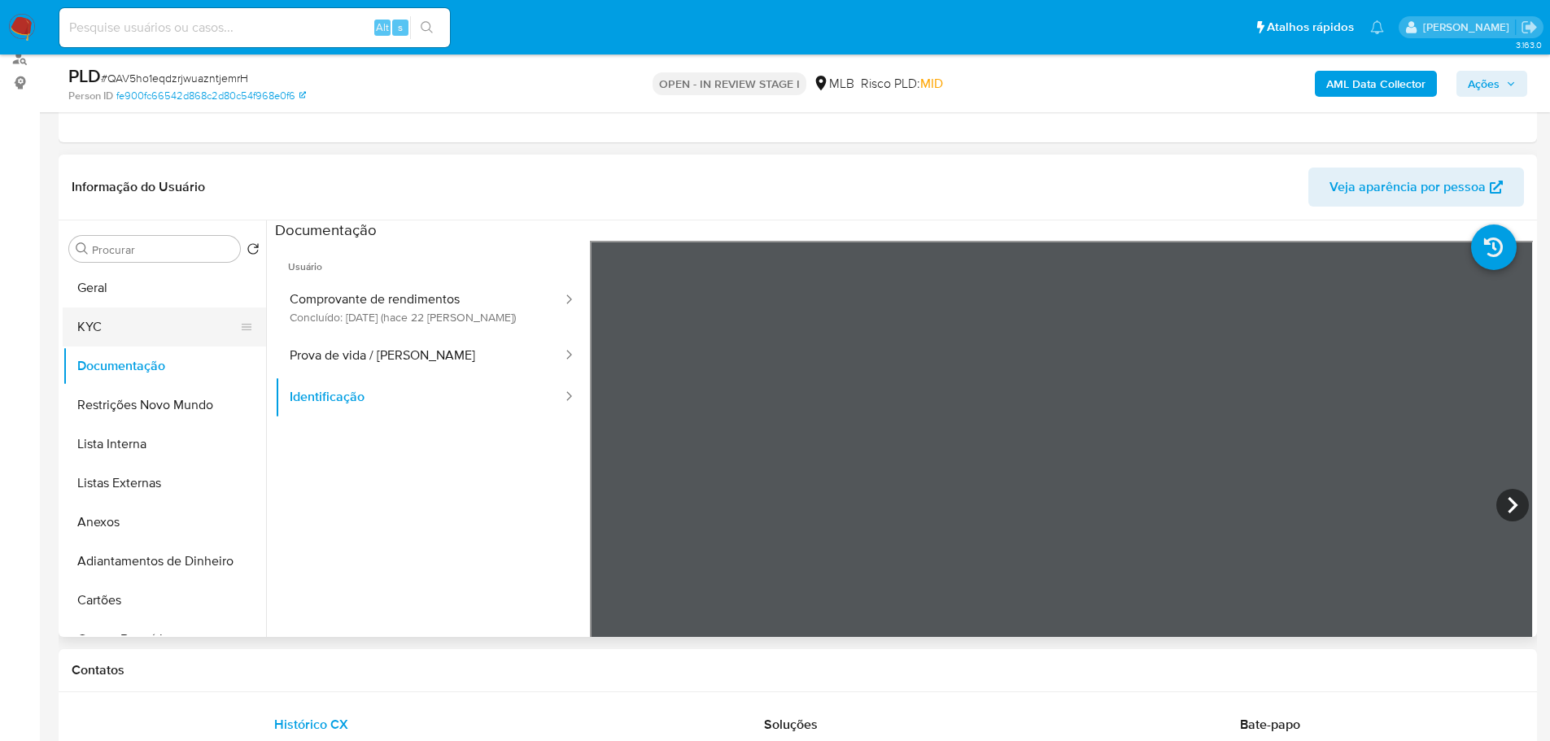
click at [177, 318] on button "KYC" at bounding box center [158, 326] width 190 height 39
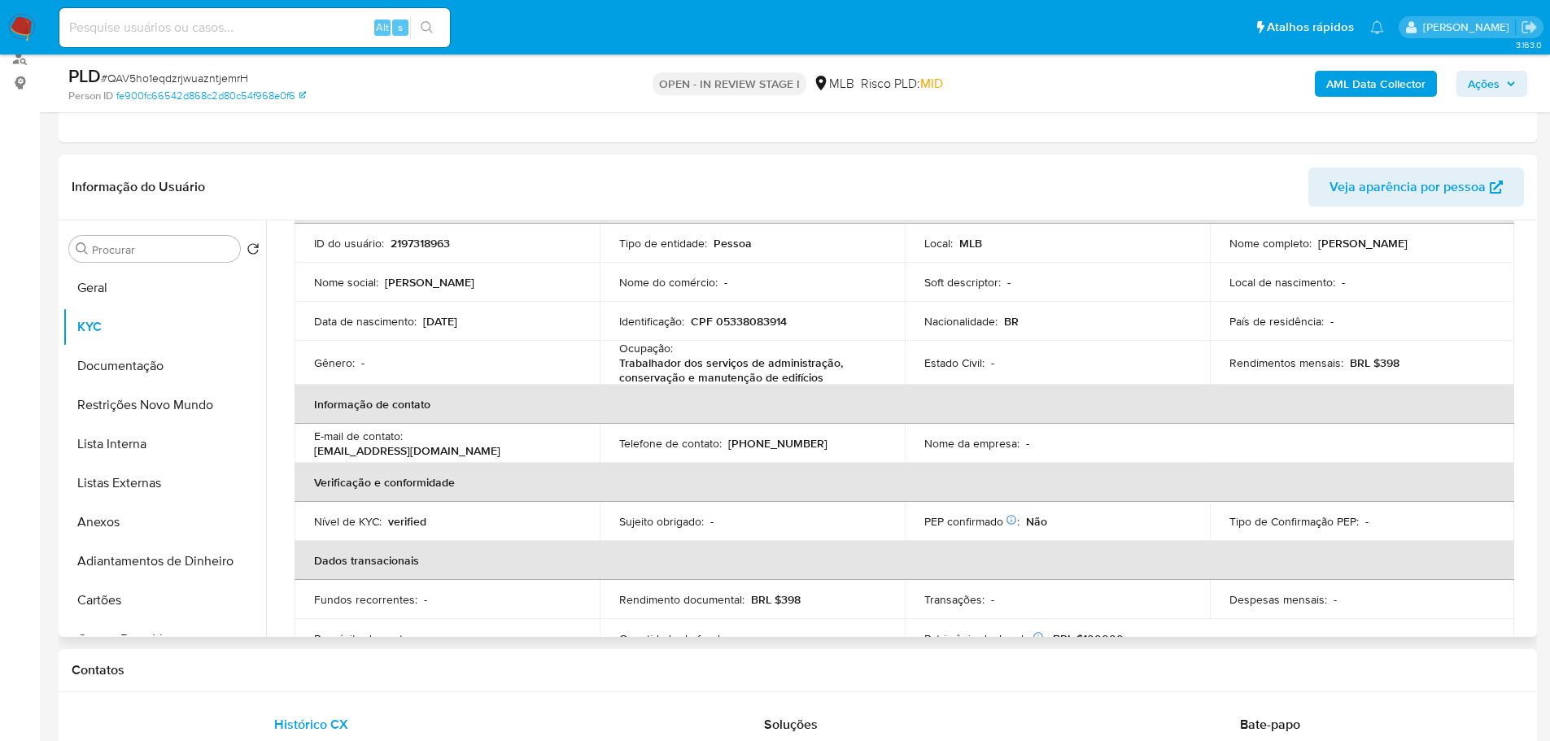
scroll to position [32, 0]
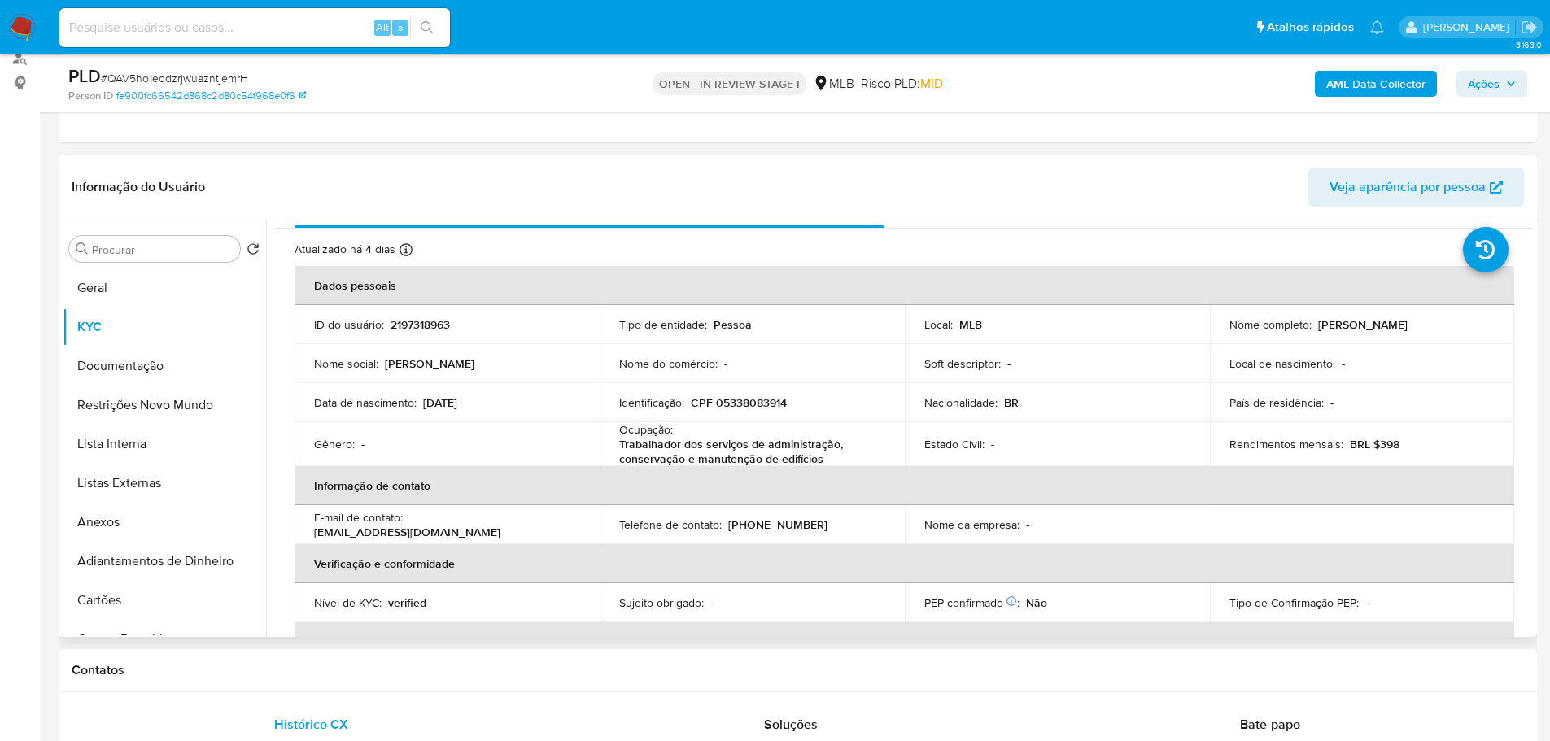
click at [759, 401] on p "CPF 05338083914" at bounding box center [739, 402] width 96 height 15
copy p "05338083914"
click at [114, 298] on button "Geral" at bounding box center [158, 287] width 190 height 39
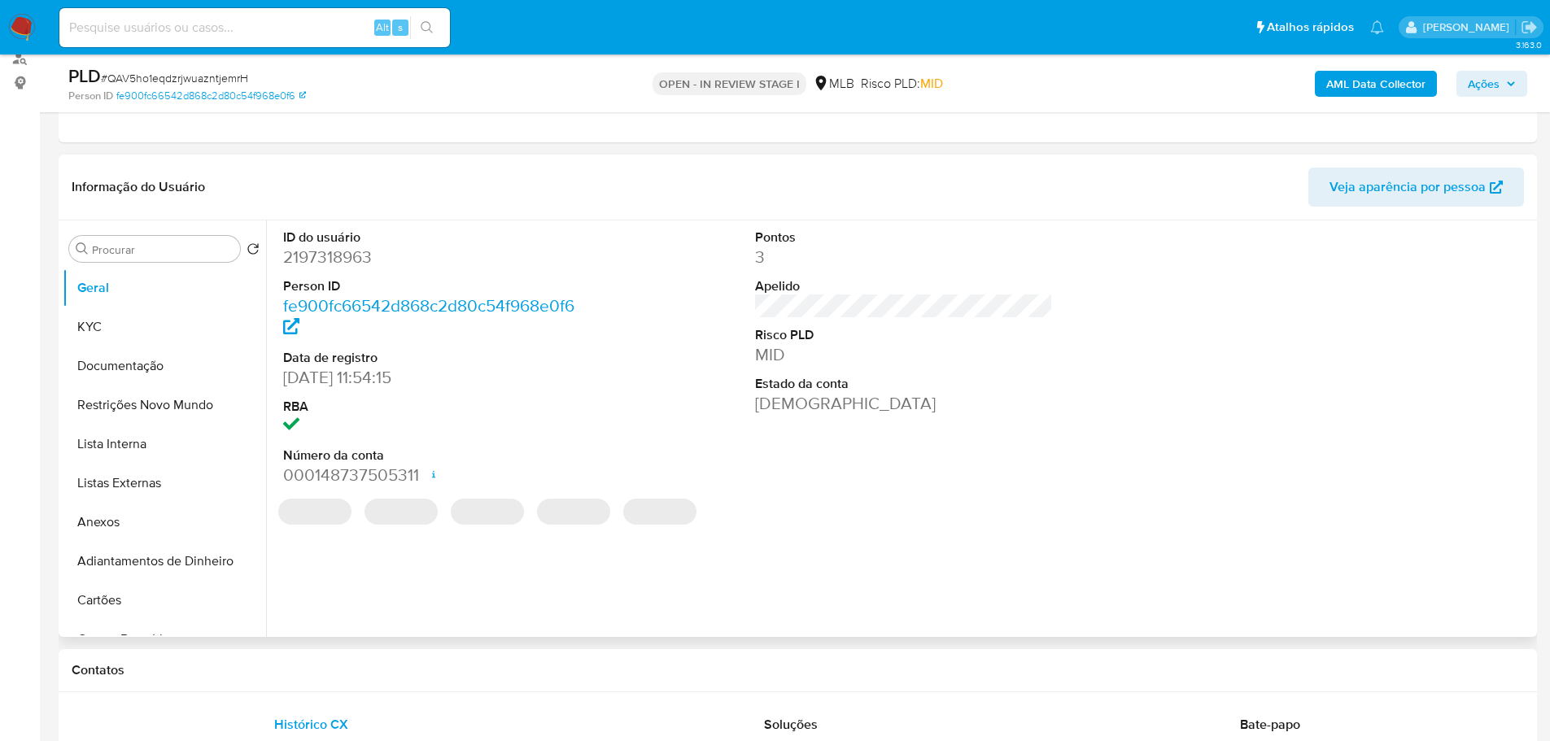
click at [329, 264] on dd "2197318963" at bounding box center [432, 257] width 299 height 23
copy dd "2197318963"
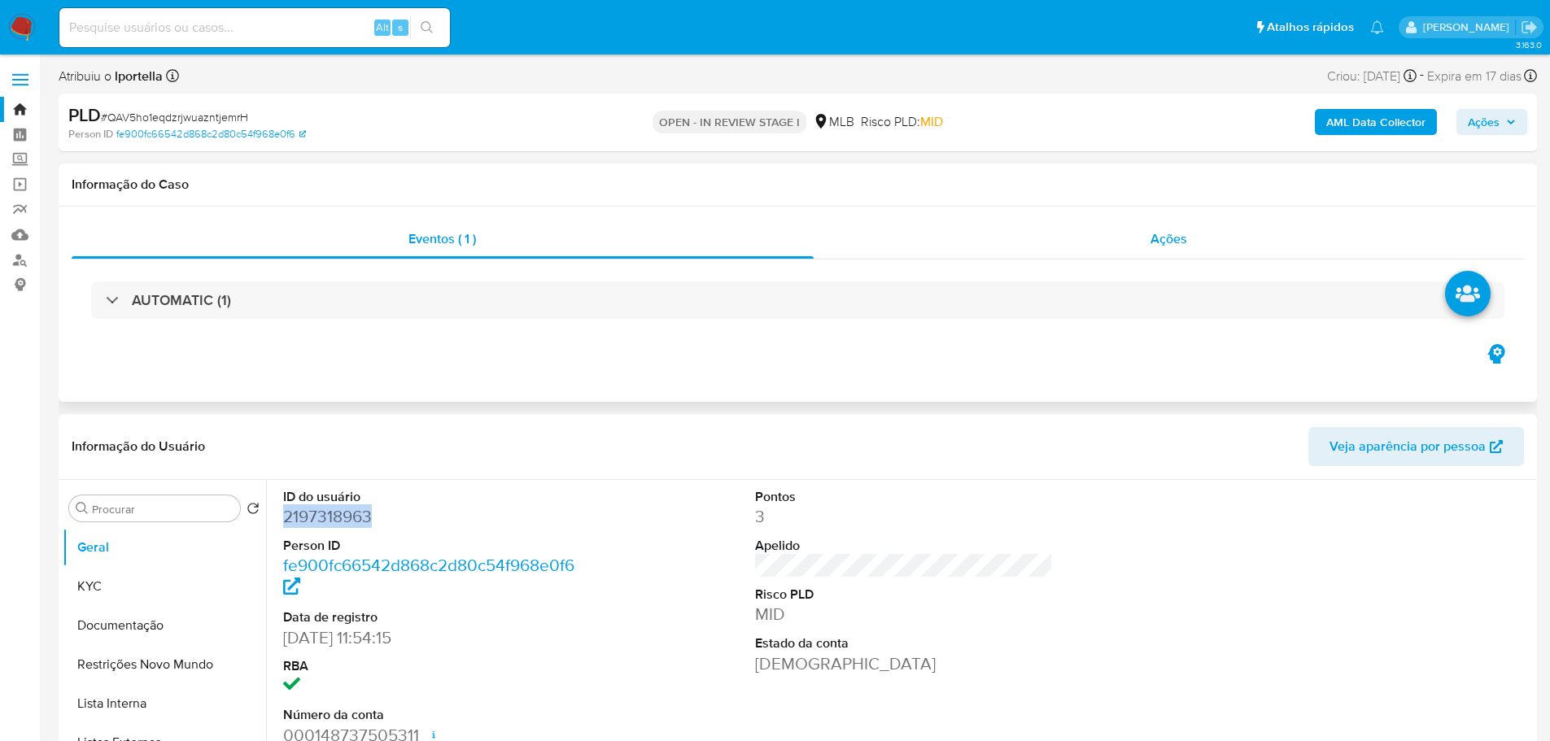
click at [1183, 238] on span "Ações" at bounding box center [1168, 238] width 37 height 19
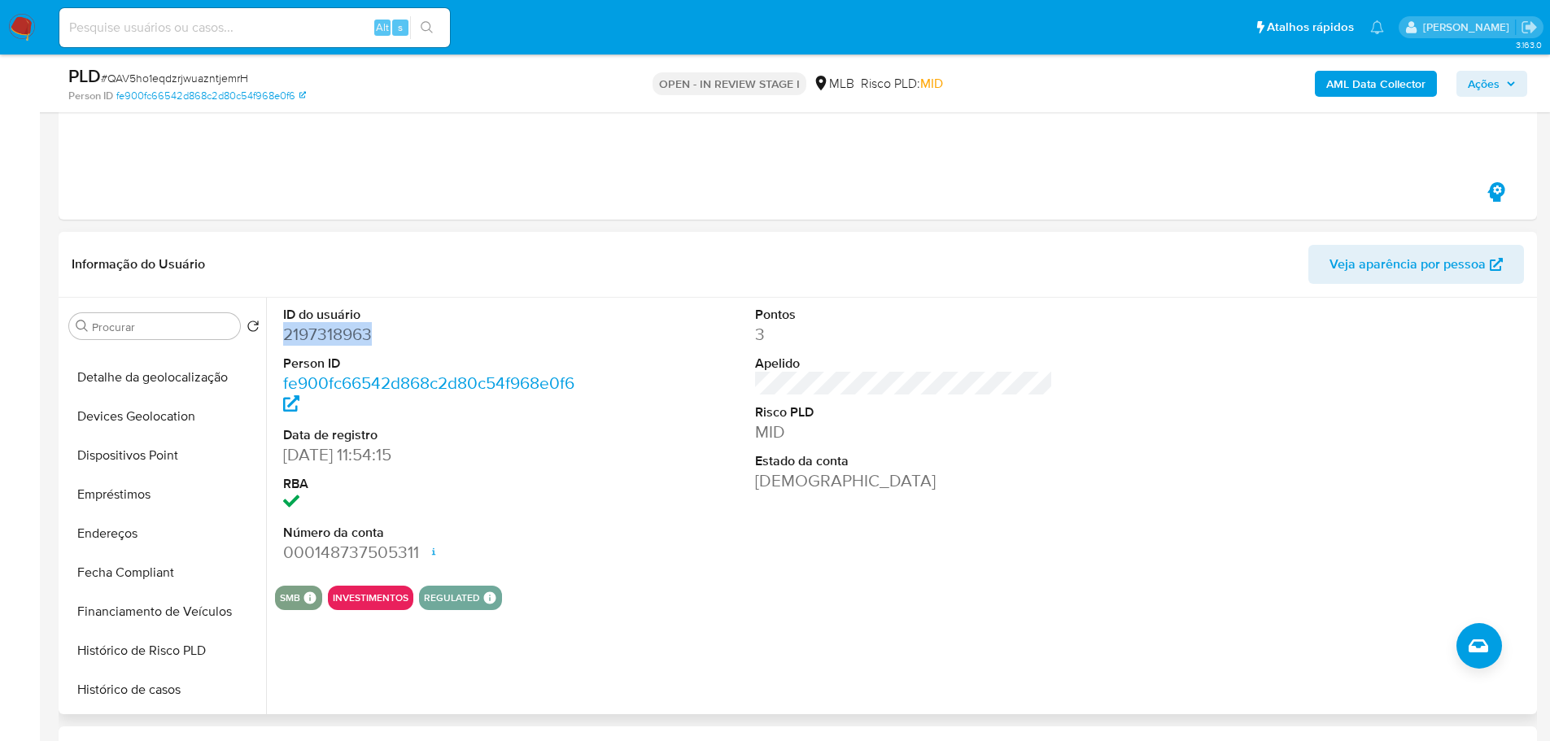
scroll to position [569, 0]
click at [135, 697] on button "Items" at bounding box center [158, 693] width 190 height 39
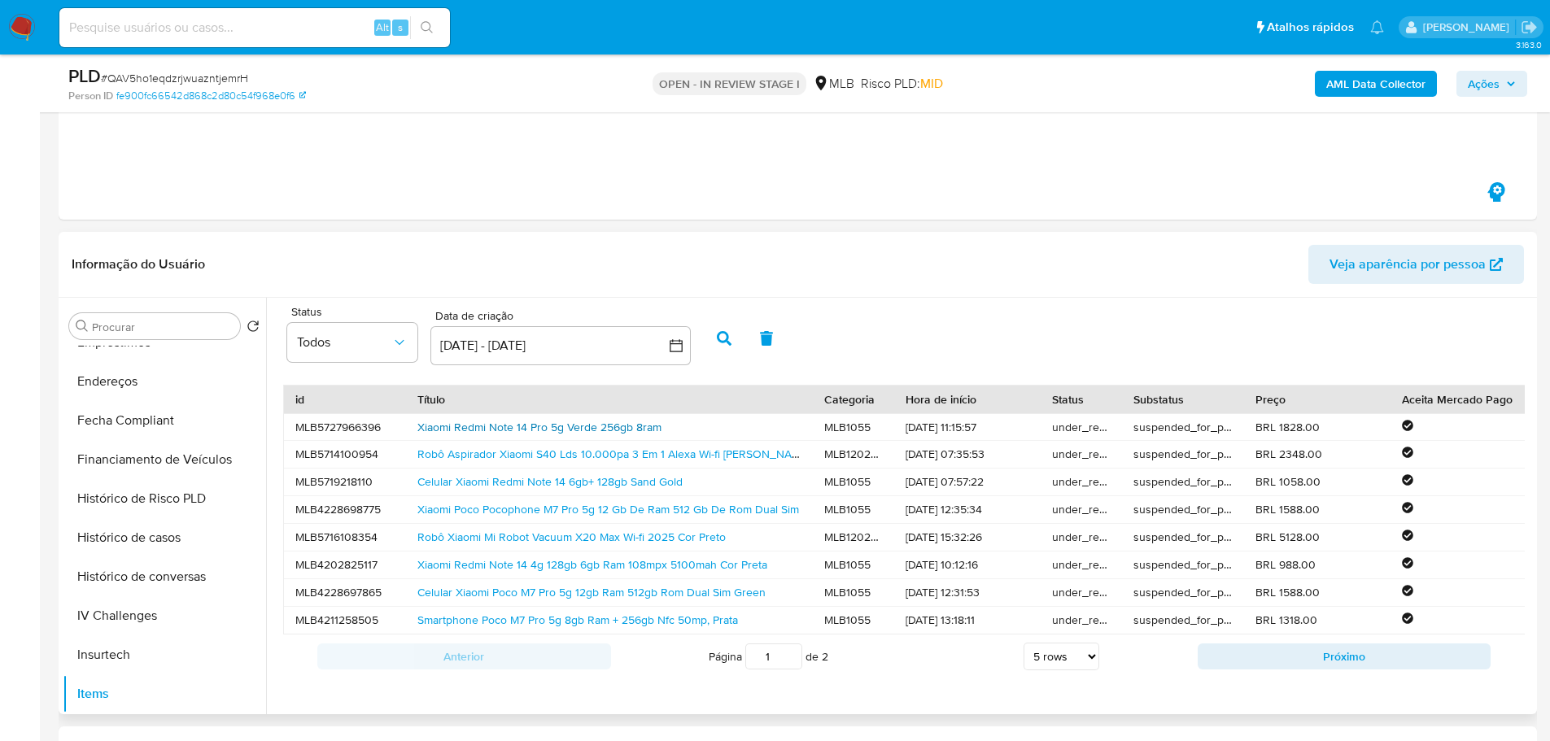
click at [515, 429] on link "Xiaomi Redmi Note 14 Pro 5g Verde 256gb 8ram" at bounding box center [539, 427] width 244 height 16
click at [499, 456] on link "Robô Aspirador Xiaomi S40 Lds 10.000pa 3 Em 1 Alexa Wi-fi Branco" at bounding box center [613, 454] width 392 height 16
click at [503, 480] on link "Celular Xiaomi Redmi Note 14 6gb+ 128gb Sand Gold" at bounding box center [549, 481] width 265 height 16
click at [498, 512] on link "Xiaomi Poco Pocophone M7 Pro 5g 12 Gb De Ram 512 Gb De Rom Dual Sim" at bounding box center [607, 509] width 381 height 16
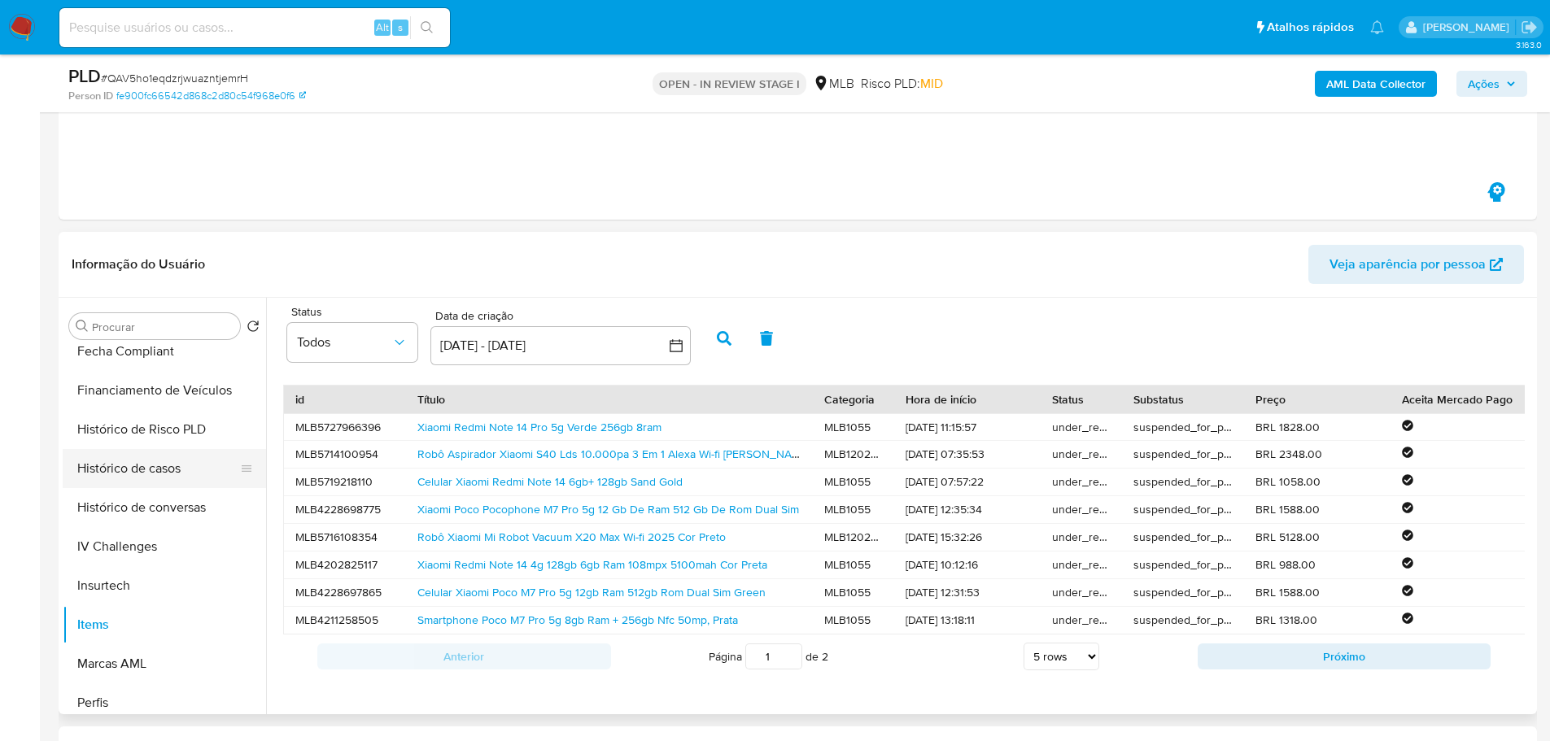
click at [149, 462] on button "Histórico de casos" at bounding box center [158, 468] width 190 height 39
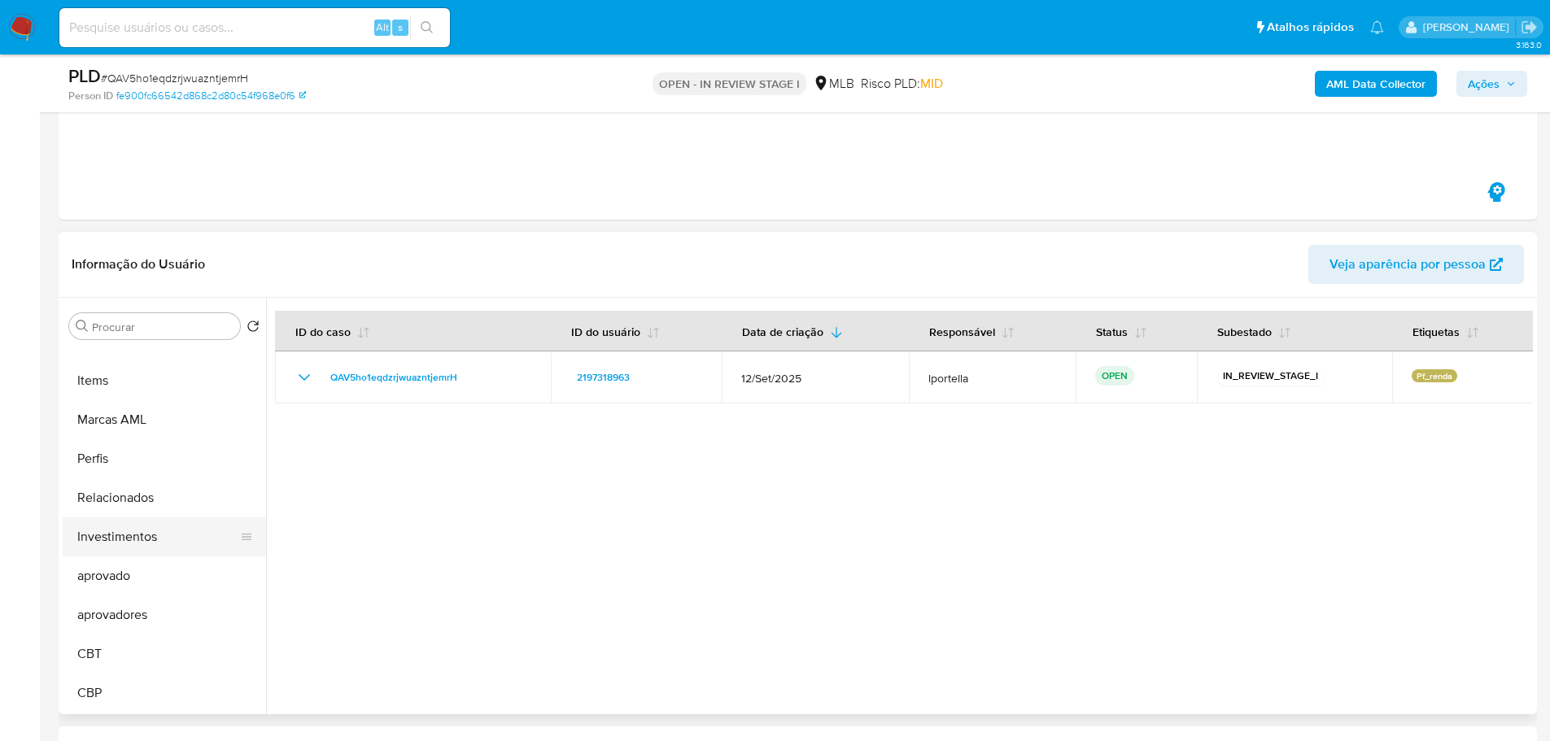
scroll to position [801, 0]
click at [111, 462] on button "Items" at bounding box center [158, 462] width 190 height 39
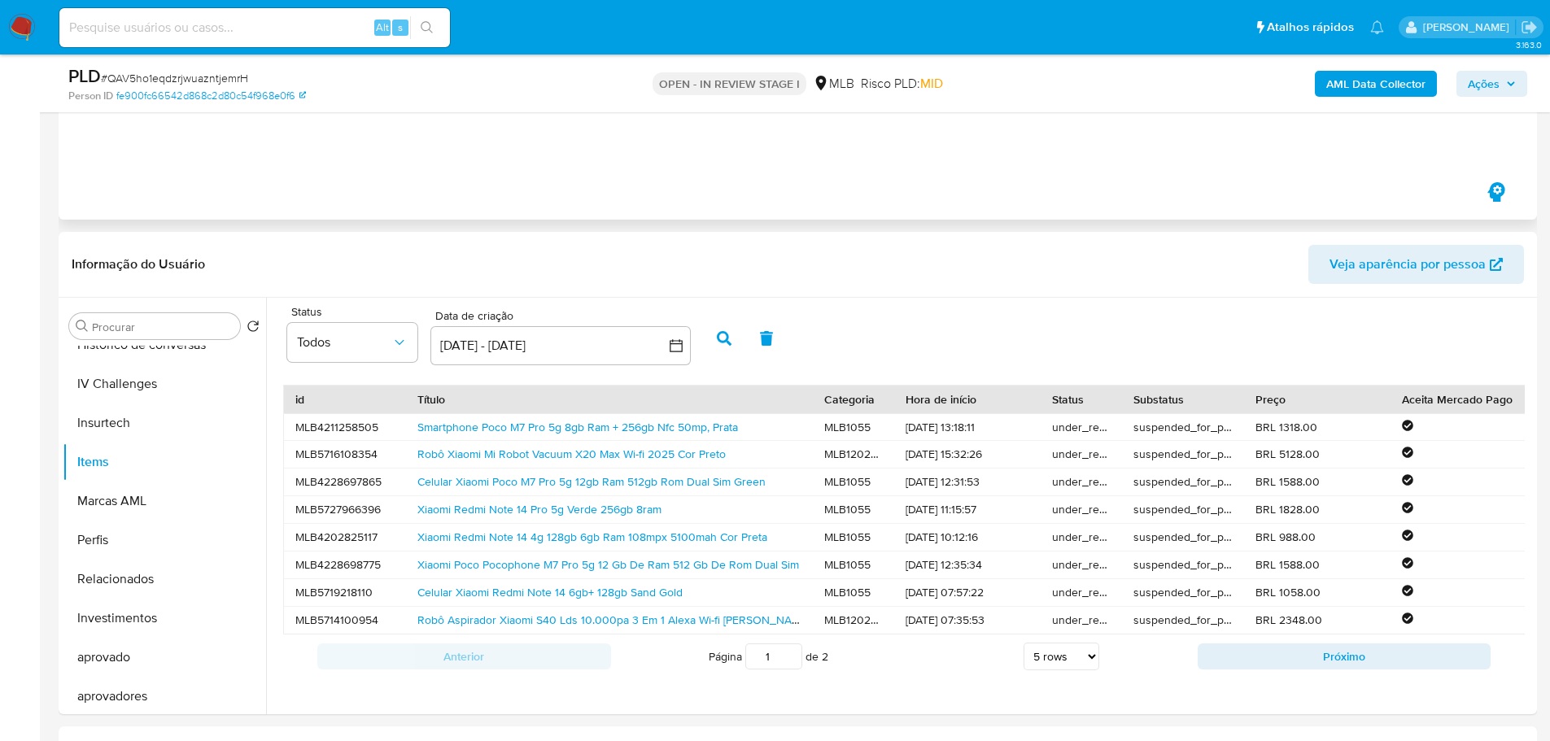
click at [1311, 156] on div "29/09/2025 09:50:17 (há 11 dias) O caso foi para o status OPEN_IN_REVIEW_STAGE_…" at bounding box center [797, 68] width 1413 height 195
click at [1362, 81] on b "AML Data Collector" at bounding box center [1375, 84] width 99 height 26
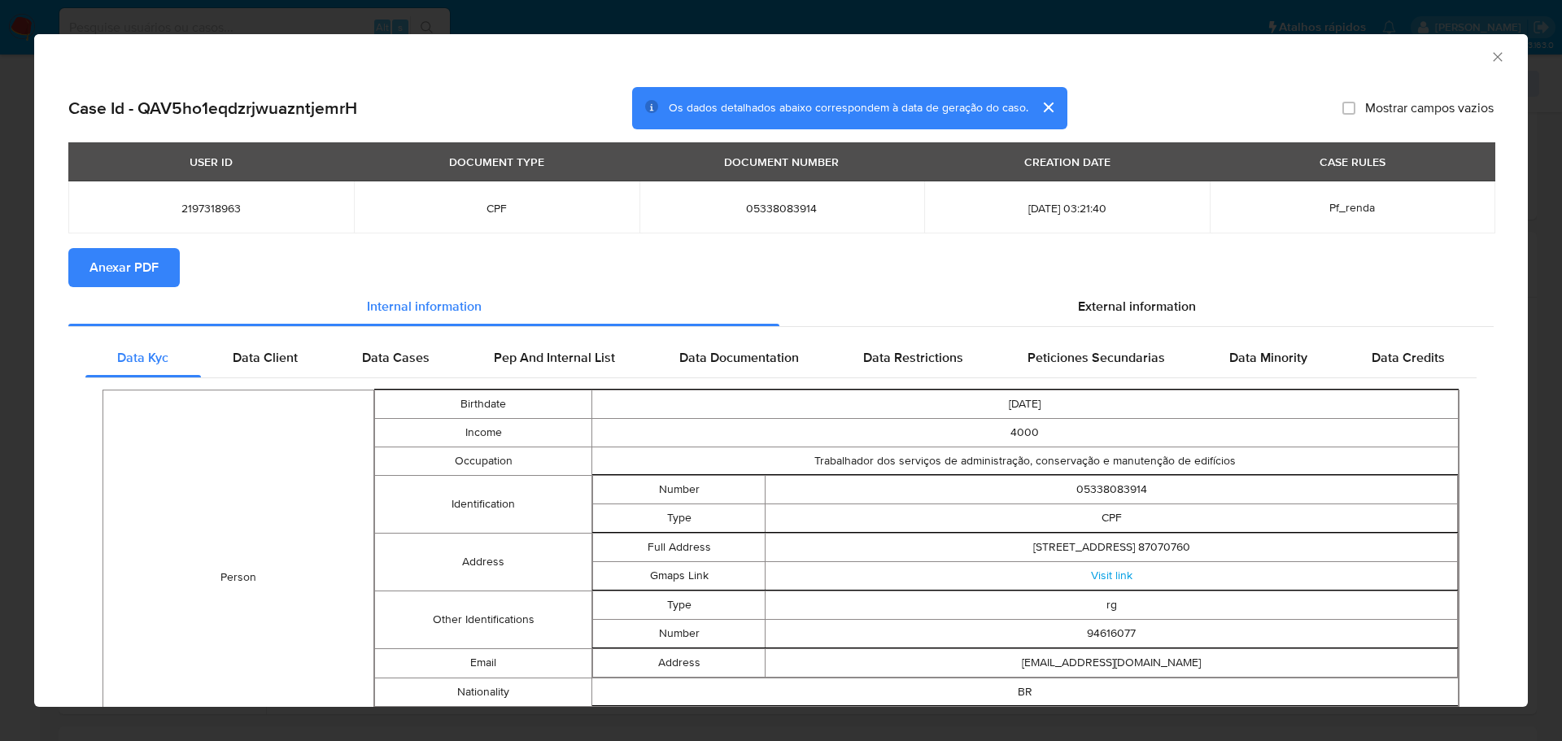
click at [151, 273] on span "Anexar PDF" at bounding box center [123, 268] width 69 height 36
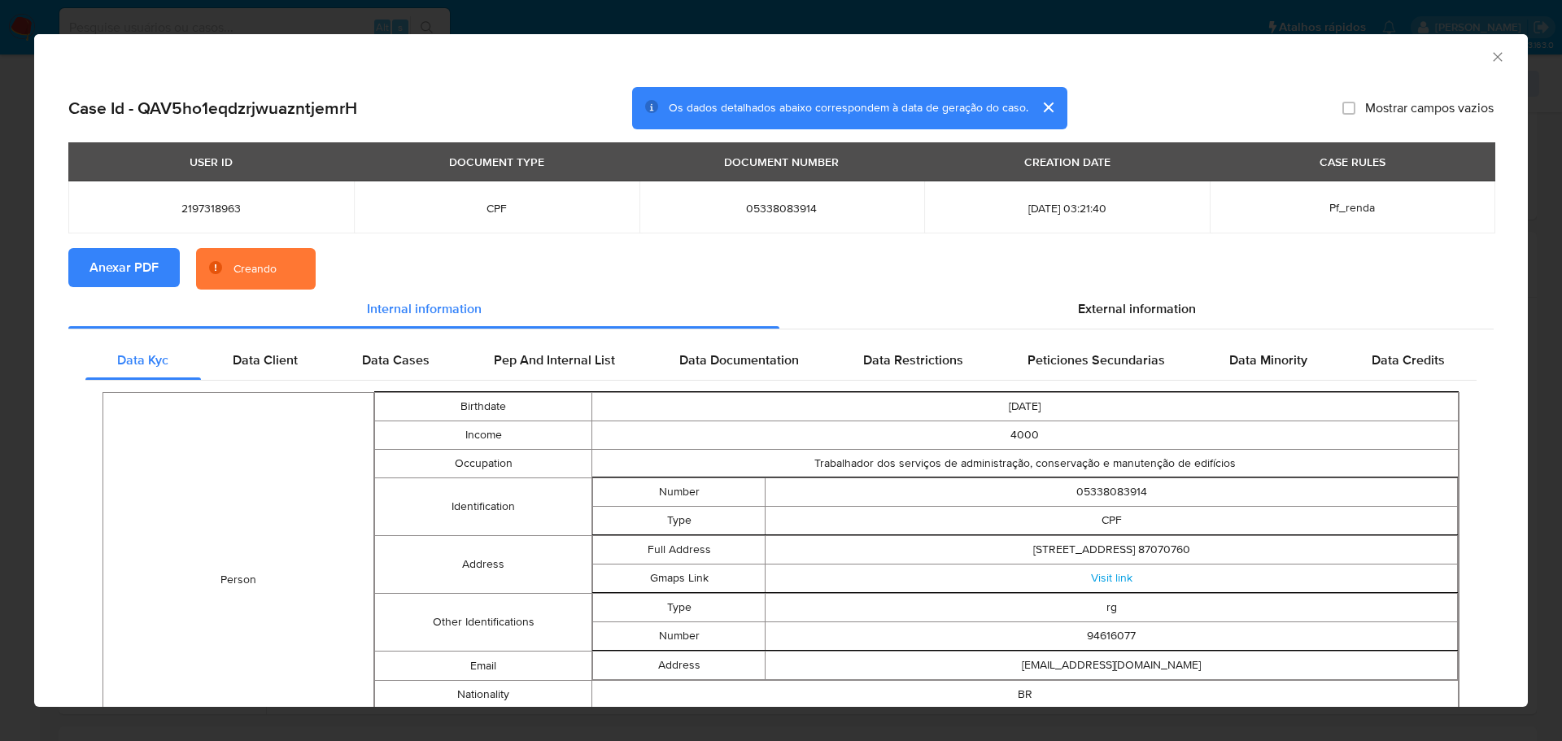
click at [1489, 56] on icon "Fechar a janela" at bounding box center [1497, 57] width 16 height 16
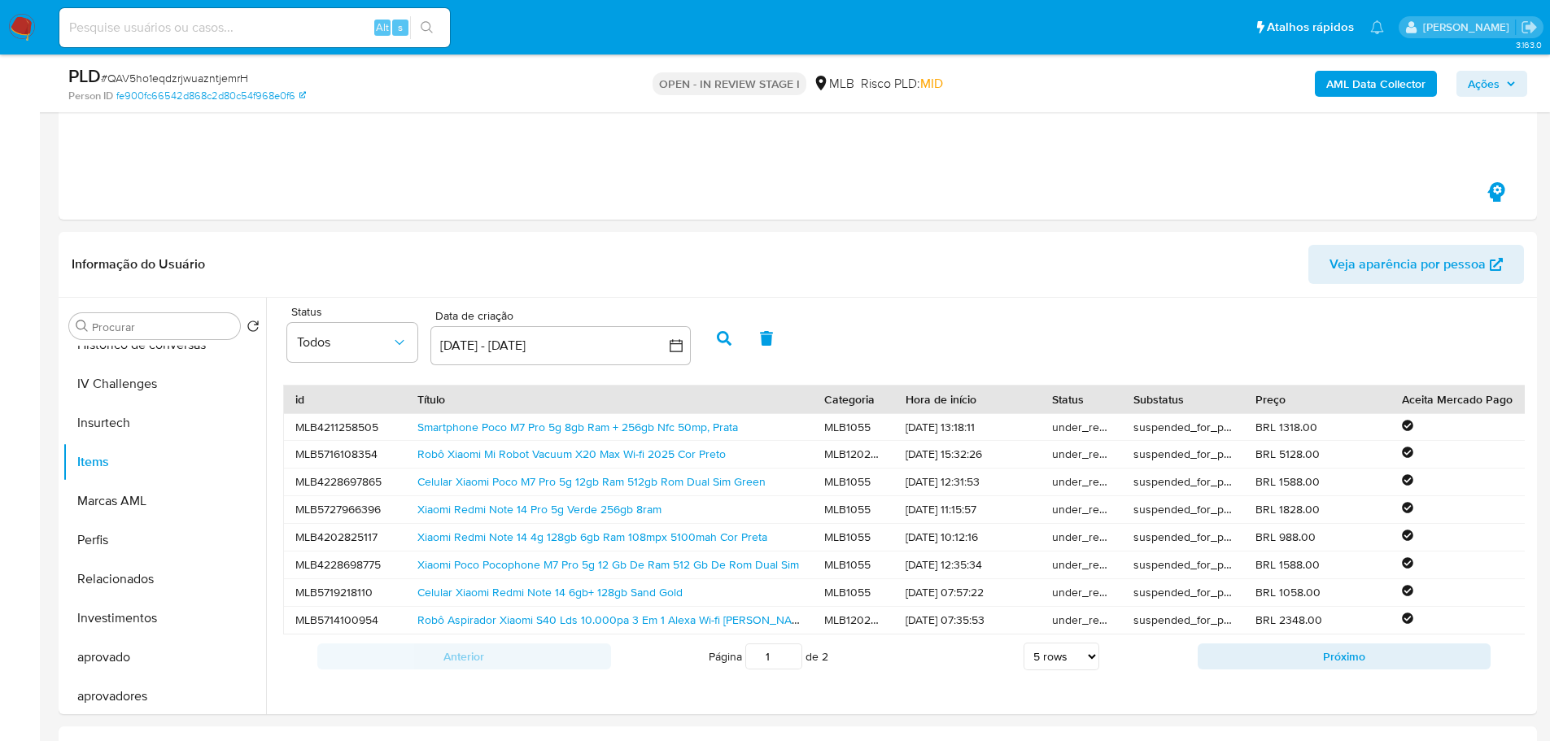
drag, startPoint x: 1478, startPoint y: 89, endPoint x: 1444, endPoint y: 97, distance: 35.1
click at [1476, 89] on span "Ações" at bounding box center [1483, 84] width 32 height 26
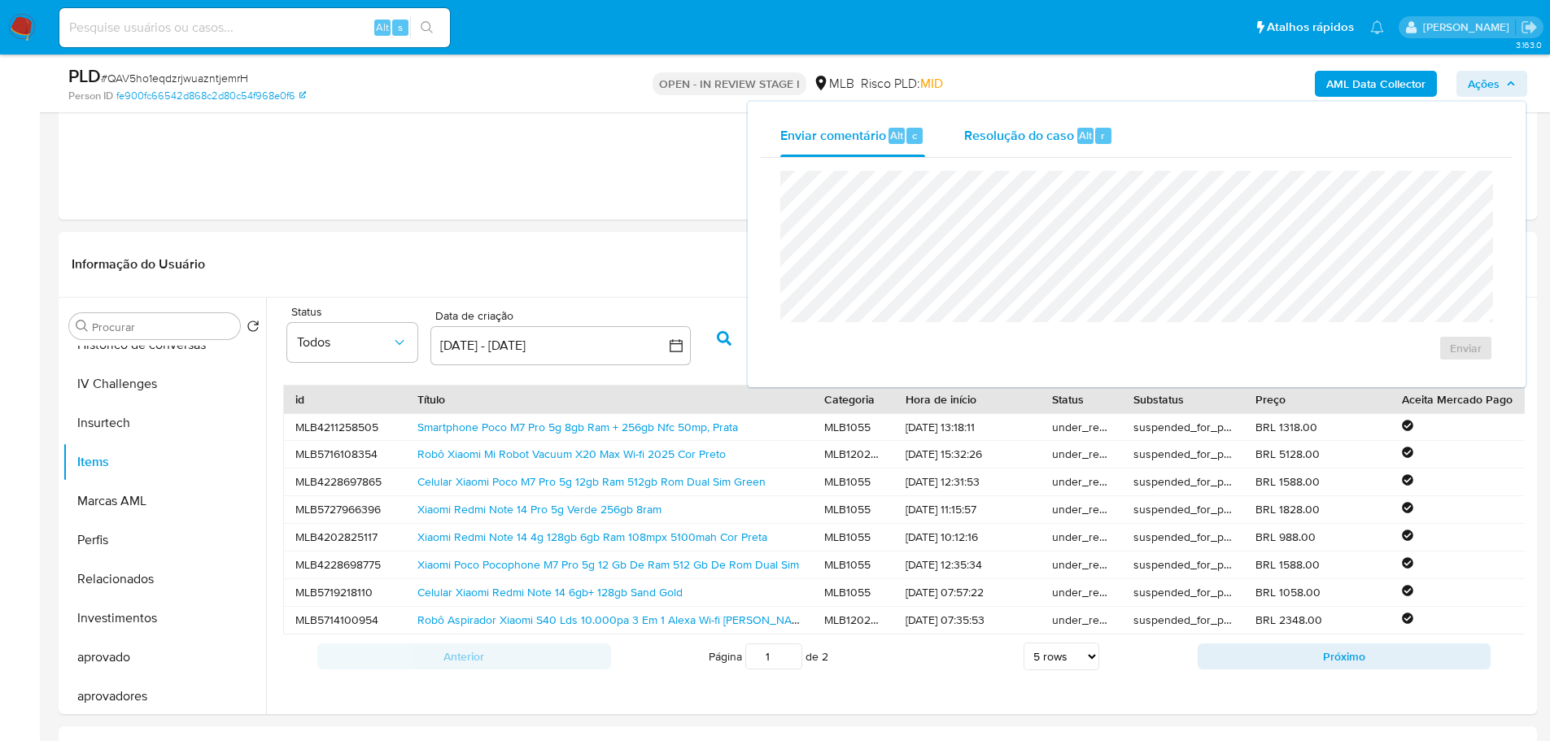
click at [1070, 133] on span "Resolução do caso" at bounding box center [1019, 134] width 110 height 19
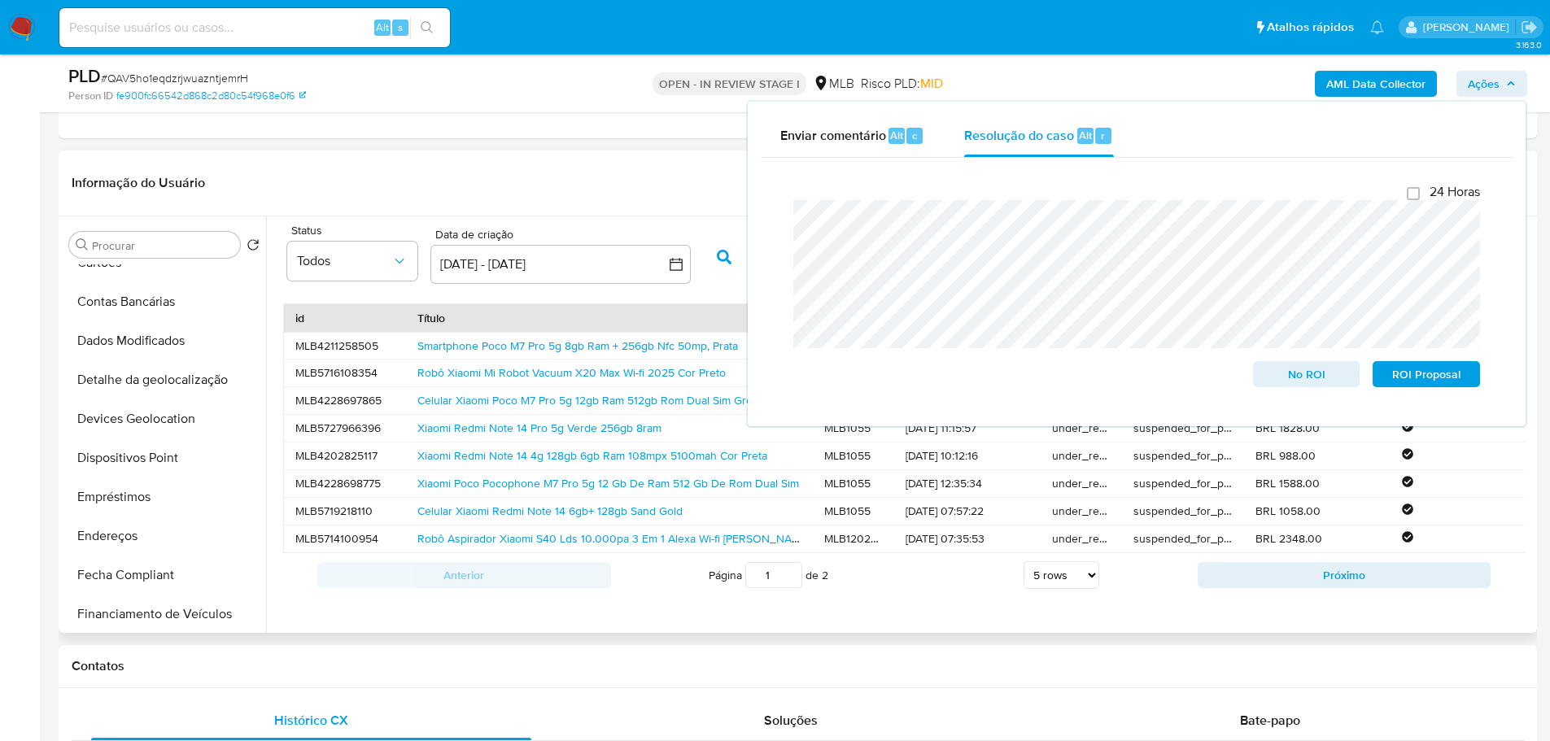
scroll to position [232, 0]
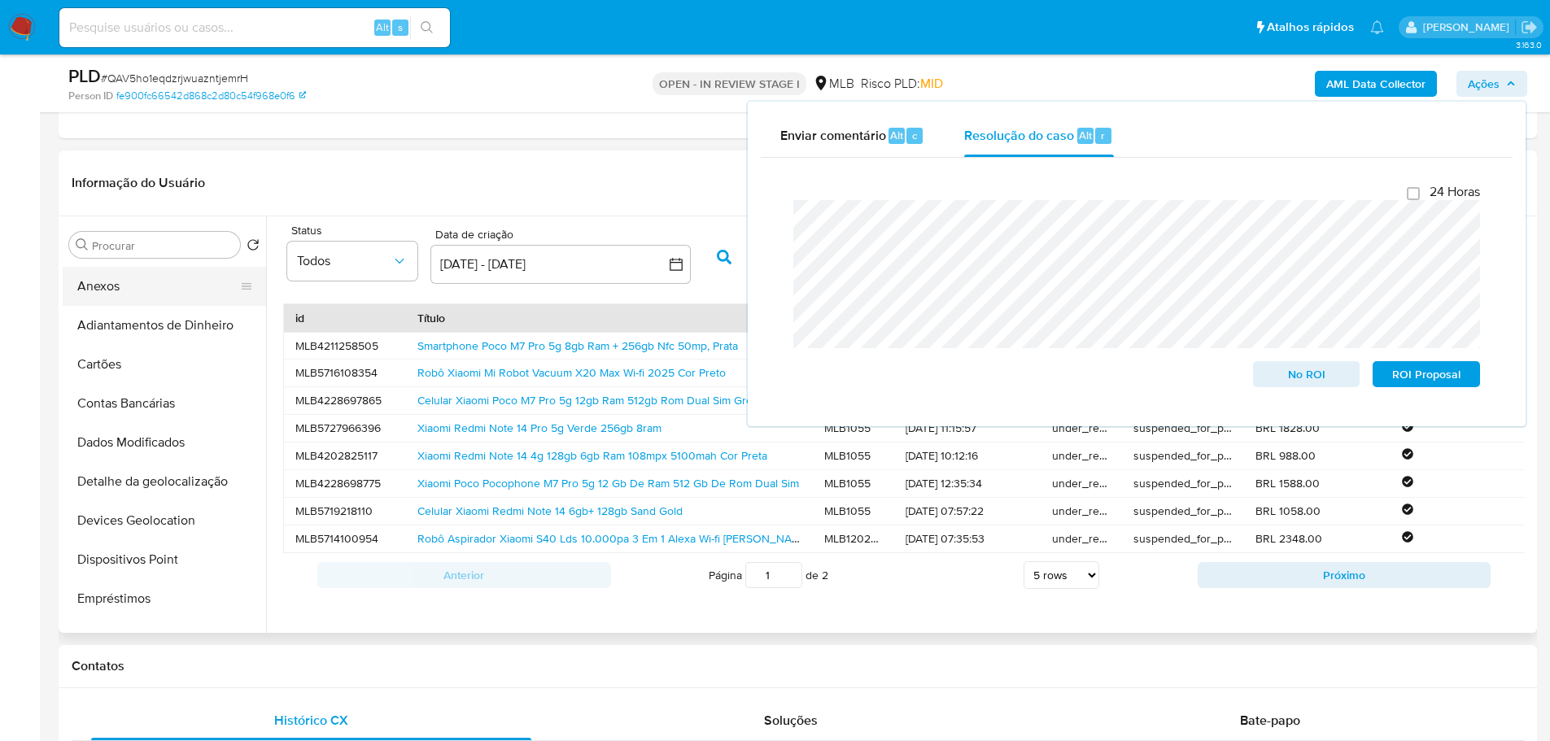
click at [118, 288] on button "Anexos" at bounding box center [158, 286] width 190 height 39
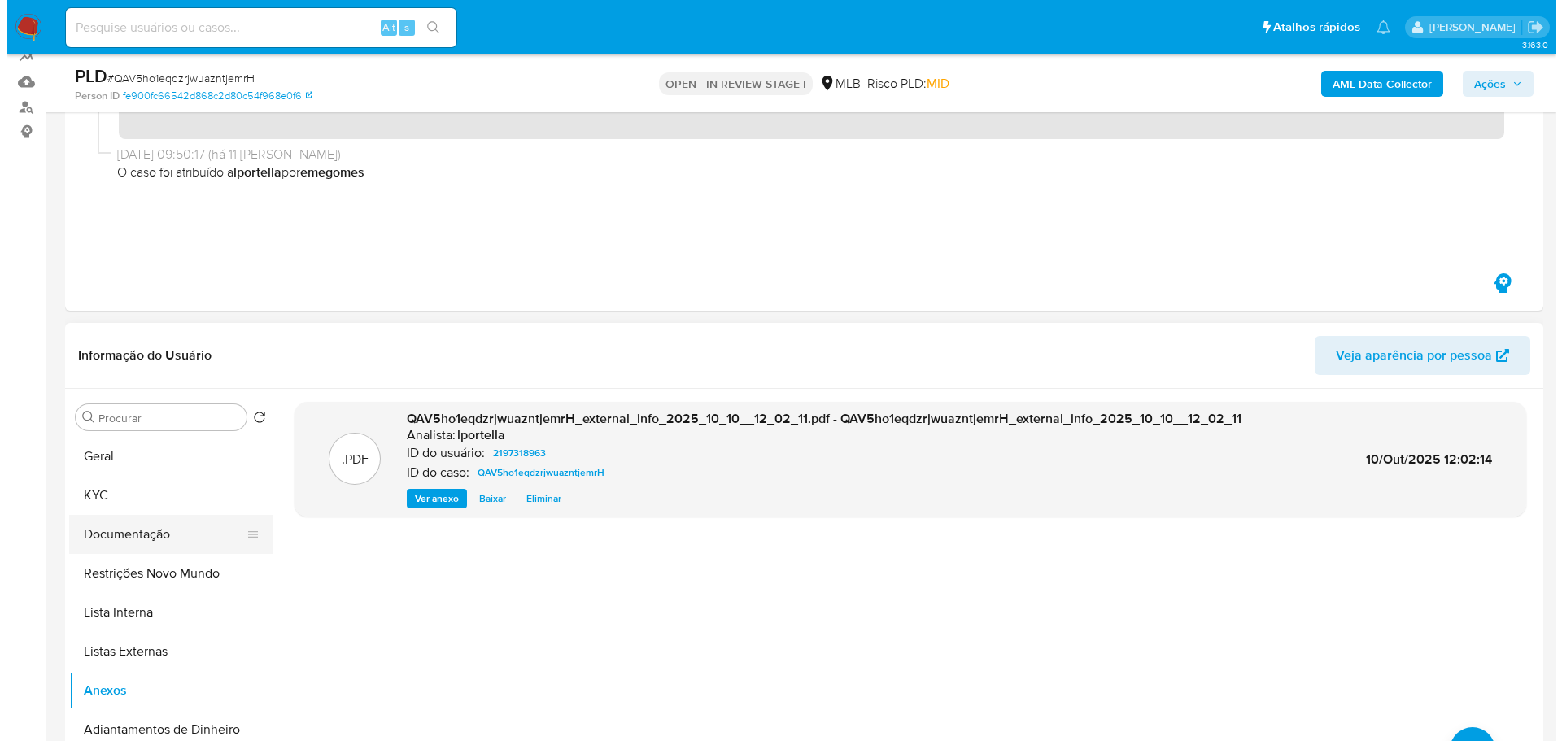
scroll to position [244, 0]
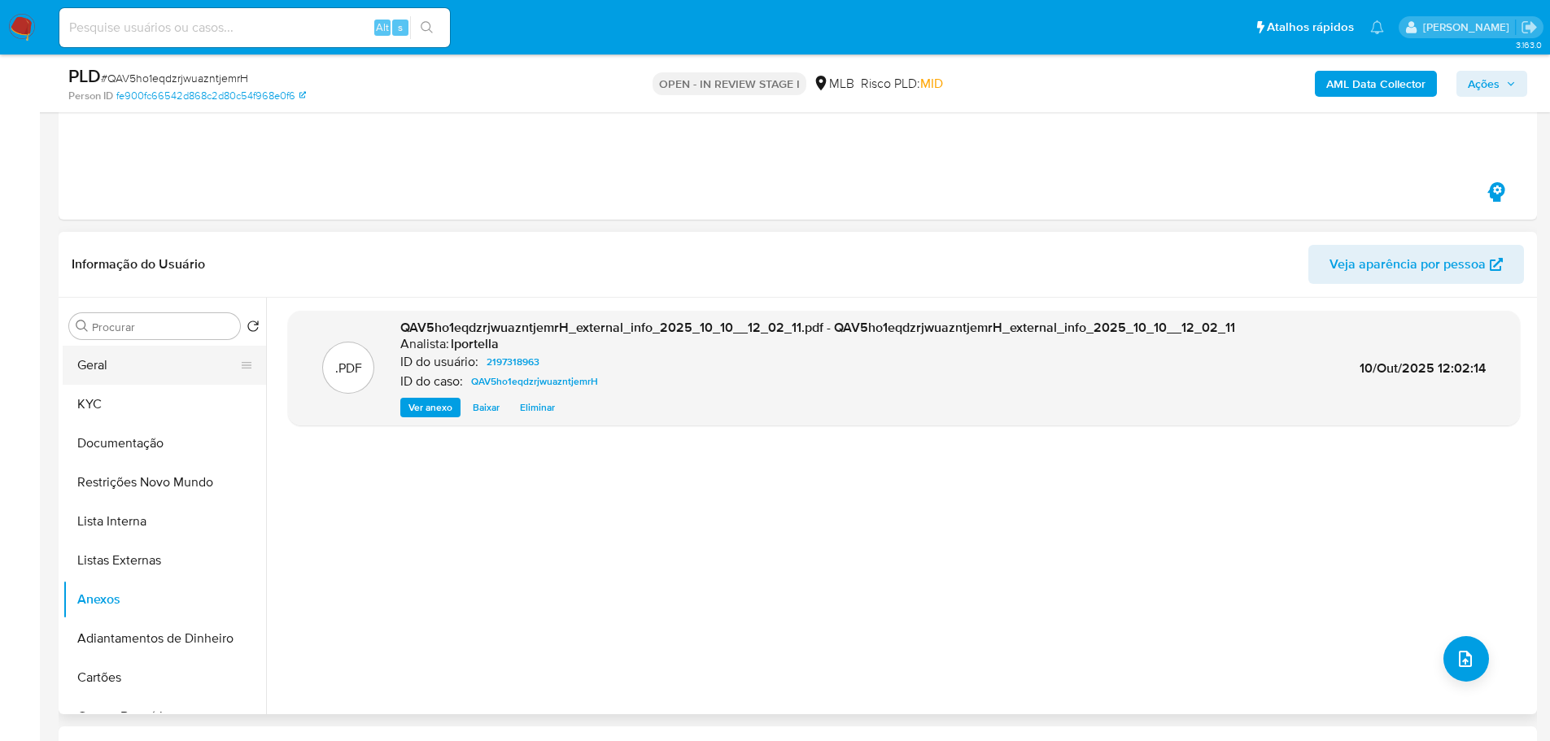
click at [93, 358] on button "Geral" at bounding box center [158, 365] width 190 height 39
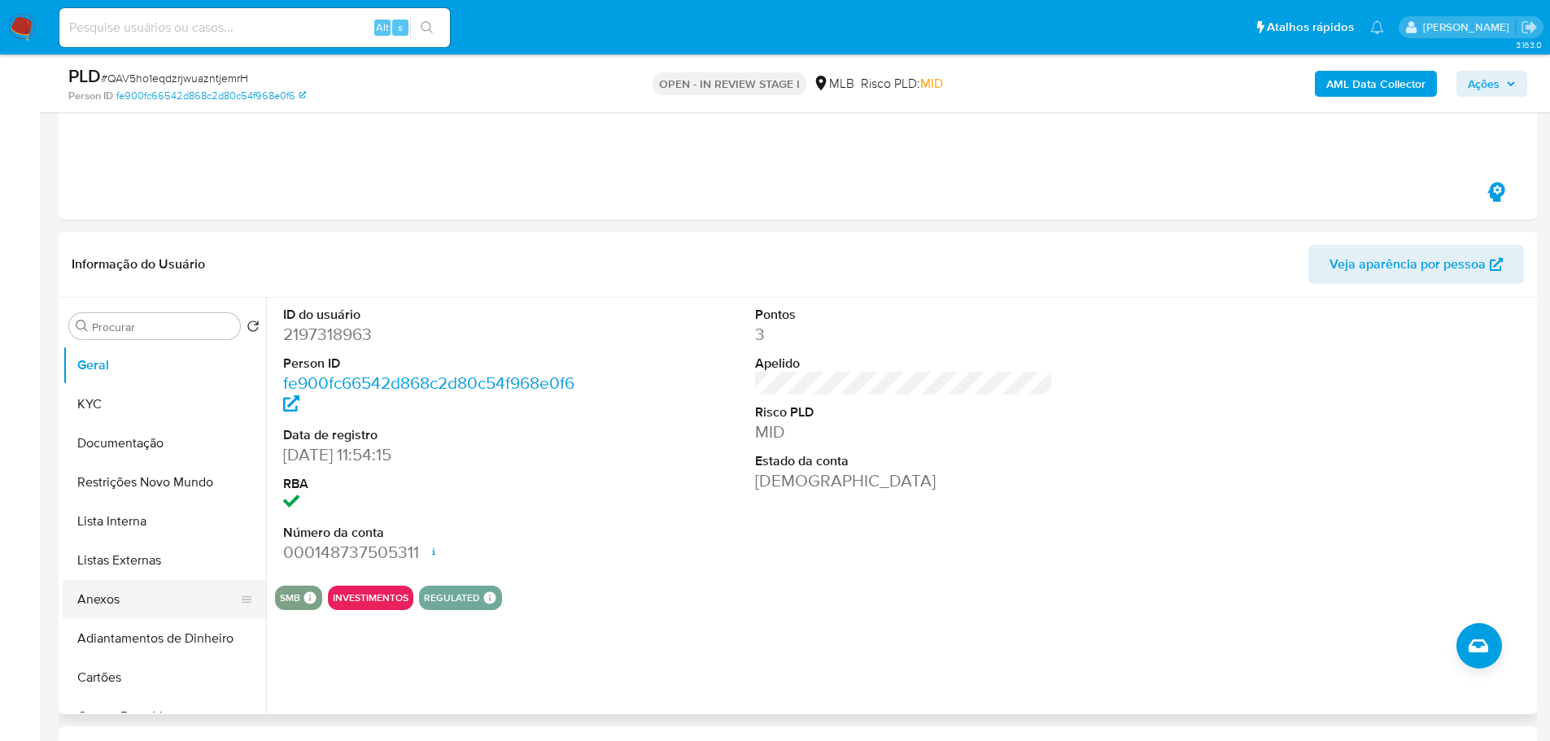
click at [147, 600] on button "Anexos" at bounding box center [158, 599] width 190 height 39
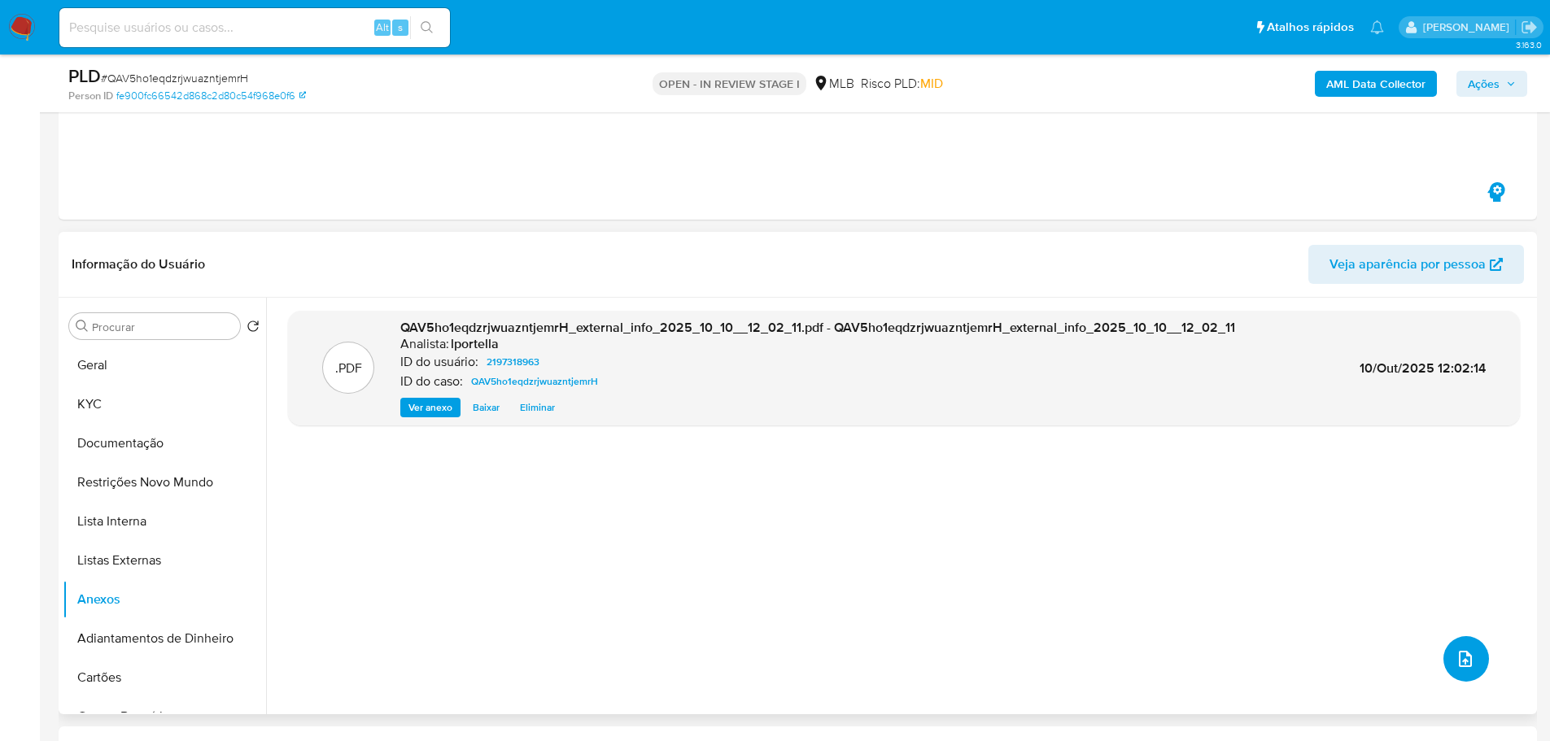
click at [1459, 672] on button "upload-file" at bounding box center [1466, 659] width 46 height 46
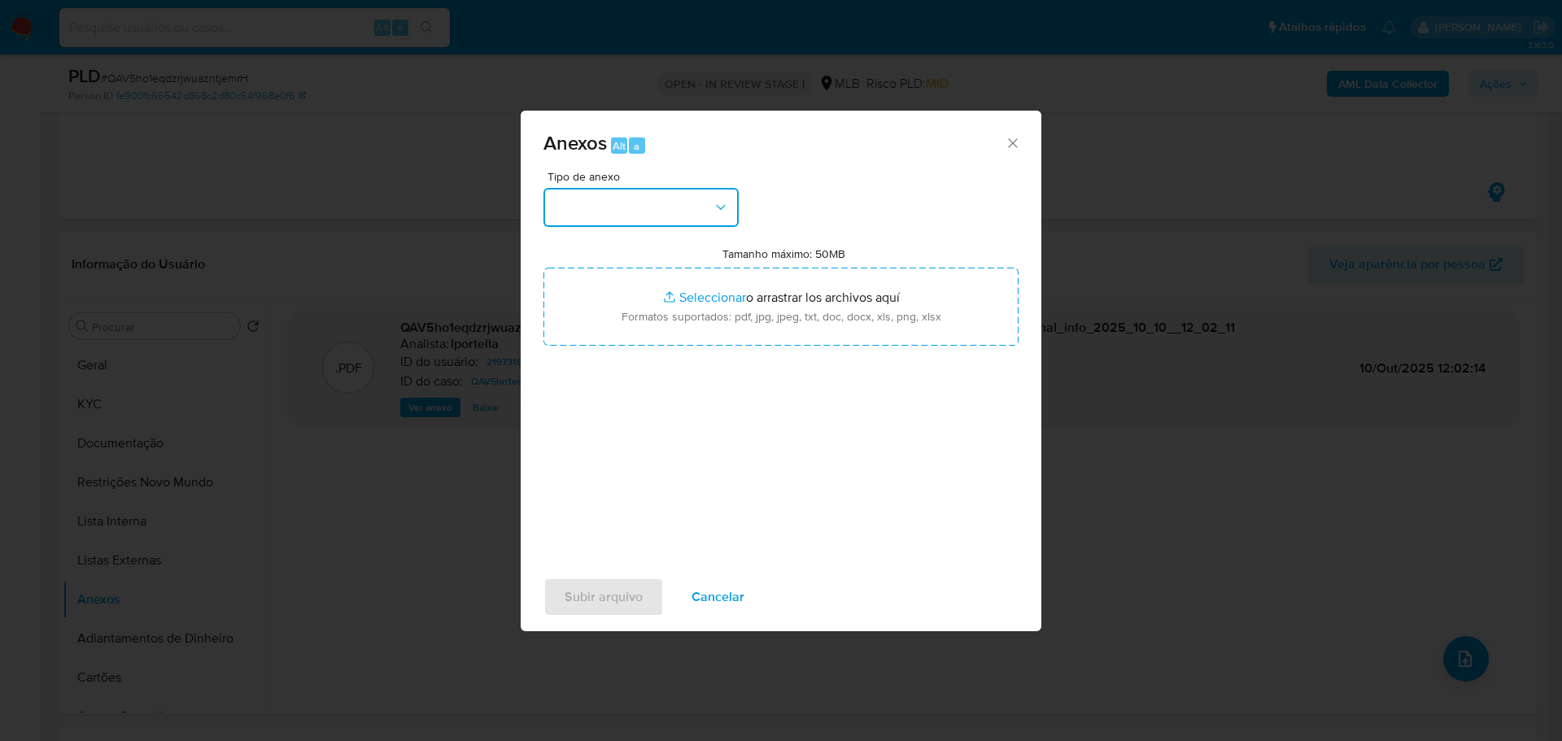
click at [609, 200] on button "button" at bounding box center [640, 207] width 195 height 39
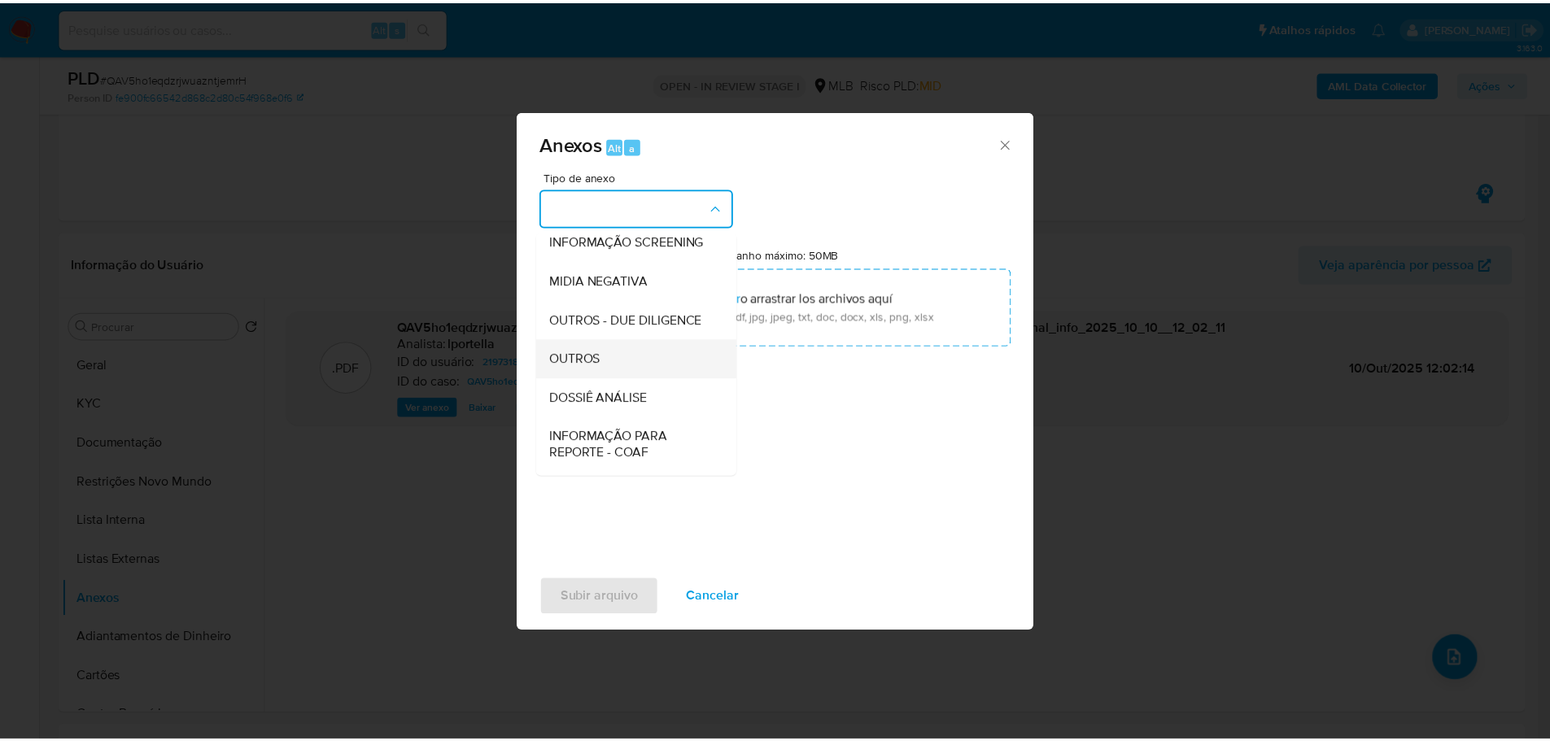
scroll to position [251, 0]
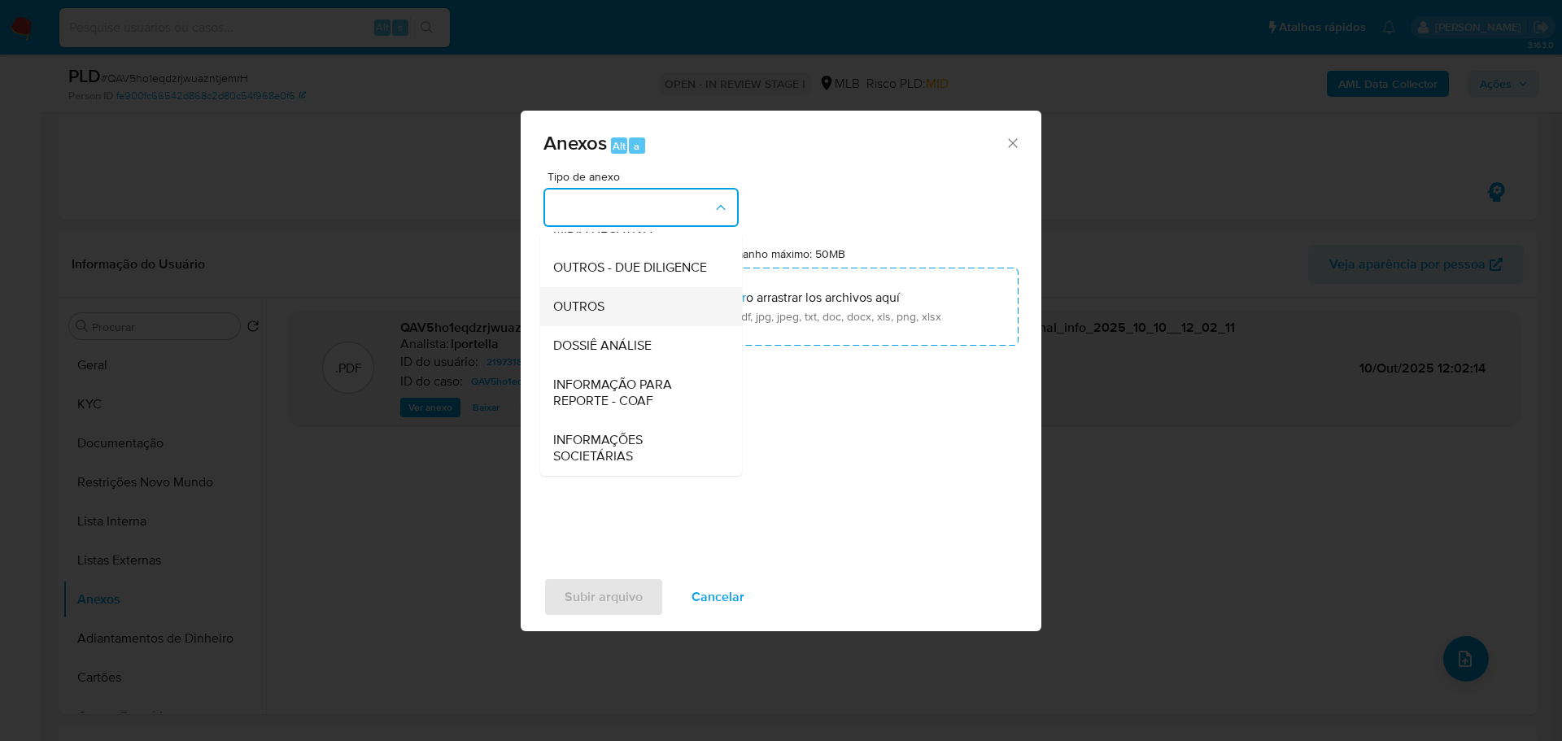
click at [618, 305] on div "OUTROS" at bounding box center [636, 306] width 166 height 39
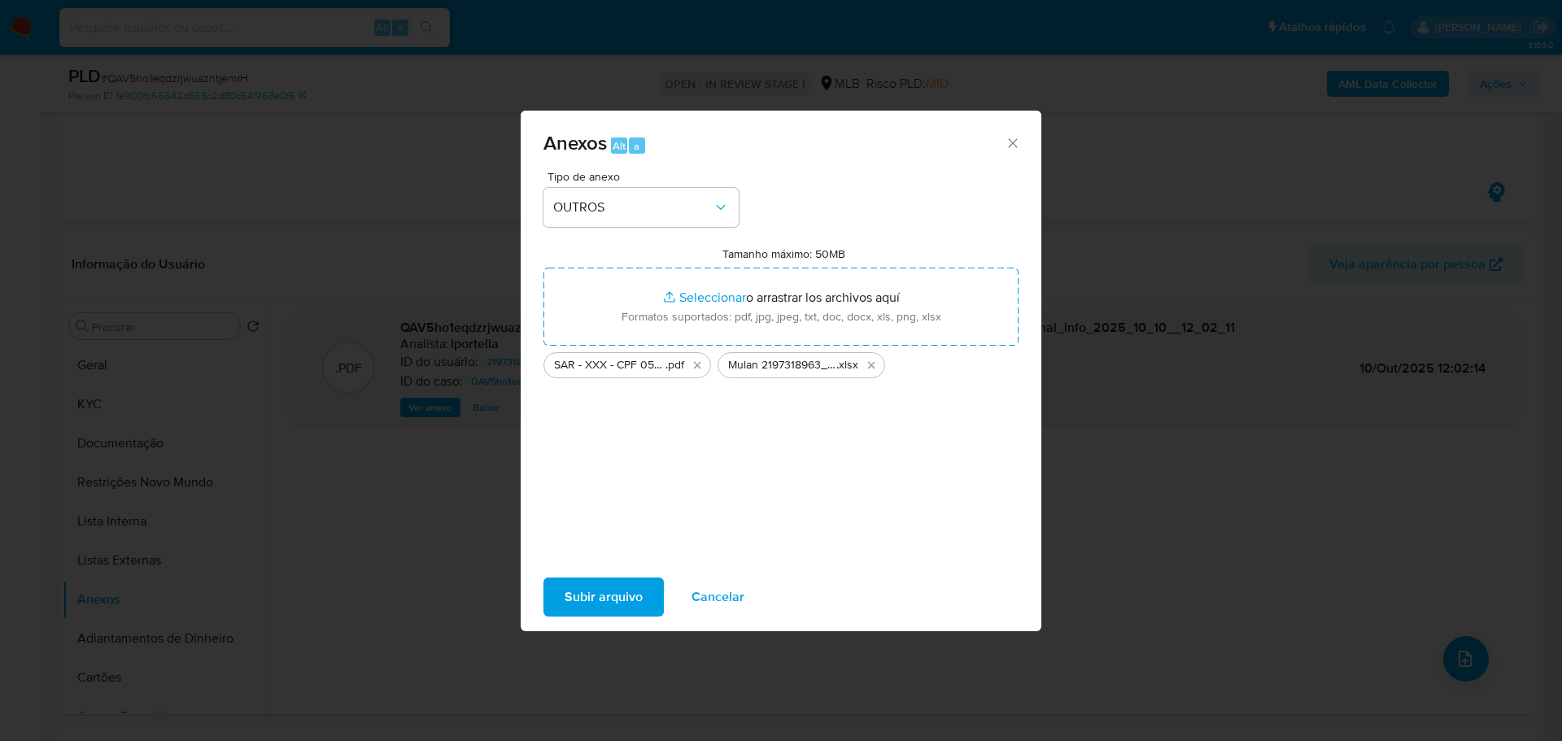
click at [604, 592] on span "Subir arquivo" at bounding box center [604, 597] width 78 height 36
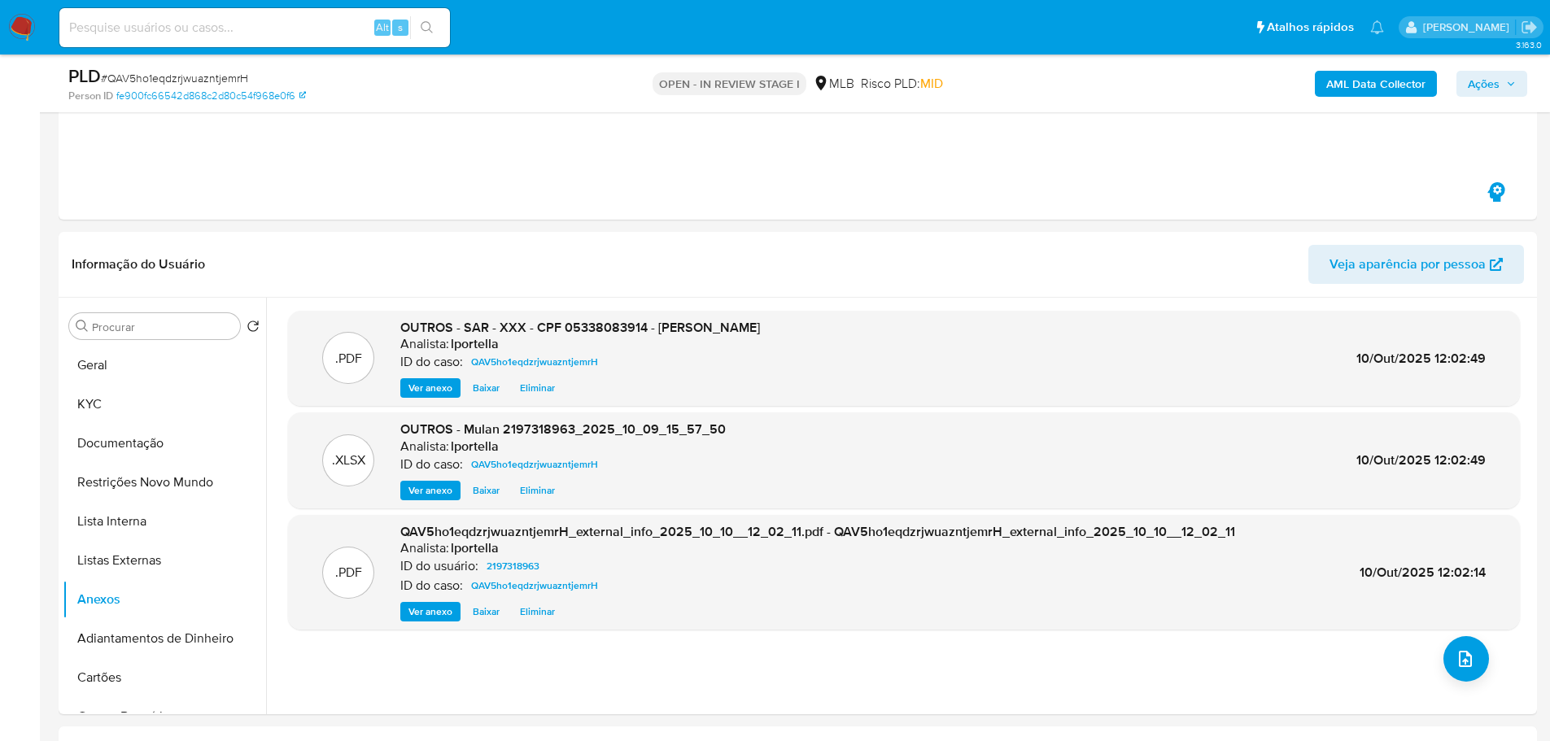
click at [1498, 85] on span "Ações" at bounding box center [1483, 84] width 32 height 26
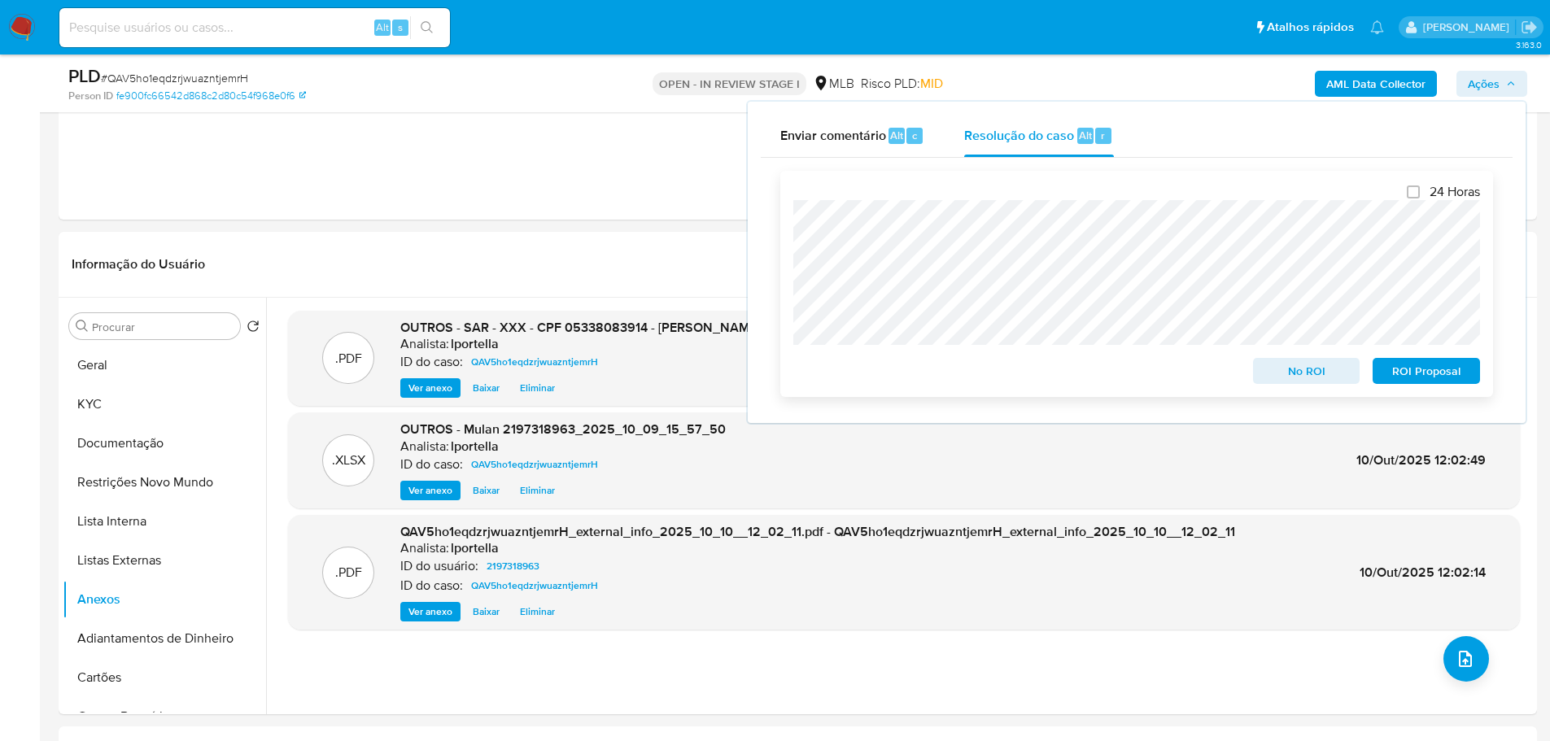
click at [1419, 375] on span "ROI Proposal" at bounding box center [1426, 371] width 85 height 23
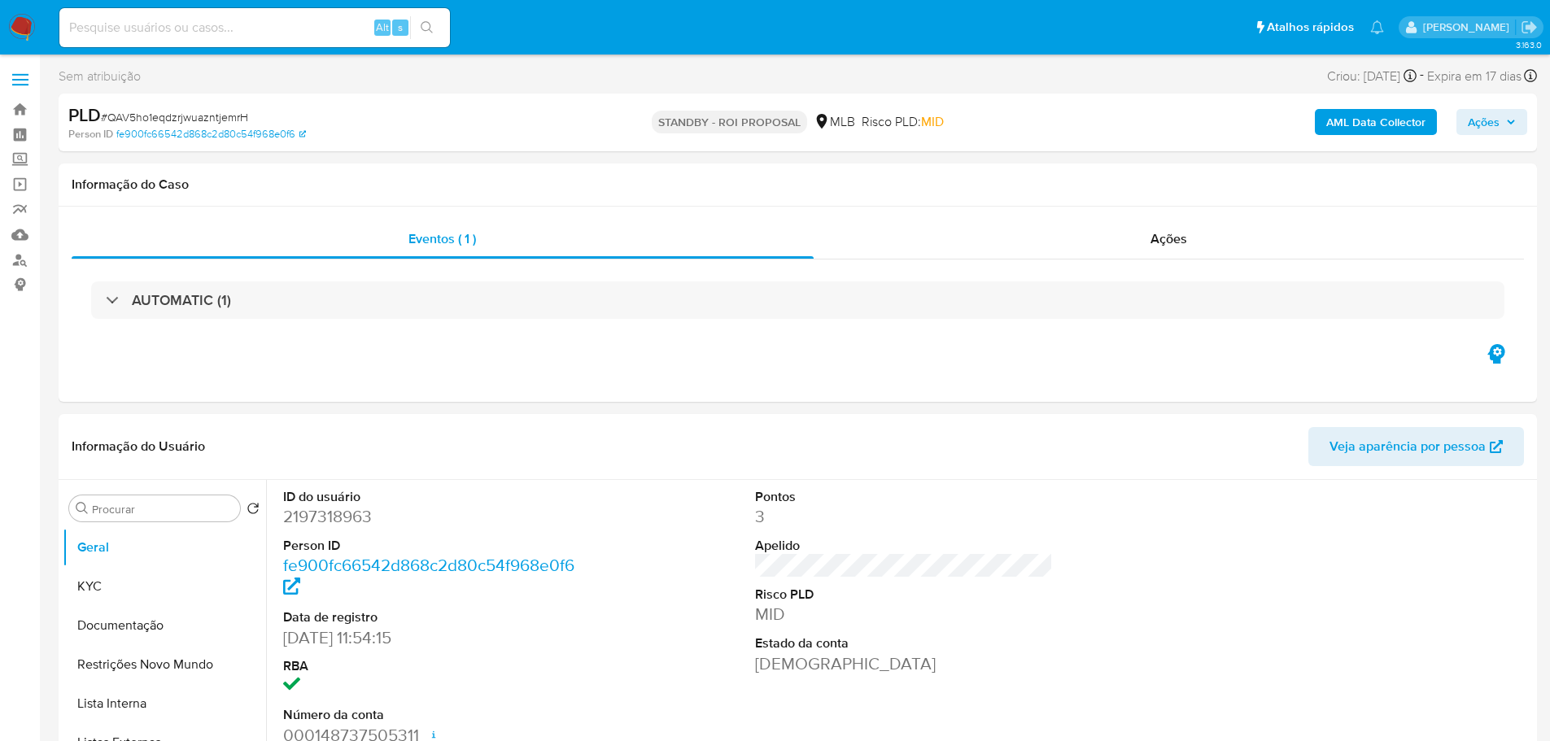
select select "10"
click at [223, 116] on span "# QAV5ho1eqdzrjwuazntjemrH" at bounding box center [174, 117] width 147 height 16
copy span "QAV5ho1eqdzrjwuazntjemrH"
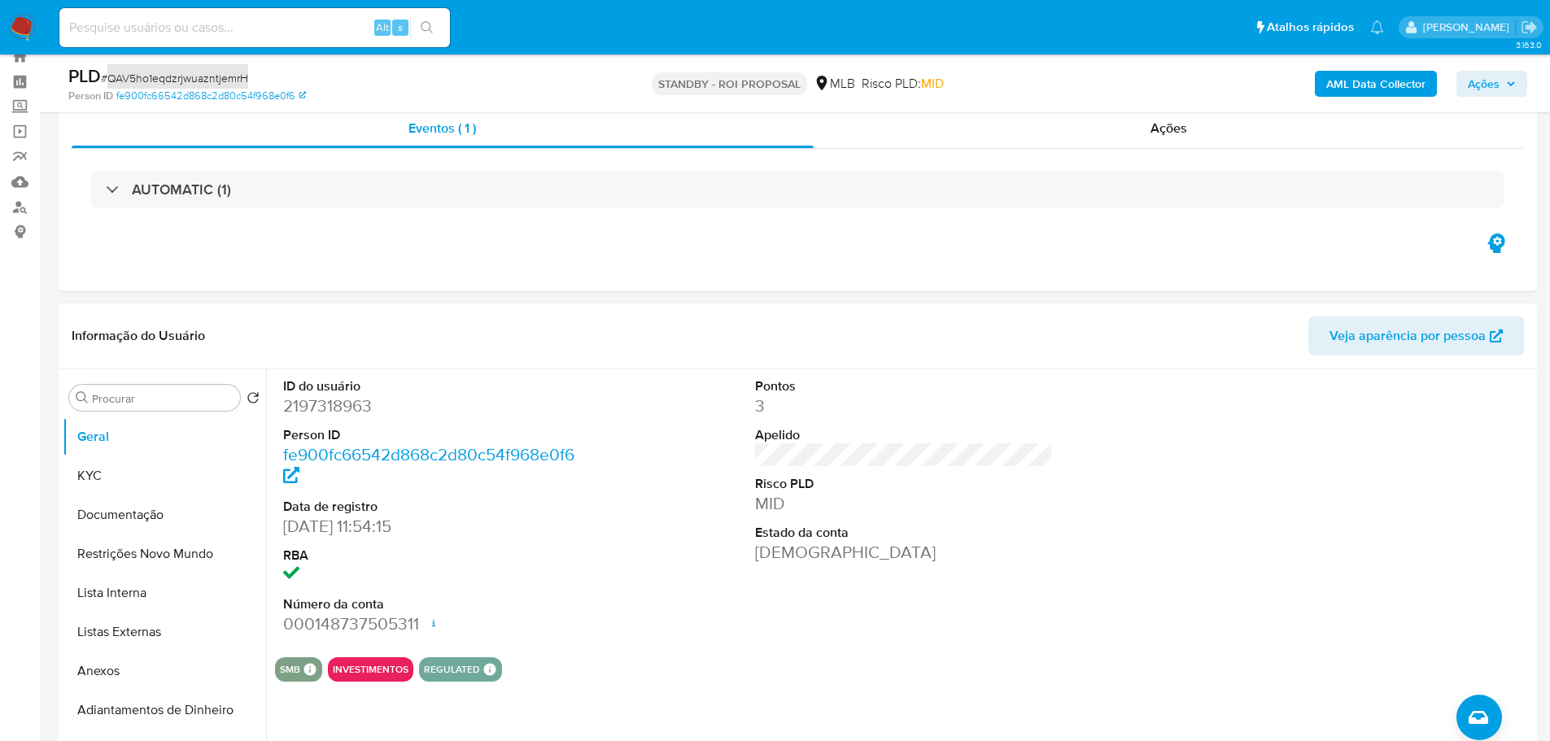
scroll to position [81, 0]
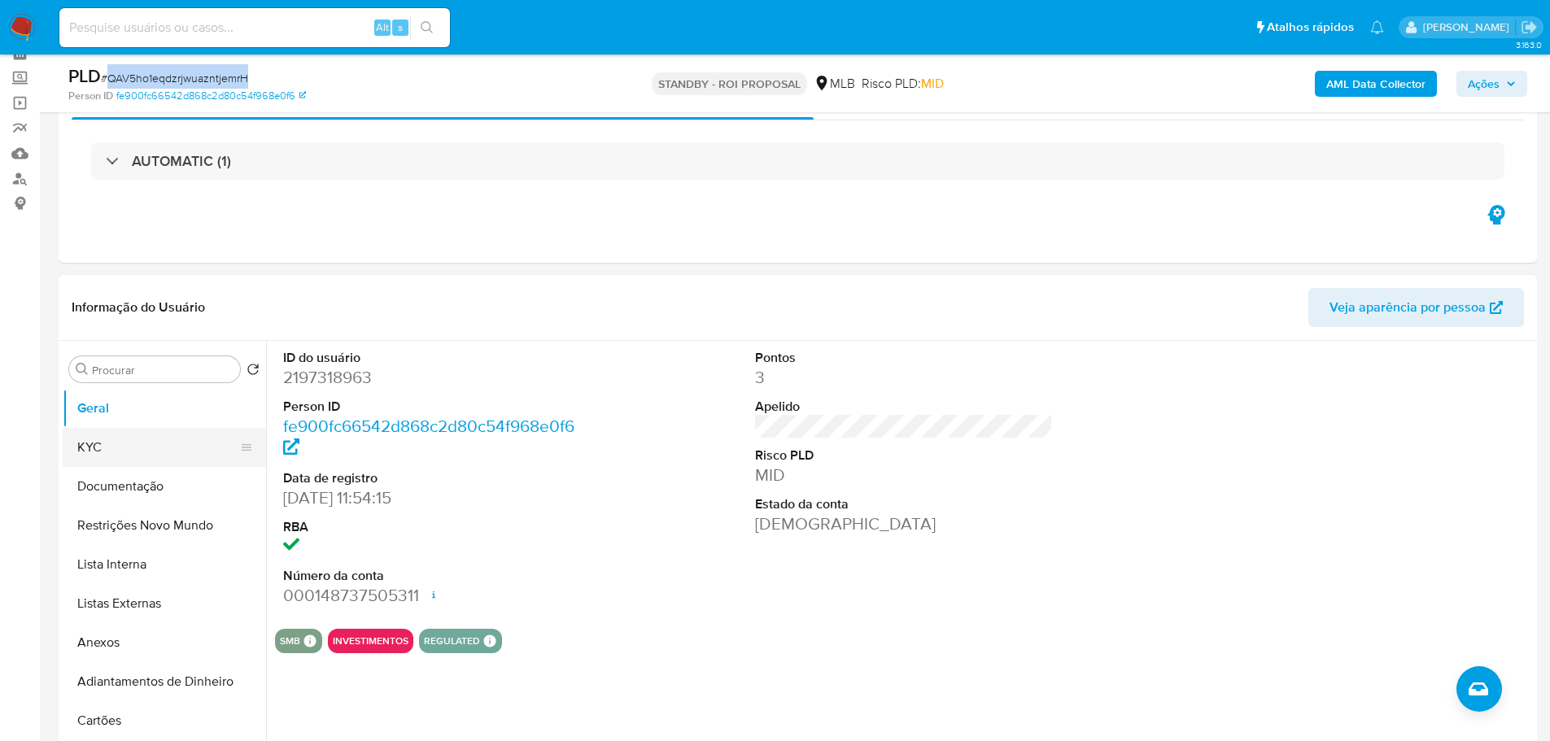
click at [117, 436] on button "KYC" at bounding box center [158, 447] width 190 height 39
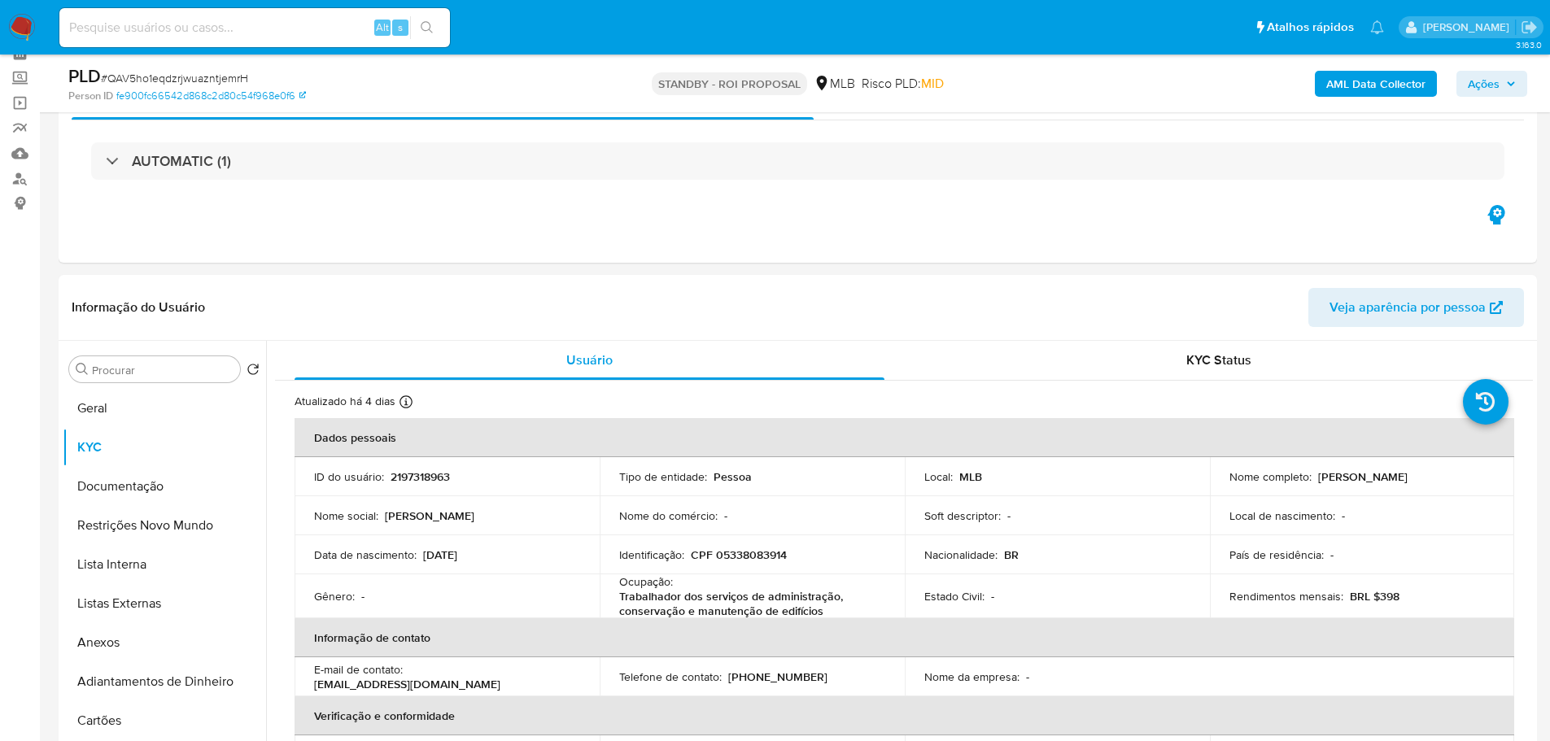
click at [29, 29] on nav "Pausado Ver notificaciones Alt s Atalhos rápidos Presiona las siguientes teclas…" at bounding box center [775, 27] width 1550 height 54
click at [28, 29] on img at bounding box center [22, 28] width 28 height 28
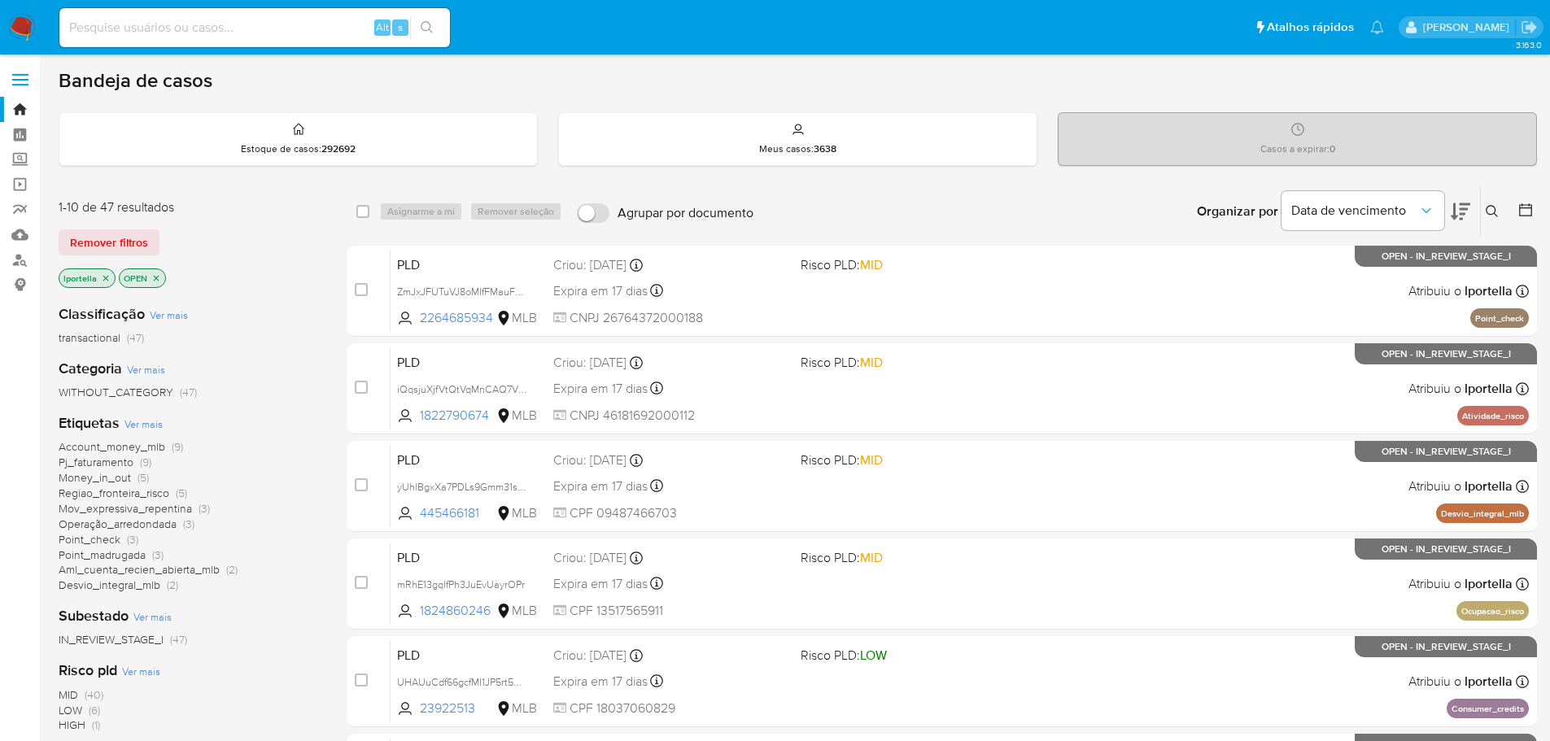
click at [233, 39] on div "Alt s" at bounding box center [254, 27] width 390 height 39
click at [229, 35] on input at bounding box center [254, 27] width 390 height 21
paste input "QAV5ho1eqdzrjwuazntjemrH"
type input "QAV5ho1eqdzrjwuazntjemrH"
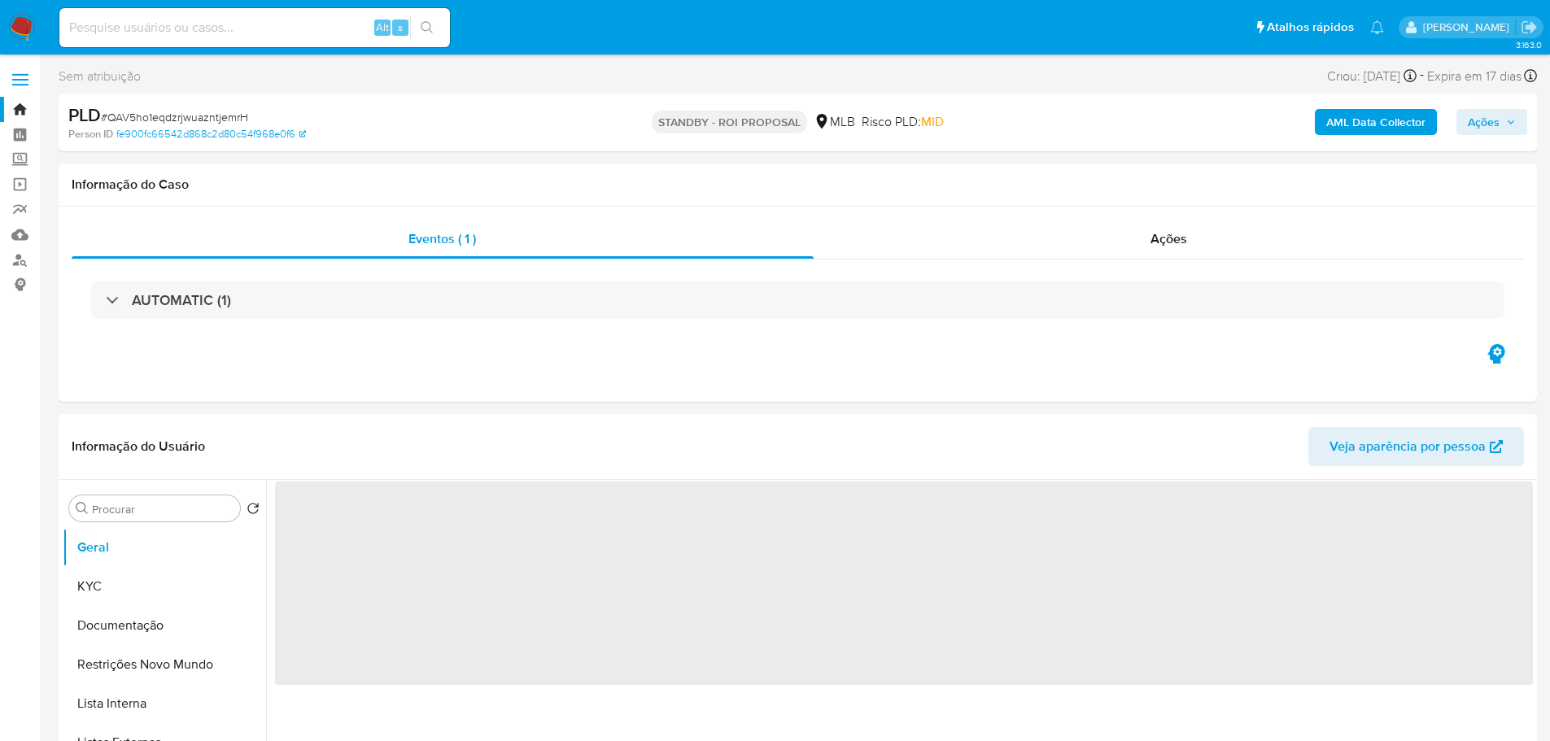
select select "10"
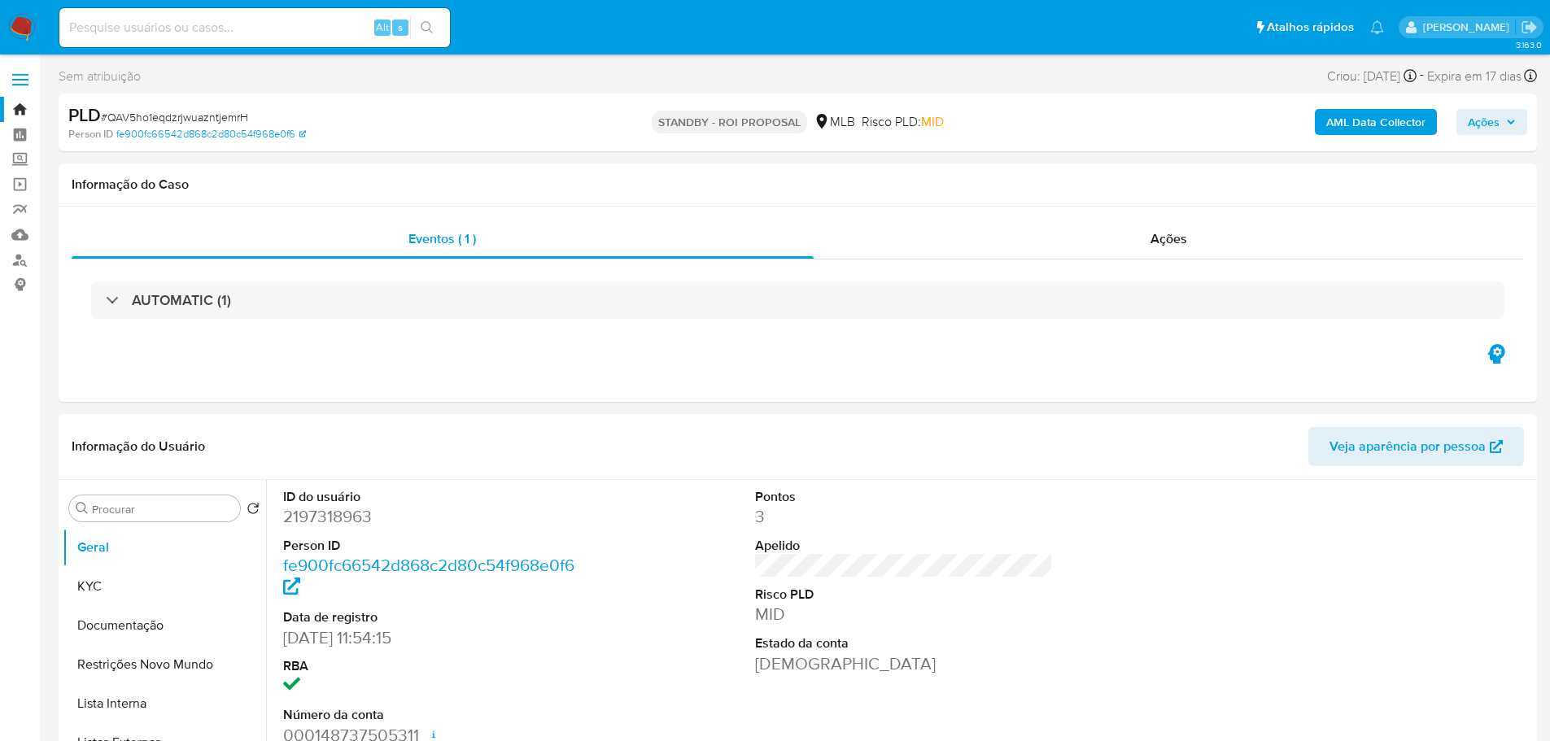
drag, startPoint x: 20, startPoint y: 30, endPoint x: 5, endPoint y: 29, distance: 14.7
click at [20, 30] on img at bounding box center [22, 28] width 28 height 28
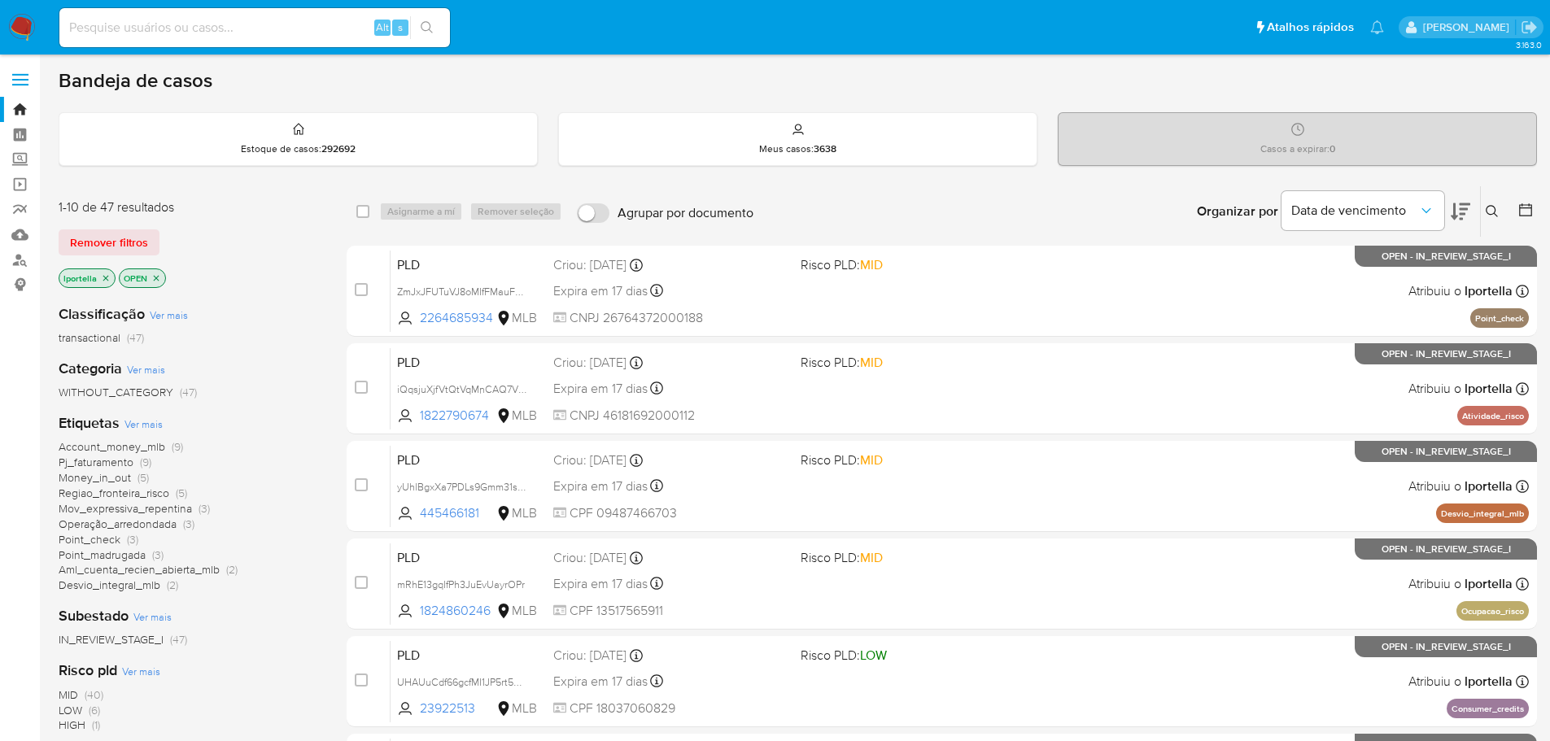
click at [209, 25] on input at bounding box center [254, 27] width 390 height 21
paste input "Eg4rmUhfTTB5KEoThKLkLgYd"
type input "Eg4rmUhfTTB5KEoThKLkLgYd"
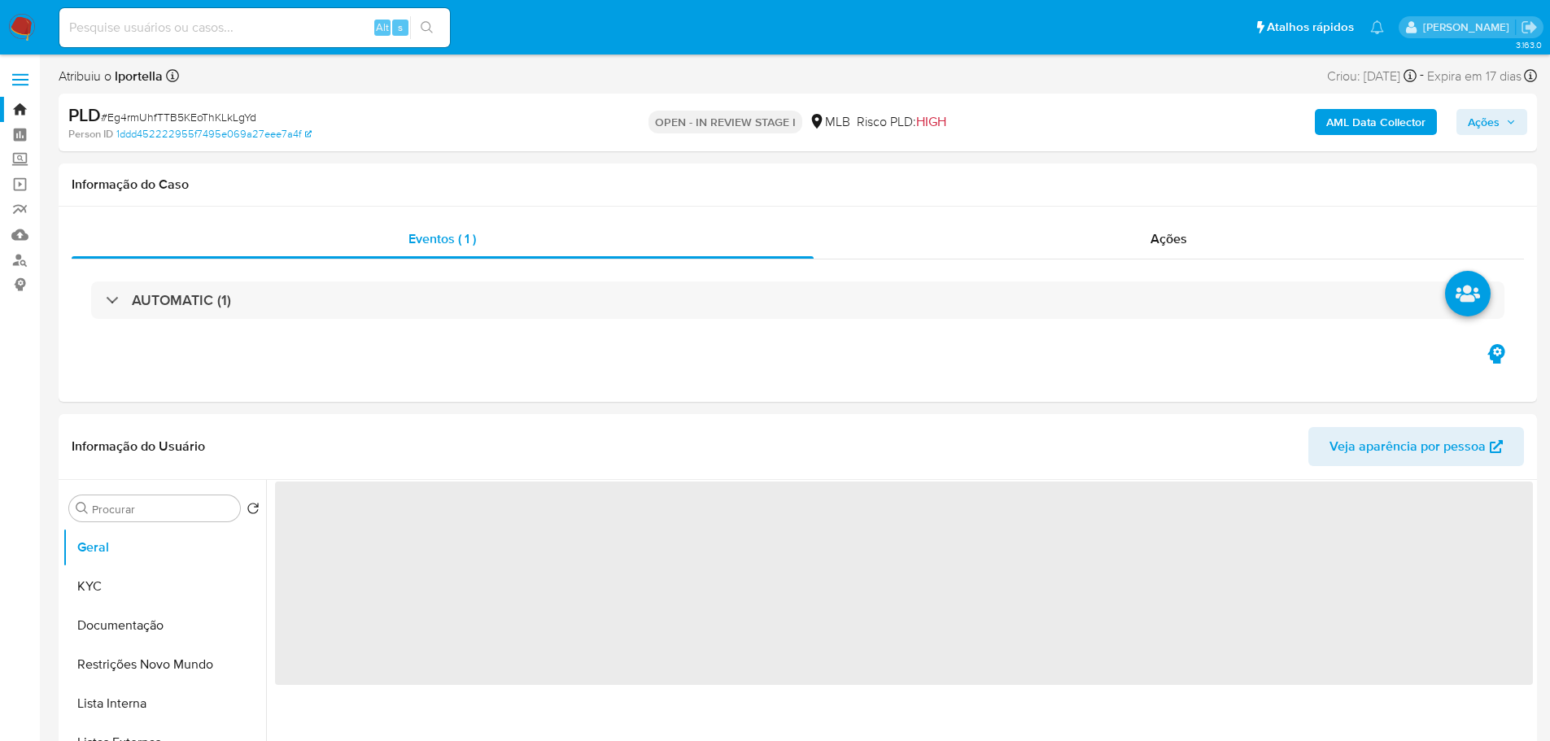
select select "10"
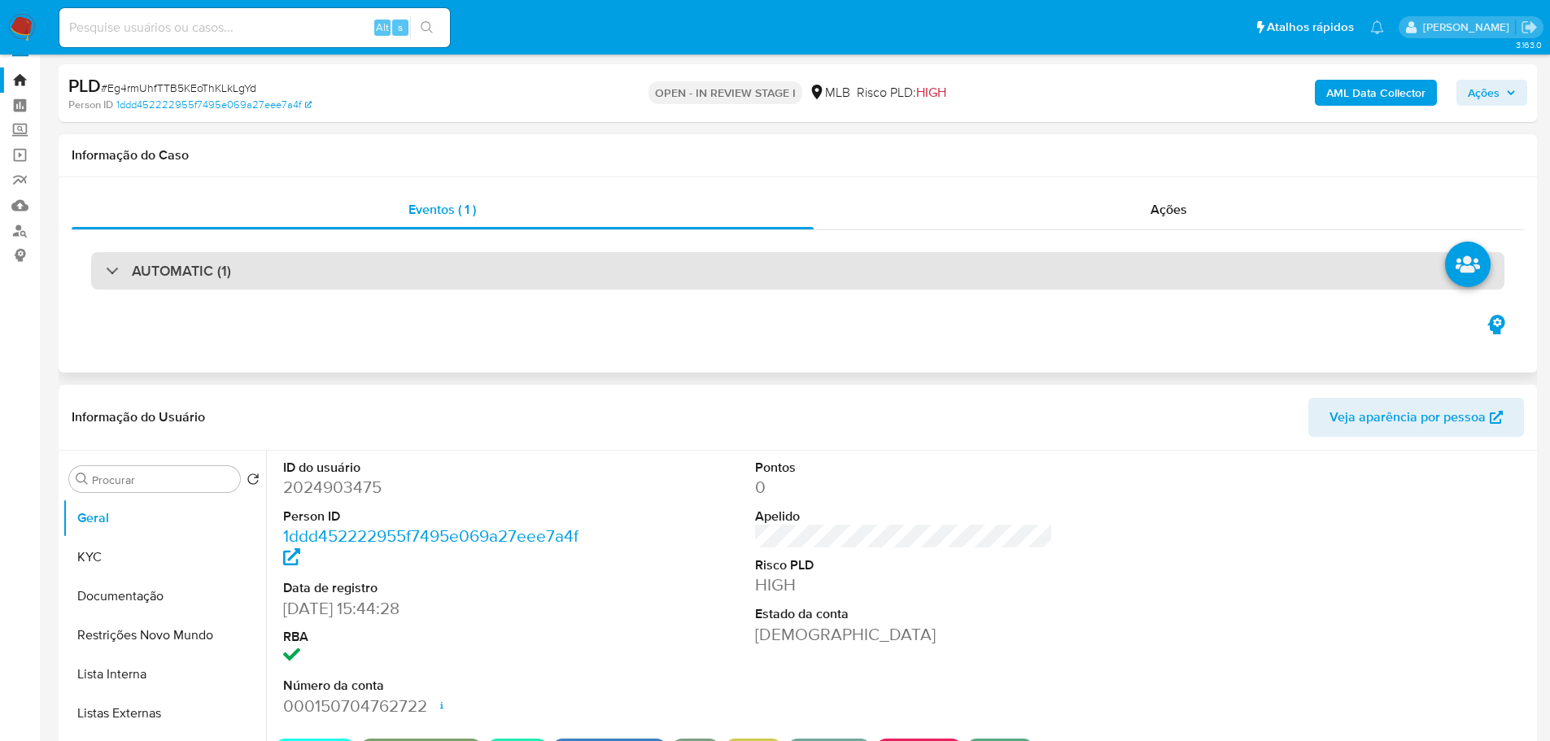
scroll to position [81, 0]
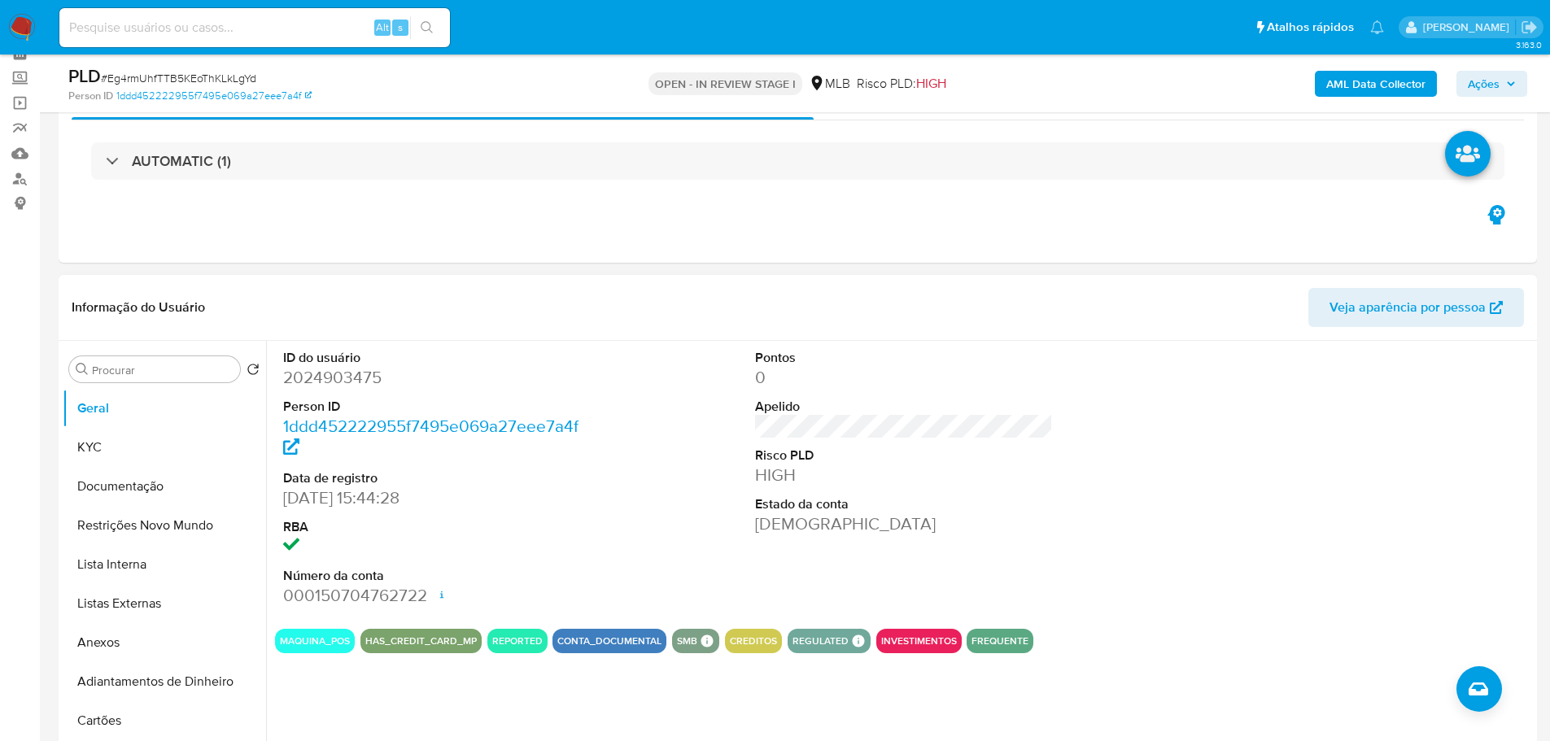
drag, startPoint x: 627, startPoint y: 678, endPoint x: 421, endPoint y: 554, distance: 241.2
click at [627, 678] on div "ID do usuário 2024903475 Person ID 1ddd452222955f7495e069a27eee7a4f Data de reg…" at bounding box center [899, 549] width 1266 height 416
click at [141, 445] on button "KYC" at bounding box center [158, 447] width 190 height 39
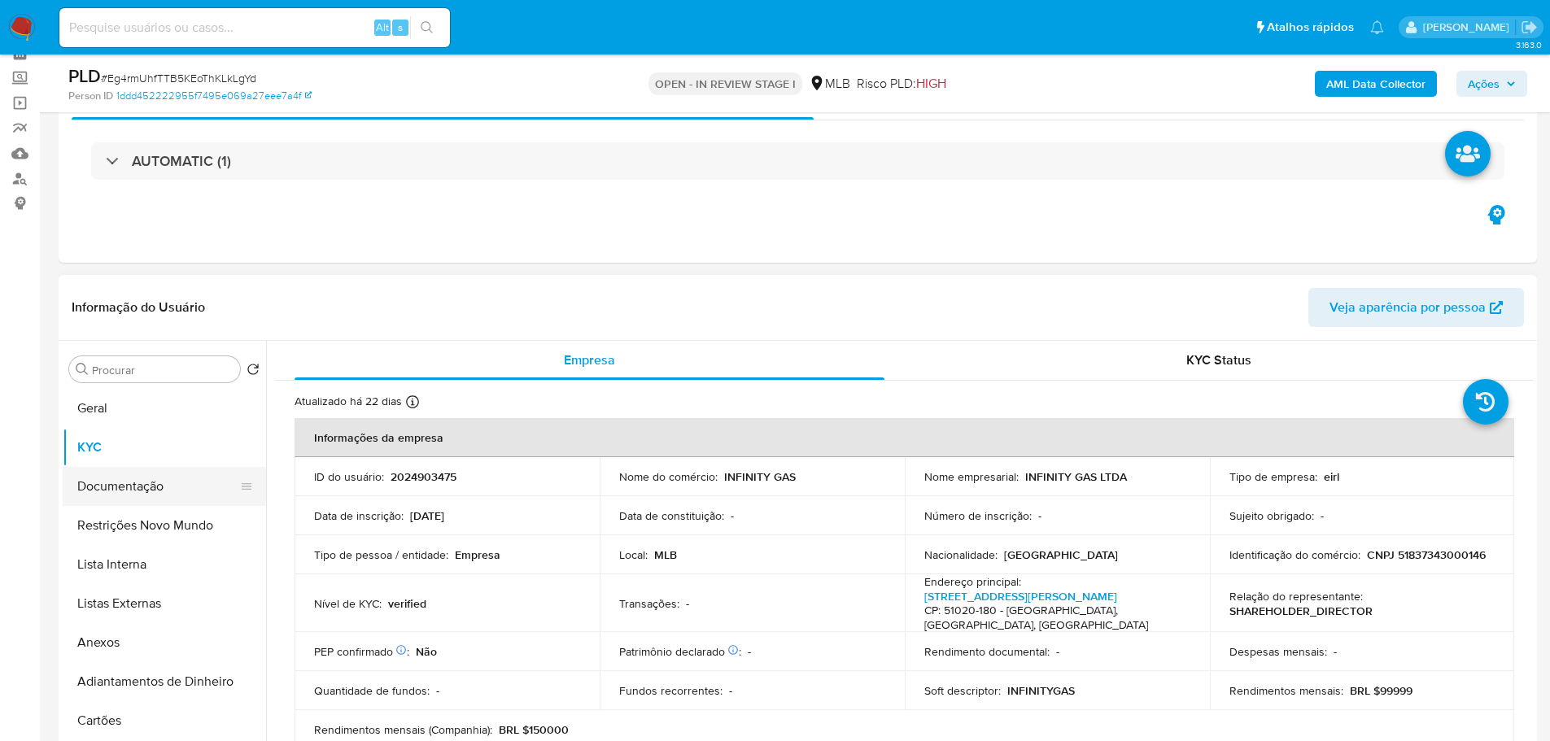
click at [162, 471] on button "Documentação" at bounding box center [158, 486] width 190 height 39
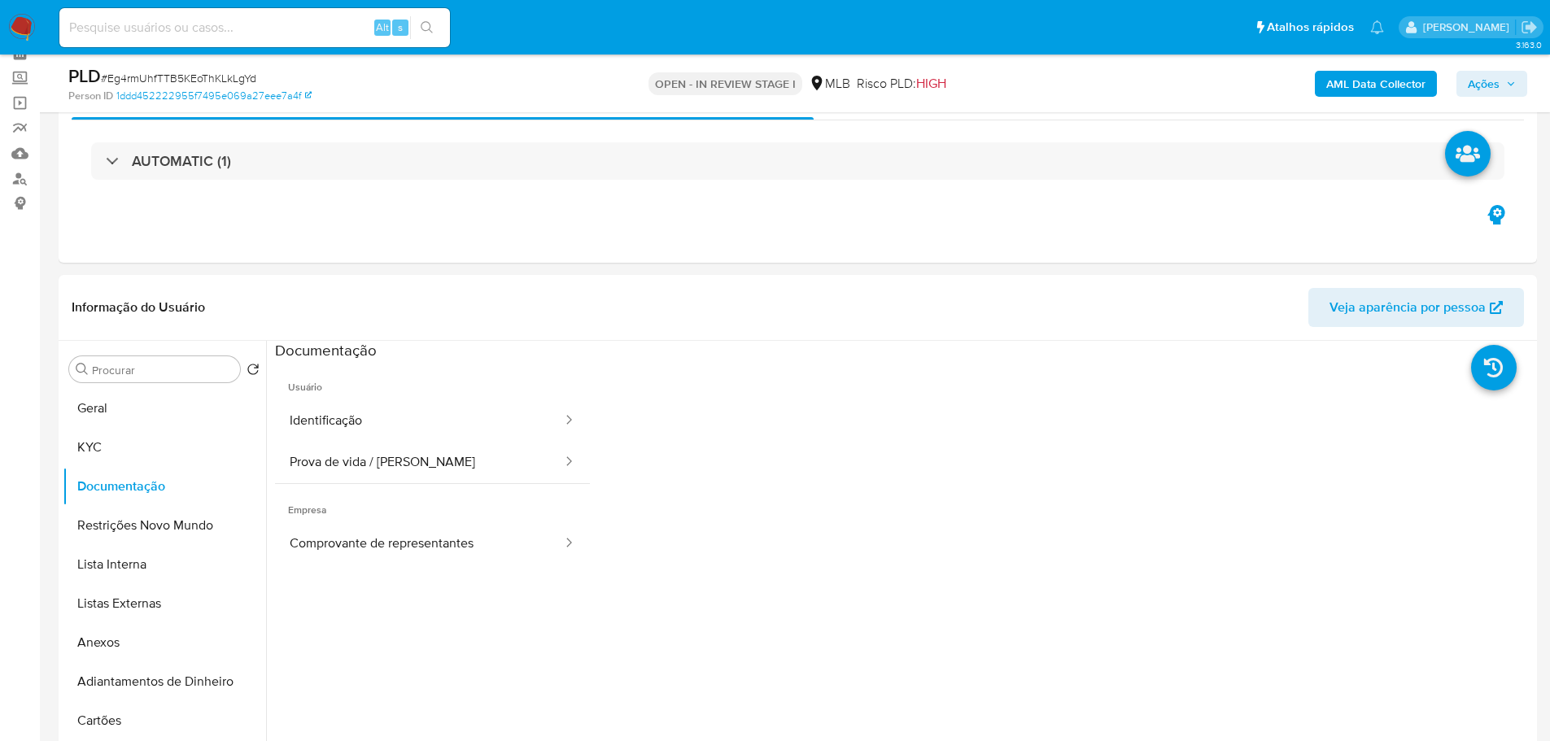
click at [366, 425] on button "Identificação" at bounding box center [419, 420] width 289 height 41
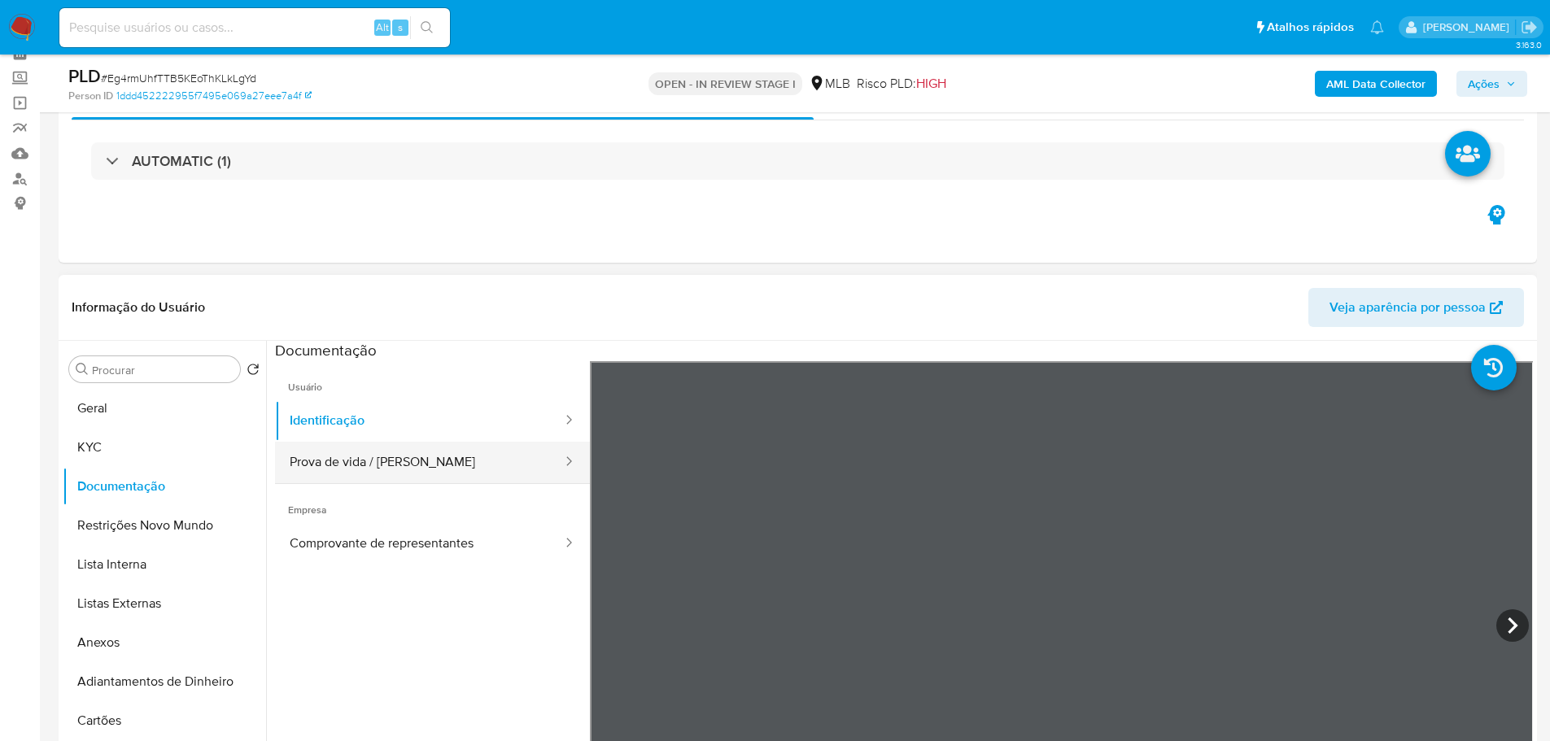
click at [386, 460] on button "Prova de vida / Selfie" at bounding box center [419, 462] width 289 height 41
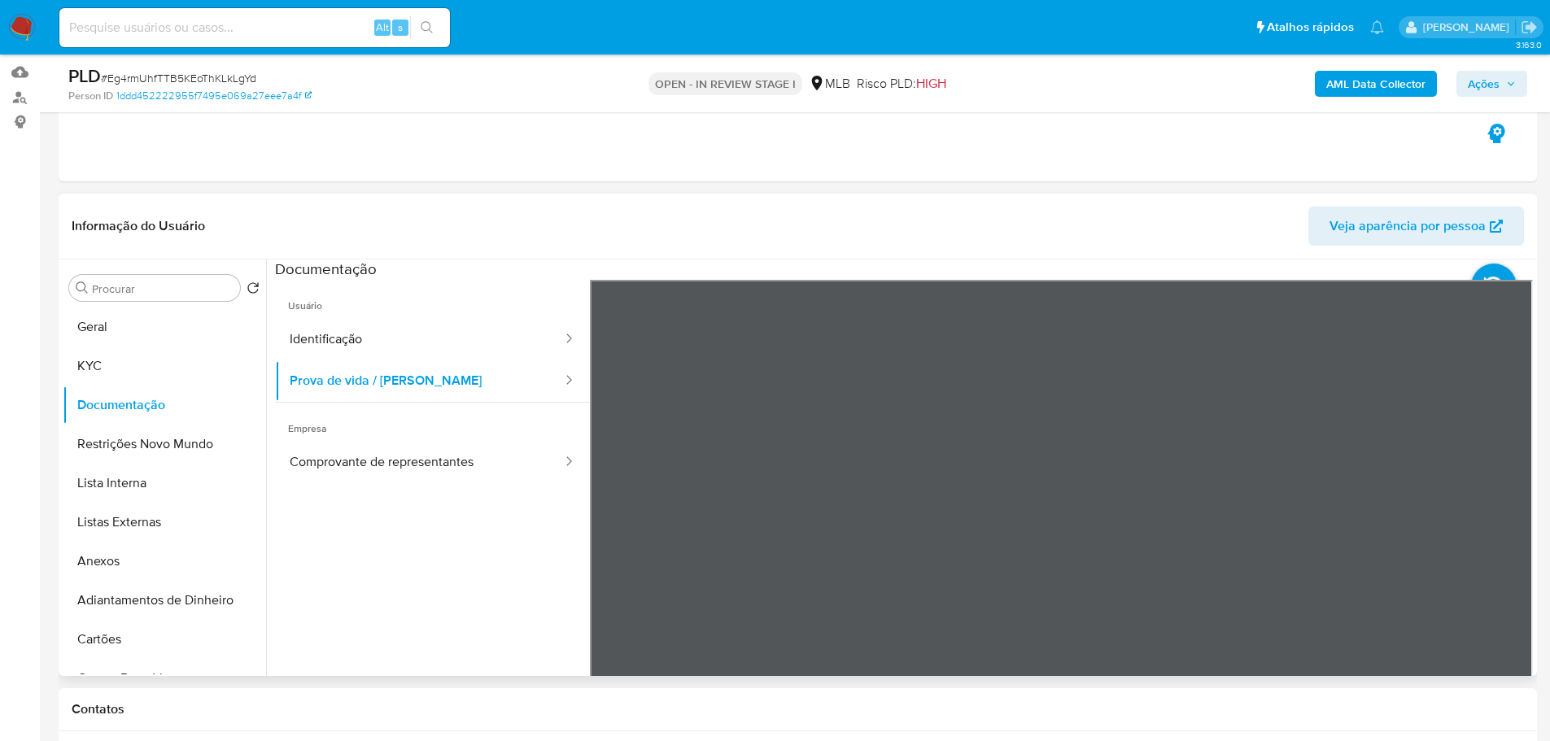
click at [483, 494] on ul "Usuário Identificação Prova de vida / Selfie Empresa Comprovante de representan…" at bounding box center [432, 514] width 315 height 469
click at [465, 473] on button "Comprovante de representantes" at bounding box center [419, 462] width 289 height 41
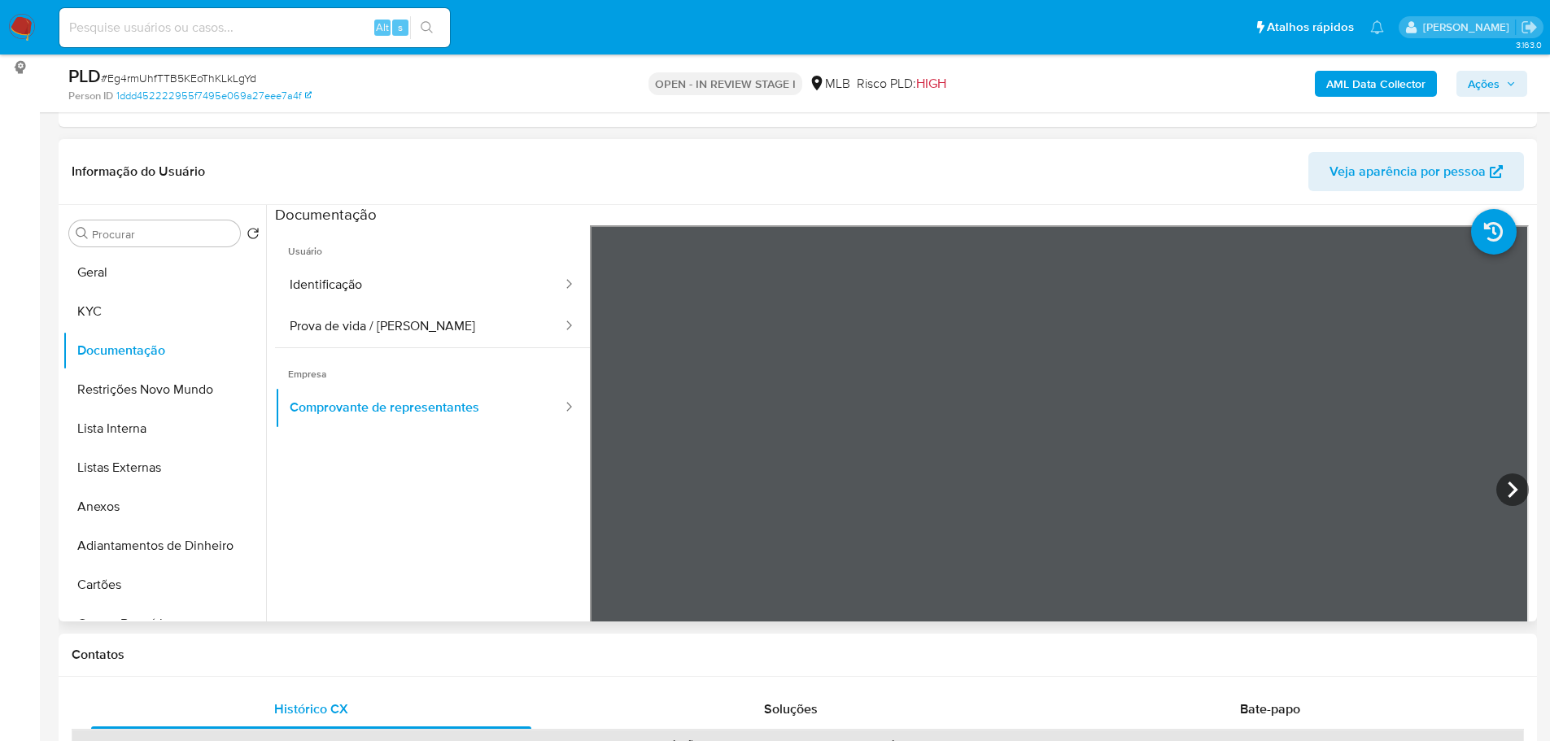
scroll to position [244, 0]
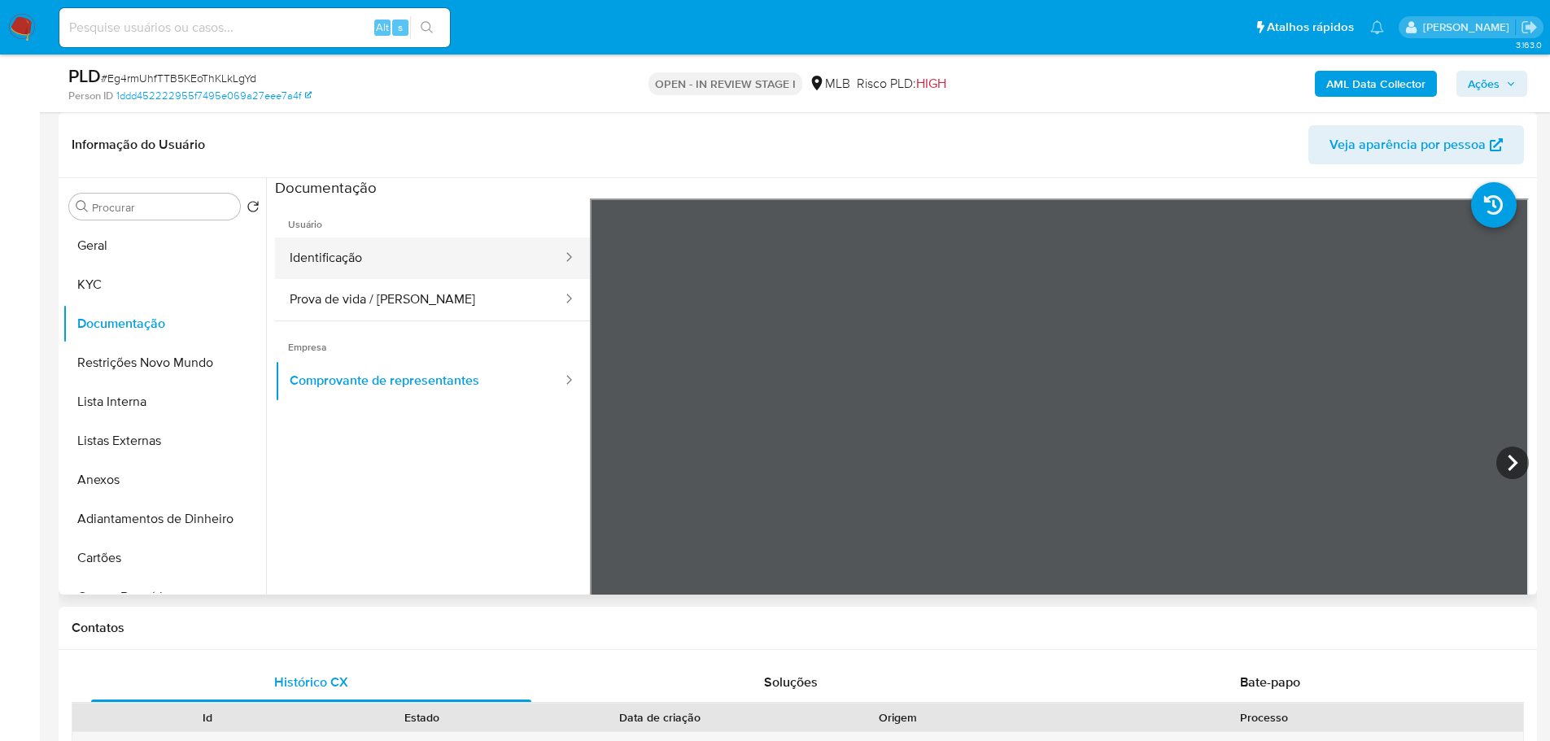
click at [341, 267] on button "Identificação" at bounding box center [419, 258] width 289 height 41
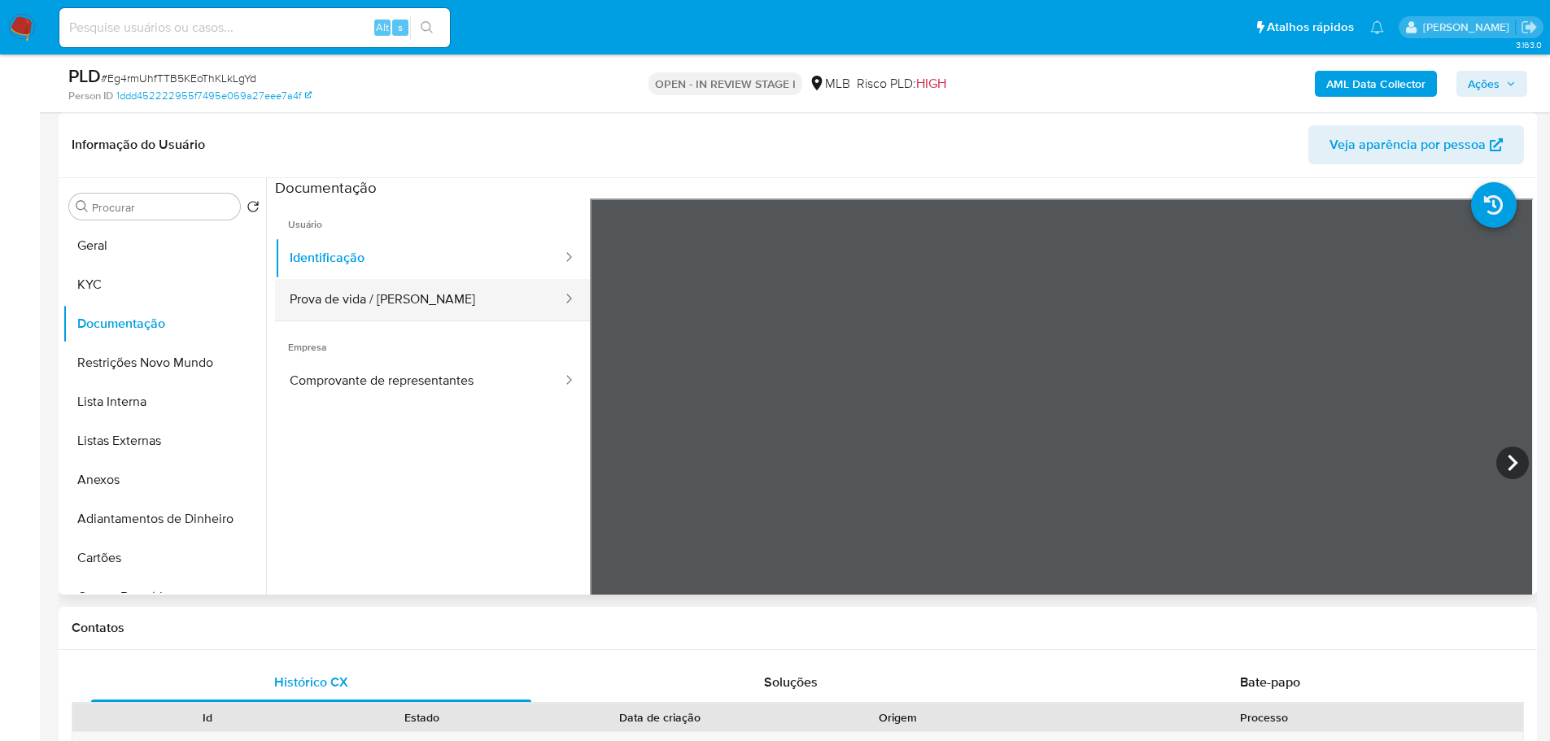
click at [399, 307] on button "Prova de vida / Selfie" at bounding box center [419, 299] width 289 height 41
click at [551, 281] on div at bounding box center [564, 299] width 26 height 41
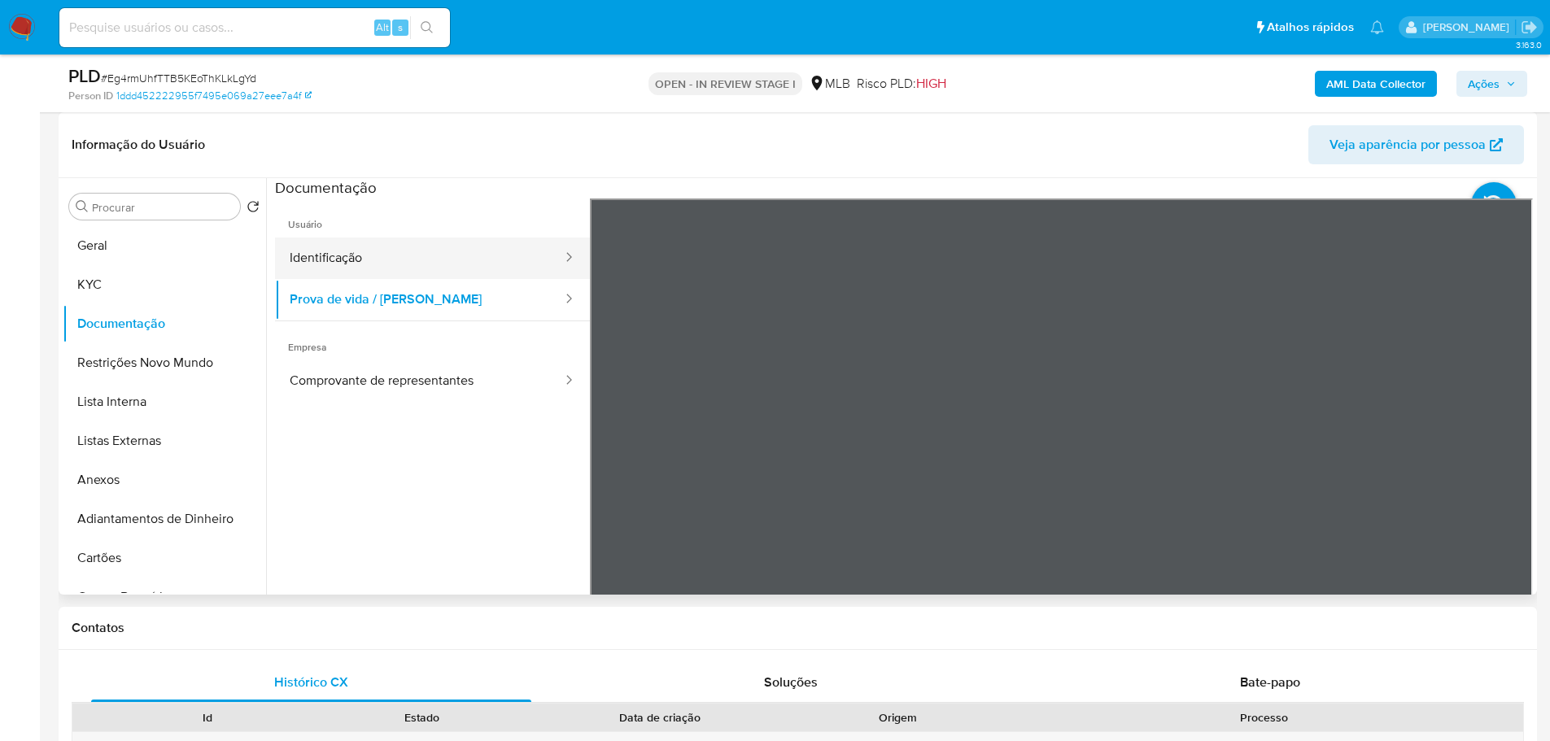
click at [560, 253] on icon at bounding box center [568, 257] width 16 height 16
click at [419, 263] on button "Identificação" at bounding box center [419, 258] width 289 height 41
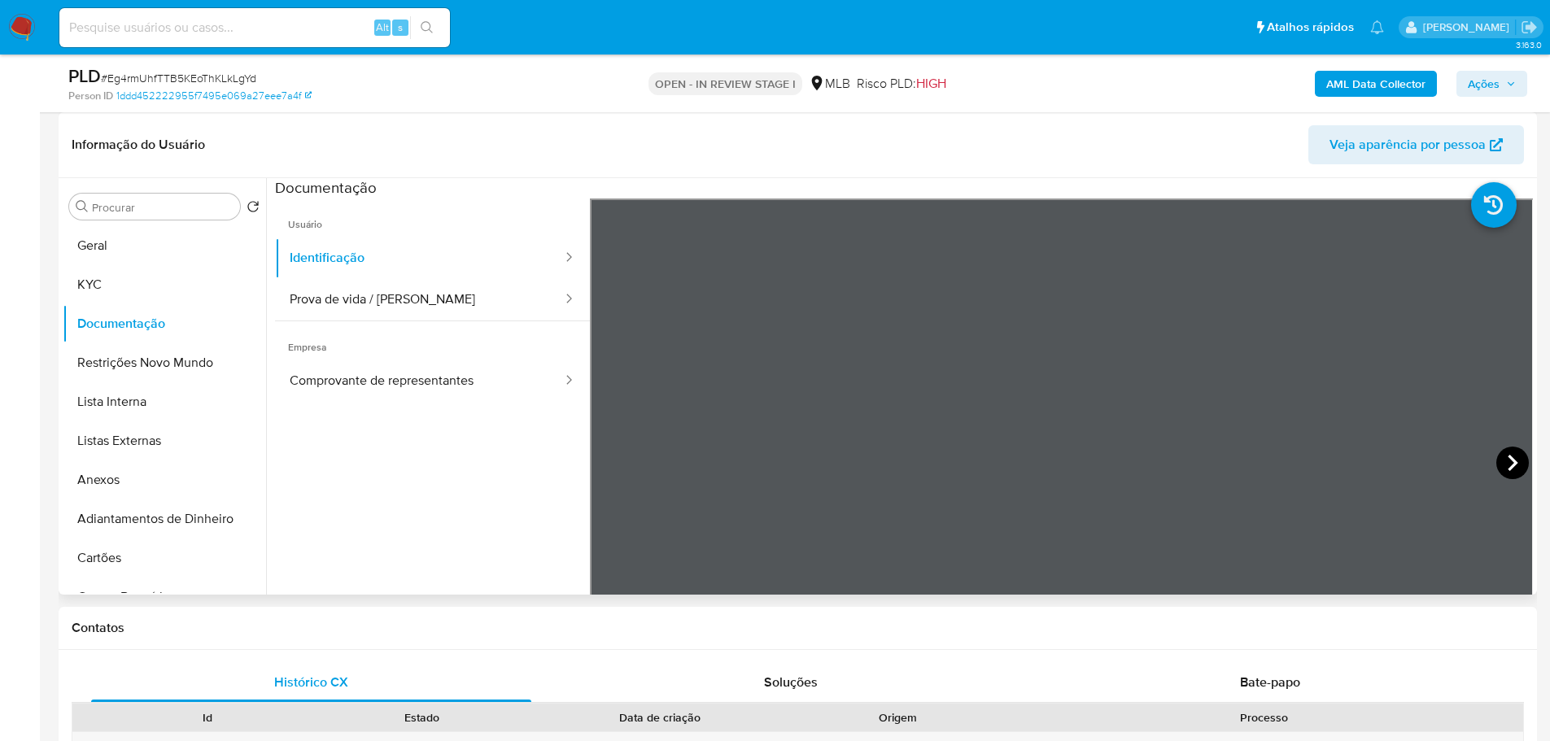
click at [1513, 460] on icon at bounding box center [1512, 463] width 33 height 33
click at [91, 288] on button "KYC" at bounding box center [158, 284] width 190 height 39
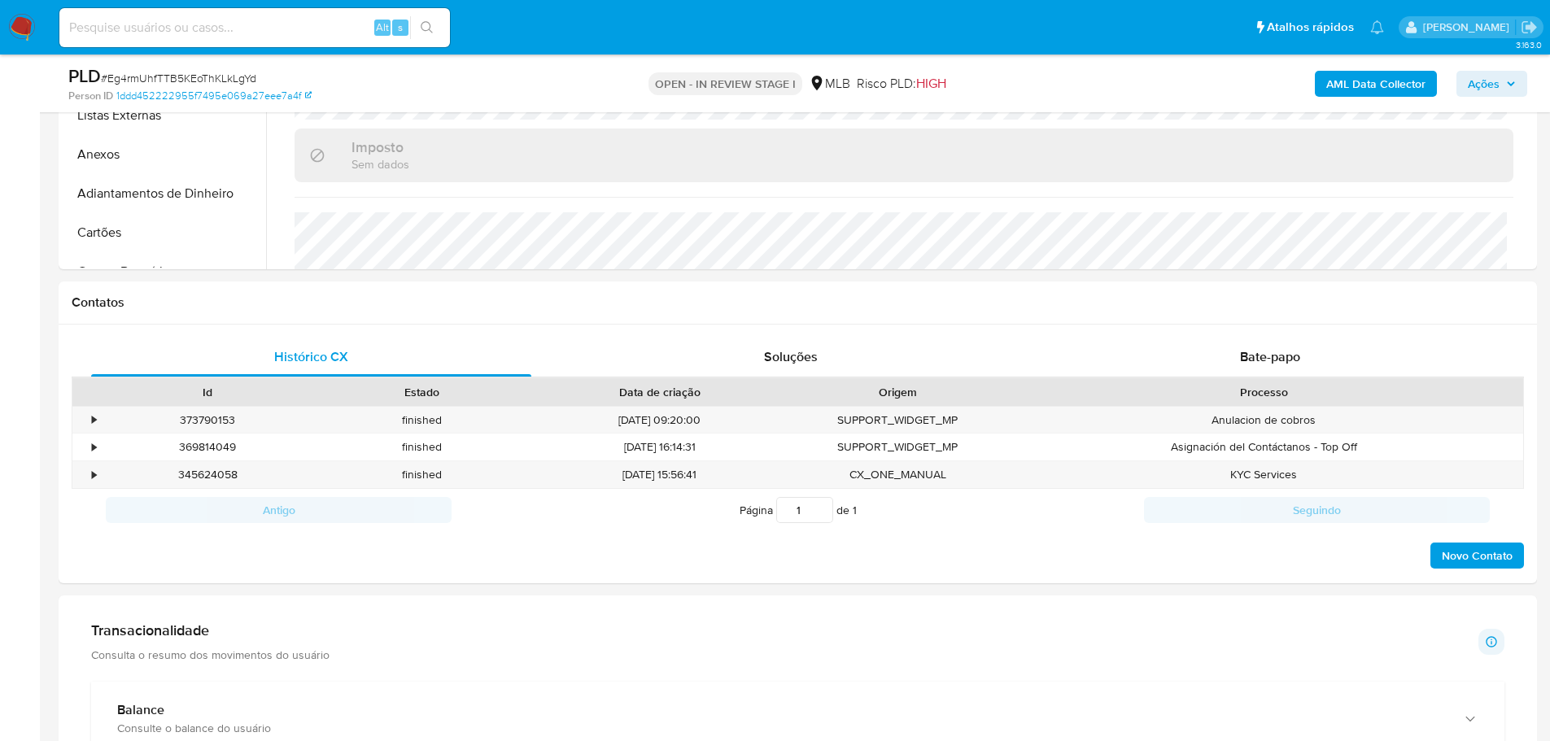
scroll to position [895, 0]
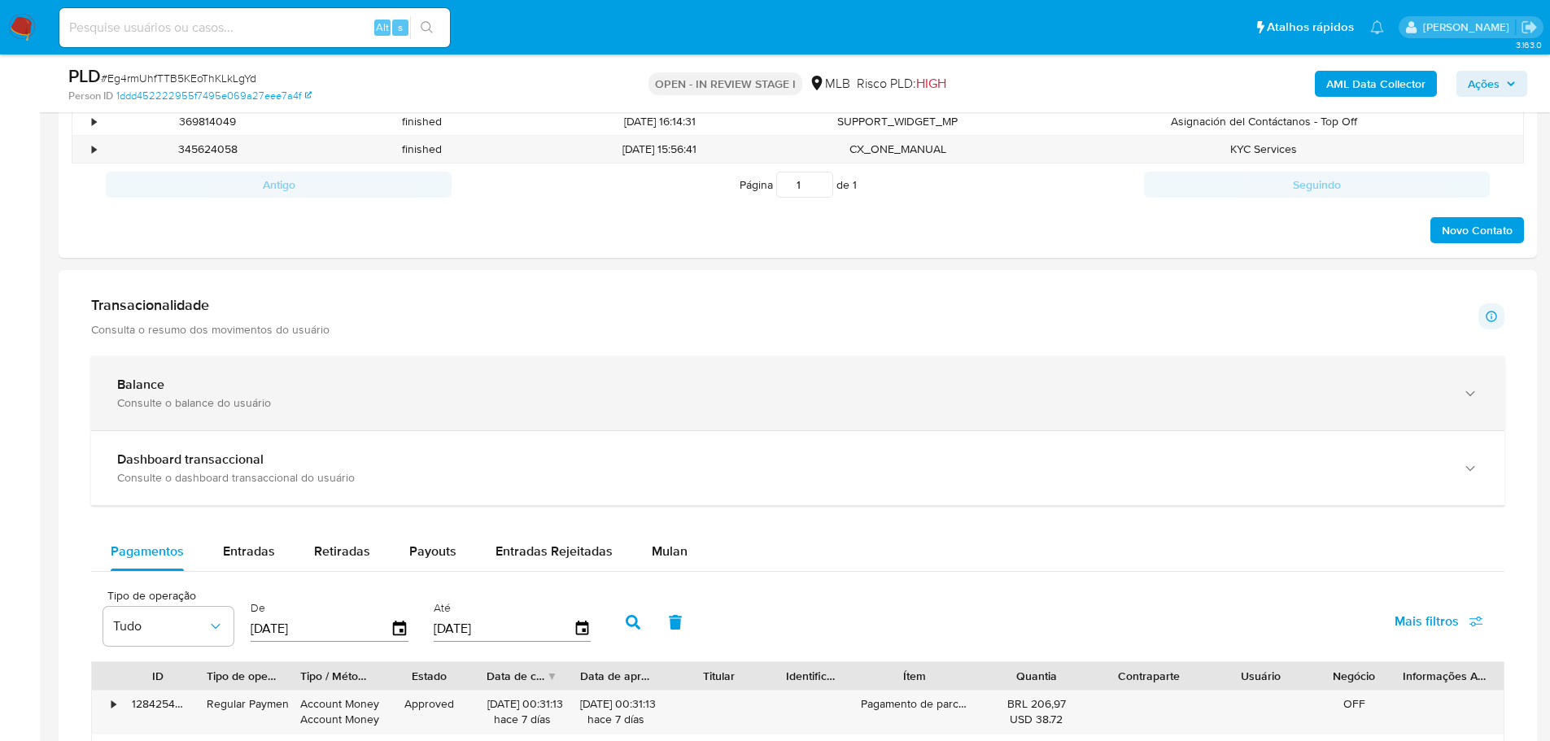
click at [259, 383] on div "Balance" at bounding box center [781, 385] width 1328 height 16
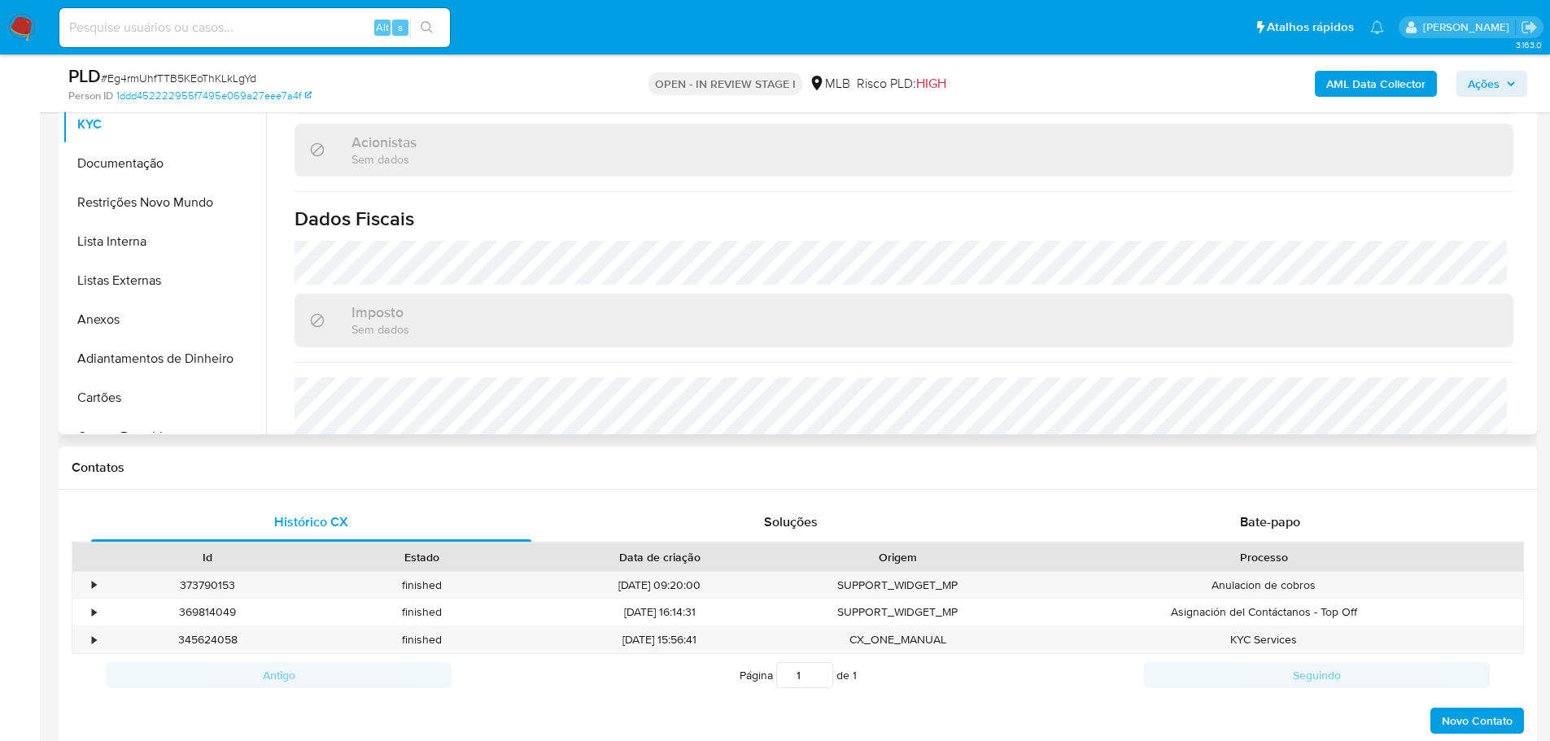
scroll to position [244, 0]
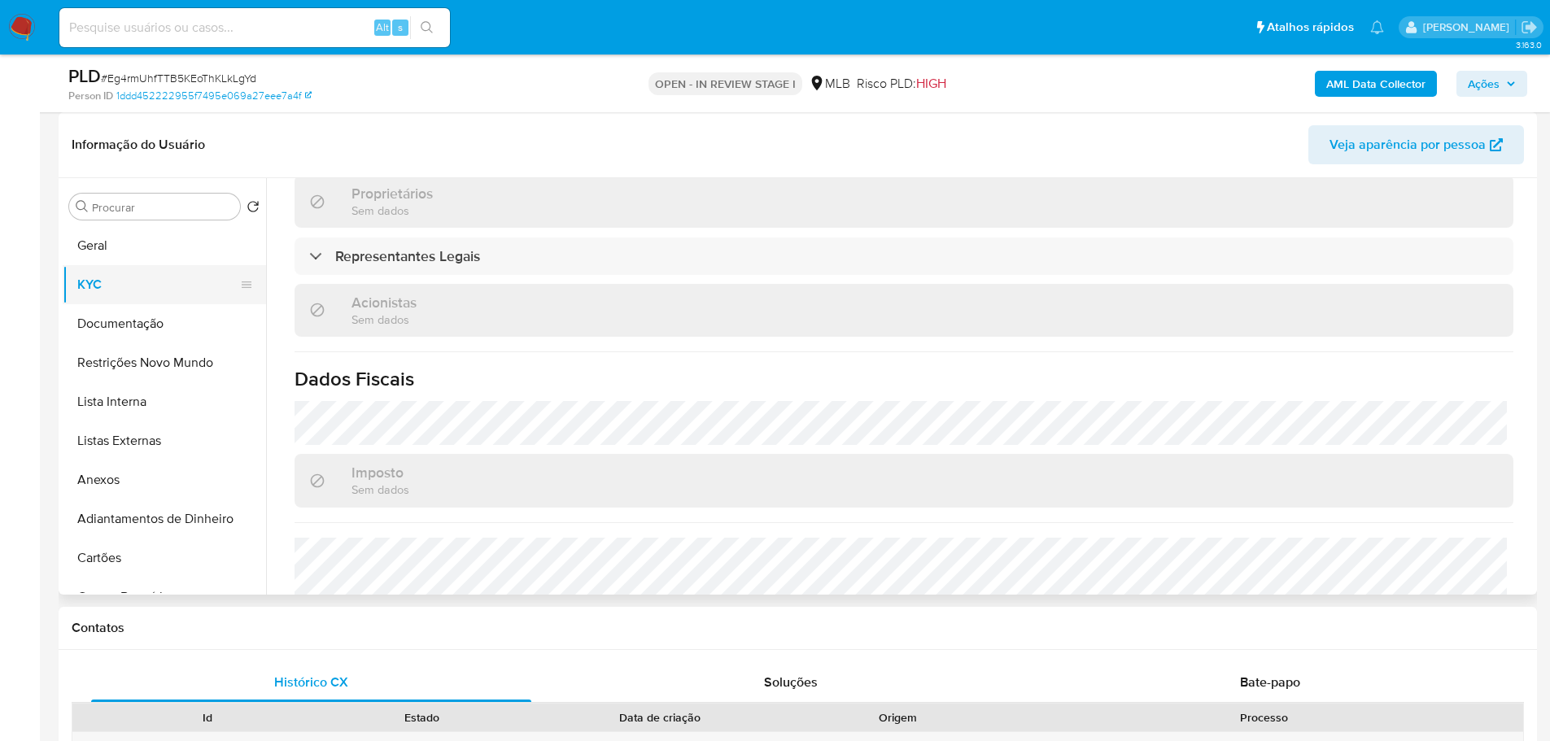
click at [141, 266] on button "KYC" at bounding box center [158, 284] width 190 height 39
click at [194, 258] on button "Geral" at bounding box center [158, 245] width 190 height 39
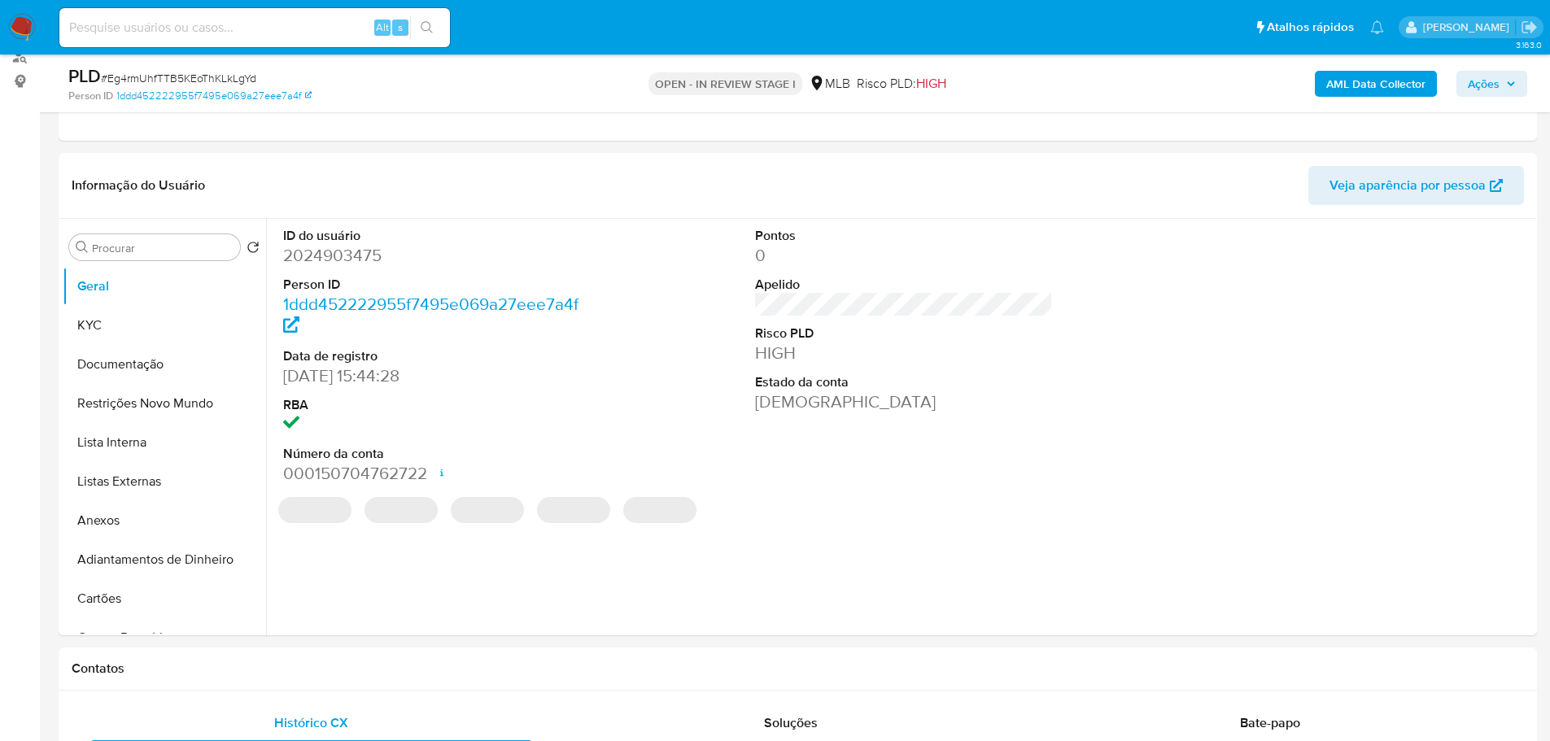
scroll to position [200, 0]
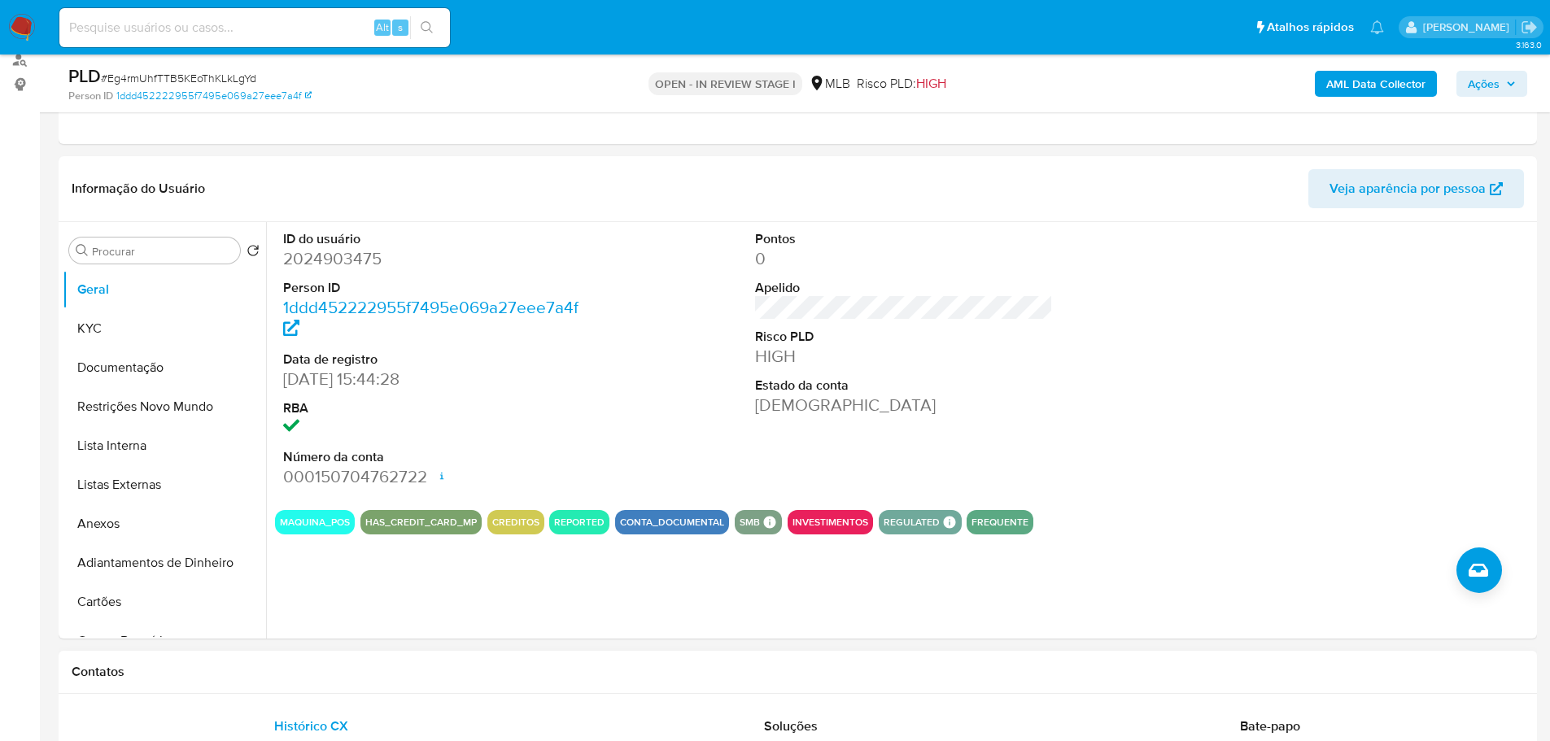
drag, startPoint x: 192, startPoint y: 692, endPoint x: 169, endPoint y: 538, distance: 155.4
click at [192, 691] on div "Contatos" at bounding box center [798, 672] width 1478 height 43
drag, startPoint x: 105, startPoint y: 328, endPoint x: 15, endPoint y: 327, distance: 90.3
click at [102, 328] on button "KYC" at bounding box center [164, 328] width 203 height 39
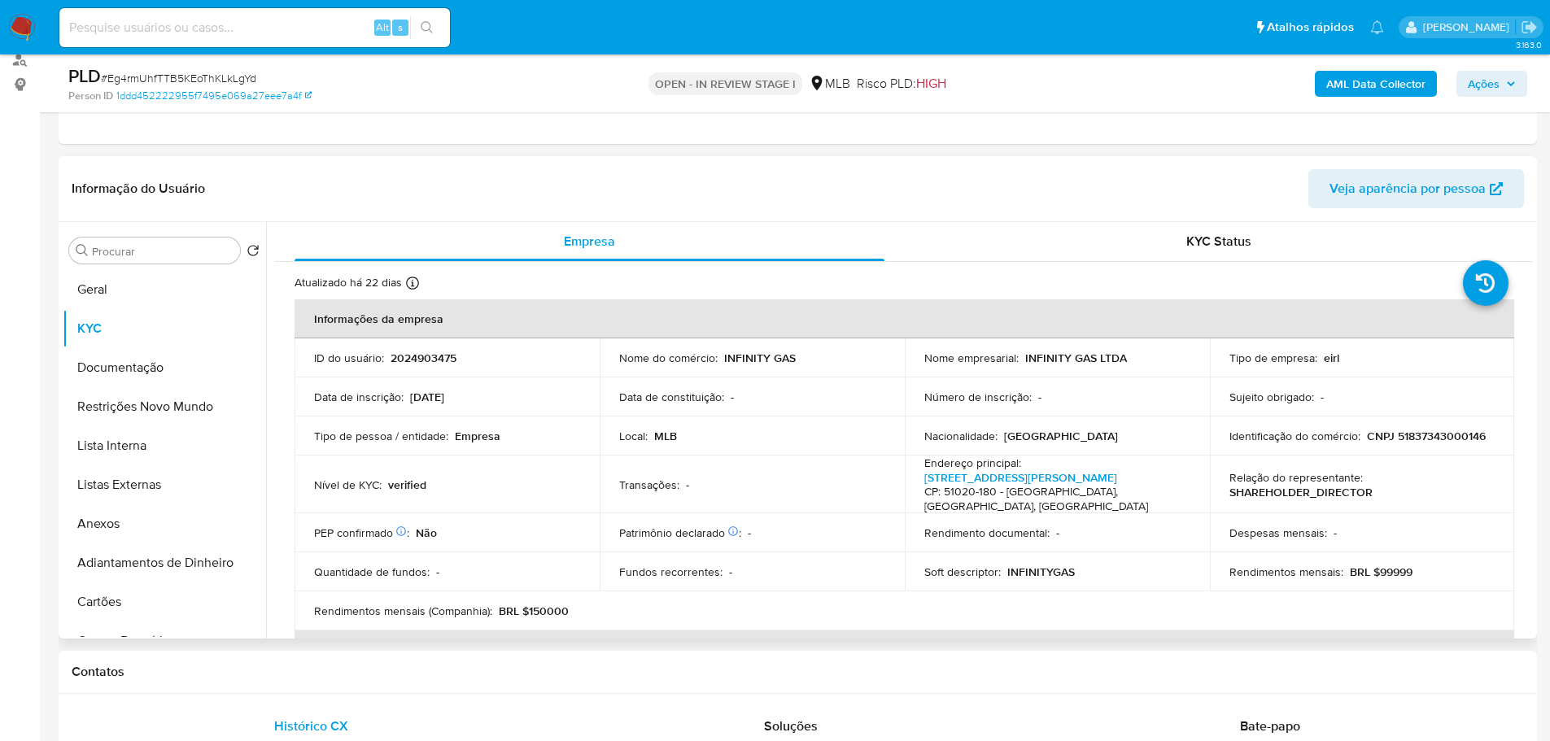
drag, startPoint x: 326, startPoint y: 684, endPoint x: 260, endPoint y: 630, distance: 85.0
click at [326, 684] on div "Contatos" at bounding box center [798, 672] width 1478 height 43
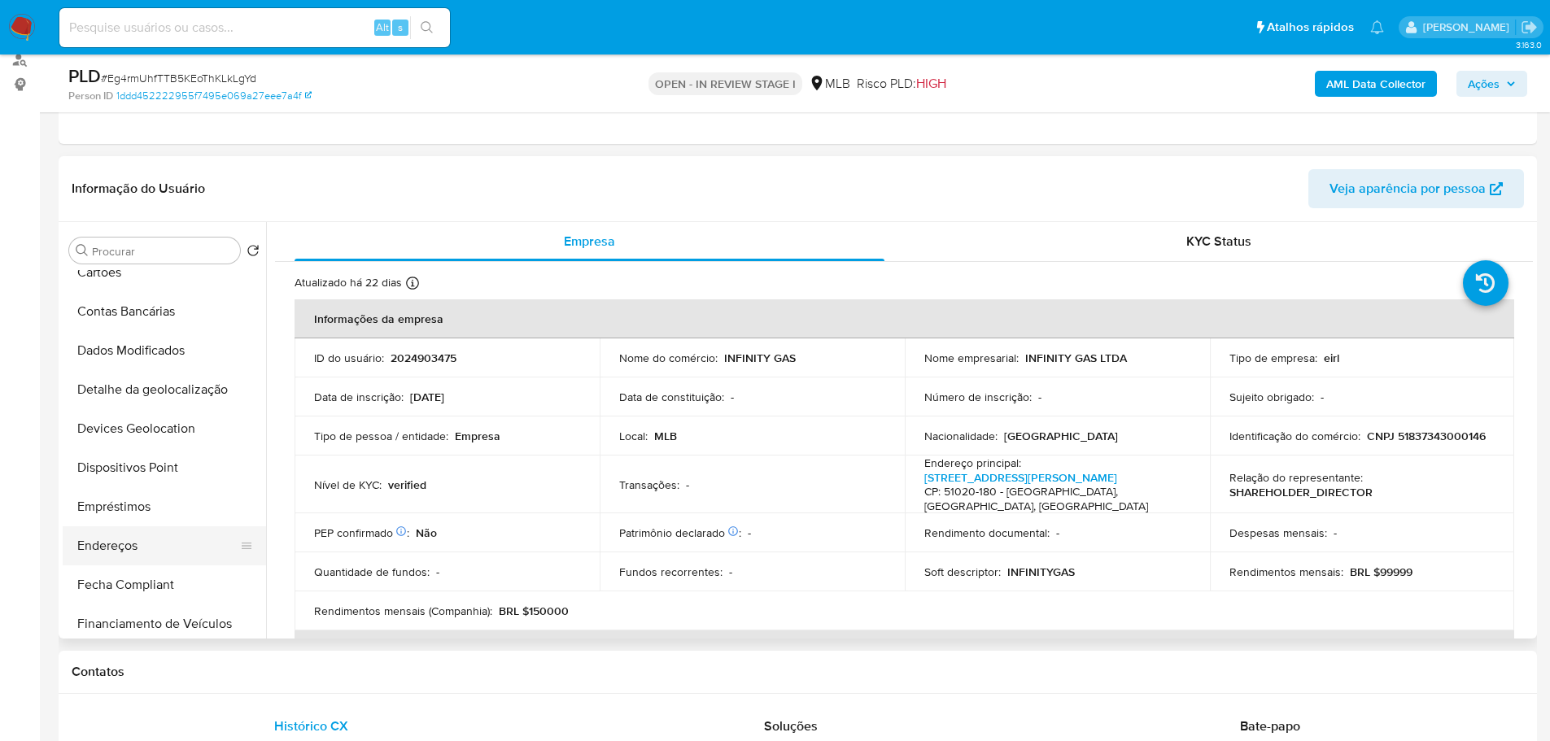
scroll to position [407, 0]
drag, startPoint x: 113, startPoint y: 482, endPoint x: 15, endPoint y: 478, distance: 97.7
click at [111, 482] on button "Endereços" at bounding box center [164, 468] width 203 height 39
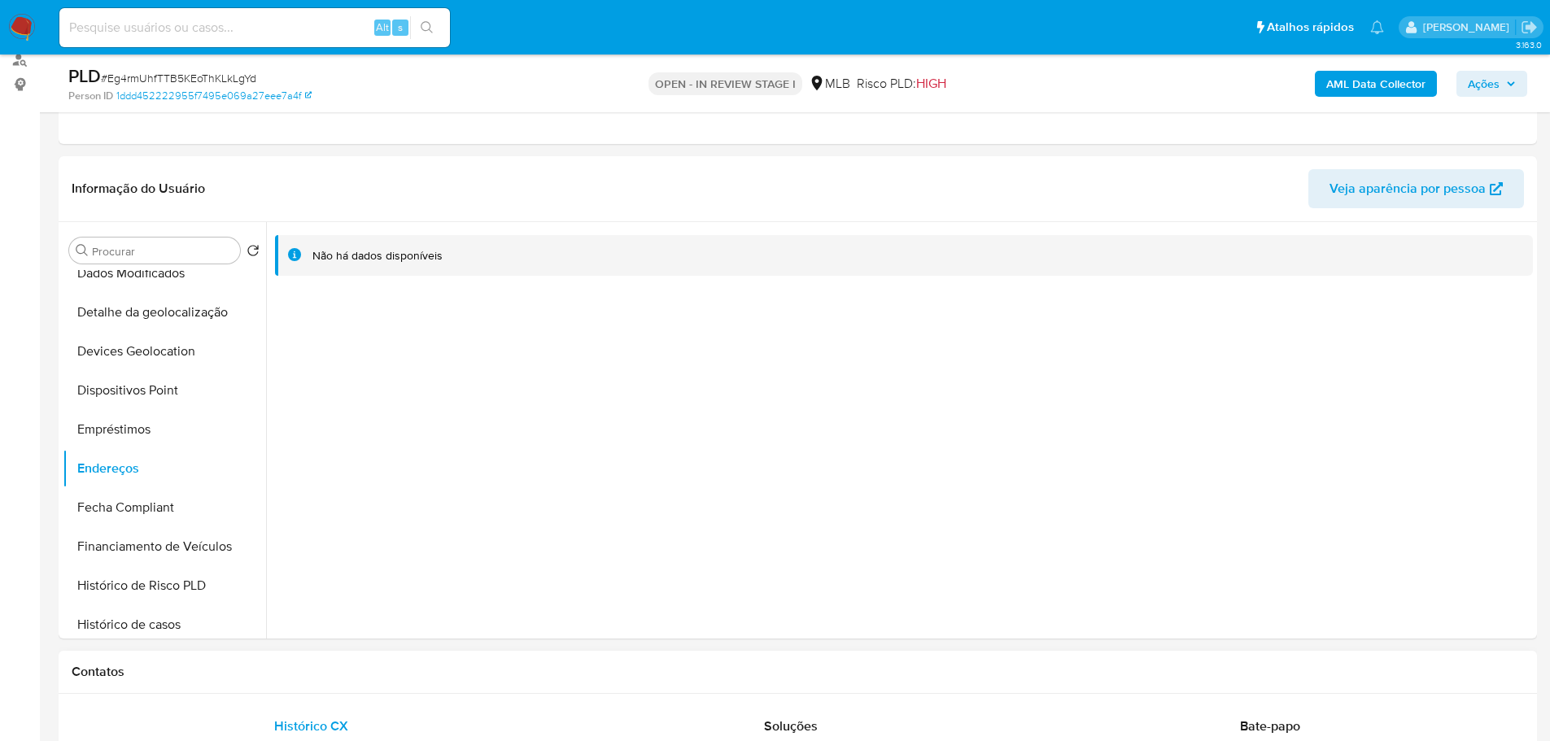
click at [277, 669] on h1 "Contatos" at bounding box center [798, 672] width 1452 height 16
drag, startPoint x: 181, startPoint y: 316, endPoint x: 2, endPoint y: 371, distance: 186.5
click at [180, 315] on button "Detalhe da geolocalização" at bounding box center [164, 312] width 203 height 39
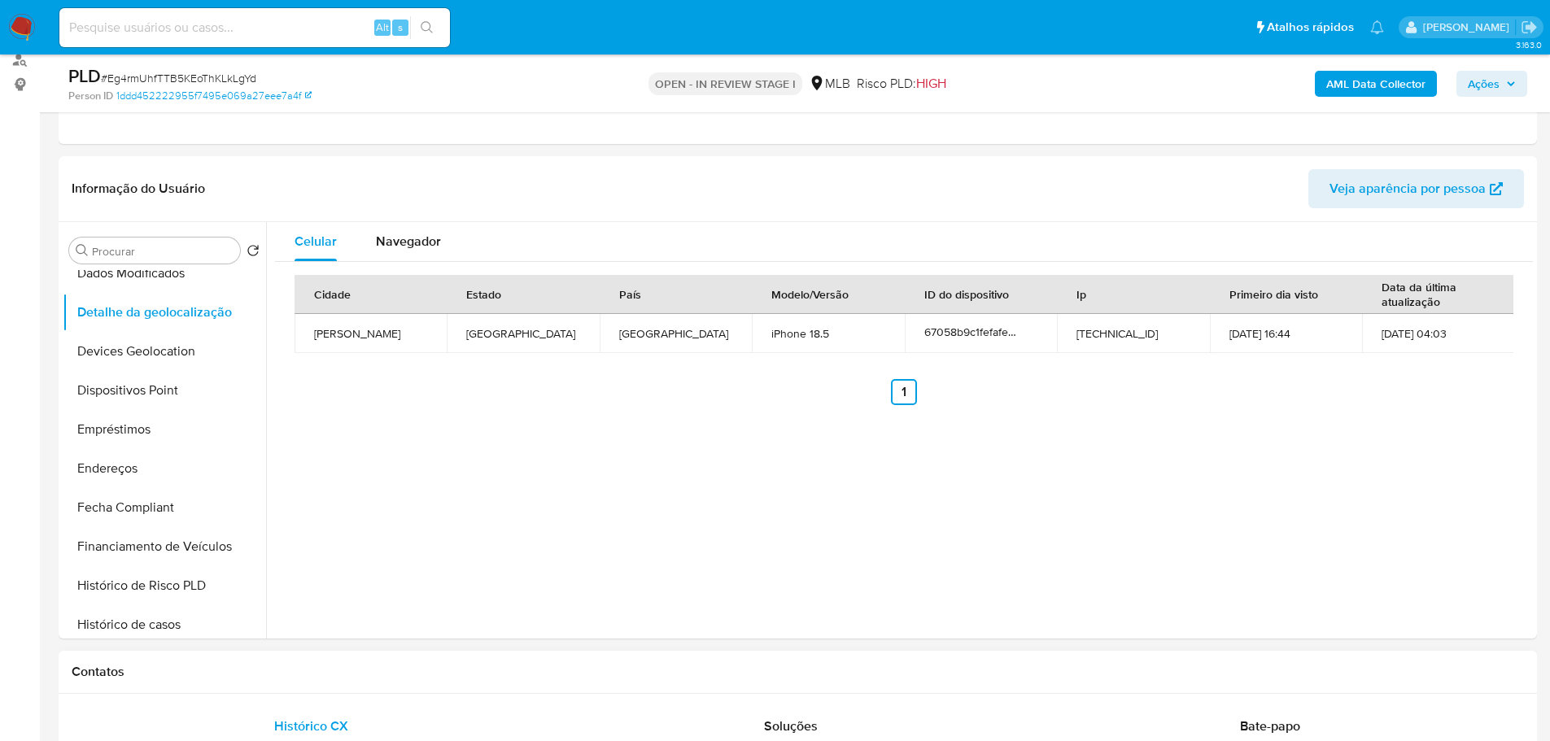
click at [255, 675] on h1 "Contatos" at bounding box center [798, 672] width 1452 height 16
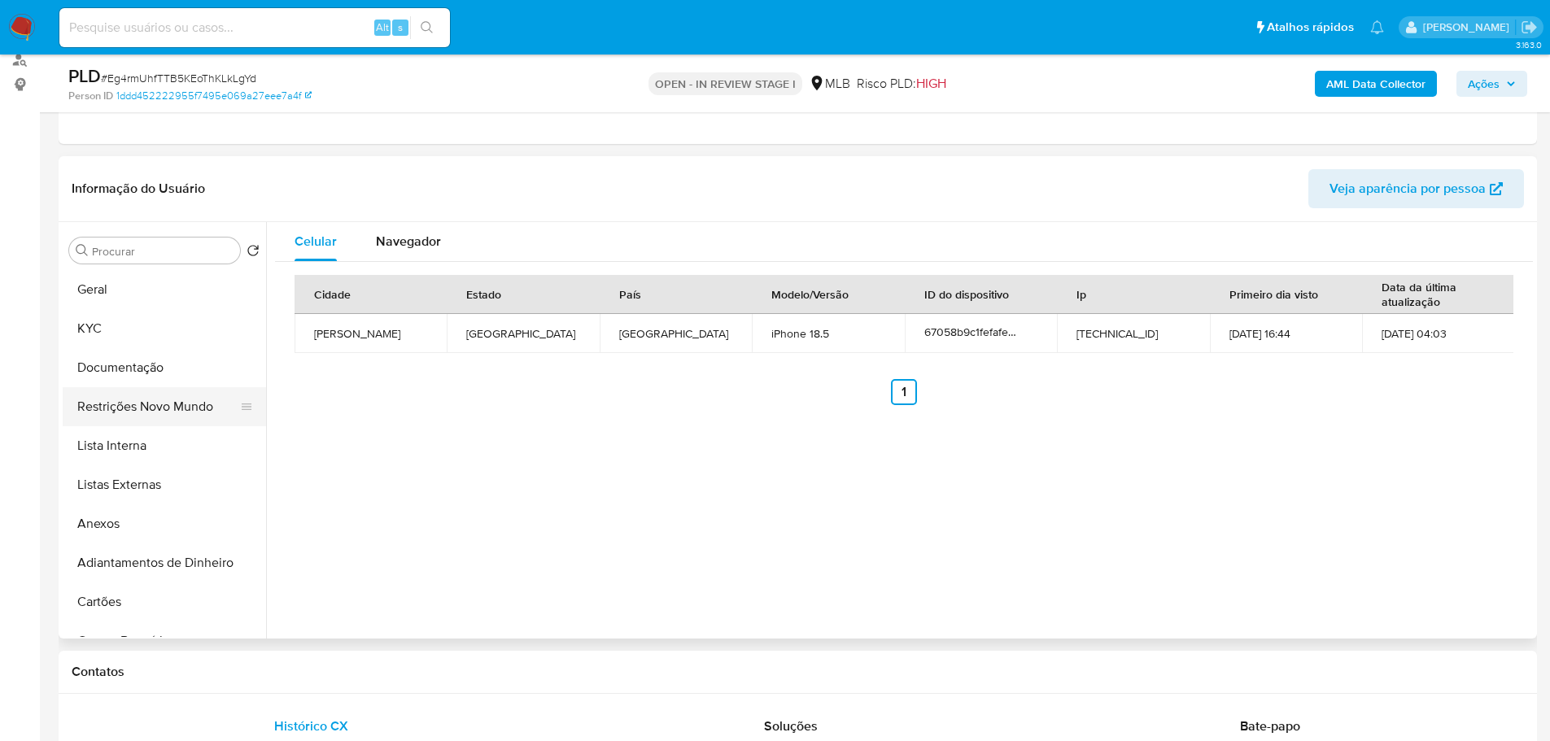
click at [178, 412] on button "Restrições Novo Mundo" at bounding box center [158, 406] width 190 height 39
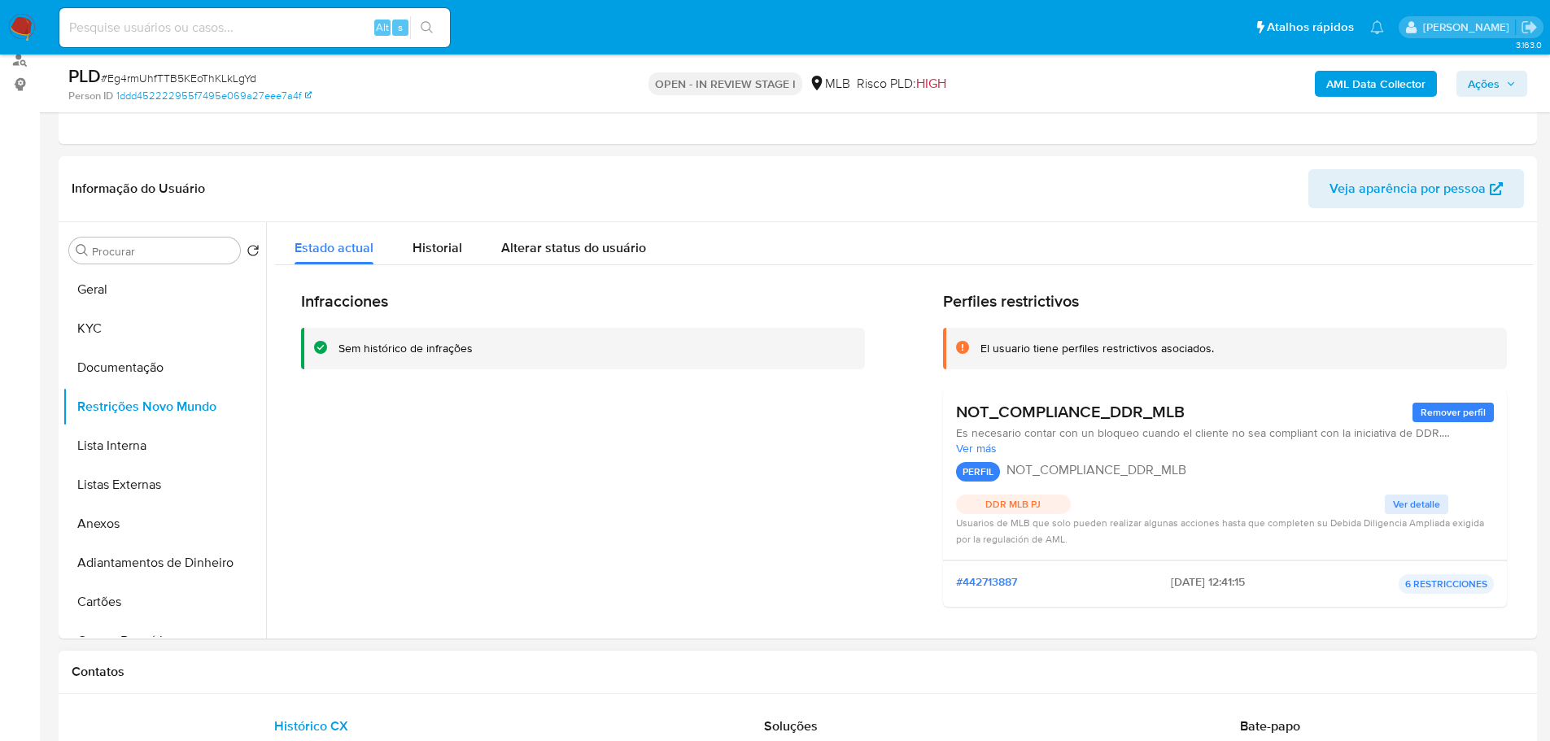
click at [290, 673] on h1 "Contatos" at bounding box center [798, 672] width 1452 height 16
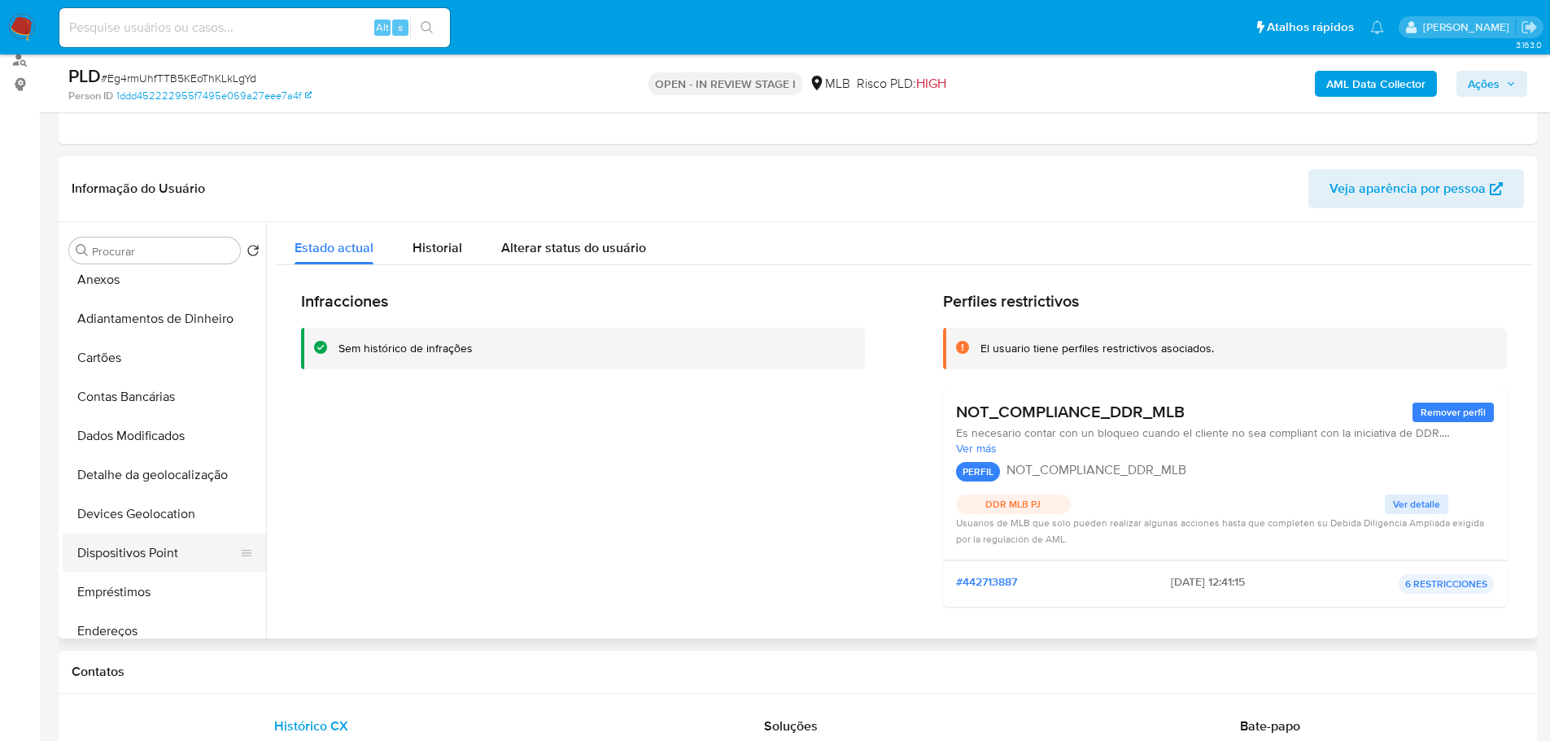
click at [163, 549] on button "Dispositivos Point" at bounding box center [158, 553] width 190 height 39
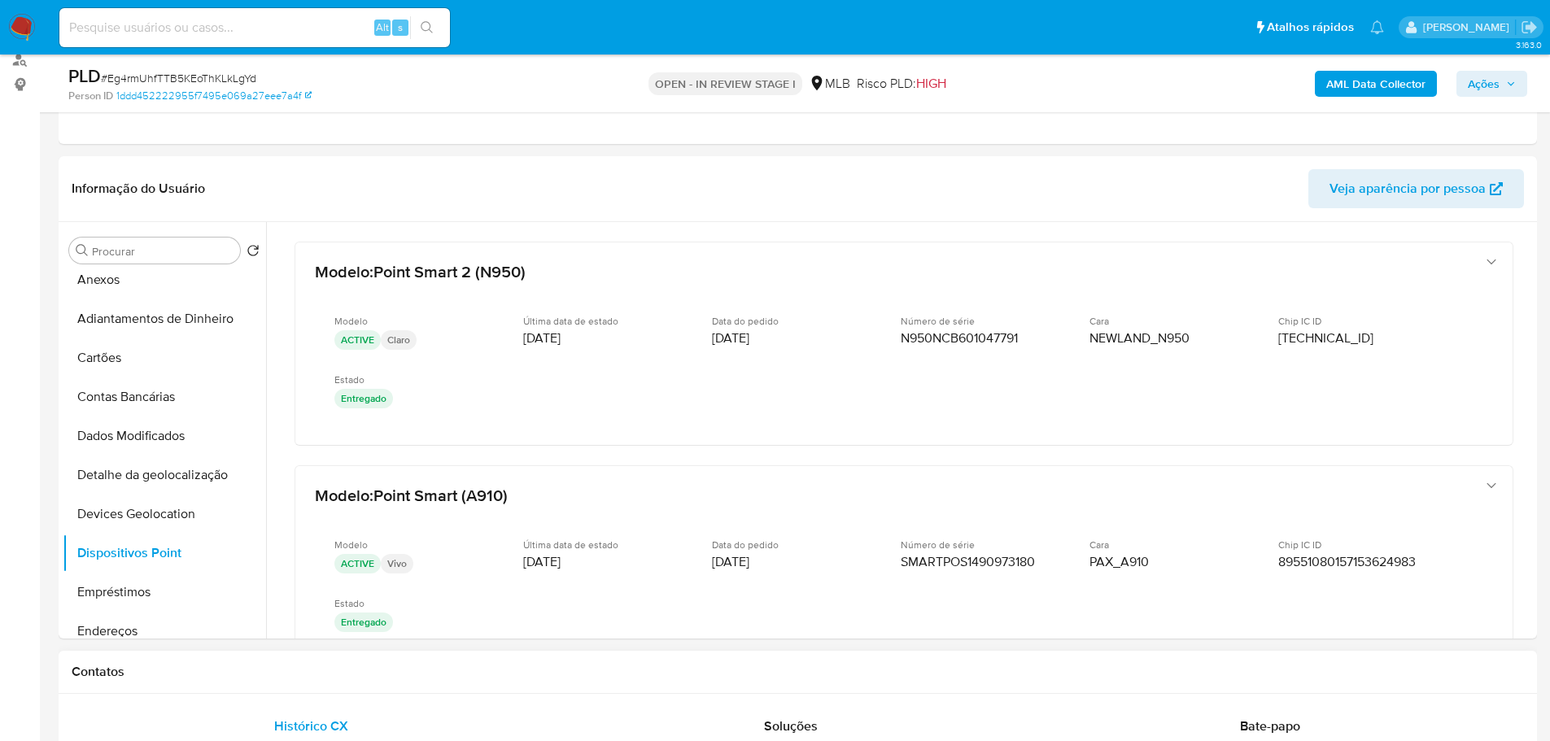
click at [565, 679] on h1 "Contatos" at bounding box center [798, 672] width 1452 height 16
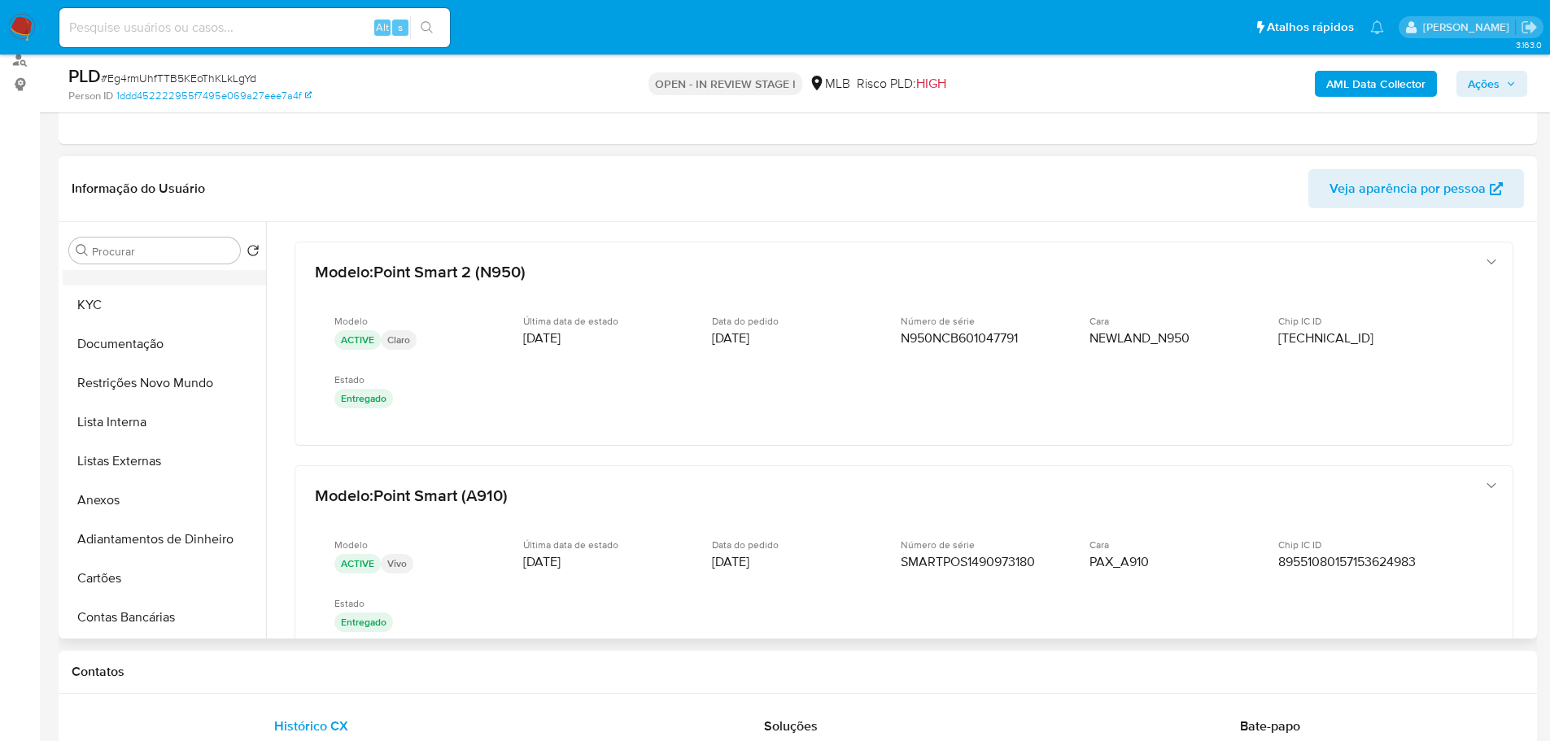
scroll to position [0, 0]
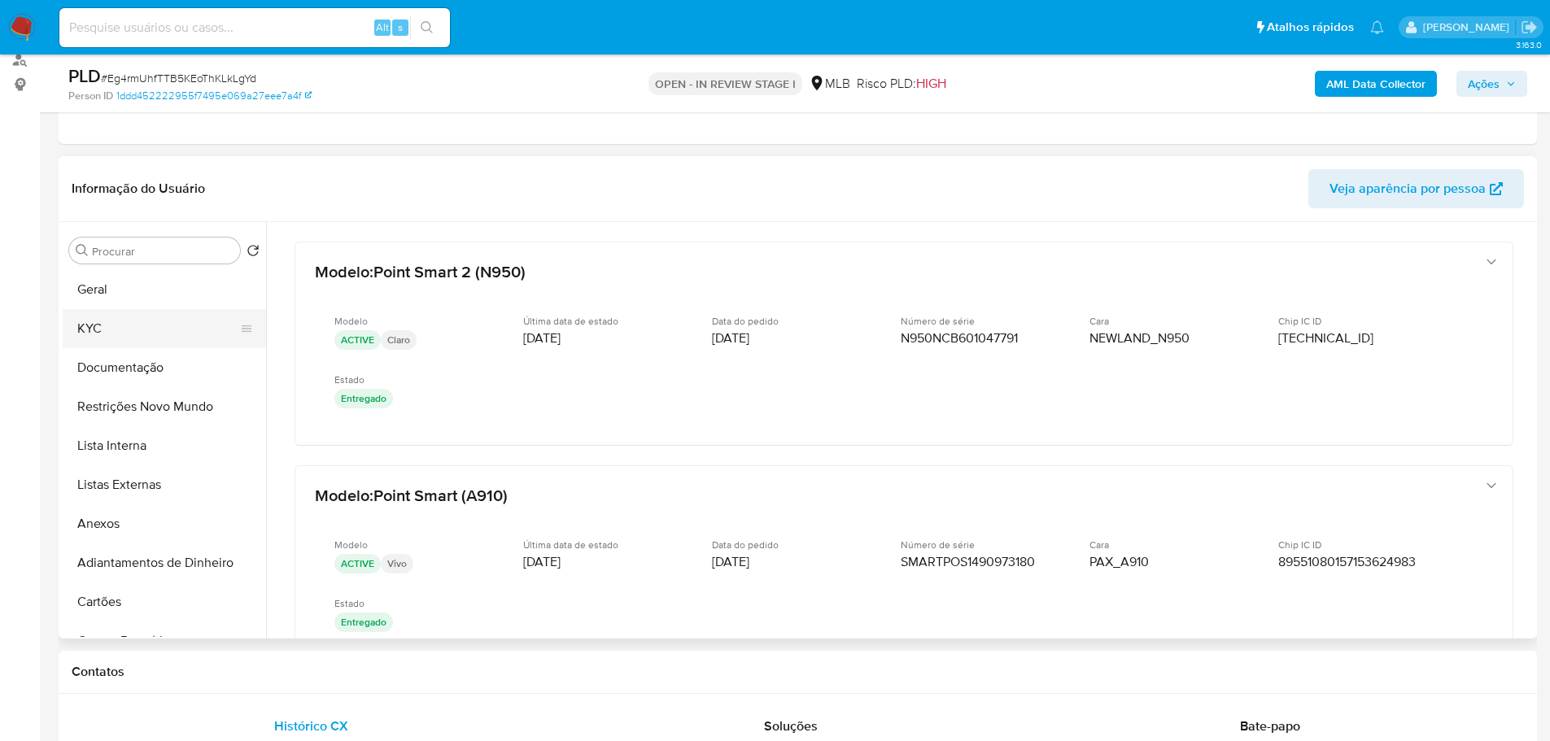
click at [117, 325] on button "KYC" at bounding box center [158, 328] width 190 height 39
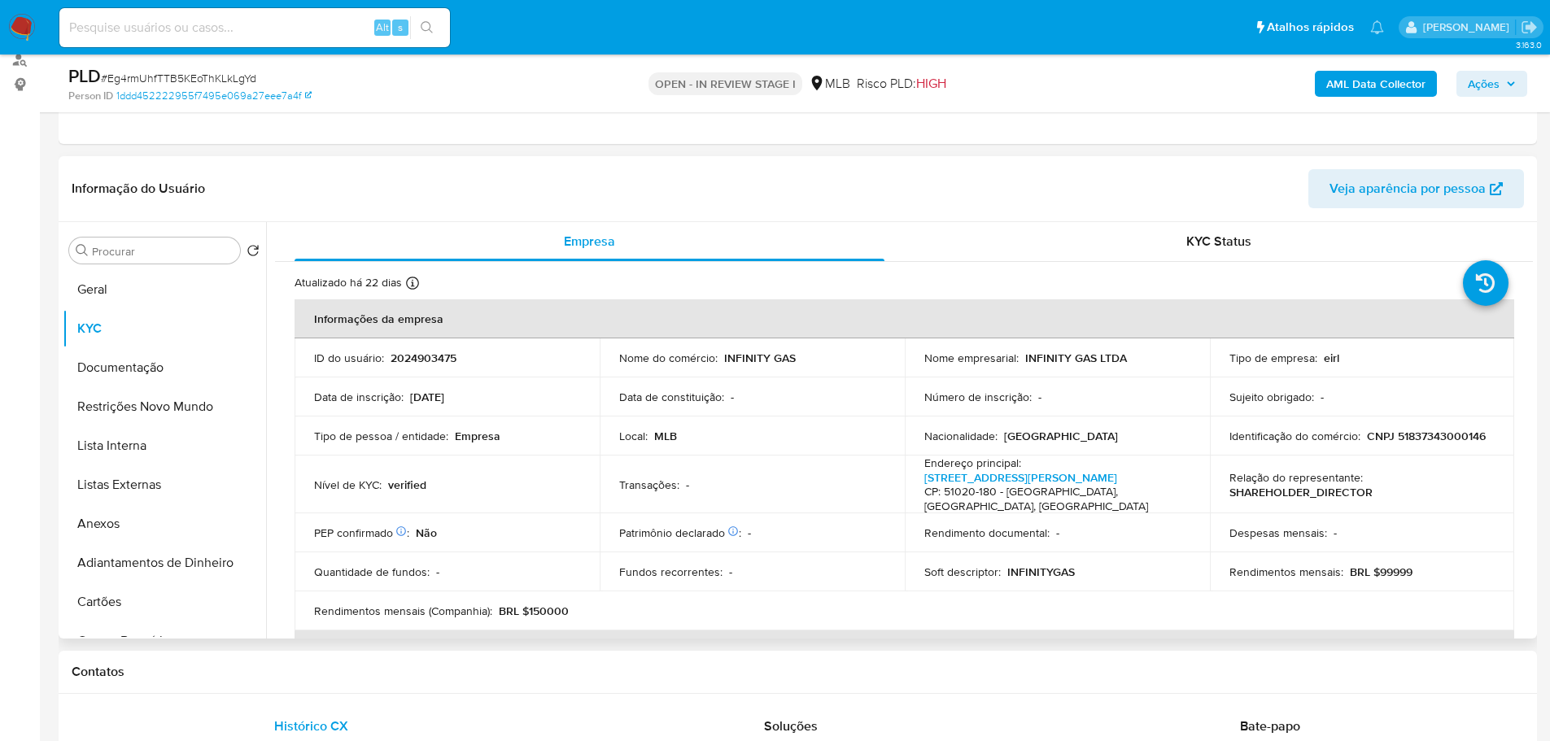
click at [1420, 425] on td "Identificação do comércio : CNPJ 51837343000146" at bounding box center [1362, 435] width 305 height 39
click at [1429, 434] on p "CNPJ 51837343000146" at bounding box center [1426, 436] width 119 height 15
copy p "51837343000146"
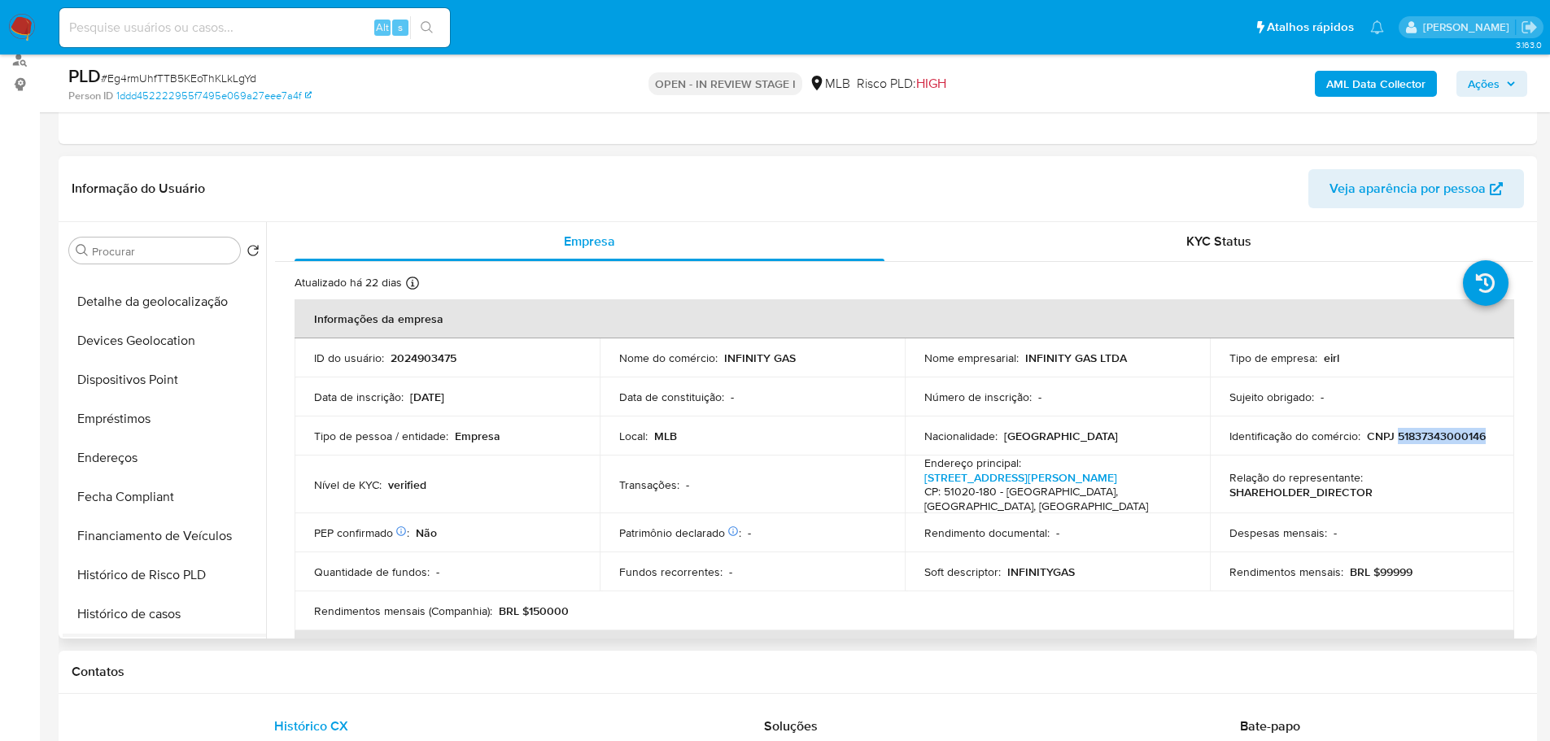
scroll to position [651, 0]
click at [137, 393] on button "Histórico de casos" at bounding box center [158, 380] width 190 height 39
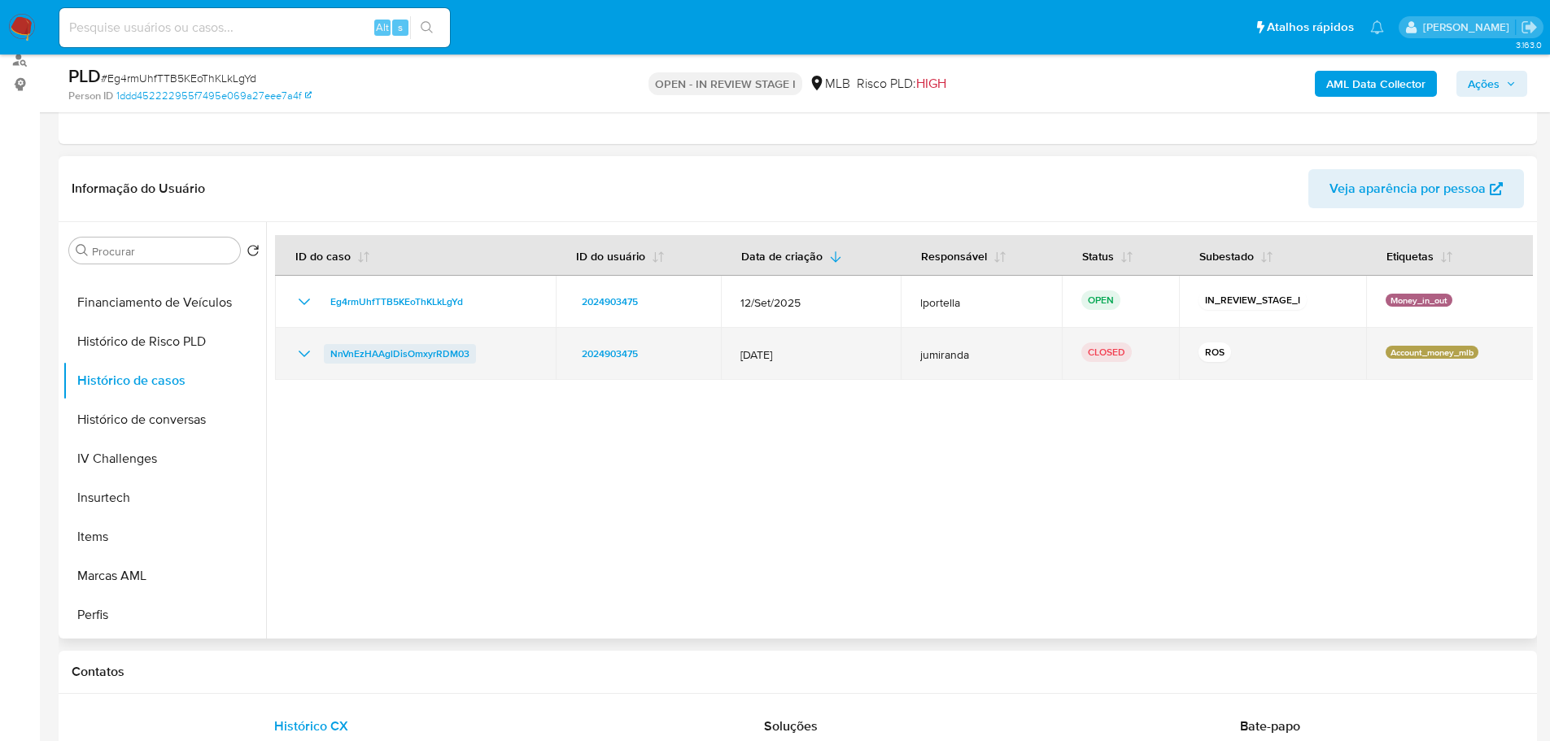
click at [388, 355] on span "NnVnEzHAAglDisOmxyrRDM03" at bounding box center [399, 354] width 139 height 20
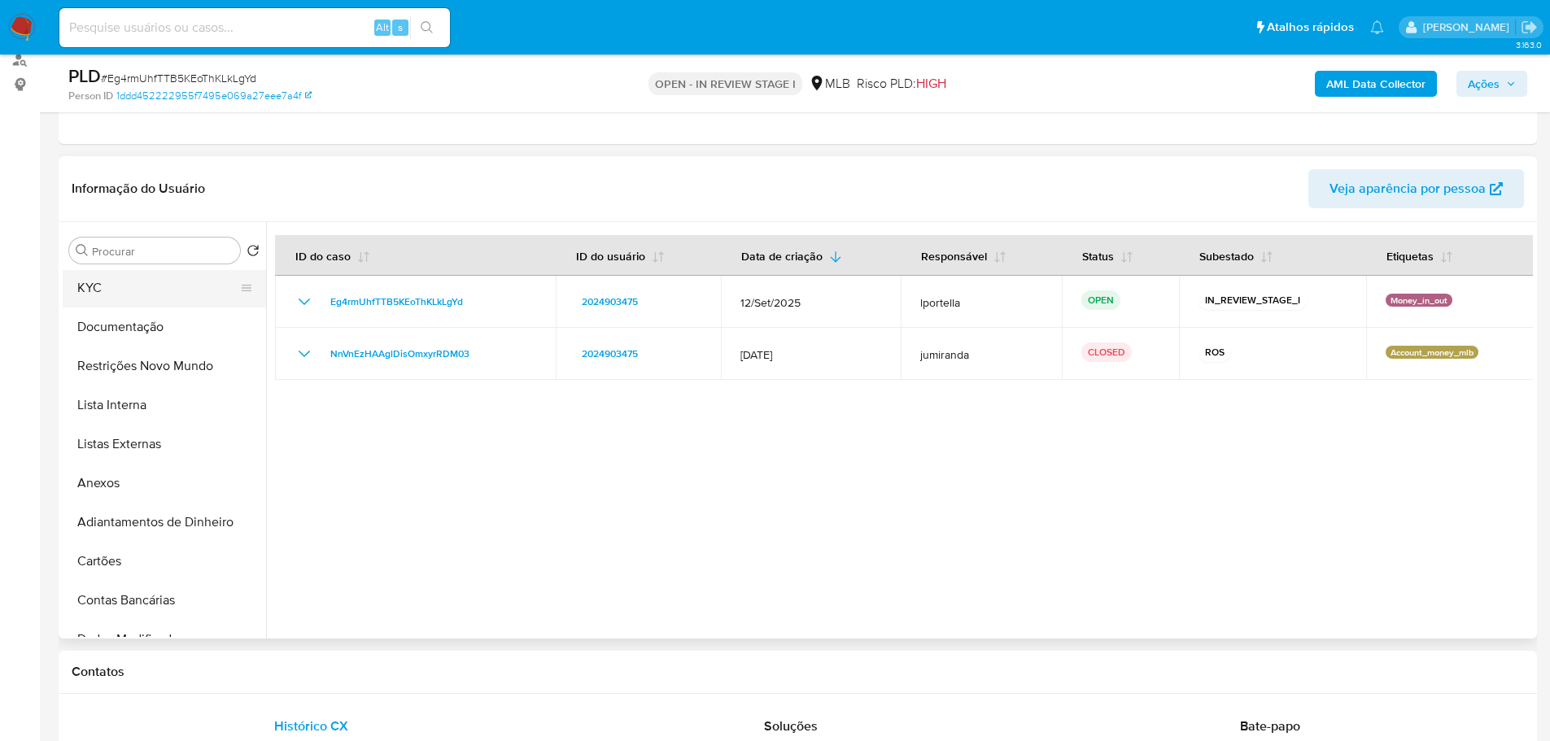
scroll to position [0, 0]
click at [127, 299] on button "Geral" at bounding box center [158, 289] width 190 height 39
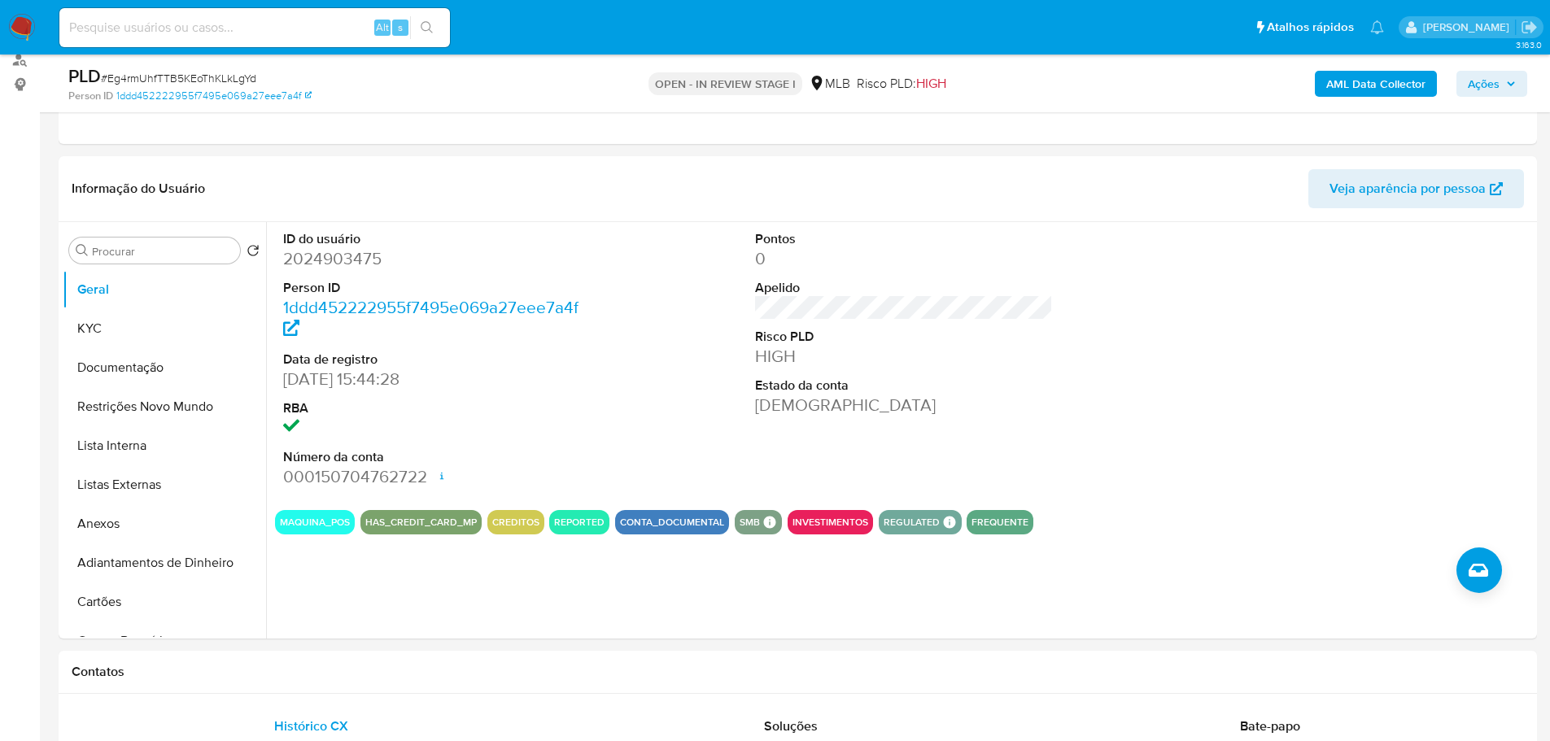
click at [1500, 74] on span "Ações" at bounding box center [1491, 83] width 48 height 23
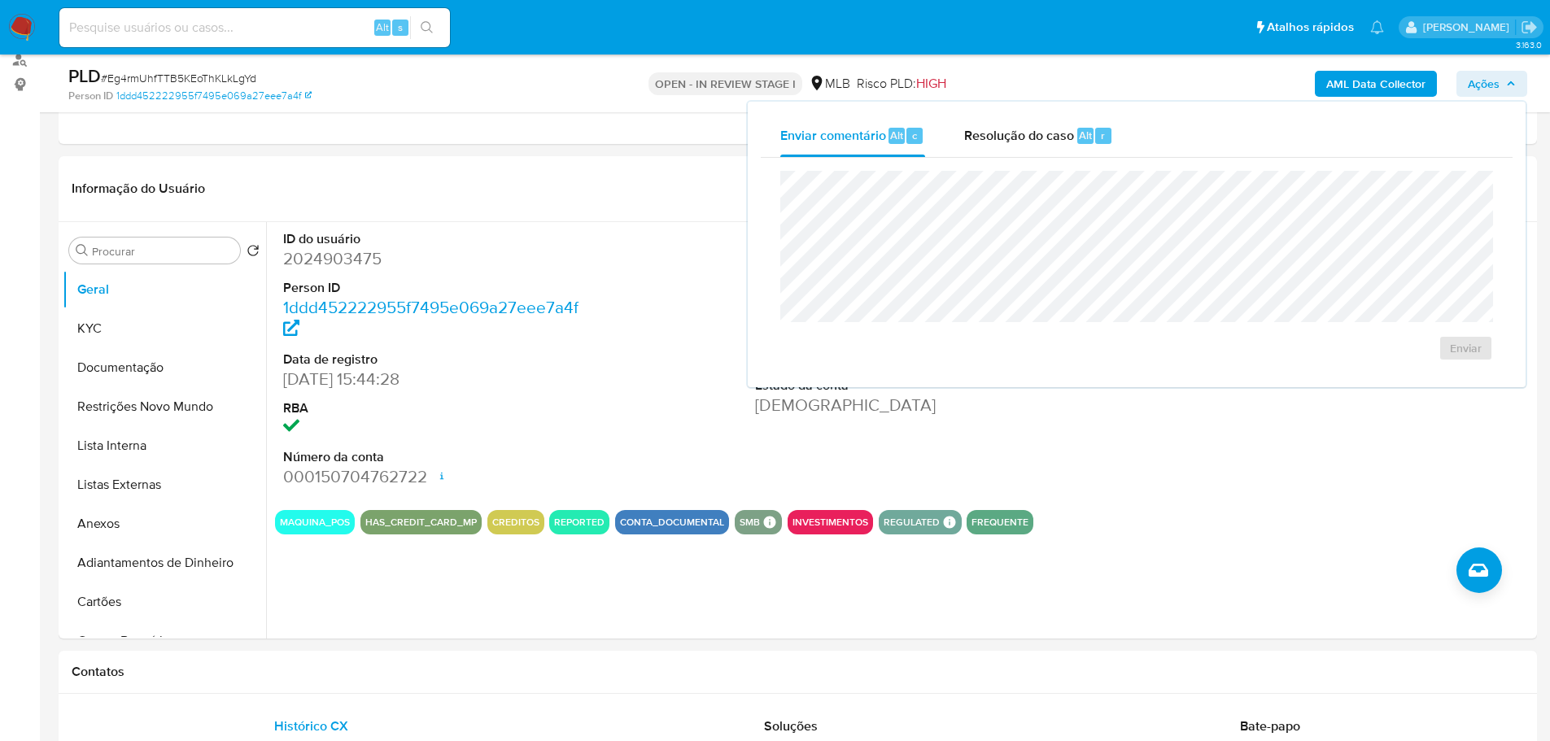
click at [1349, 82] on b "AML Data Collector" at bounding box center [1375, 84] width 99 height 26
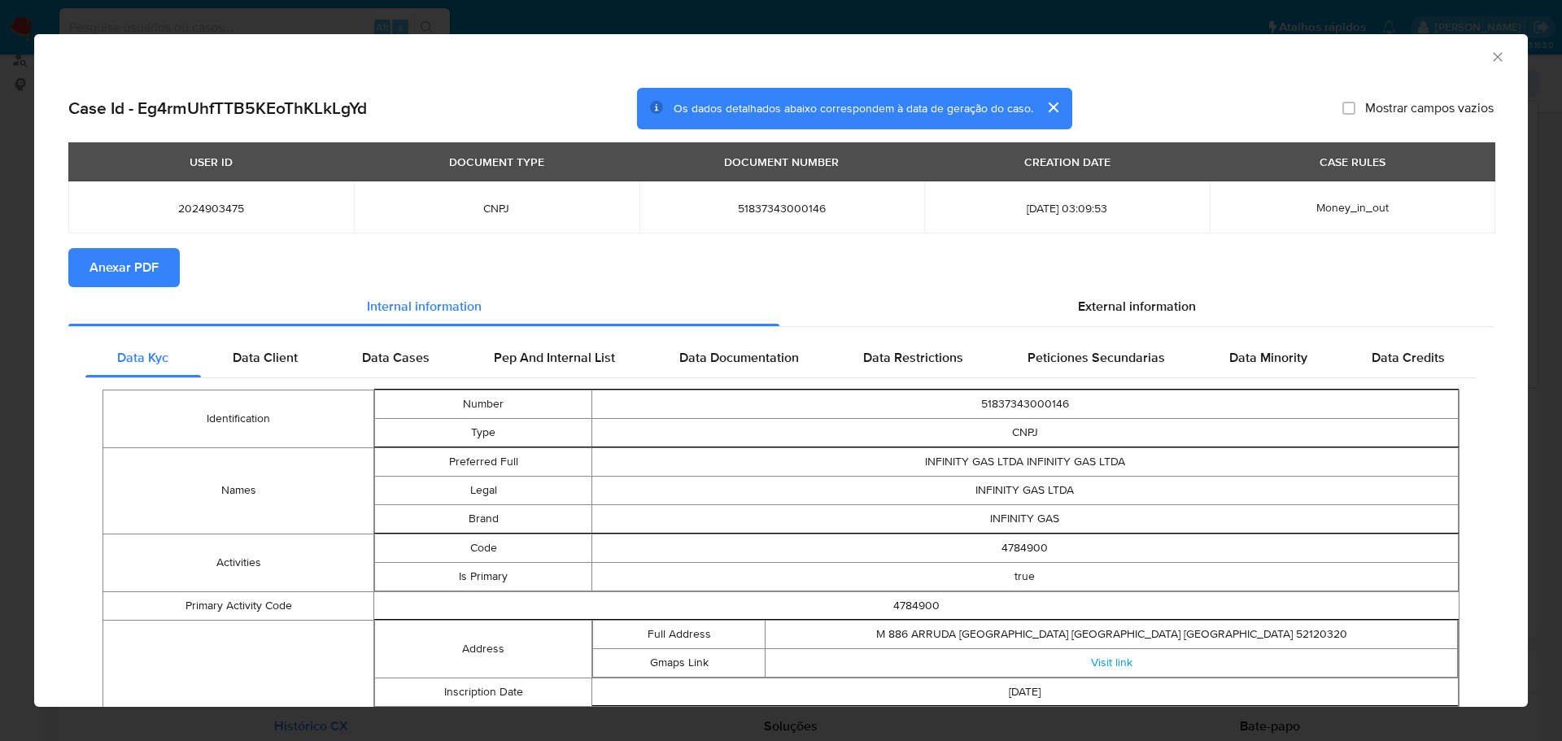
click at [130, 264] on span "Anexar PDF" at bounding box center [123, 268] width 69 height 36
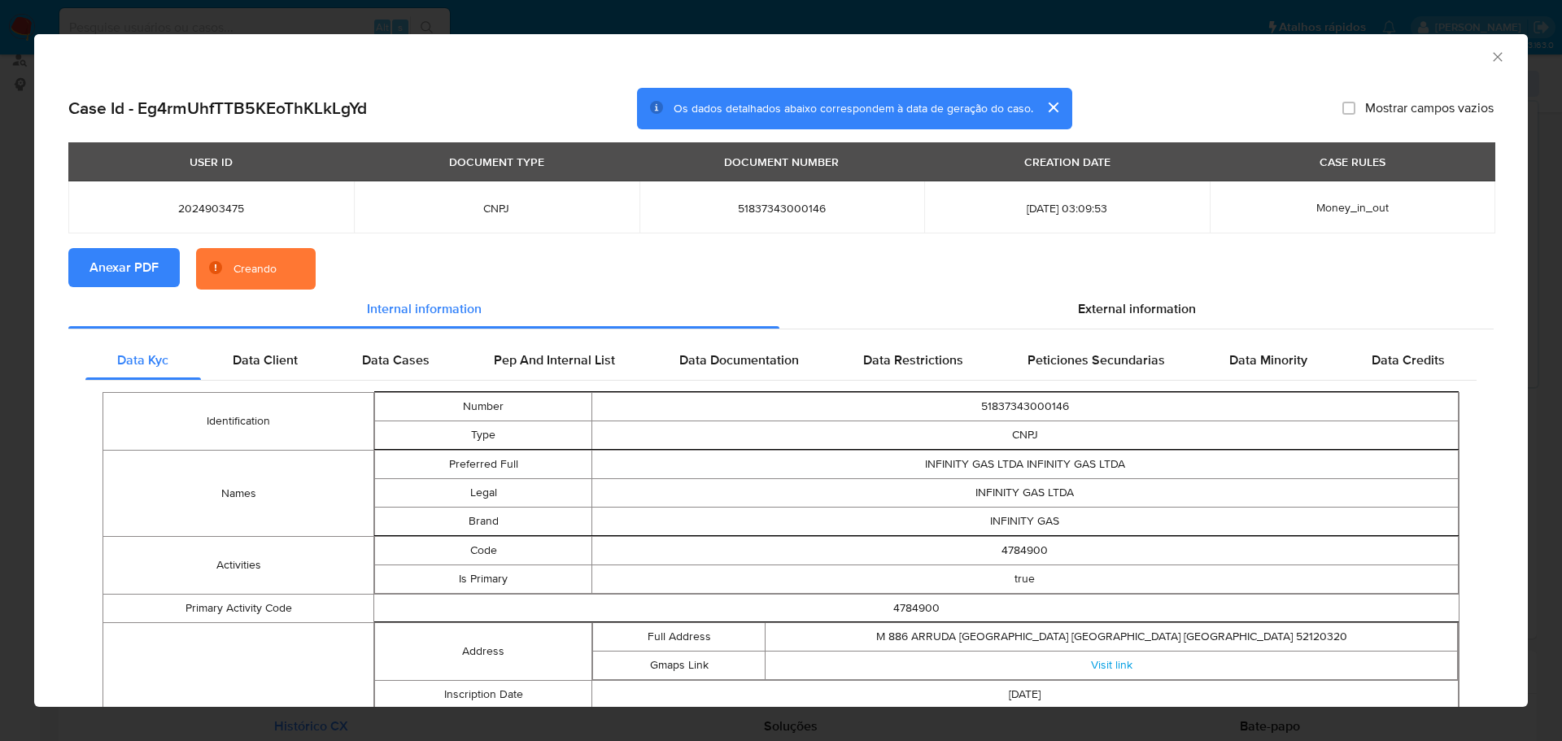
click at [1475, 57] on div "AML Data Collector" at bounding box center [768, 55] width 1444 height 18
click at [1492, 50] on icon "Fechar a janela" at bounding box center [1497, 57] width 16 height 16
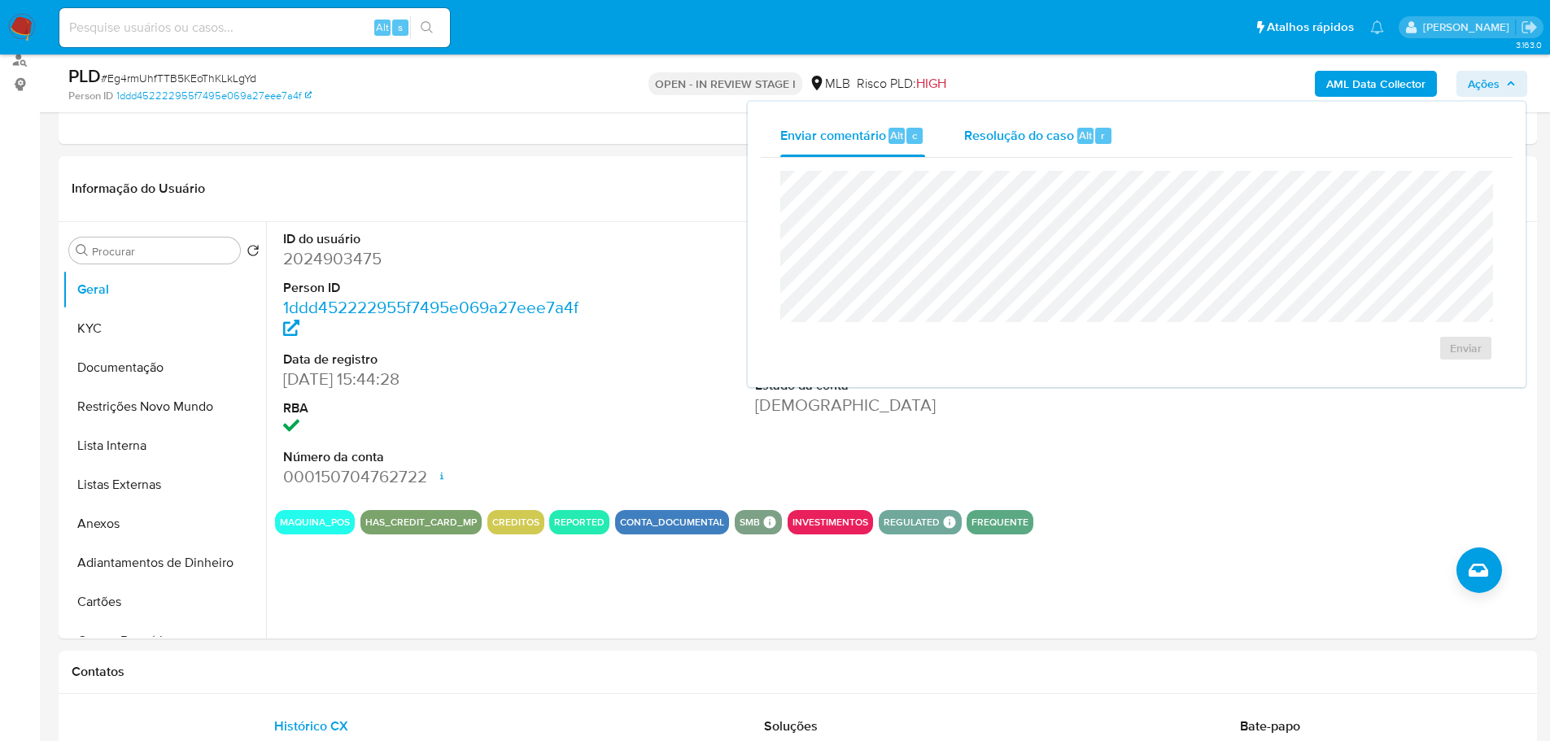
click at [1057, 137] on span "Resolução do caso" at bounding box center [1019, 134] width 110 height 19
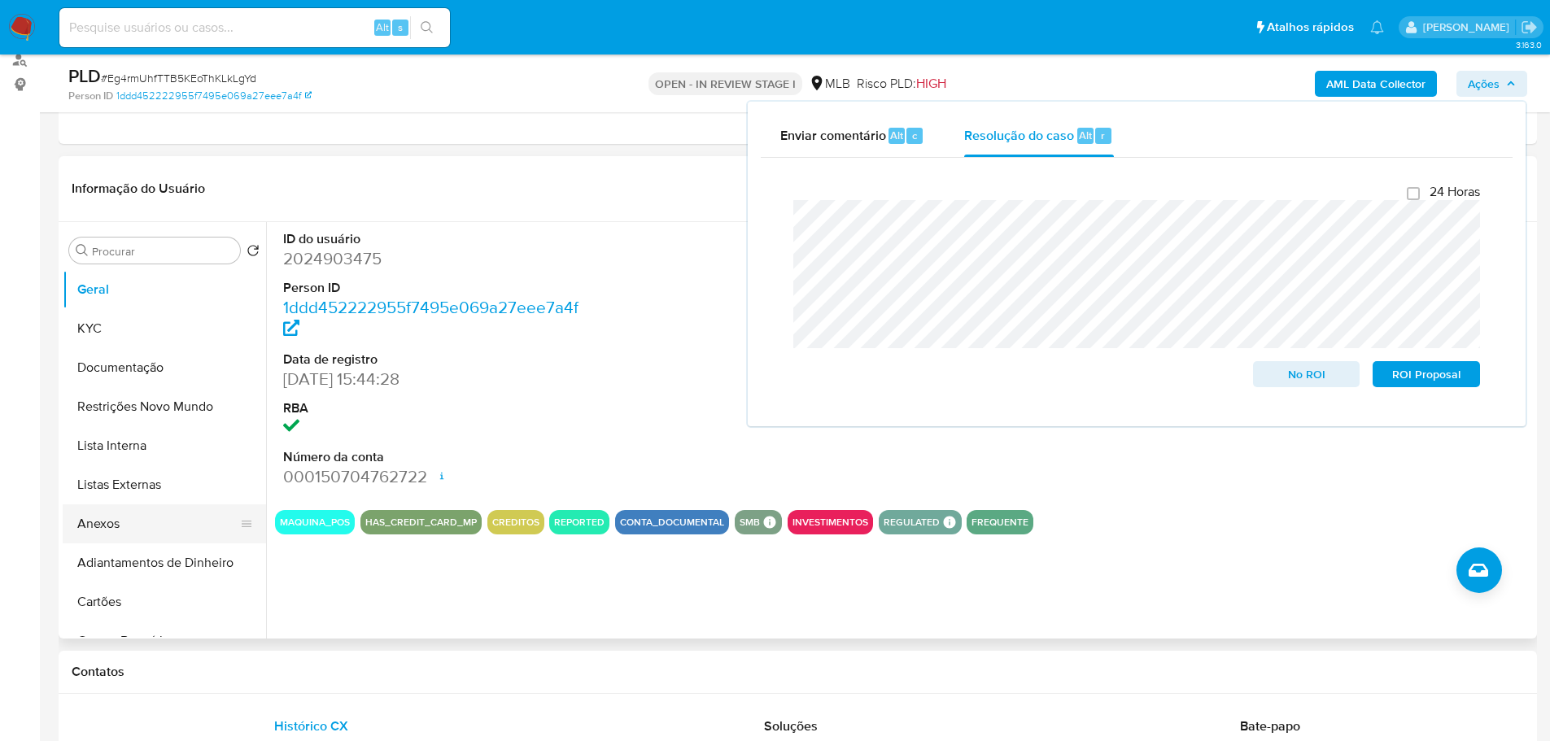
click at [144, 514] on button "Anexos" at bounding box center [158, 523] width 190 height 39
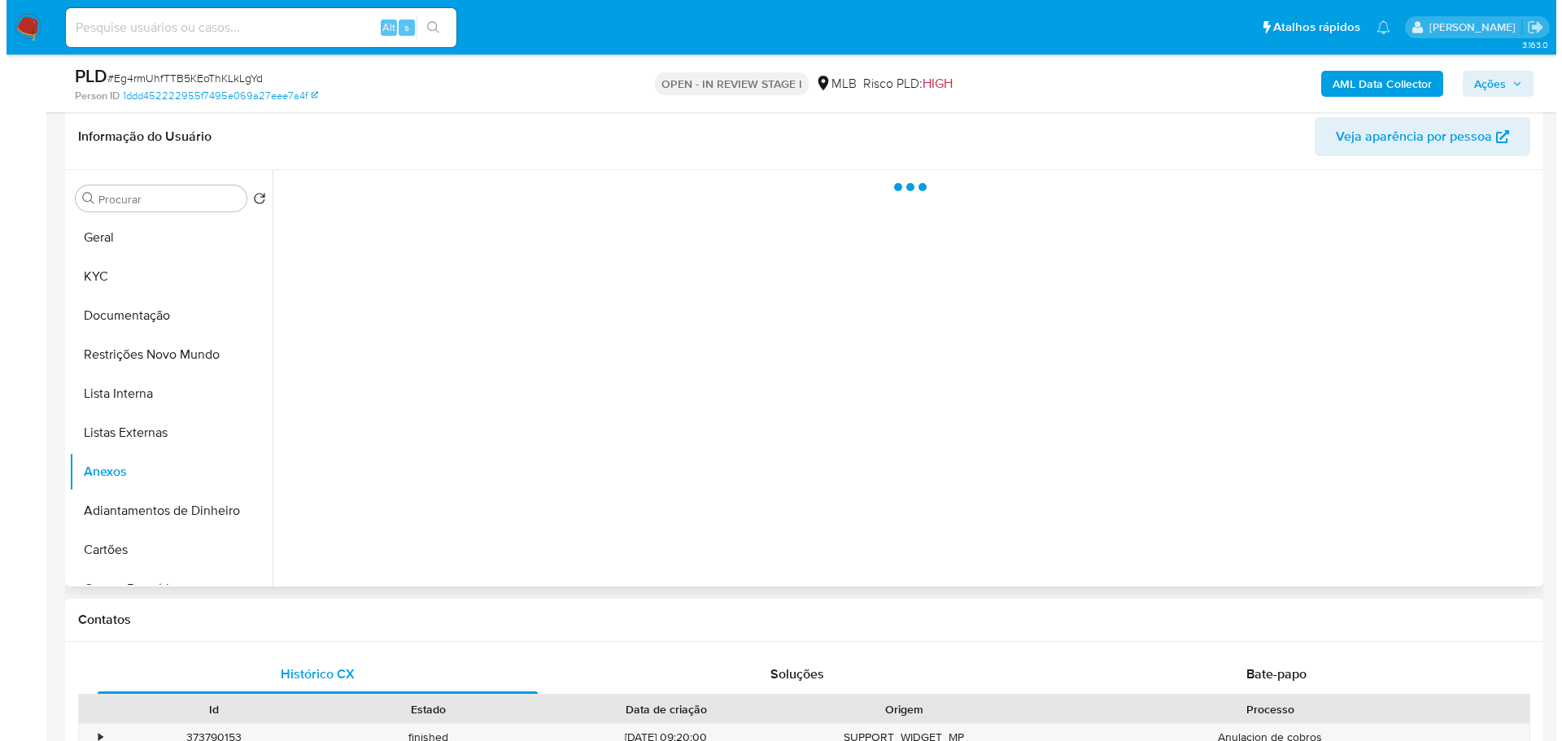
scroll to position [281, 0]
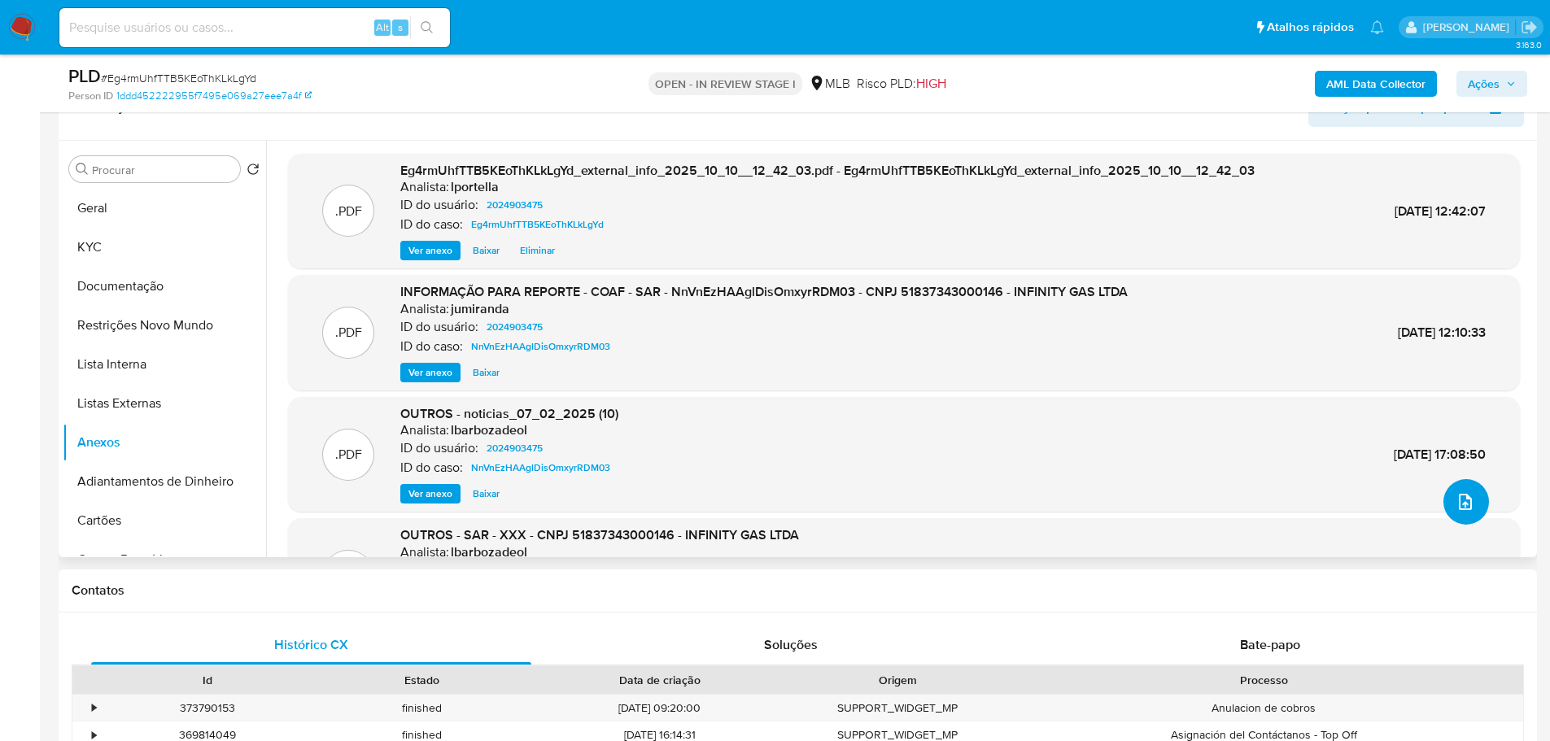
click at [1447, 503] on button "upload-file" at bounding box center [1466, 502] width 46 height 46
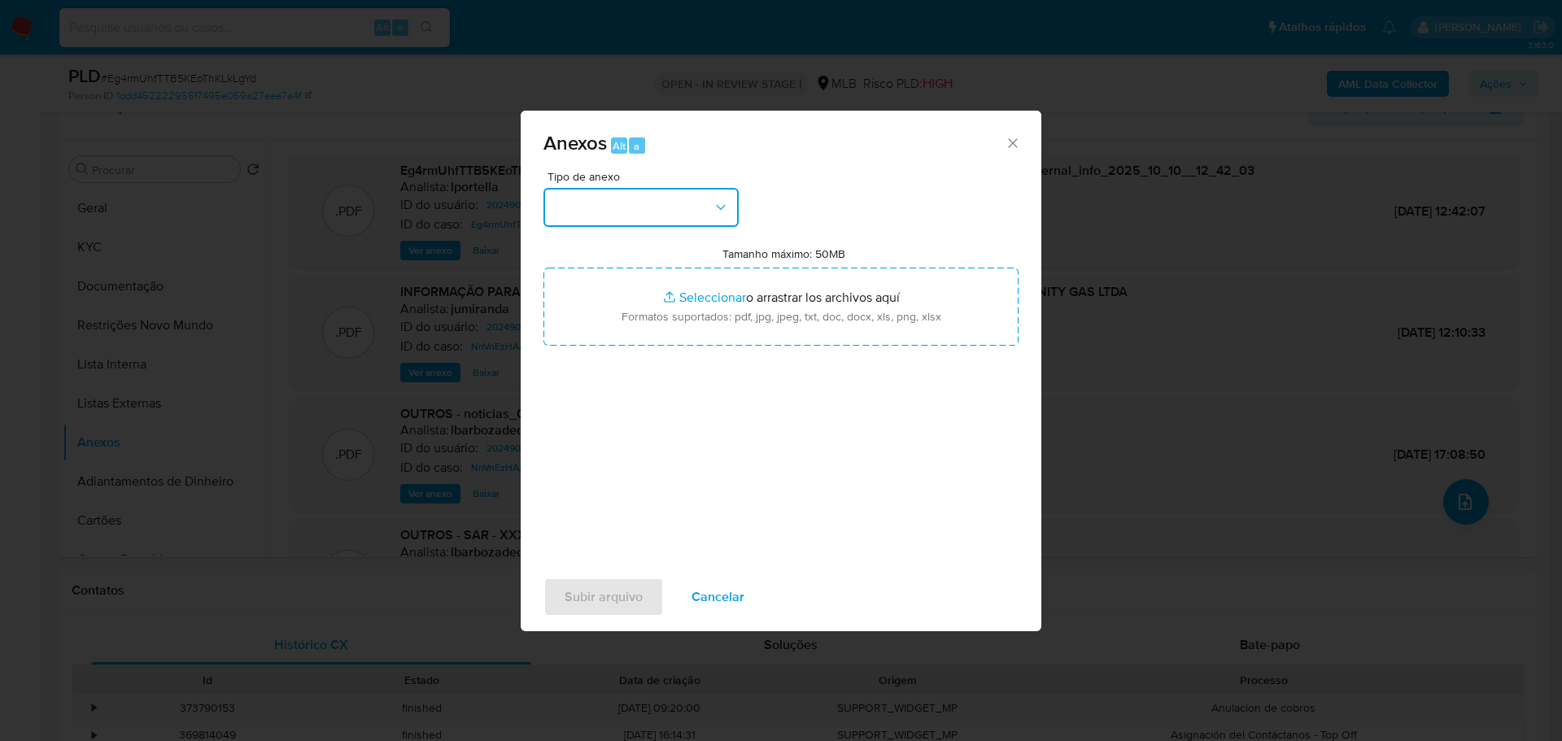
click at [565, 199] on button "button" at bounding box center [640, 207] width 195 height 39
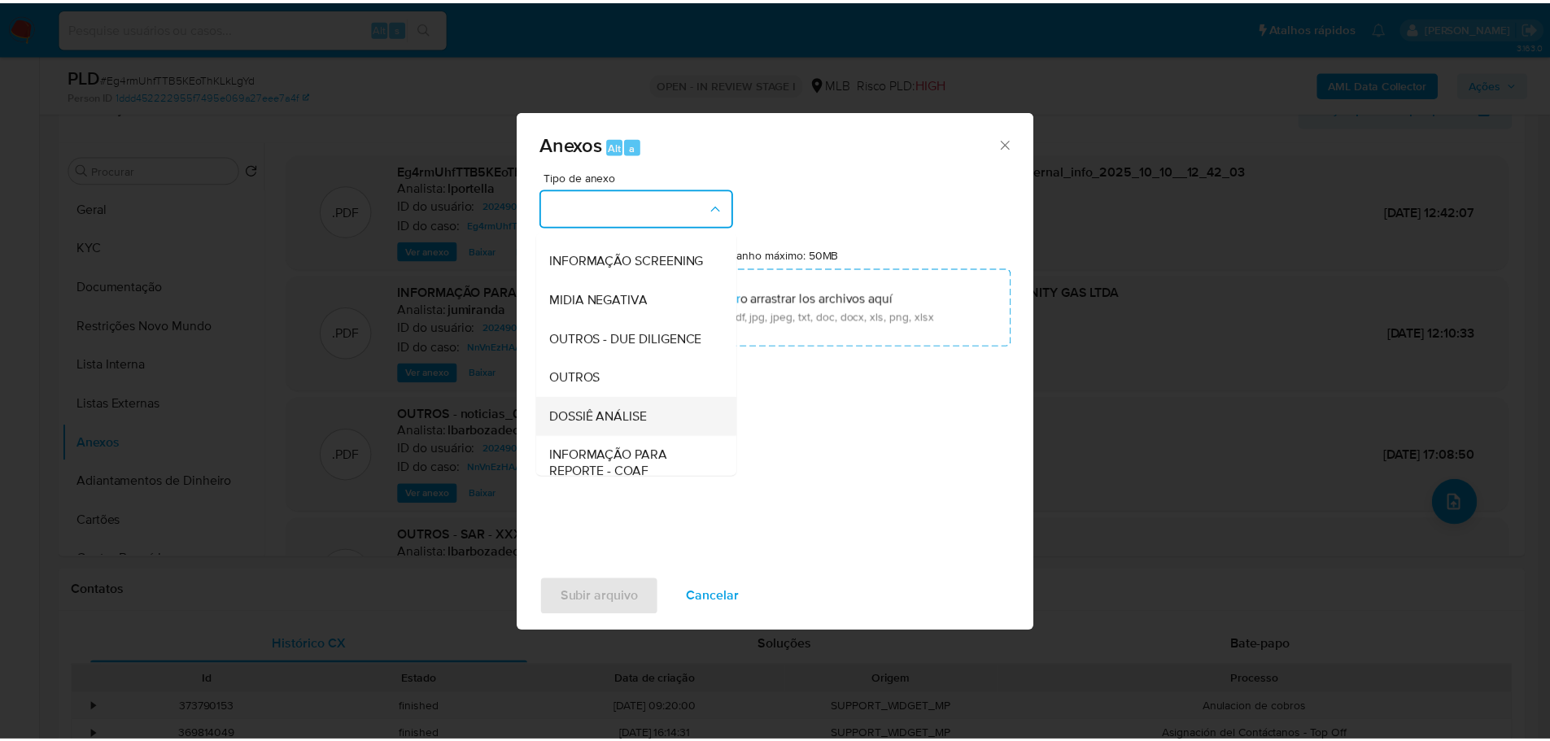
scroll to position [251, 0]
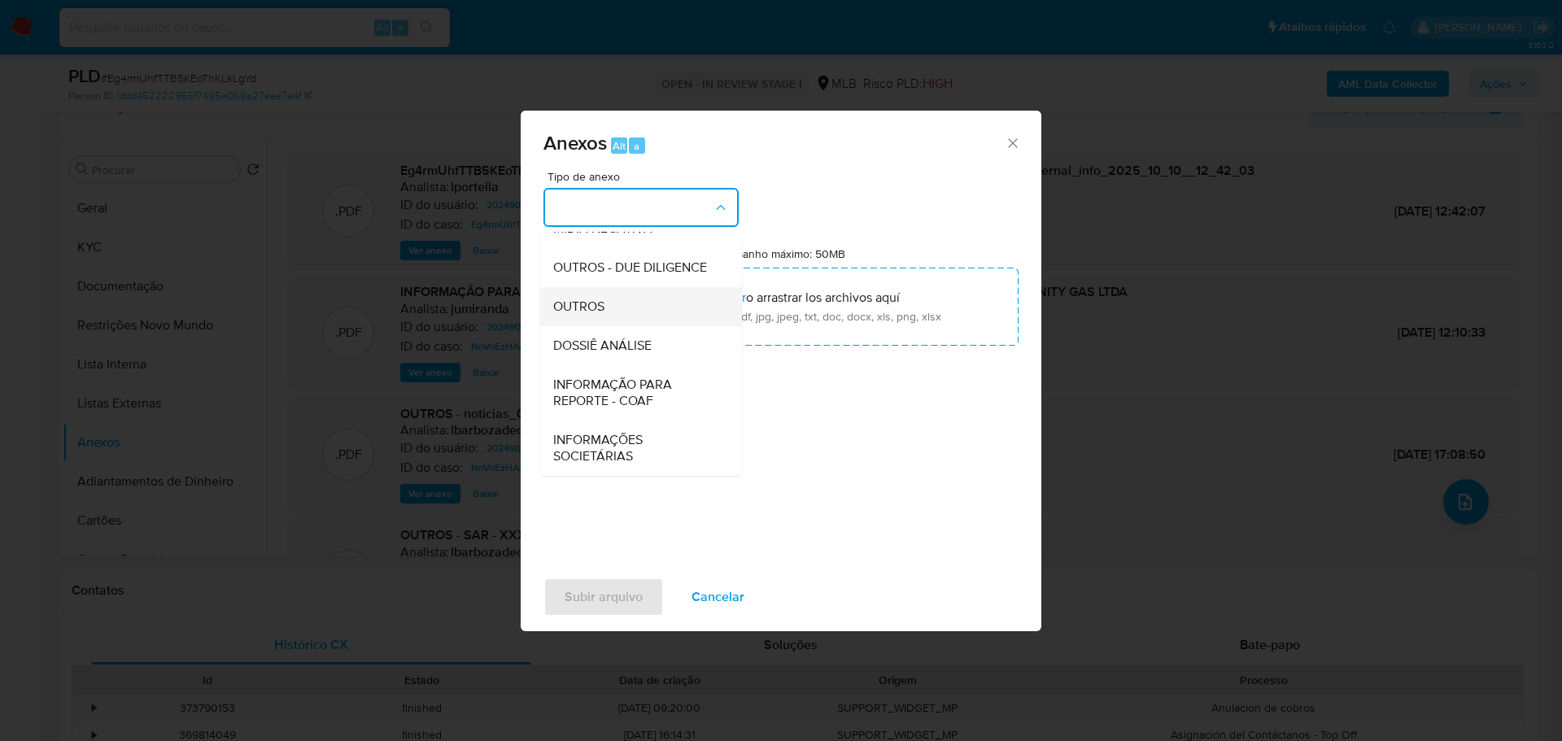
click at [612, 307] on div "OUTROS" at bounding box center [636, 306] width 166 height 39
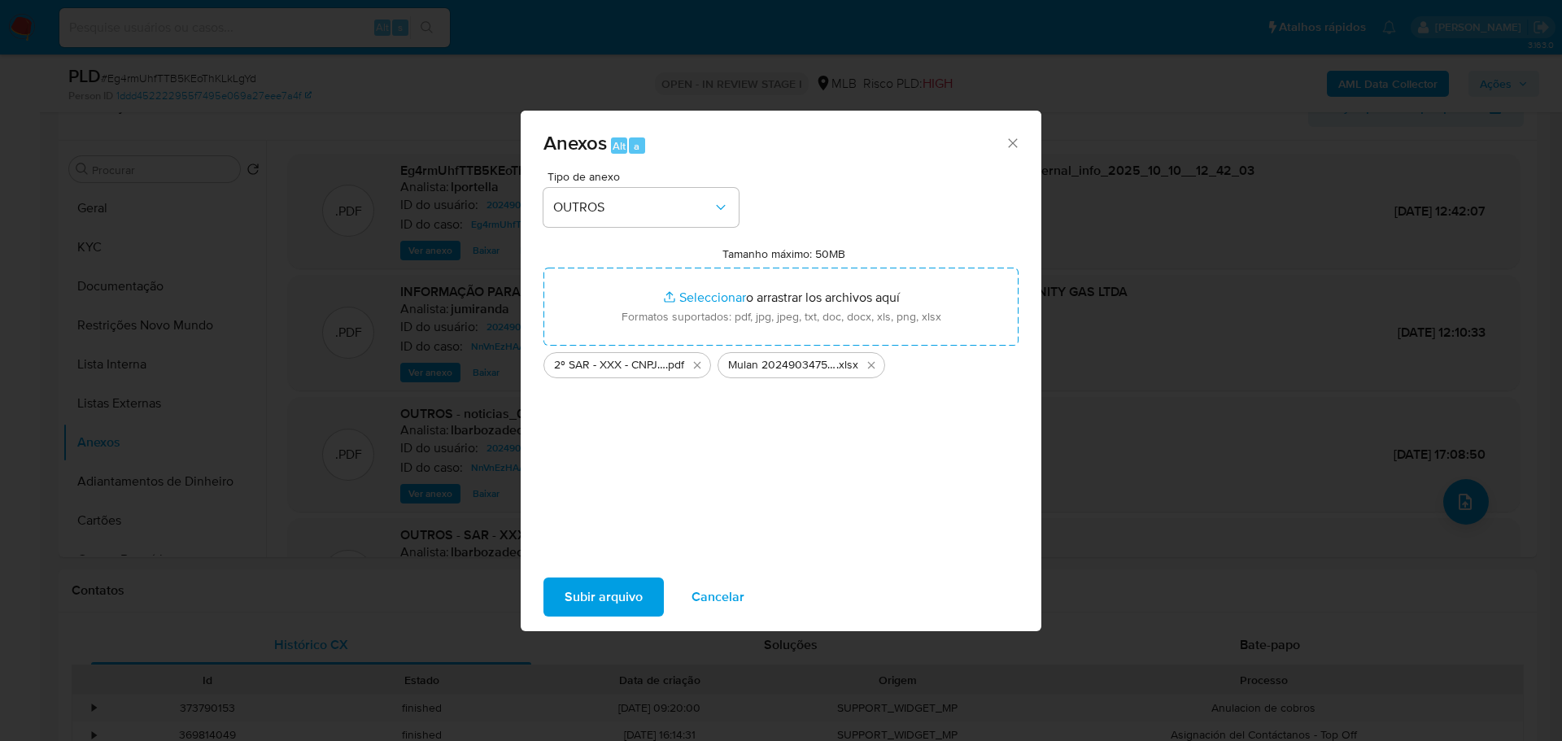
click at [601, 591] on span "Subir arquivo" at bounding box center [604, 597] width 78 height 36
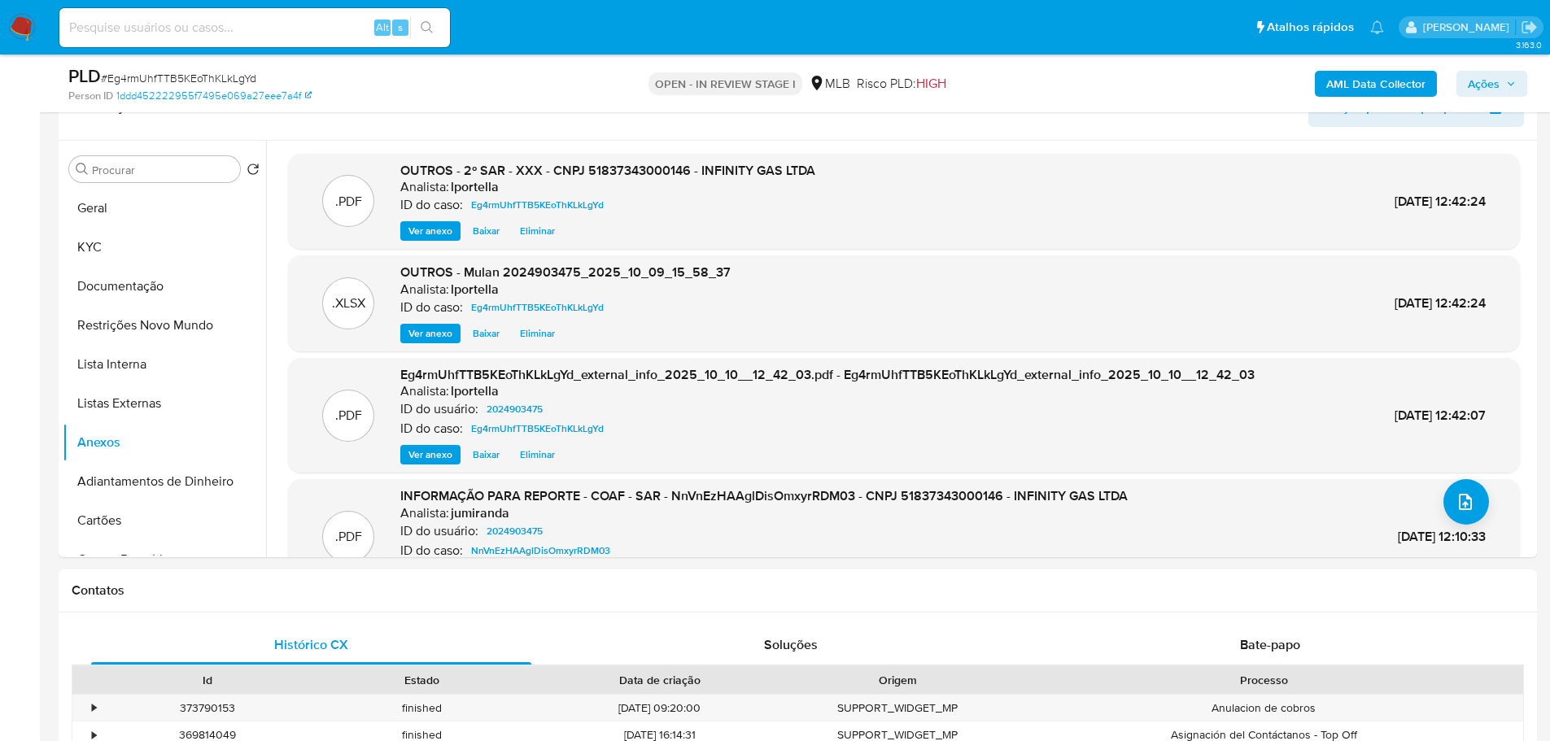
click at [1519, 90] on button "Ações" at bounding box center [1491, 84] width 71 height 26
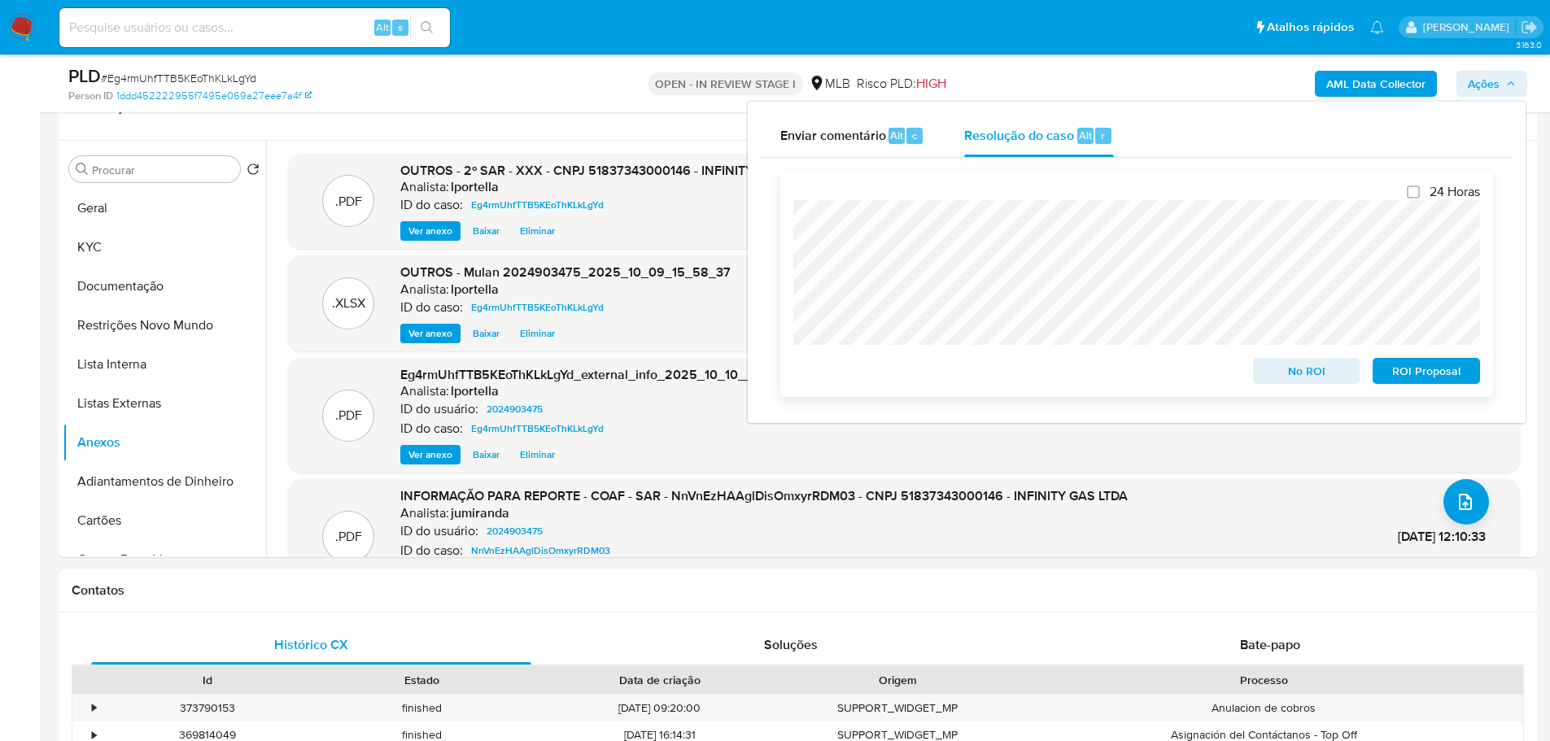
click at [1403, 368] on span "ROI Proposal" at bounding box center [1426, 371] width 85 height 23
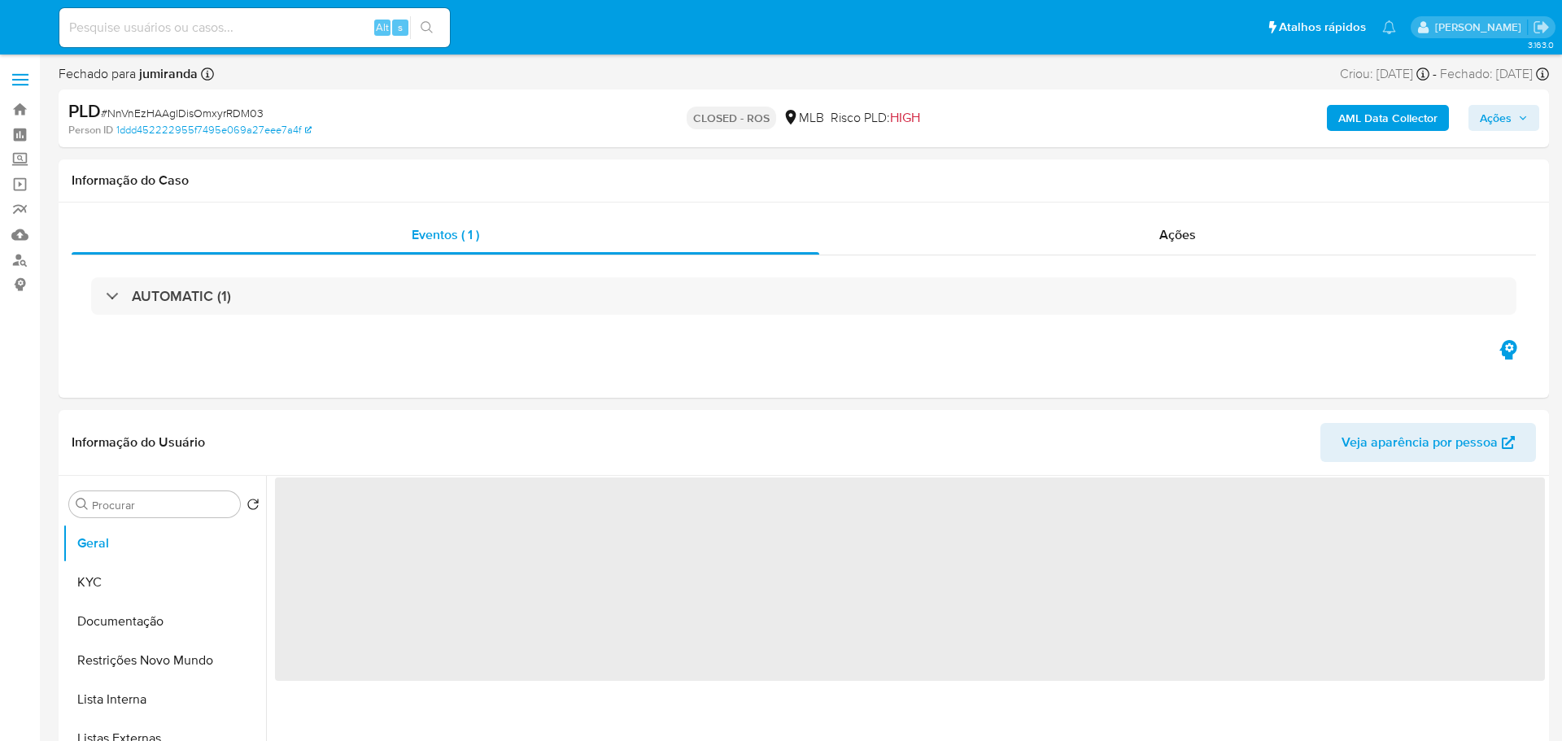
select select "10"
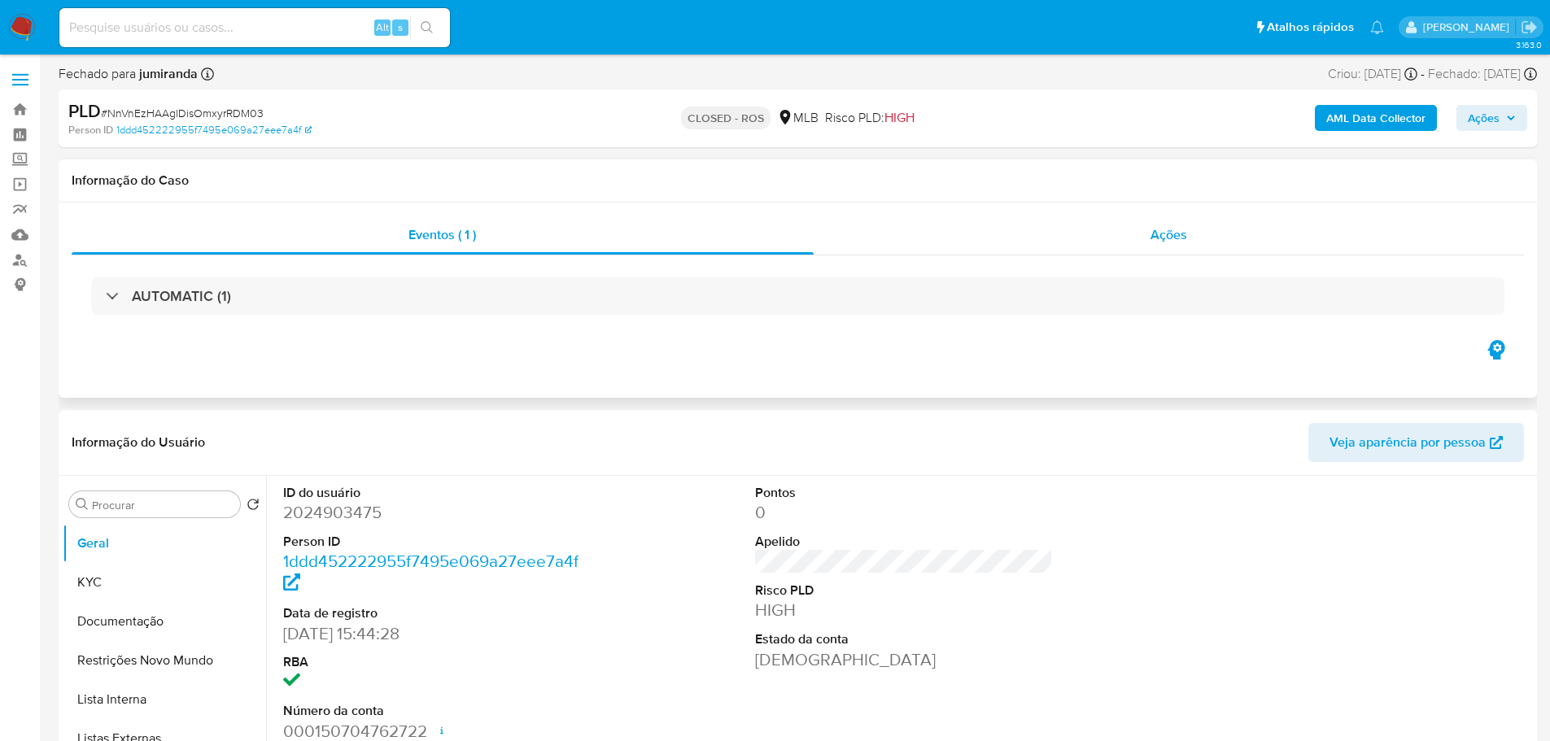
click at [1204, 246] on div "Ações" at bounding box center [1168, 235] width 711 height 39
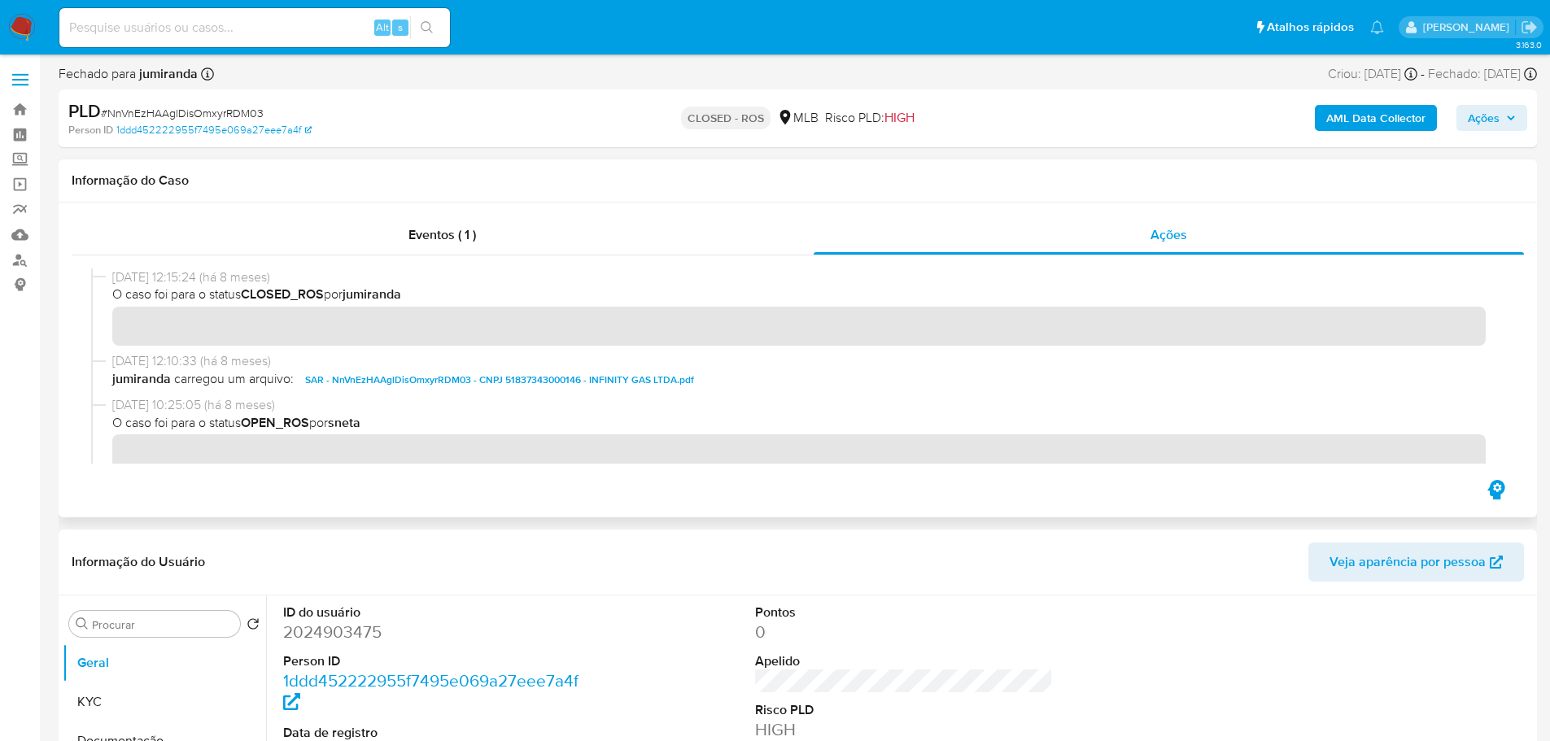
drag, startPoint x: 175, startPoint y: 277, endPoint x: 115, endPoint y: 277, distance: 60.2
click at [115, 277] on span "[DATE] 12:15:24 (há 8 meses)" at bounding box center [804, 277] width 1385 height 18
click at [210, 290] on span "O caso foi para o status CLOSED_ROS por jumiranda" at bounding box center [804, 295] width 1385 height 18
drag, startPoint x: 174, startPoint y: 277, endPoint x: 111, endPoint y: 279, distance: 63.5
click at [111, 279] on div "[DATE] 12:15:24 (há 8 meses) O caso foi para o status CLOSED_ROS por jumiranda" at bounding box center [797, 310] width 1413 height 84
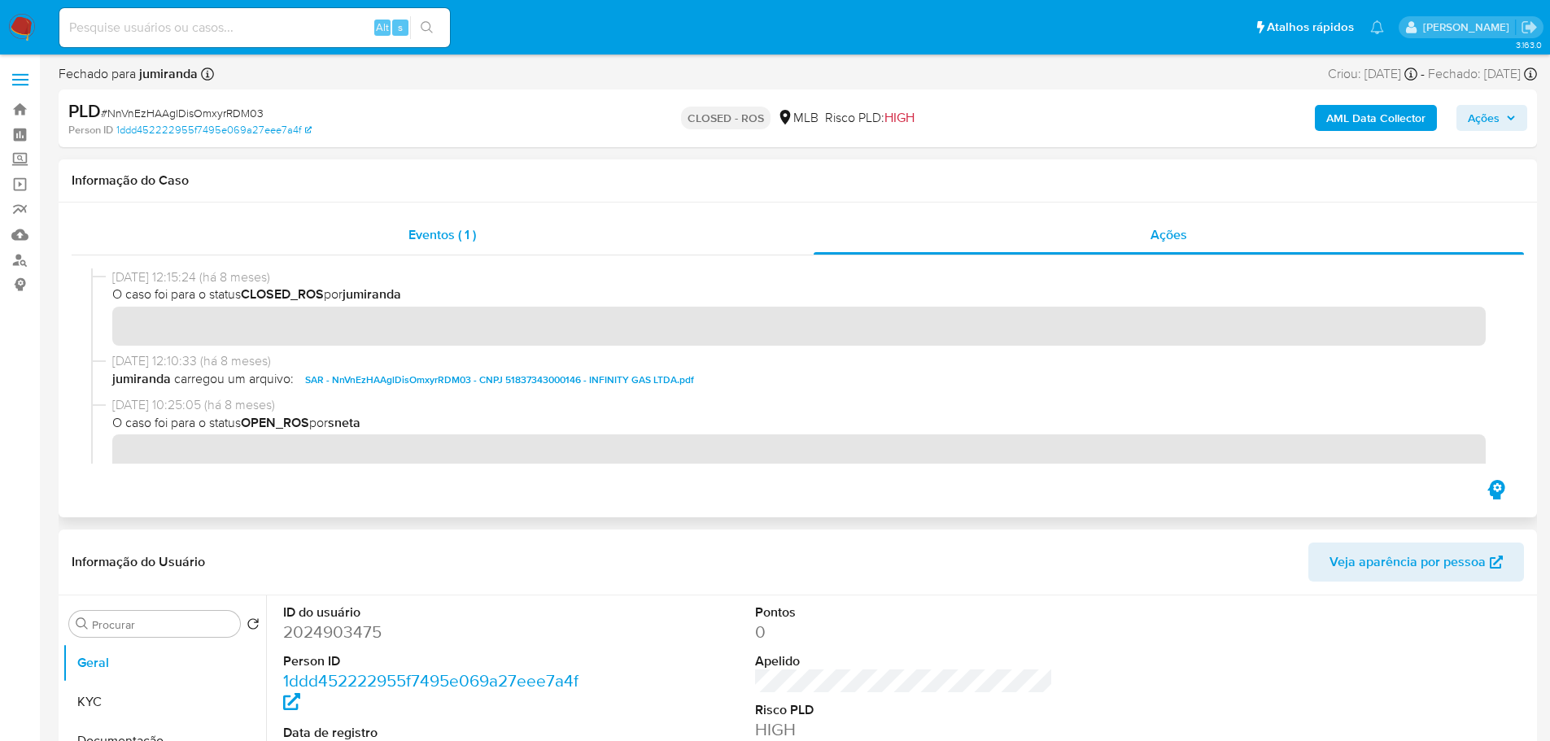
click at [572, 243] on div "Eventos ( 1 )" at bounding box center [443, 235] width 742 height 39
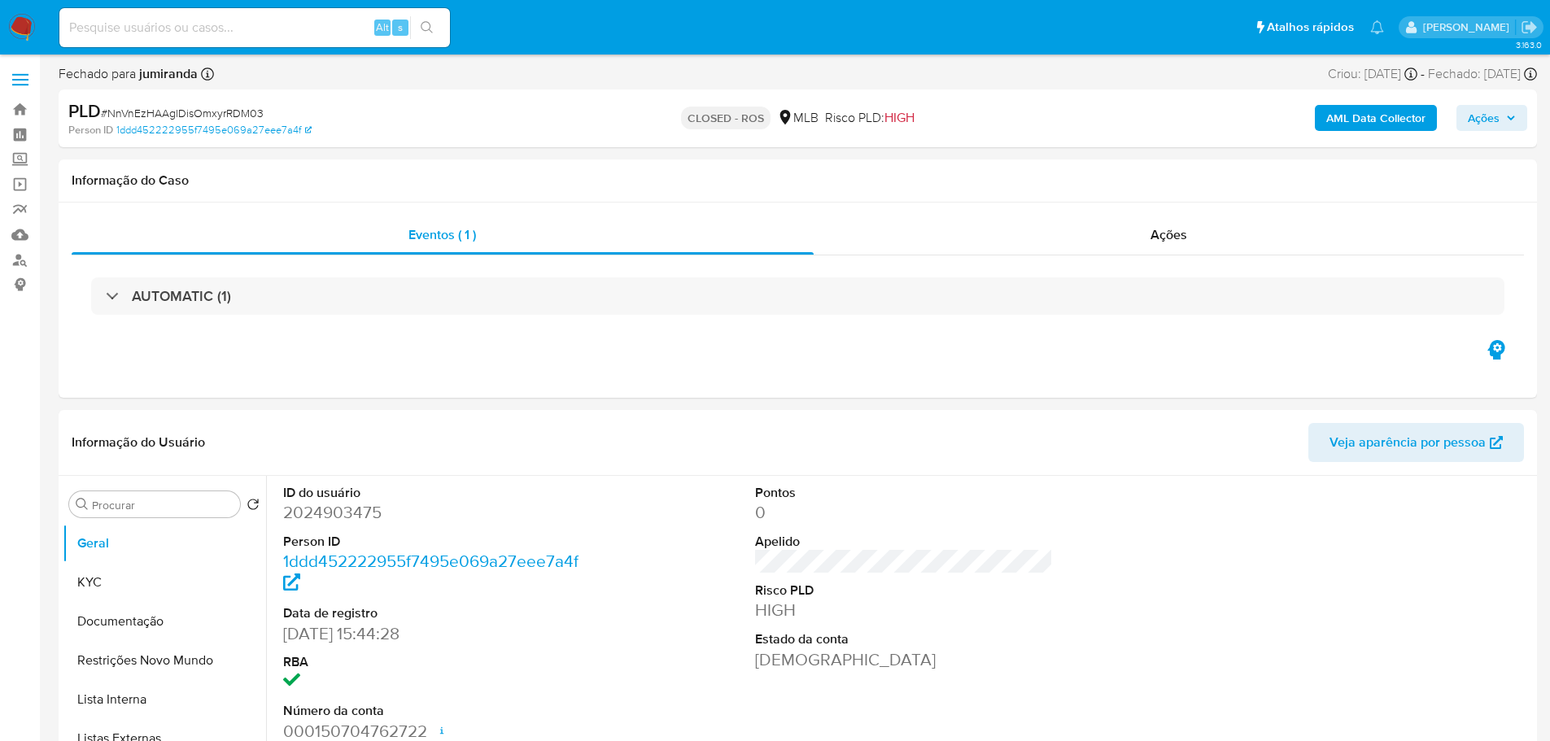
click at [266, 294] on div "AUTOMATIC (1)" at bounding box center [797, 295] width 1413 height 37
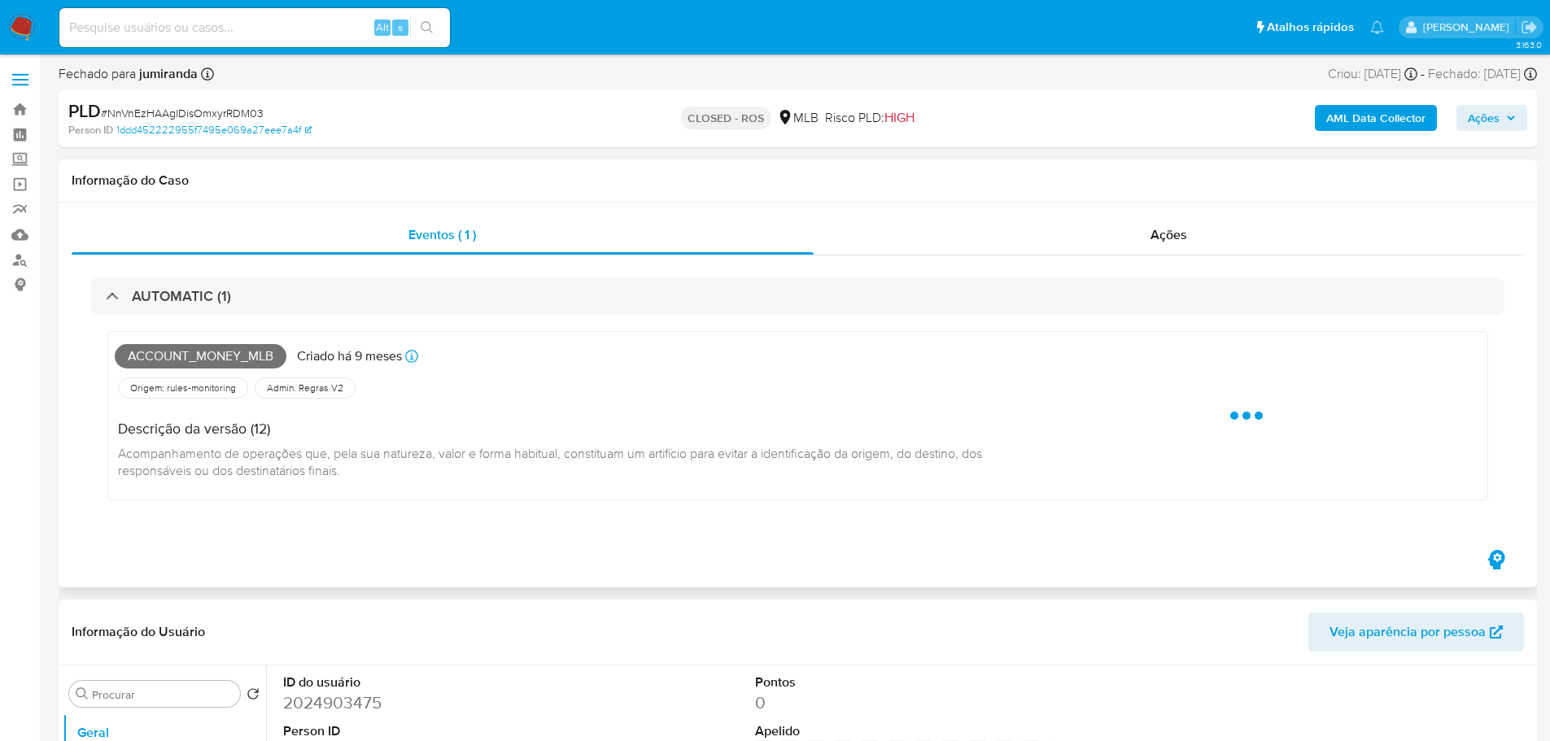
click at [223, 355] on span "Account_money_mlb" at bounding box center [201, 356] width 172 height 24
copy span "Account_money_mlb"
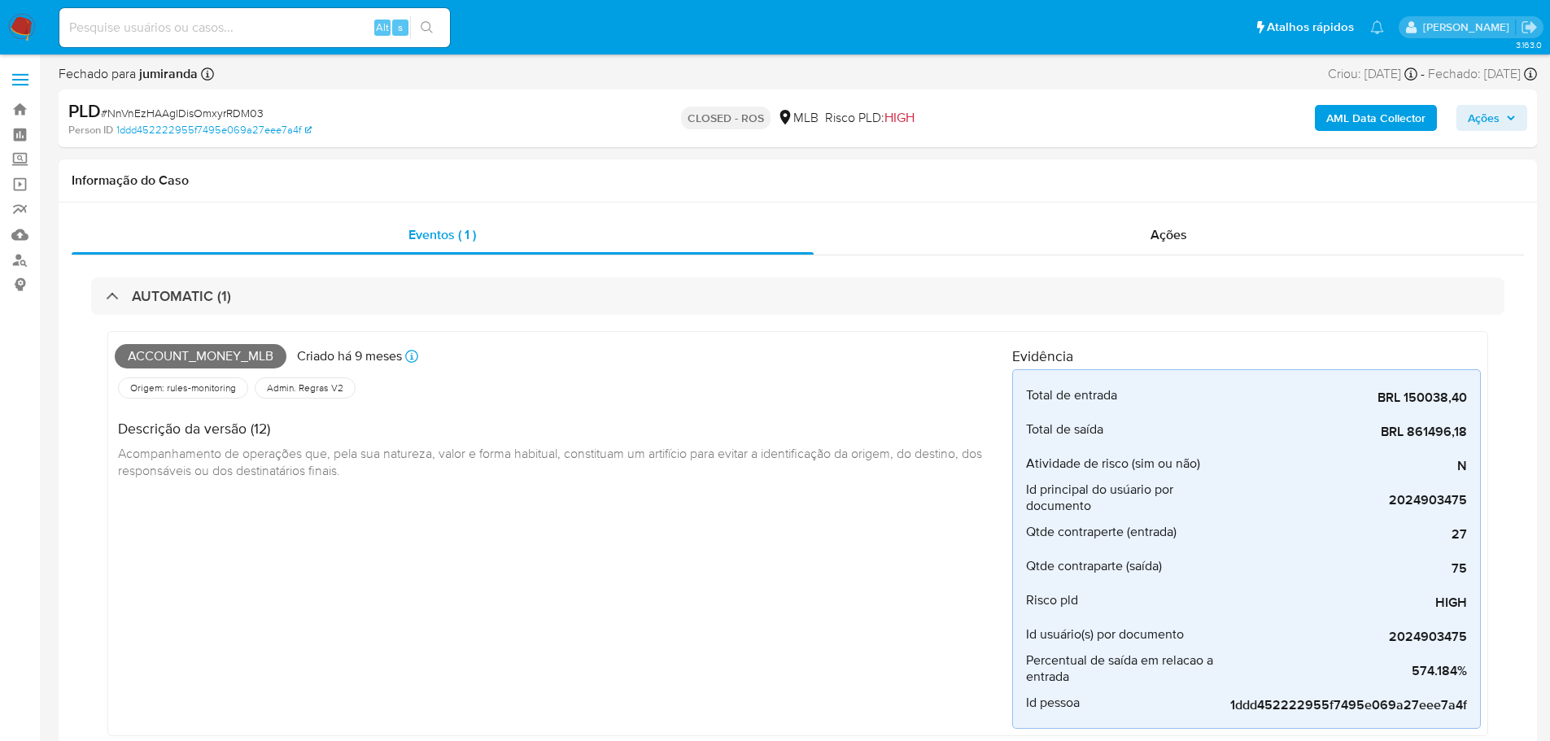
click at [176, 110] on span "# NnVnEzHAAglDisOmxyrRDM03" at bounding box center [182, 113] width 163 height 16
copy span "NnVnEzHAAglDisOmxyrRDM03"
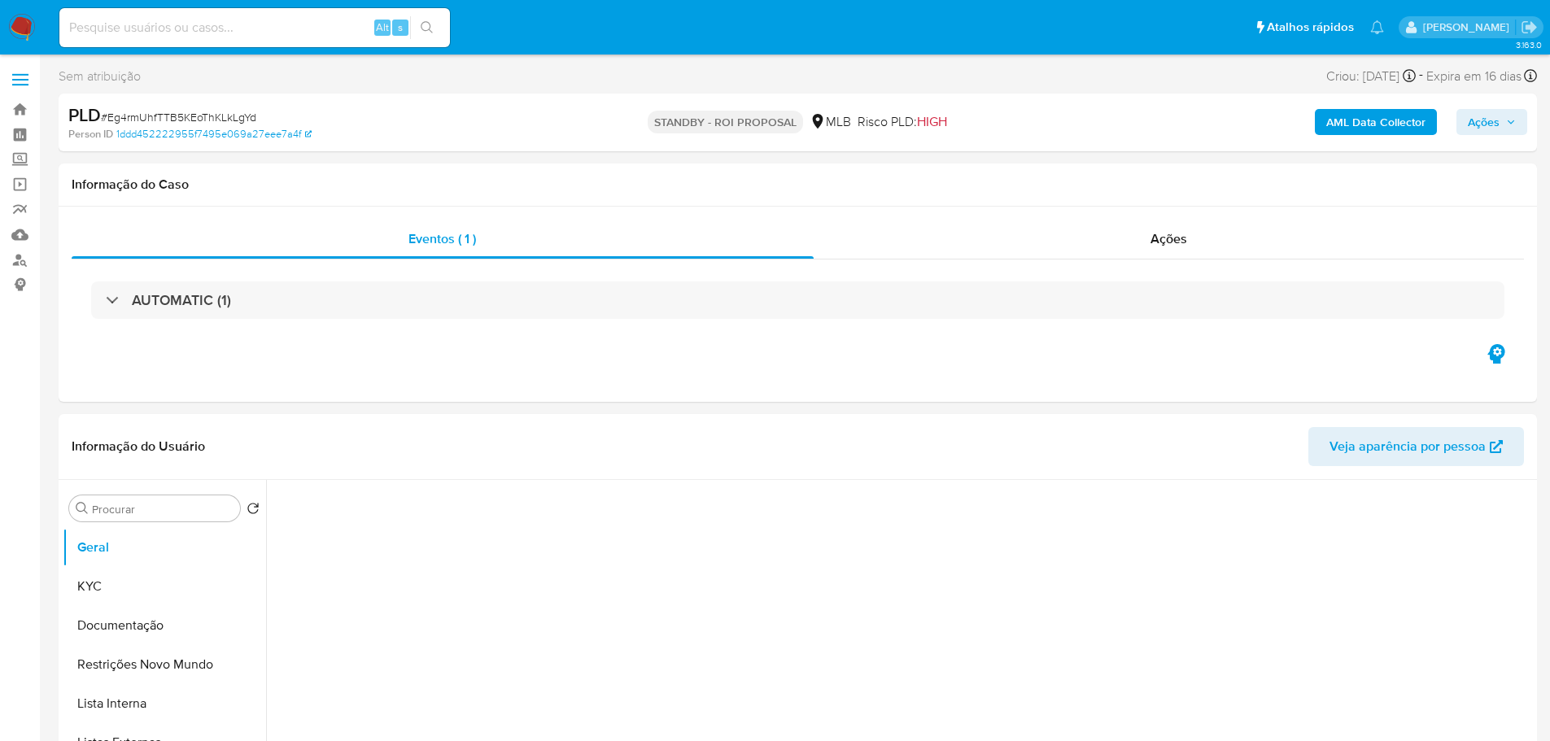
select select "10"
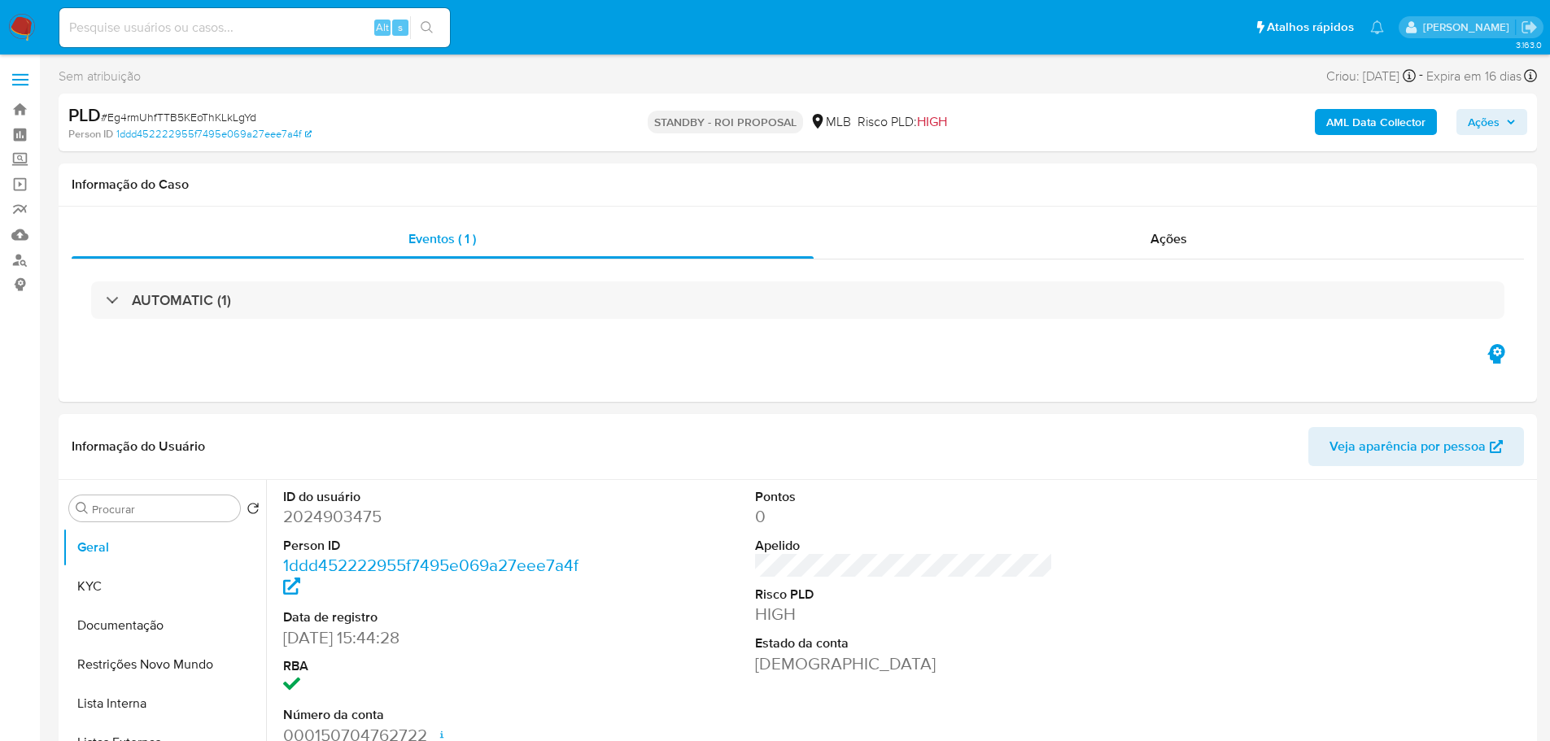
click at [172, 116] on span "# Eg4rmUhfTTB5KEoThKLkLgYd" at bounding box center [178, 117] width 155 height 16
copy span "Eg4rmUhfTTB5KEoThKLkLgYd"
drag, startPoint x: 142, startPoint y: 576, endPoint x: 162, endPoint y: 575, distance: 19.5
click at [142, 576] on button "KYC" at bounding box center [158, 586] width 190 height 39
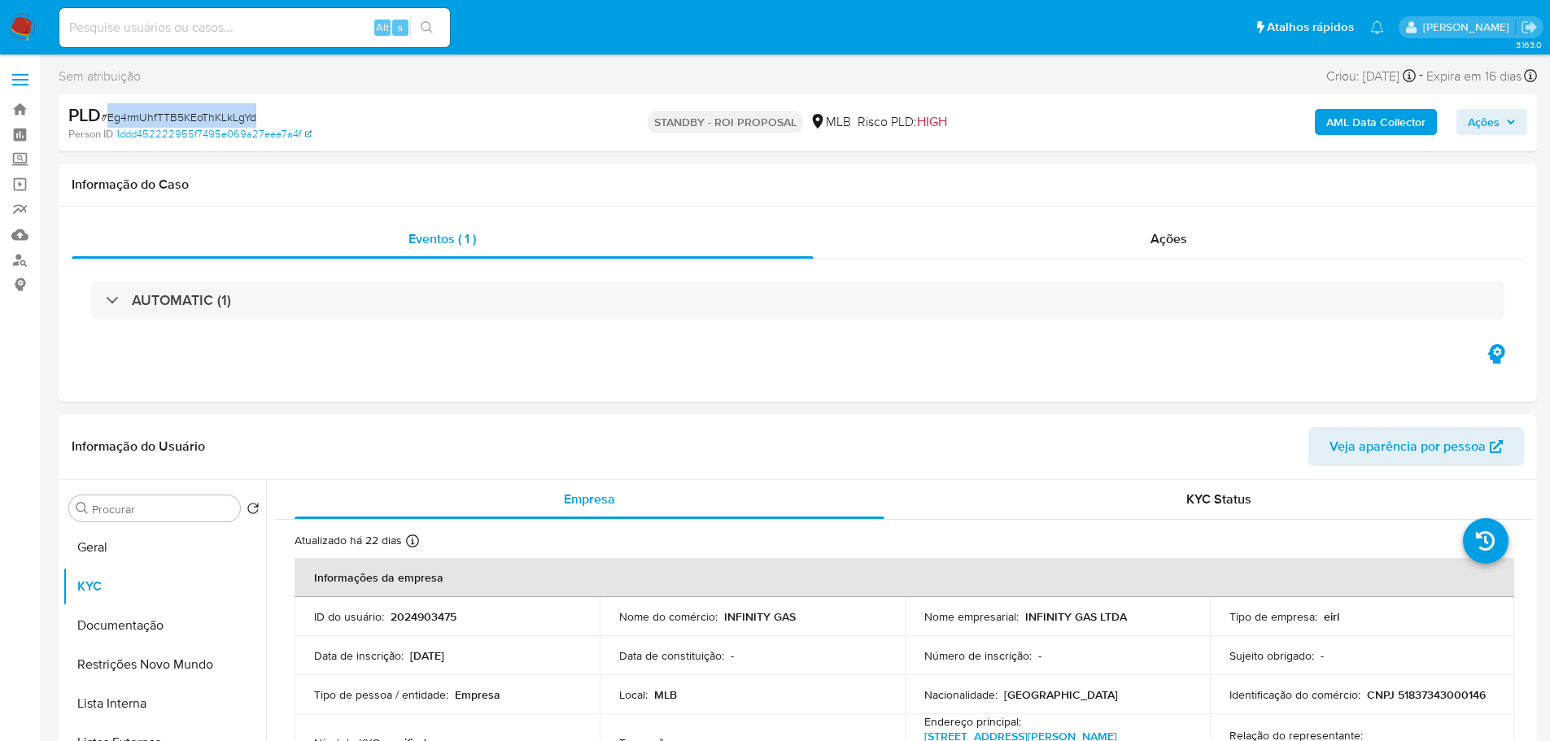
click at [28, 20] on img at bounding box center [22, 28] width 28 height 28
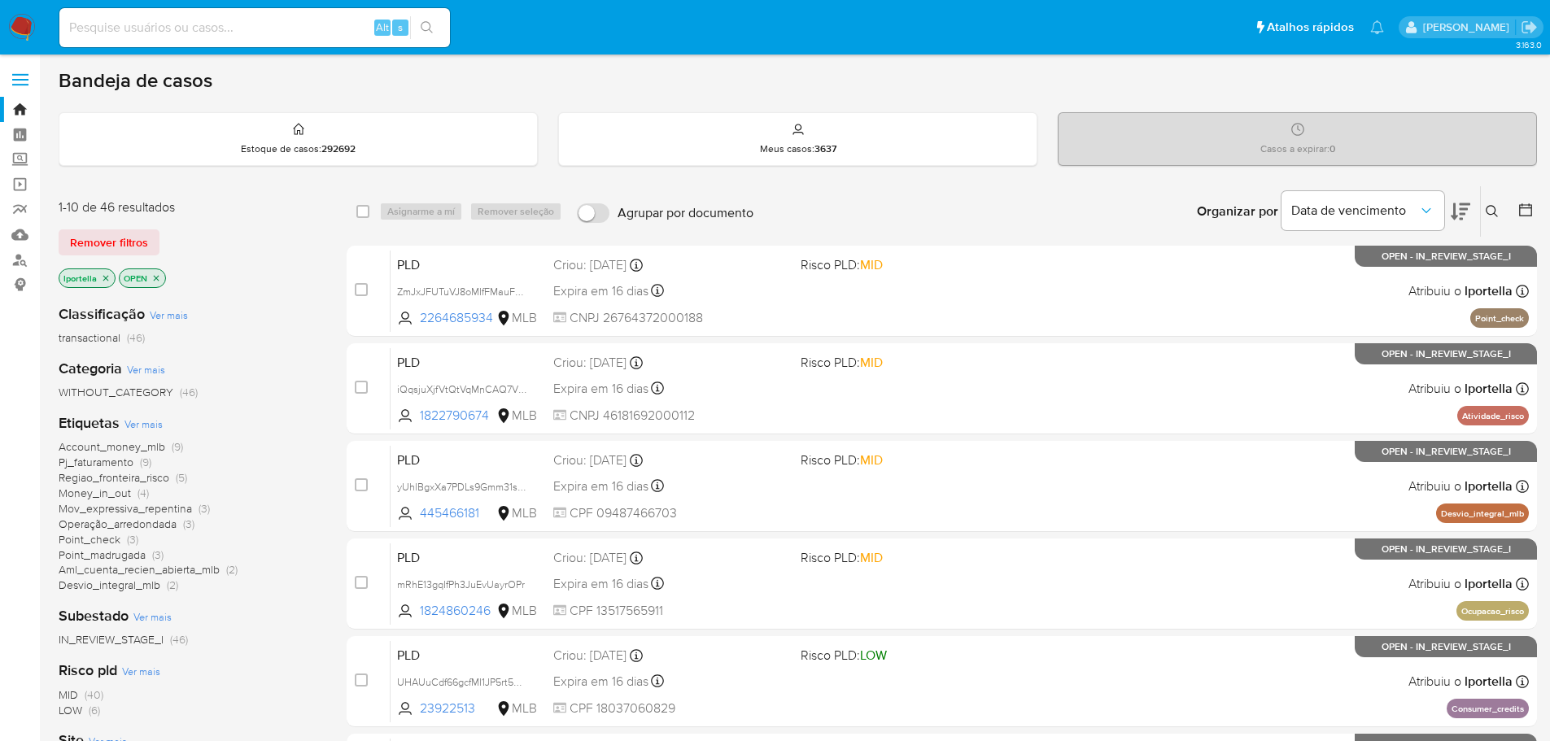
scroll to position [81, 0]
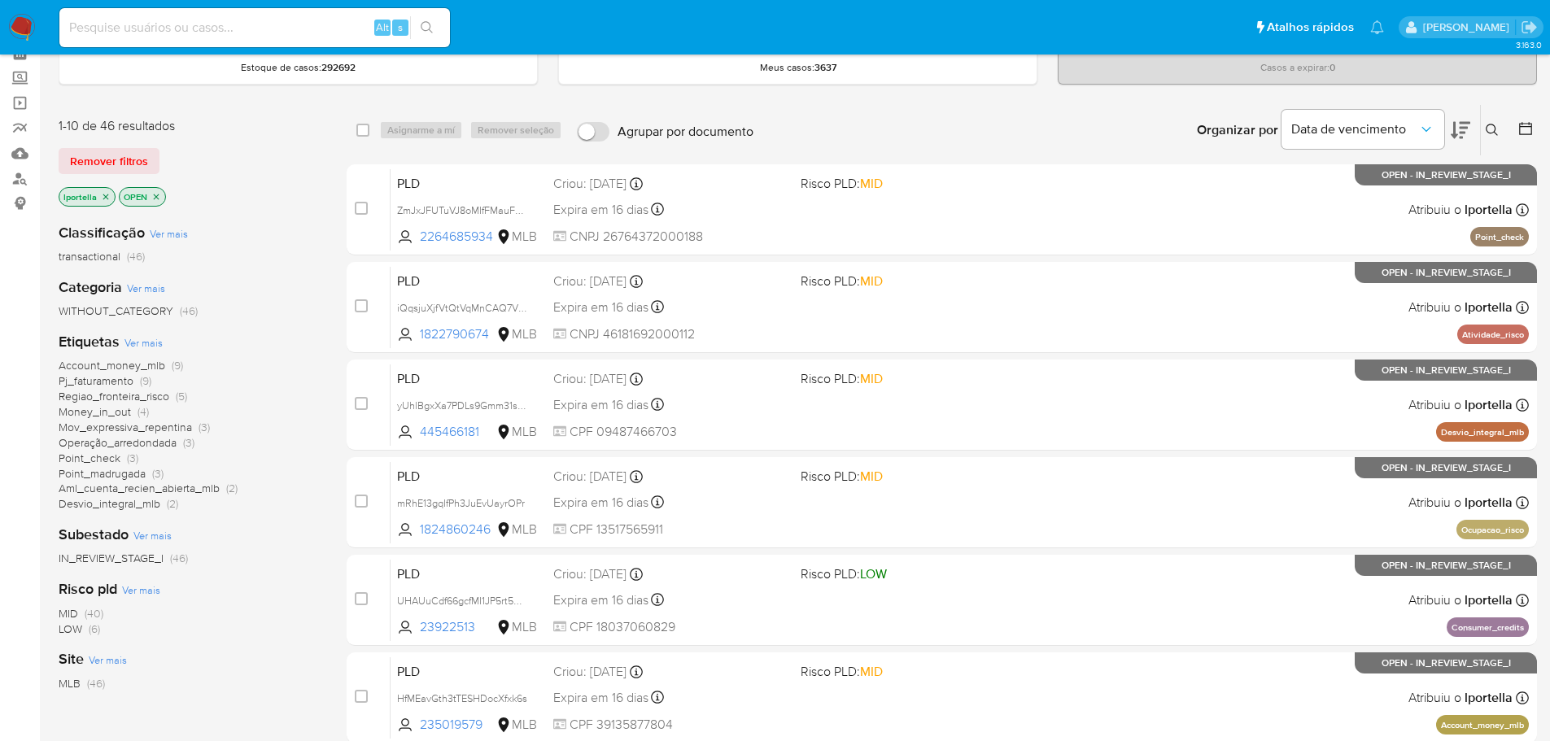
click at [79, 608] on span "MID (40)" at bounding box center [81, 613] width 45 height 15
click at [143, 446] on span "Desvio_integral_mlb" at bounding box center [110, 442] width 102 height 16
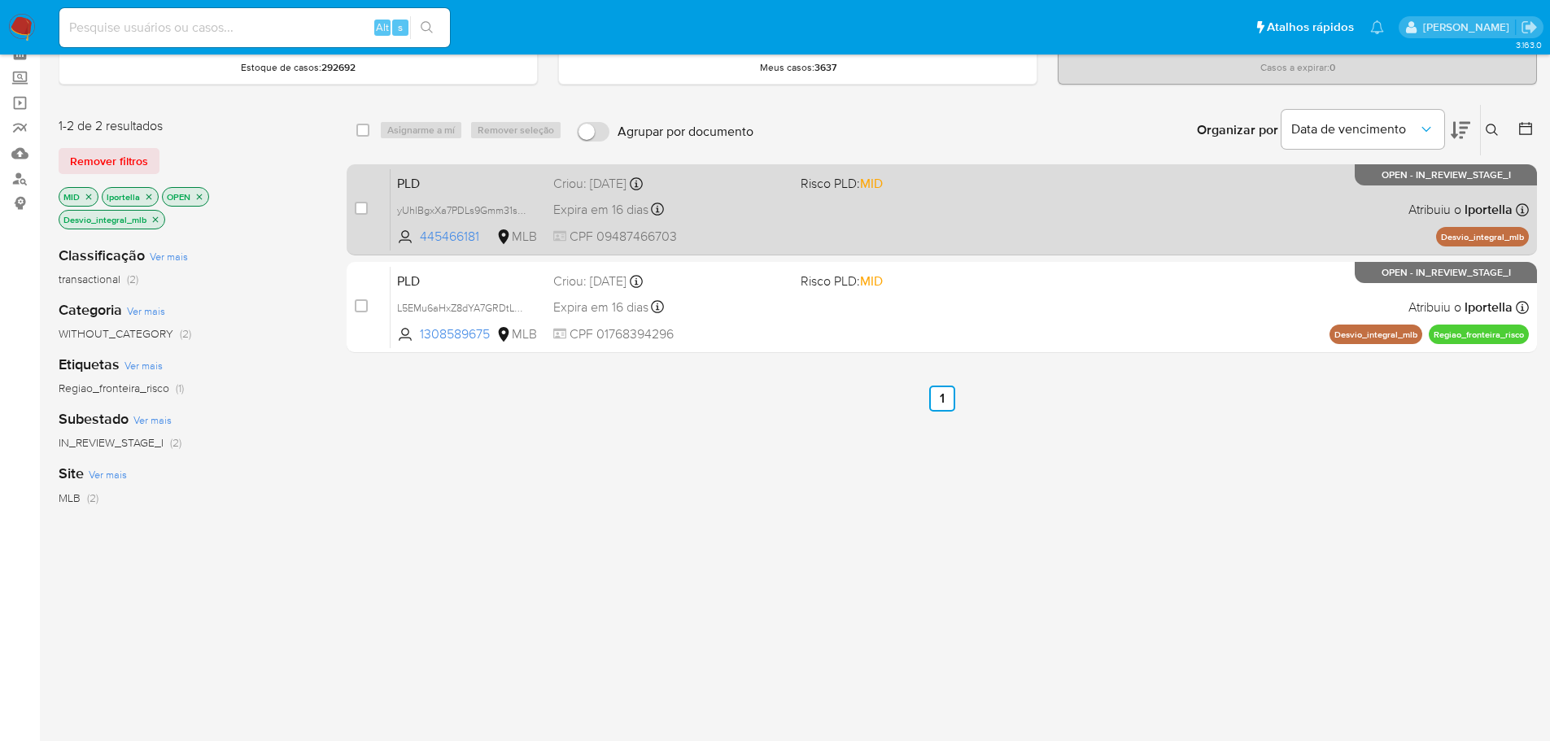
click at [467, 226] on div "PLD yUhlBgxXa7PDLs9Gmm31soSG 445466181 MLB Risco PLD: MID Criou: [DATE] Criou: …" at bounding box center [959, 209] width 1138 height 82
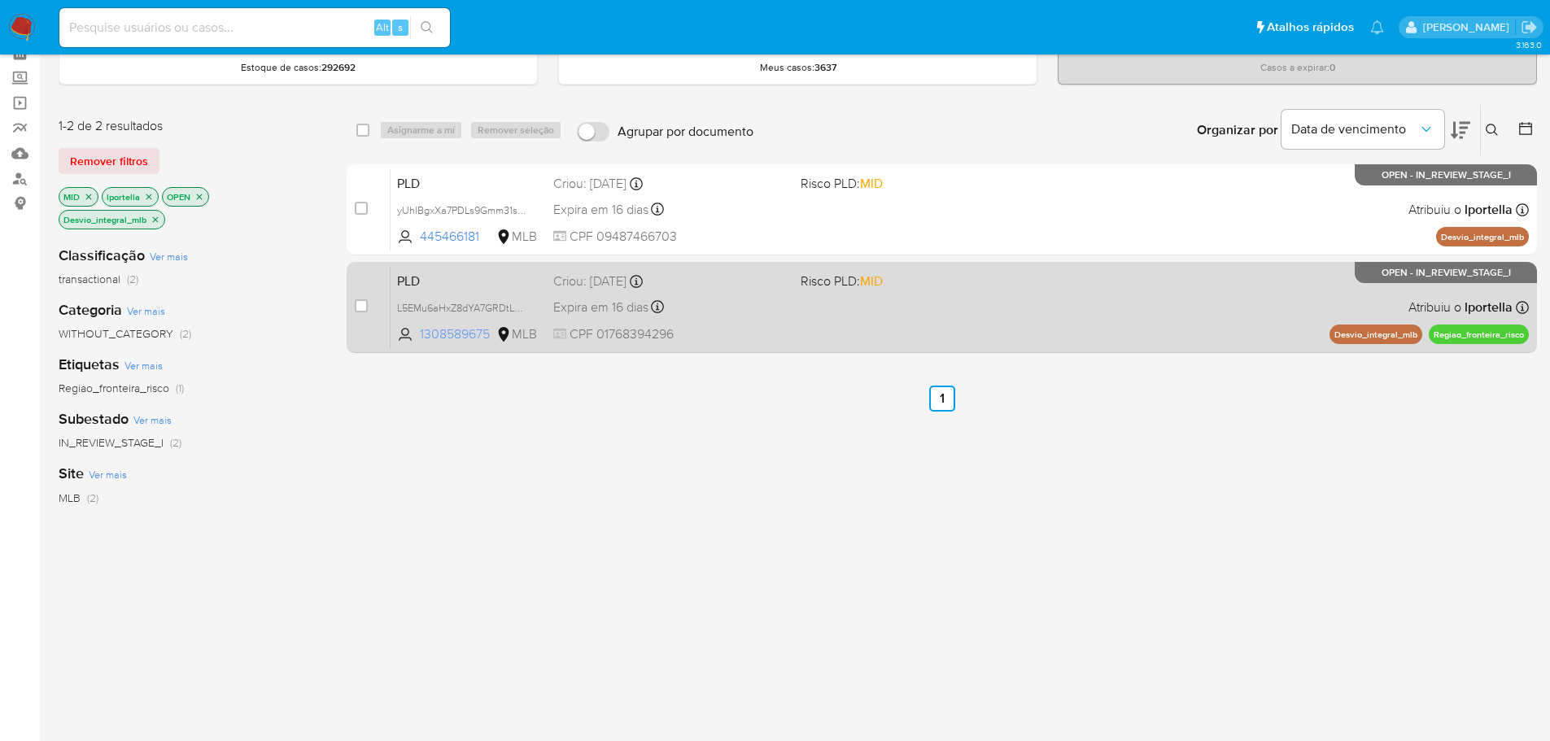
click at [451, 329] on span "1308589675" at bounding box center [456, 334] width 73 height 18
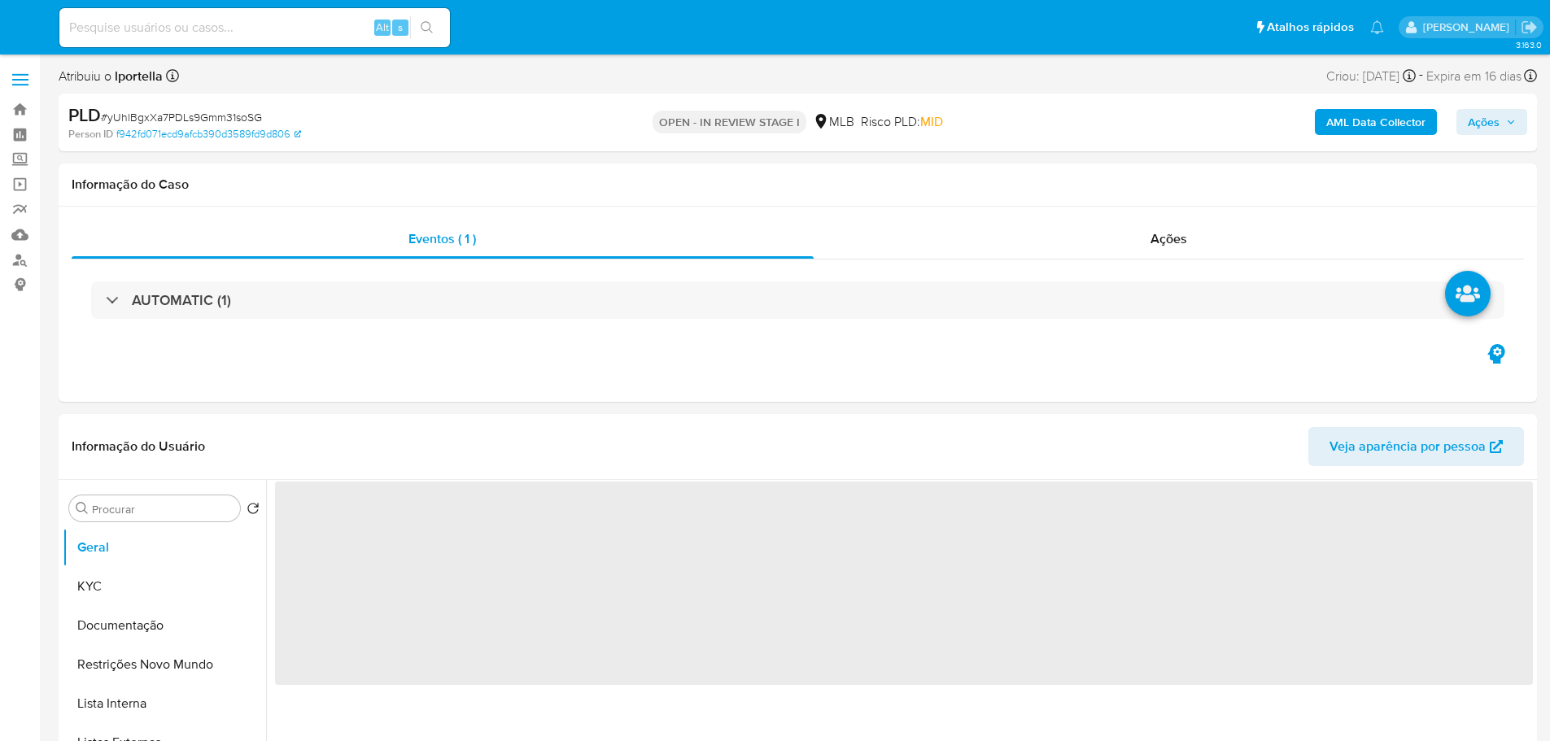
select select "10"
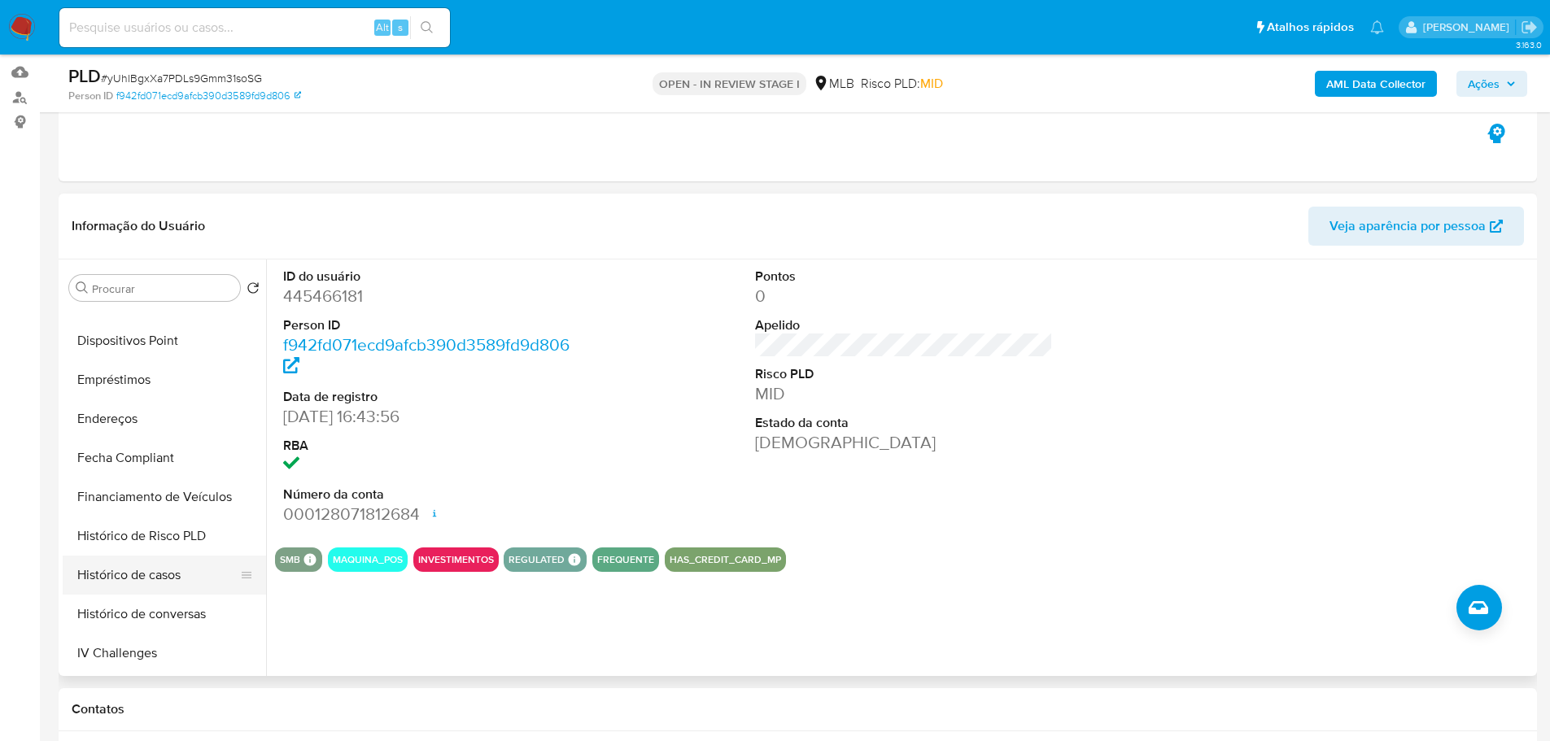
scroll to position [569, 0]
click at [132, 510] on button "Histórico de casos" at bounding box center [158, 499] width 190 height 39
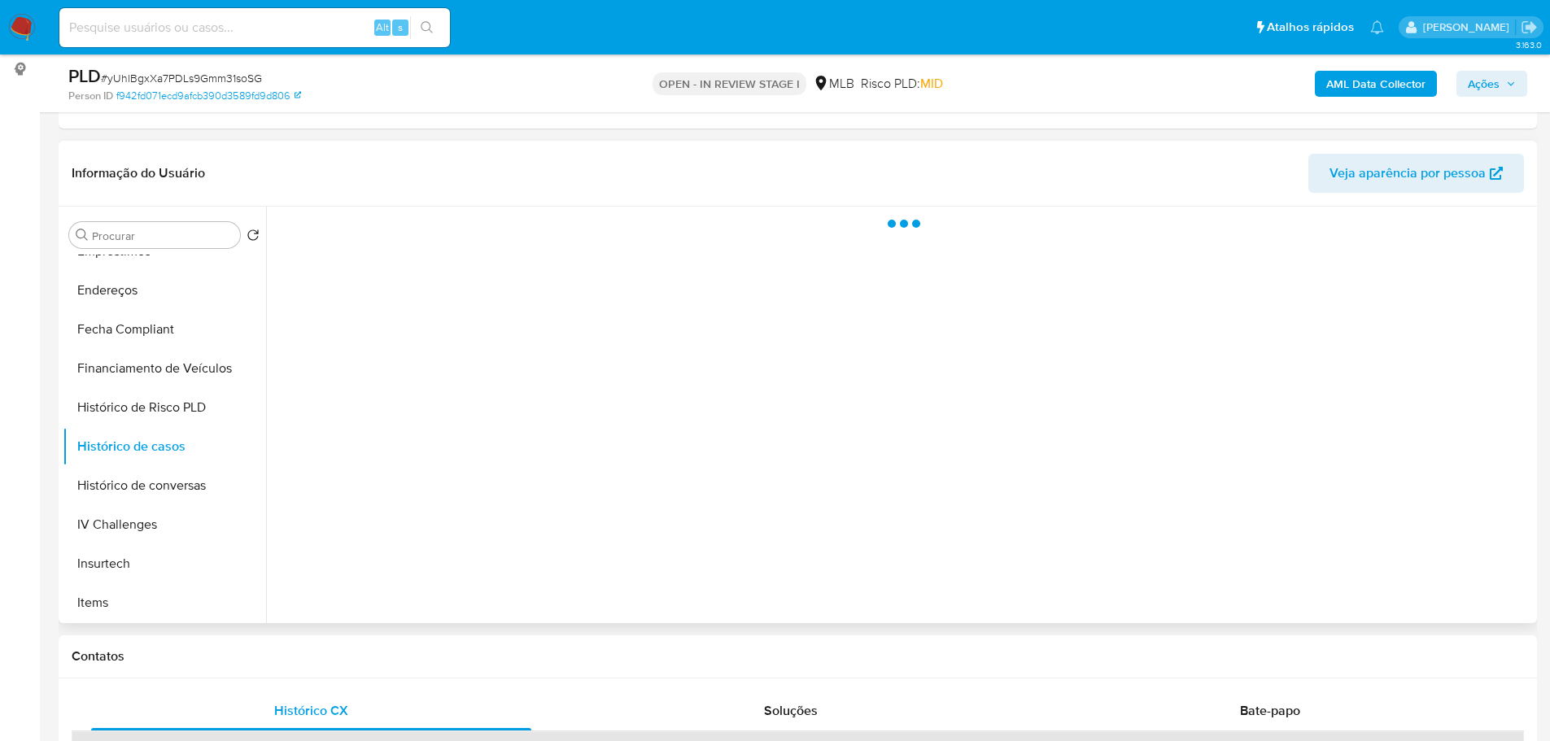
scroll to position [244, 0]
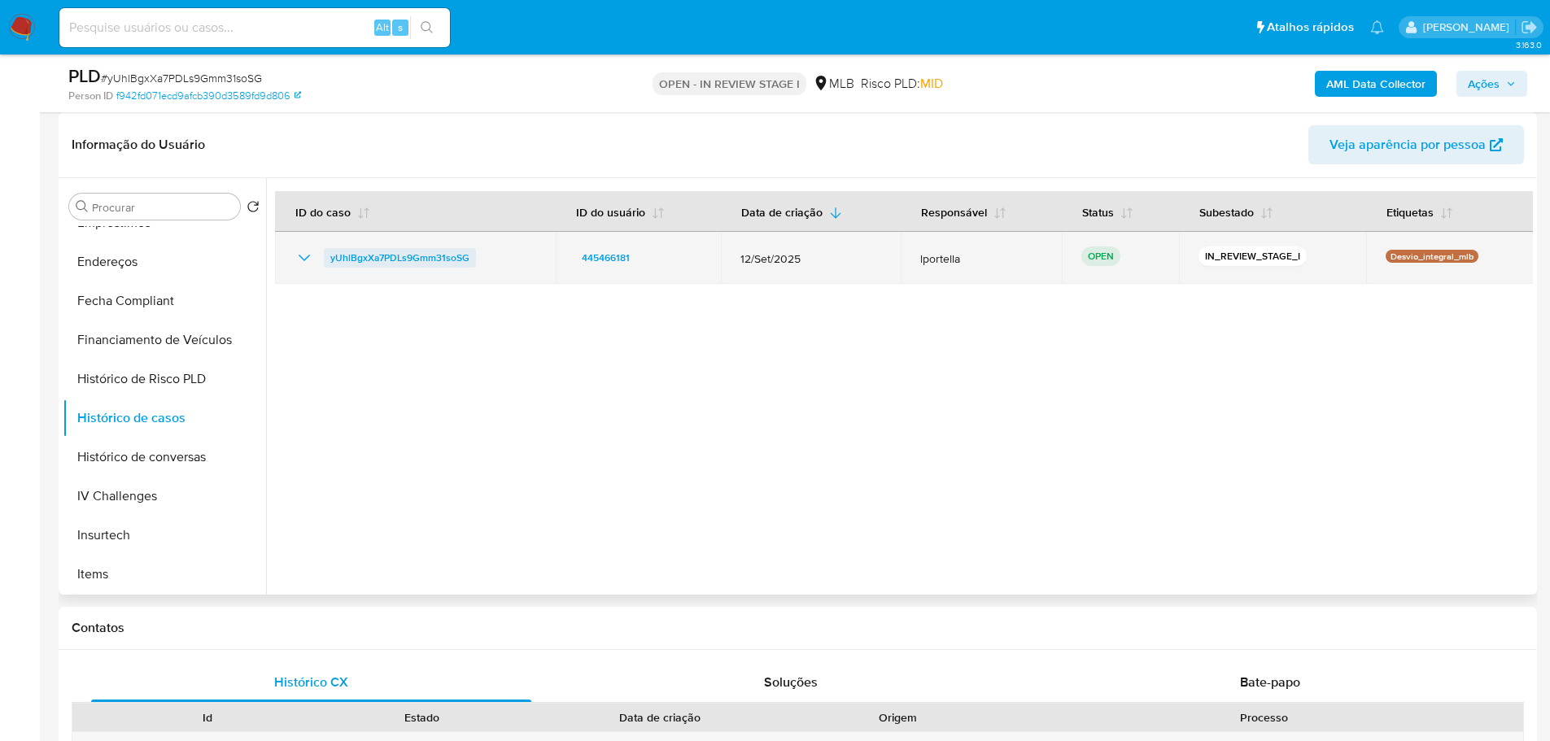
click at [400, 259] on span "yUhlBgxXa7PDLs9Gmm31soSG" at bounding box center [399, 258] width 139 height 20
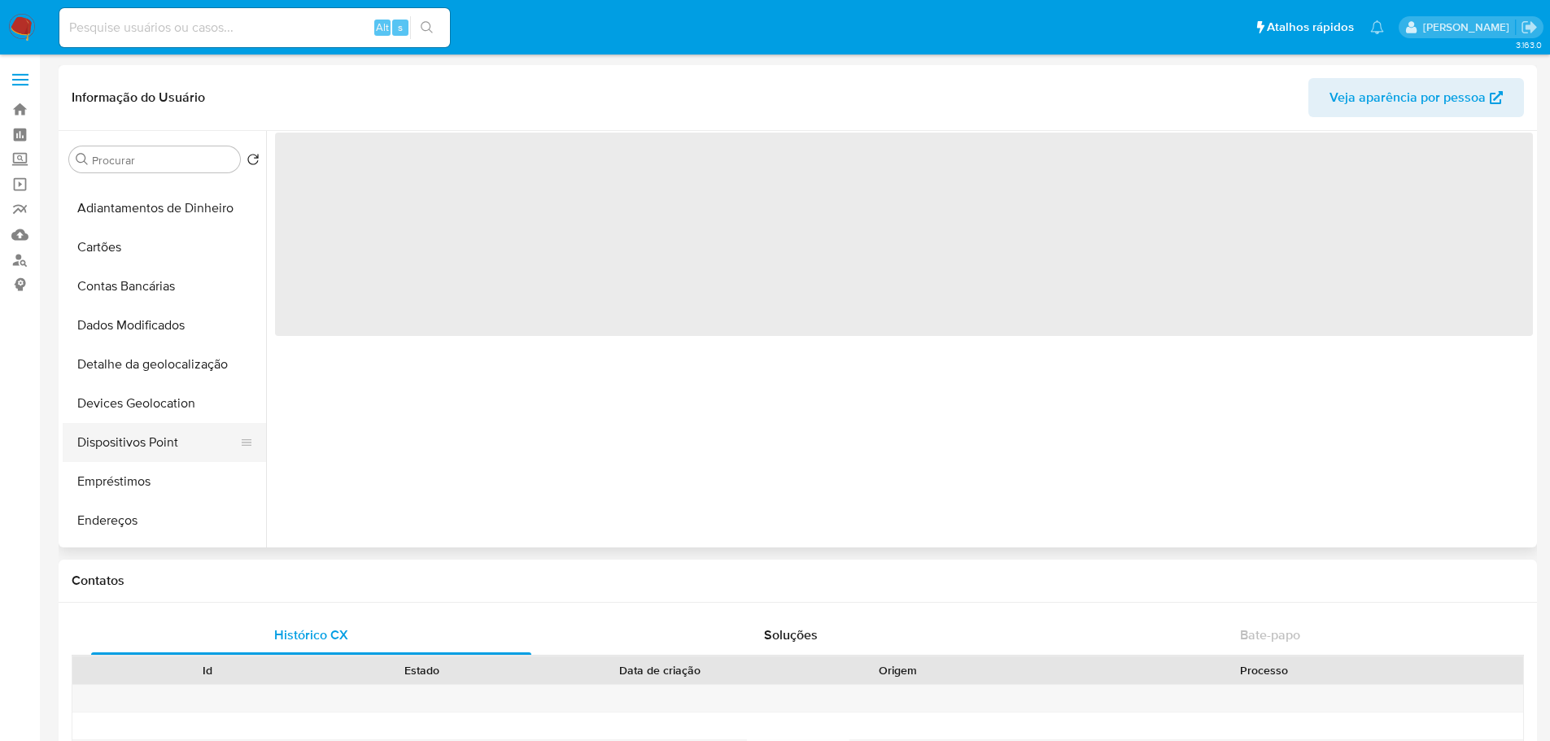
scroll to position [325, 0]
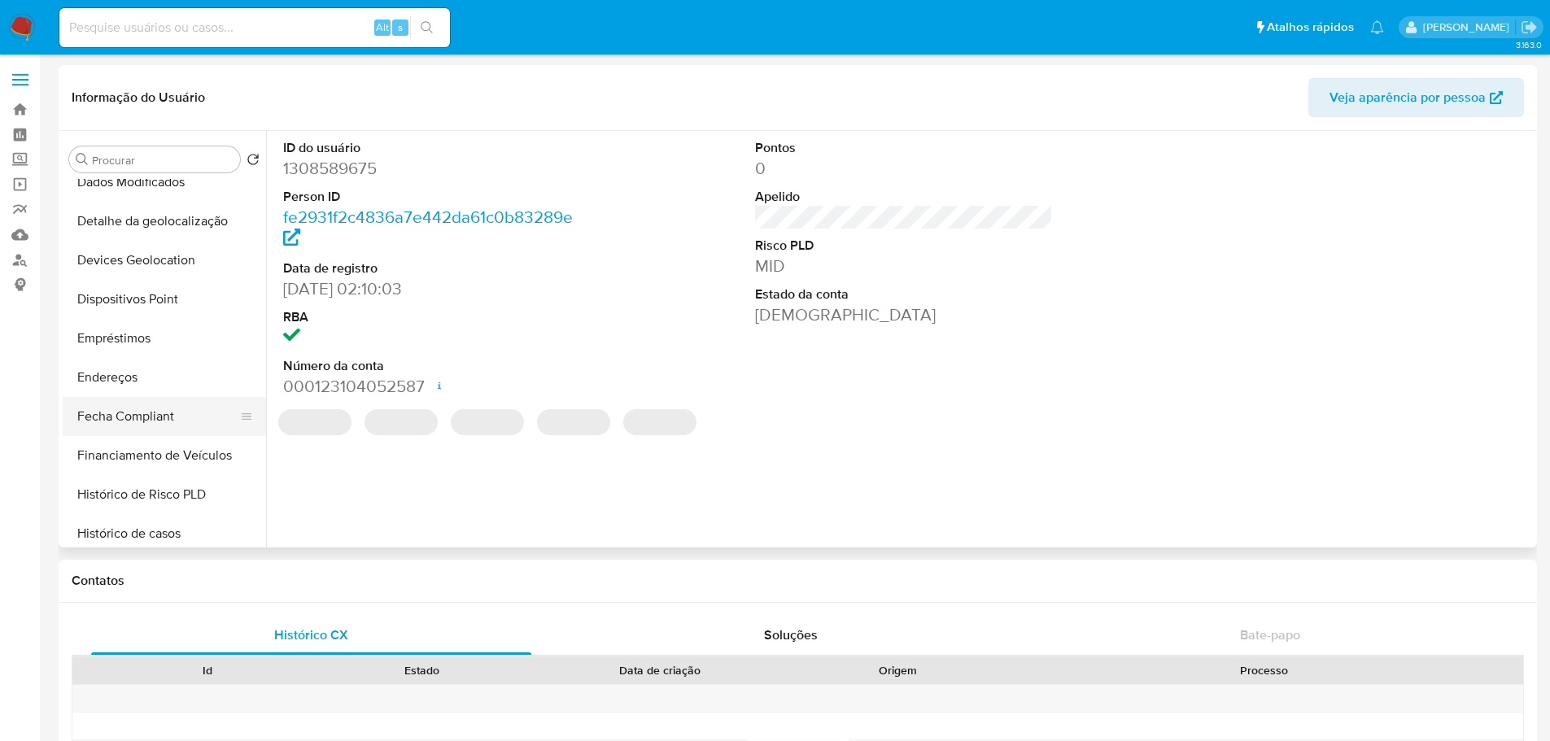
select select "10"
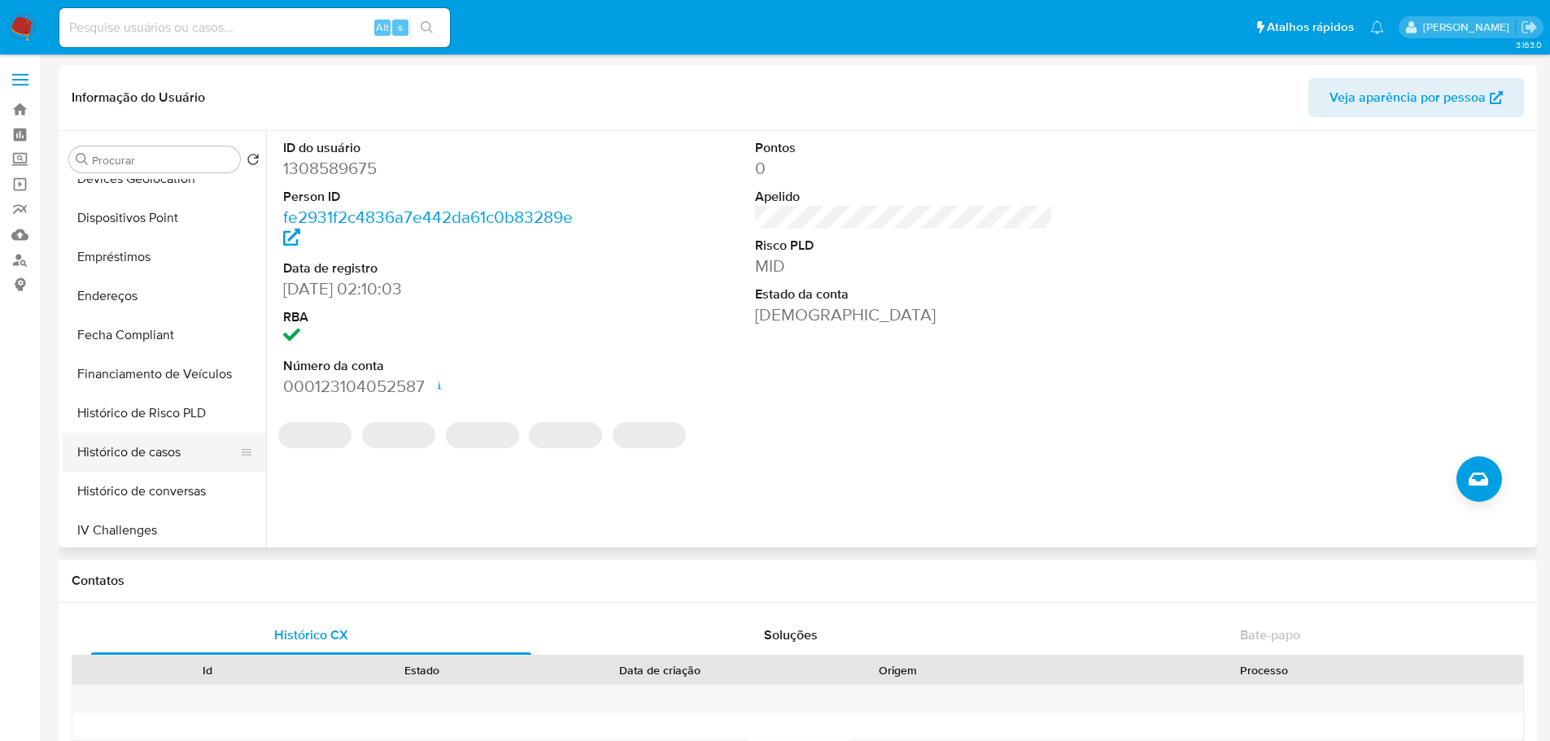
click at [155, 451] on button "Histórico de casos" at bounding box center [158, 452] width 190 height 39
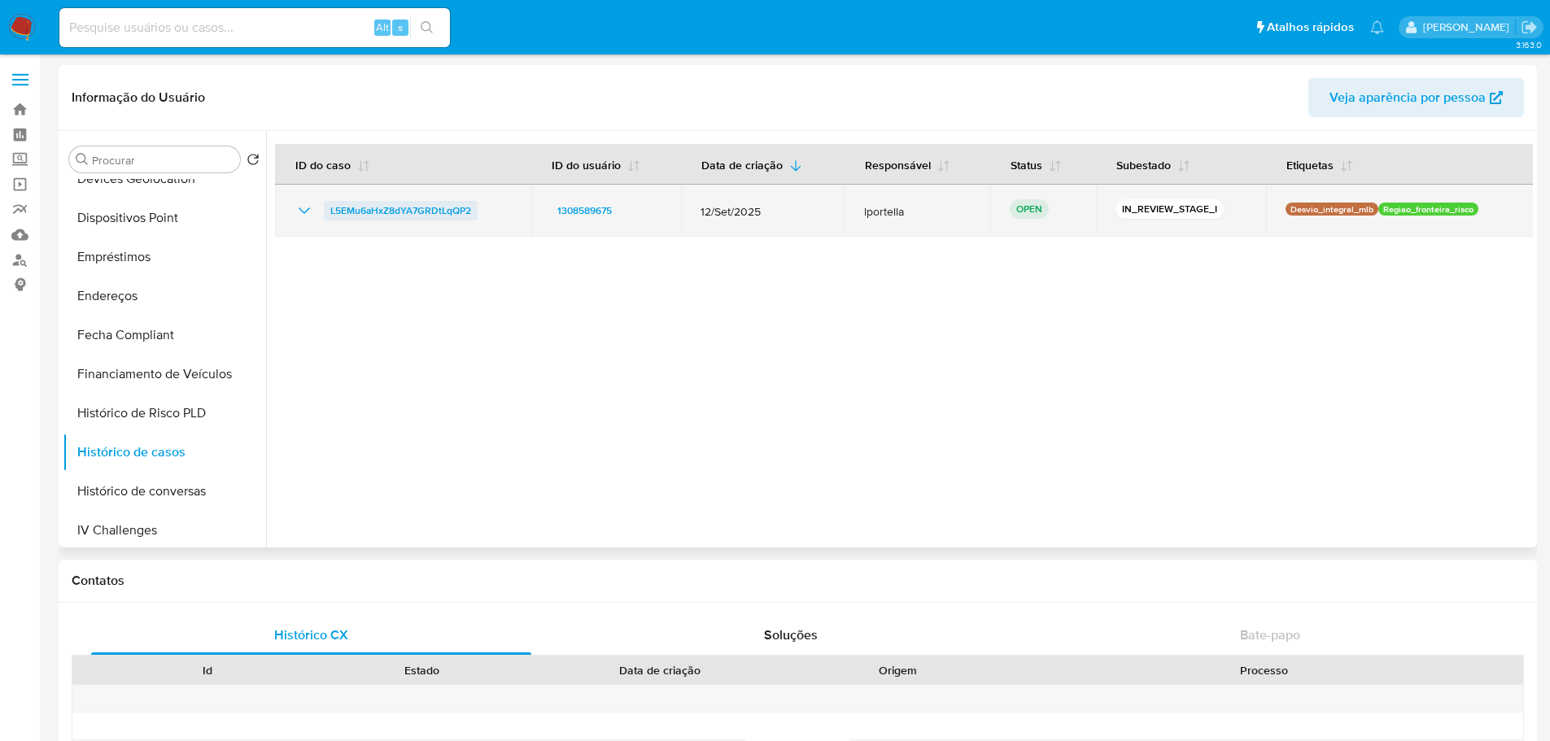
click at [454, 216] on span "L5EMu6aHxZ8dYA7GRDtLqQP2" at bounding box center [400, 211] width 141 height 20
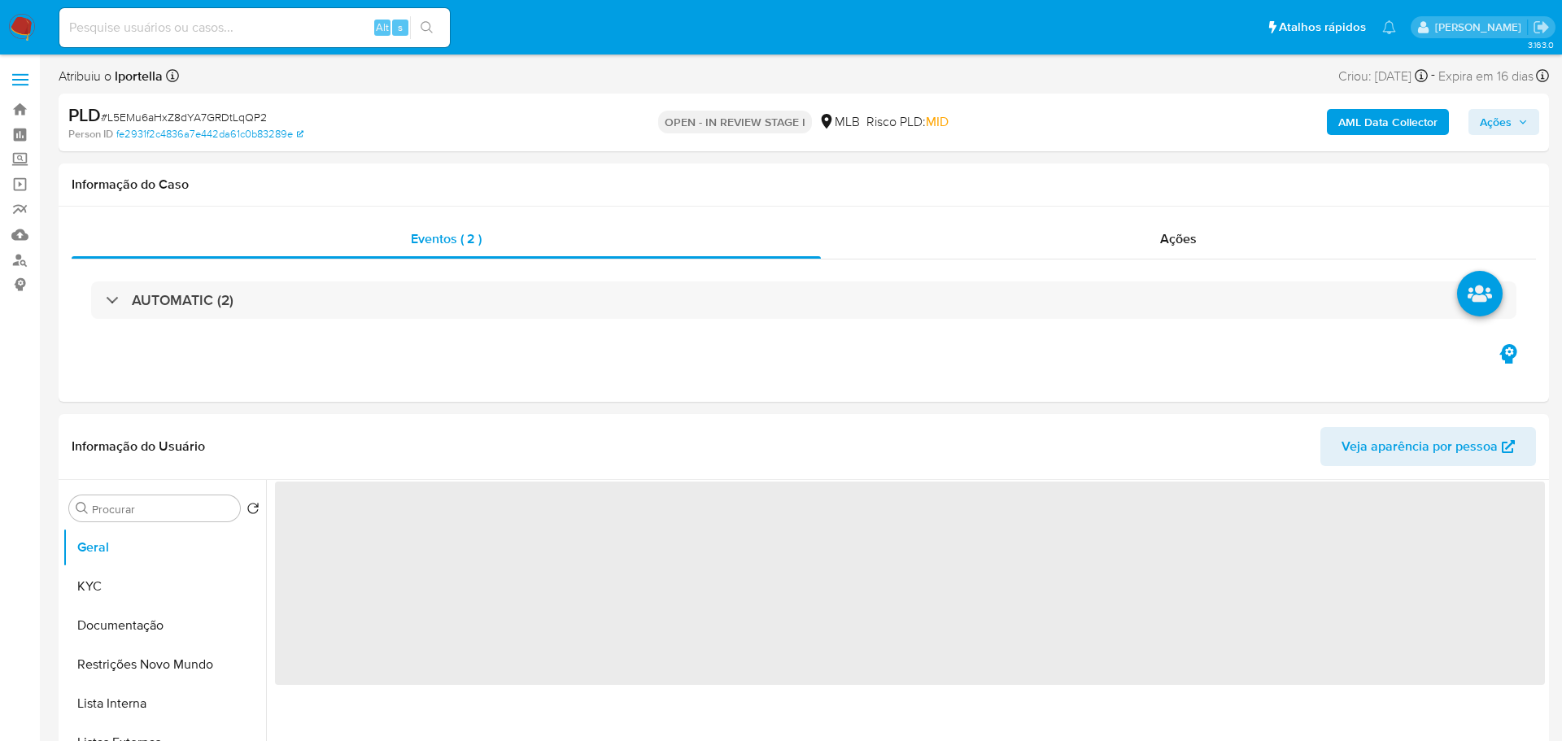
select select "10"
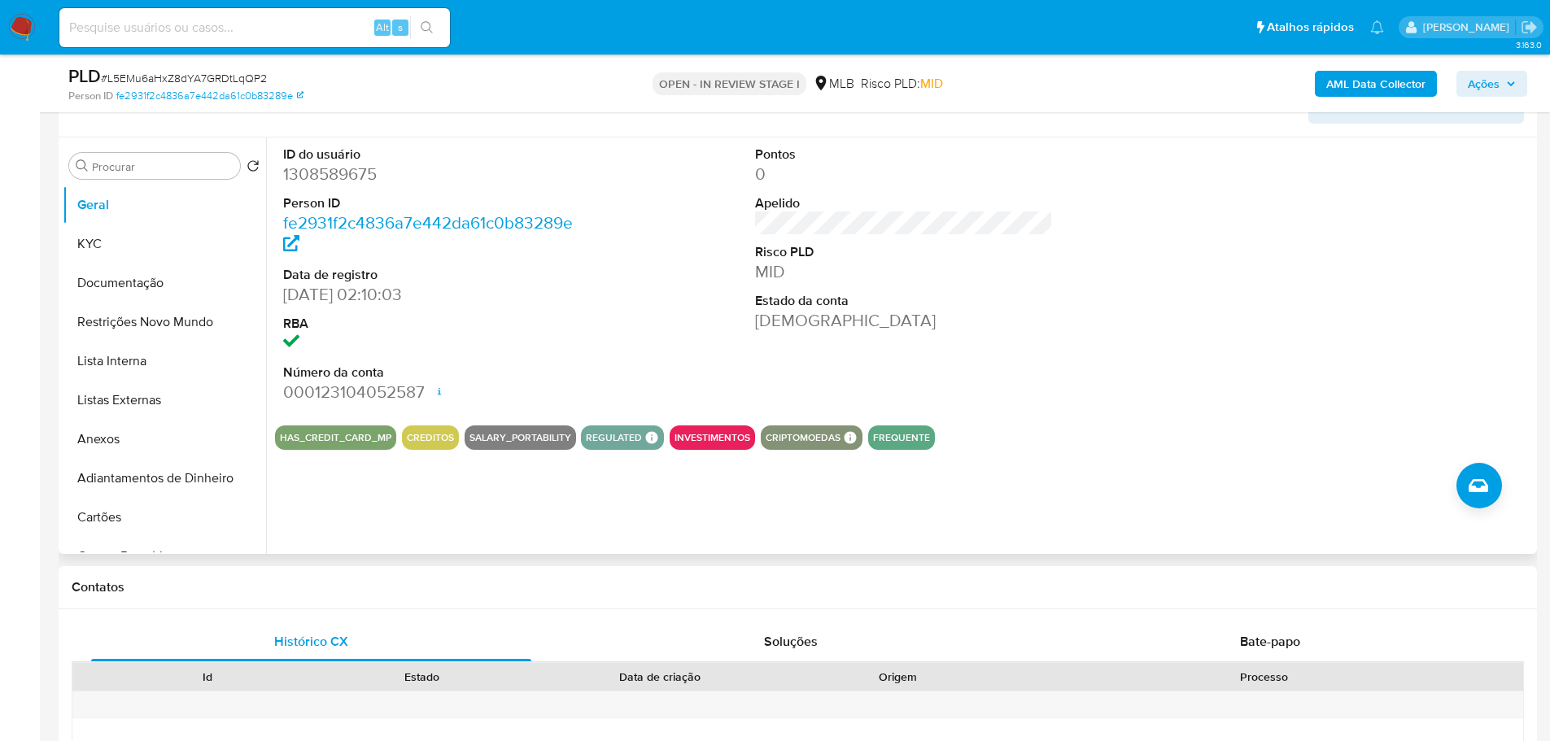
scroll to position [163, 0]
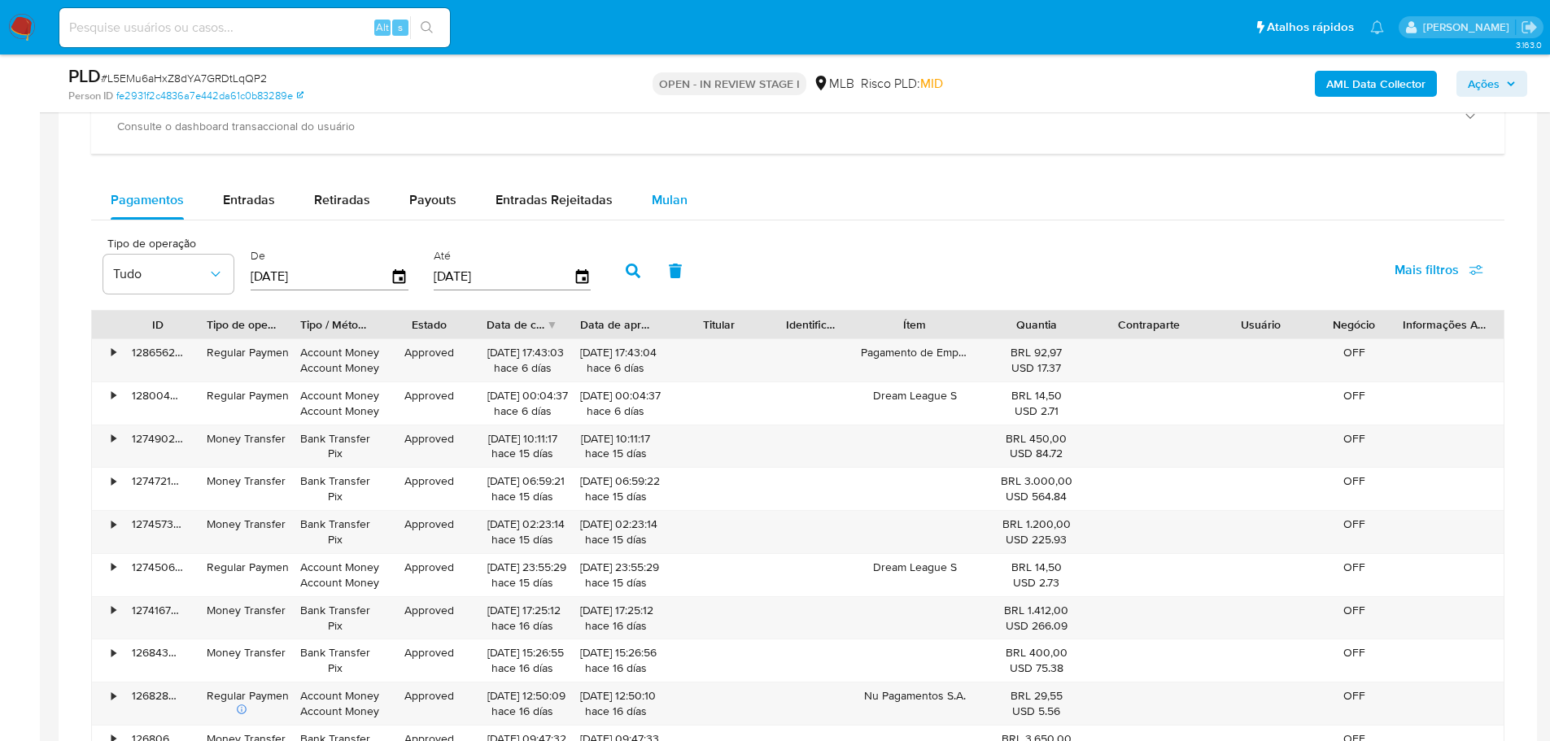
click at [634, 210] on button "Mulan" at bounding box center [669, 200] width 75 height 39
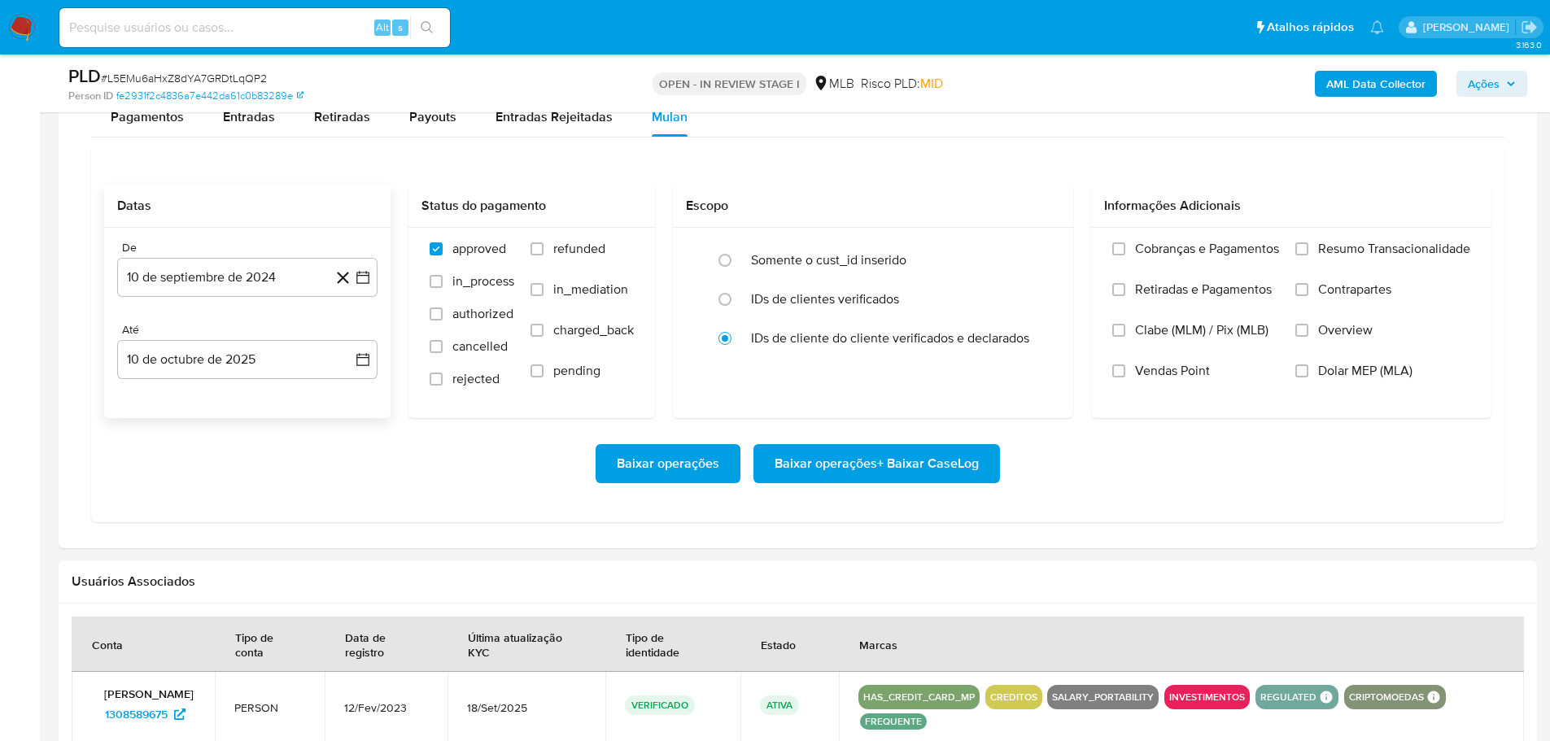
scroll to position [1464, 0]
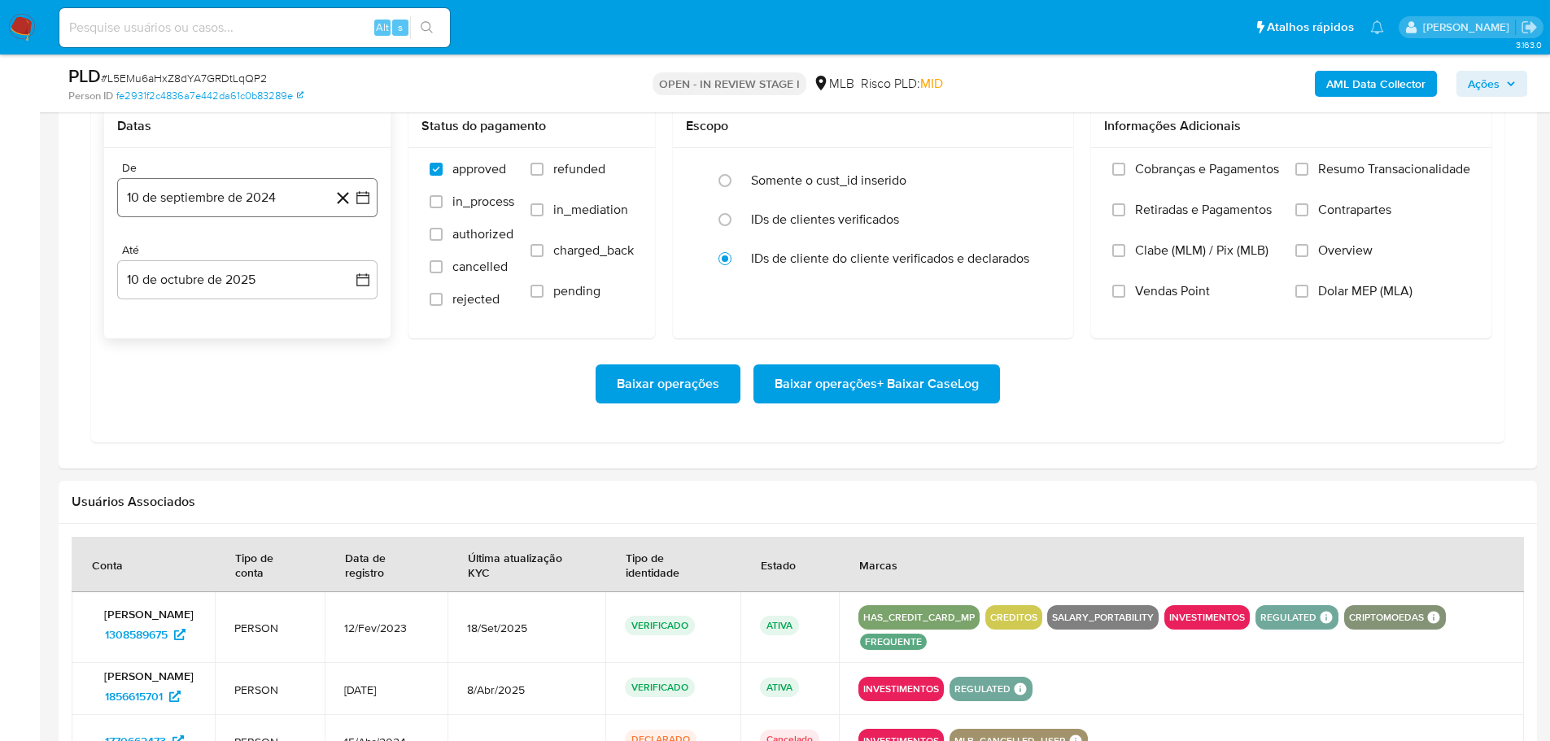
click at [176, 208] on button "10 de septiembre de 2024" at bounding box center [247, 197] width 260 height 39
click at [343, 263] on icon "Mes siguiente" at bounding box center [348, 256] width 20 height 20
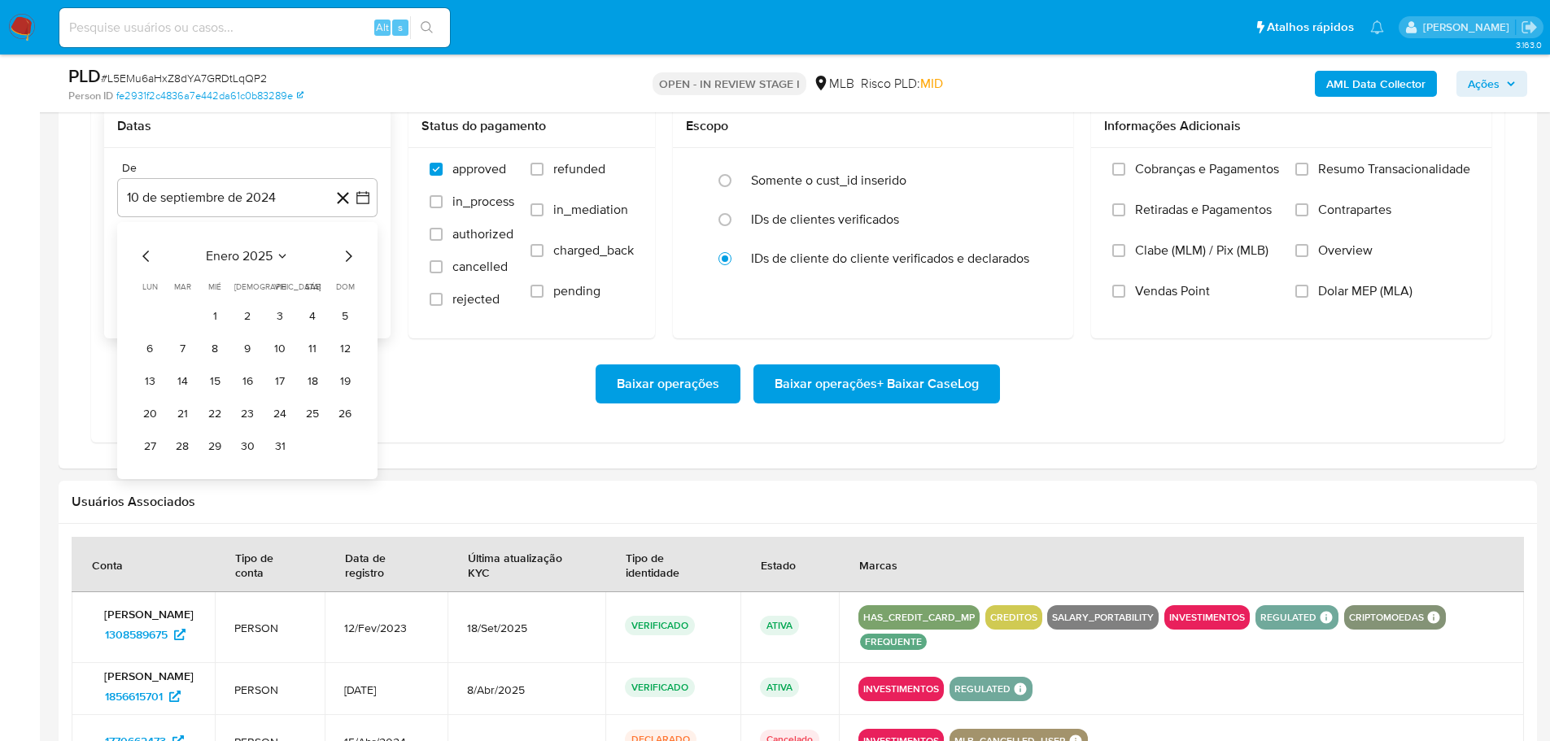
click at [343, 263] on icon "Mes siguiente" at bounding box center [348, 256] width 20 height 20
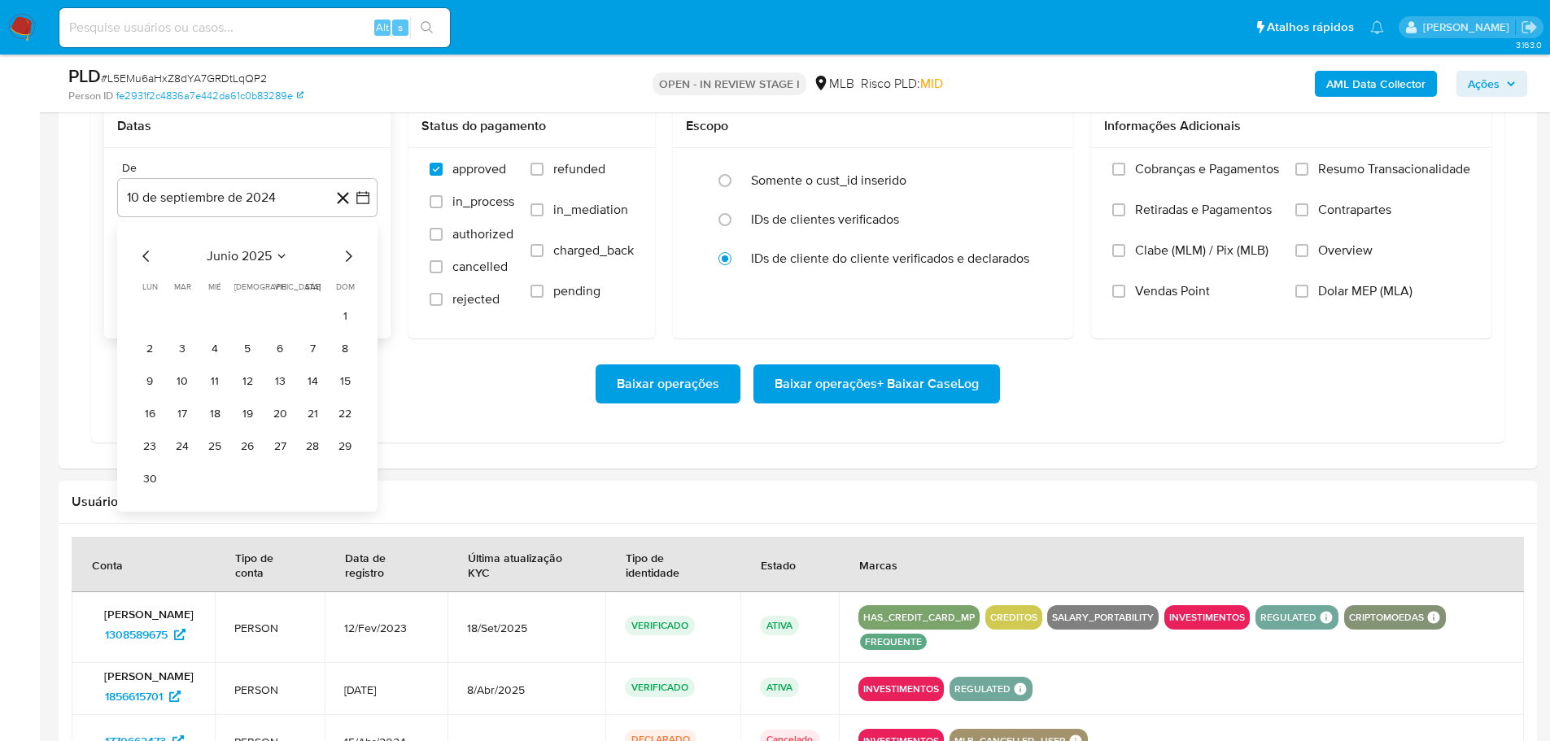
click at [343, 263] on icon "Mes siguiente" at bounding box center [348, 256] width 20 height 20
click at [283, 312] on button "1" at bounding box center [280, 316] width 26 height 26
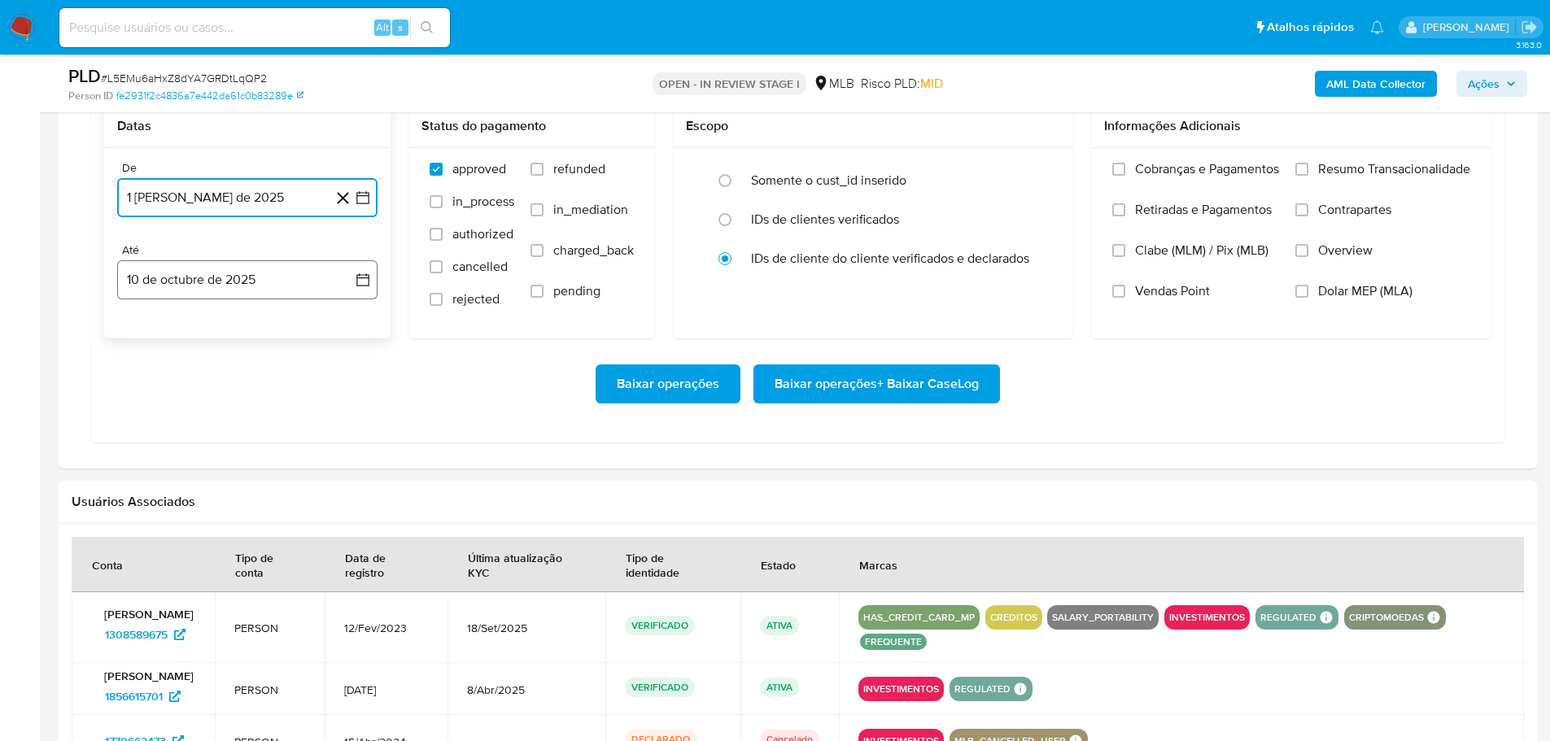
click at [290, 288] on button "10 de octubre de 2025" at bounding box center [247, 279] width 260 height 39
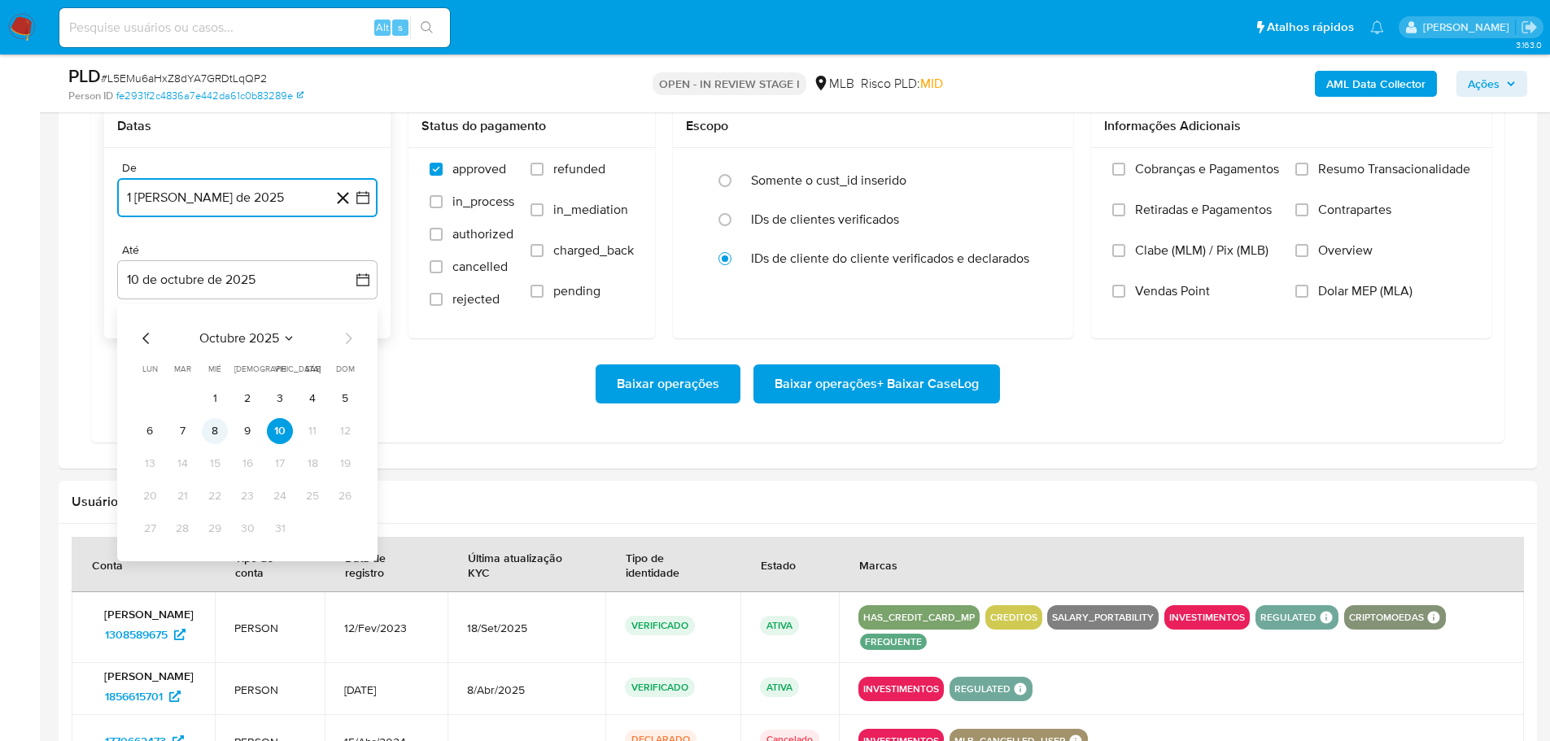
click at [218, 431] on button "8" at bounding box center [215, 431] width 26 height 26
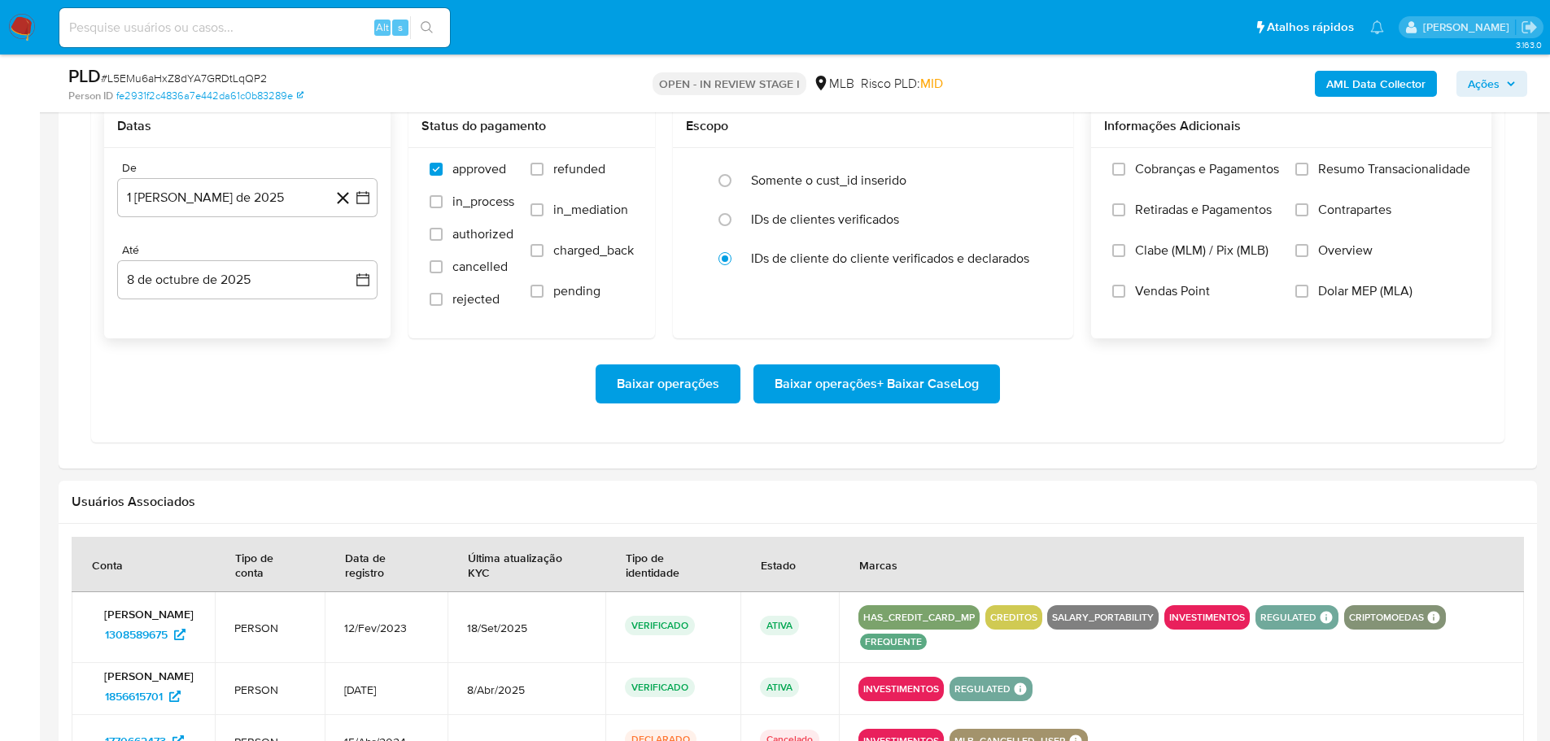
click at [1311, 167] on label "Resumo Transacionalidade" at bounding box center [1382, 181] width 175 height 41
click at [1308, 167] on input "Resumo Transacionalidade" at bounding box center [1301, 169] width 13 height 13
click at [950, 390] on span "Baixar operações + Baixar CaseLog" at bounding box center [876, 384] width 204 height 36
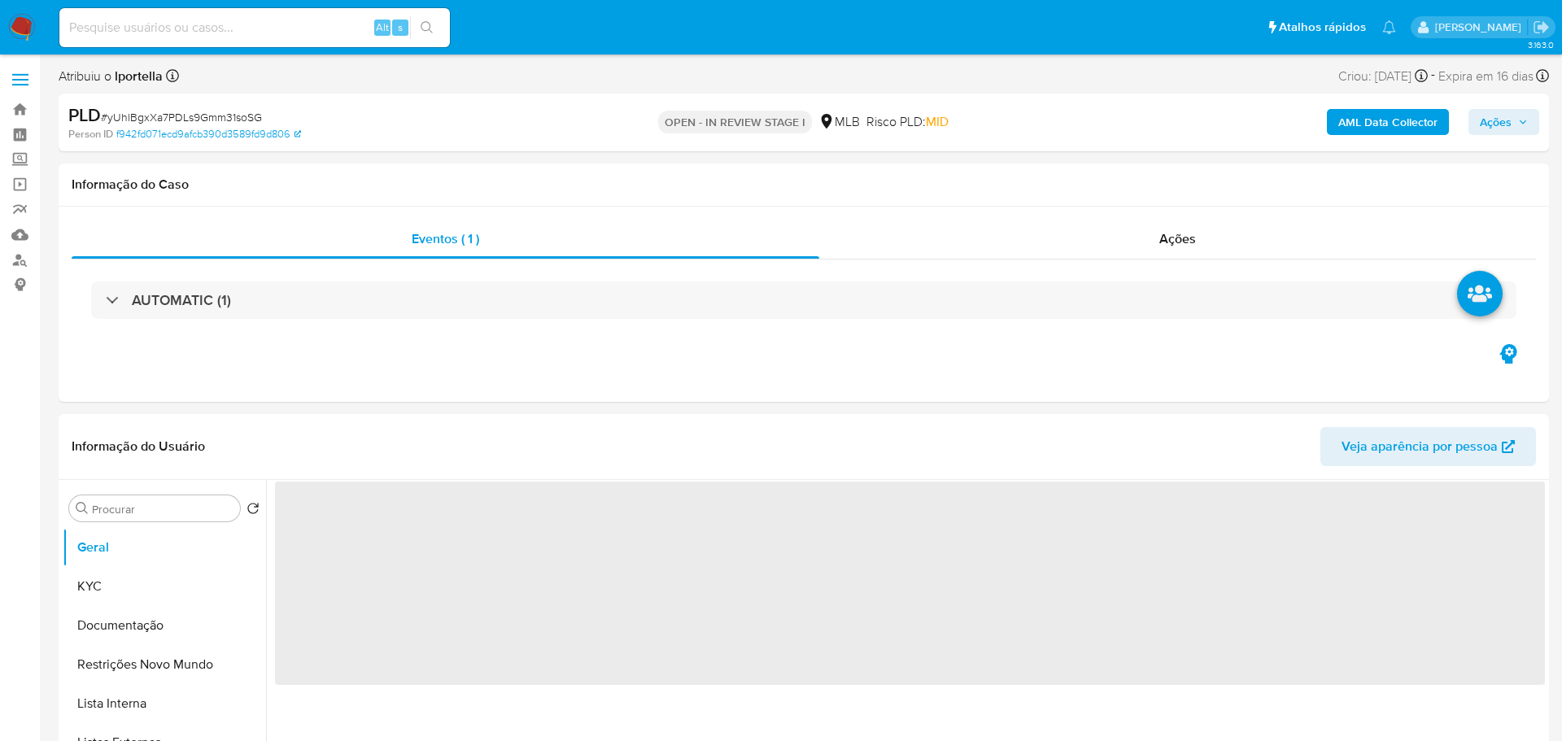
select select "10"
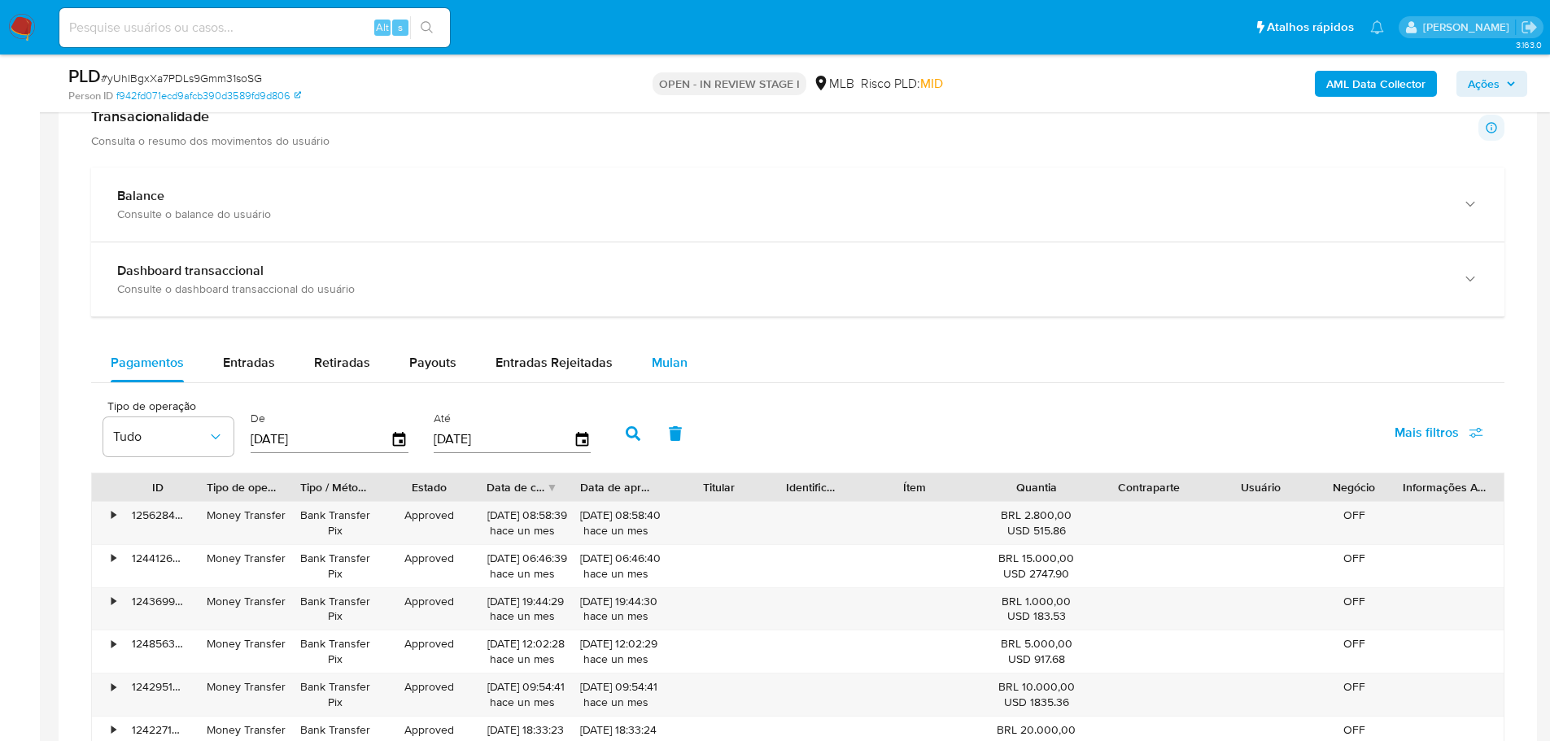
click at [656, 364] on span "Mulan" at bounding box center [670, 362] width 36 height 19
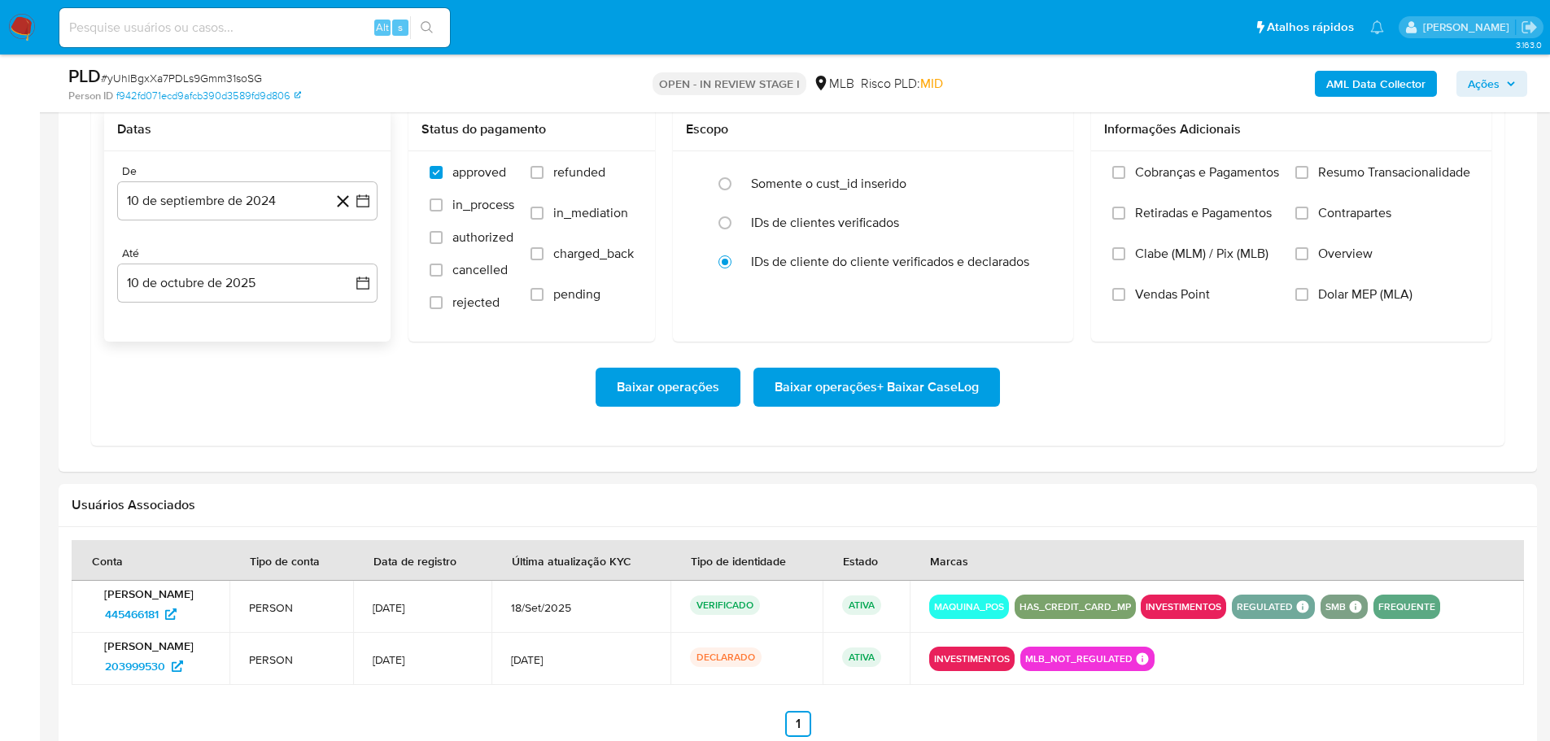
scroll to position [1464, 0]
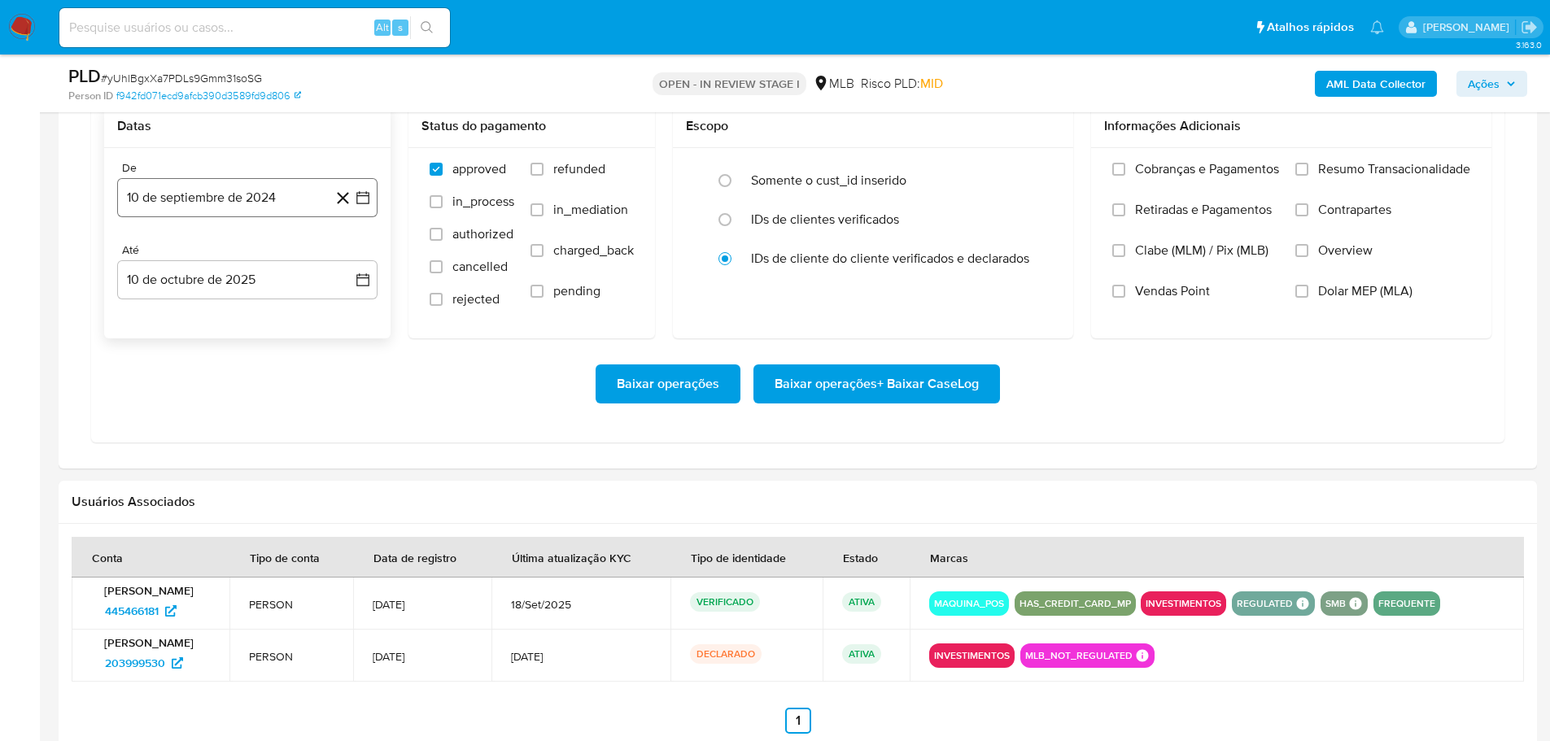
click at [209, 199] on button "10 de septiembre de 2024" at bounding box center [247, 197] width 260 height 39
click at [350, 253] on icon "Mes siguiente" at bounding box center [348, 256] width 20 height 20
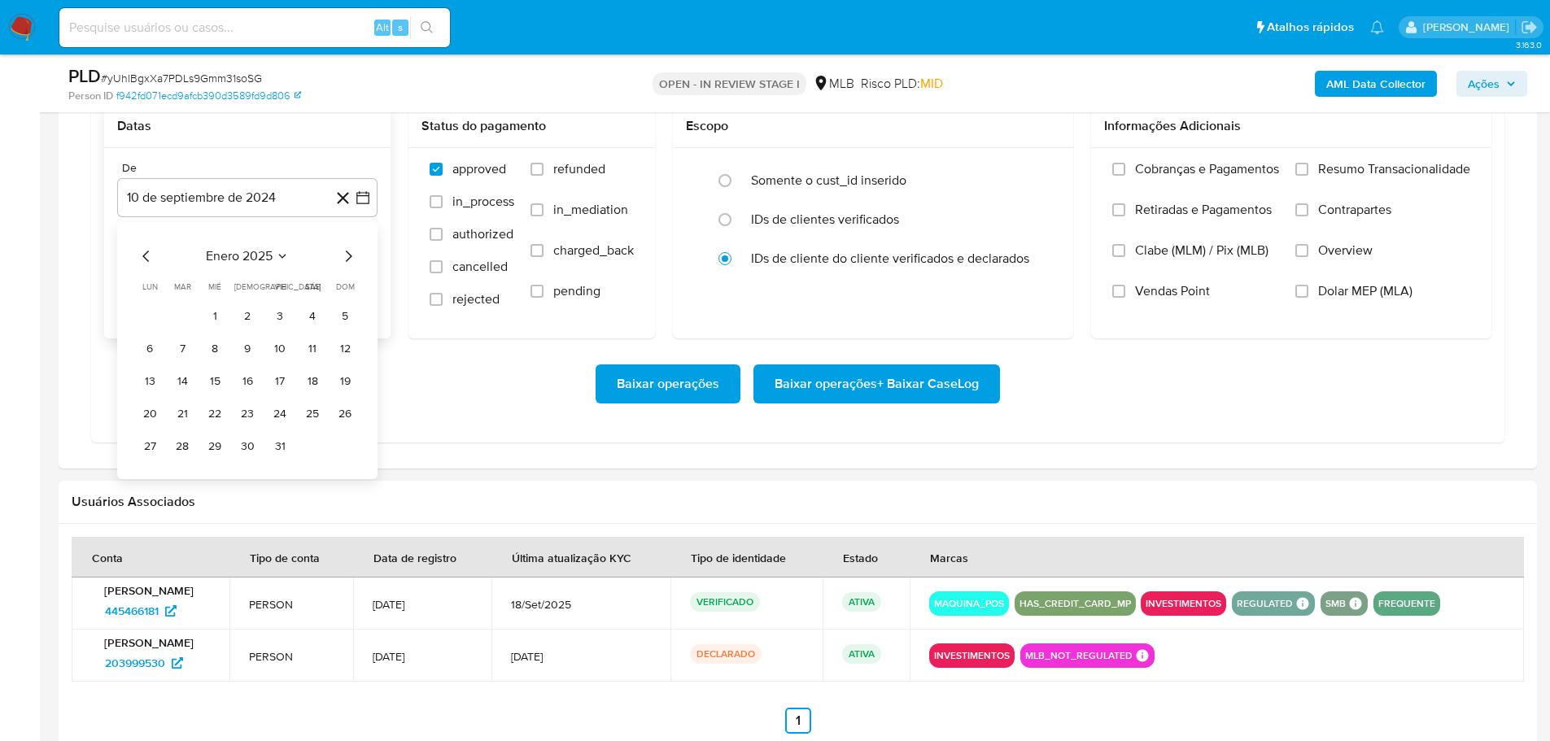
click at [350, 253] on icon "Mes siguiente" at bounding box center [348, 256] width 20 height 20
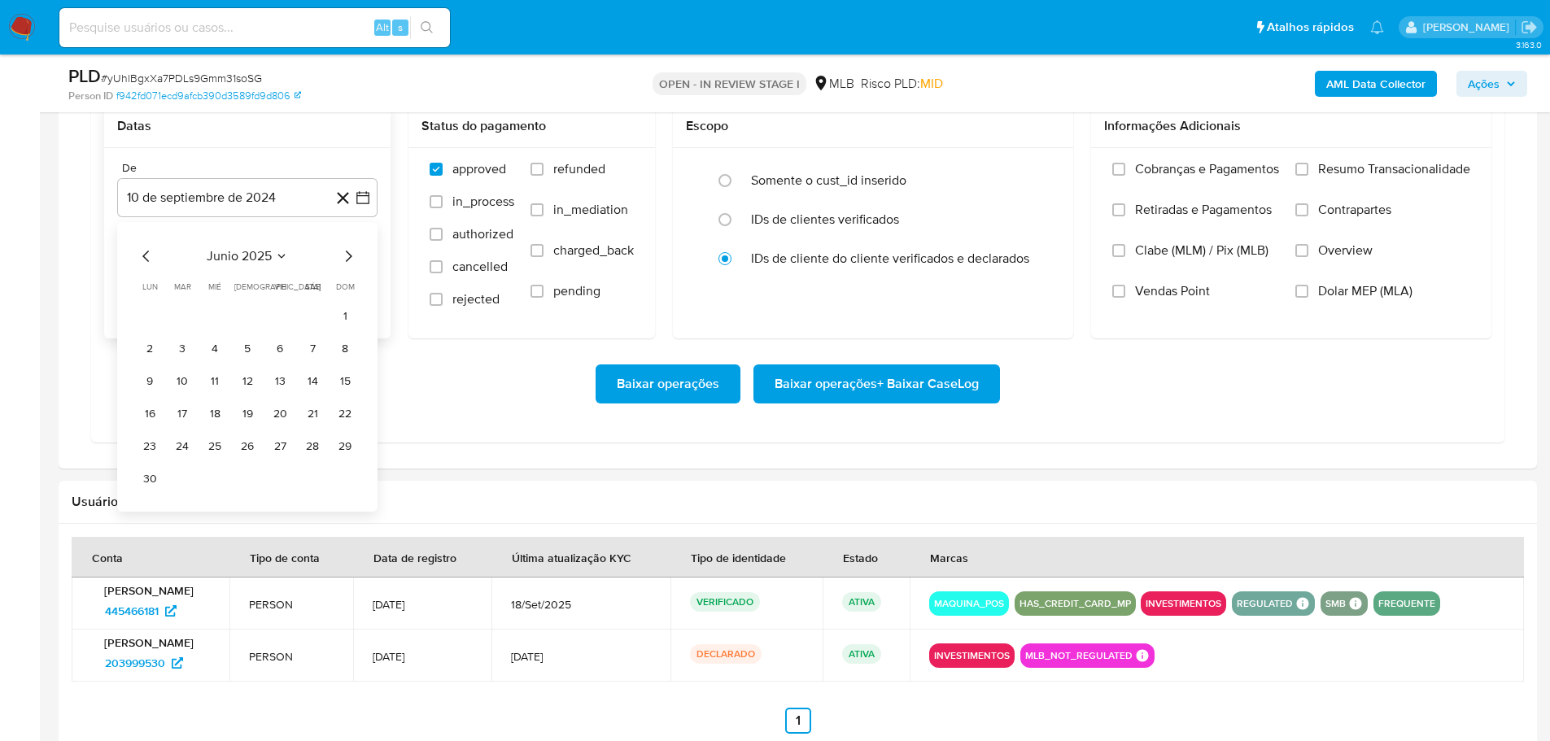
click at [350, 253] on icon "Mes siguiente" at bounding box center [348, 256] width 20 height 20
click at [351, 257] on icon "Mes siguiente" at bounding box center [348, 256] width 20 height 20
drag, startPoint x: 284, startPoint y: 322, endPoint x: 269, endPoint y: 286, distance: 38.7
click at [282, 321] on button "1" at bounding box center [280, 316] width 26 height 26
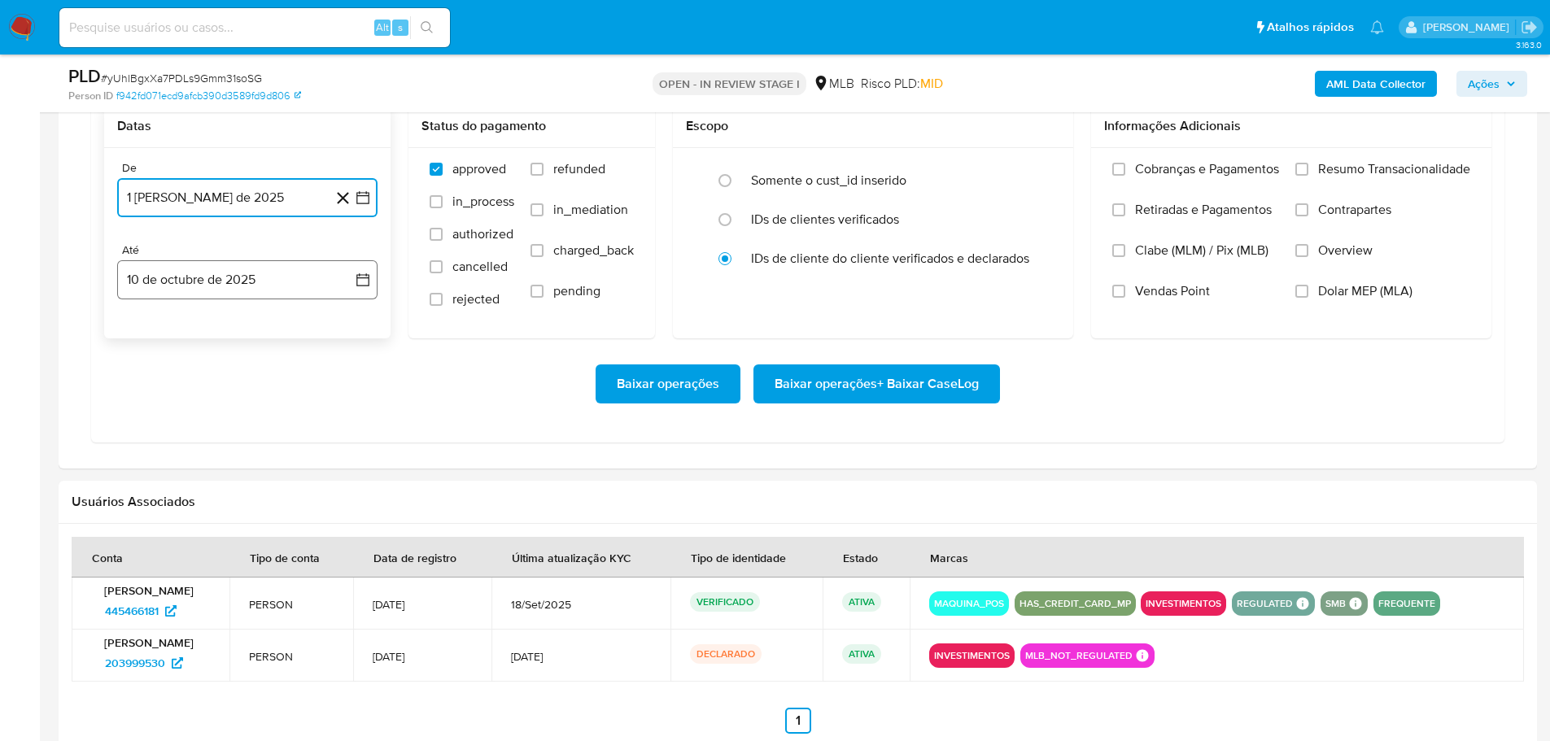
click at [267, 278] on button "10 de octubre de 2025" at bounding box center [247, 279] width 260 height 39
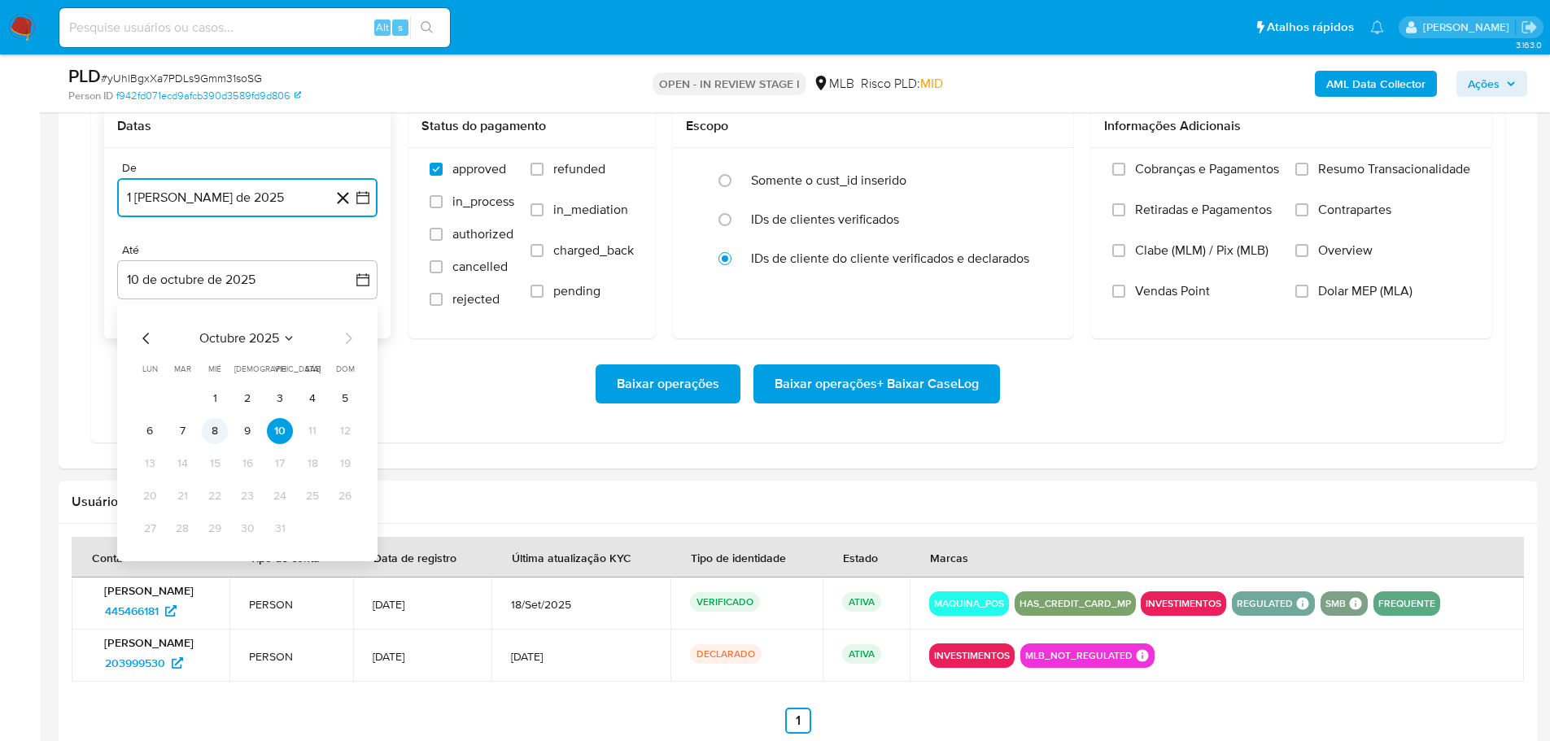
click at [221, 433] on button "8" at bounding box center [215, 431] width 26 height 26
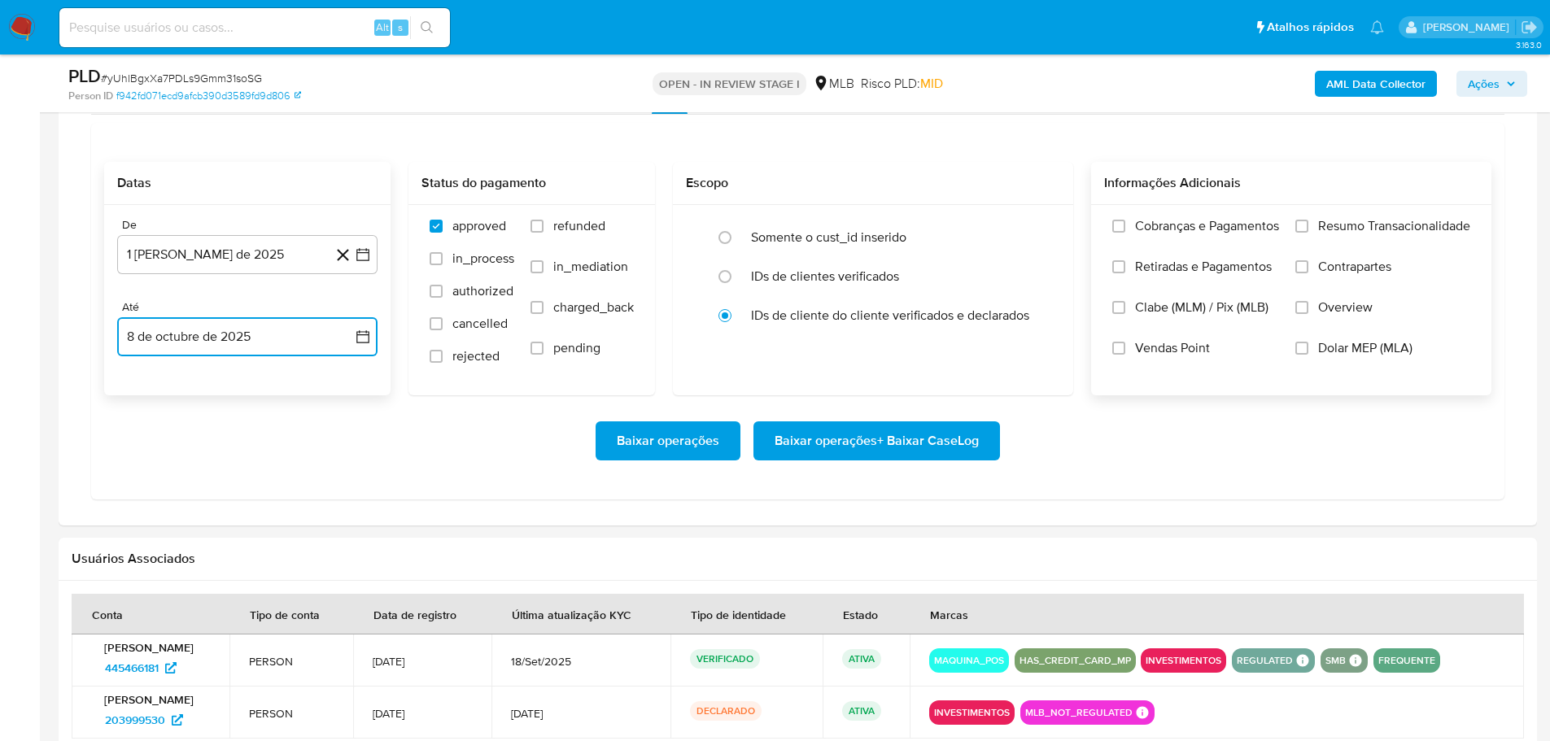
scroll to position [1383, 0]
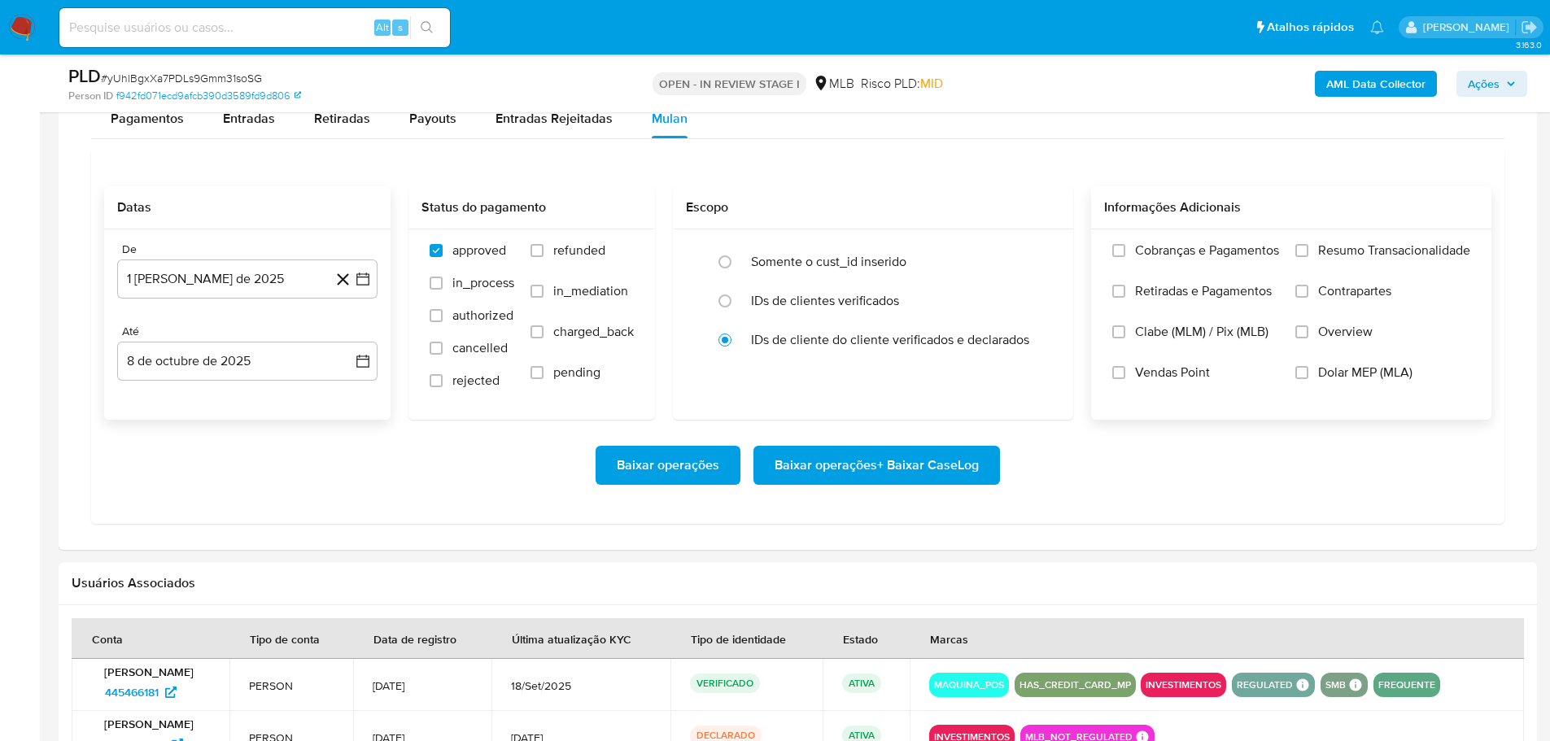
click at [1323, 256] on span "Resumo Transacionalidade" at bounding box center [1394, 250] width 152 height 16
click at [1308, 256] on input "Resumo Transacionalidade" at bounding box center [1301, 250] width 13 height 13
click at [941, 463] on span "Baixar operações + Baixar CaseLog" at bounding box center [876, 465] width 204 height 36
